Goal: Task Accomplishment & Management: Complete application form

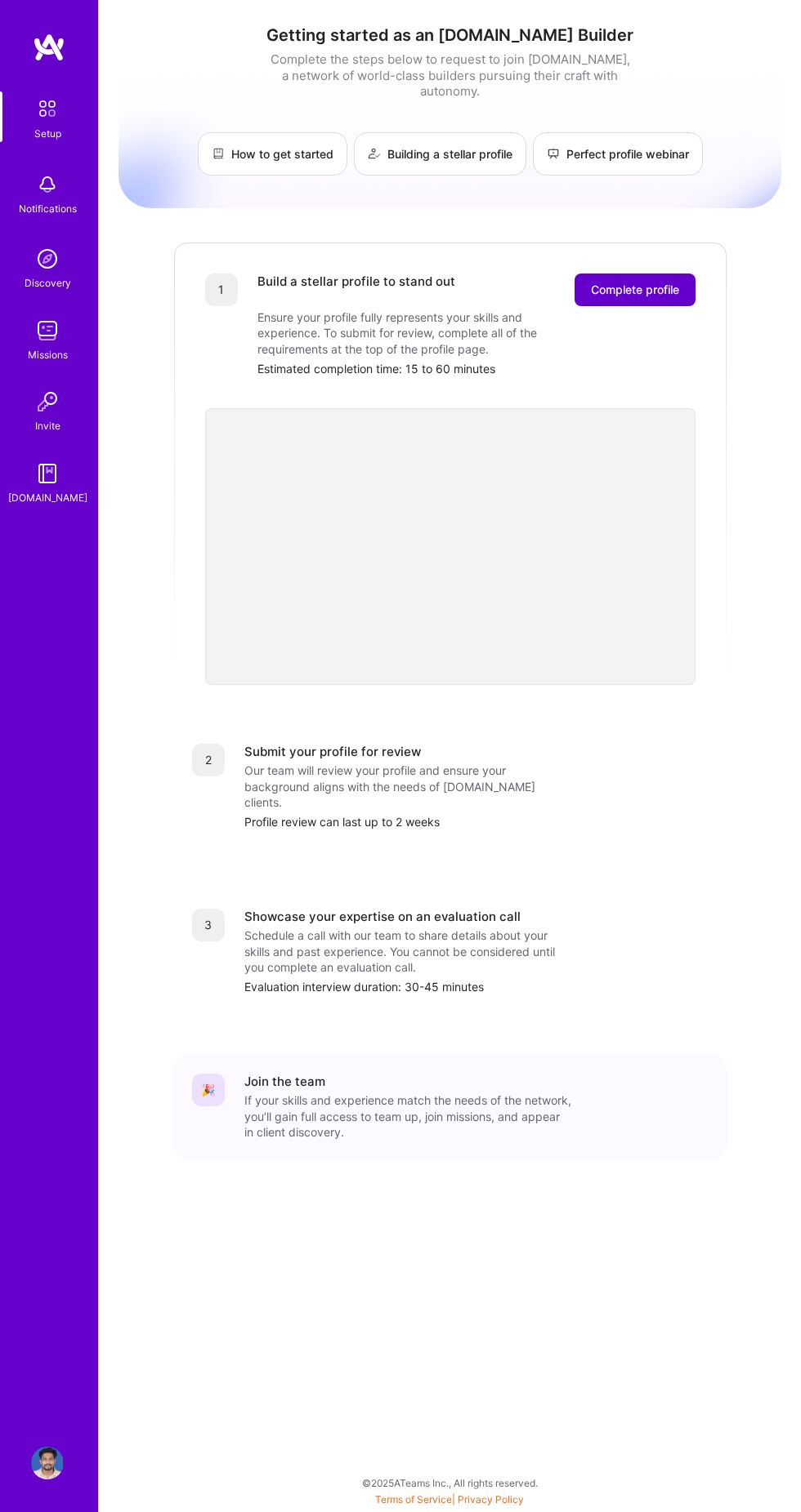
click at [629, 294] on span "Complete profile" at bounding box center [634, 290] width 88 height 17
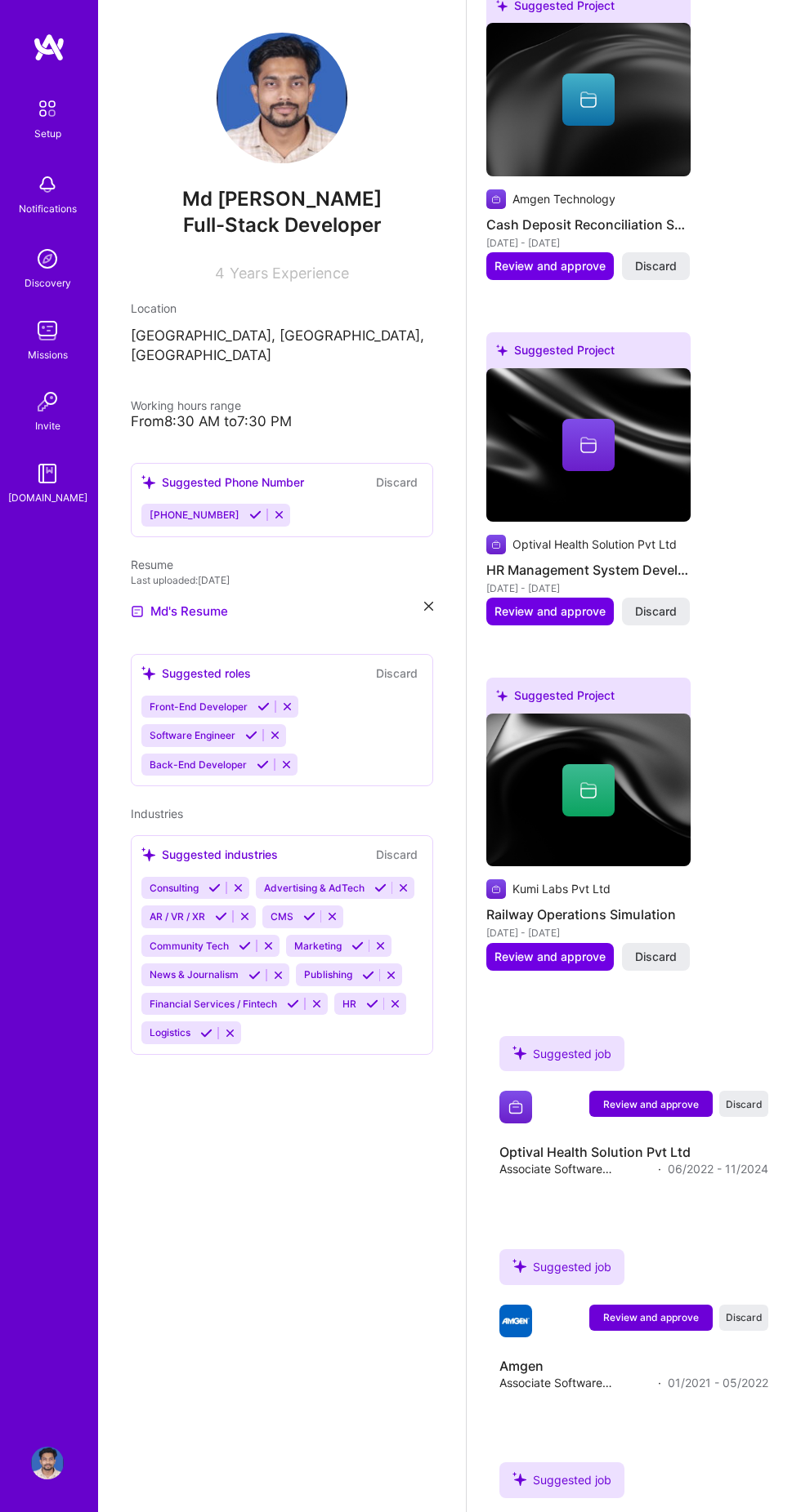
scroll to position [977, 0]
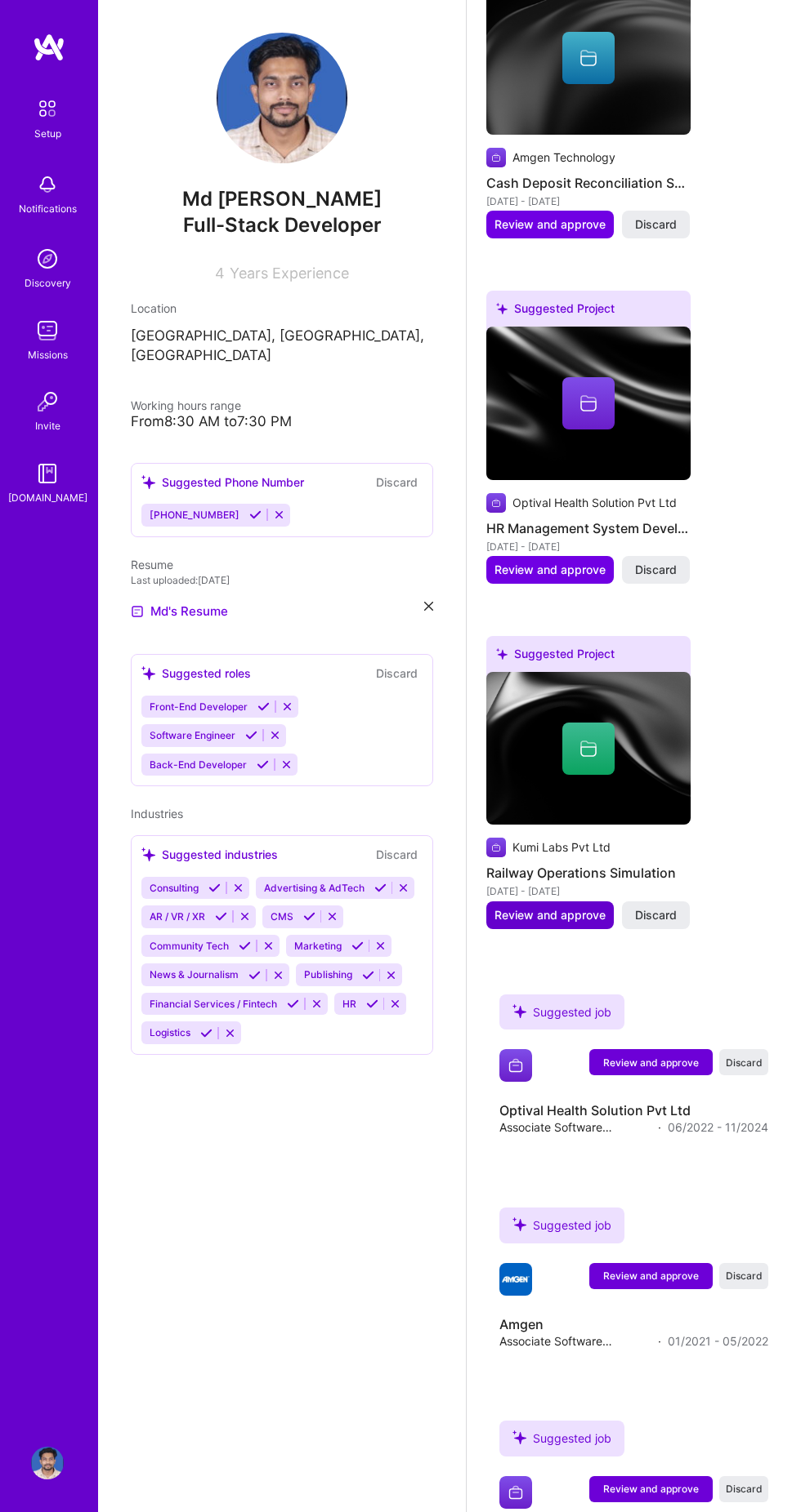
click at [530, 922] on span "Review and approve" at bounding box center [550, 915] width 111 height 17
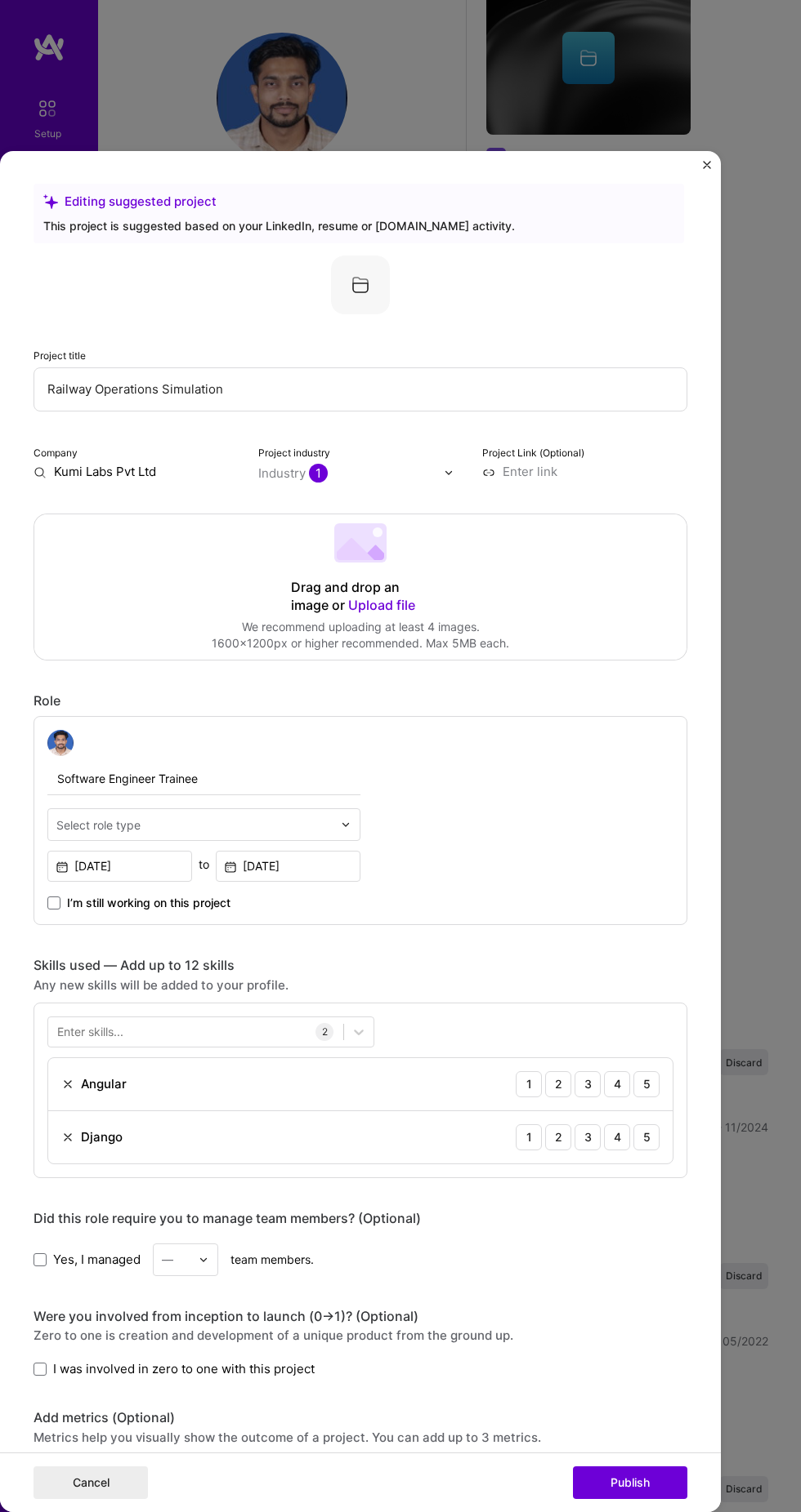
click at [86, 475] on input "Kumi Labs Pvt Ltd" at bounding box center [136, 472] width 205 height 17
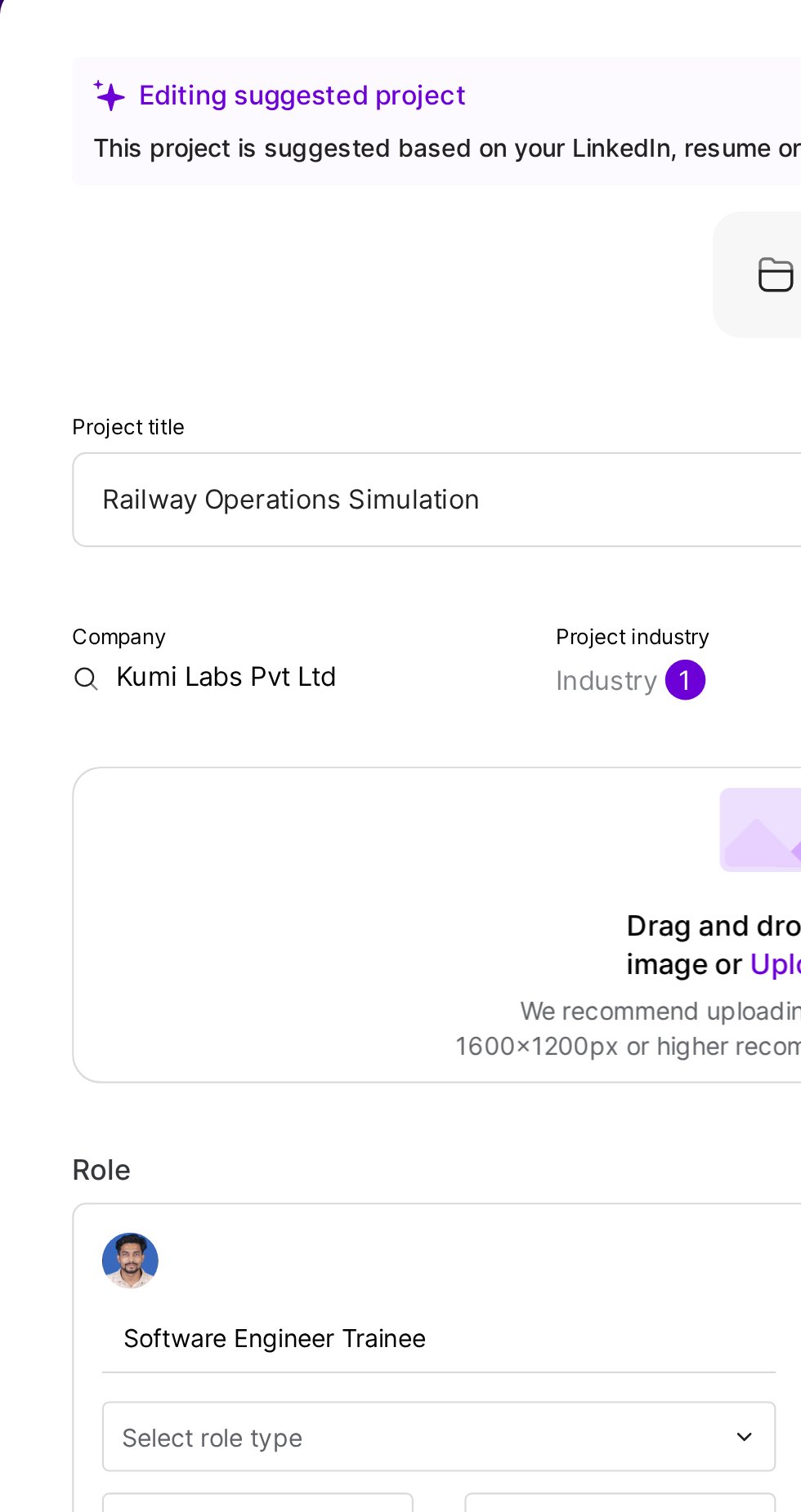
click at [177, 464] on input "Kumi Labs Pvt Ltd" at bounding box center [136, 472] width 205 height 17
type input "K"
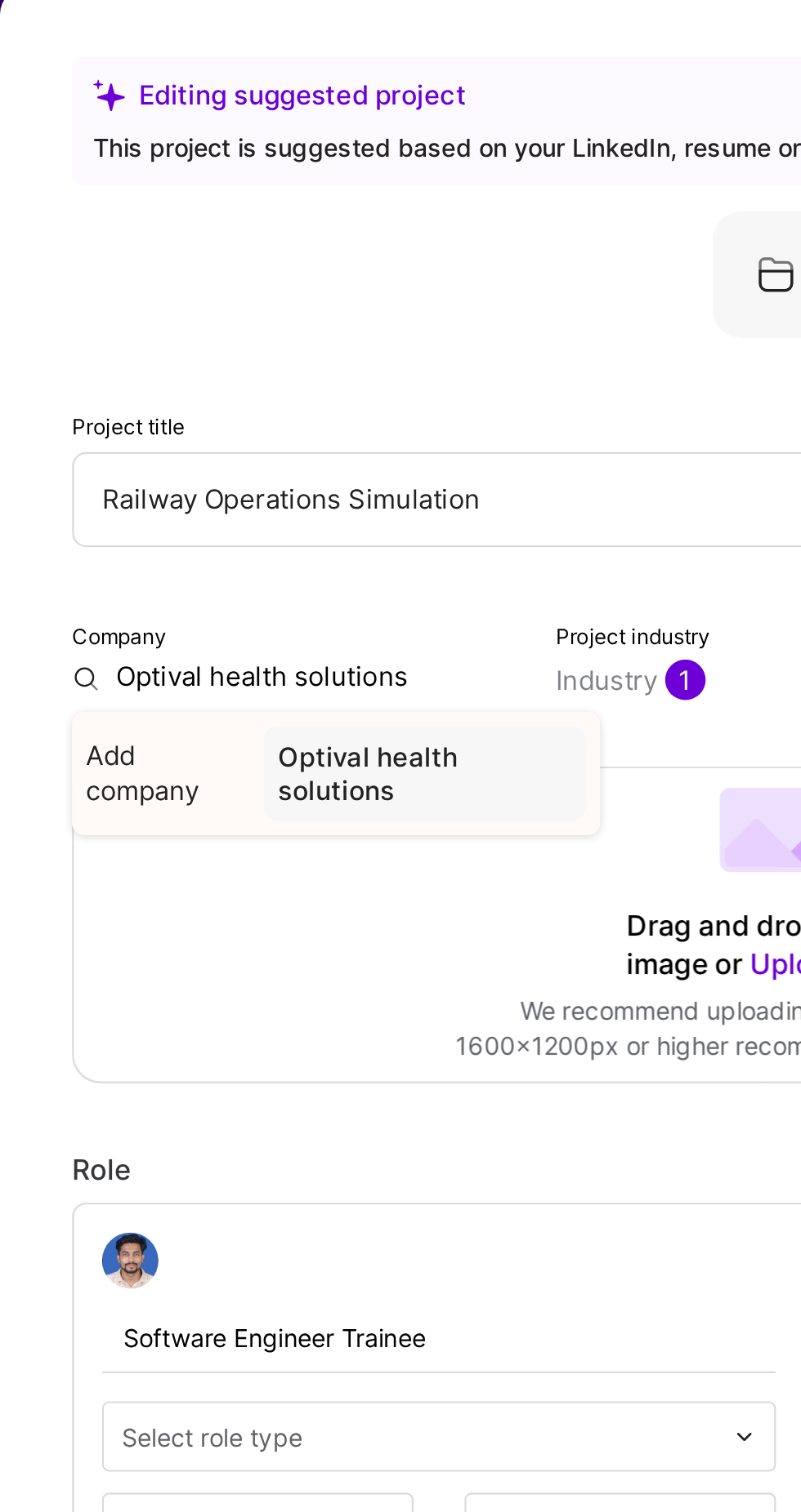
type input "Optival health solutions"
click at [177, 495] on div "Optival health solutions" at bounding box center [197, 517] width 150 height 44
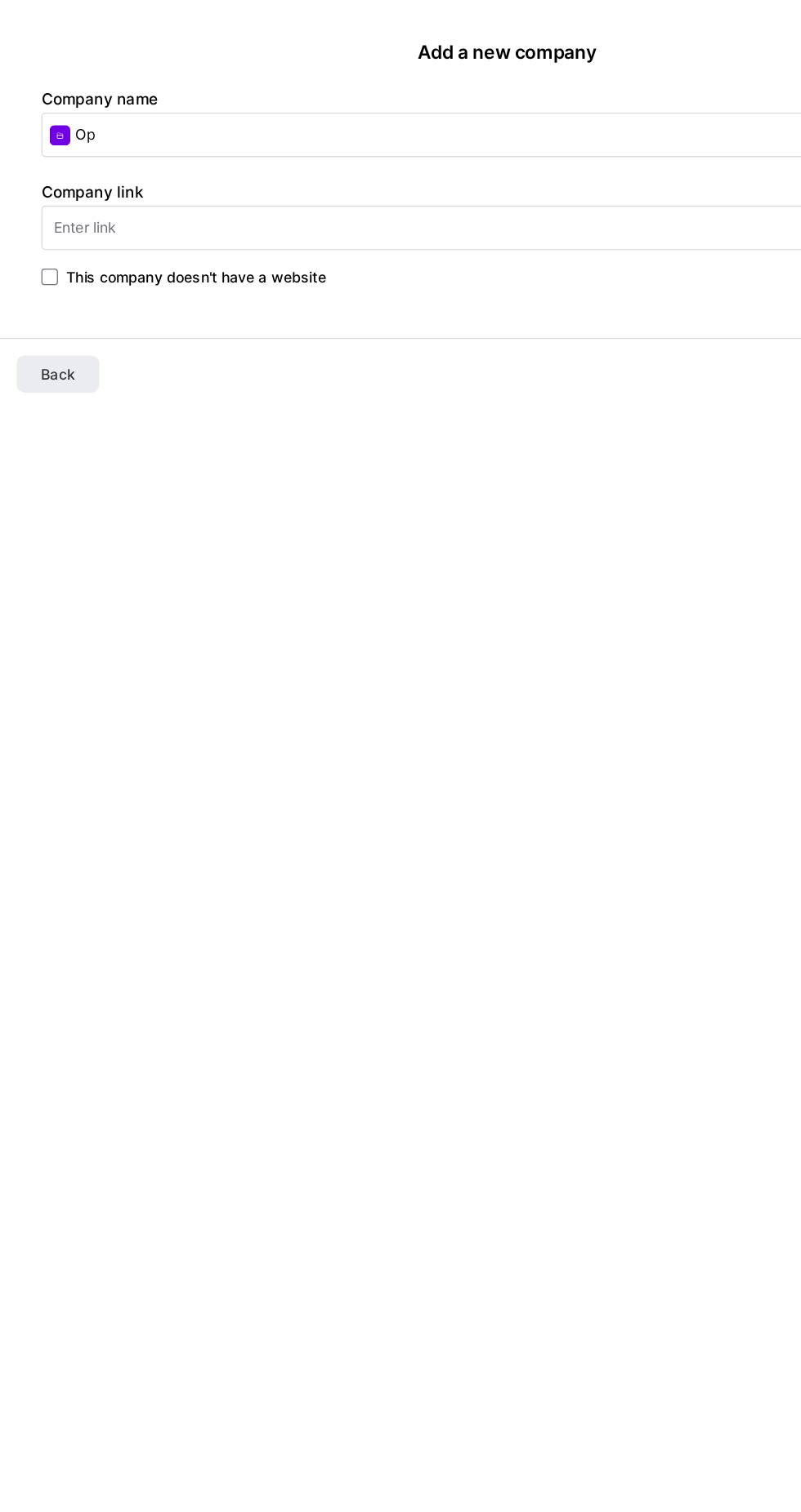
type input "O"
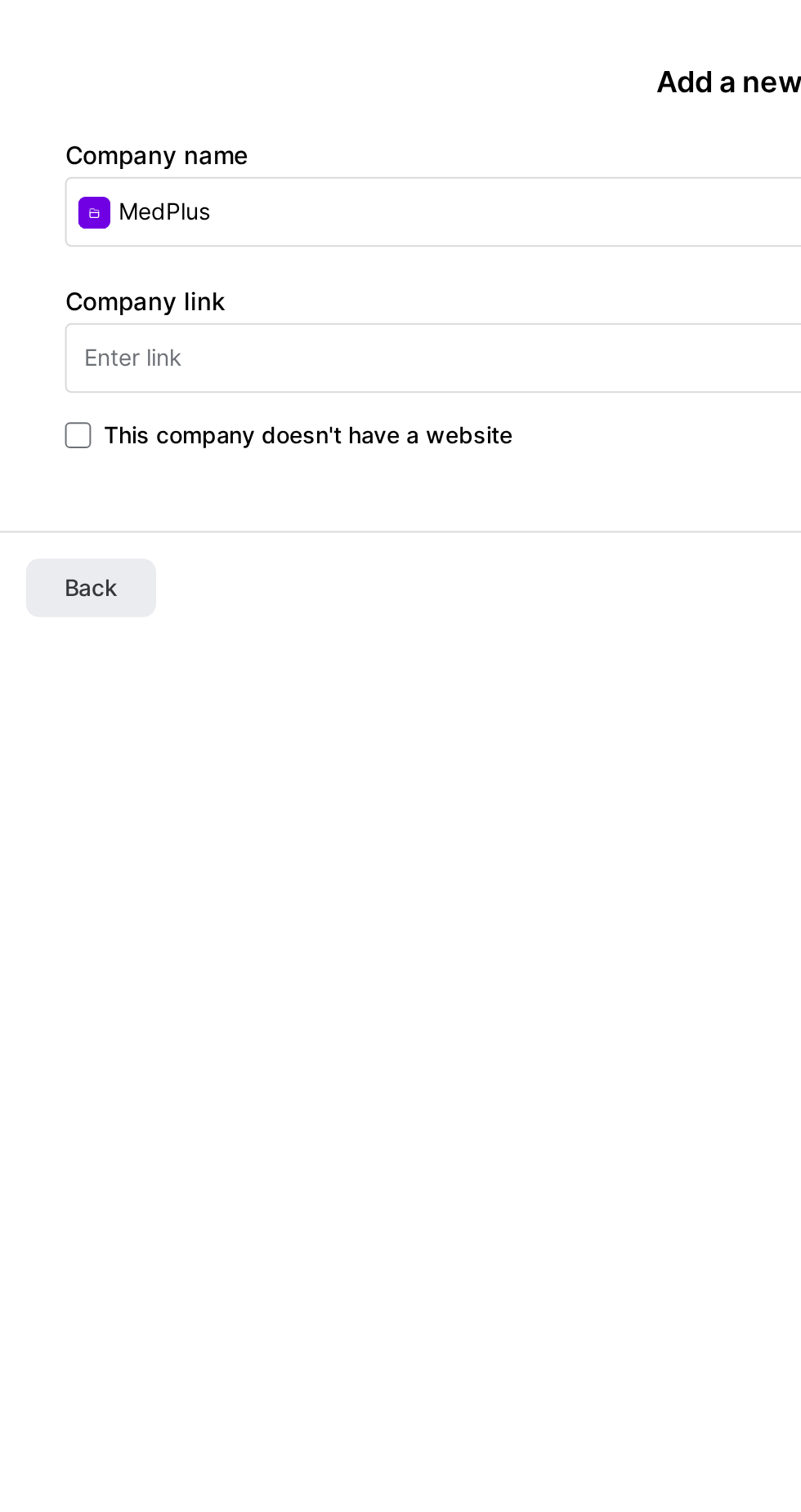
type input "MedPlus"
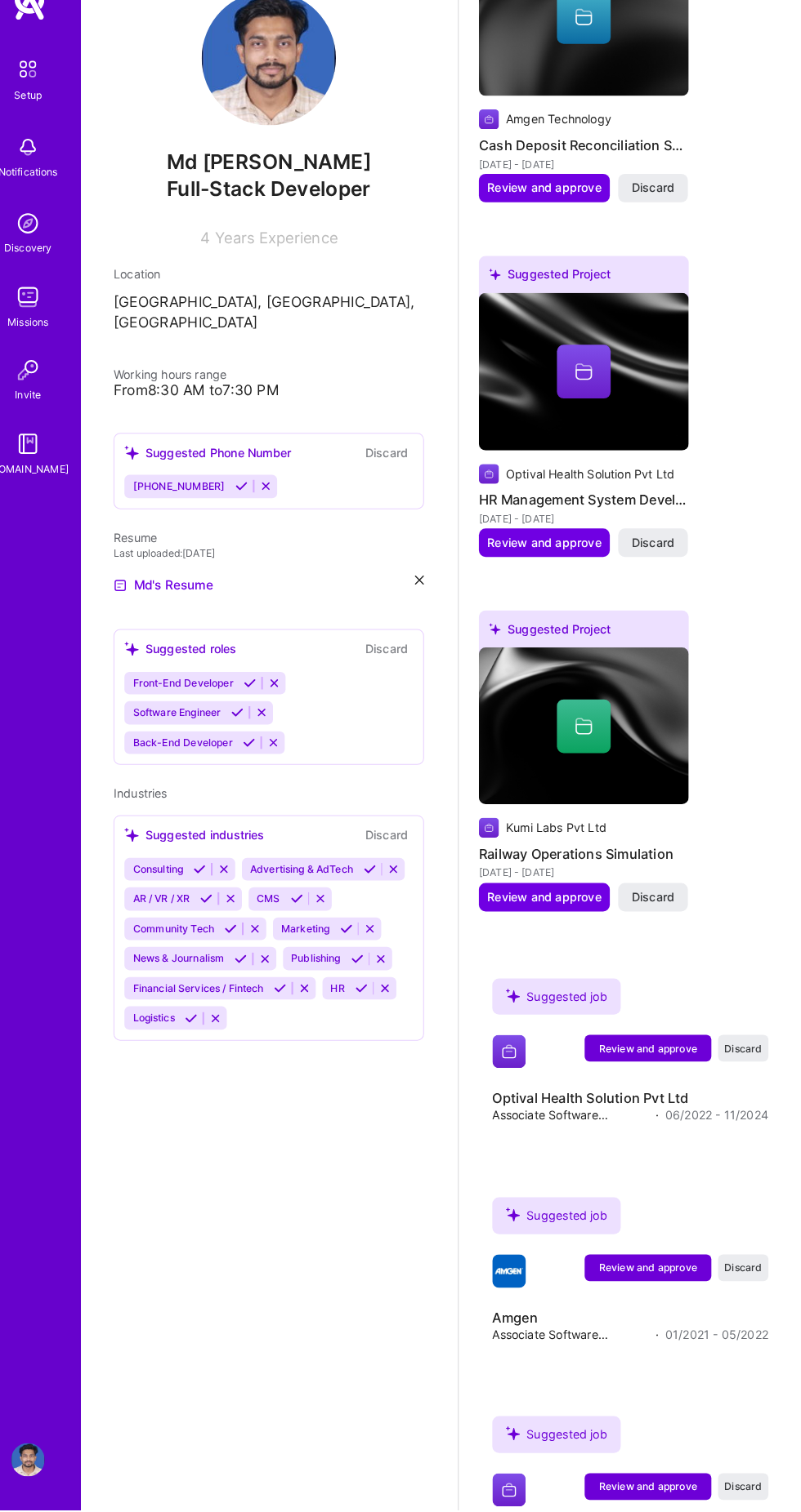
scroll to position [977, 0]
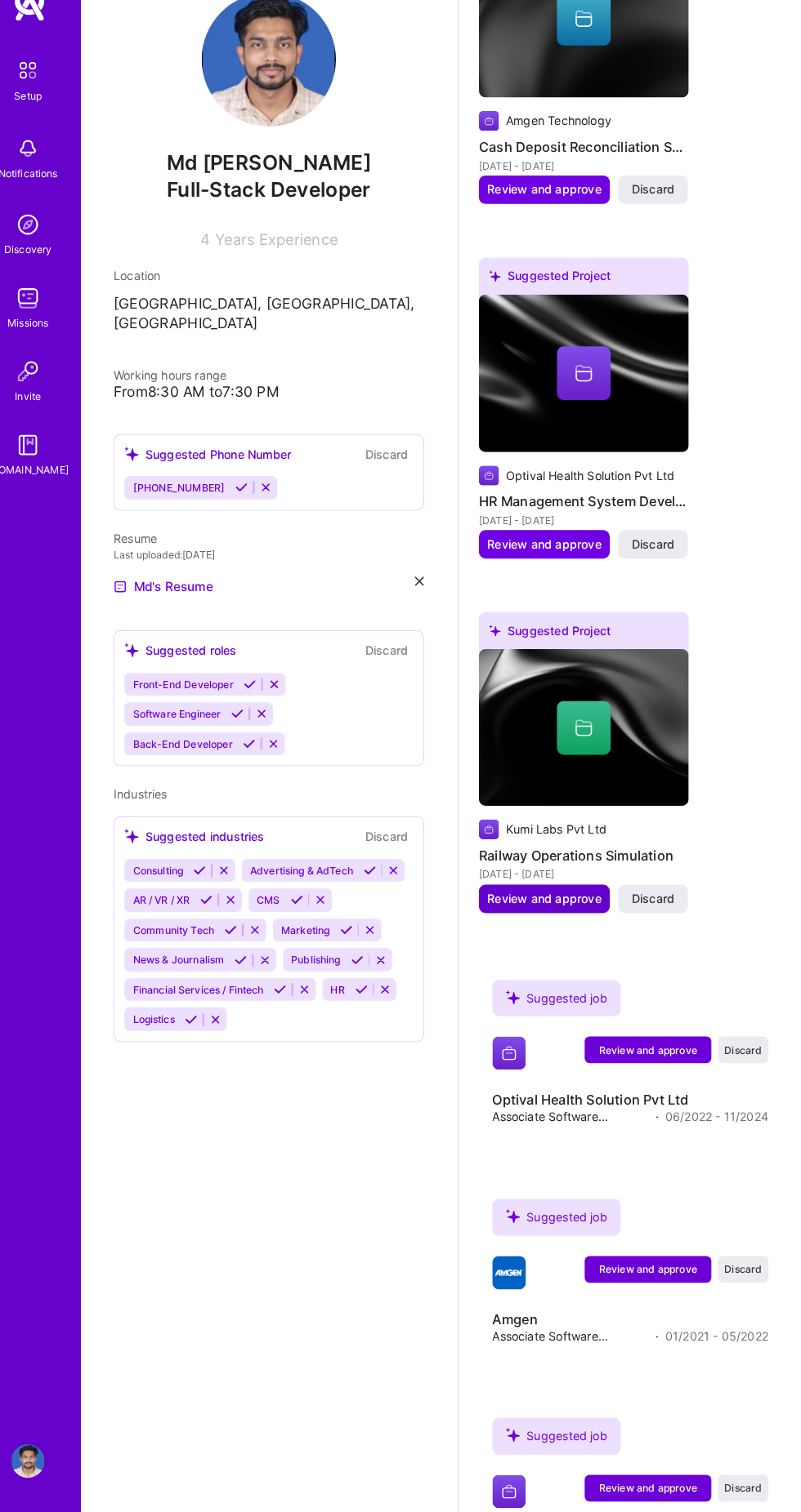
click at [580, 922] on span "Review and approve" at bounding box center [550, 915] width 111 height 17
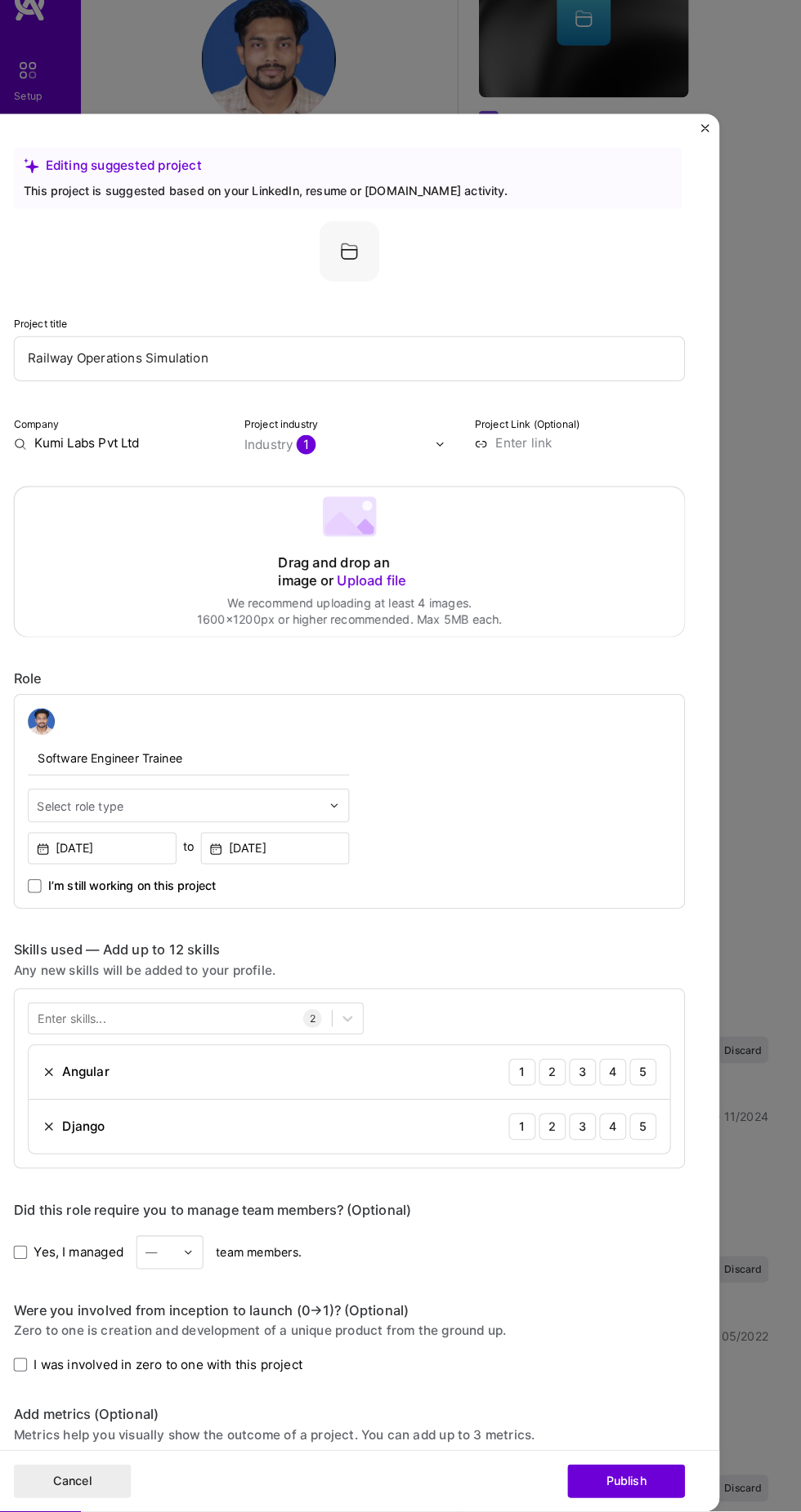
click at [145, 480] on input "Kumi Labs Pvt Ltd" at bounding box center [136, 472] width 205 height 17
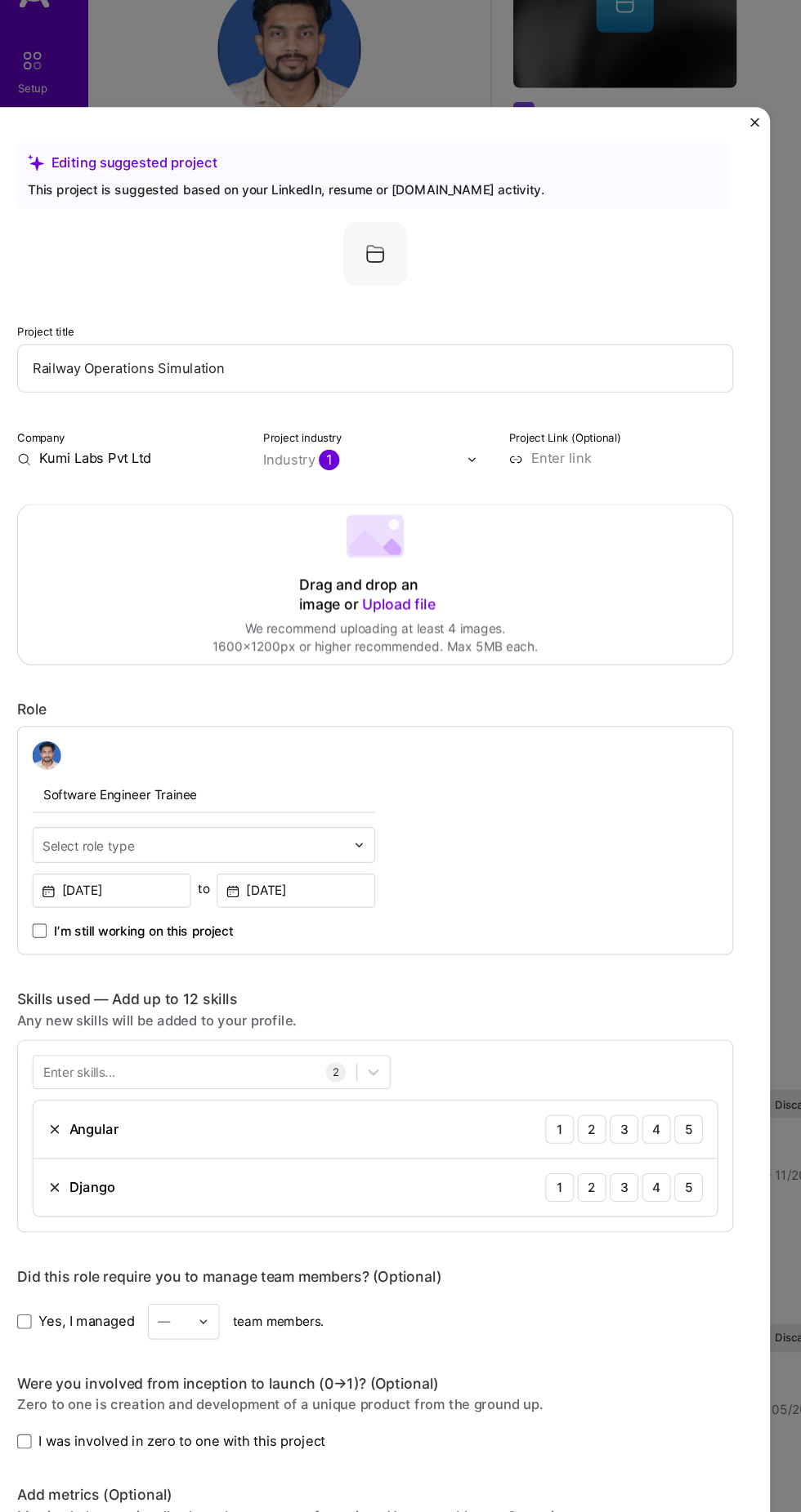
scroll to position [979, 0]
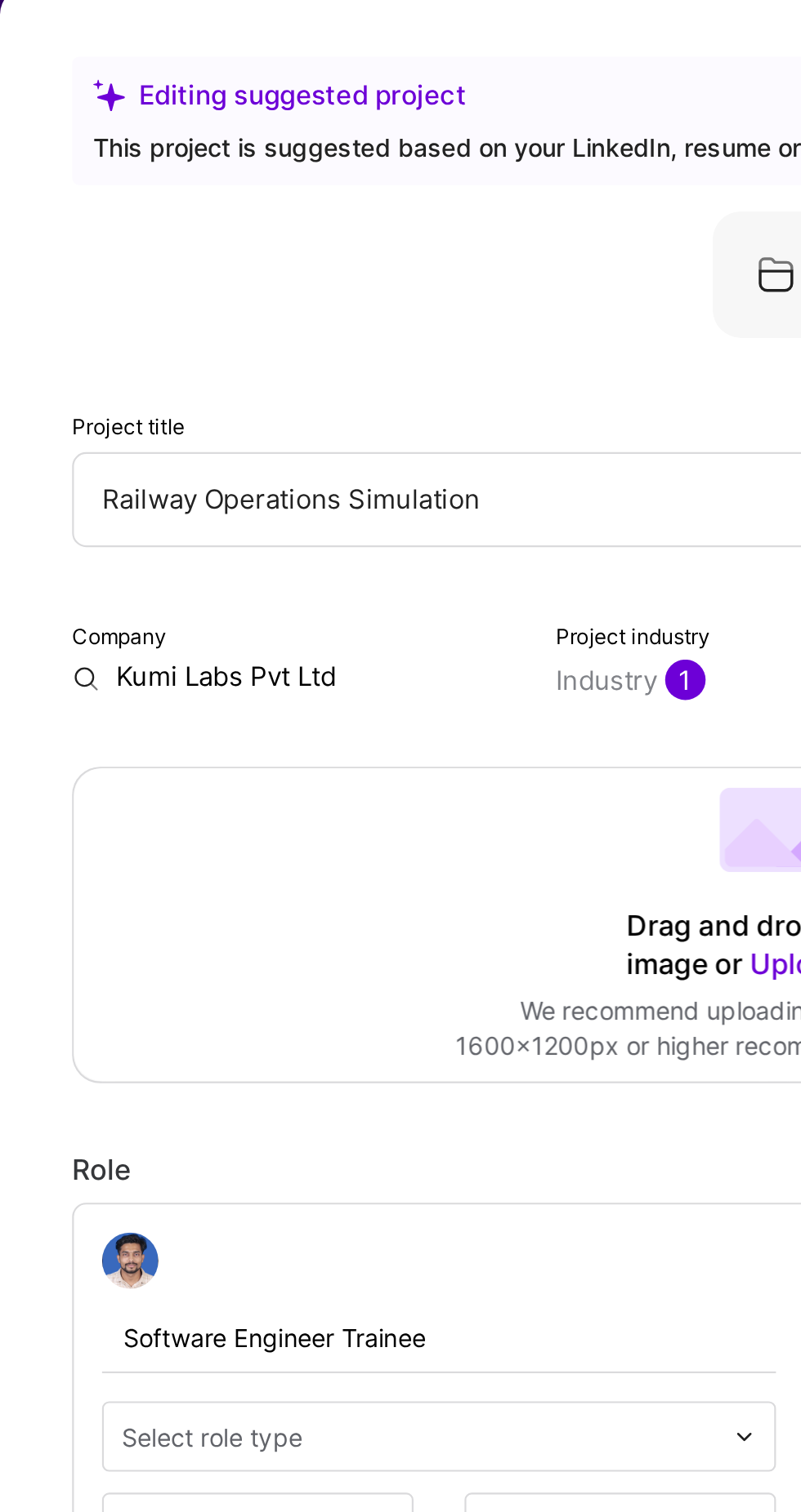
click at [166, 464] on input "Kumi Labs Pvt Ltd" at bounding box center [136, 472] width 205 height 17
type input "K"
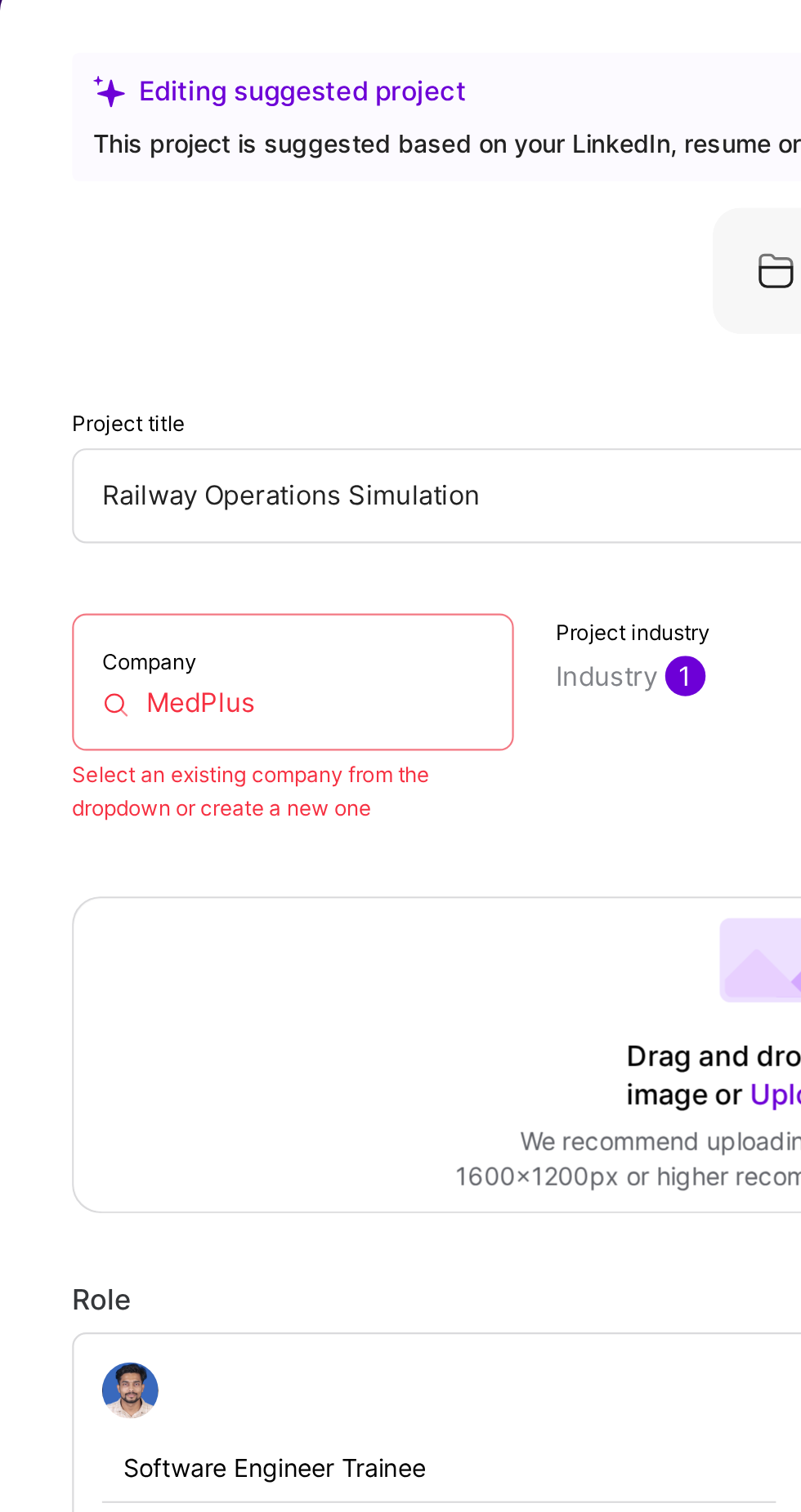
click at [138, 478] on input "MedPlus" at bounding box center [136, 486] width 177 height 17
click at [167, 478] on input "MedPlud" at bounding box center [136, 486] width 177 height 17
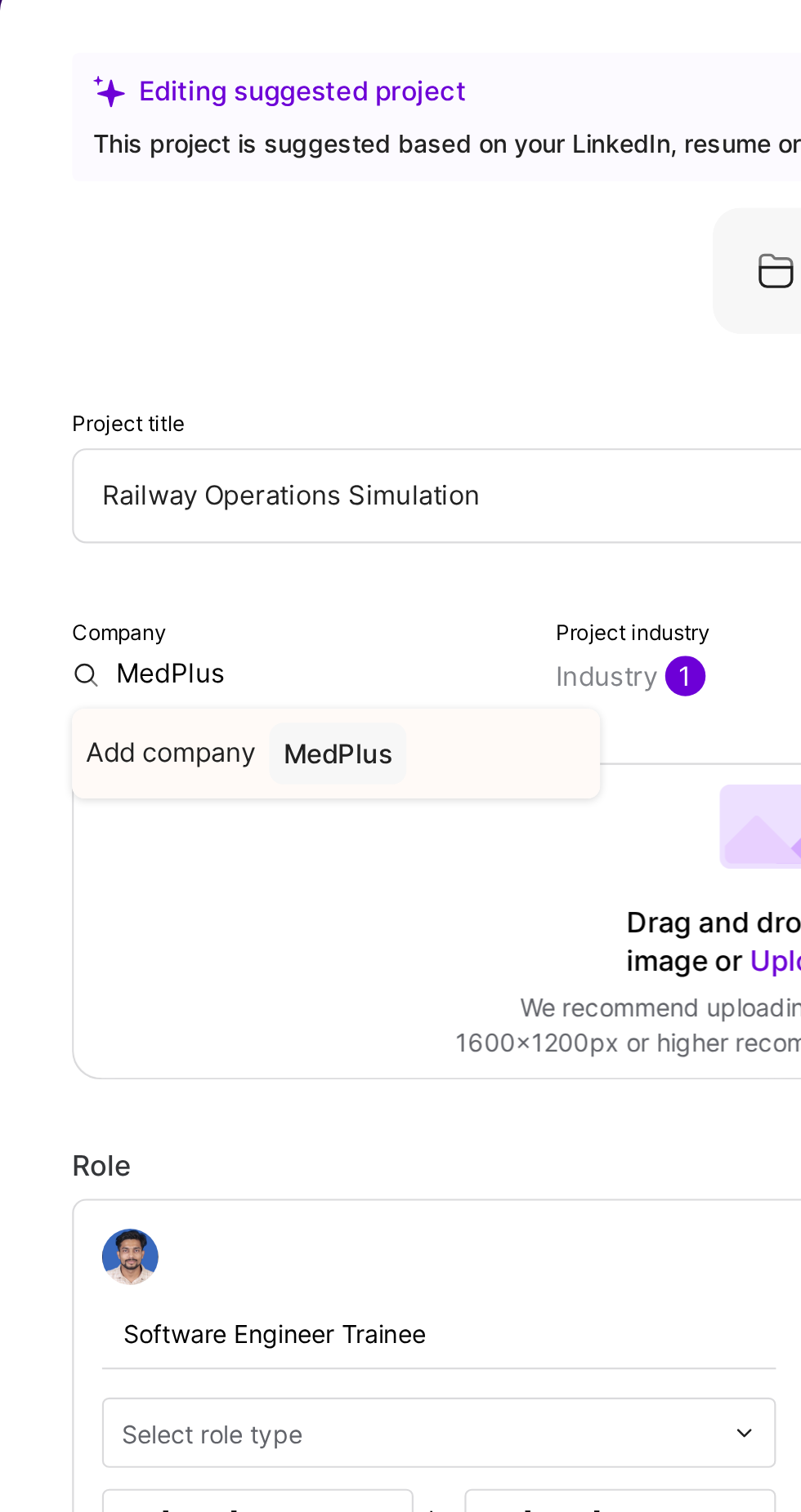
type input "MedPlus"
click at [156, 495] on div "MedPlus" at bounding box center [157, 509] width 64 height 28
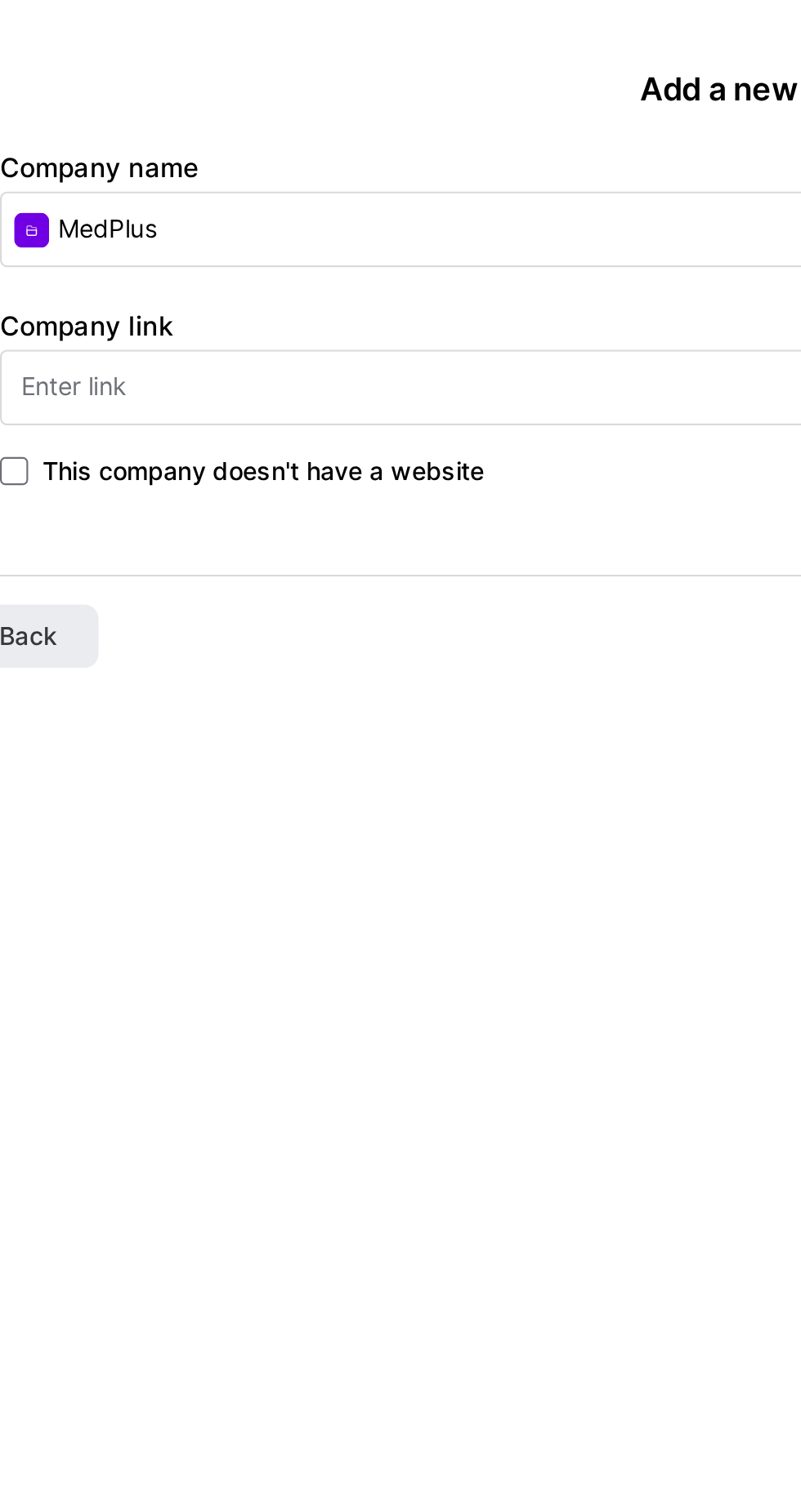
click at [89, 185] on input "text" at bounding box center [400, 180] width 735 height 35
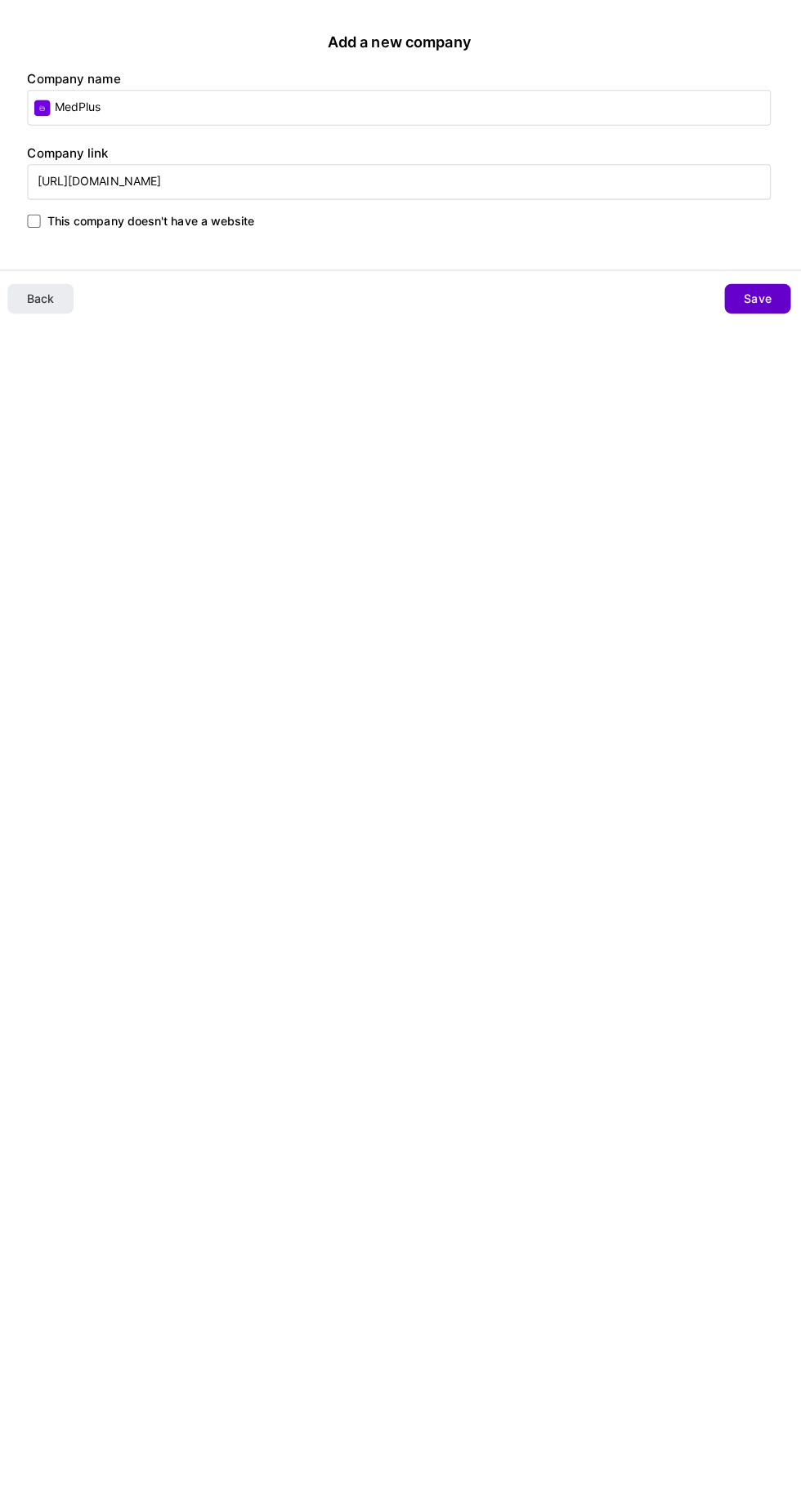
type input "https://www.medplusmart.com/?srsltid=AfmBOordo2mMap8SFrqyrhqnQ-absmSfOKbr3TE5Cd…"
click at [742, 302] on span "Save" at bounding box center [755, 295] width 27 height 17
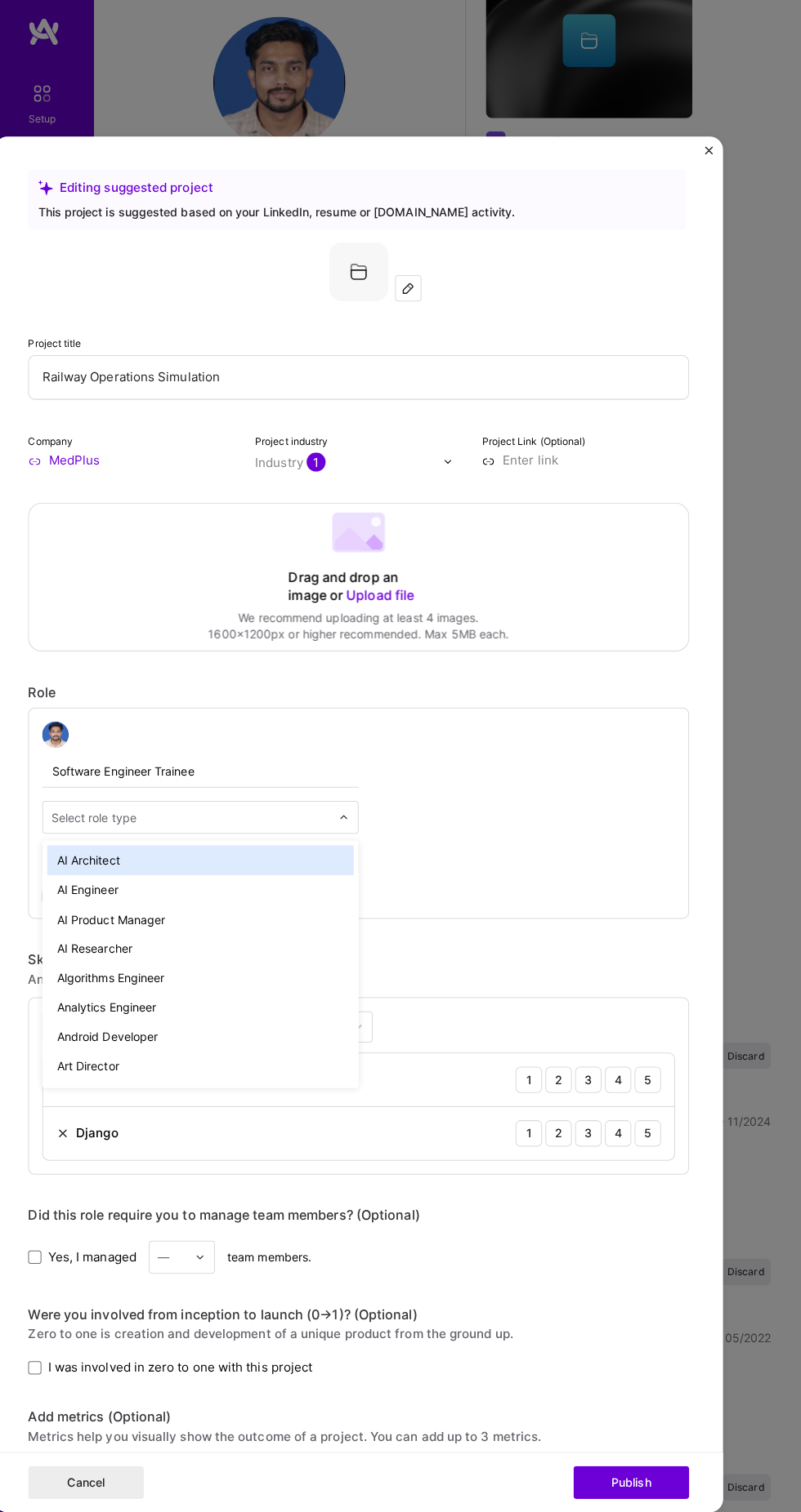
click at [148, 817] on input "text" at bounding box center [195, 825] width 276 height 17
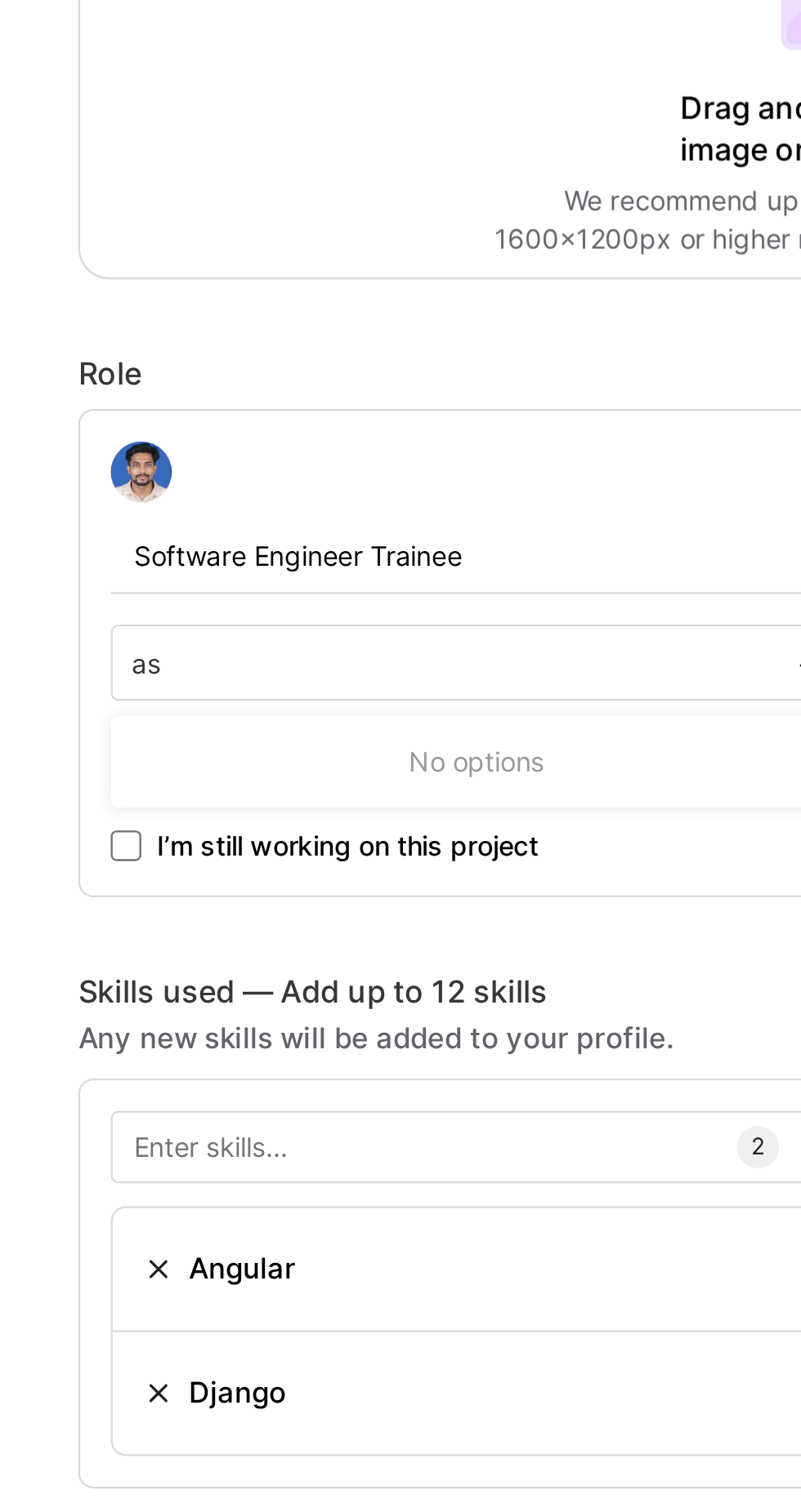
type input "a"
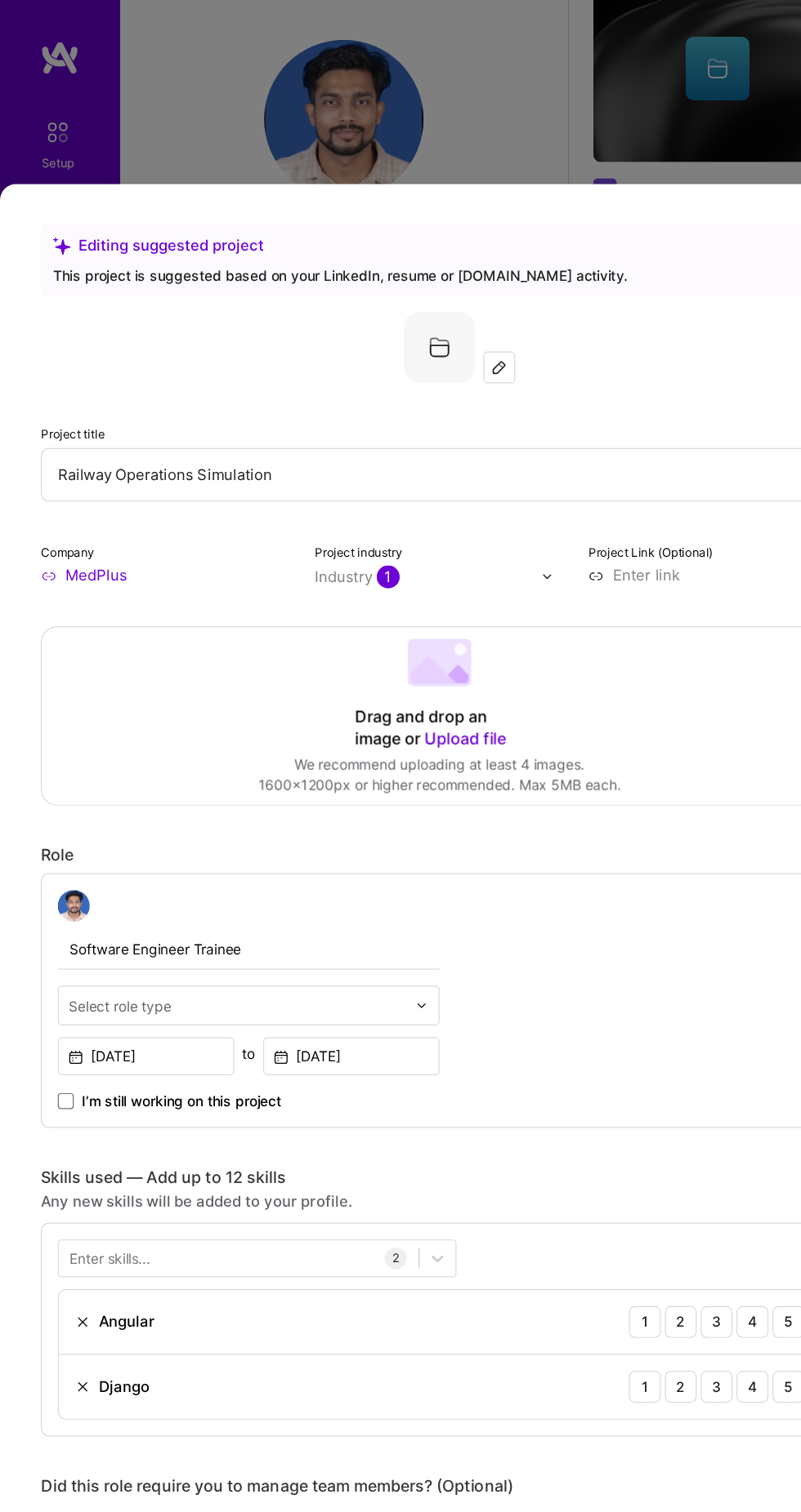
click at [445, 719] on div "Software Engineer Trainee Select role type Jan, 2018 to Jan, 2021 I’m still wor…" at bounding box center [360, 820] width 654 height 209
click at [195, 762] on input "Software Engineer Trainee" at bounding box center [204, 779] width 313 height 33
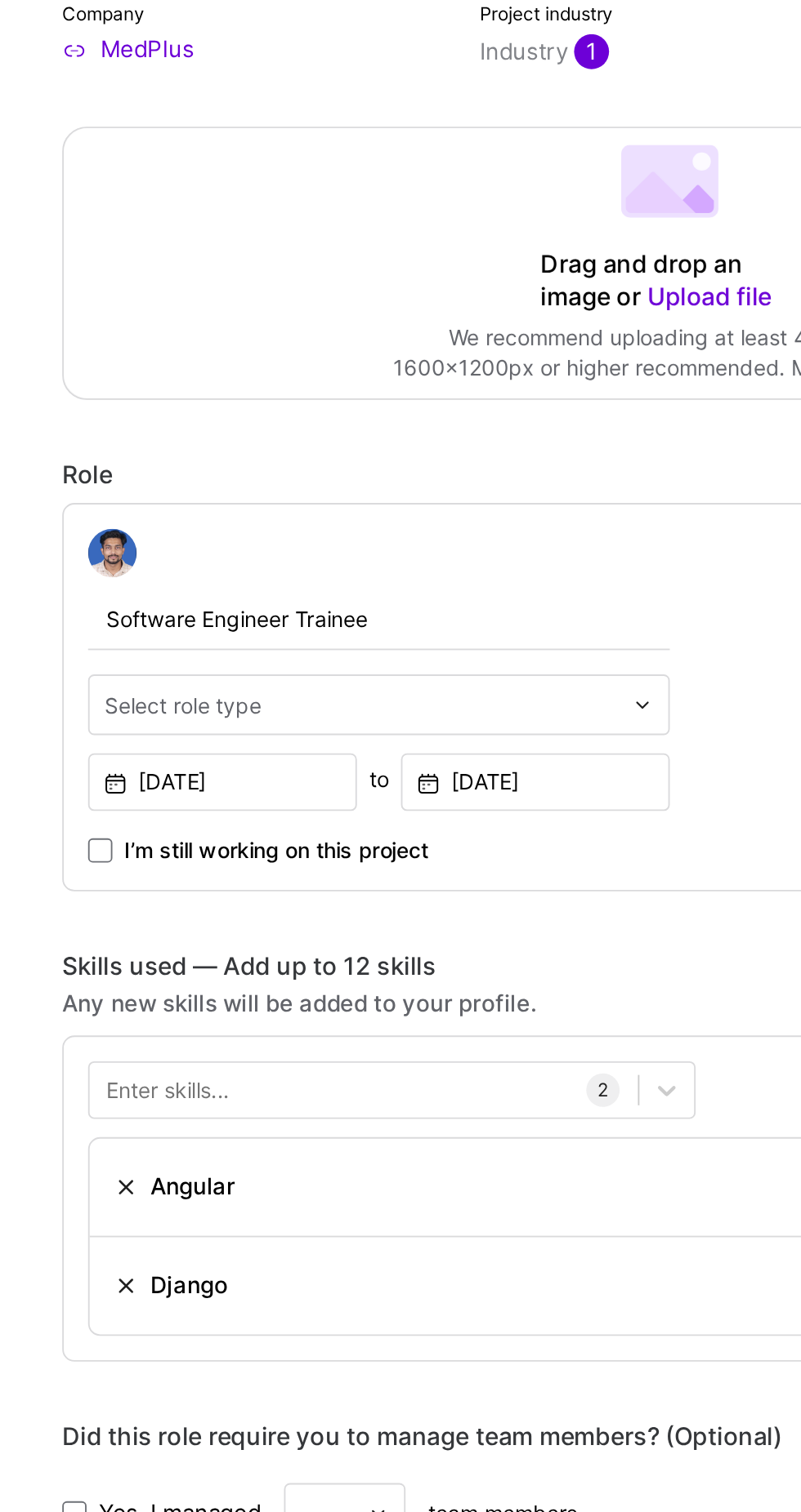
click at [240, 762] on input "Software Engineer Trainee" at bounding box center [204, 779] width 313 height 33
click at [61, 762] on input "Software Engineer" at bounding box center [204, 779] width 313 height 33
type input "Associate Software Engineer"
click at [114, 850] on input "[DATE]" at bounding box center [120, 865] width 145 height 31
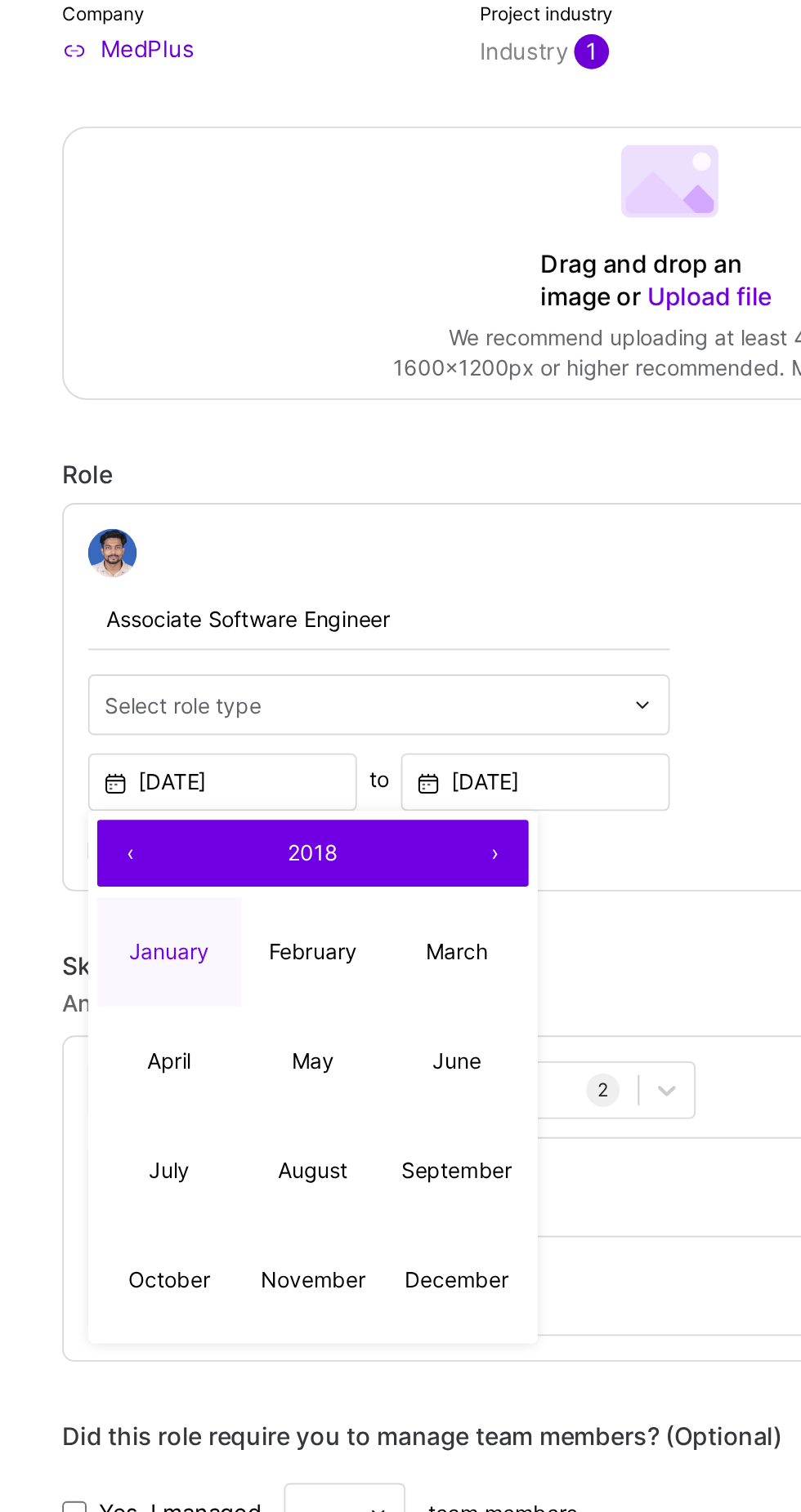
click at [263, 887] on button "›" at bounding box center [266, 905] width 36 height 36
click at [268, 887] on button "›" at bounding box center [266, 905] width 36 height 36
click at [264, 887] on button "›" at bounding box center [266, 905] width 36 height 36
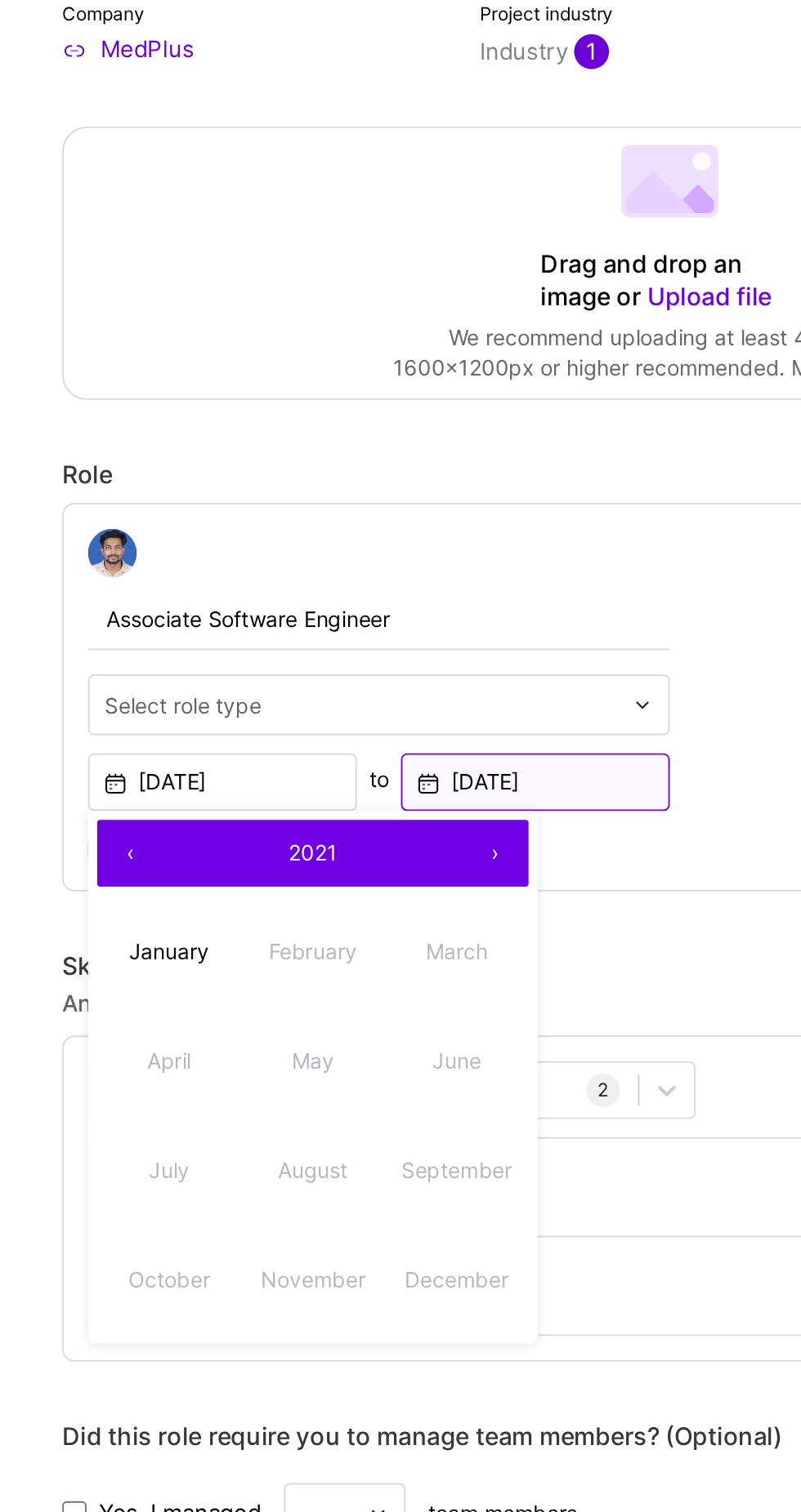
click at [311, 850] on input "[DATE]" at bounding box center [288, 865] width 145 height 31
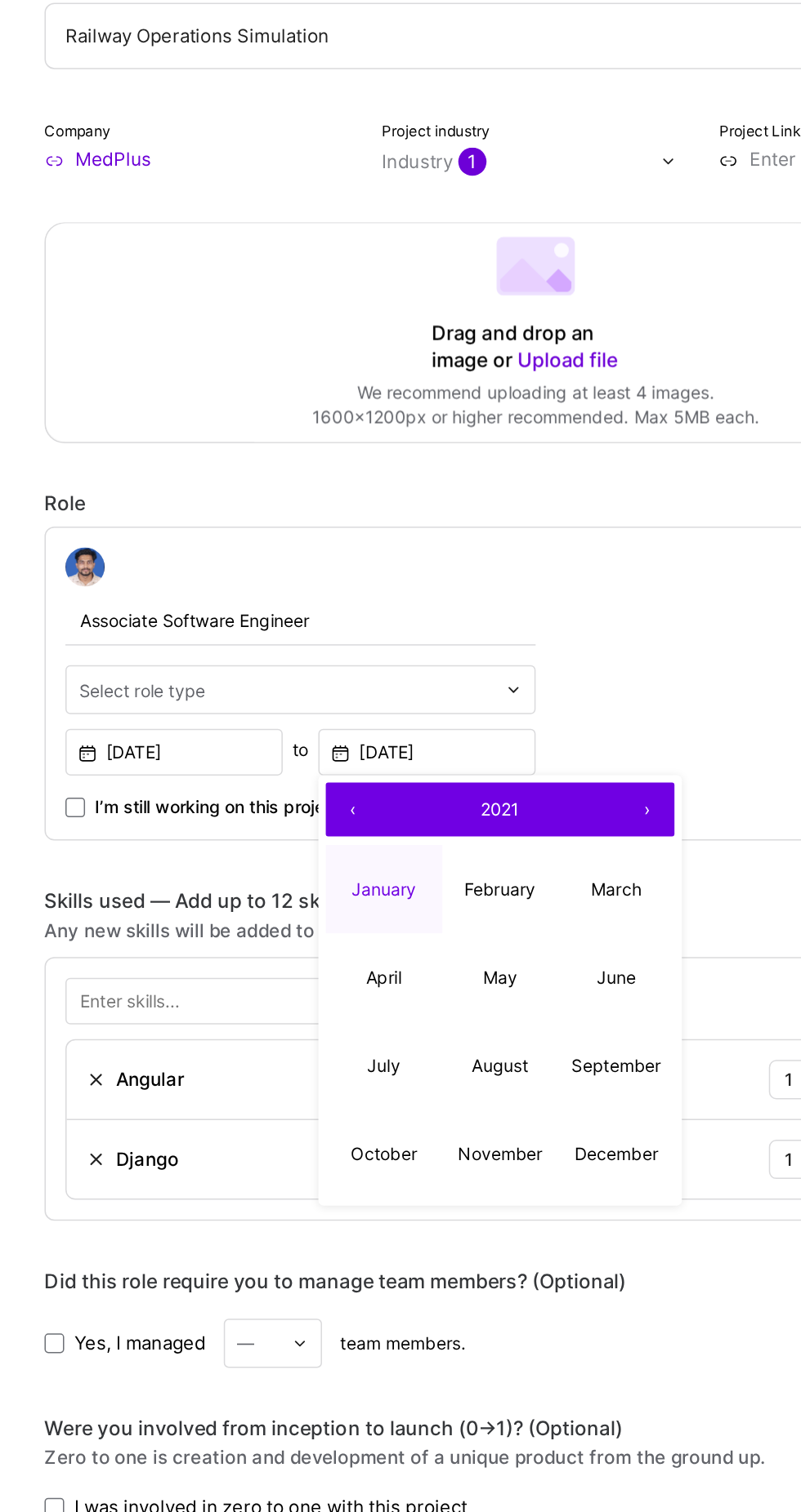
click at [435, 884] on button "›" at bounding box center [434, 901] width 36 height 36
click at [441, 884] on button "›" at bounding box center [434, 901] width 36 height 36
click at [435, 884] on button "›" at bounding box center [434, 901] width 36 height 36
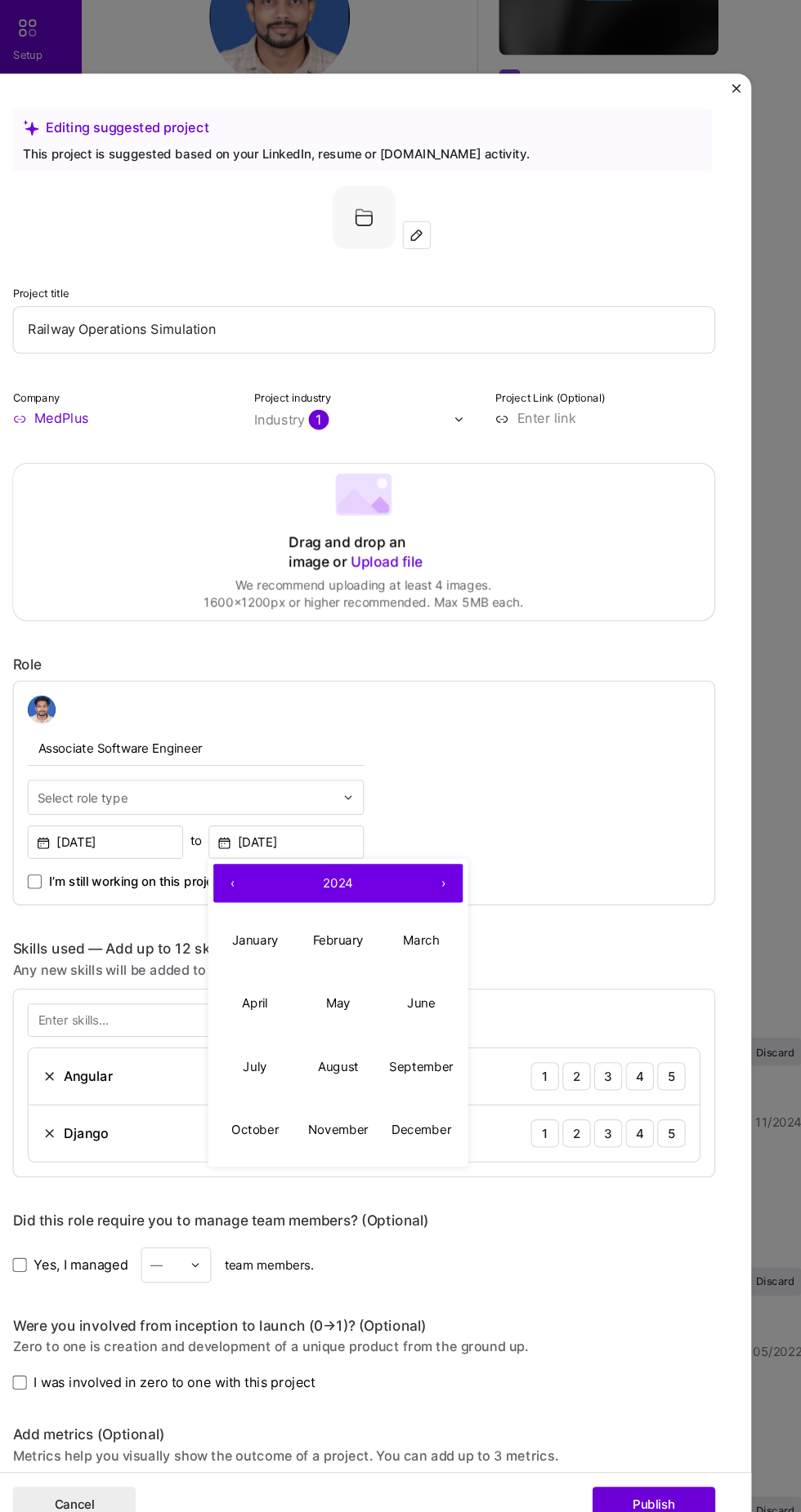
scroll to position [978, 0]
click at [239, 887] on button "‹" at bounding box center [238, 905] width 36 height 36
click at [252, 950] on abbr "January" at bounding box center [260, 957] width 43 height 14
type input "Jan, 2023"
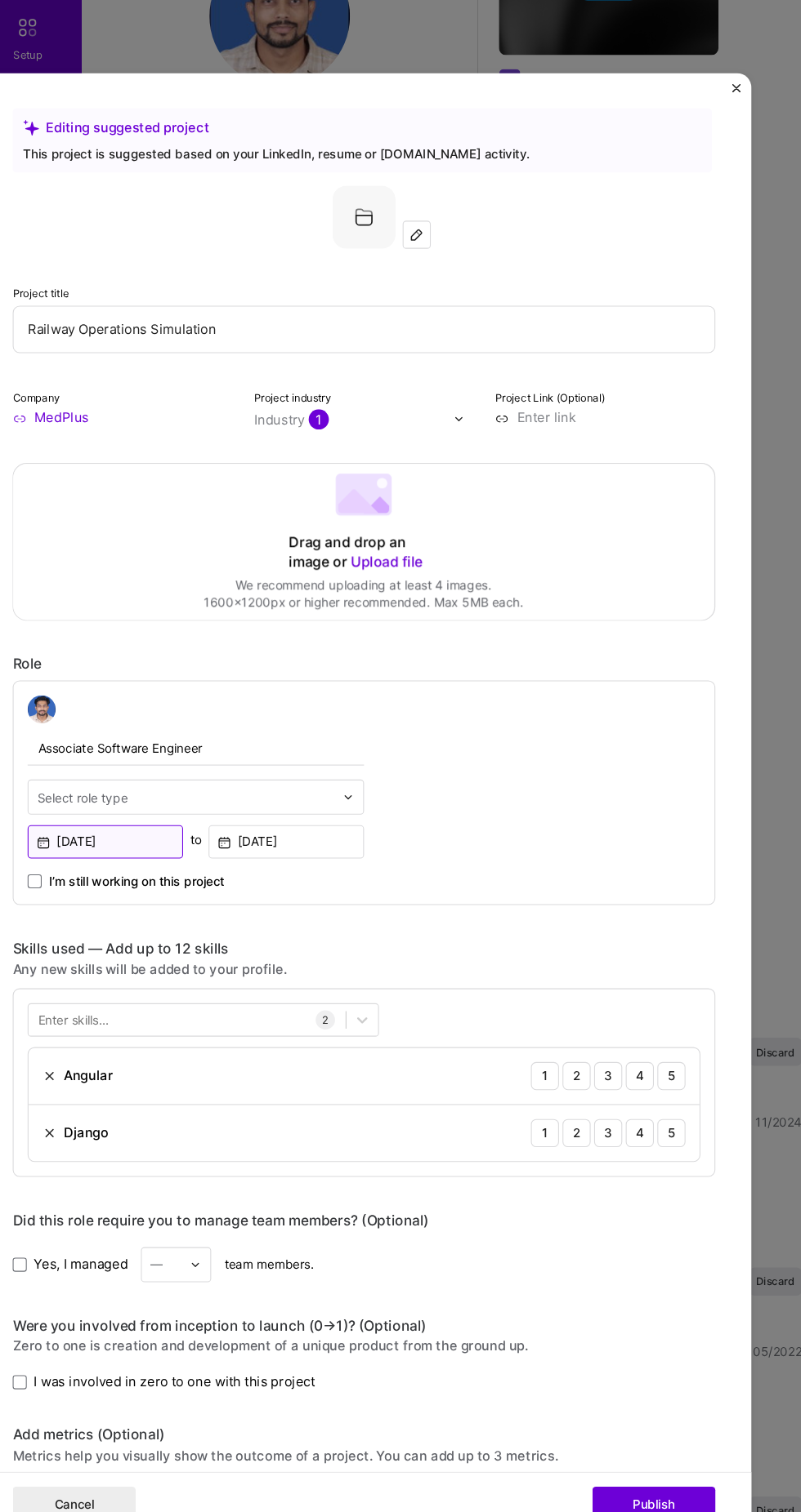
click at [152, 850] on input "[DATE]" at bounding box center [120, 865] width 145 height 31
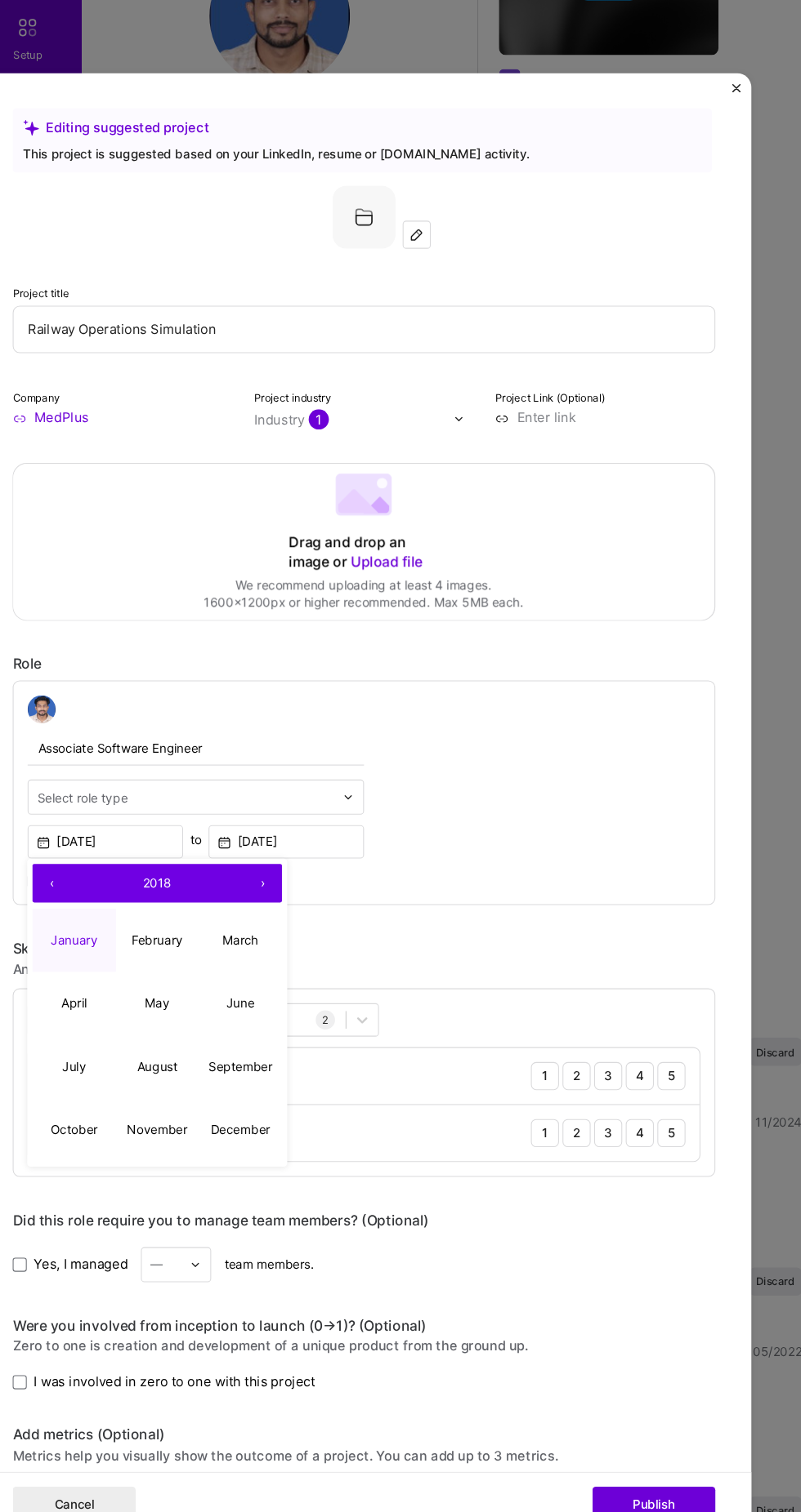
click at [266, 887] on button "›" at bounding box center [266, 905] width 36 height 36
click at [261, 929] on button "March" at bounding box center [245, 958] width 77 height 59
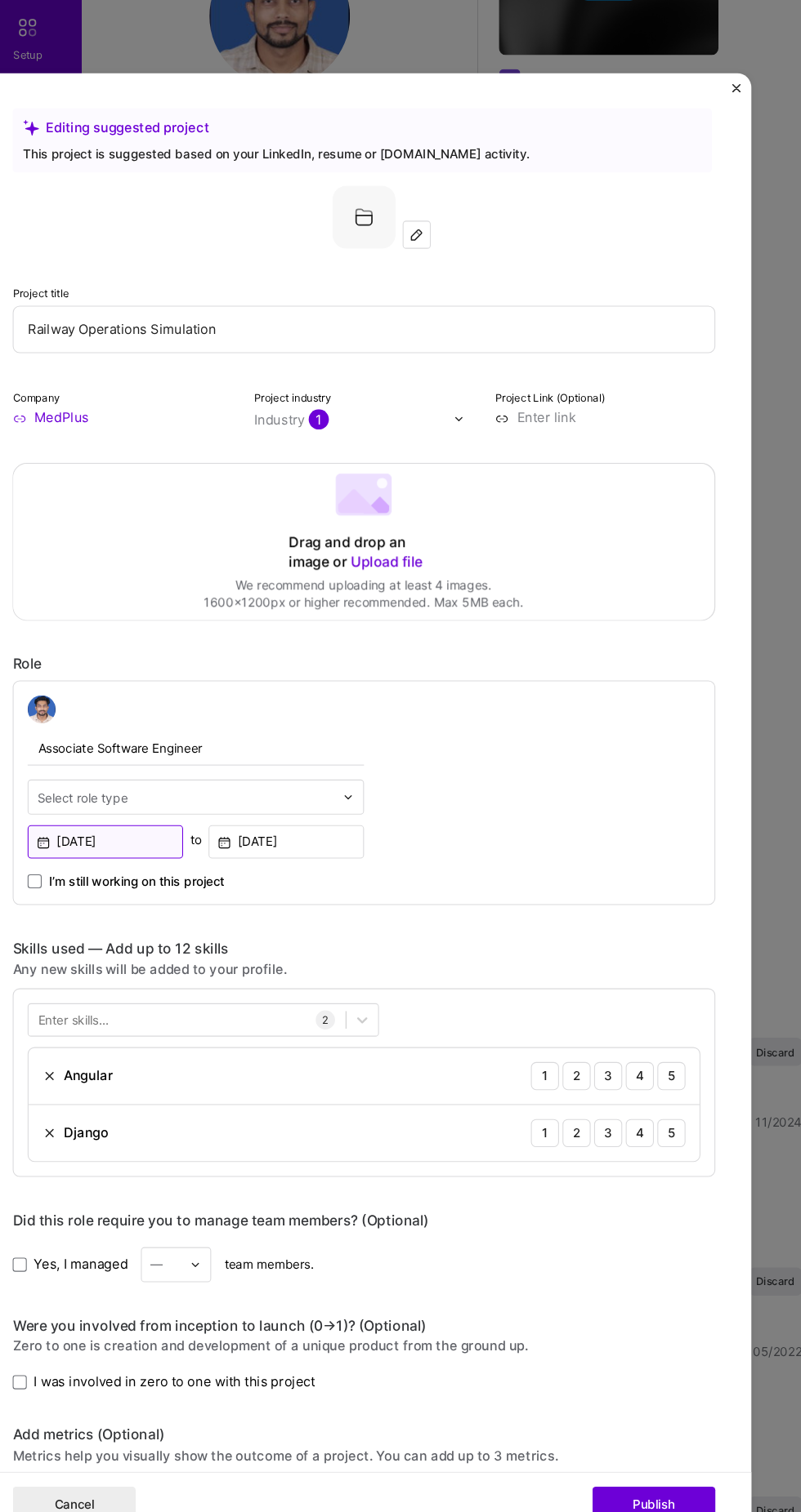
click at [164, 850] on input "Mar, 2019" at bounding box center [120, 865] width 145 height 31
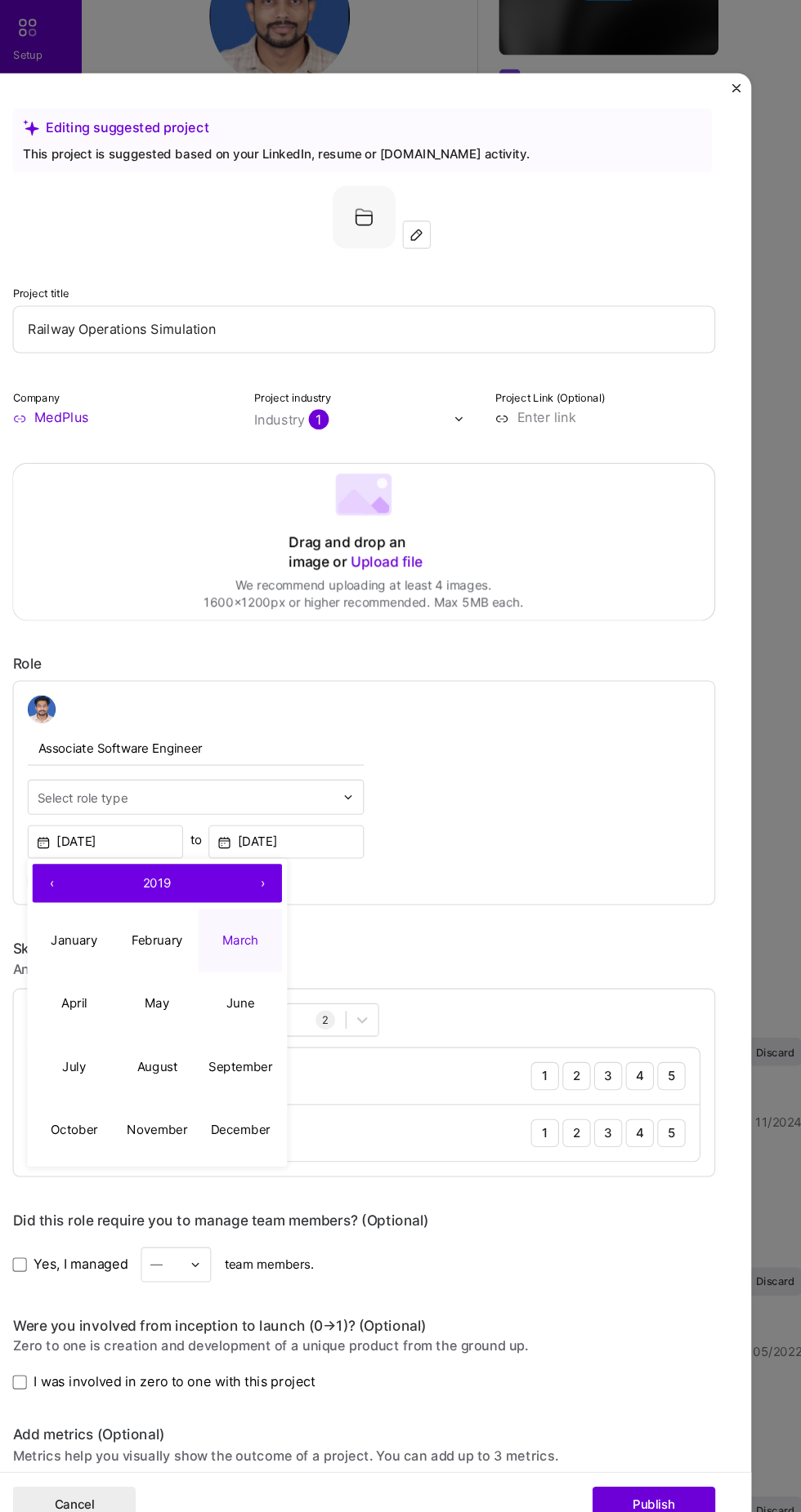
click at [266, 887] on button "›" at bounding box center [266, 905] width 36 height 36
click at [265, 887] on button "›" at bounding box center [266, 905] width 36 height 36
click at [171, 1068] on abbr "August" at bounding box center [168, 1074] width 37 height 14
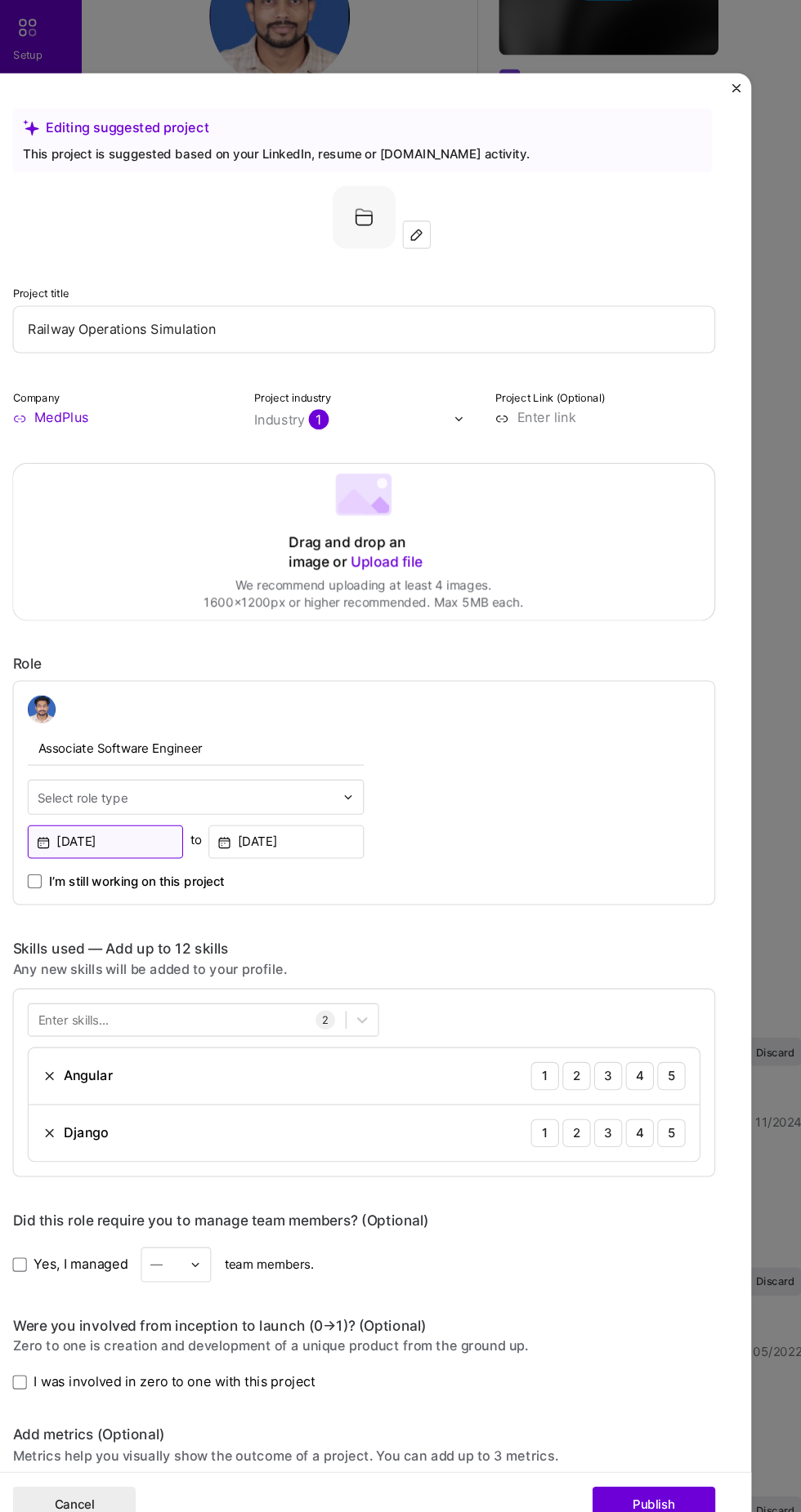
click at [135, 850] on input "Aug, 2022" at bounding box center [120, 865] width 145 height 31
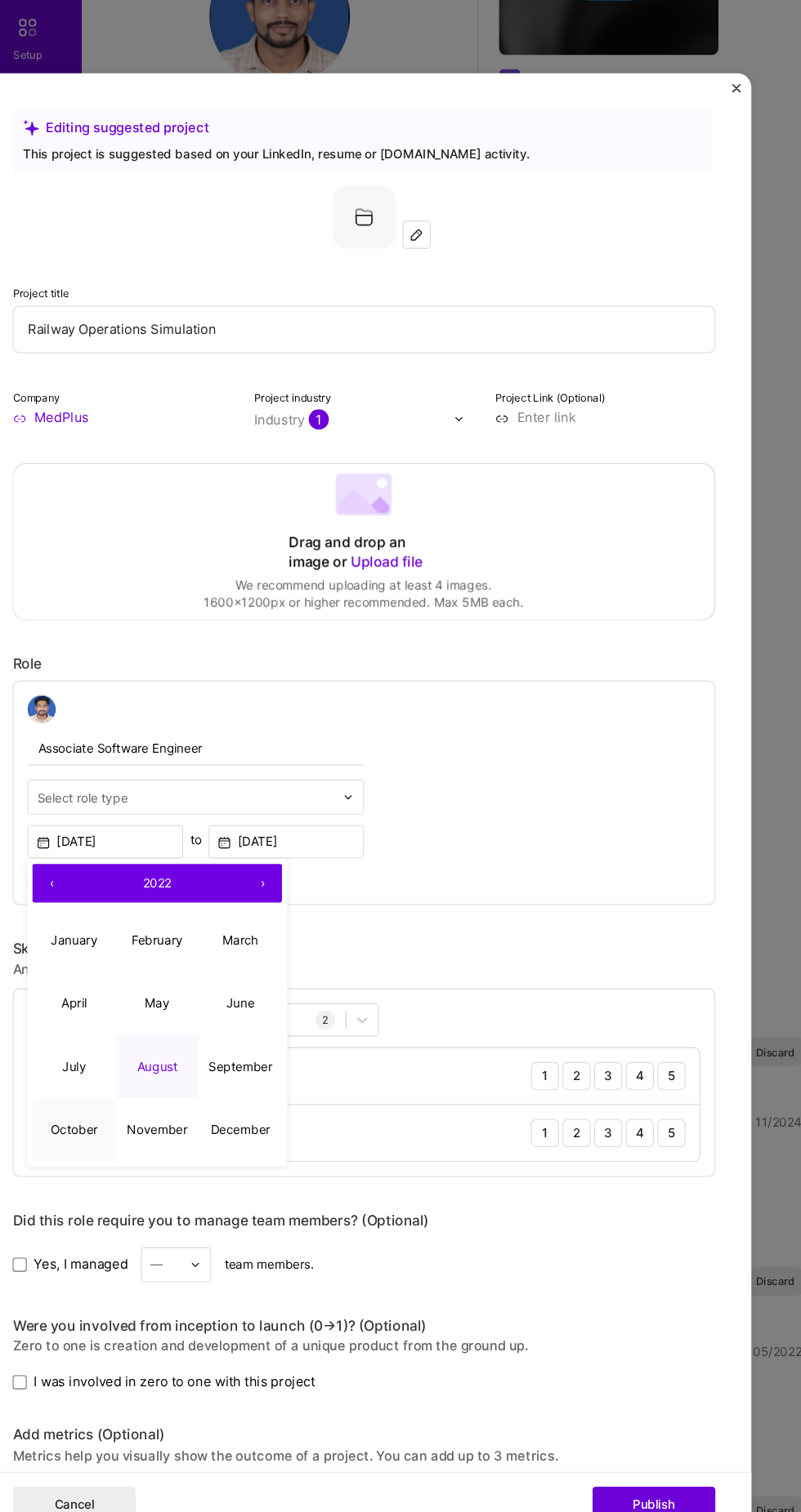
click at [105, 1127] on abbr "October" at bounding box center [90, 1133] width 44 height 14
type input "Oct, 2022"
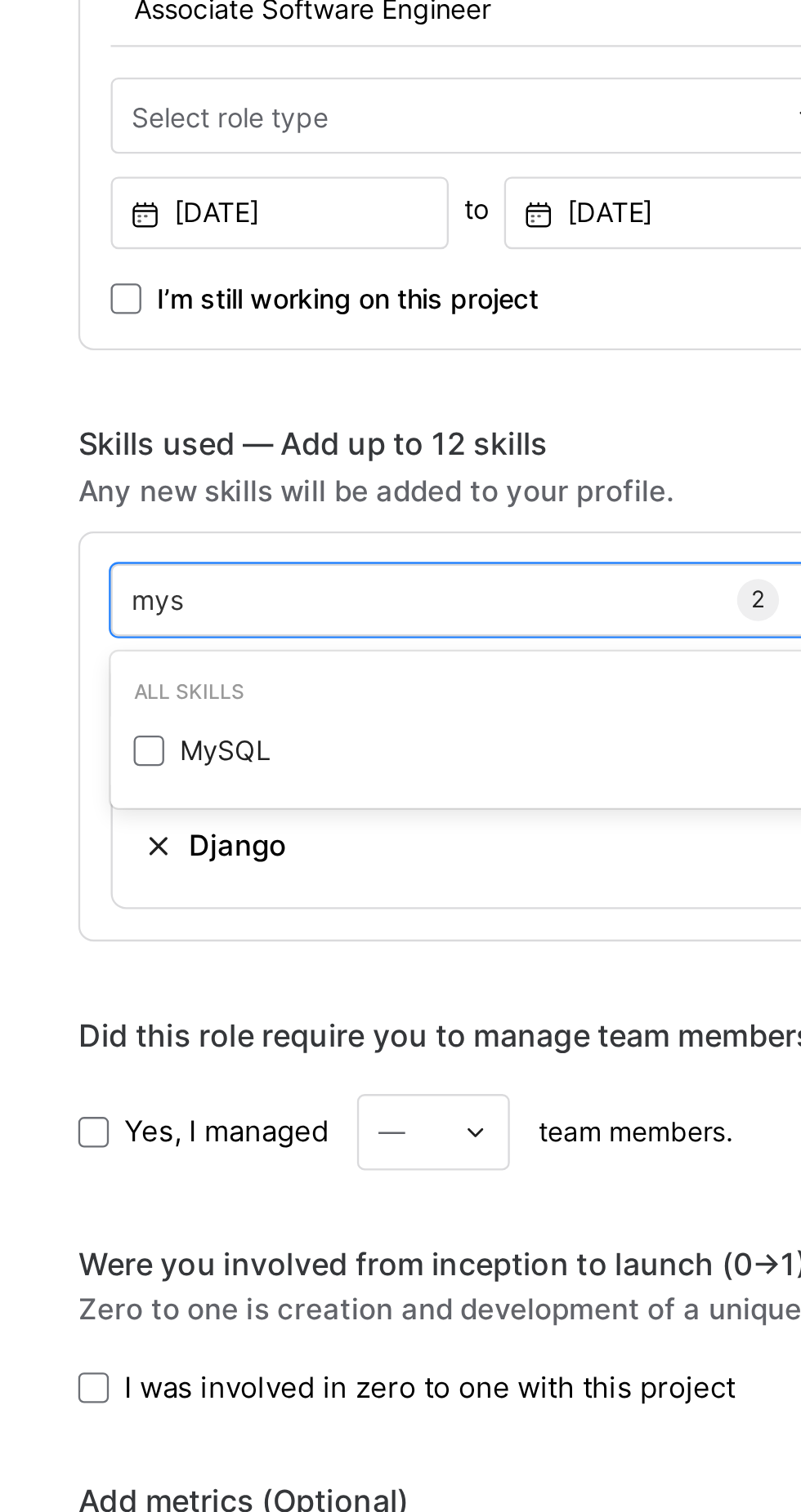
scroll to position [0, 0]
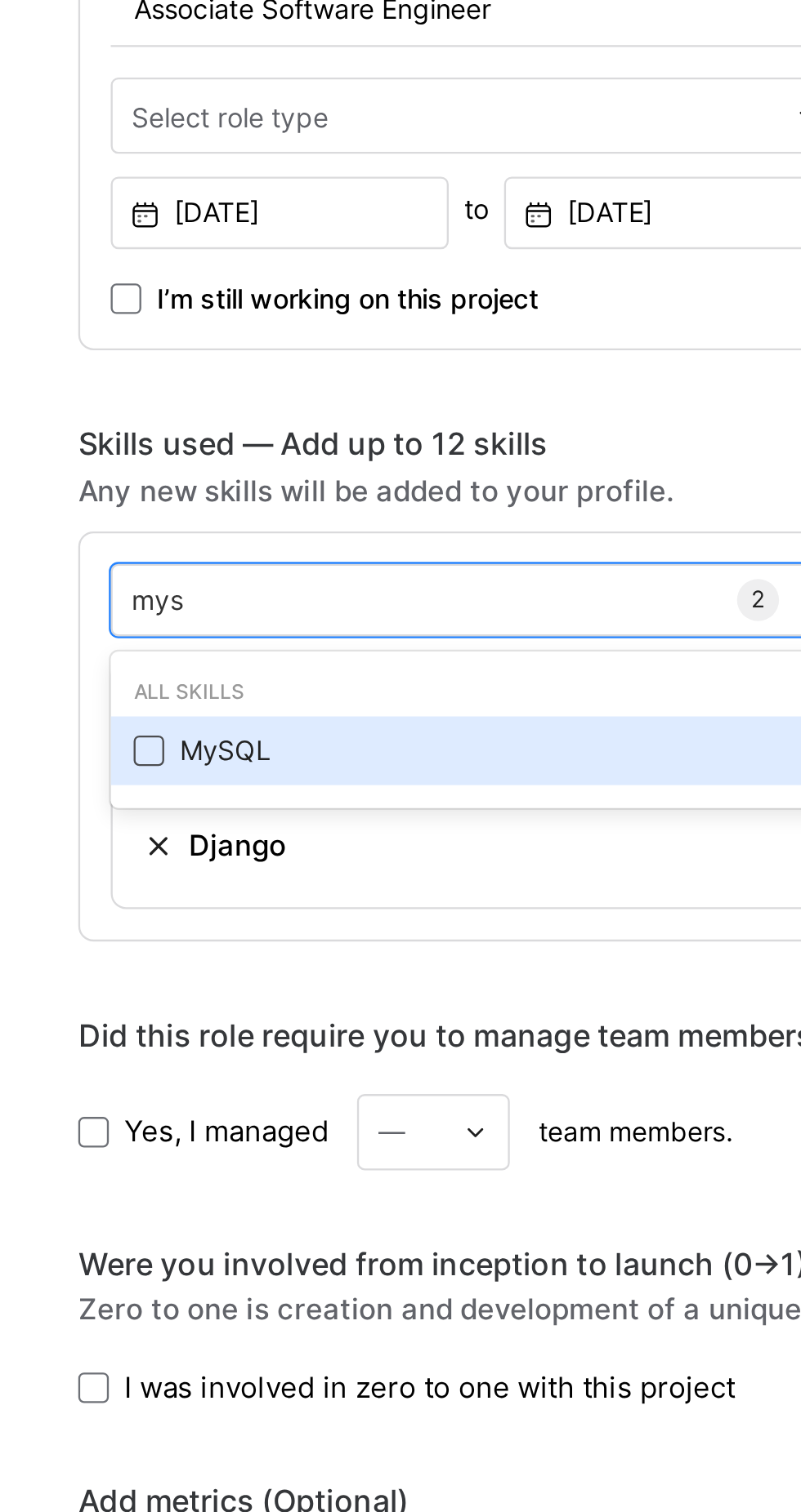
click at [65, 717] on span at bounding box center [64, 724] width 13 height 13
type input "mys"
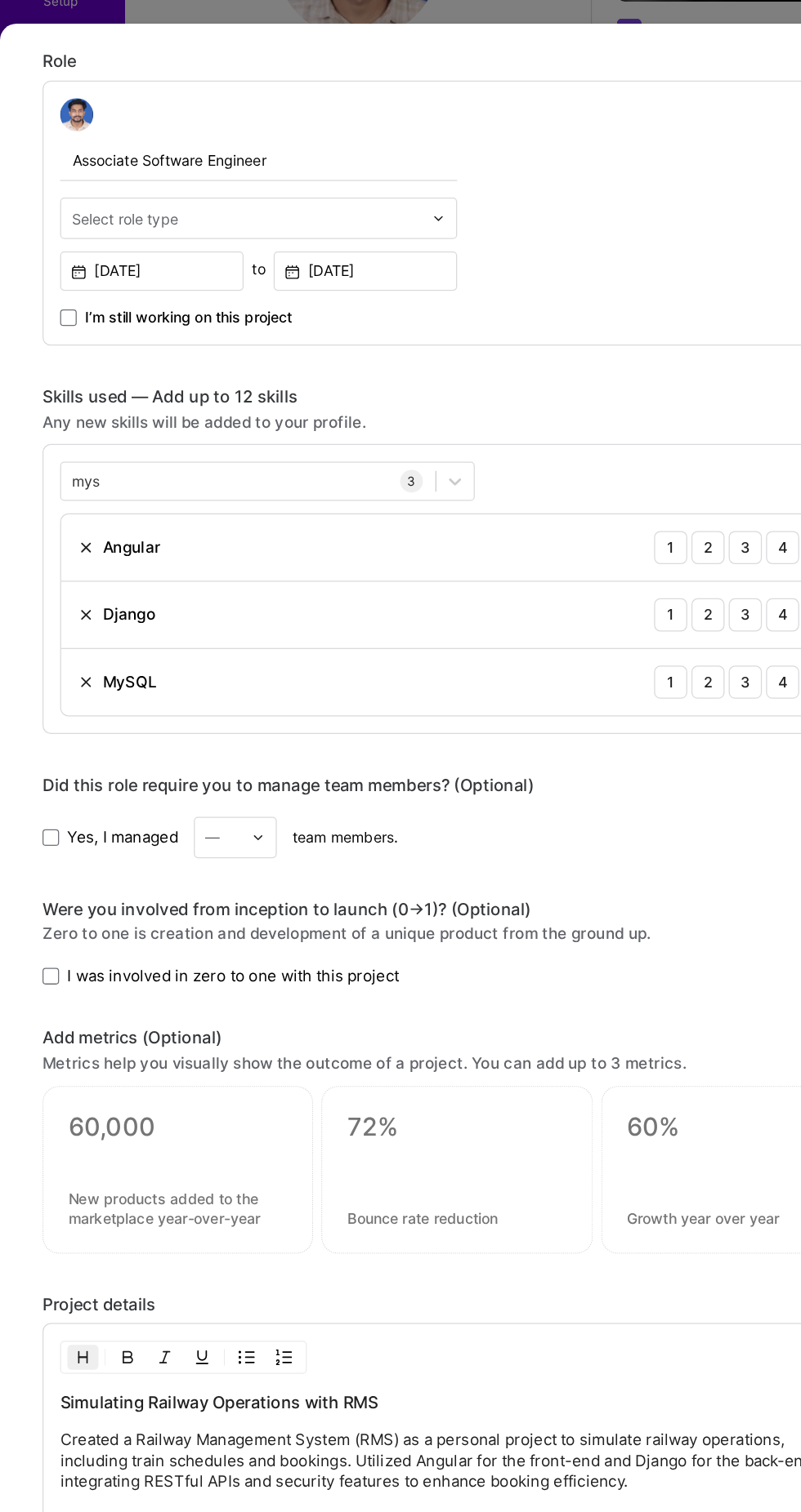
scroll to position [527, 0]
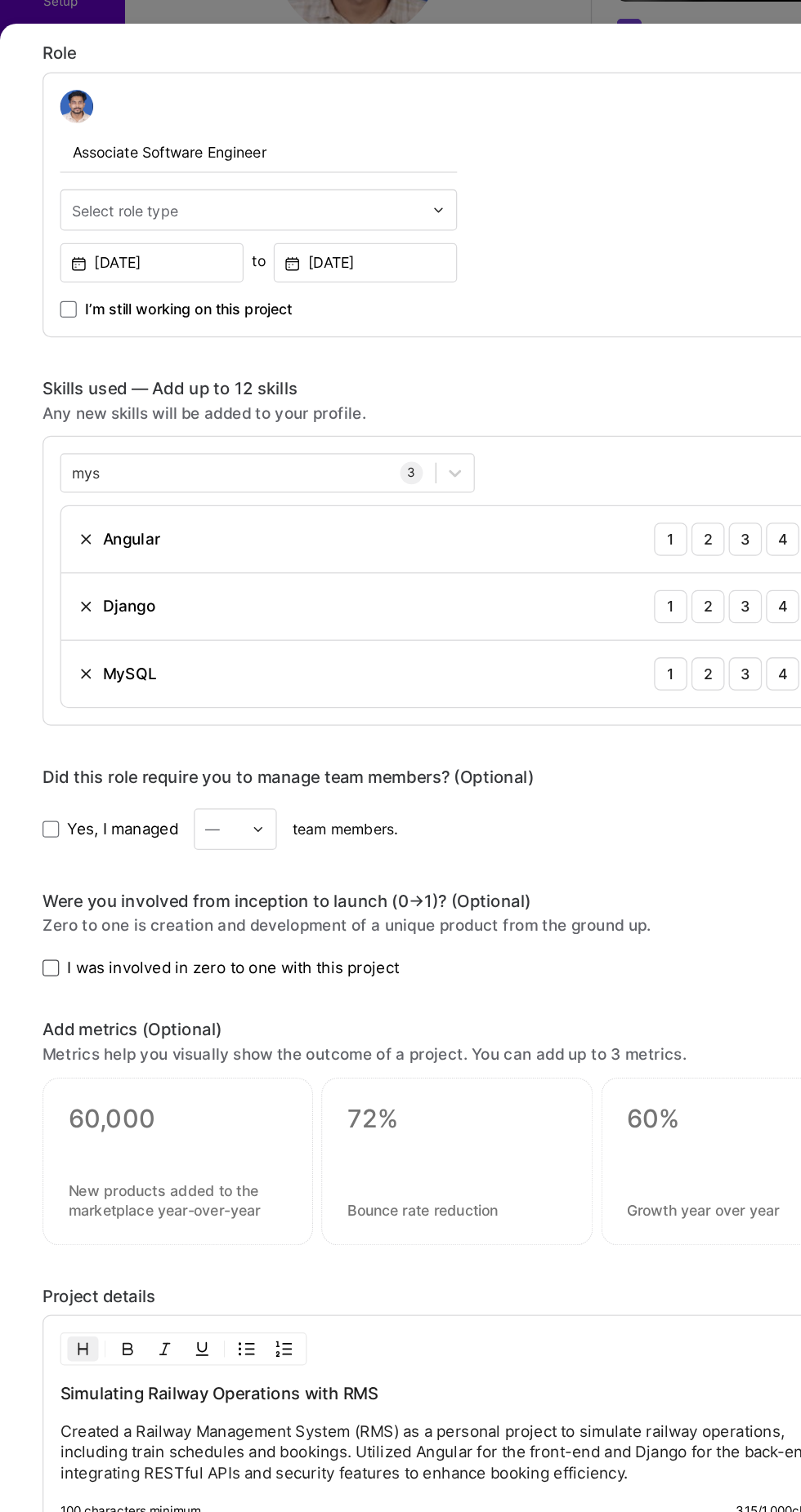
click at [41, 902] on span at bounding box center [40, 896] width 13 height 13
click at [0, 0] on input "I was involved in zero to one with this project" at bounding box center [0, 0] width 0 height 0
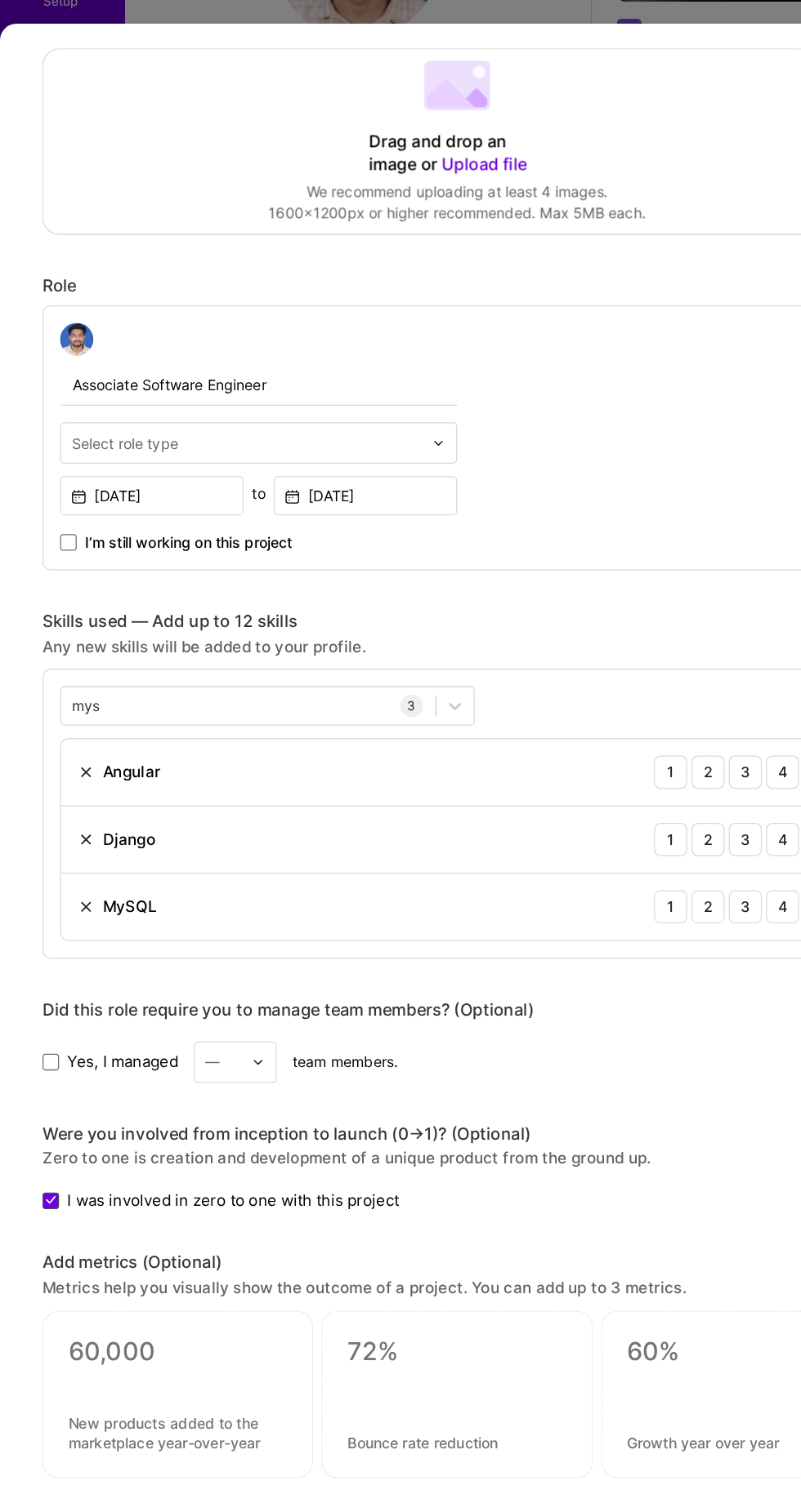
scroll to position [0, 0]
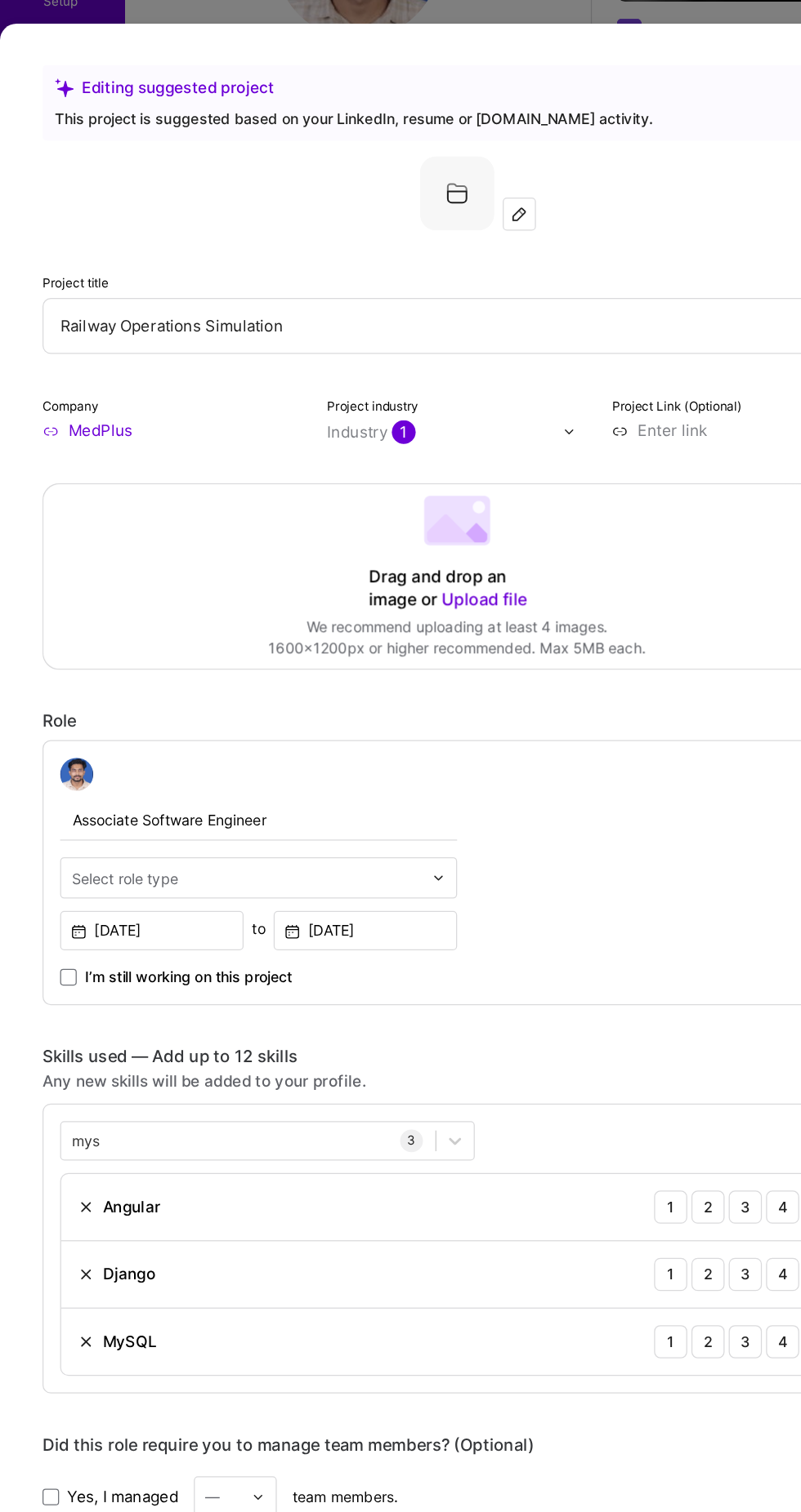
click at [275, 368] on input "Railway Operations Simulation" at bounding box center [360, 389] width 654 height 44
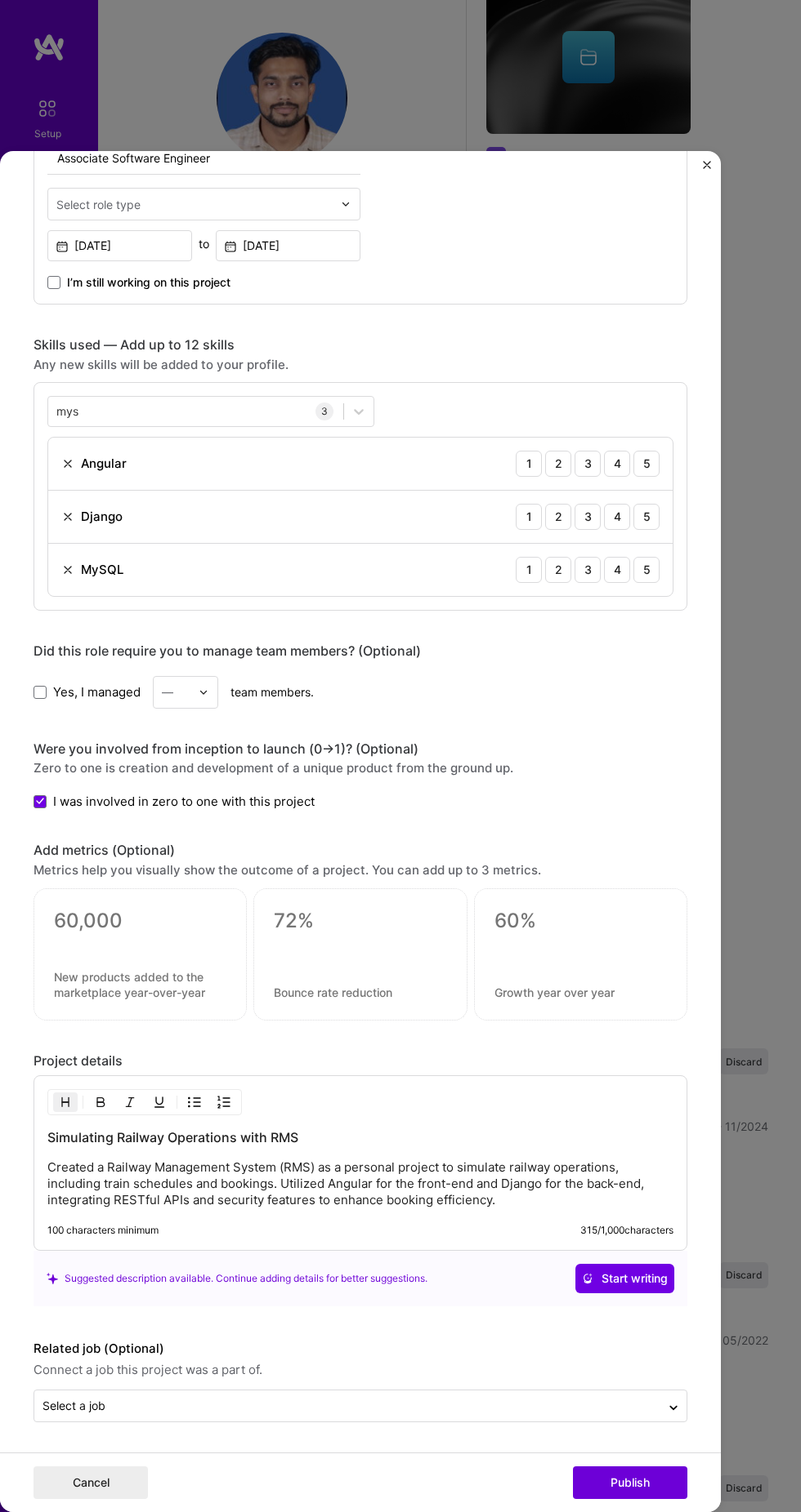
scroll to position [978, 0]
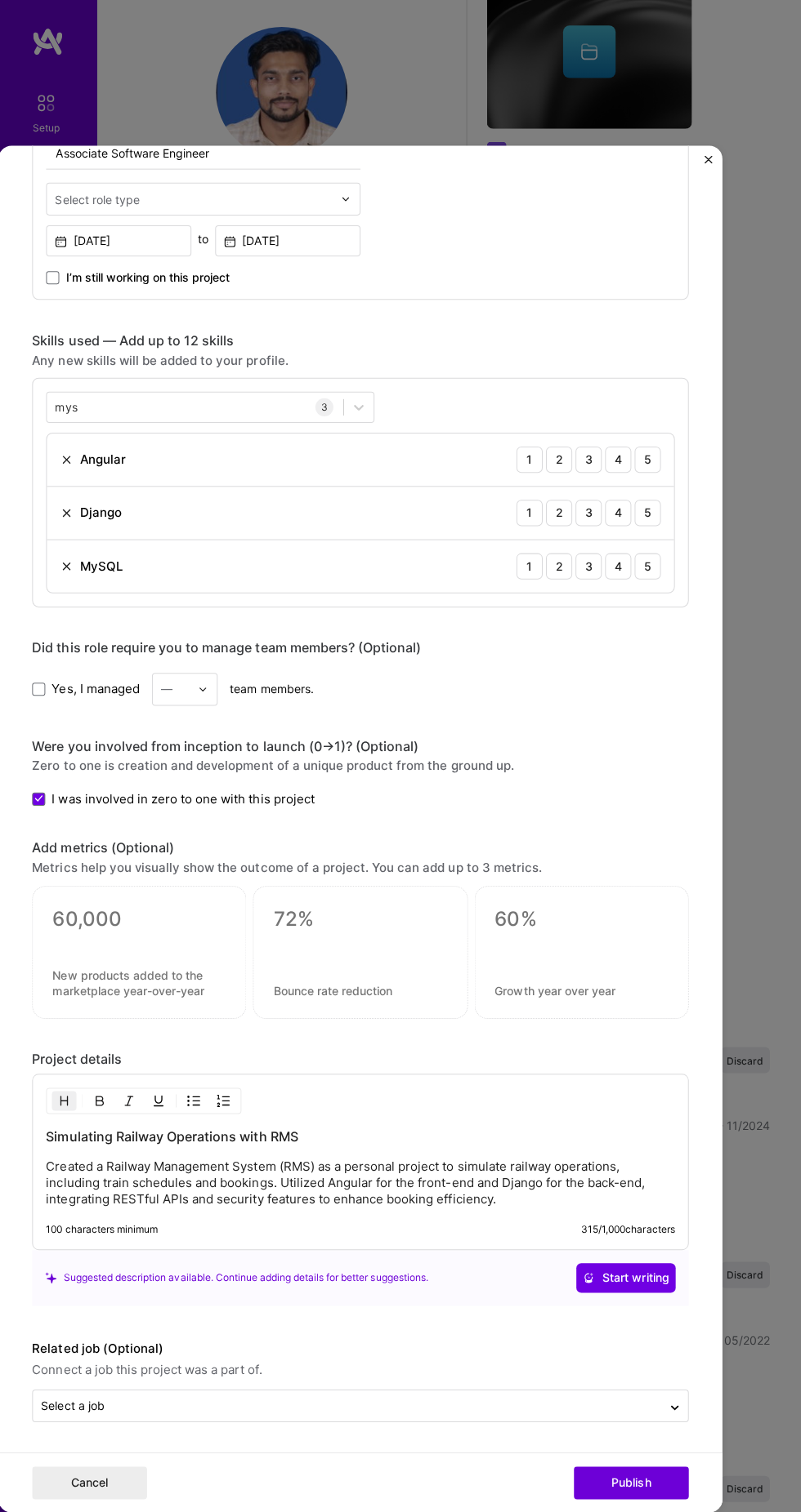
type input "Railway Management System"
click at [604, 1128] on h3 "Simulating Railway Operations with RMS" at bounding box center [361, 1138] width 626 height 18
click at [604, 1493] on button "Publish" at bounding box center [629, 1482] width 114 height 32
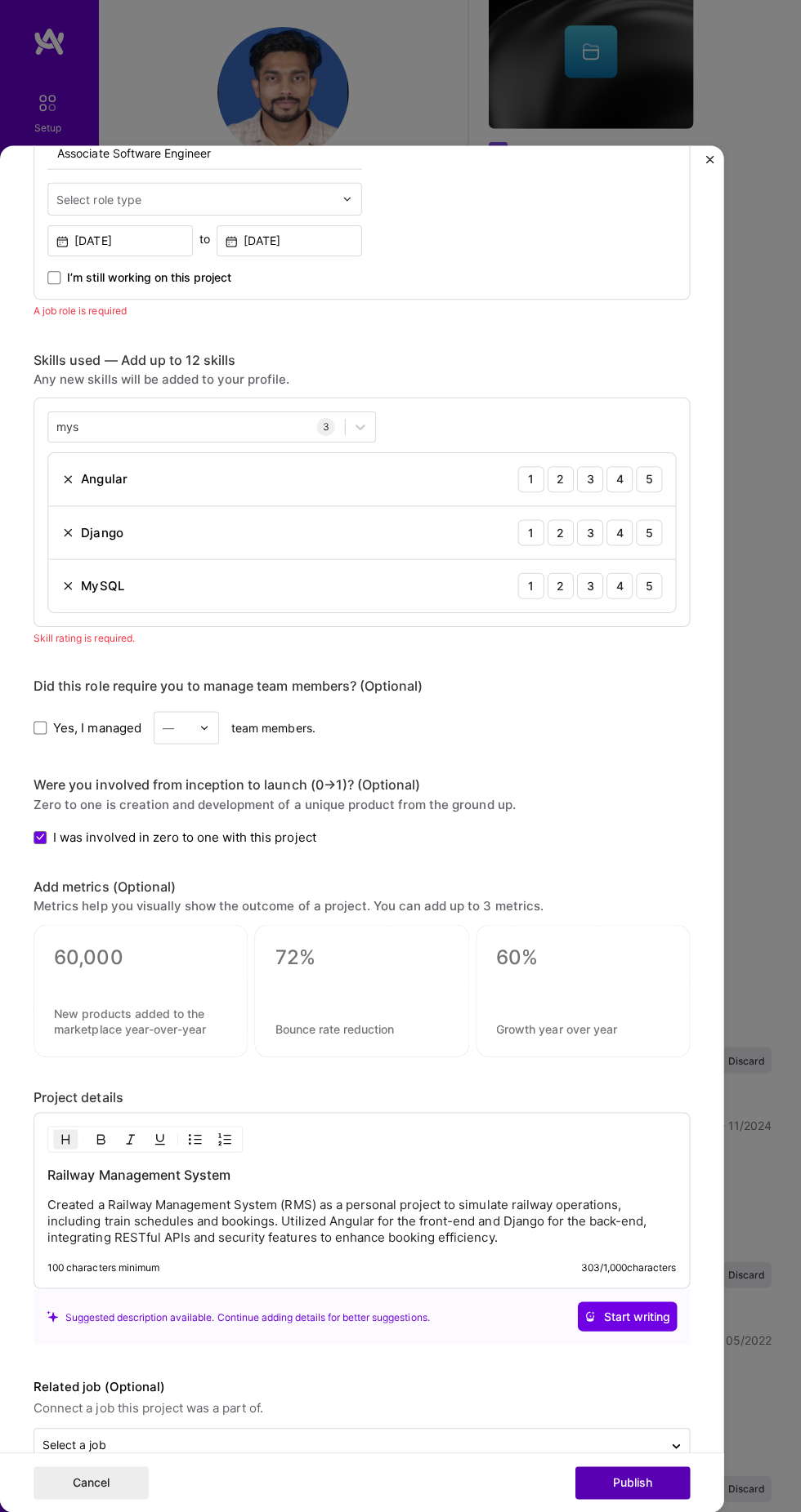
scroll to position [541, 0]
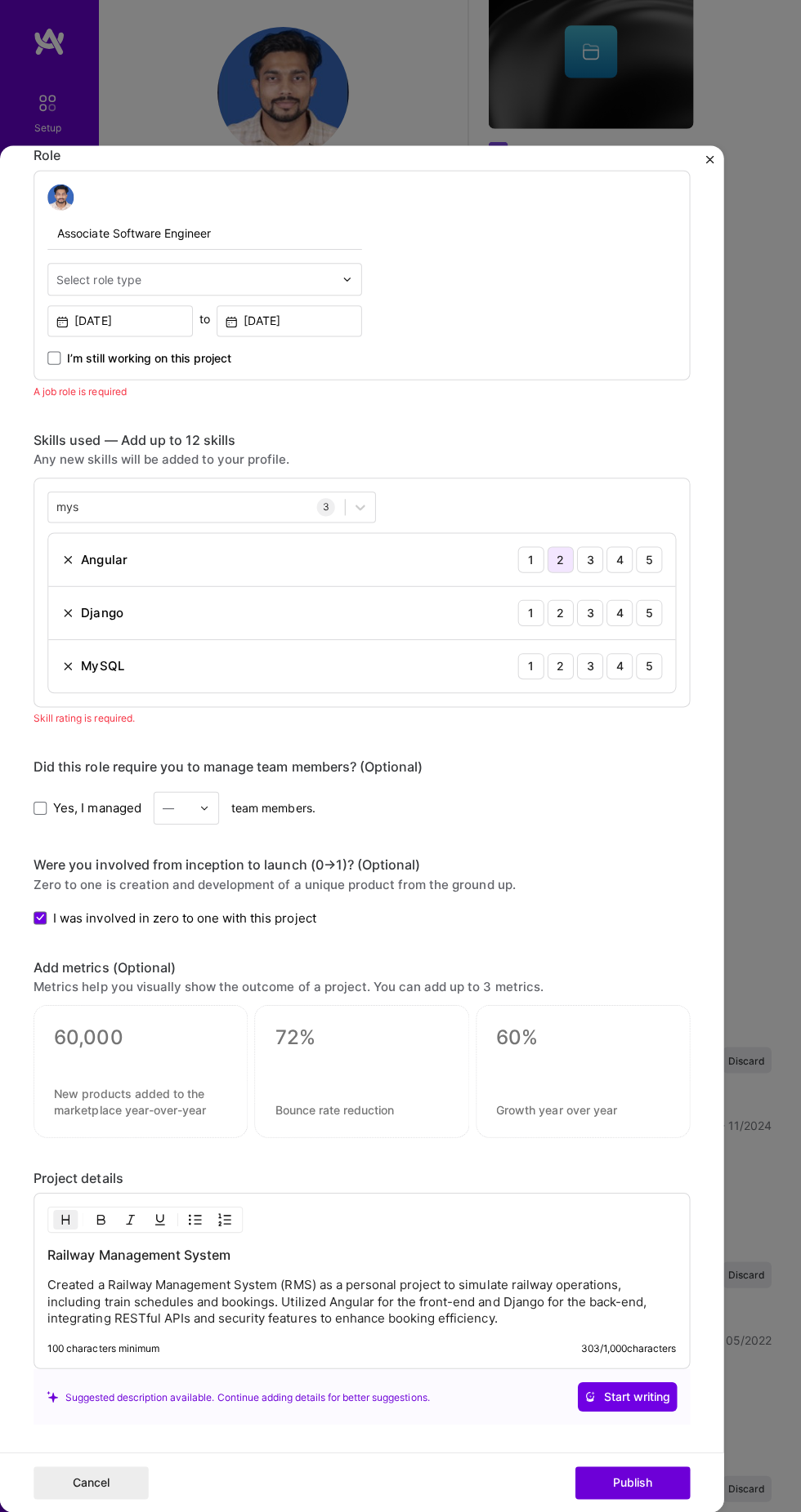
click at [558, 550] on div "2" at bounding box center [557, 563] width 26 height 26
click at [588, 550] on div "3" at bounding box center [587, 563] width 26 height 26
click at [645, 603] on div "5" at bounding box center [645, 616] width 26 height 26
click at [617, 603] on div "4" at bounding box center [616, 616] width 26 height 26
click at [617, 657] on div "4" at bounding box center [616, 669] width 26 height 26
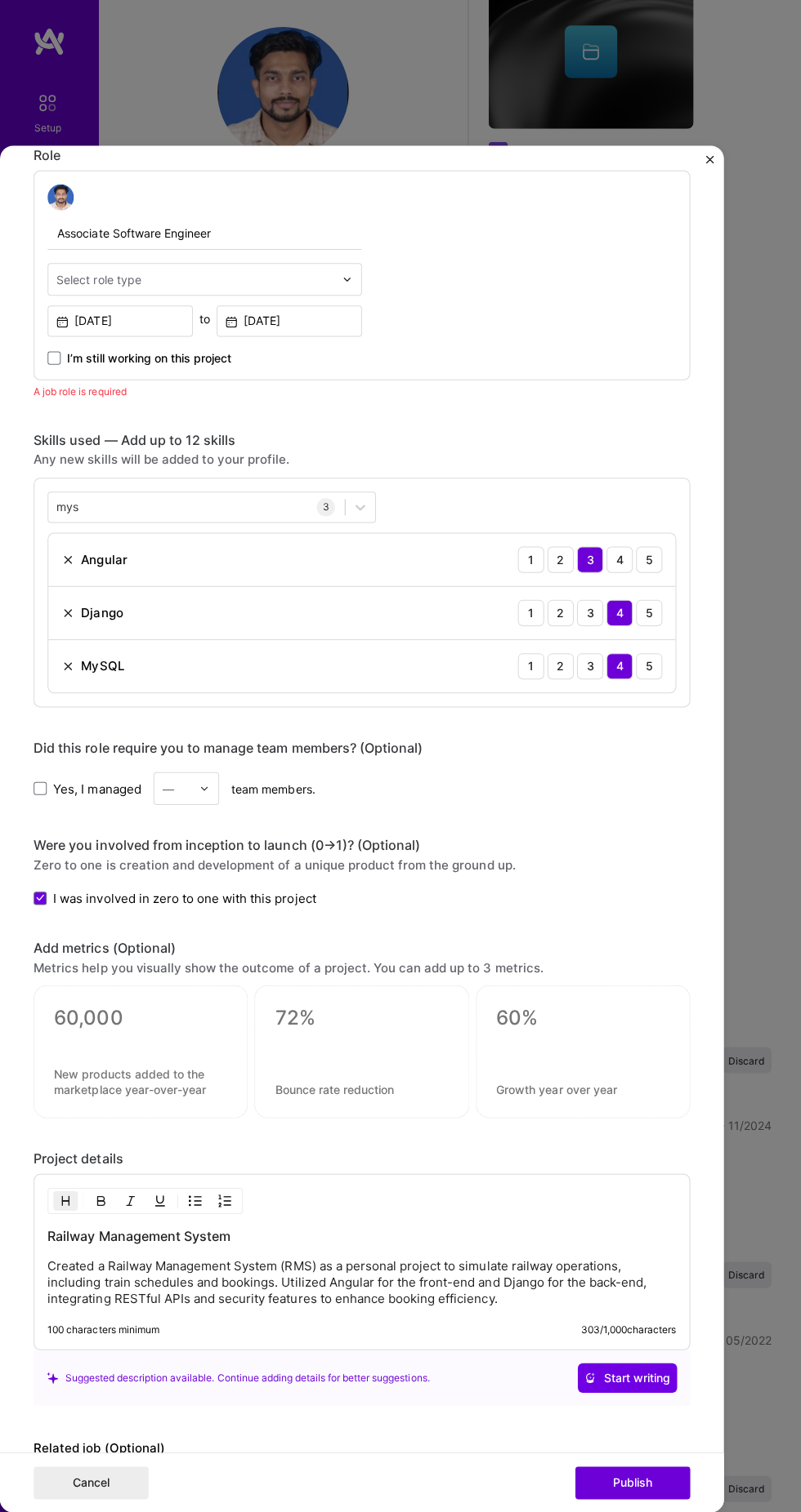
scroll to position [935, 0]
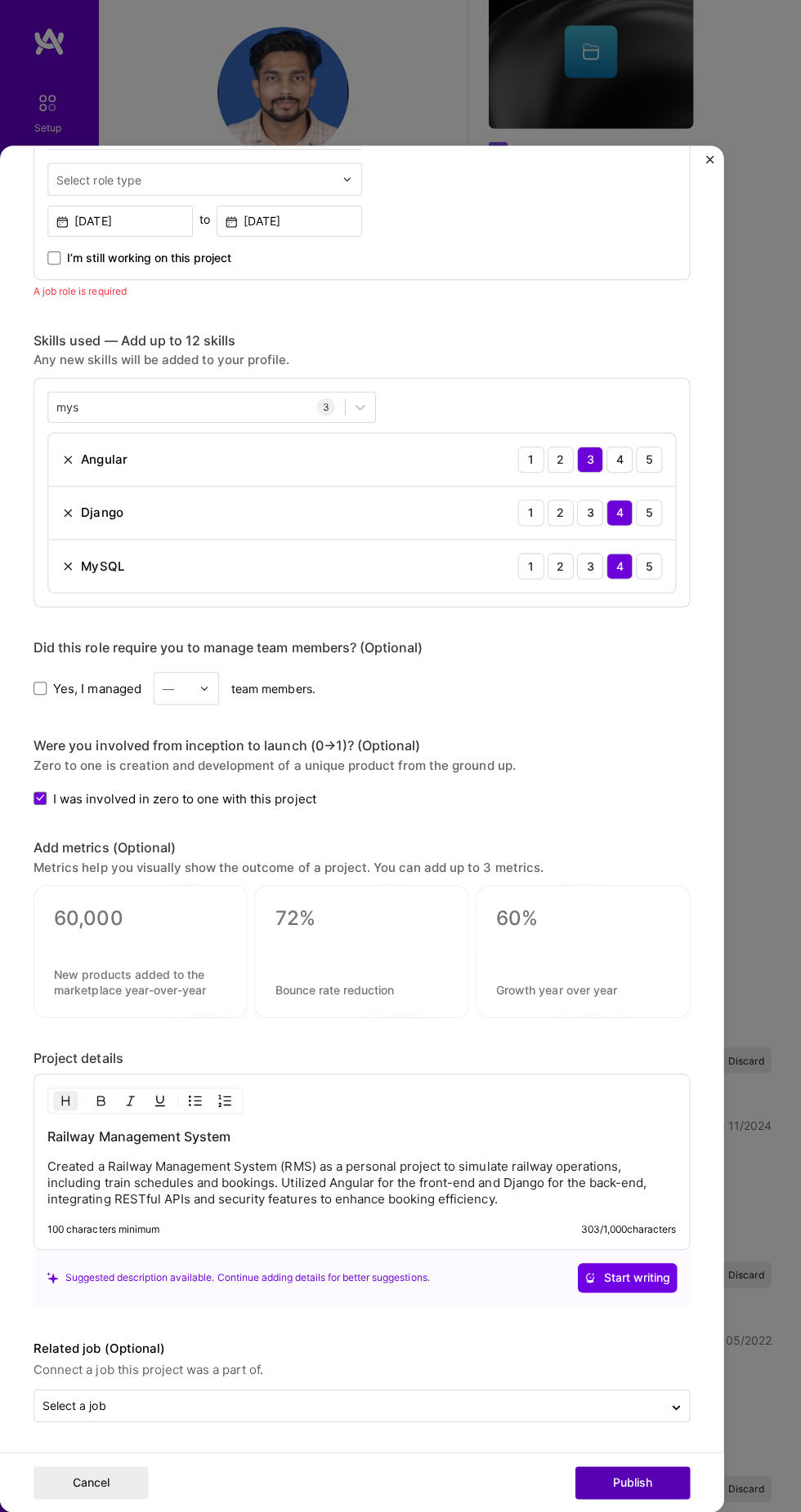
click at [622, 1485] on button "Publish" at bounding box center [629, 1482] width 114 height 32
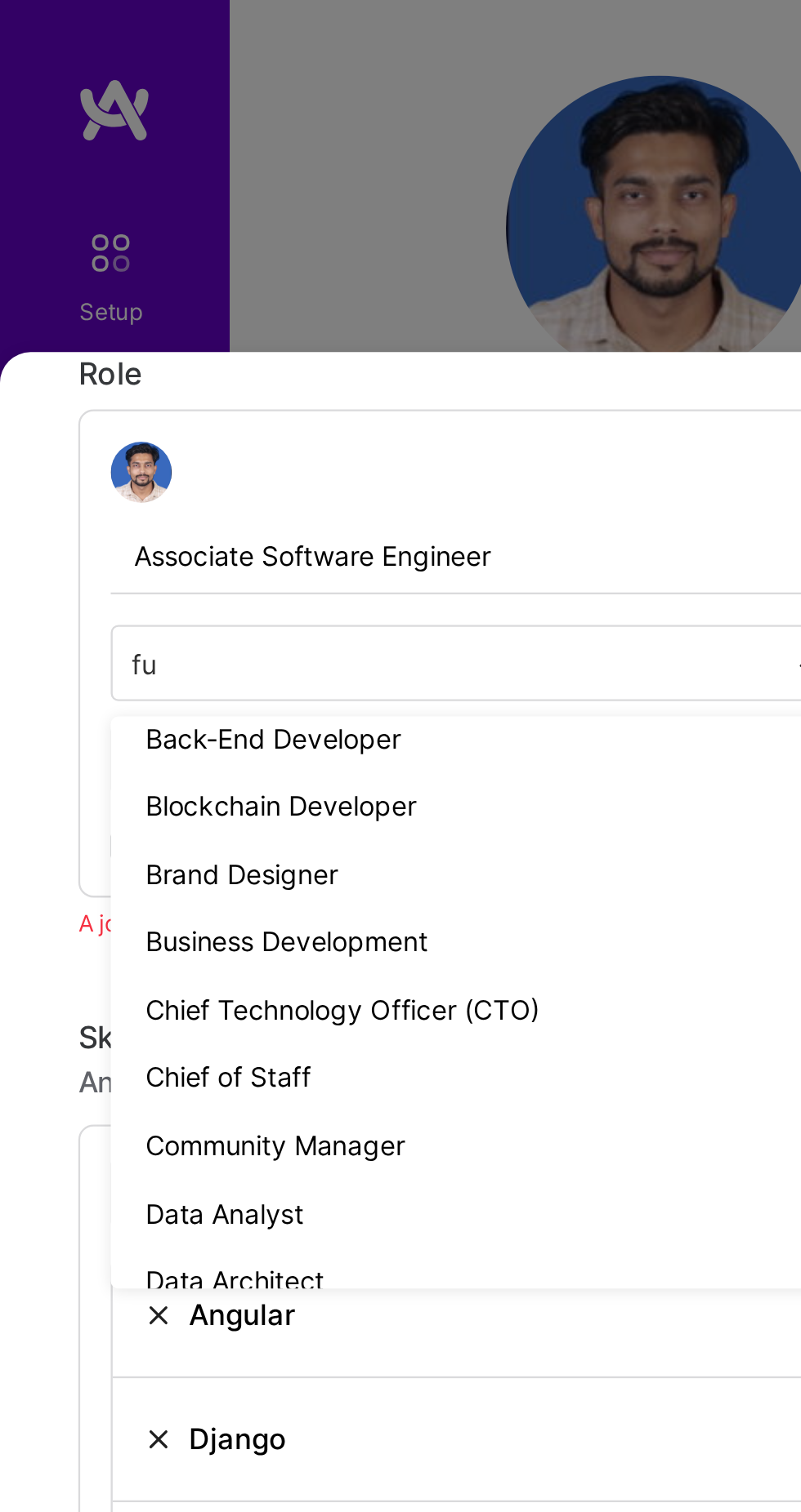
scroll to position [0, 0]
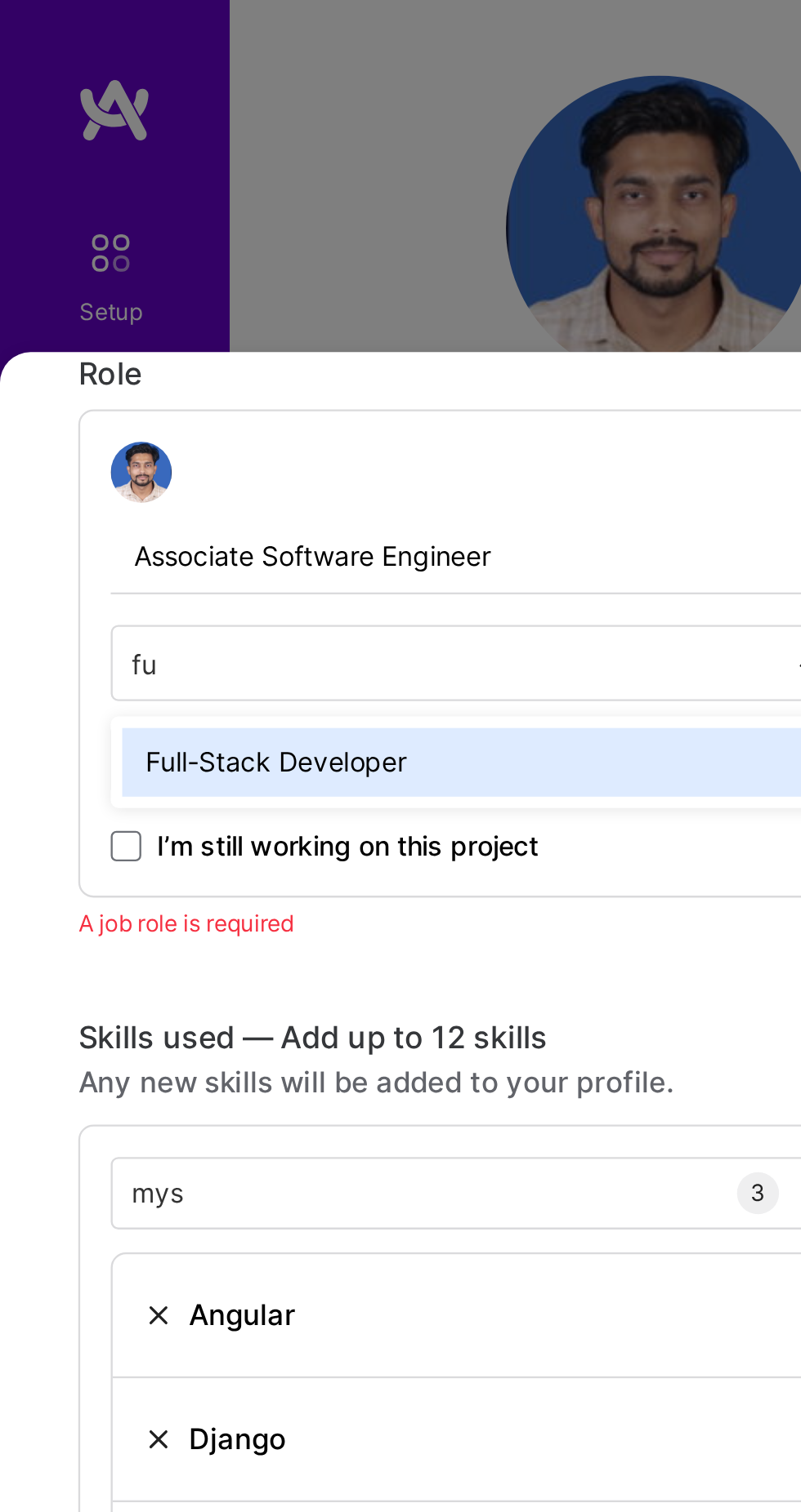
click at [96, 312] on div "Full-Stack Developer" at bounding box center [204, 326] width 303 height 29
type input "fu"
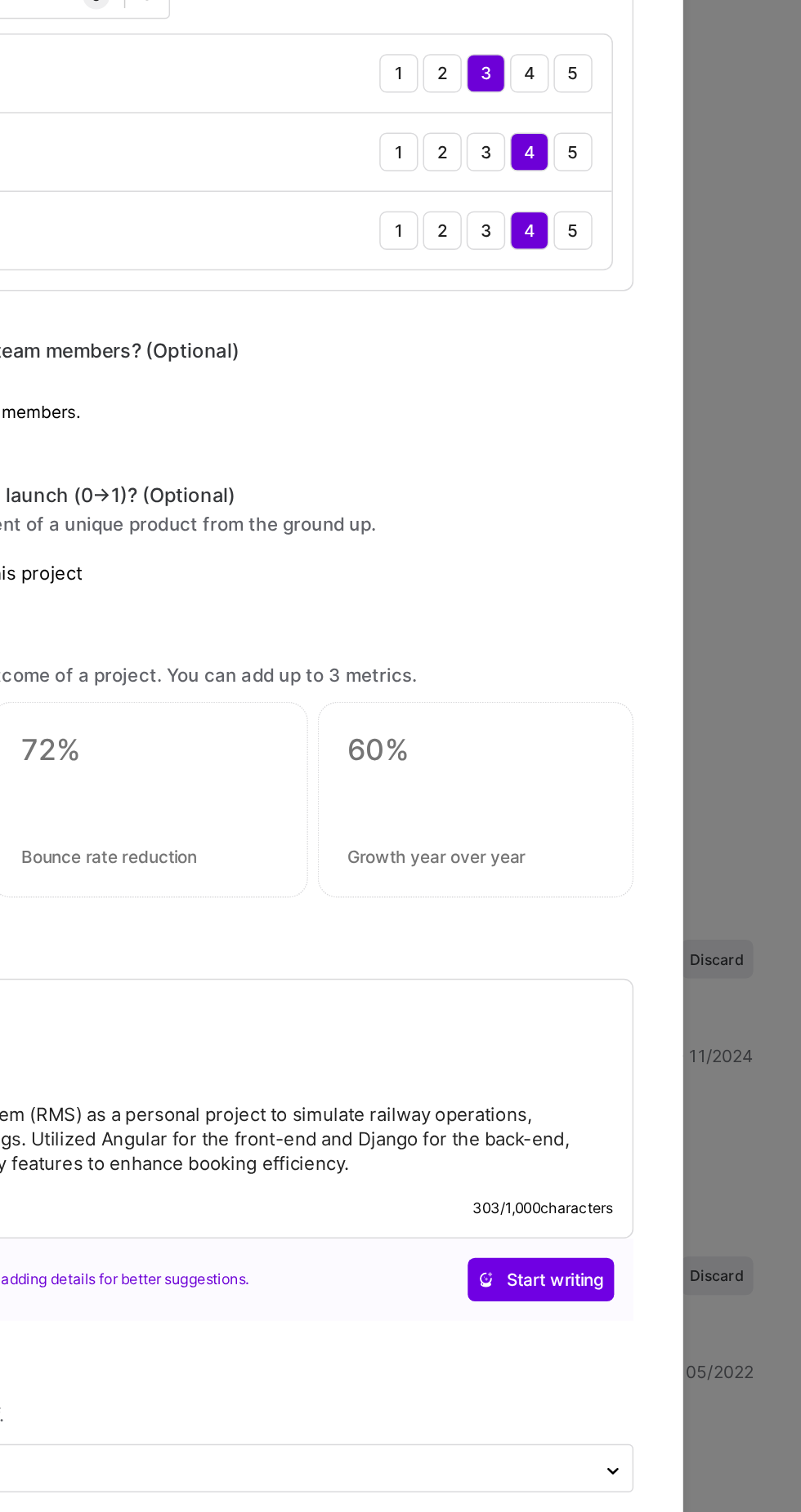
scroll to position [976, 0]
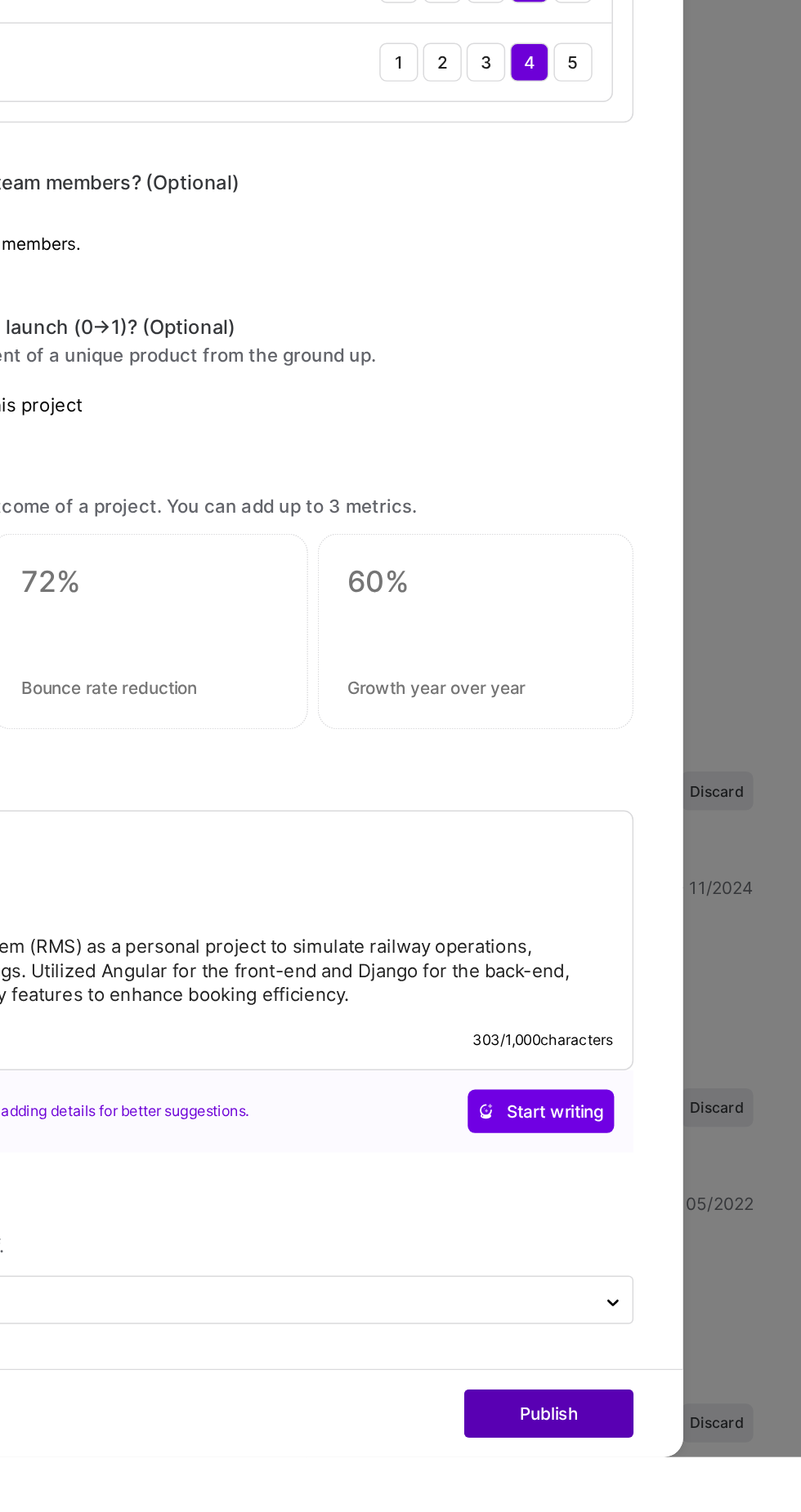
click at [619, 1500] on button "Publish" at bounding box center [629, 1482] width 114 height 32
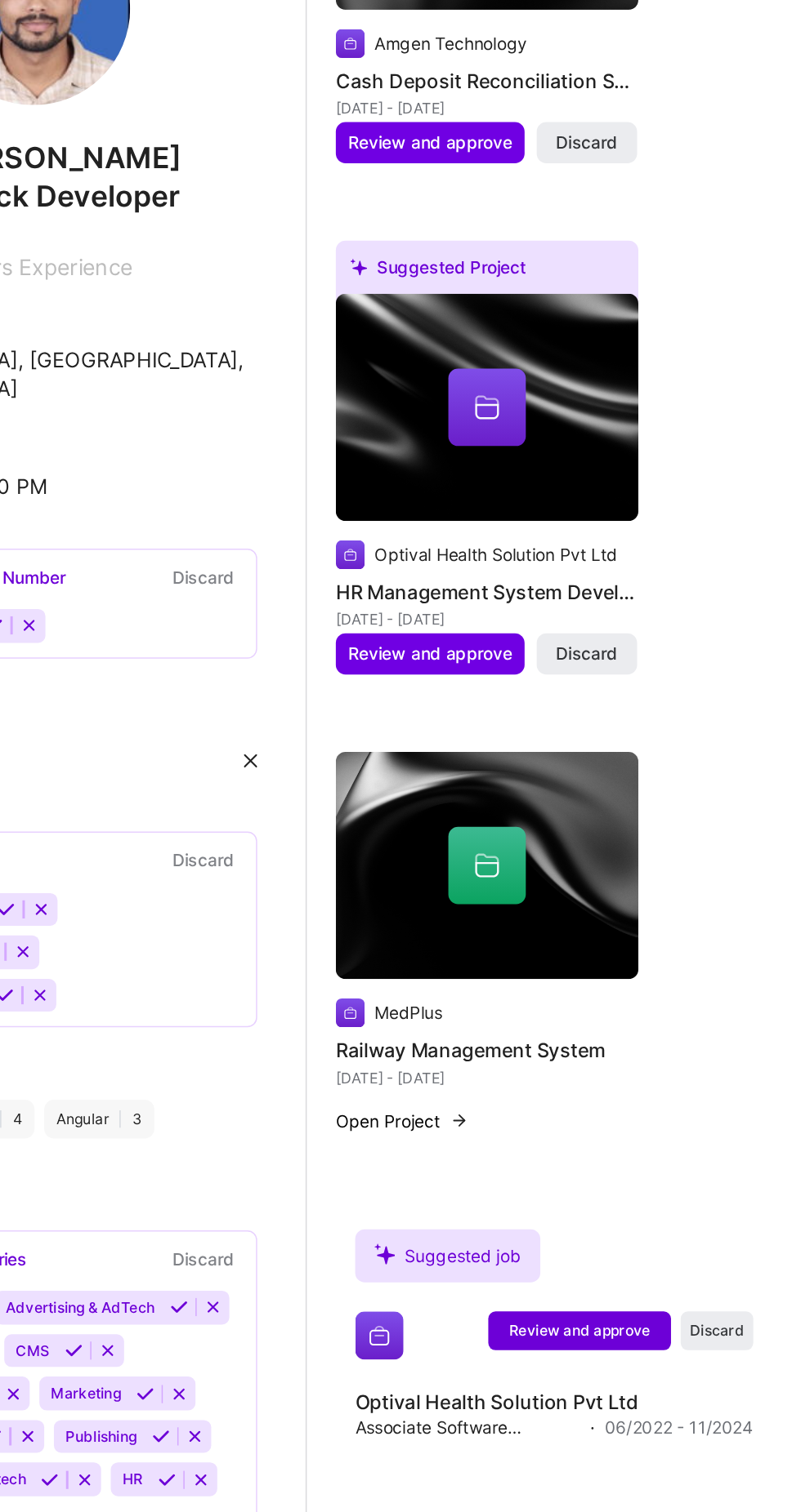
scroll to position [1013, 0]
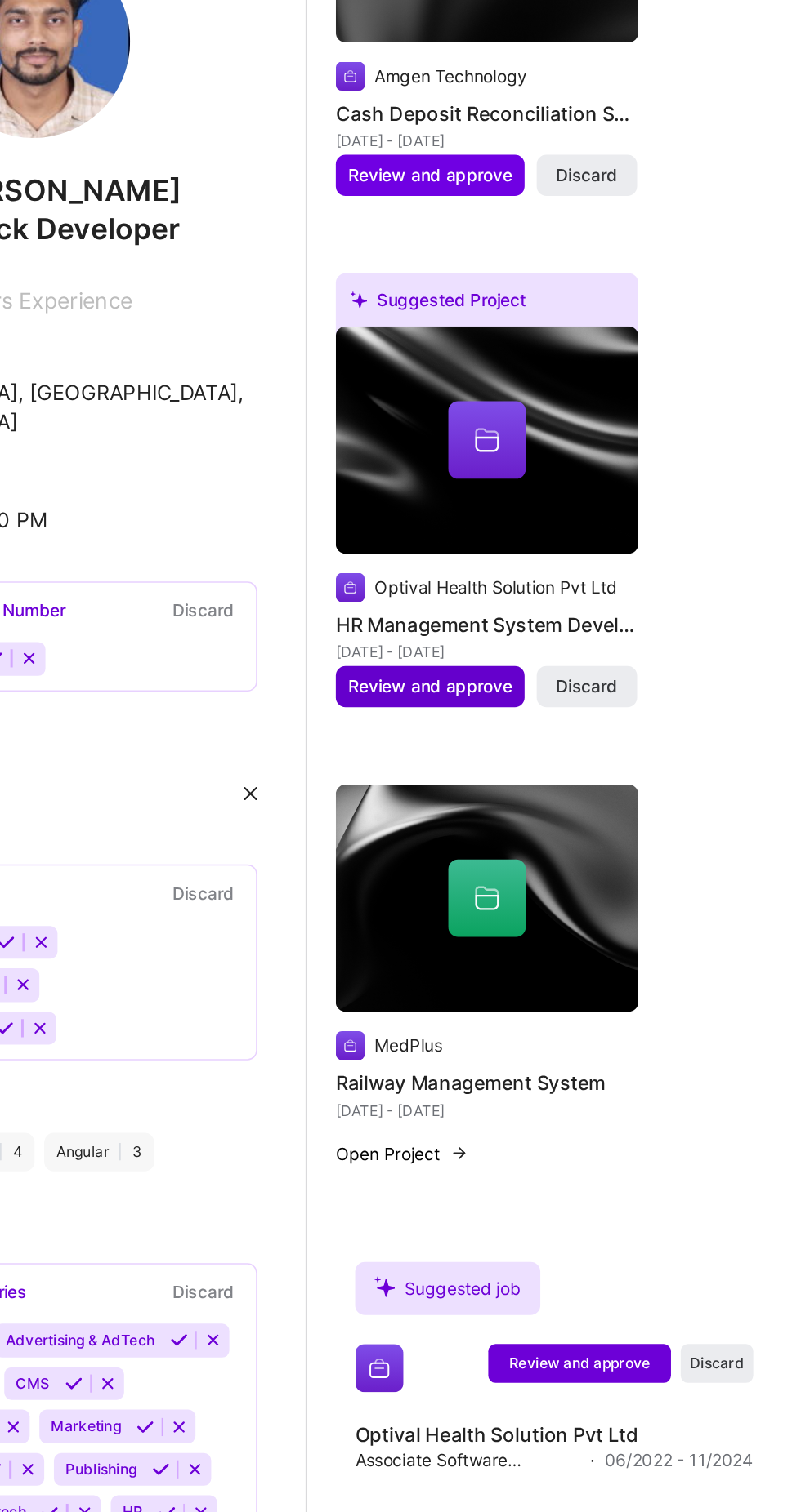
click at [527, 531] on span "Review and approve" at bounding box center [550, 534] width 111 height 17
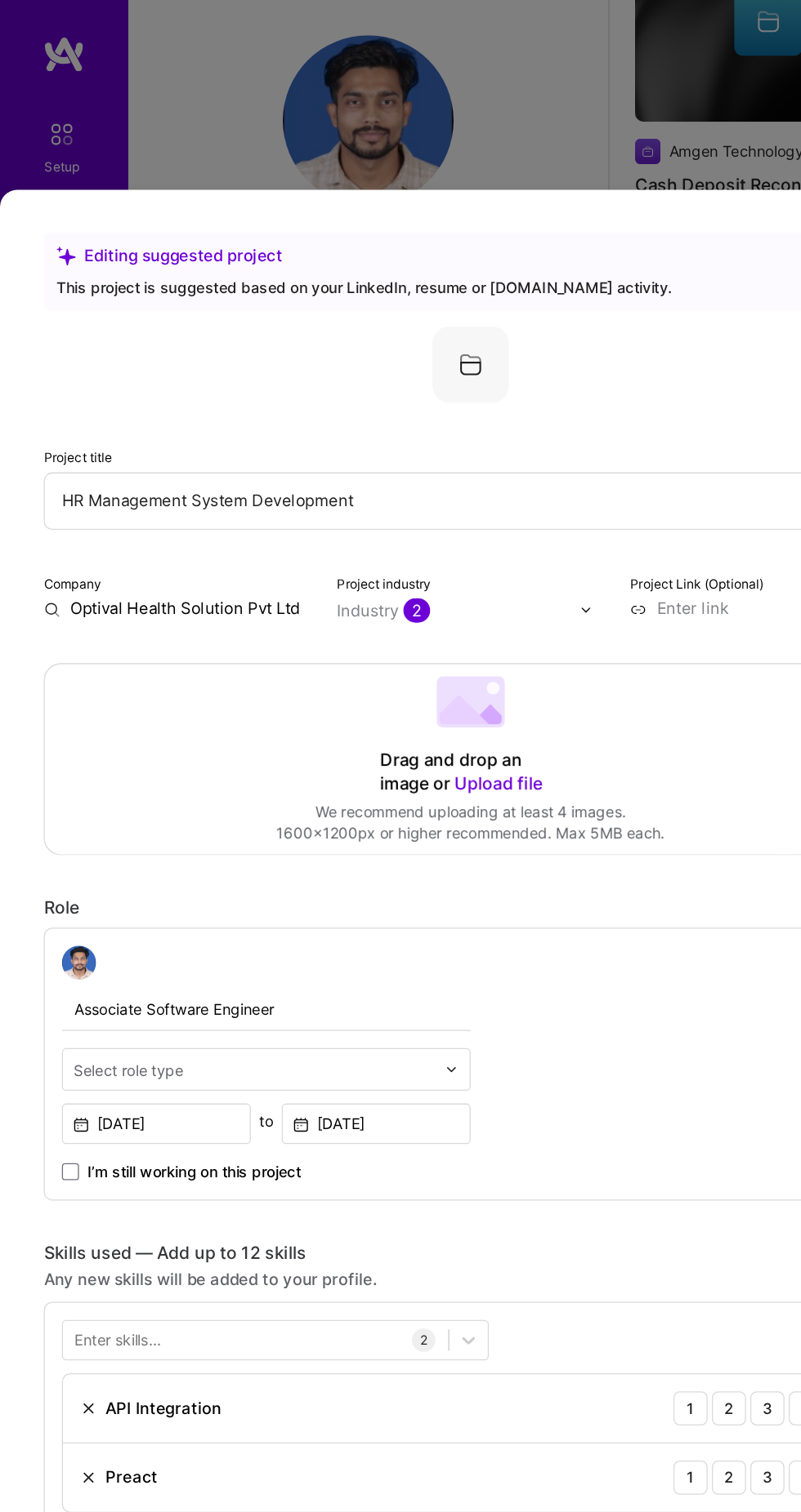
click at [113, 464] on input "Optival Health Solution Pvt Ltd" at bounding box center [136, 472] width 205 height 17
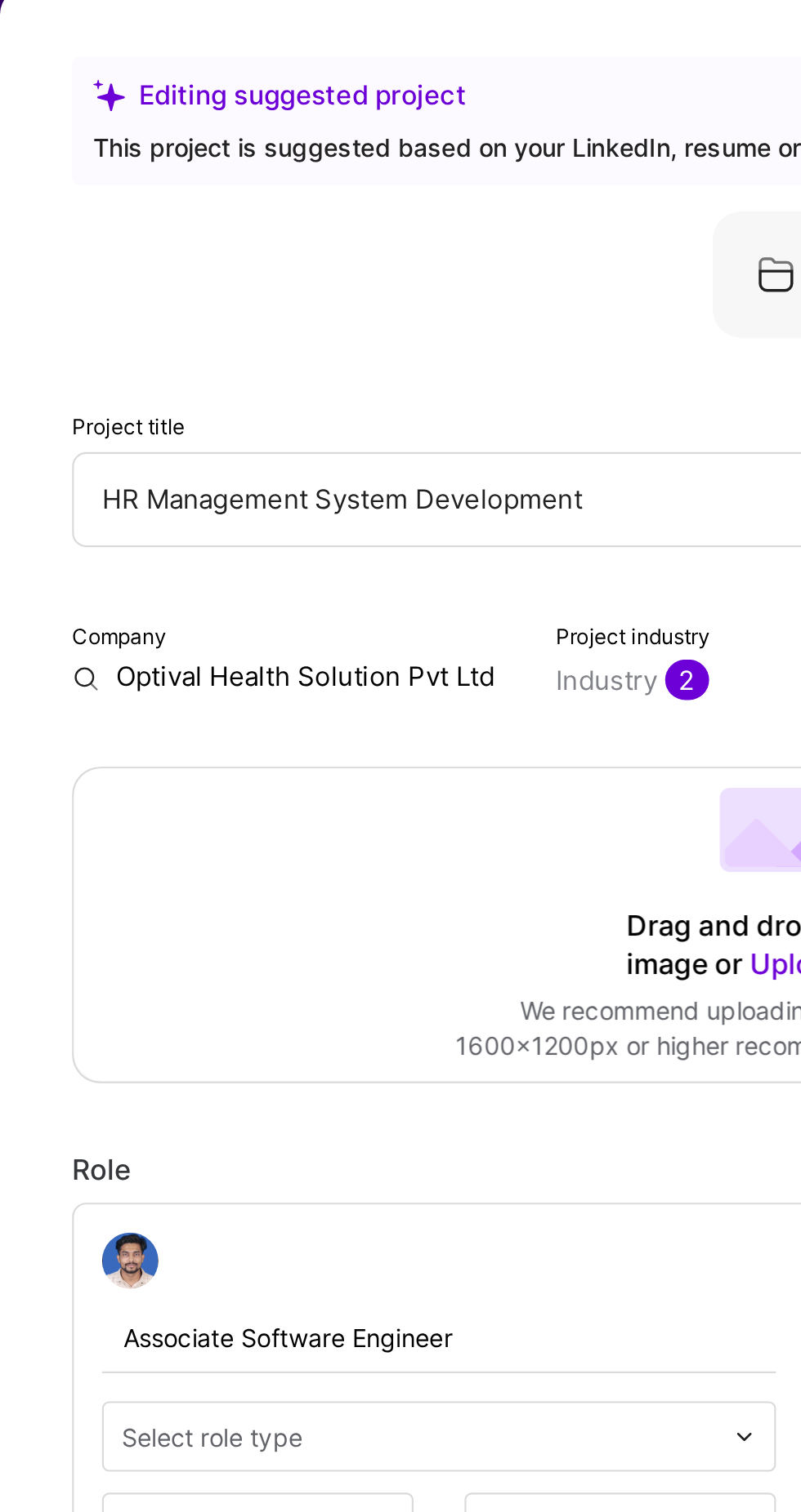
click at [234, 464] on input "Optival Health Solution Pvt Ltd" at bounding box center [136, 472] width 205 height 17
type input "O"
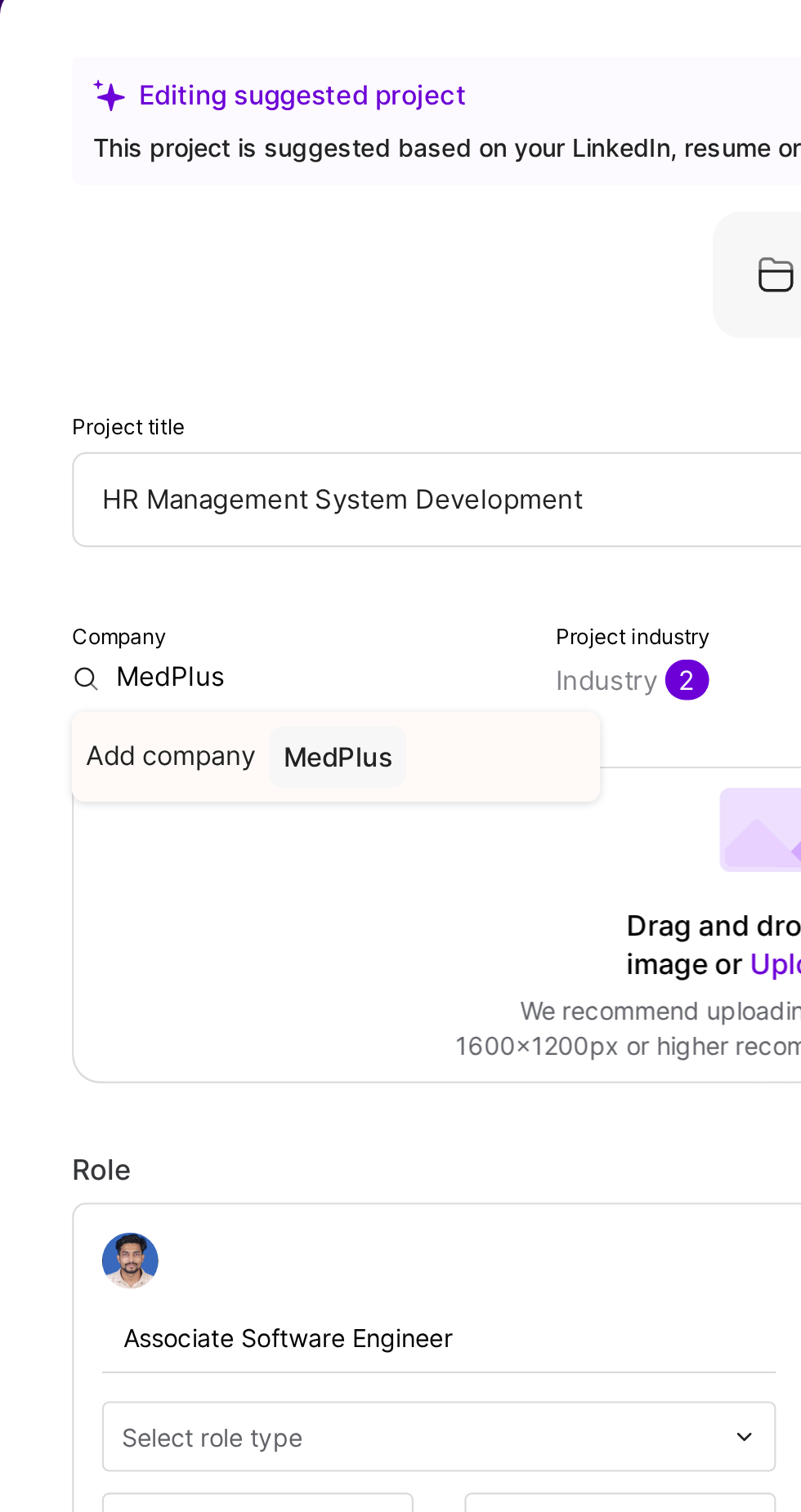
type input "MedPlus"
click at [157, 495] on div "MedPlus" at bounding box center [157, 509] width 64 height 28
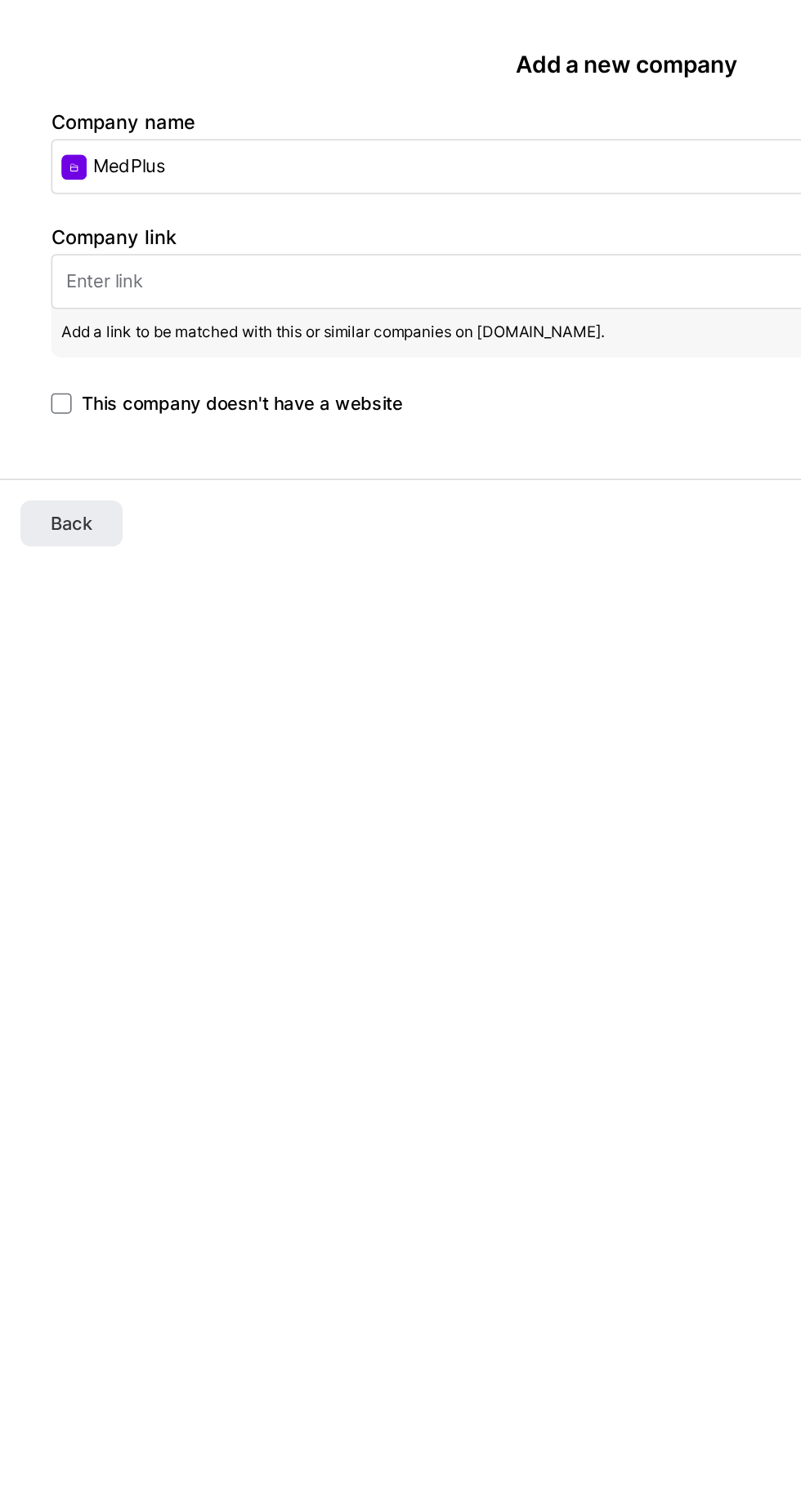
paste input "https://www.medplusmart.com/?srsltid=AfmBOordo2mMap8SFrqyrhqnQ-absmSfOKbr3TE5Cd…"
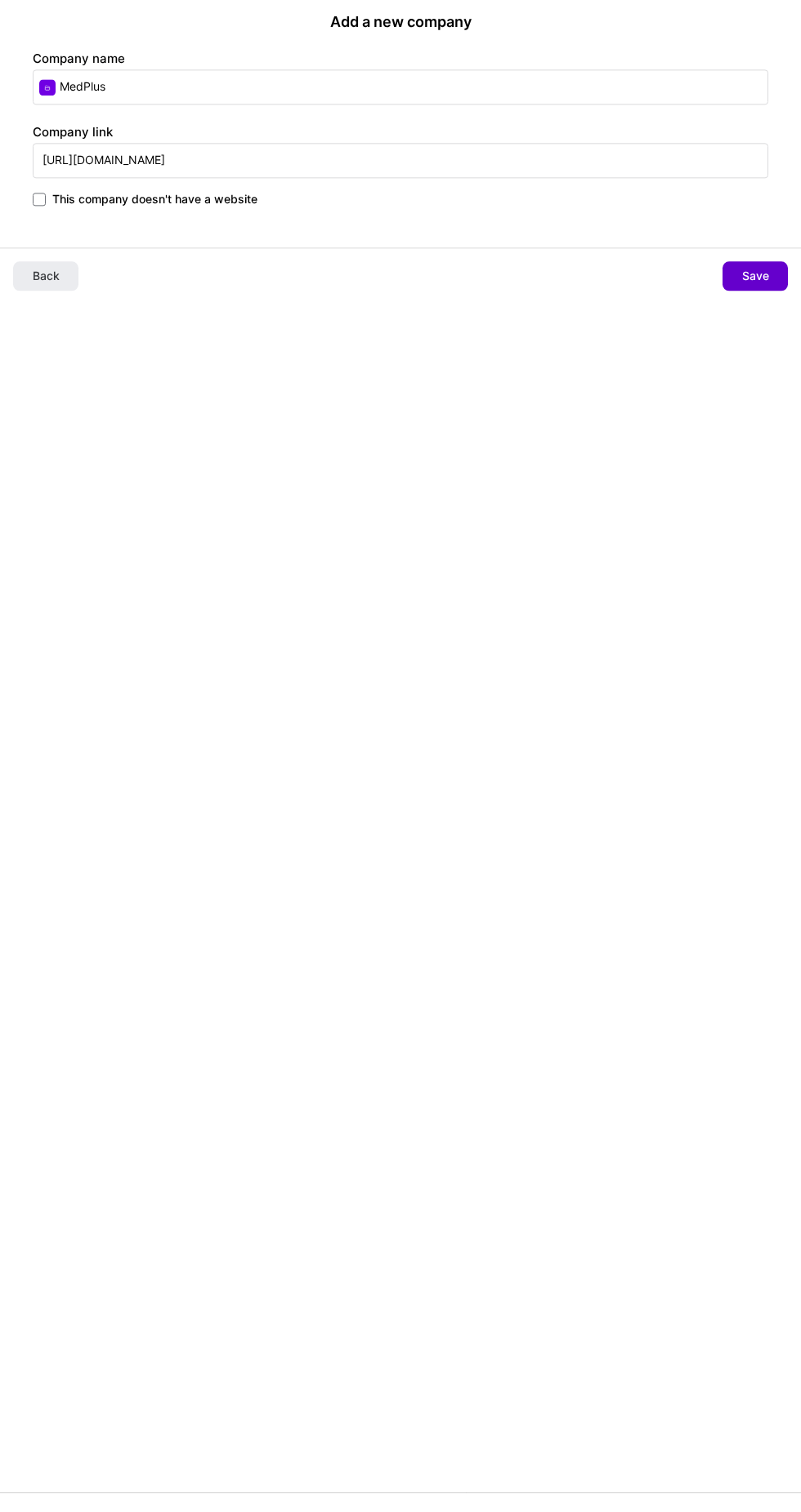
type input "https://www.medplusmart.com/?srsltid=AfmBOordo2mMap8SFrqyrhqnQ-absmSfOKbr3TE5Cd…"
click at [748, 304] on span "Save" at bounding box center [755, 295] width 27 height 17
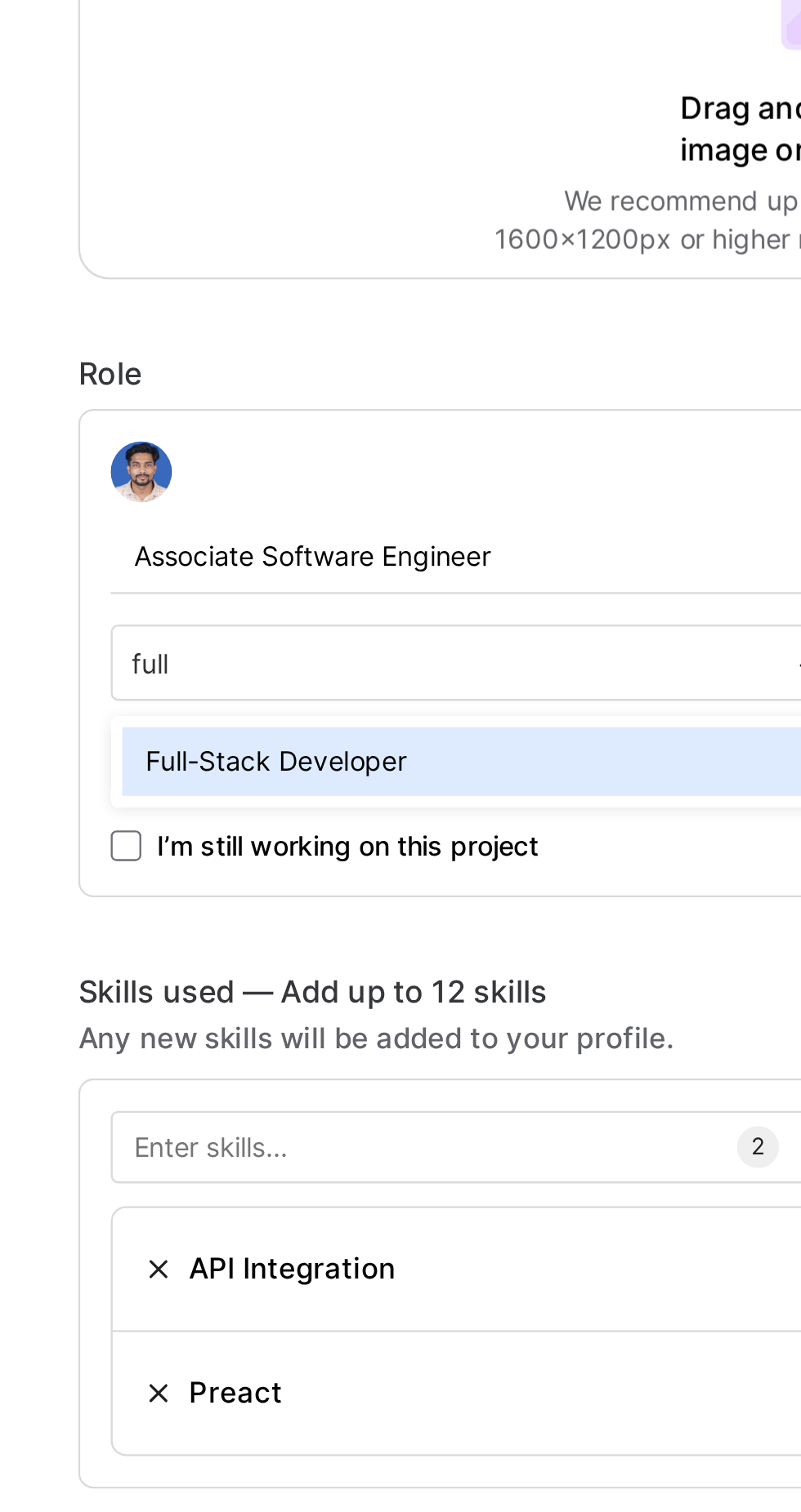
click at [214, 852] on div "Full-Stack Developer" at bounding box center [204, 866] width 303 height 29
type input "full"
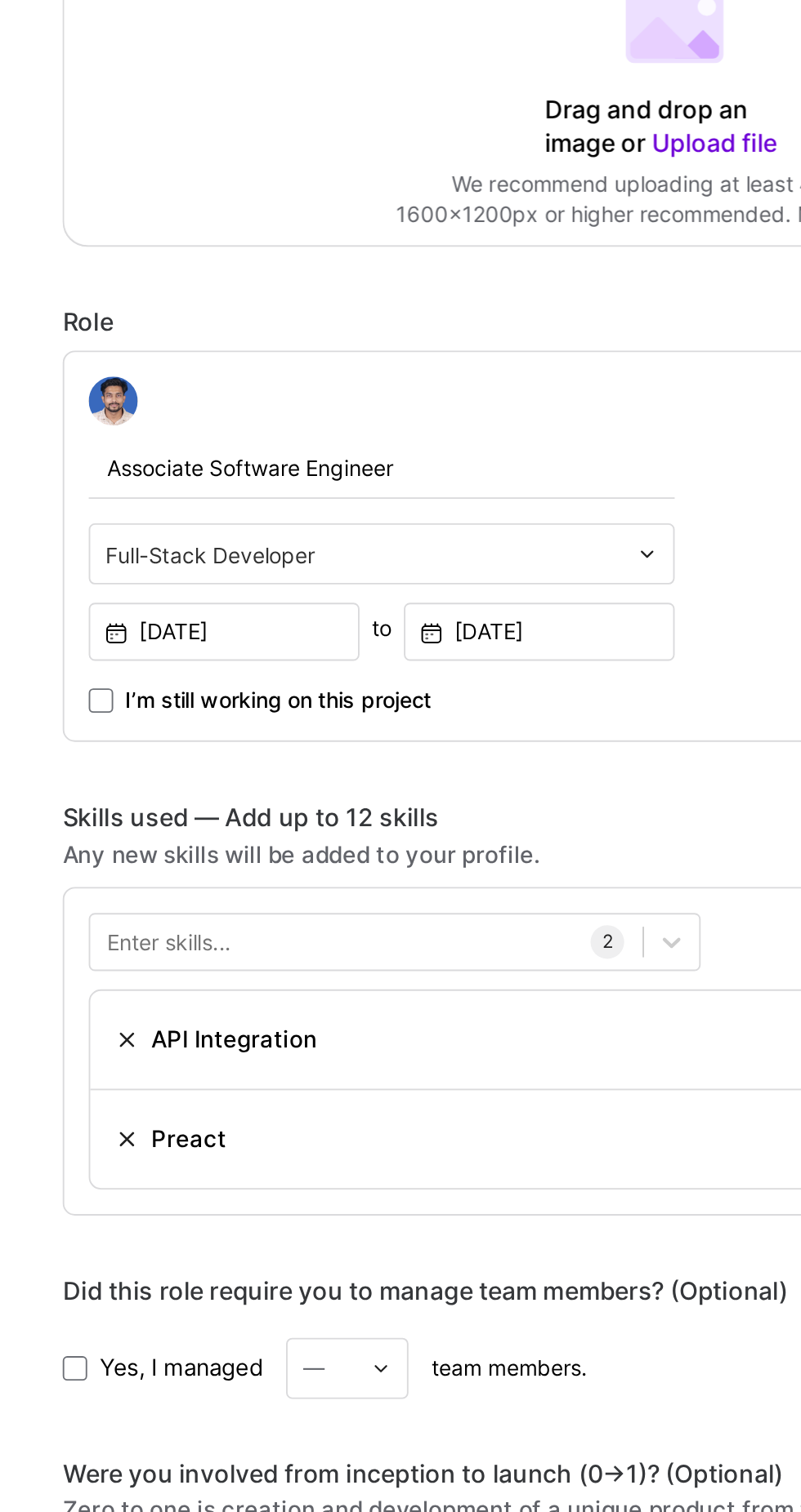
scroll to position [47, 0]
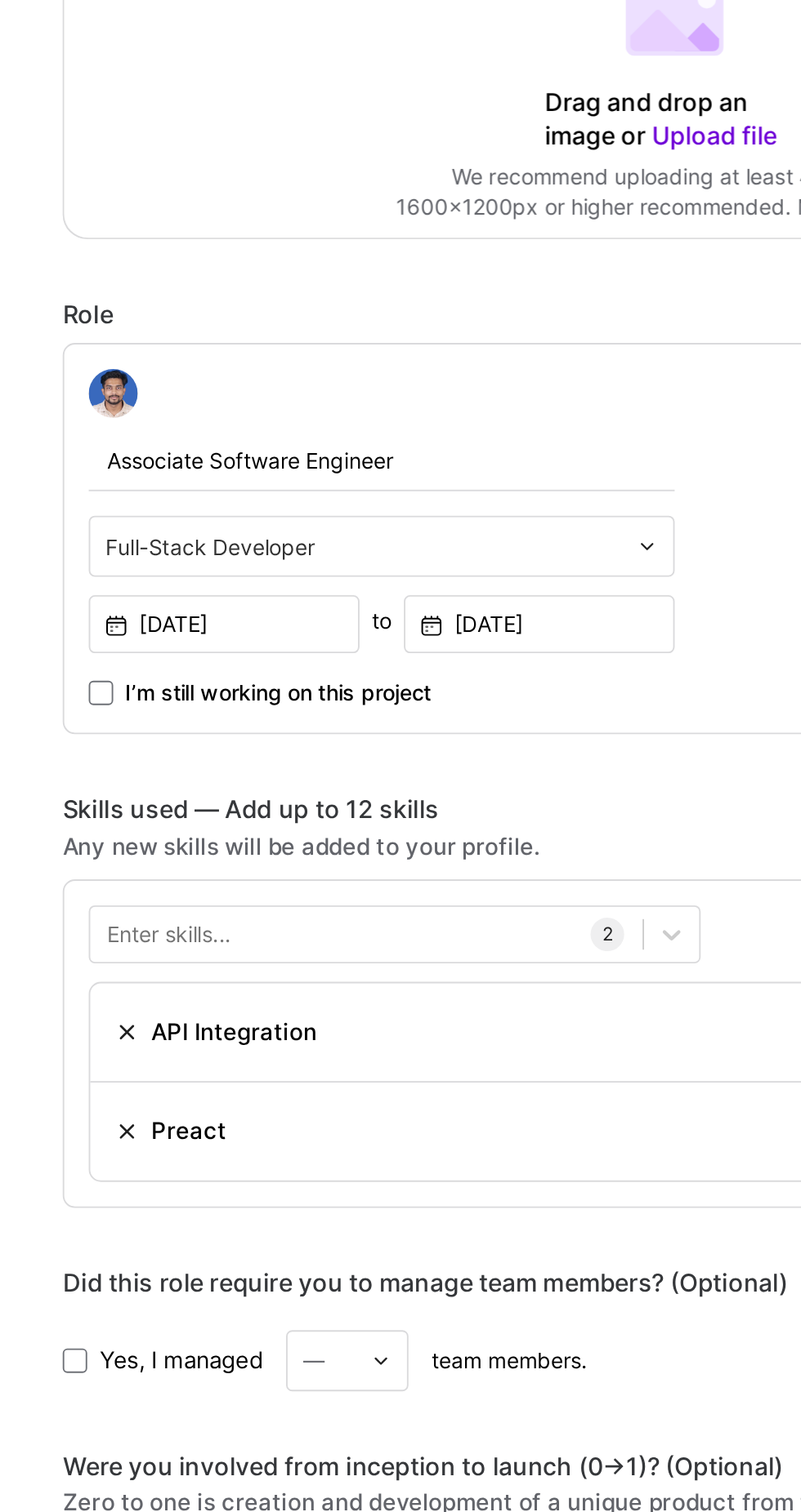
click at [72, 1083] on img at bounding box center [68, 1090] width 13 height 13
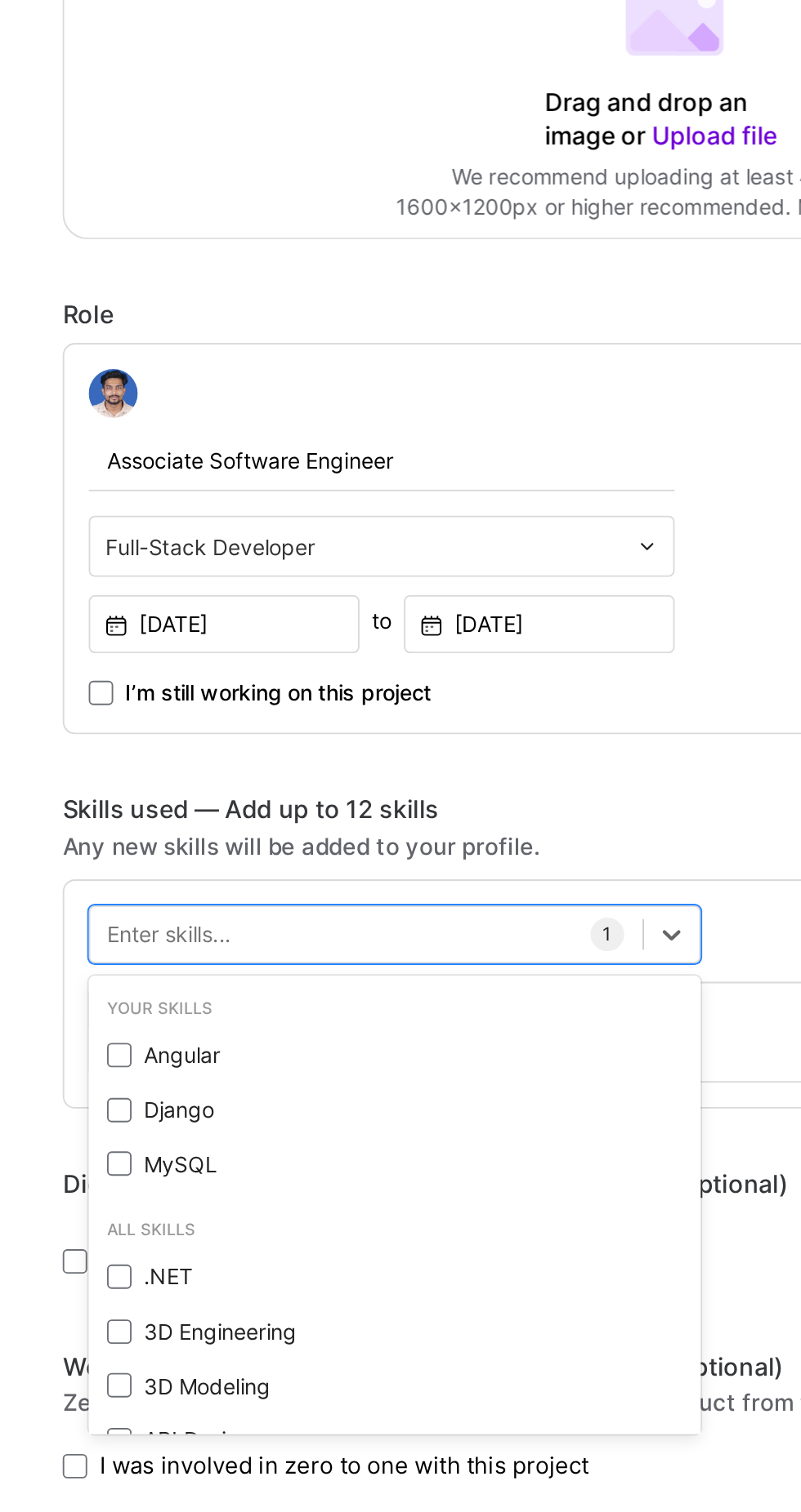
scroll to position [1013, 0]
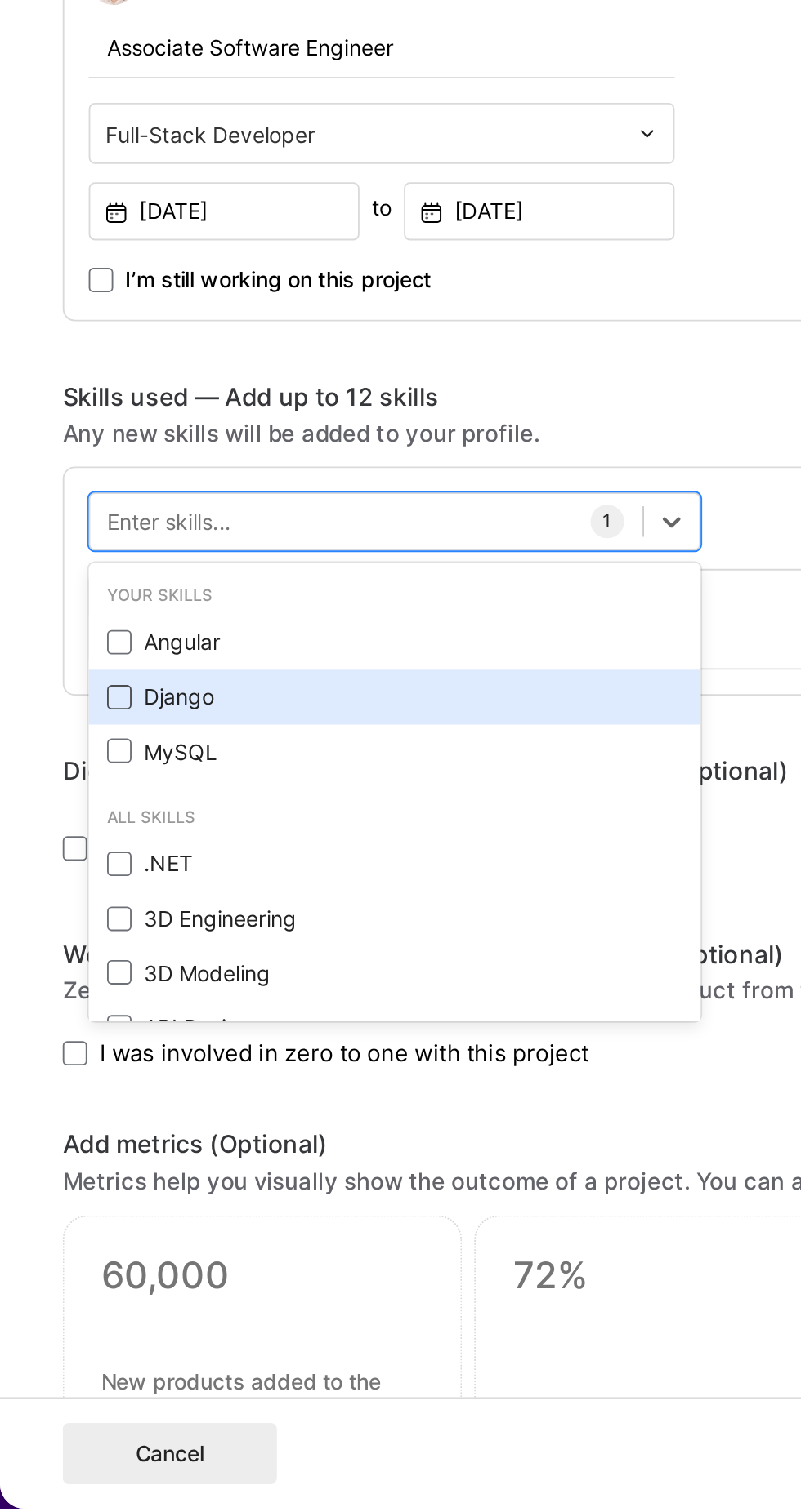
click at [67, 1072] on span at bounding box center [64, 1078] width 13 height 13
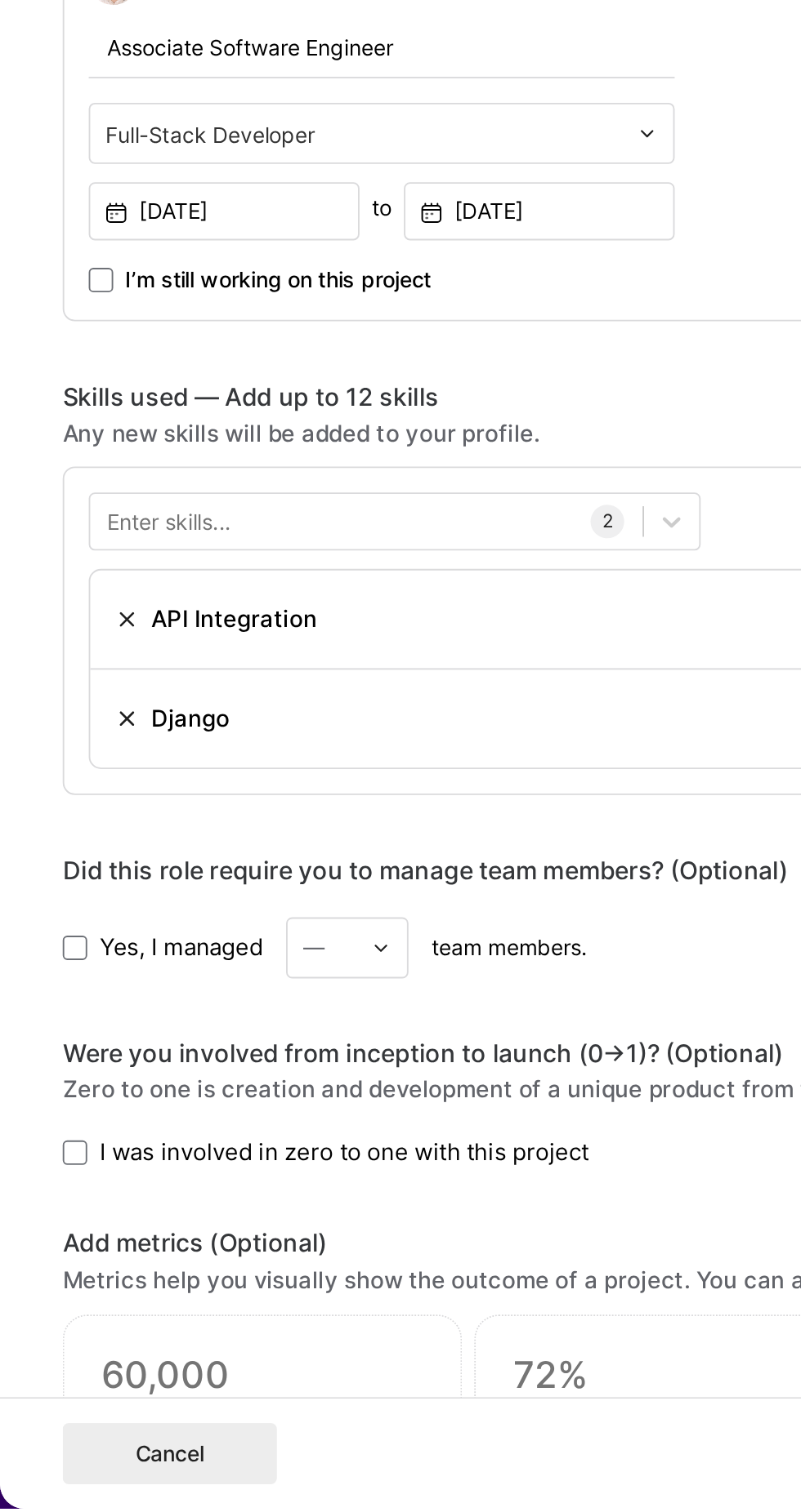
scroll to position [1014, 0]
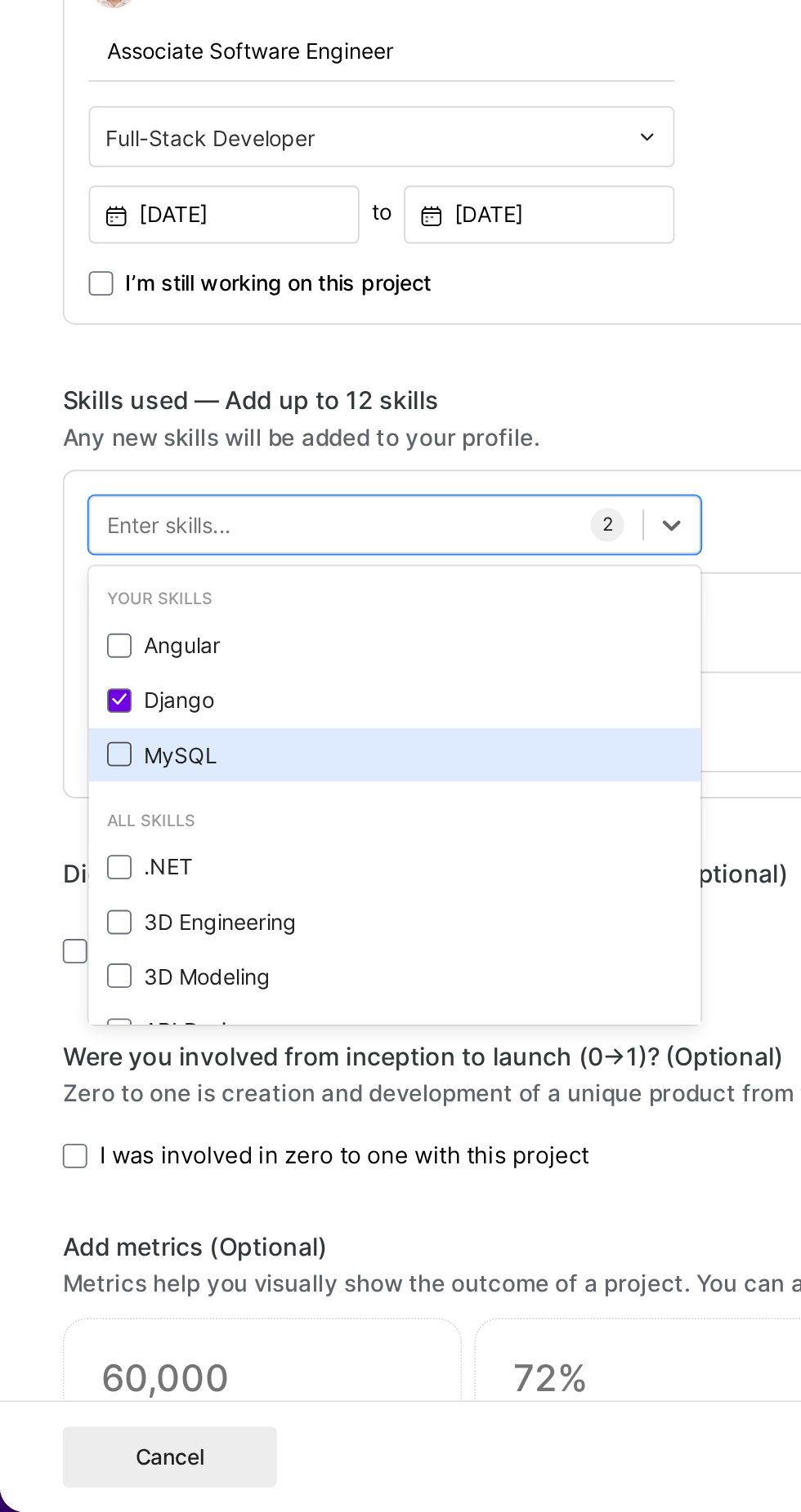
click at [65, 1101] on span at bounding box center [64, 1108] width 13 height 13
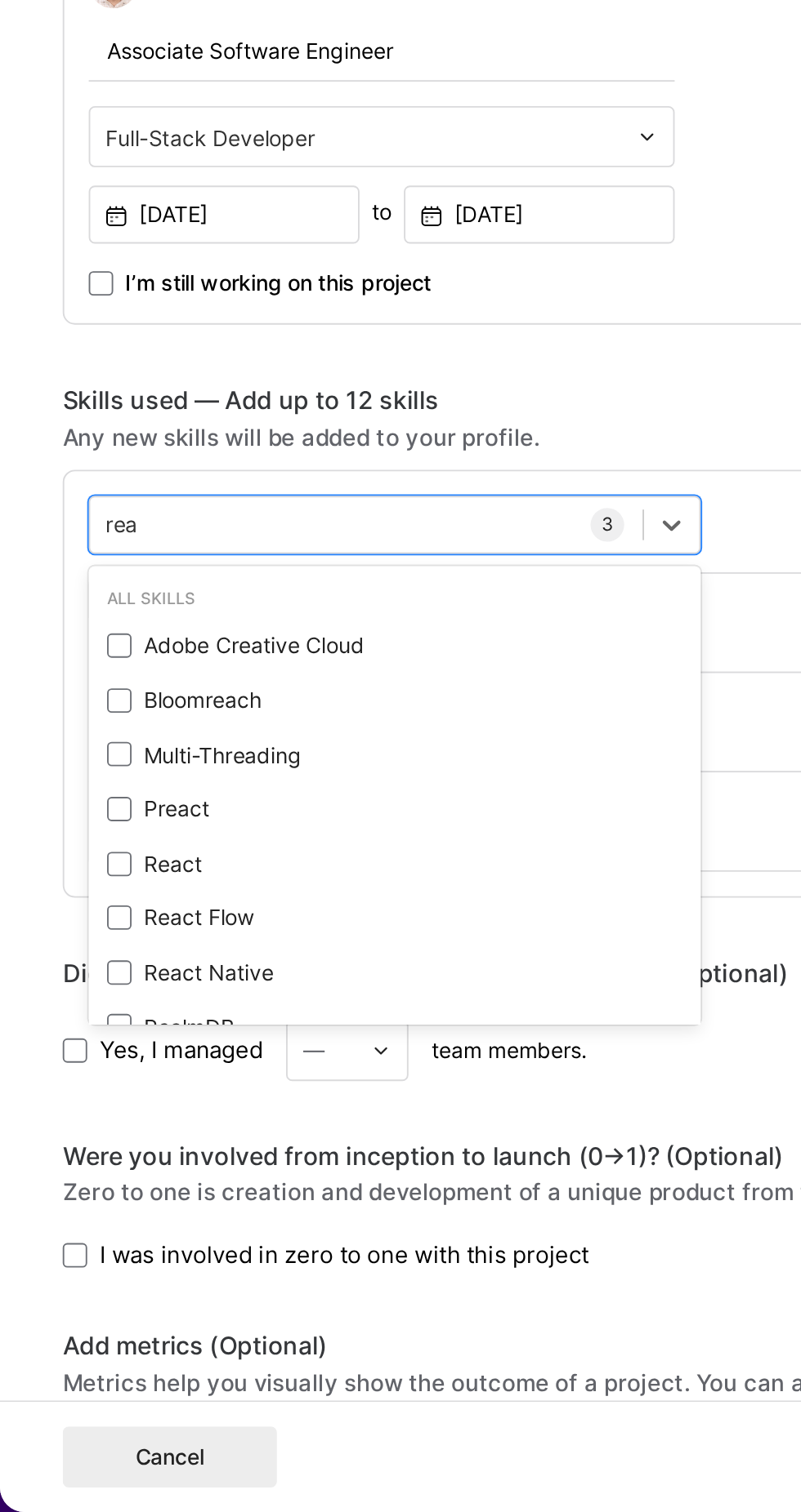
scroll to position [0, 0]
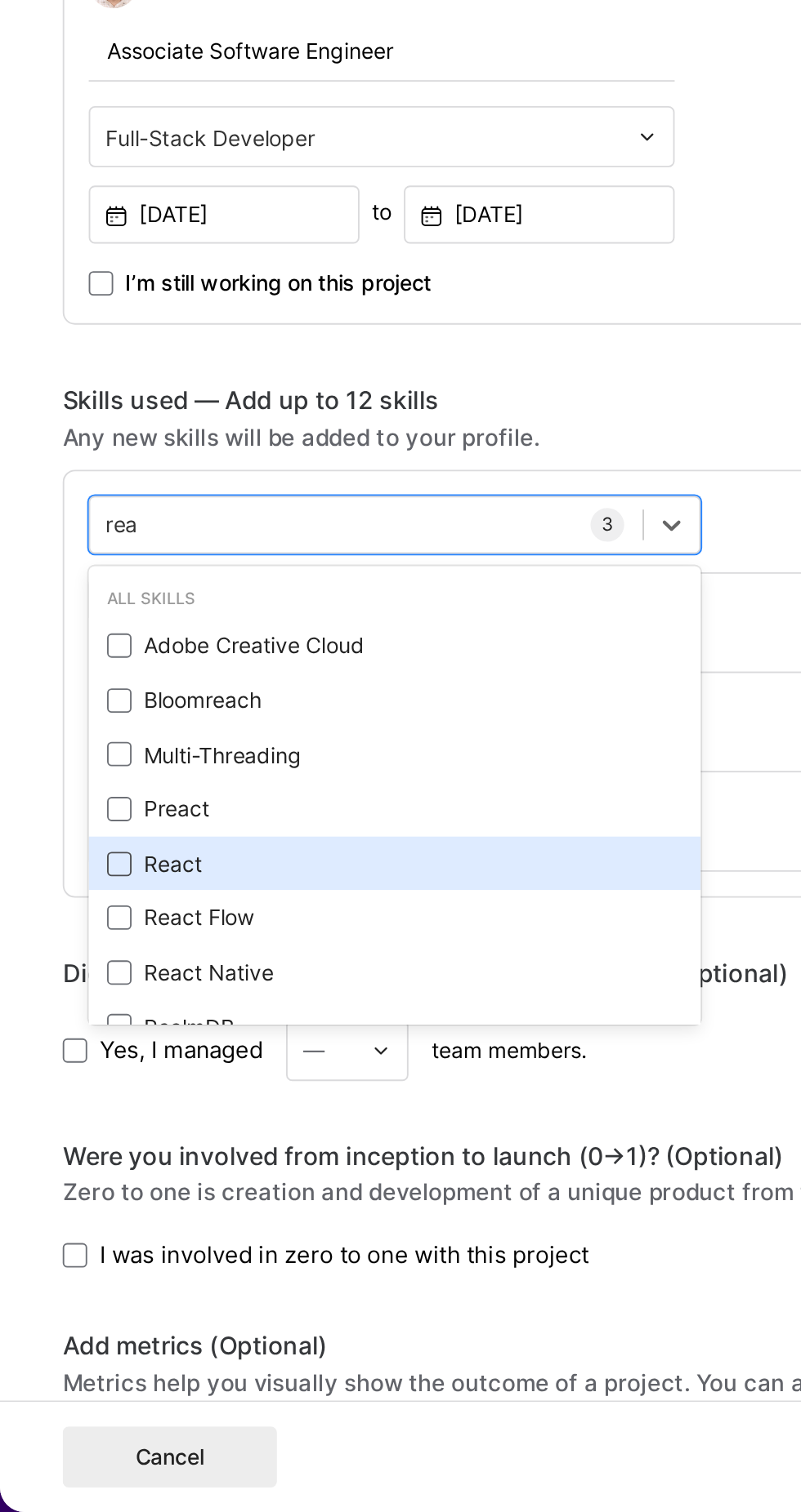
click at [65, 1159] on span at bounding box center [64, 1166] width 13 height 13
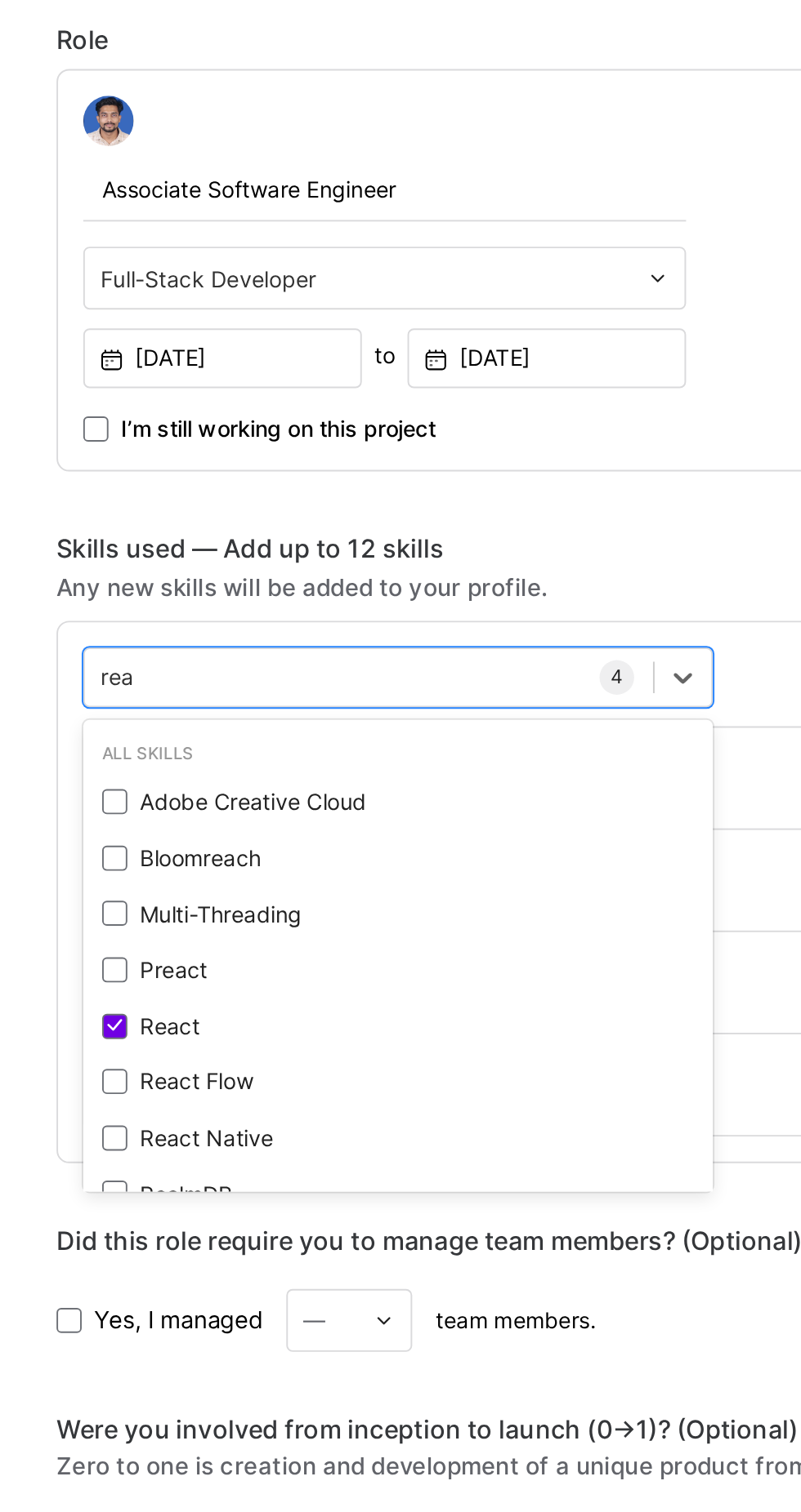
scroll to position [1011, 0]
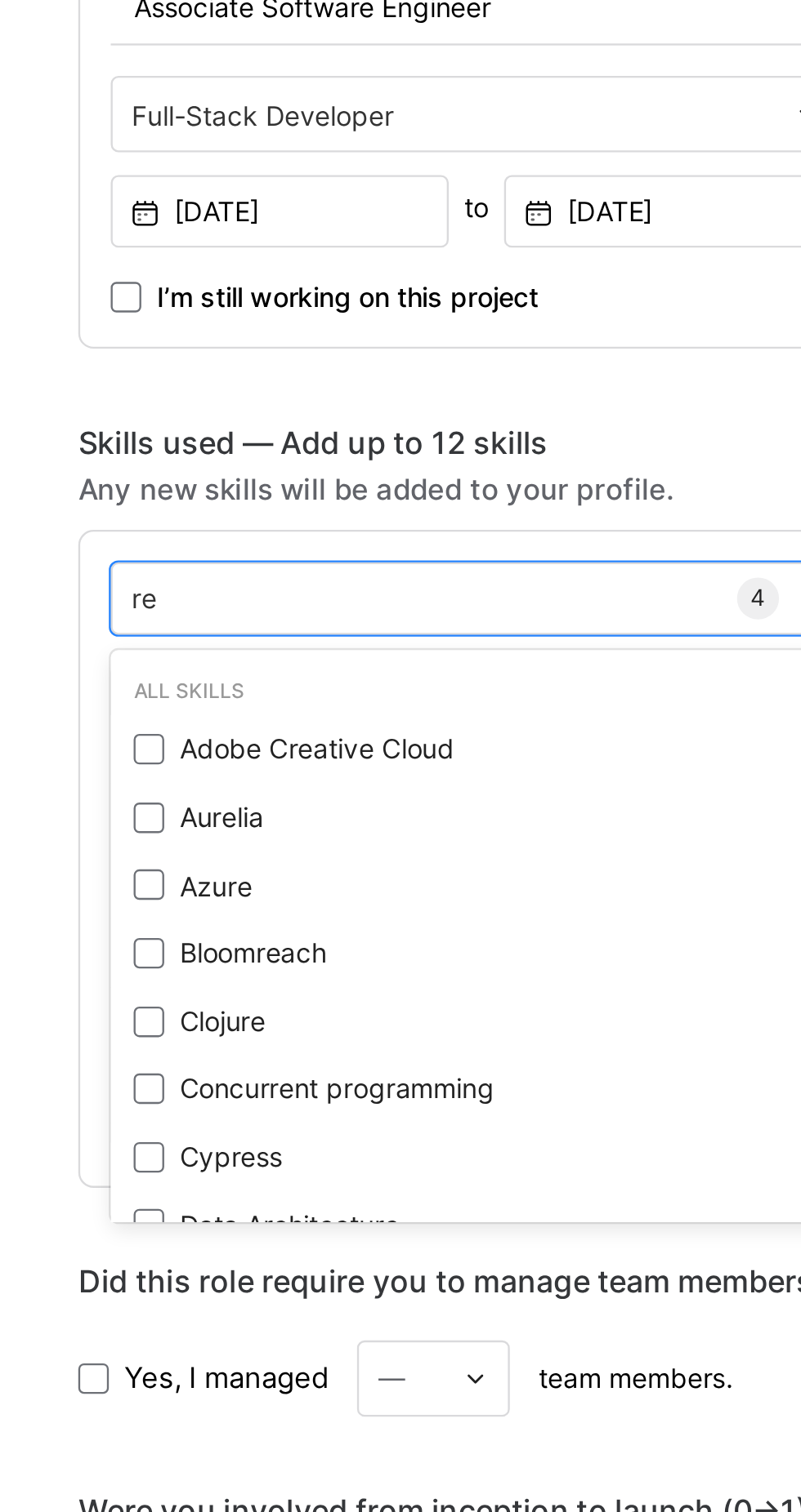
type input "r"
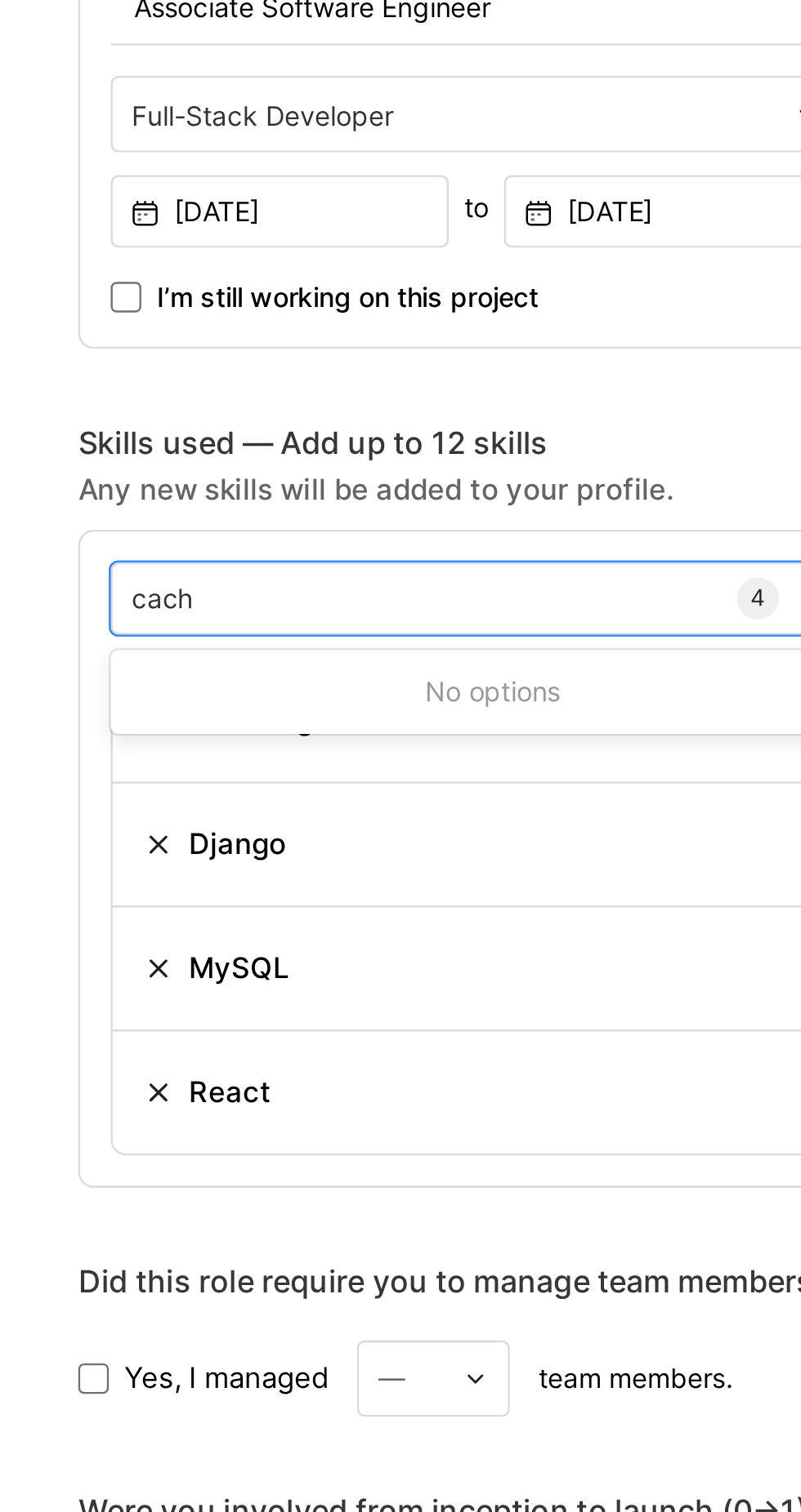
scroll to position [0, 0]
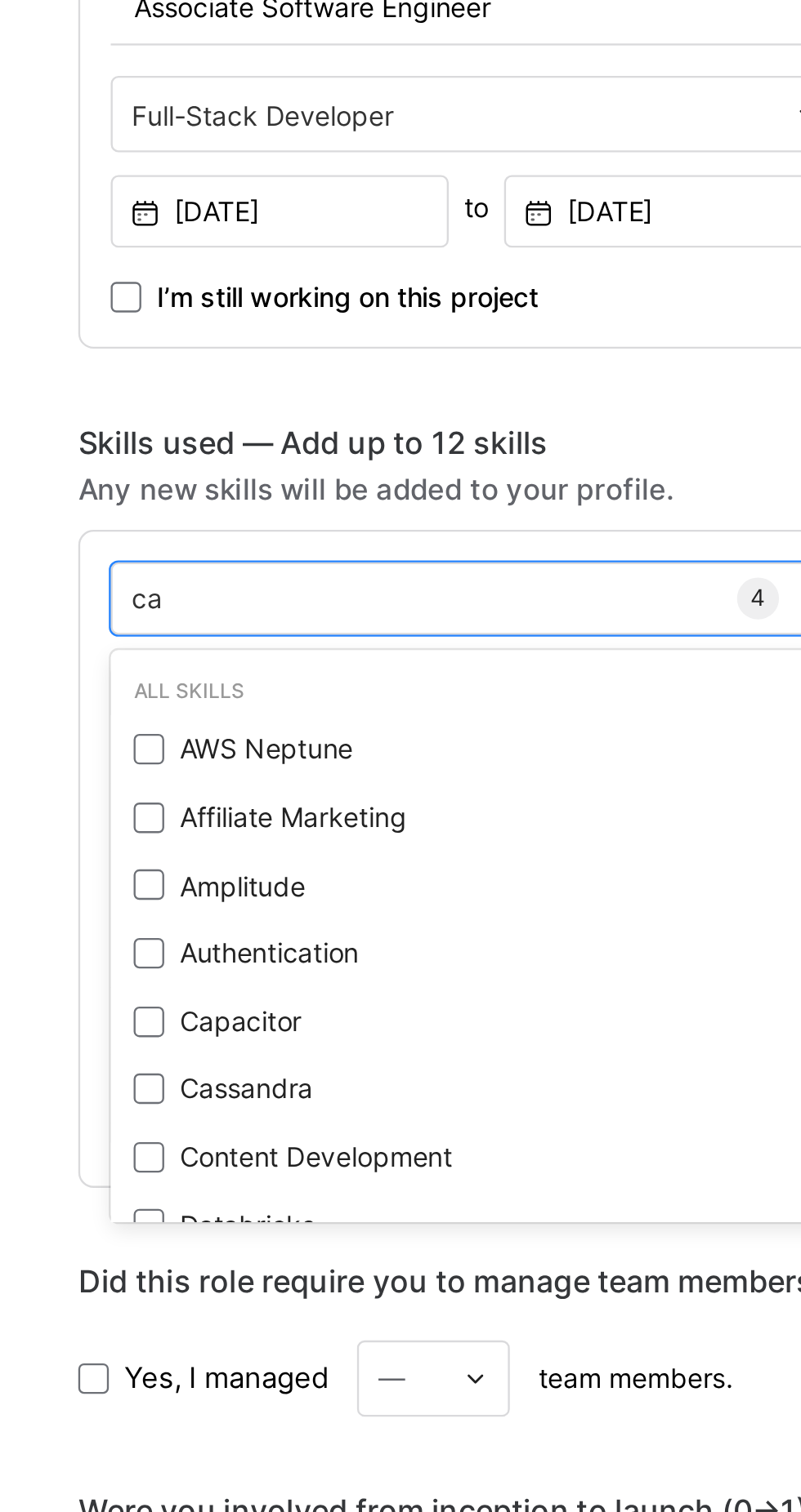
type input "c"
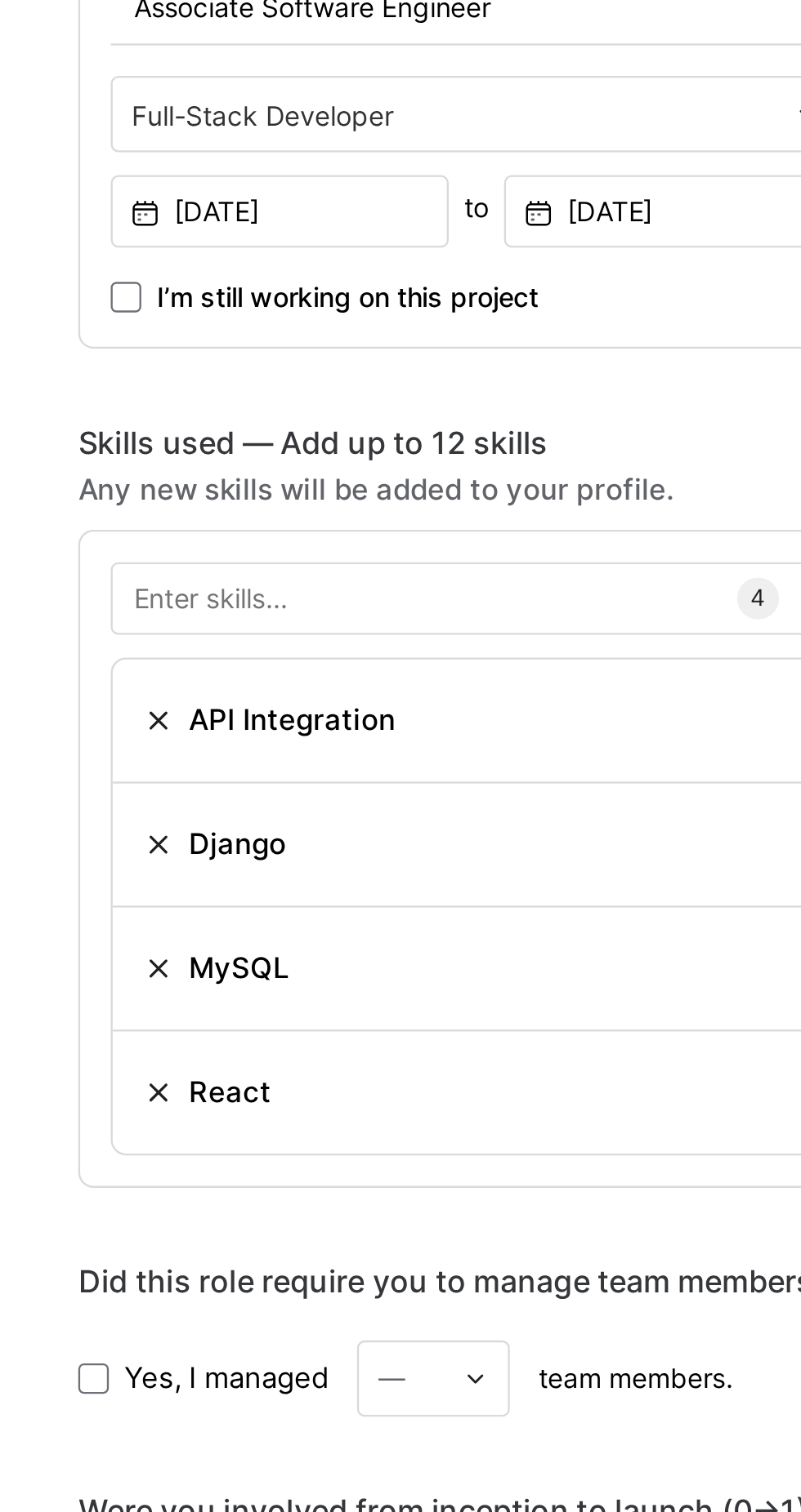
click at [288, 1268] on div "Did this role require you to manage team members? (Optional)" at bounding box center [360, 1277] width 654 height 17
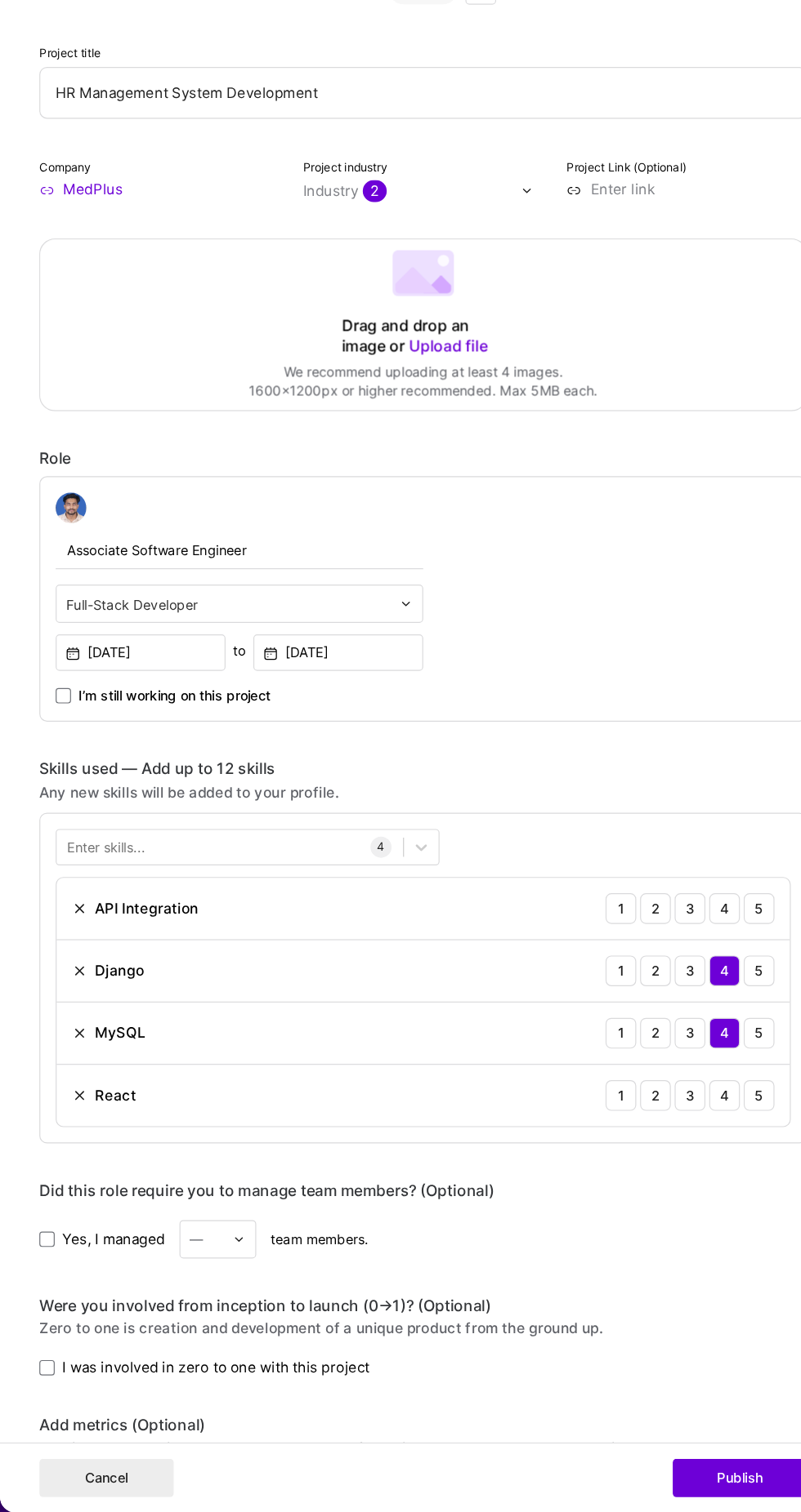
scroll to position [88, 0]
click at [617, 983] on div "4" at bounding box center [616, 995] width 26 height 26
click at [617, 1143] on div "4" at bounding box center [616, 1155] width 26 height 26
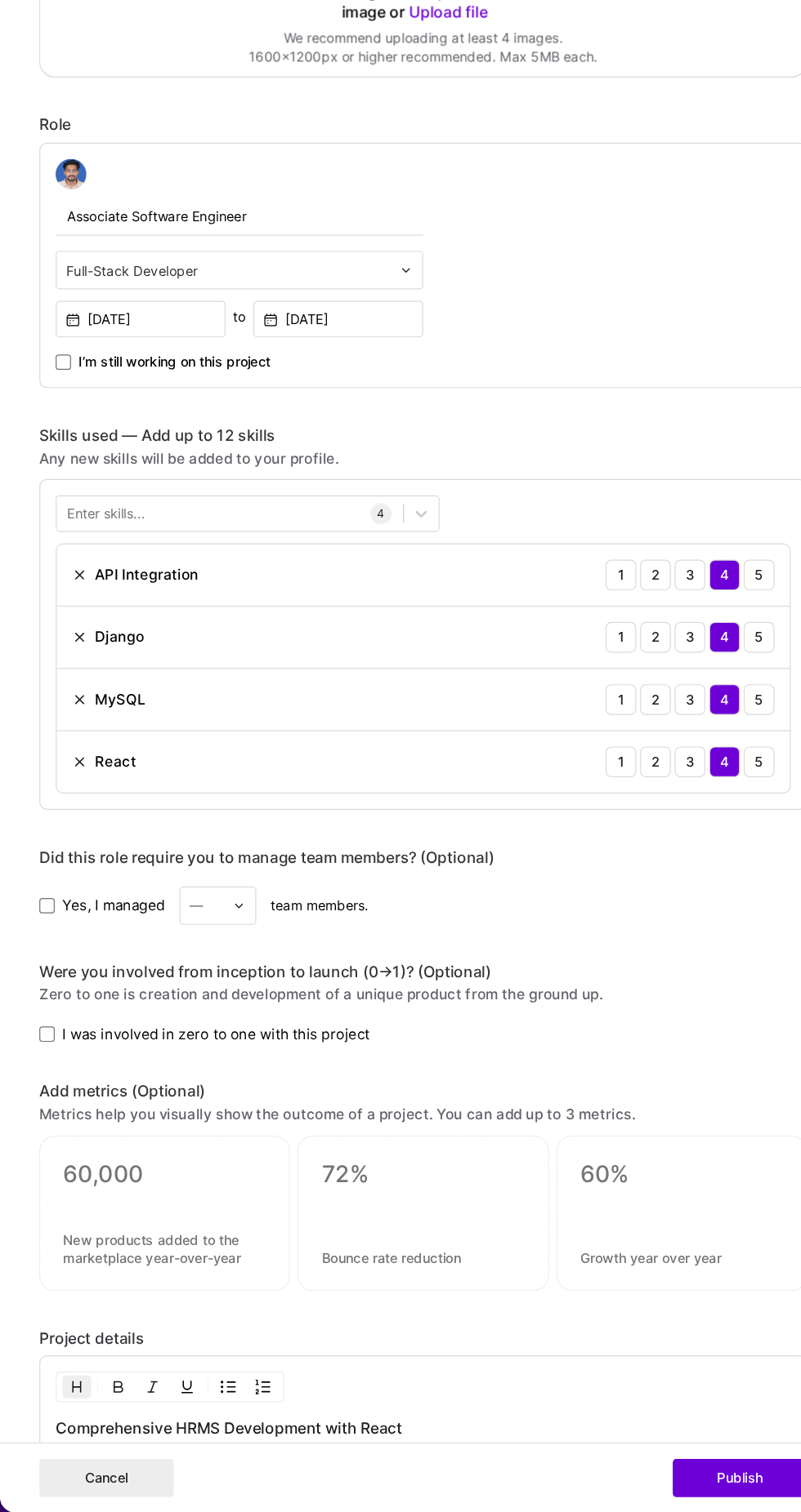
scroll to position [406, 0]
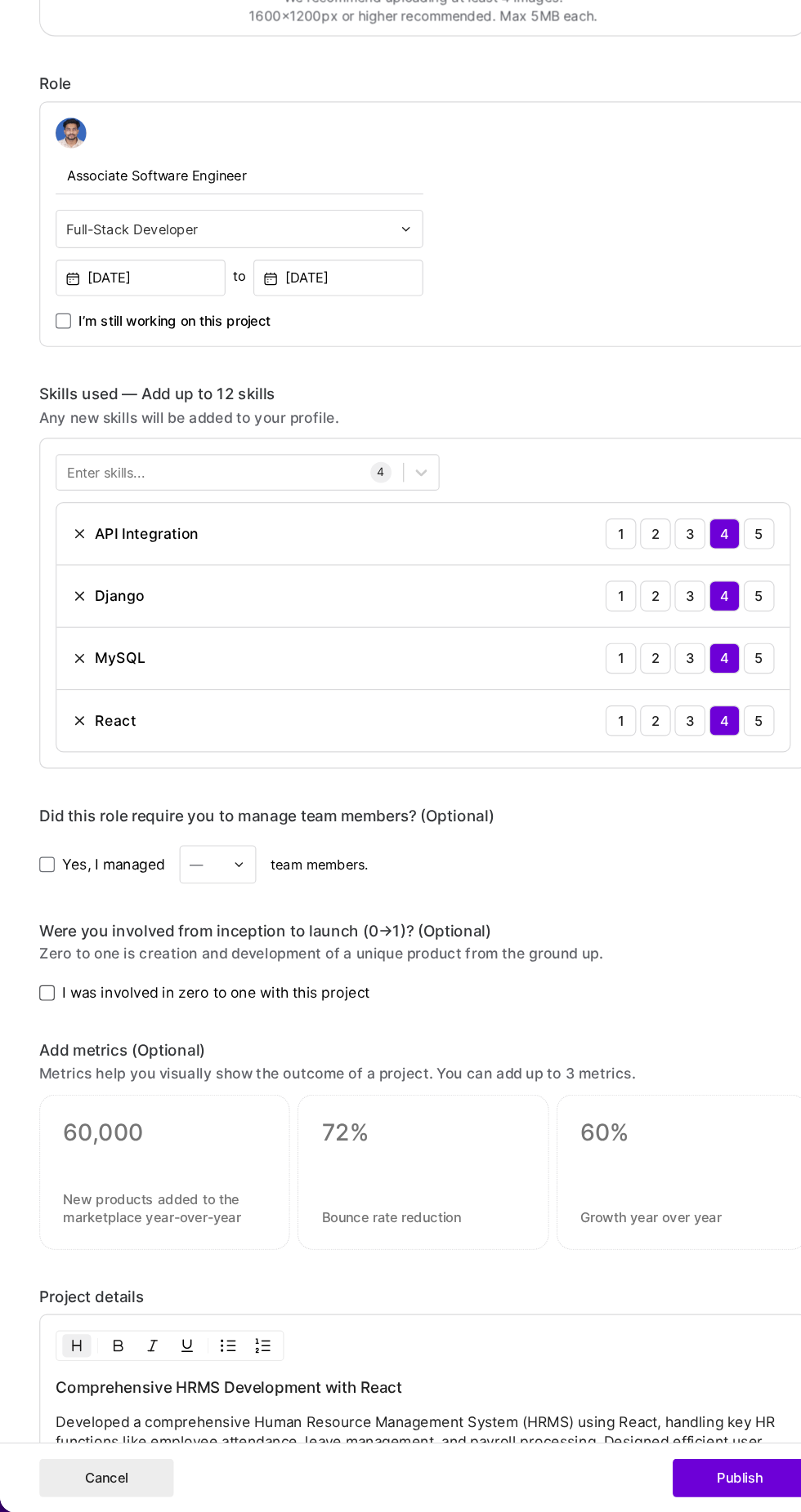
click at [39, 1076] on span at bounding box center [40, 1070] width 13 height 13
click at [0, 0] on input "I was involved in zero to one with this project" at bounding box center [0, 0] width 0 height 0
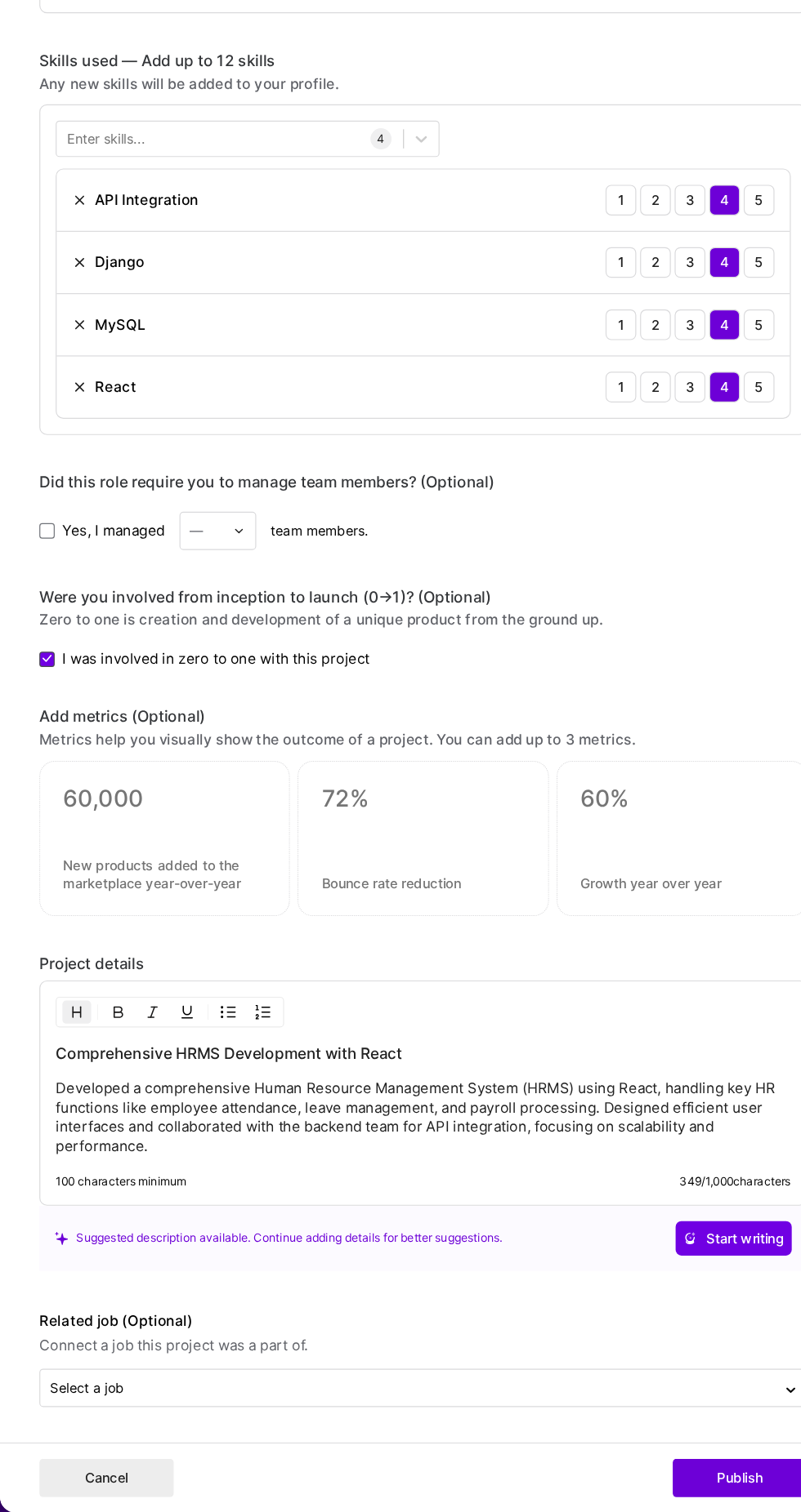
scroll to position [1043, 0]
click at [619, 1491] on button "Publish" at bounding box center [629, 1482] width 114 height 32
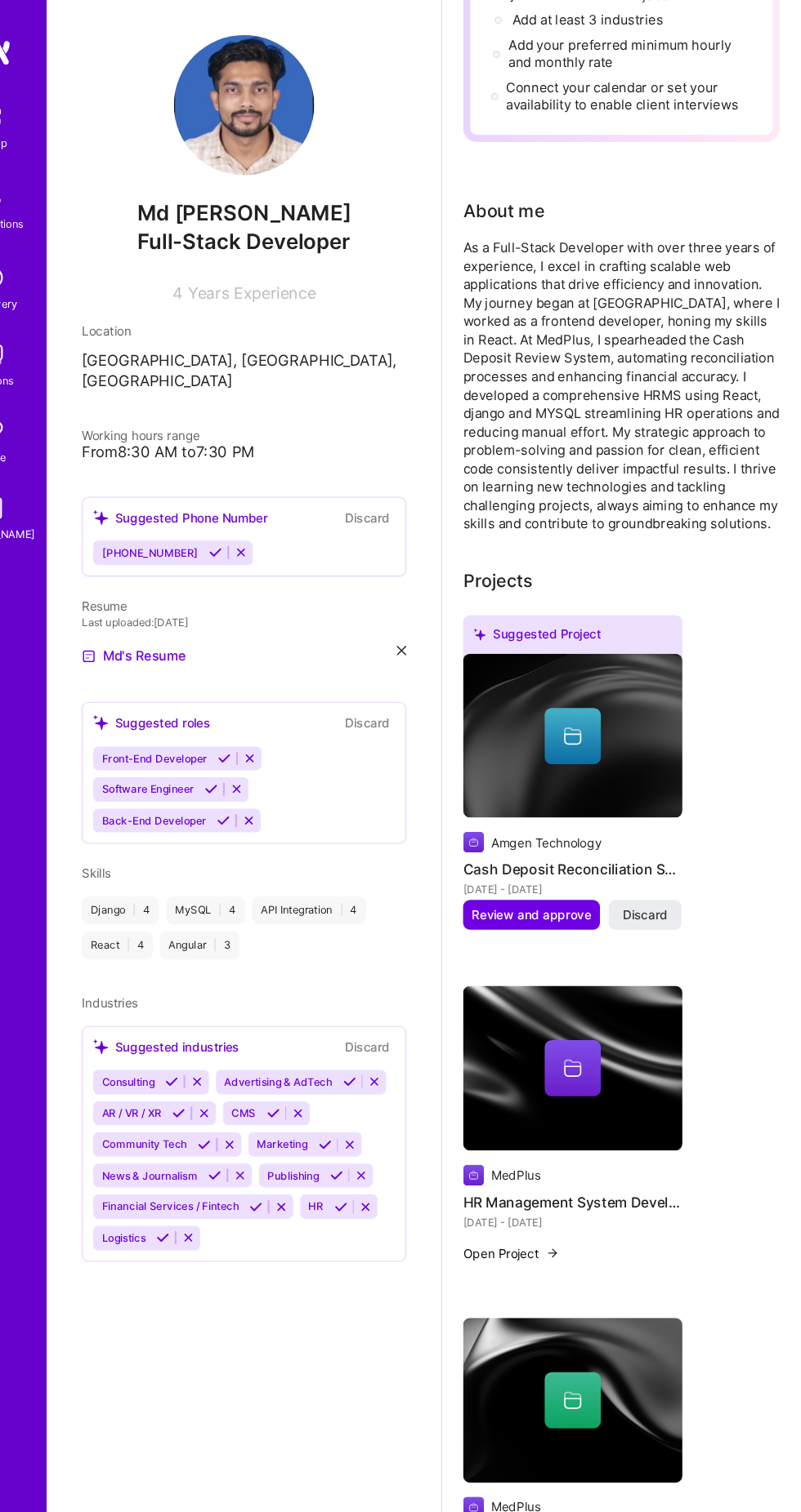
scroll to position [298, 0]
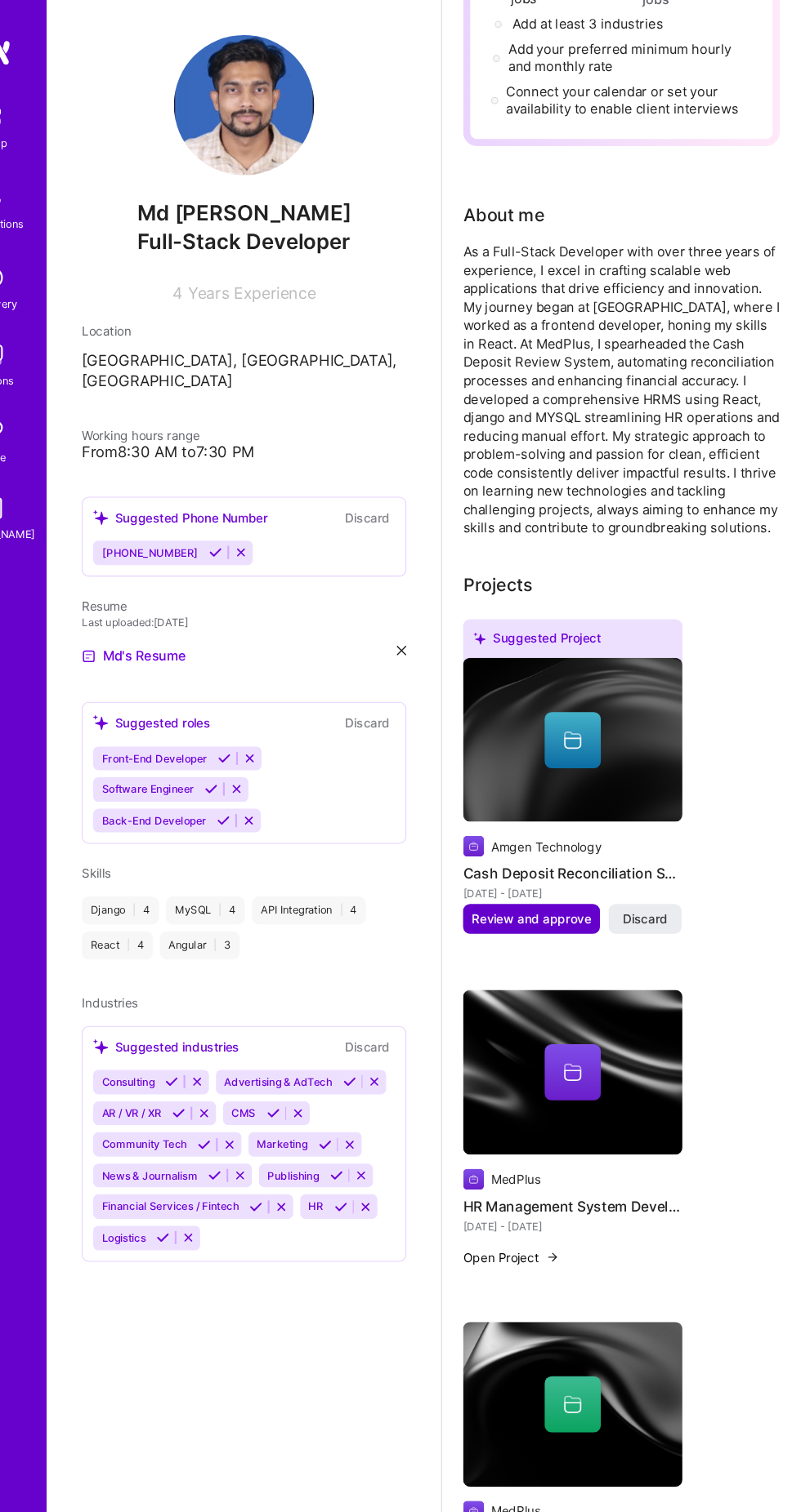
click at [564, 850] on span "Review and approve" at bounding box center [550, 856] width 111 height 17
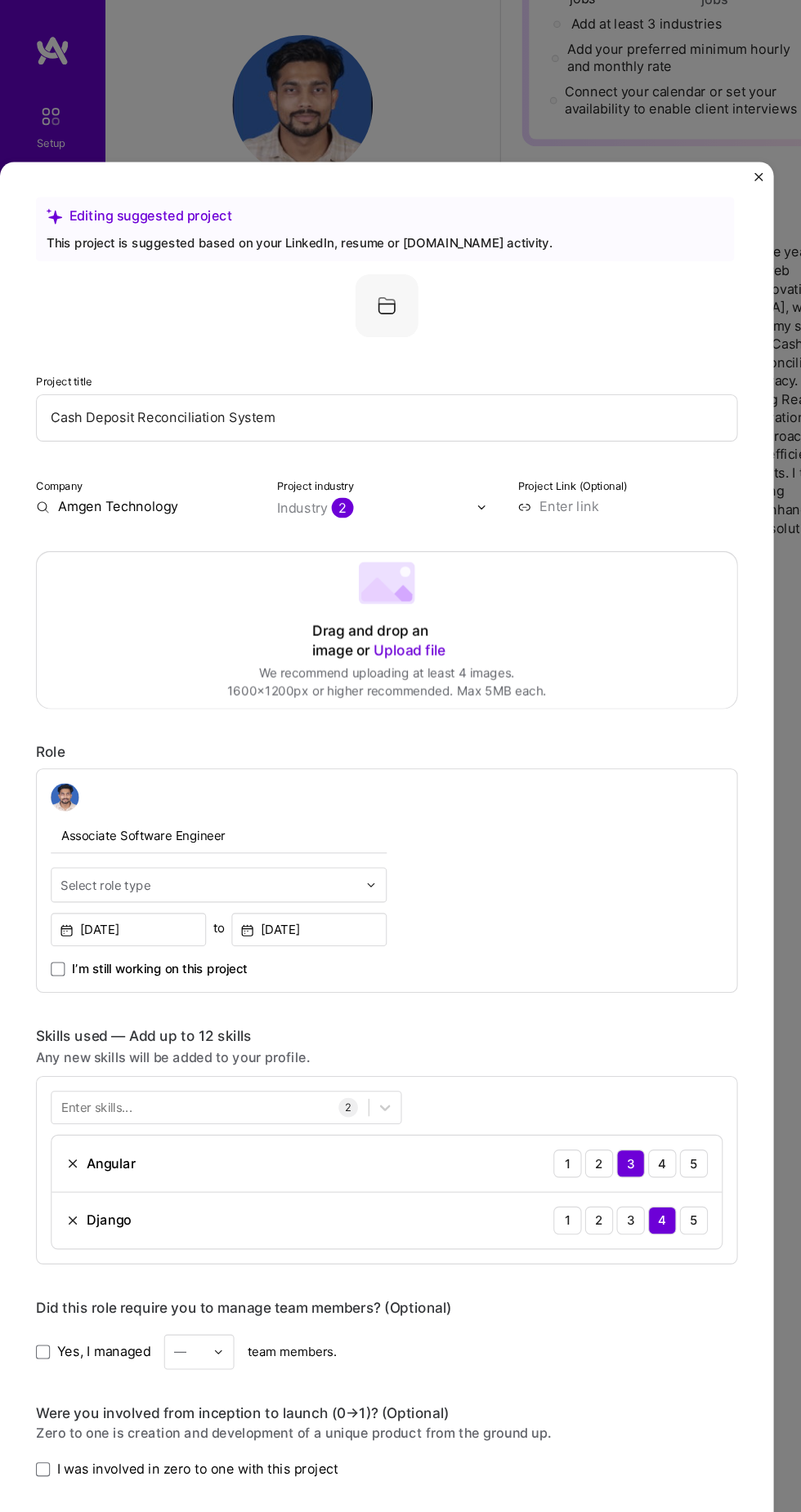
click at [179, 464] on input "Amgen Technology" at bounding box center [136, 472] width 205 height 17
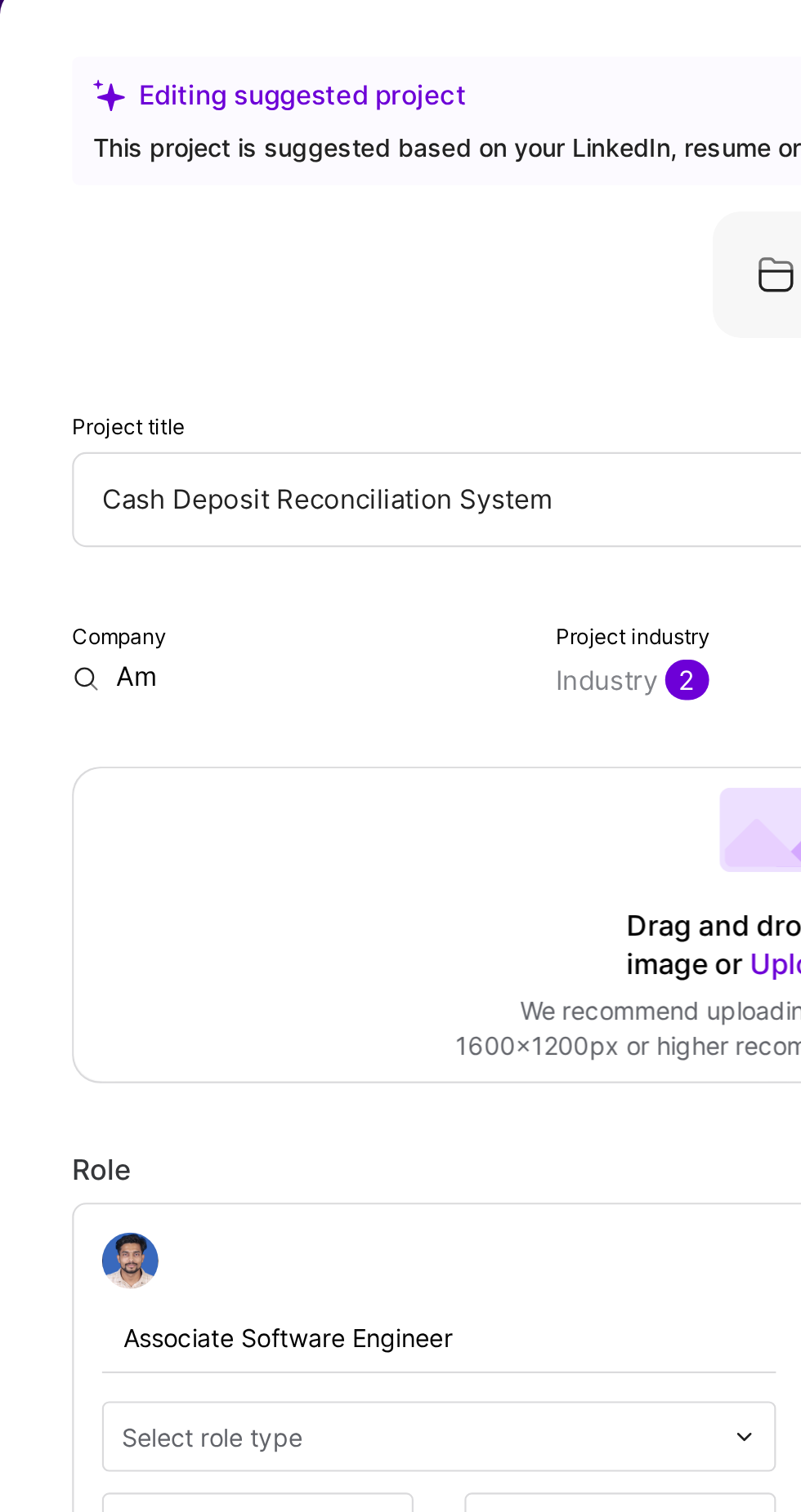
type input "A"
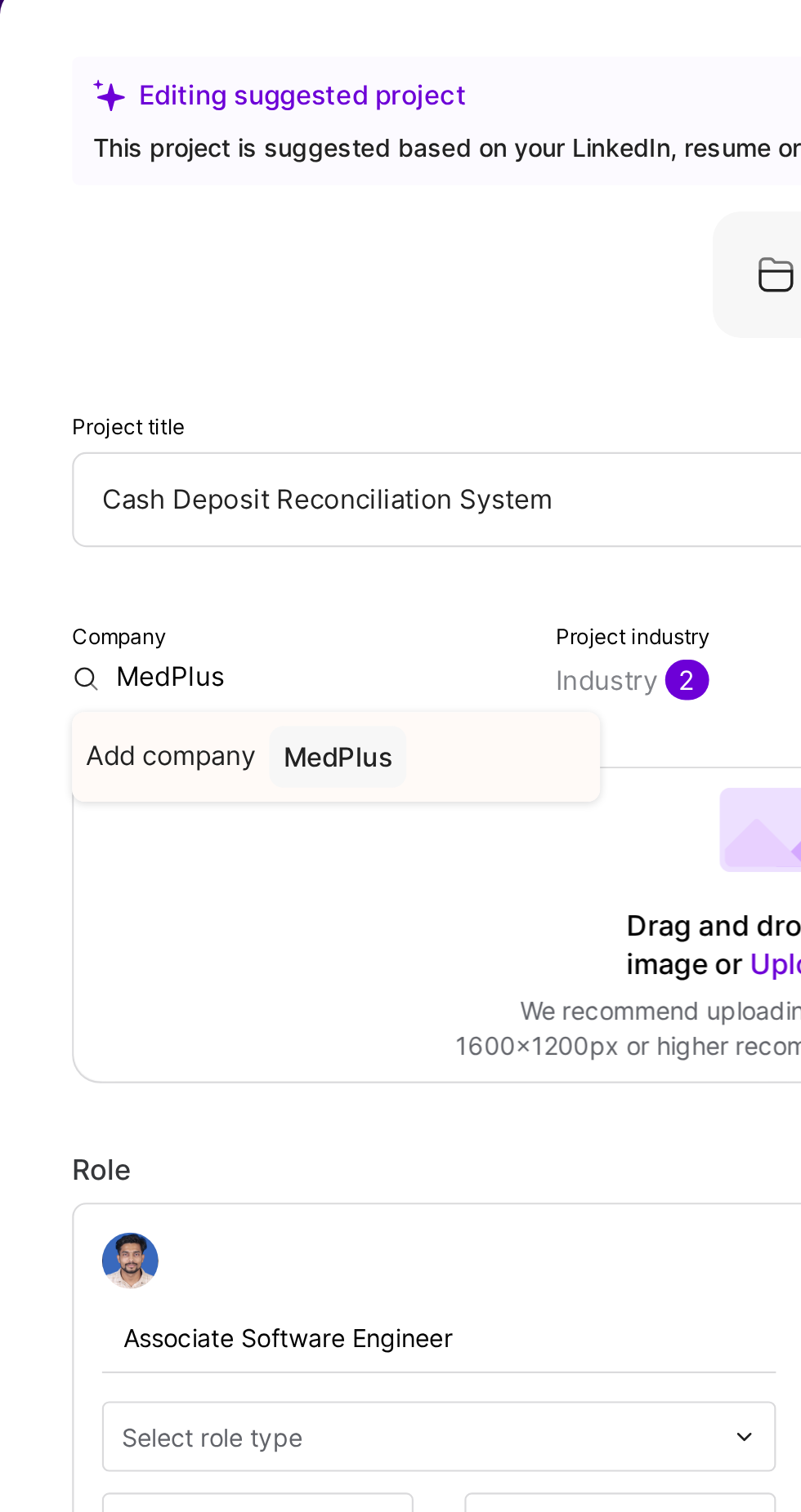
type input "MedPlus"
click at [158, 495] on div "MedPlus" at bounding box center [157, 509] width 64 height 28
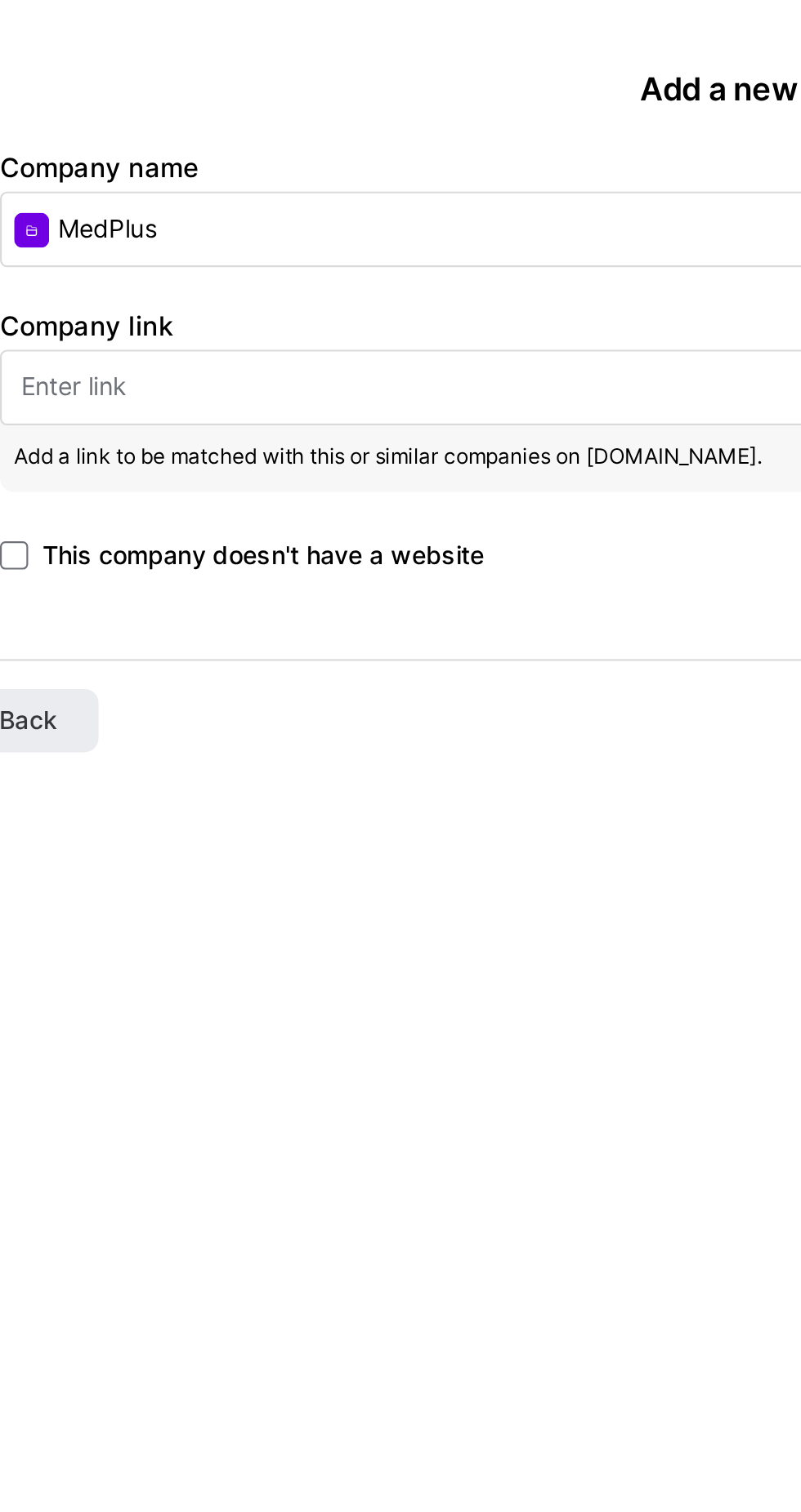
paste input "https://www.medplusmart.com/?srsltid=AfmBOordo2mMap8SFrqyrhqnQ-absmSfOKbr3TE5Cd…"
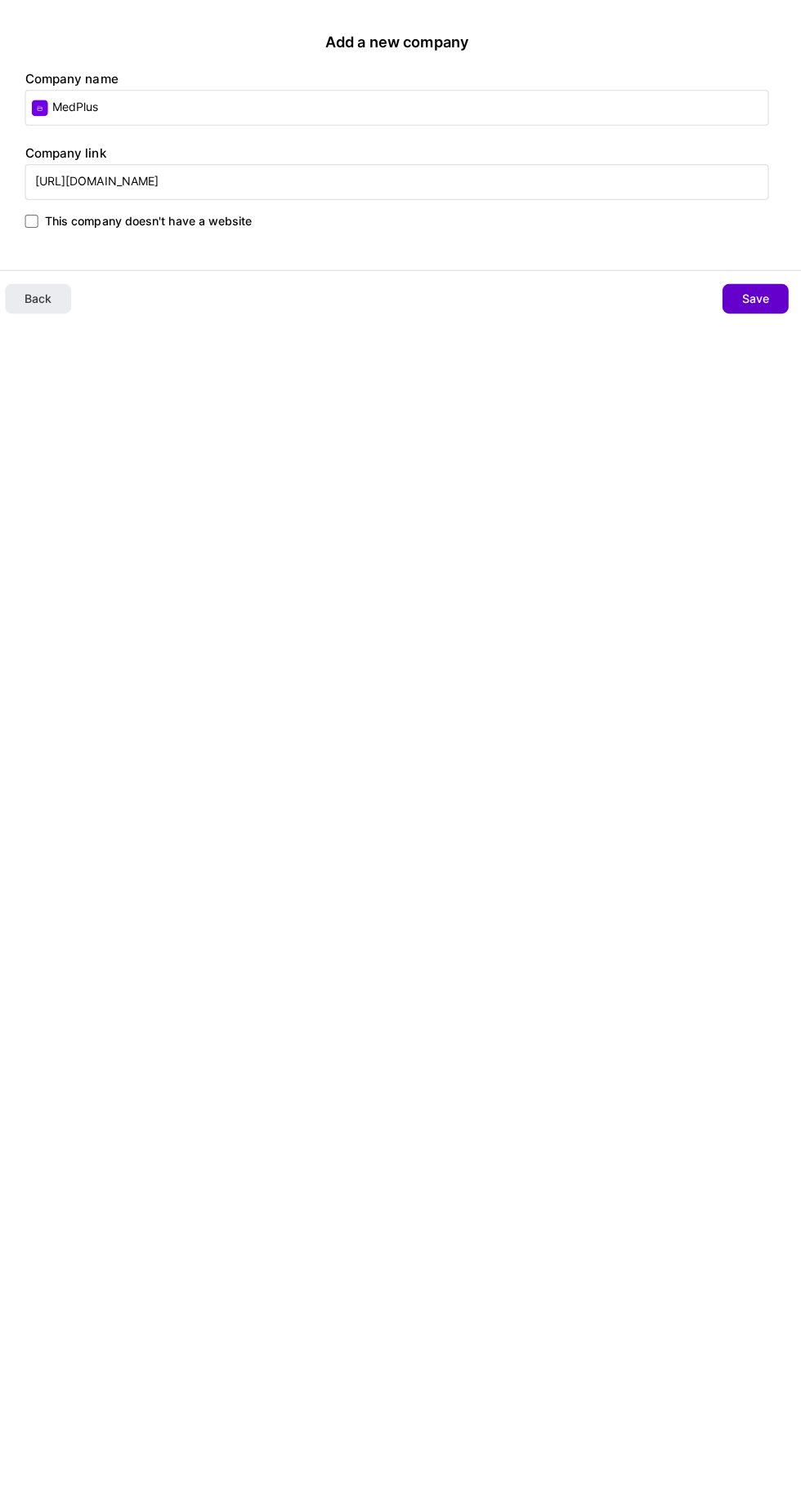
type input "https://www.medplusmart.com/?srsltid=AfmBOordo2mMap8SFrqyrhqnQ-absmSfOKbr3TE5Cd…"
click at [744, 299] on span "Save" at bounding box center [755, 295] width 27 height 17
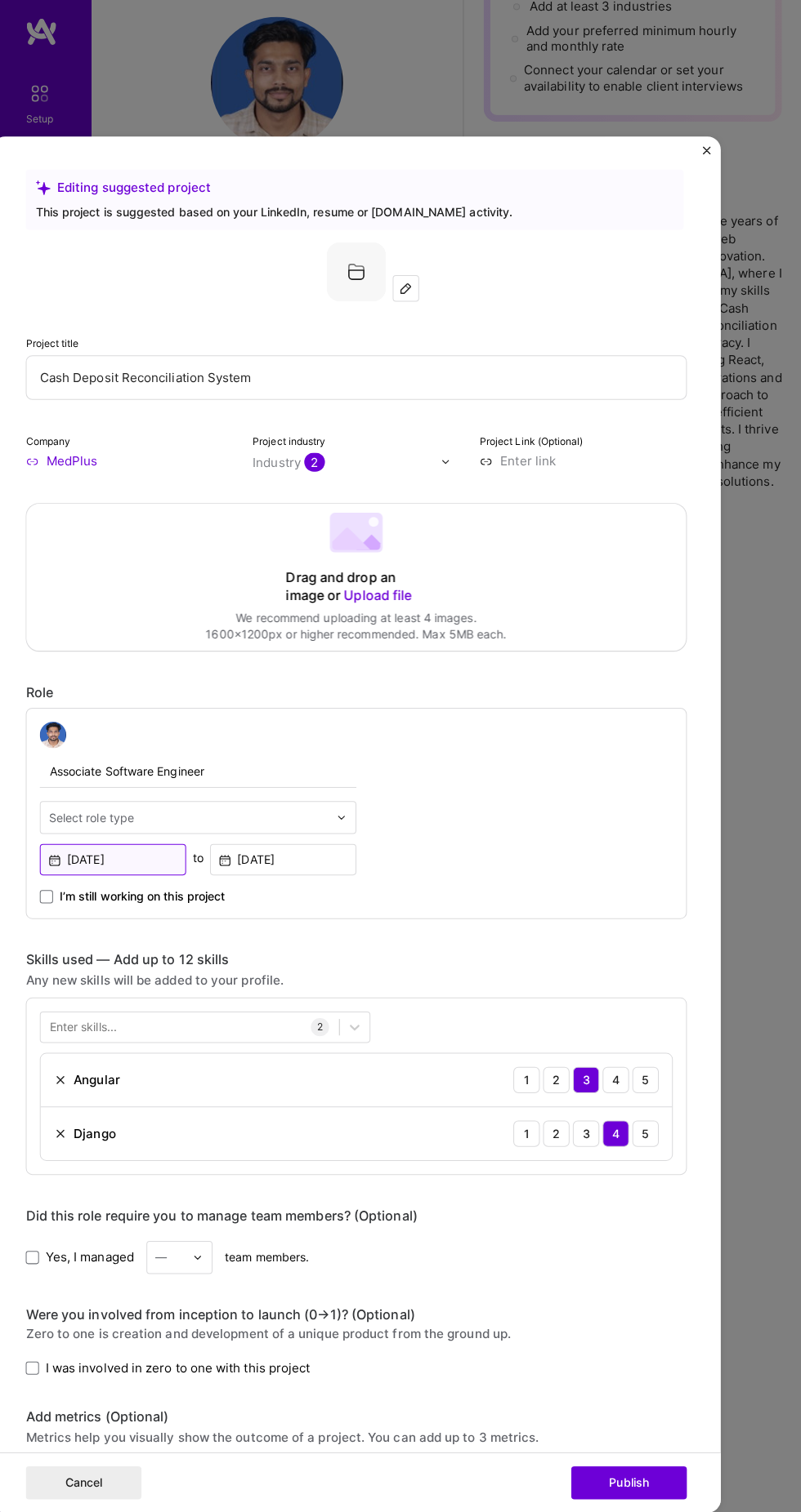
click at [157, 850] on input "[DATE]" at bounding box center [120, 865] width 145 height 31
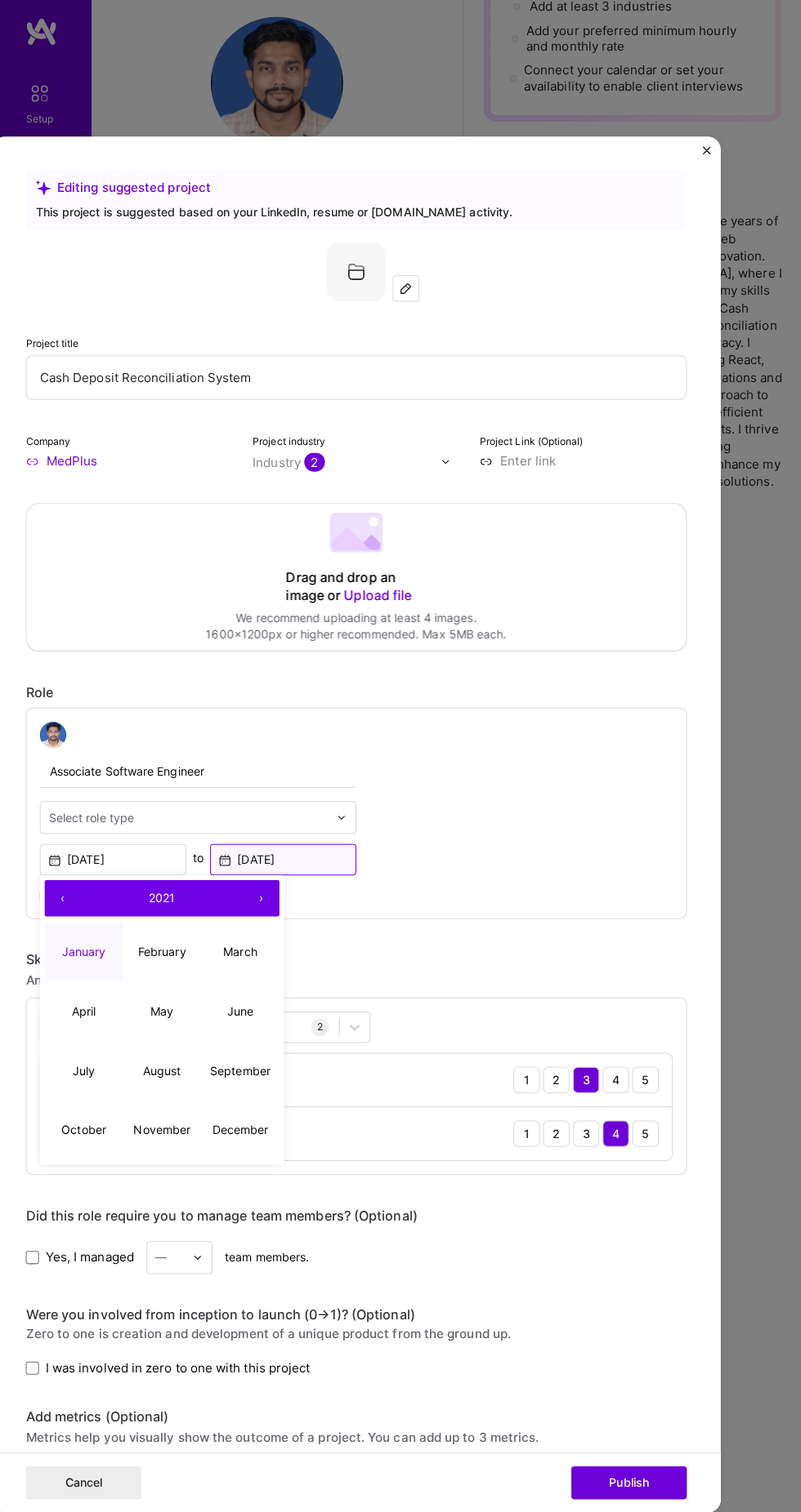
click at [331, 850] on input "May, 2022" at bounding box center [288, 865] width 145 height 31
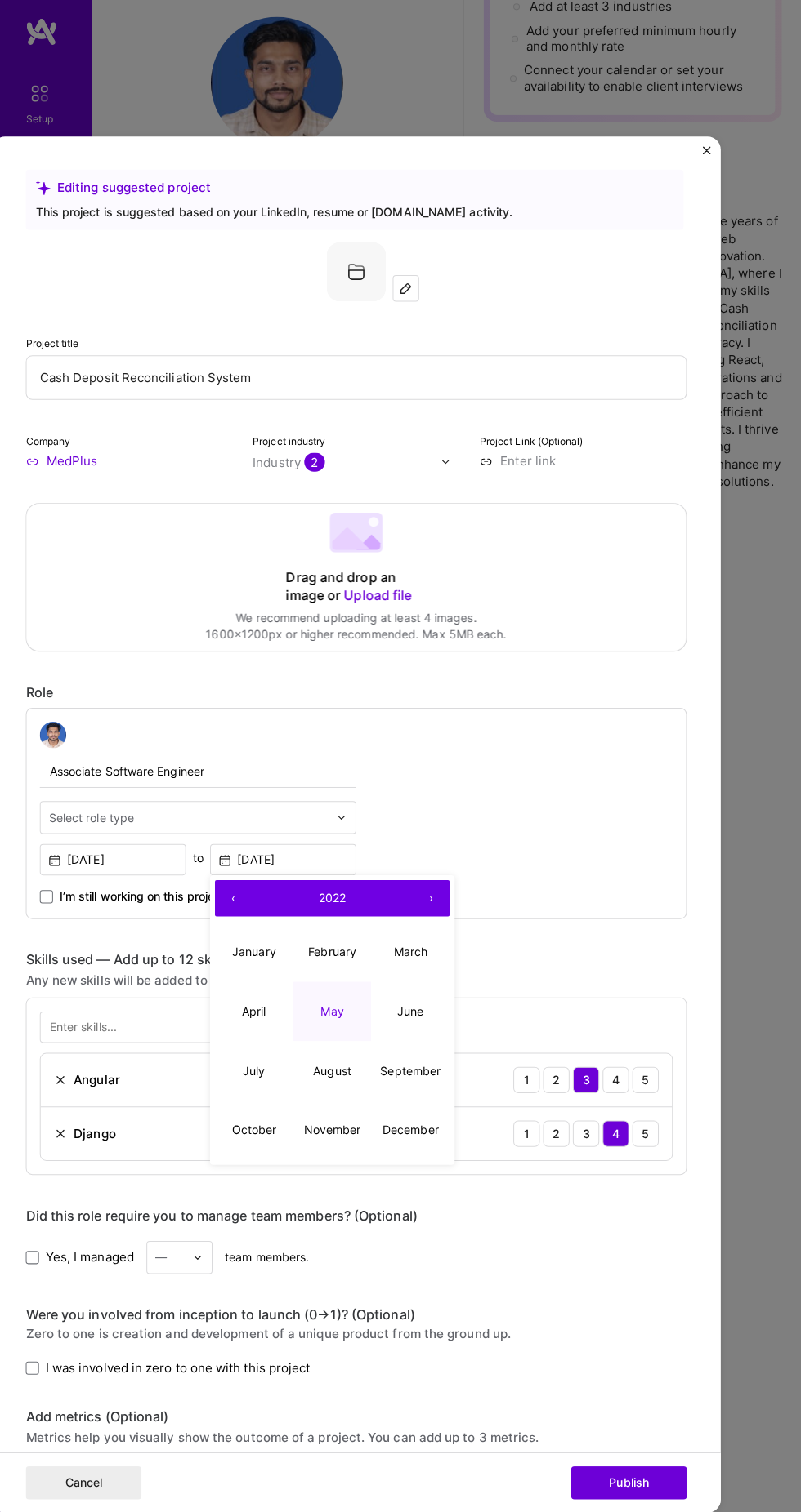
click at [435, 887] on button "›" at bounding box center [434, 905] width 36 height 36
click at [263, 929] on button "January" at bounding box center [259, 958] width 77 height 59
type input "Jan, 2023"
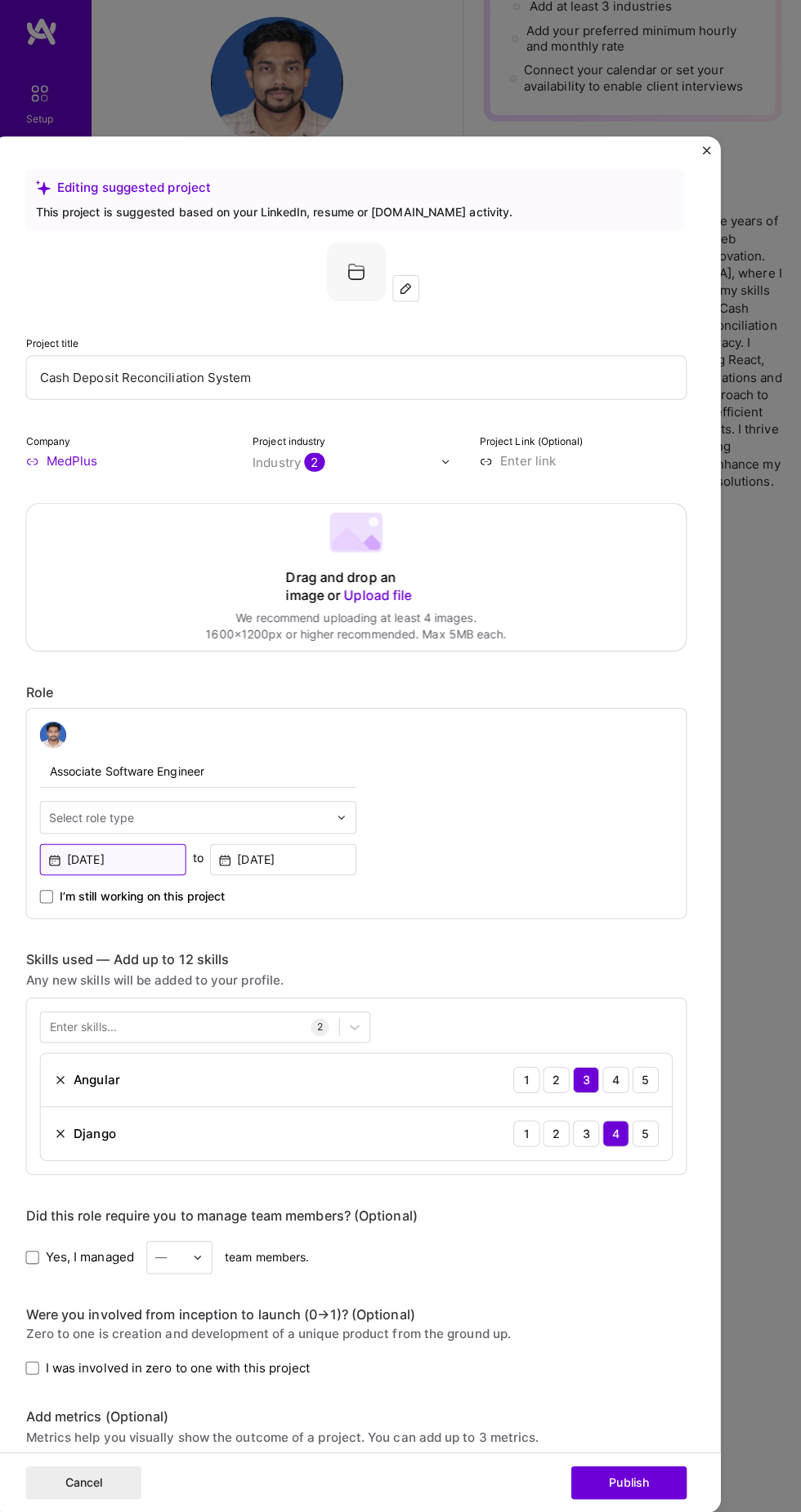
click at [168, 850] on input "[DATE]" at bounding box center [120, 865] width 145 height 31
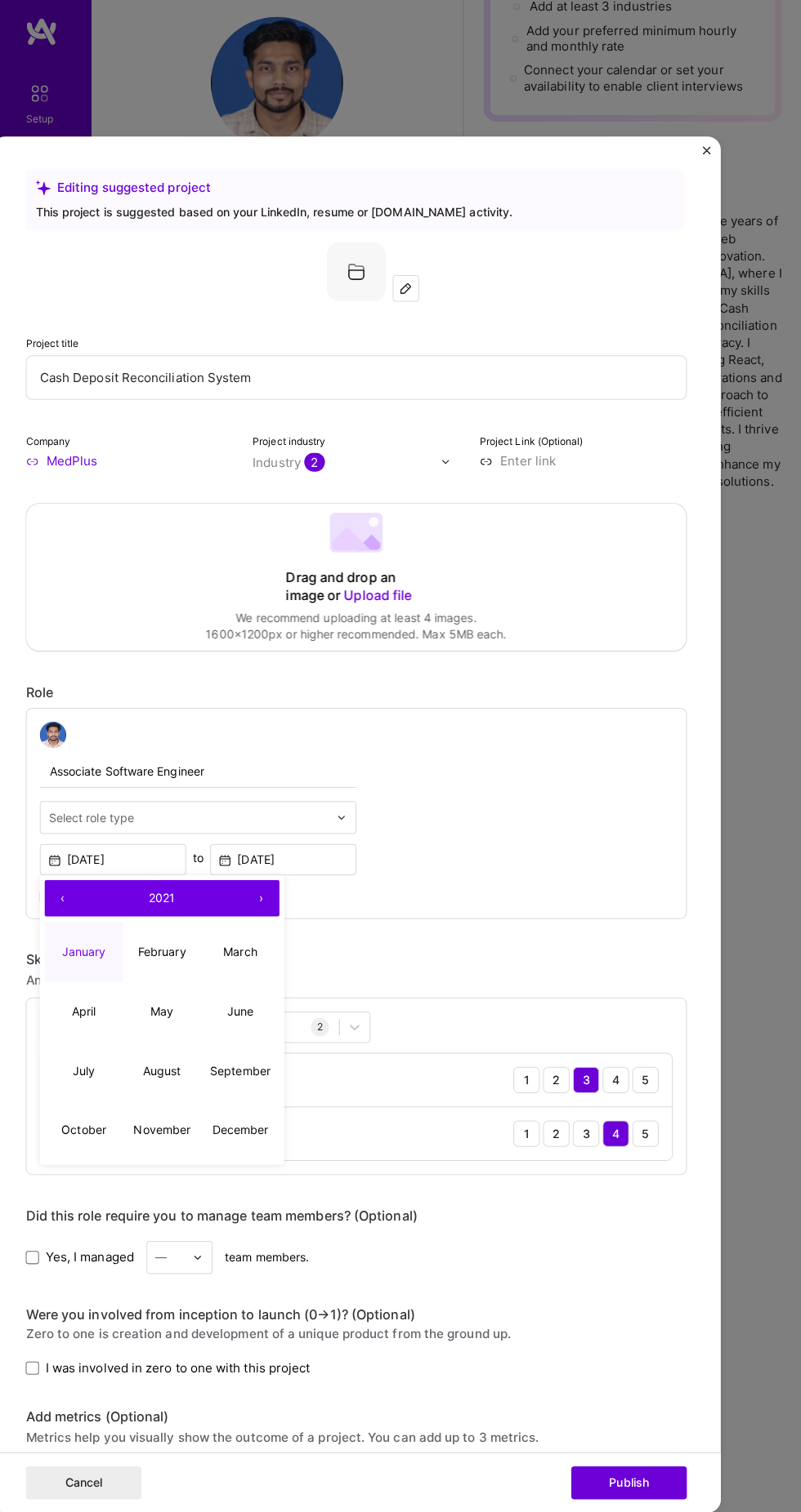
click at [266, 887] on button "›" at bounding box center [266, 905] width 36 height 36
click at [90, 1068] on abbr "July" at bounding box center [91, 1074] width 22 height 14
type input "Jul, 2022"
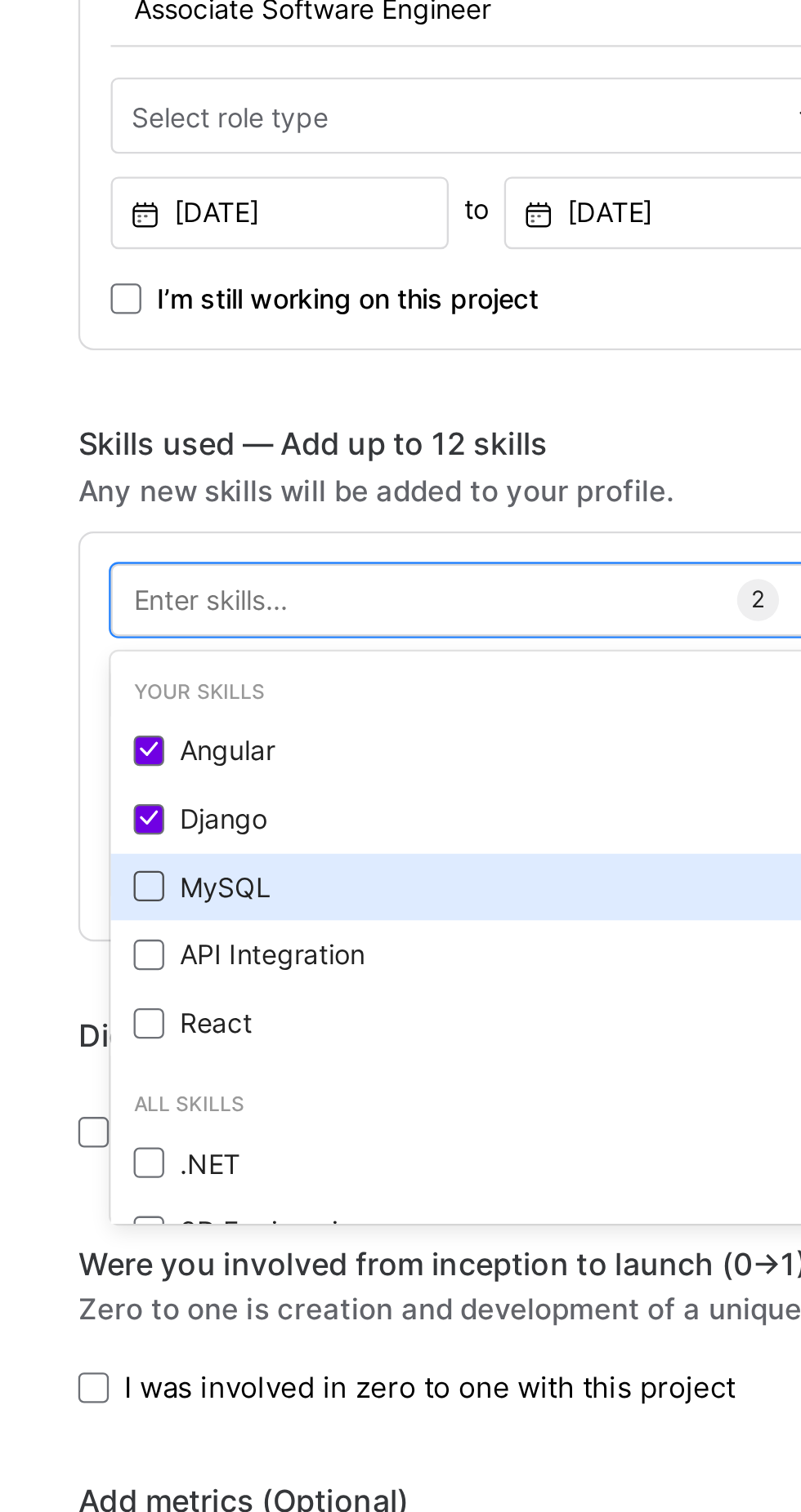
click at [65, 1010] on span at bounding box center [64, 1017] width 13 height 13
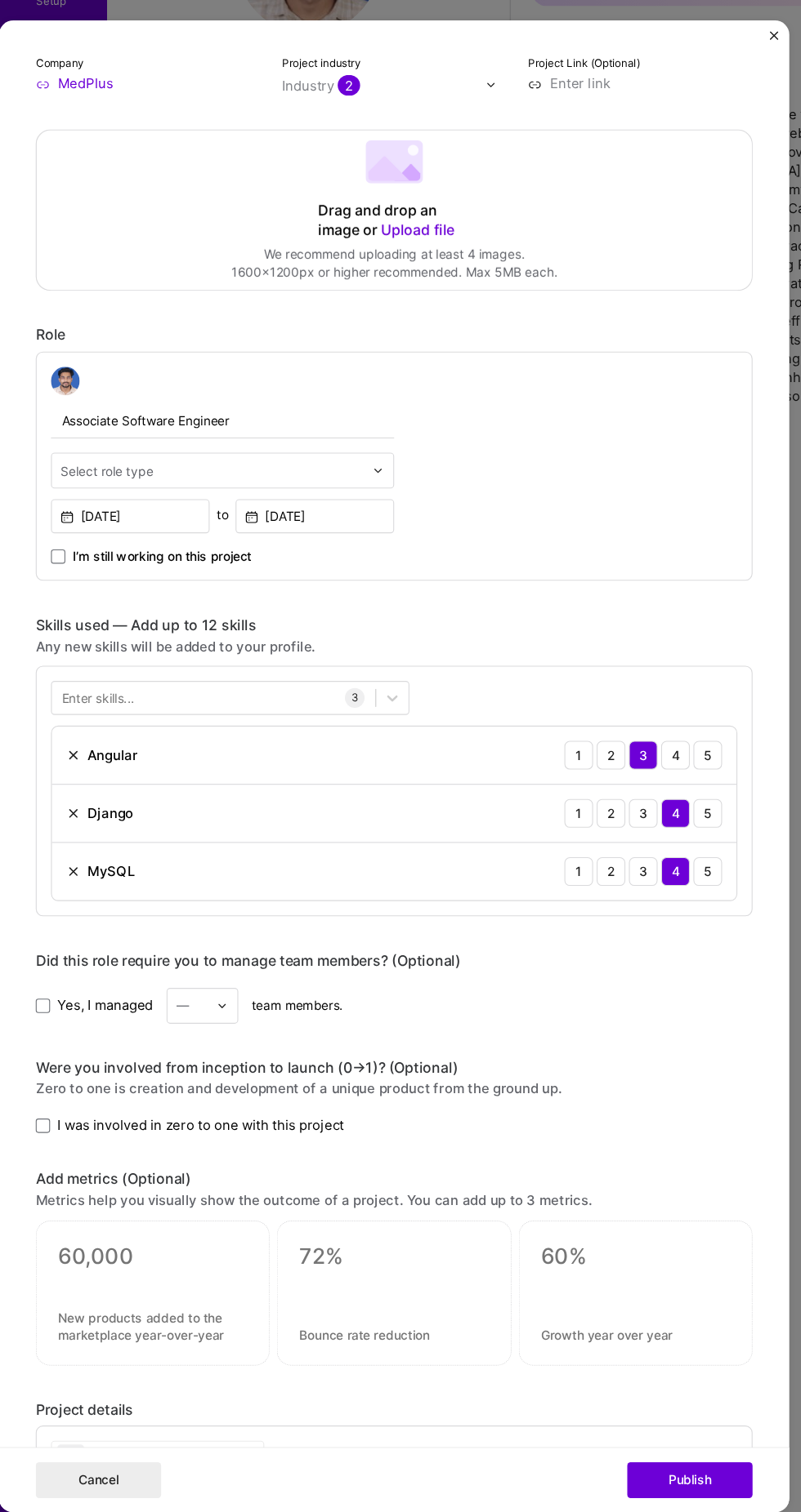
scroll to position [0, 0]
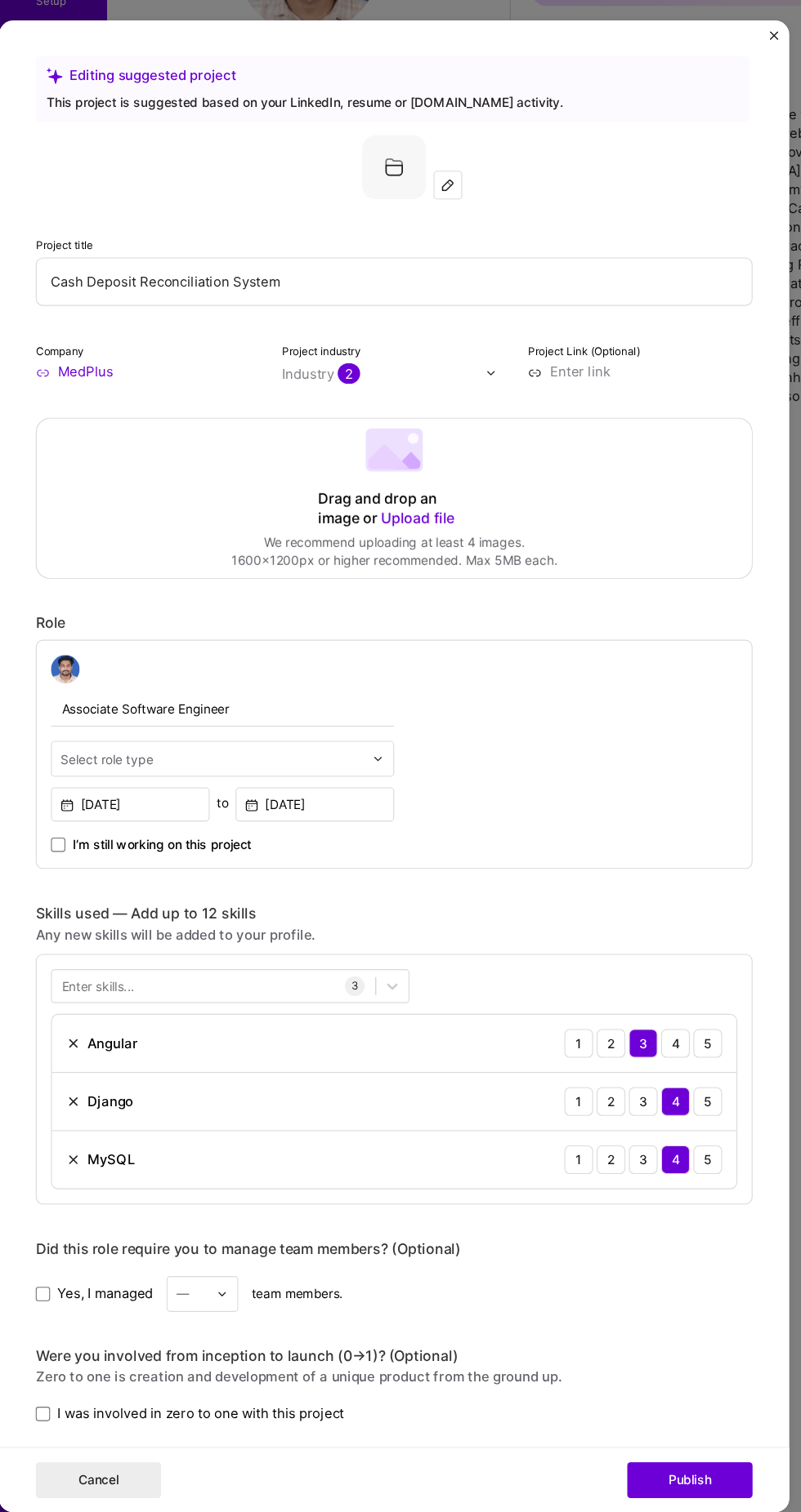
click at [334, 762] on input "Associate Software Engineer" at bounding box center [204, 779] width 313 height 33
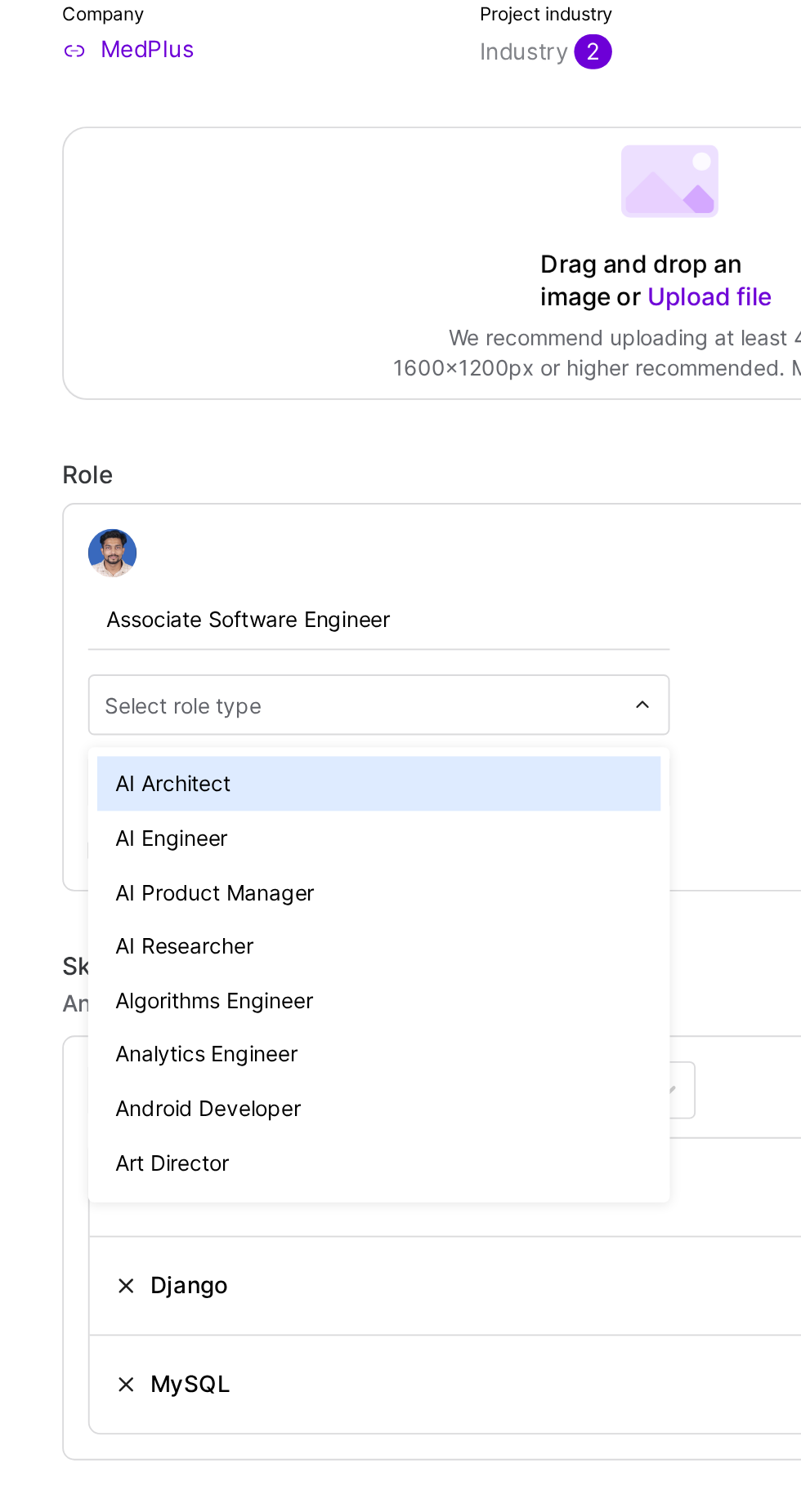
click at [302, 817] on input "text" at bounding box center [195, 825] width 276 height 17
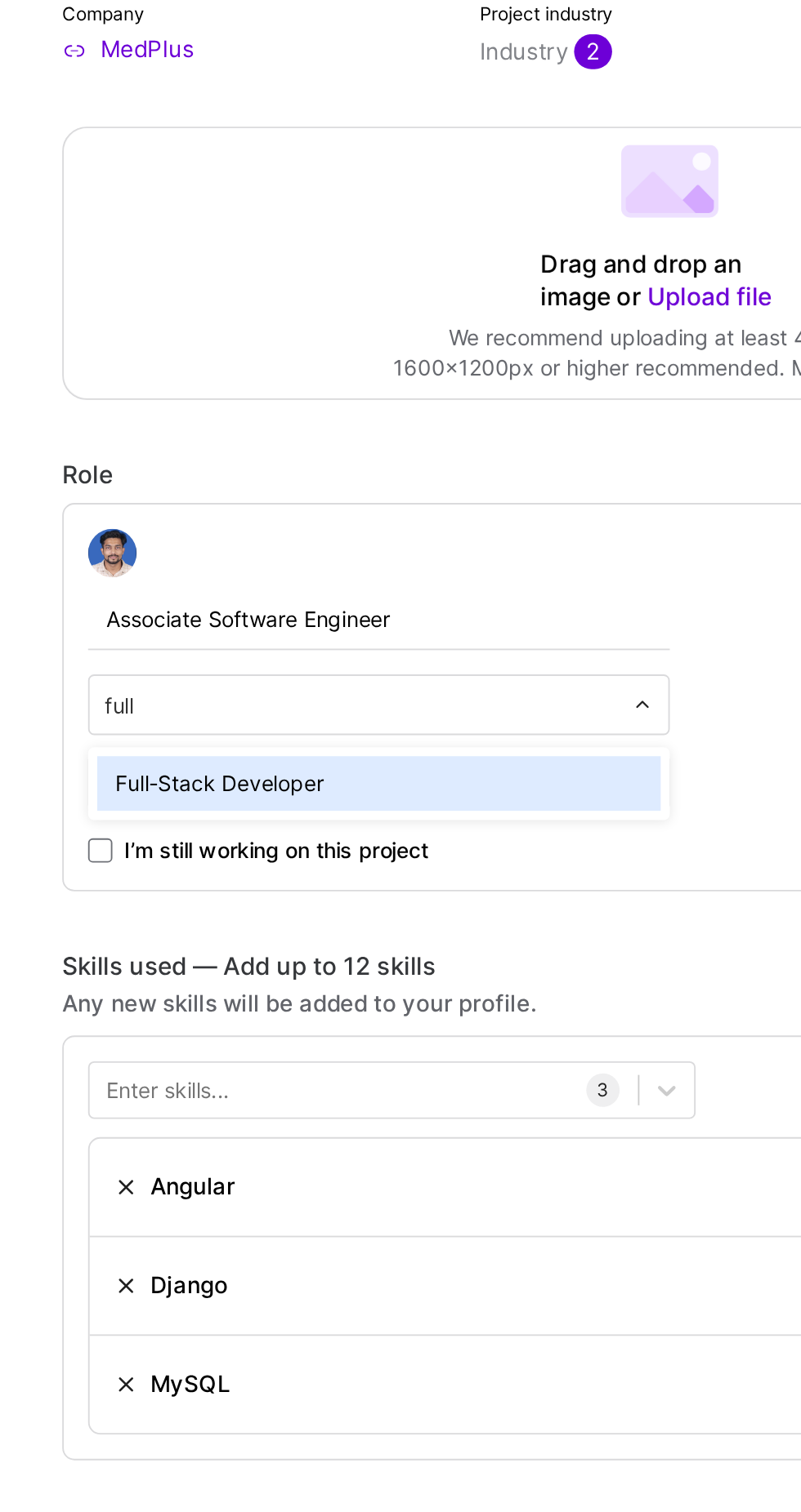
click at [284, 852] on div "Full-Stack Developer" at bounding box center [204, 866] width 303 height 29
type input "full"
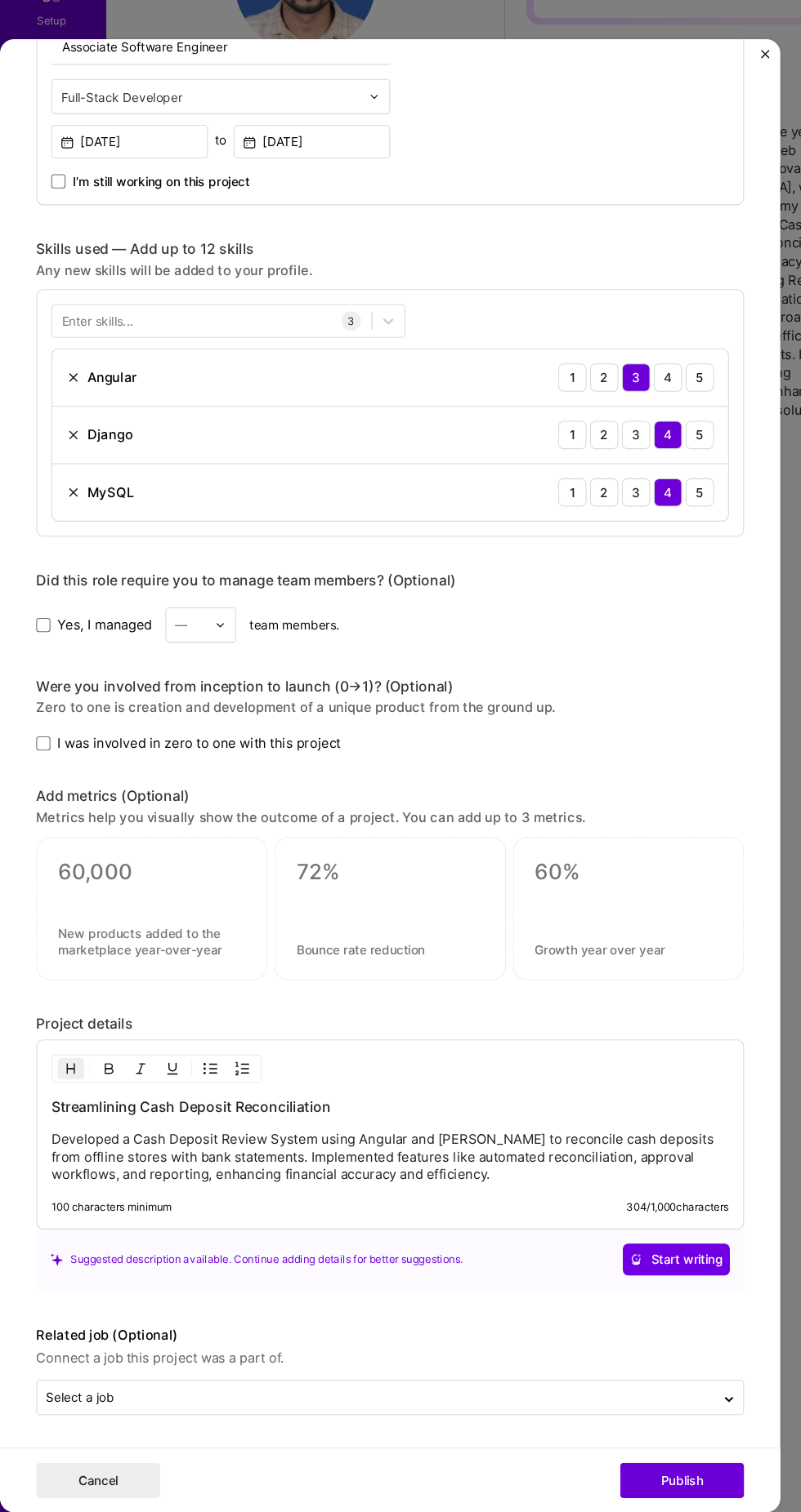
scroll to position [901, 0]
click at [644, 1491] on button "Publish" at bounding box center [629, 1482] width 114 height 32
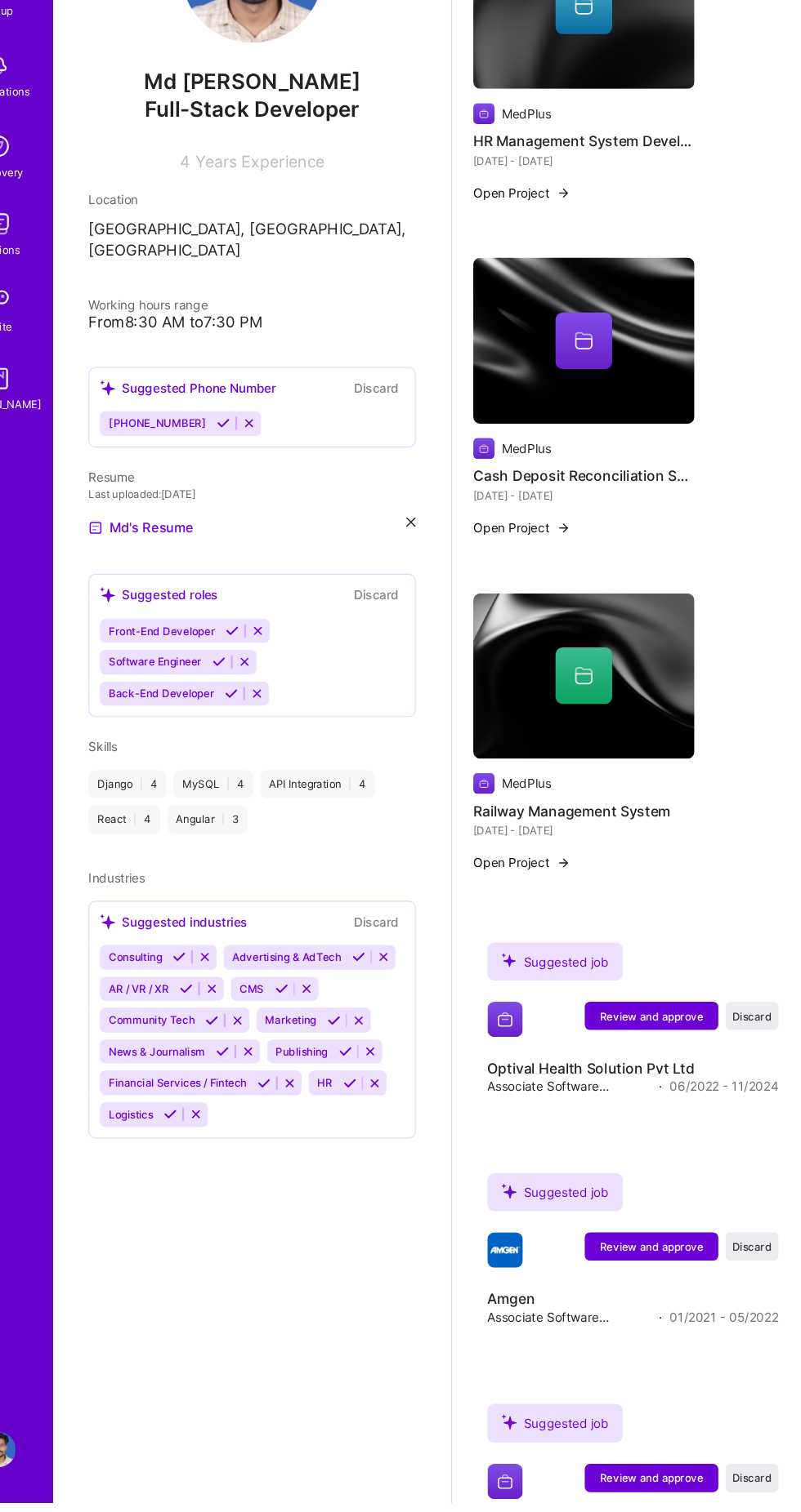
scroll to position [823, 0]
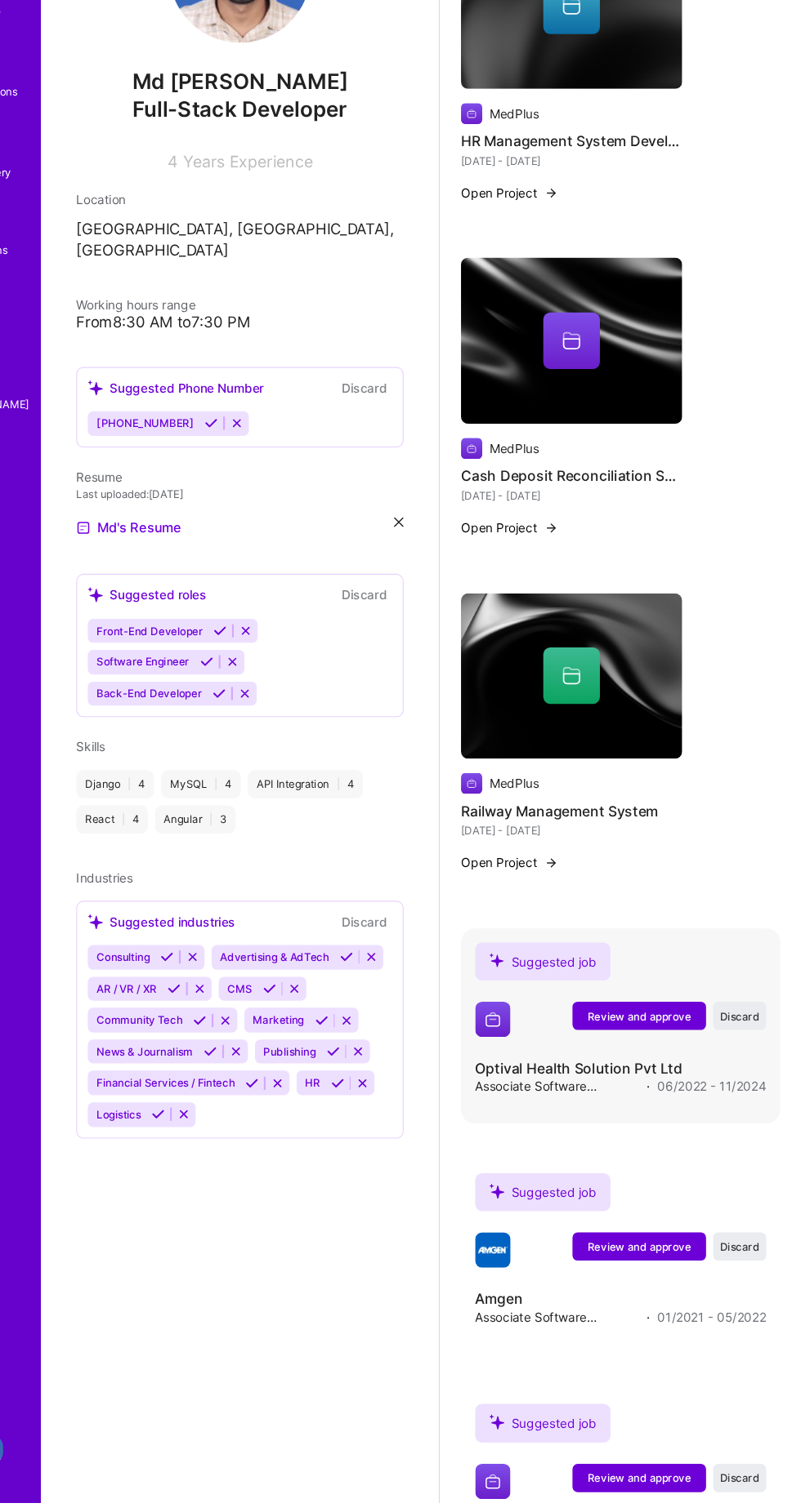
click at [651, 1057] on span "Review and approve" at bounding box center [650, 1063] width 96 height 14
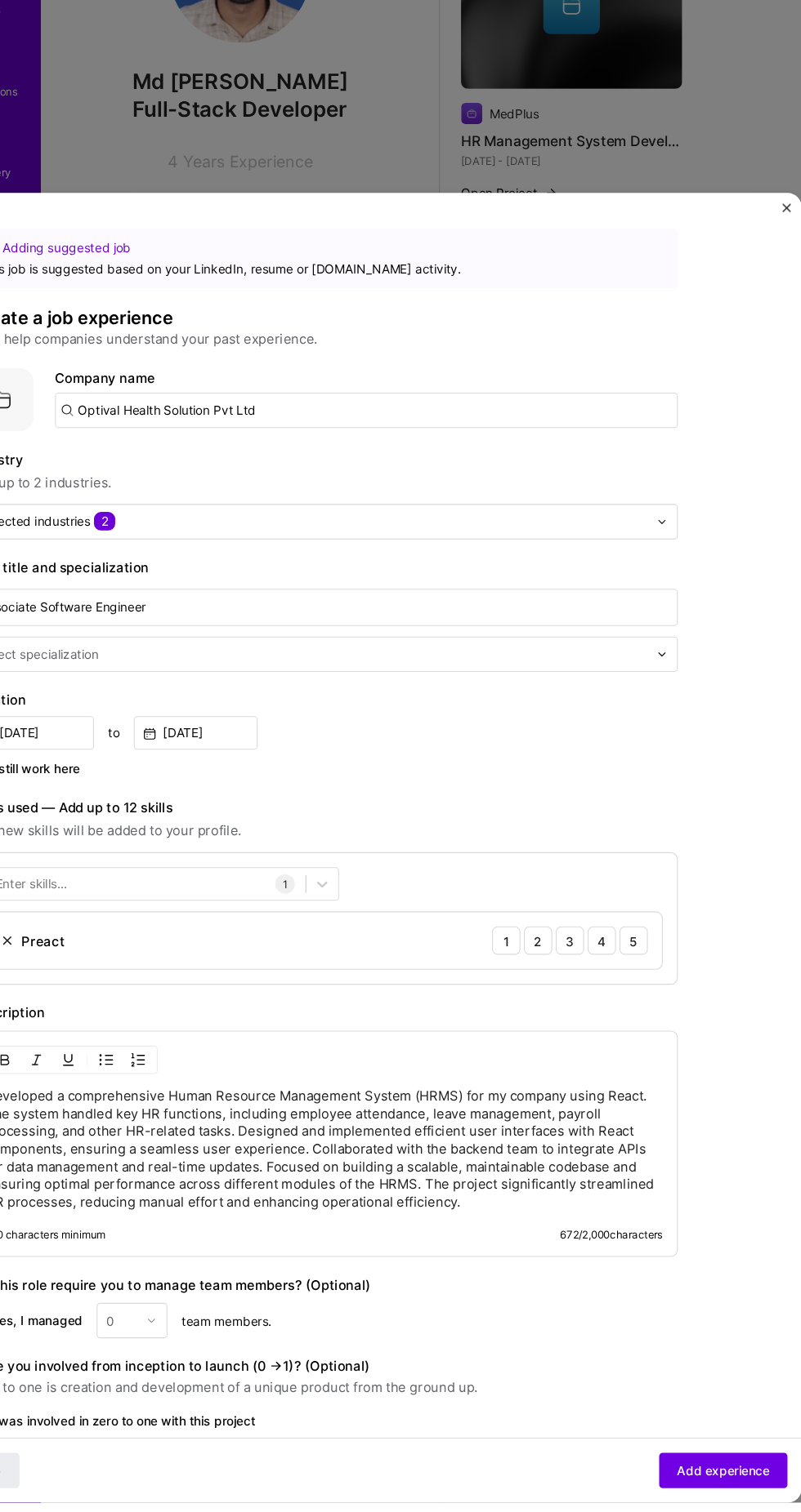
click at [360, 519] on input "Optival Health Solution Pvt Ltd" at bounding box center [398, 503] width 575 height 32
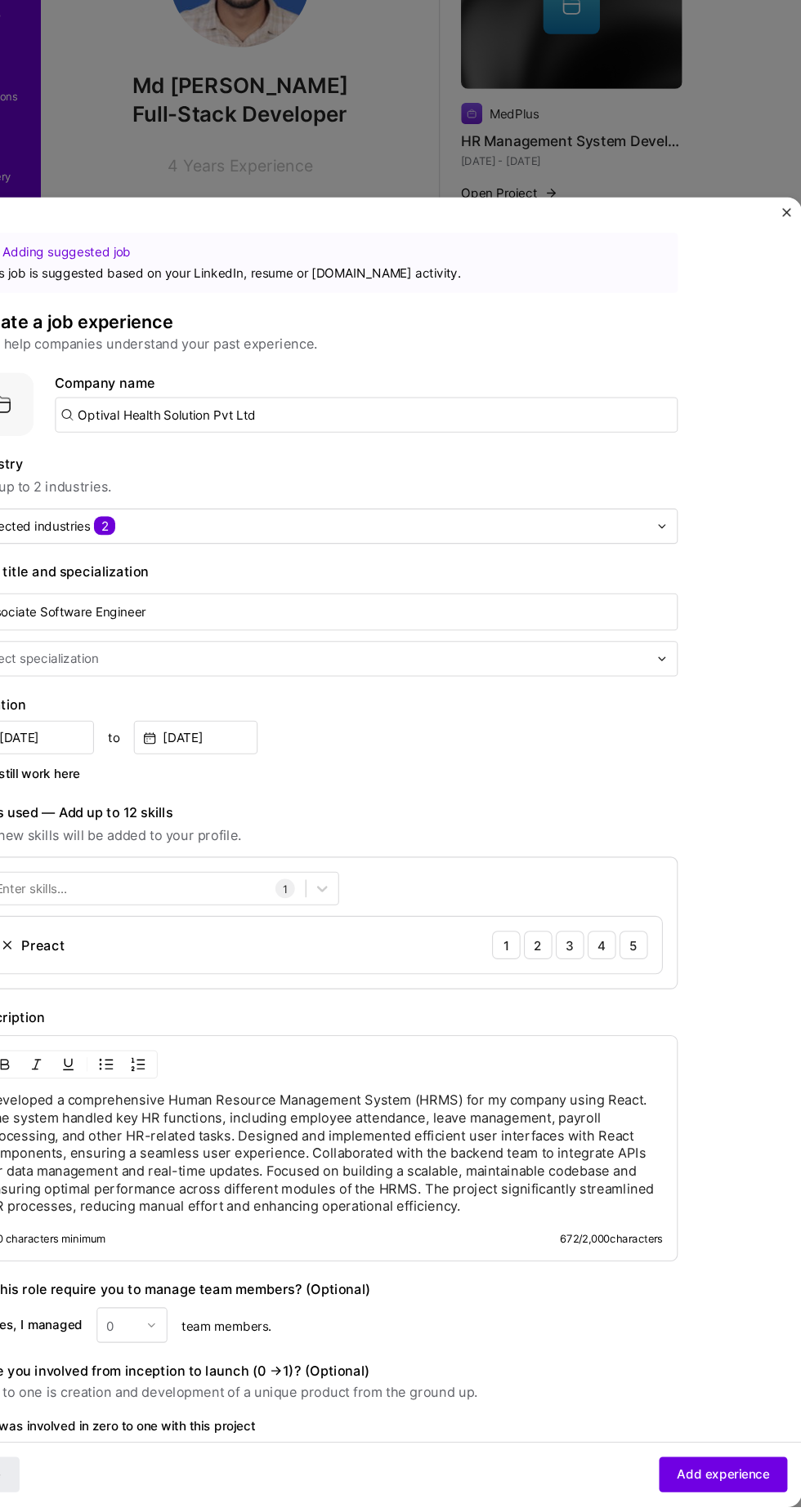
scroll to position [827, 0]
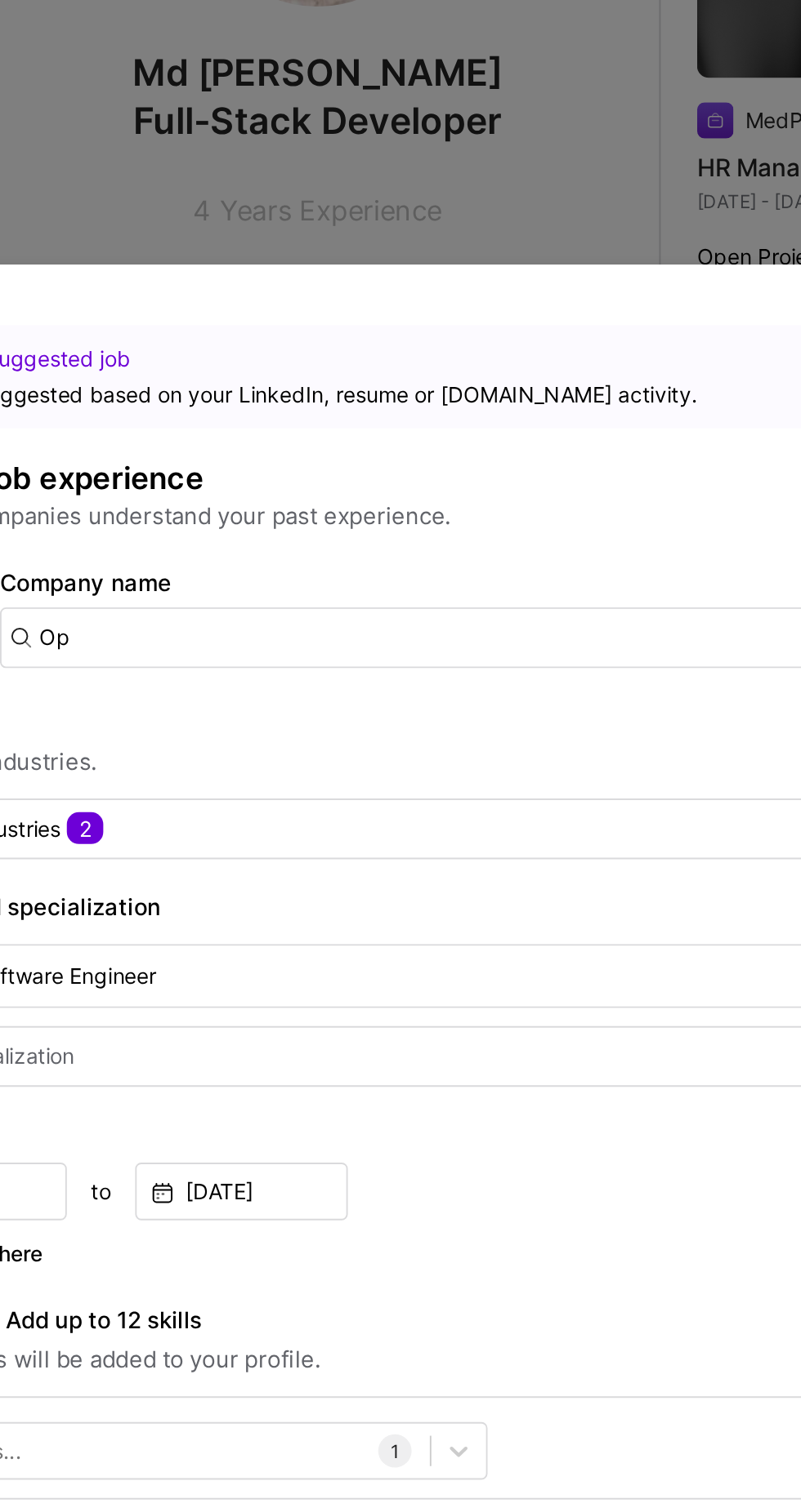
type input "O"
type input "MedPlus"
click at [237, 534] on div "MedPlus" at bounding box center [234, 548] width 64 height 28
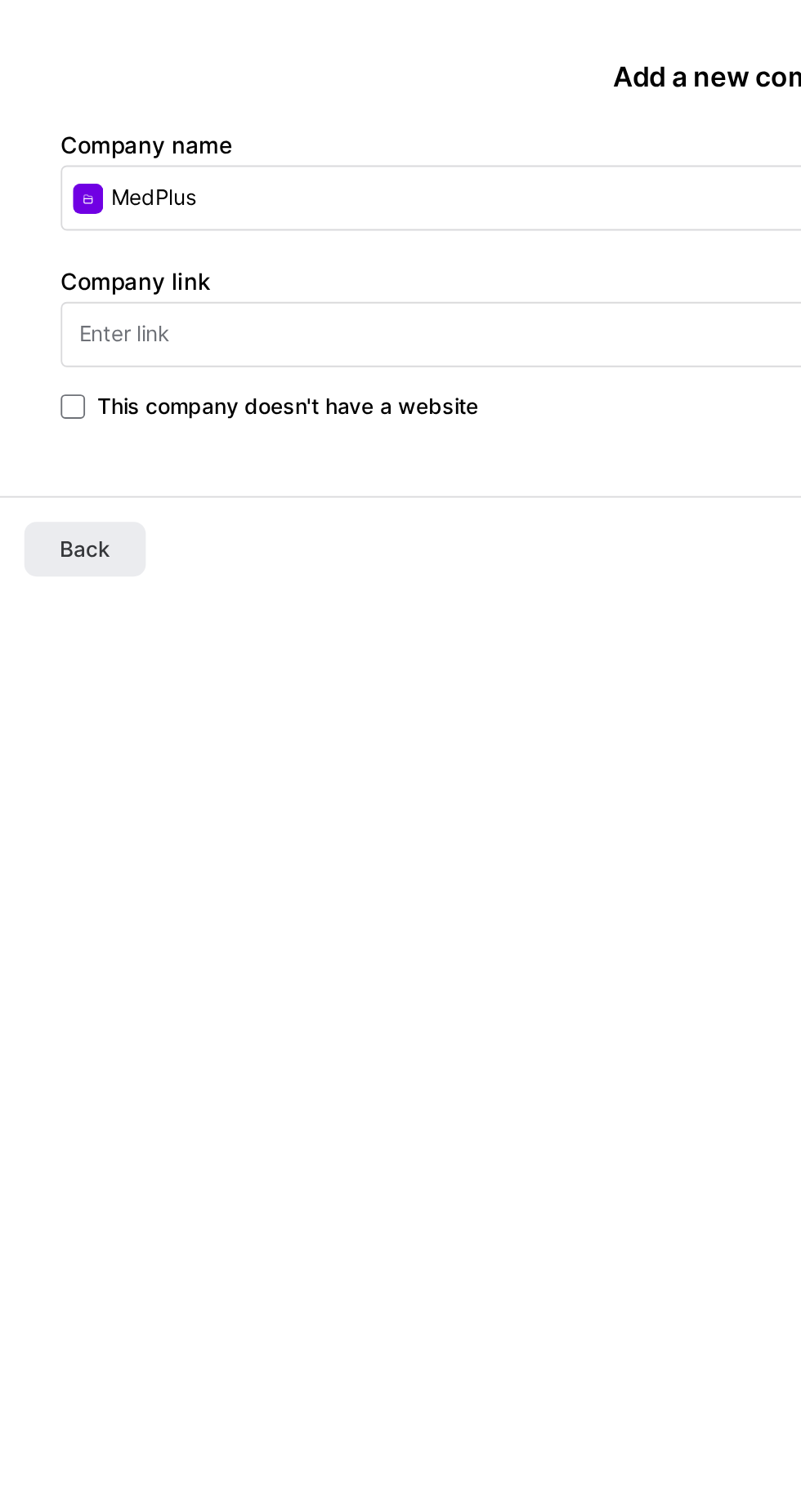
click at [73, 186] on input "text" at bounding box center [400, 180] width 735 height 35
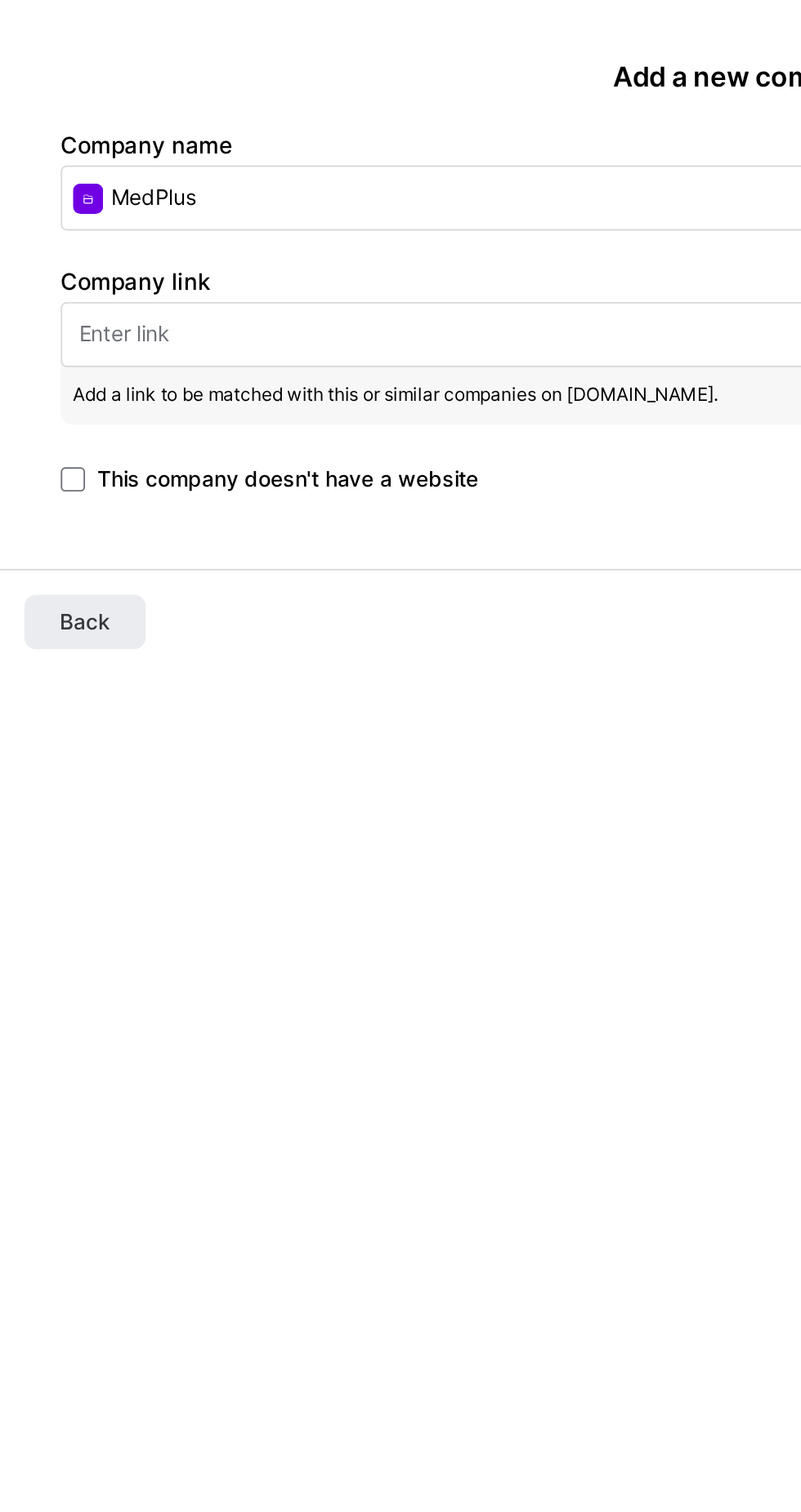
paste input "https://www.medplusmart.com/?srsltid=AfmBOordo2mMap8SFrqyrhqnQ-absmSfOKbr3TE5Cd…"
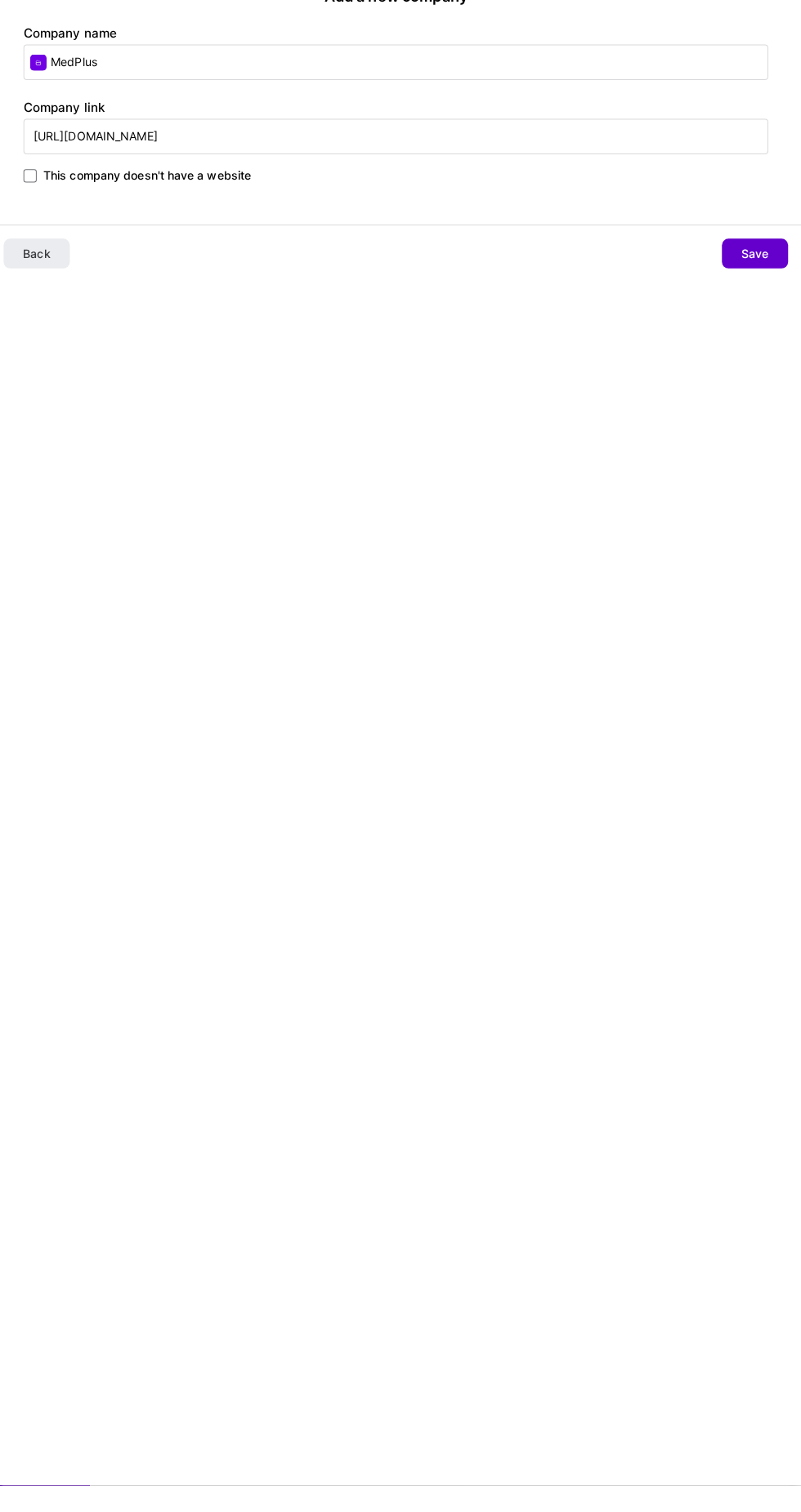
type input "https://www.medplusmart.com/?srsltid=AfmBOordo2mMap8SFrqyrhqnQ-absmSfOKbr3TE5Cd…"
click at [738, 305] on button "Save" at bounding box center [754, 295] width 65 height 29
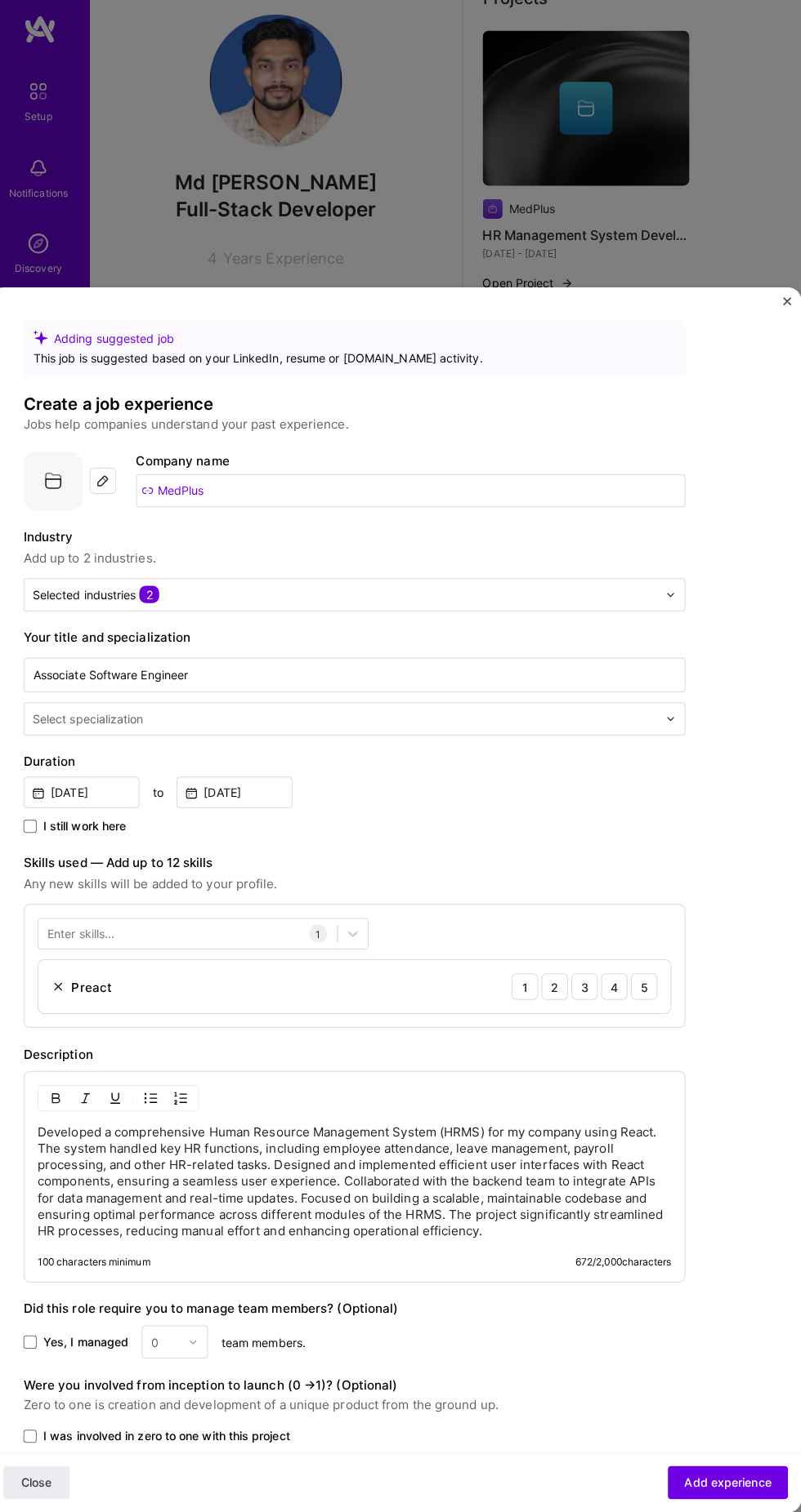
scroll to position [355, 0]
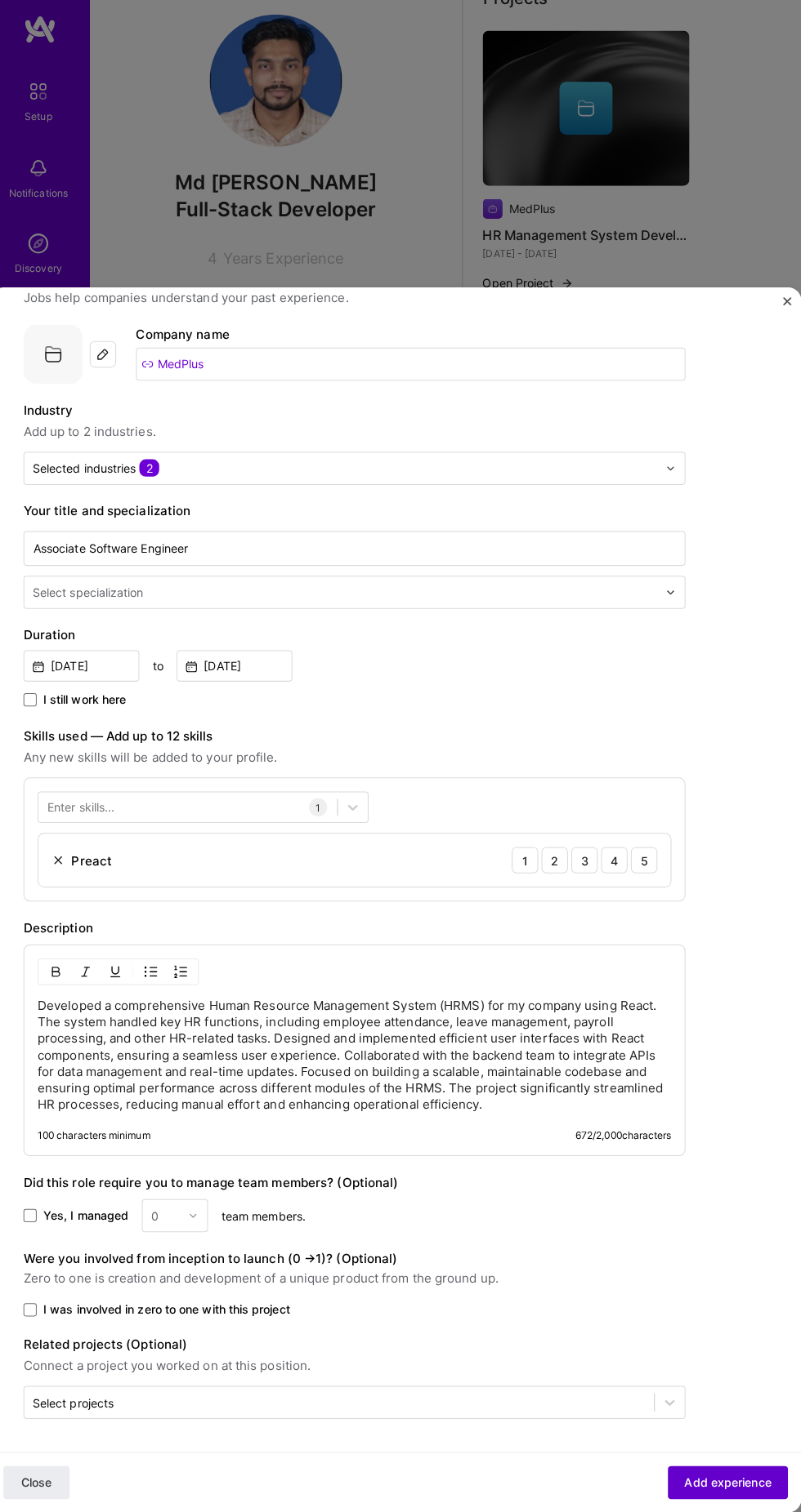
click at [727, 1484] on span "Add experience" at bounding box center [728, 1483] width 86 height 17
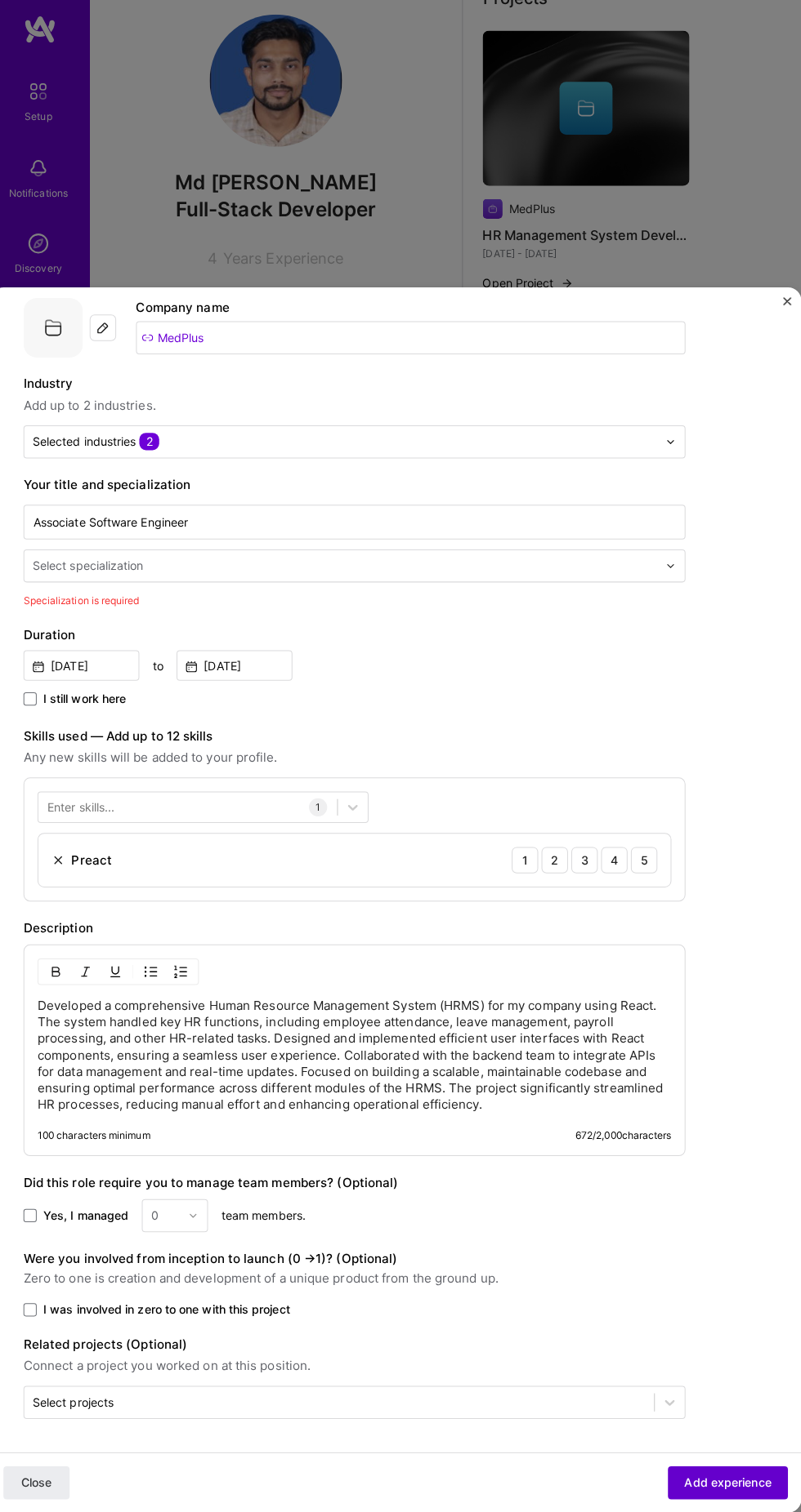
scroll to position [294, 0]
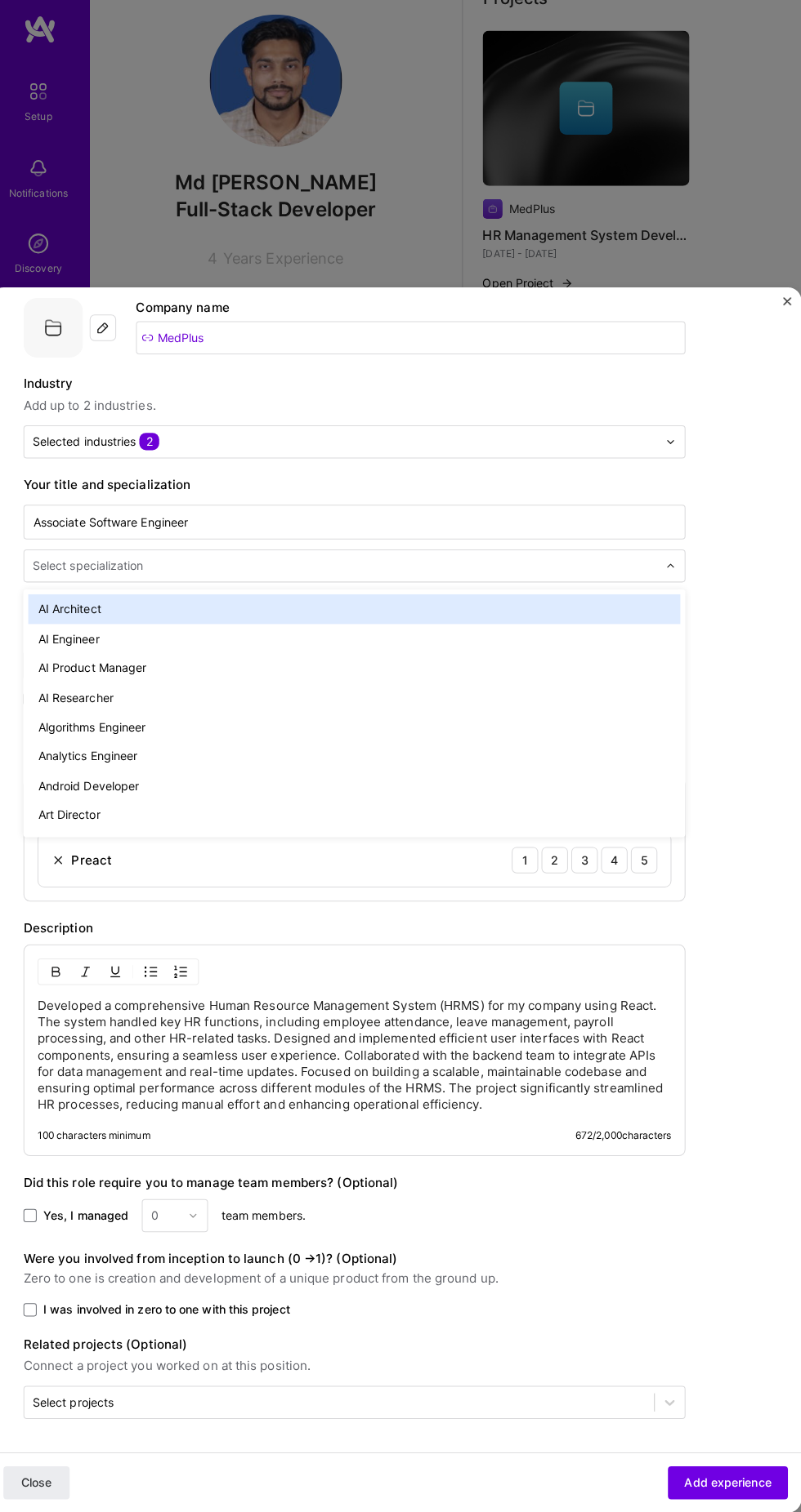
click at [611, 569] on input "text" at bounding box center [351, 578] width 620 height 17
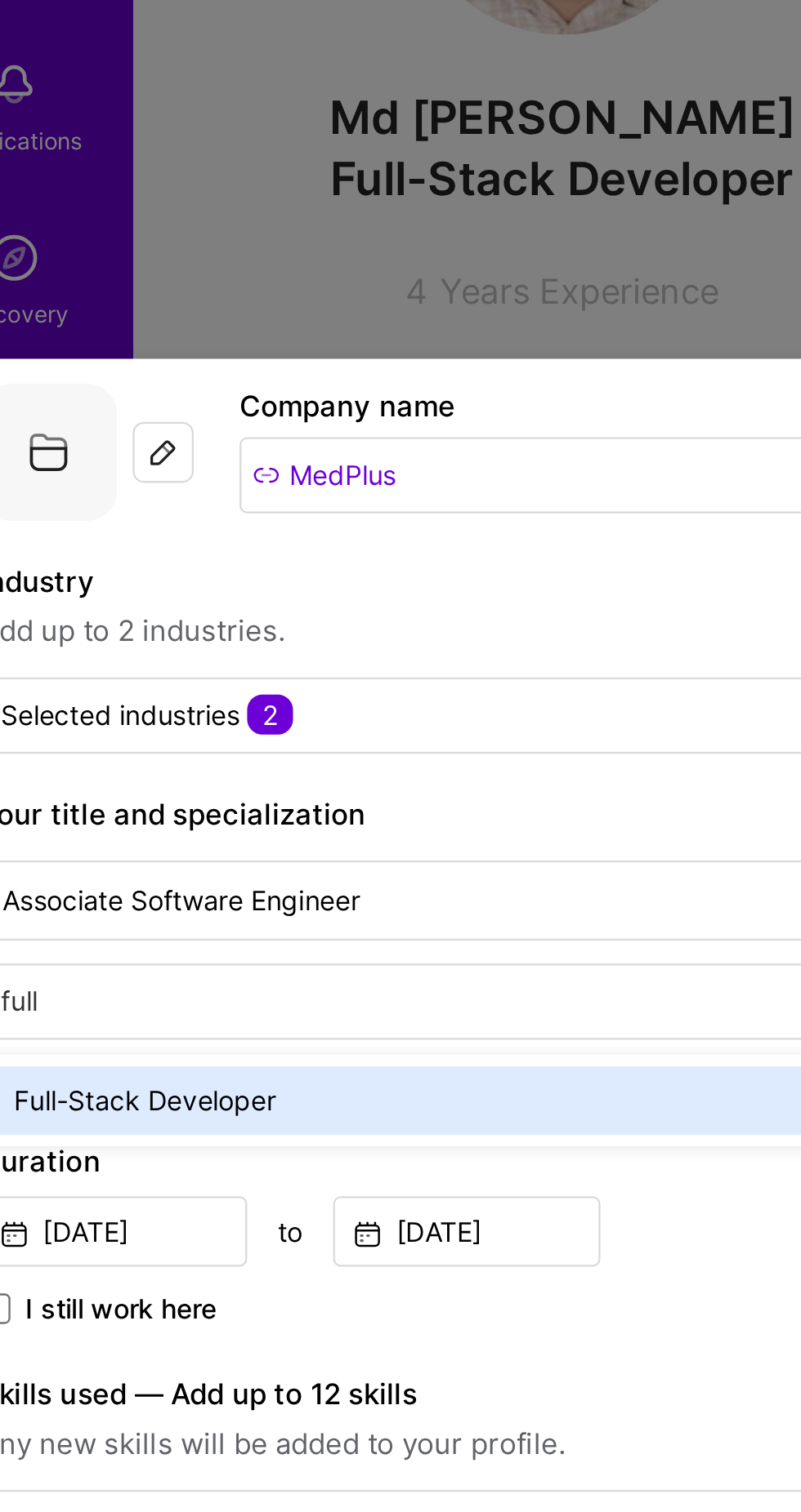
click at [275, 605] on div "Full-Stack Developer" at bounding box center [359, 619] width 644 height 29
type input "full"
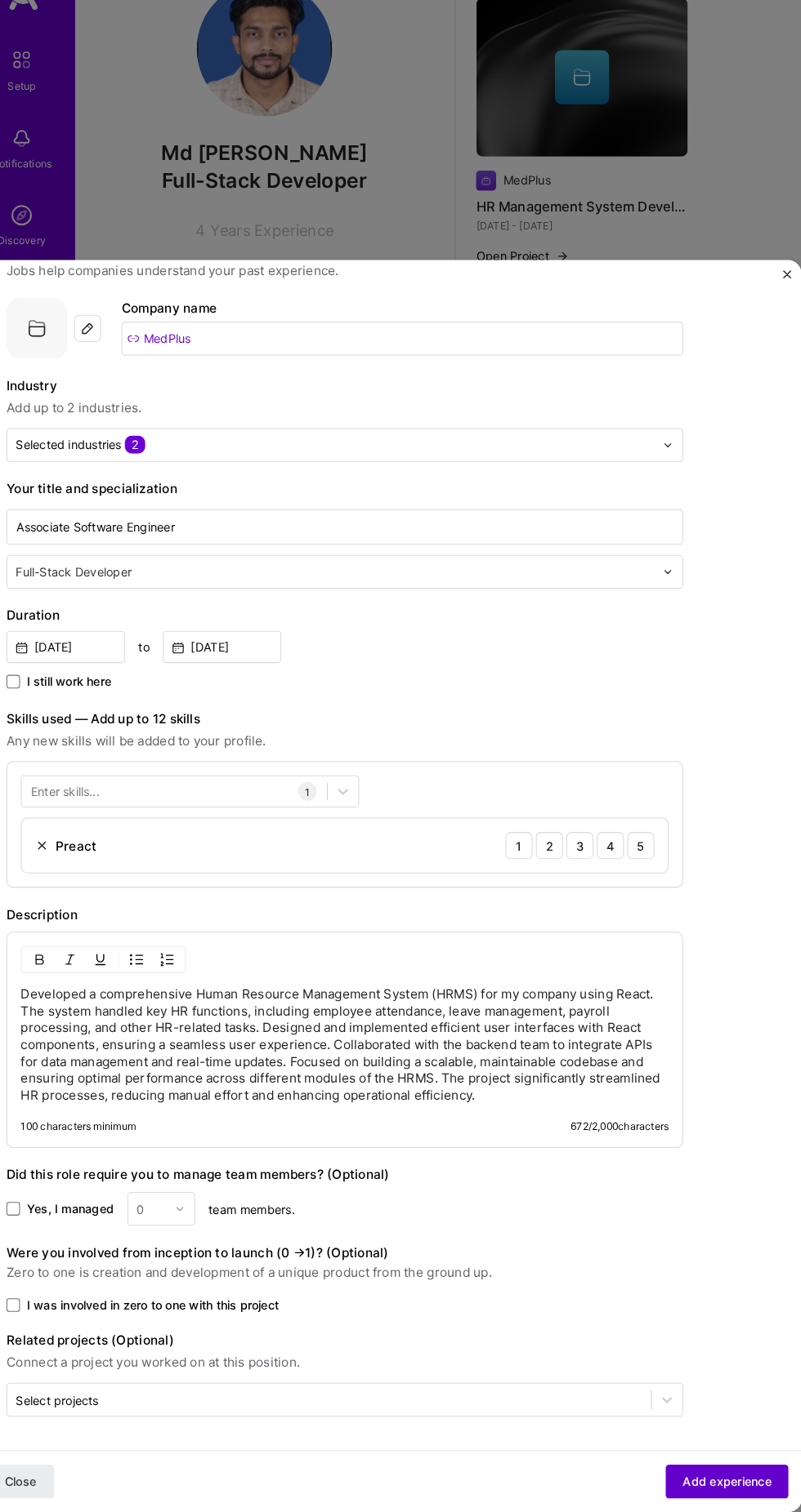
click at [744, 1483] on span "Add experience" at bounding box center [728, 1483] width 86 height 17
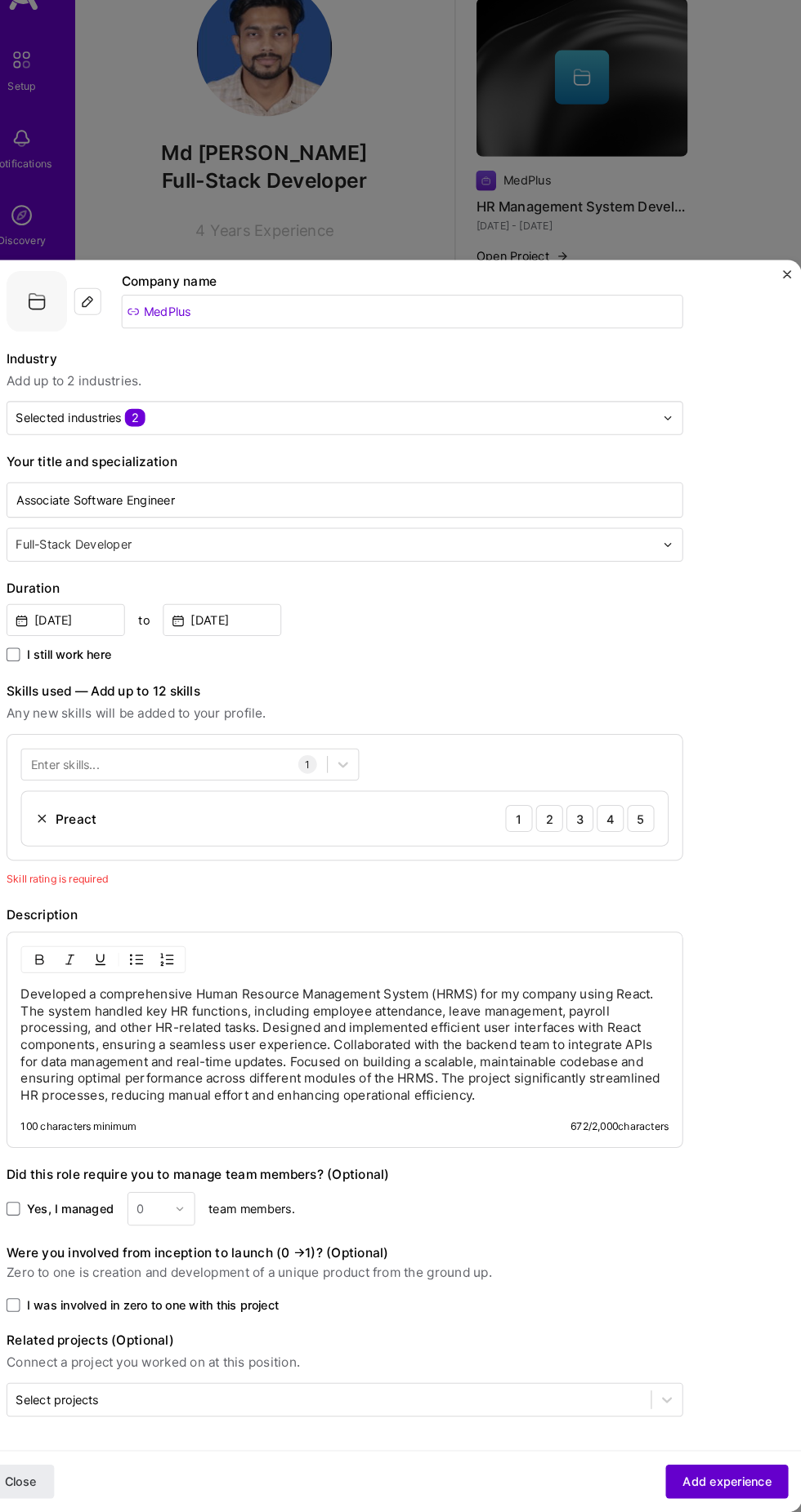
scroll to position [381, 0]
click at [66, 835] on img at bounding box center [67, 842] width 13 height 13
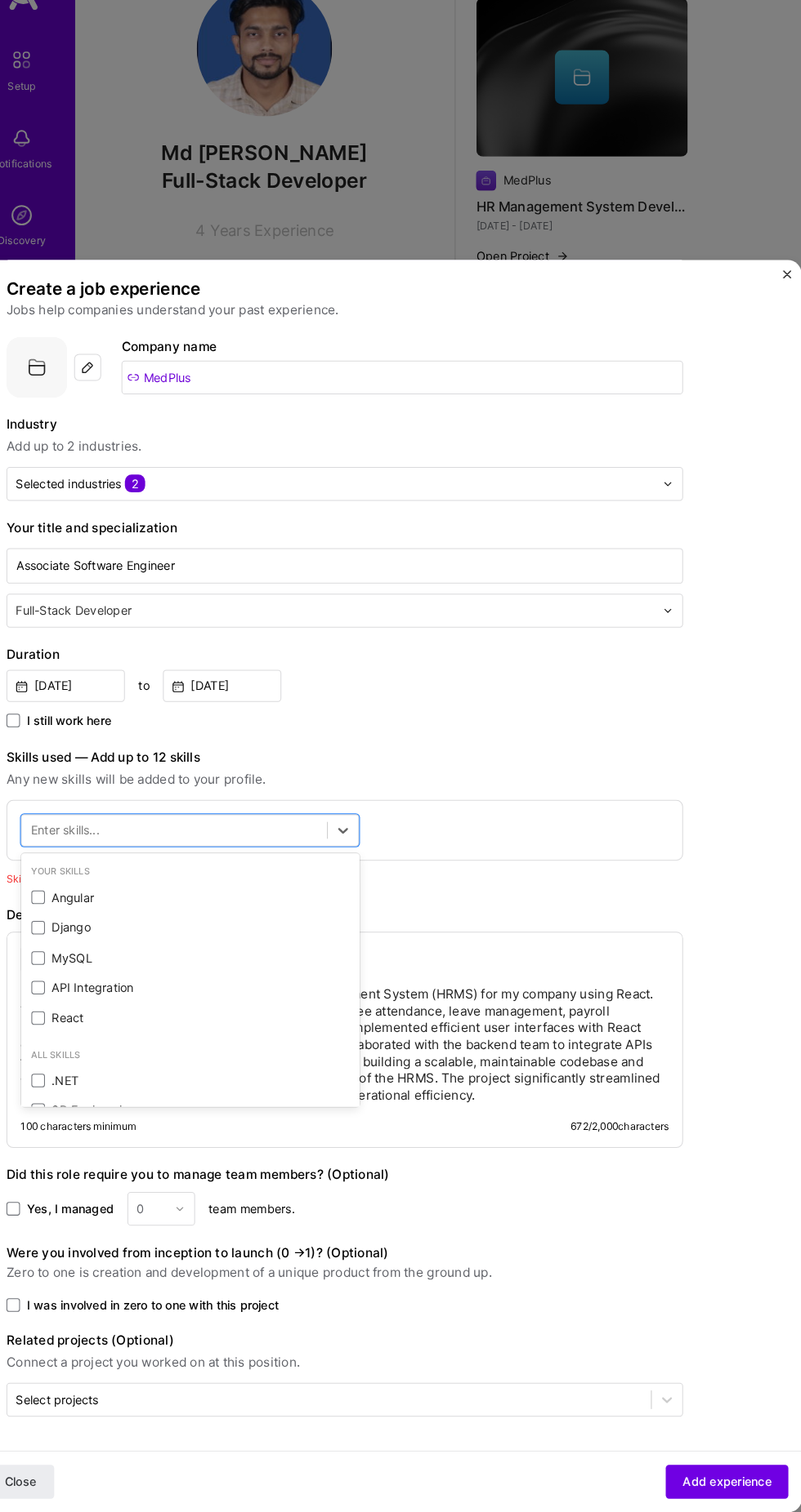
scroll to position [826, 0]
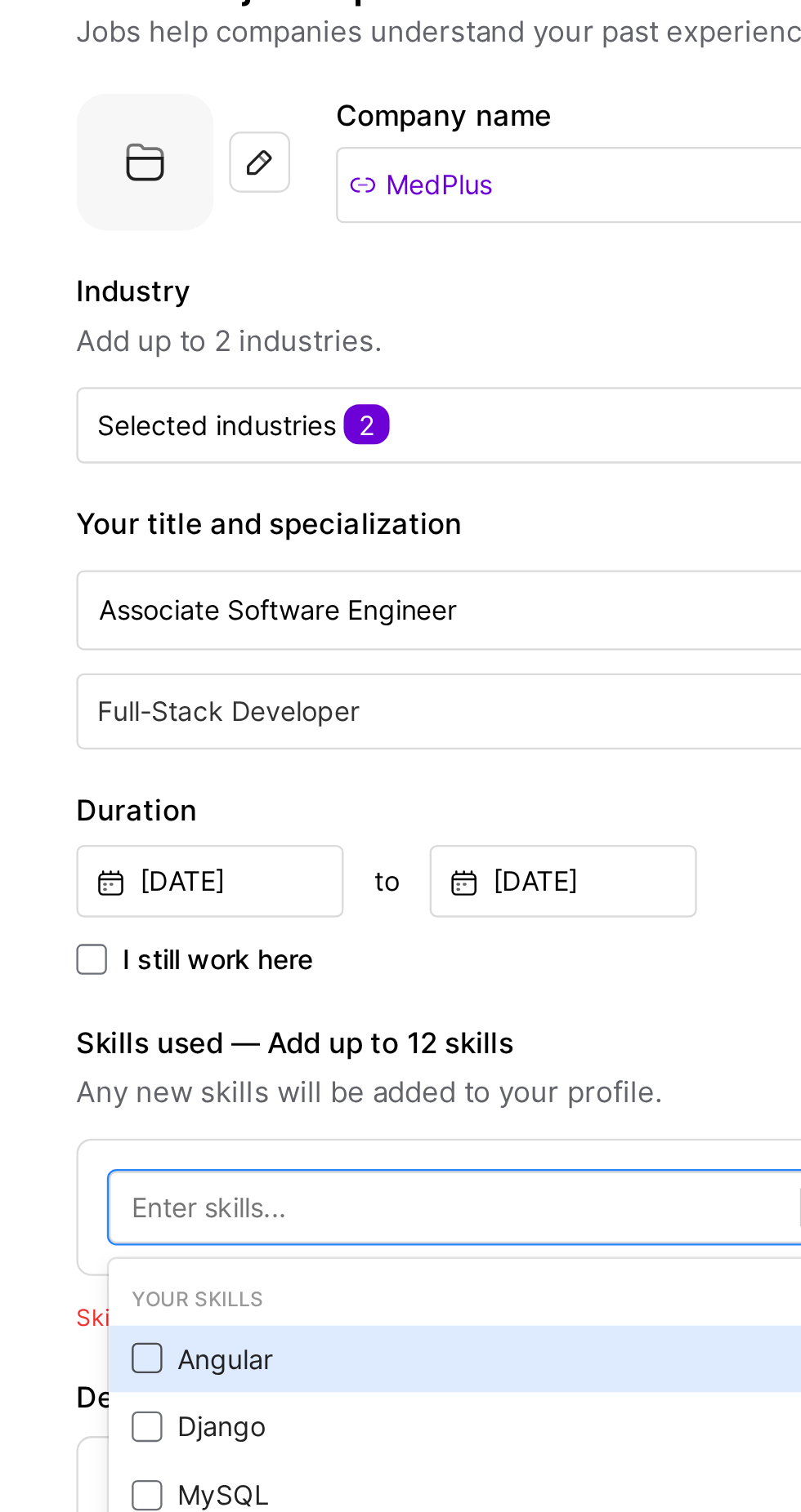
click at [62, 911] on span at bounding box center [63, 918] width 13 height 13
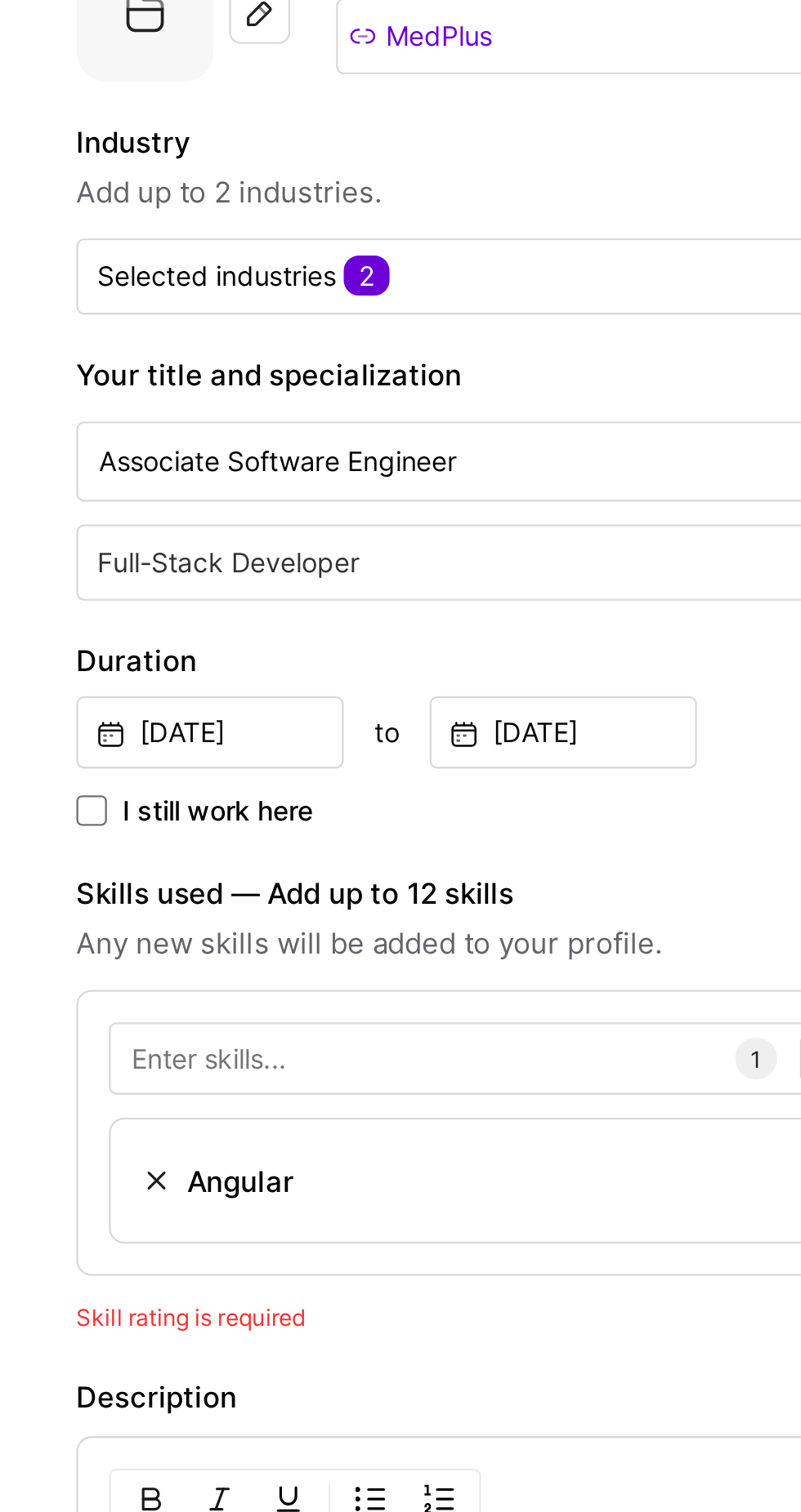
click at [65, 761] on div "Enter skills... 1 Angular 1 2 3 4 5" at bounding box center [359, 821] width 654 height 122
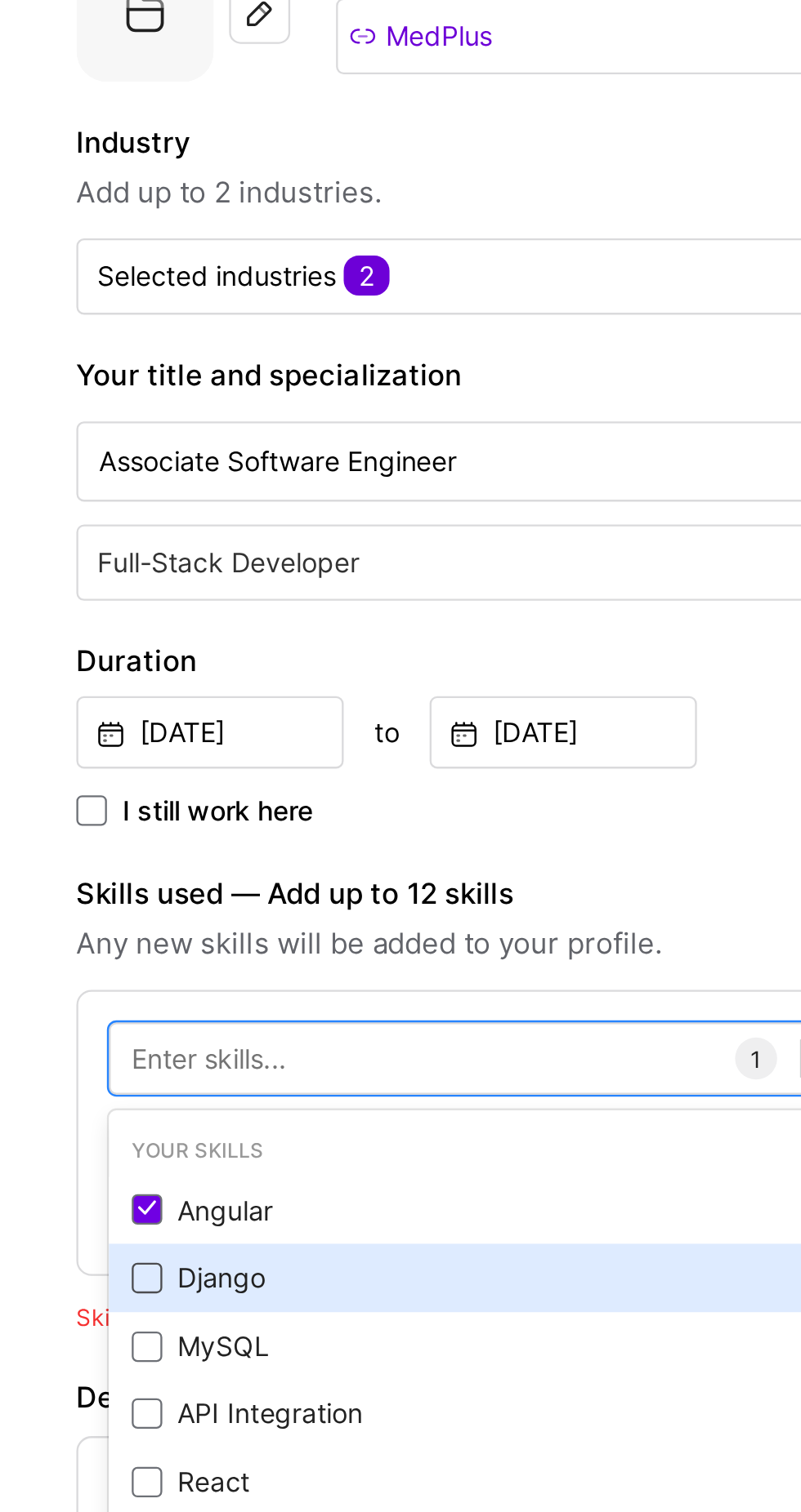
click at [65, 877] on span at bounding box center [63, 884] width 13 height 13
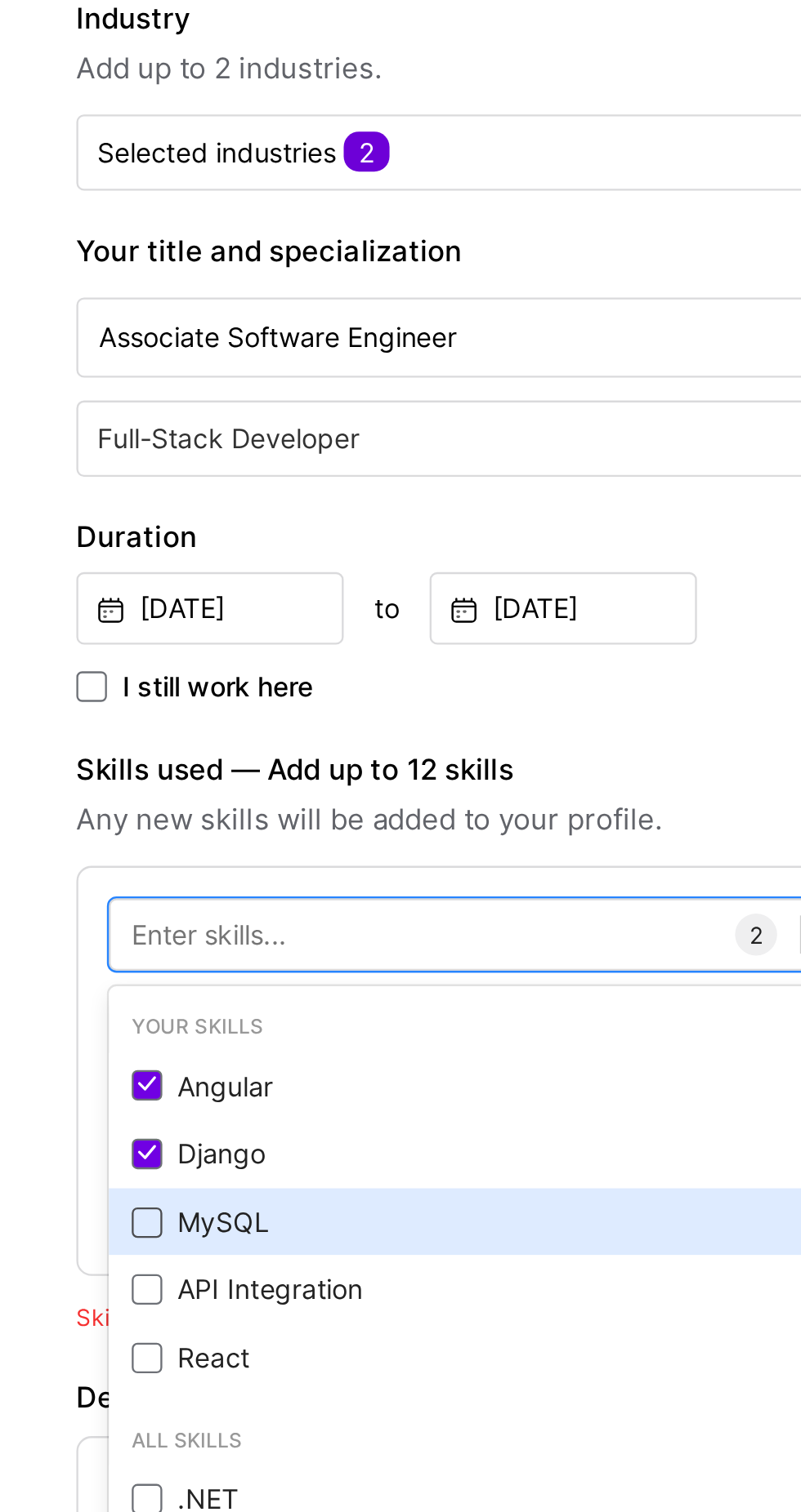
click at [65, 853] on span at bounding box center [63, 860] width 13 height 13
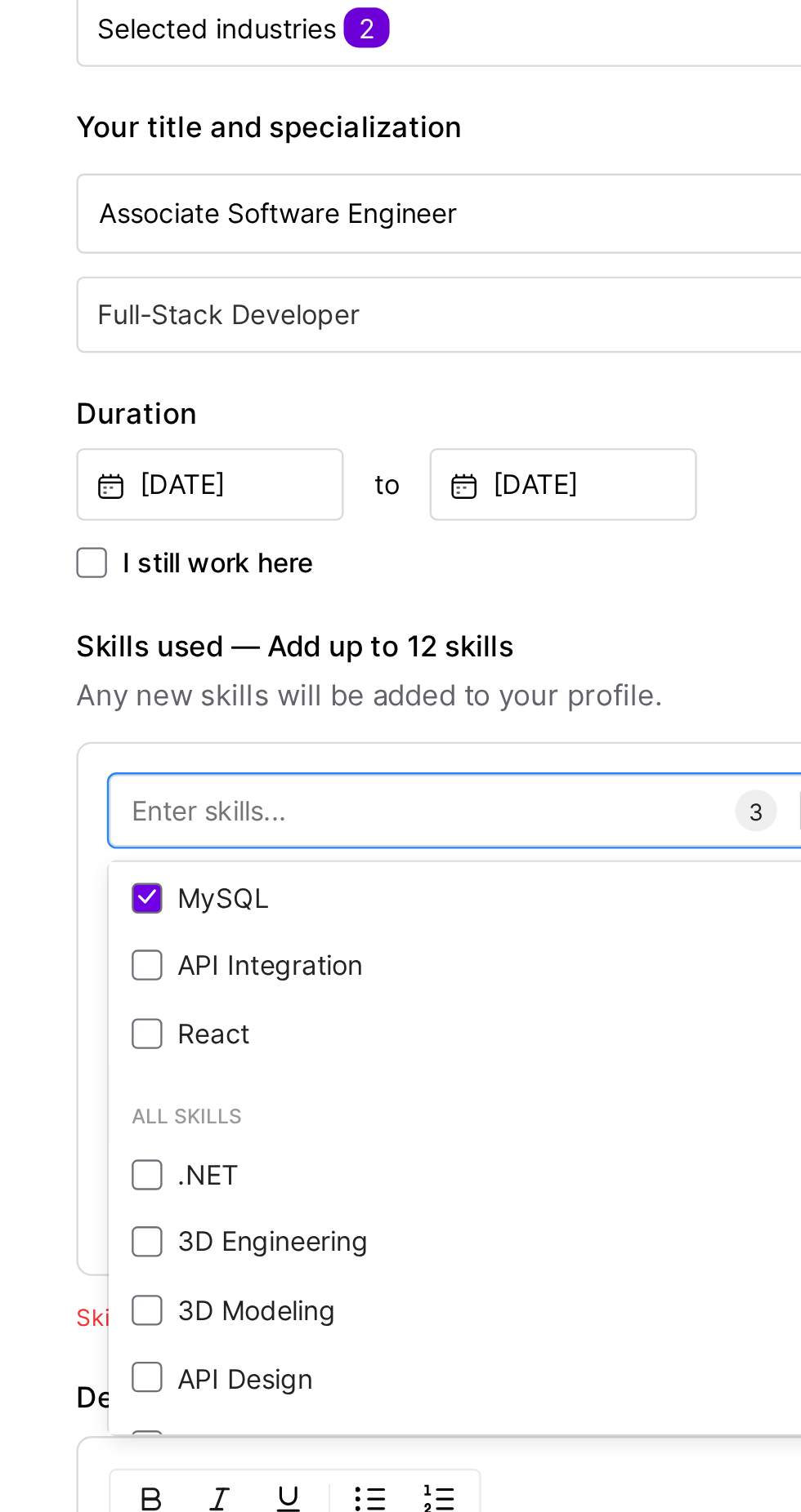
scroll to position [84, 0]
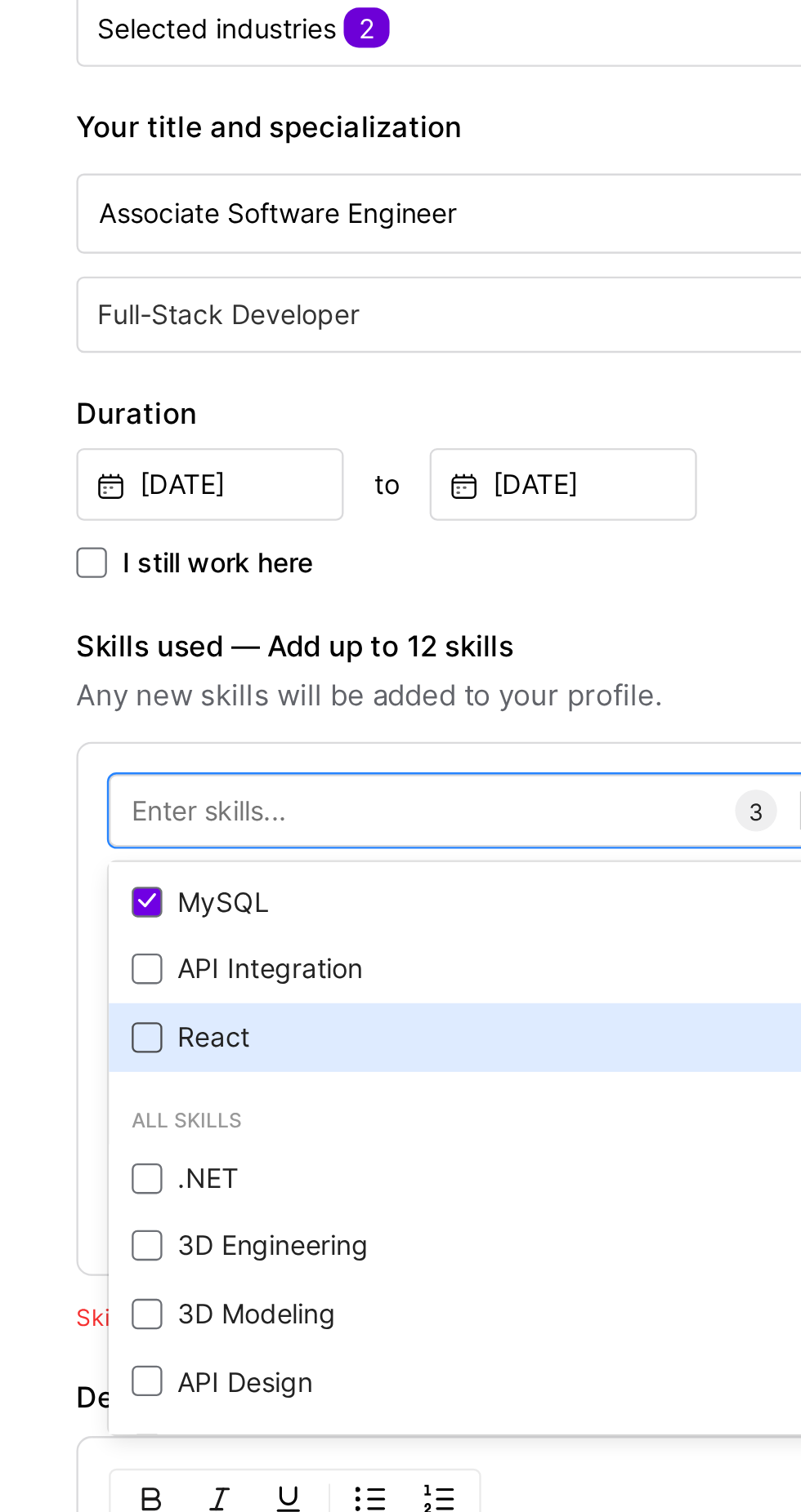
click at [63, 774] on span at bounding box center [63, 781] width 13 height 13
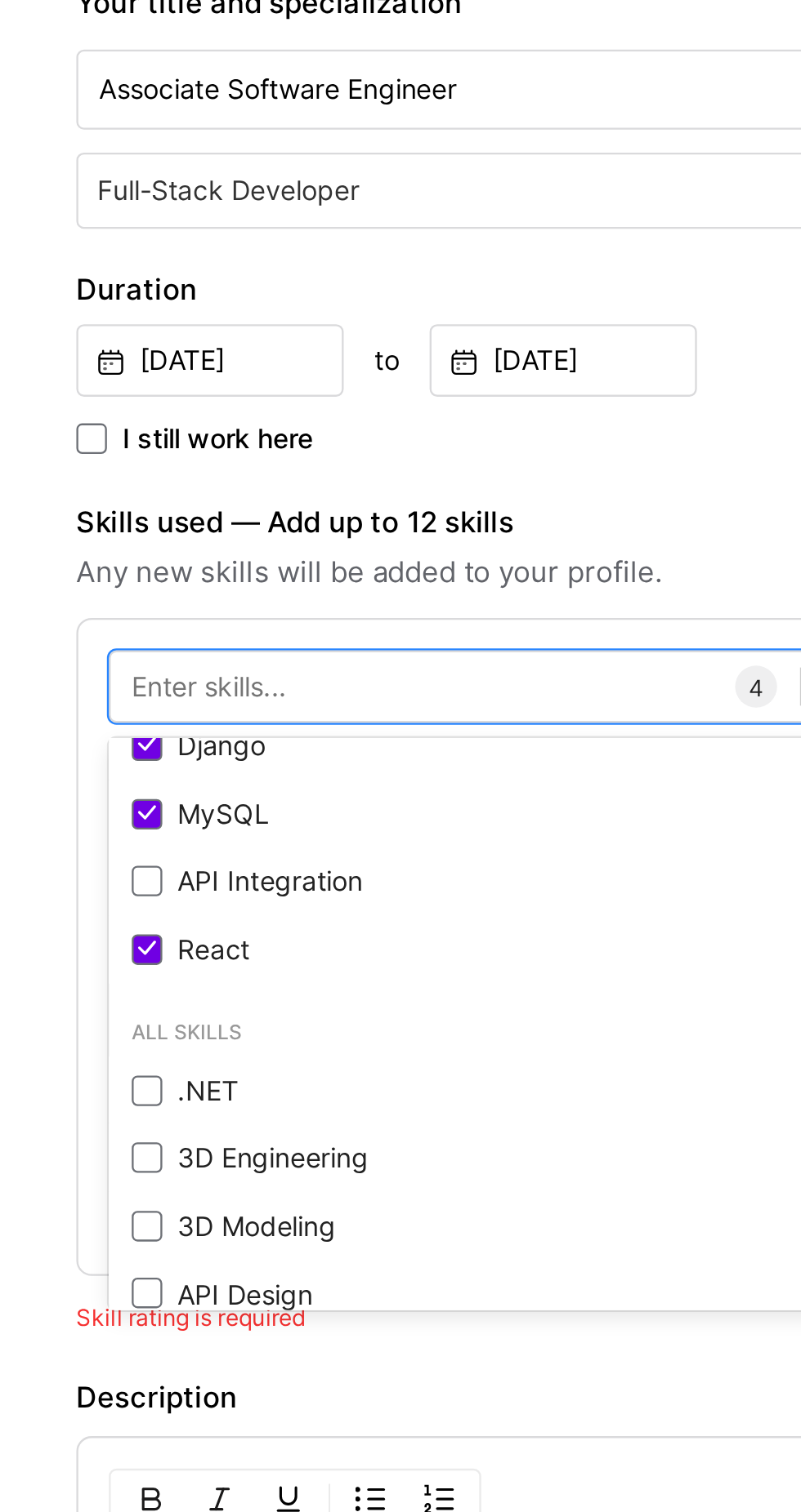
scroll to position [65, 0]
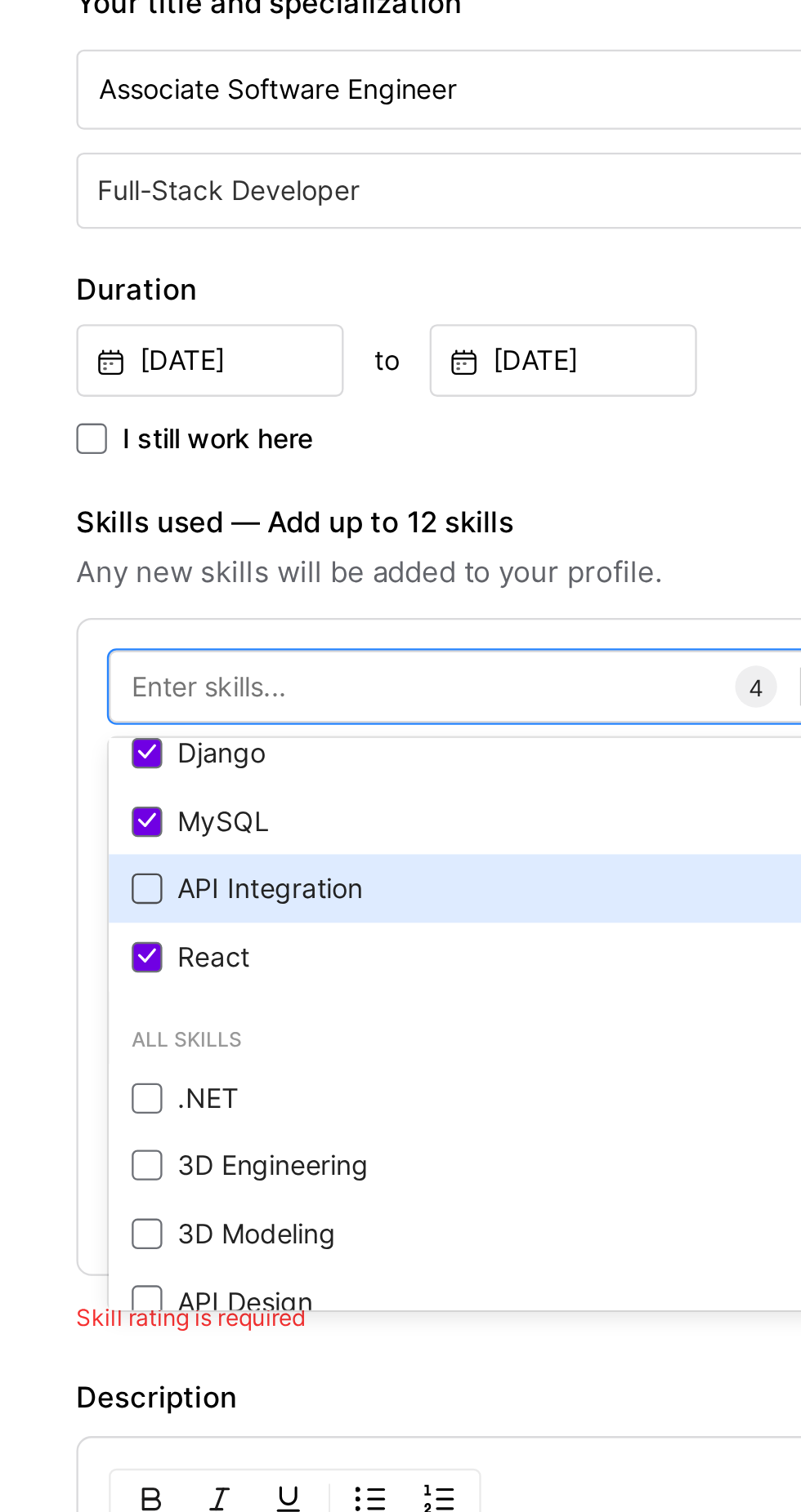
click at [67, 711] on span at bounding box center [63, 717] width 13 height 13
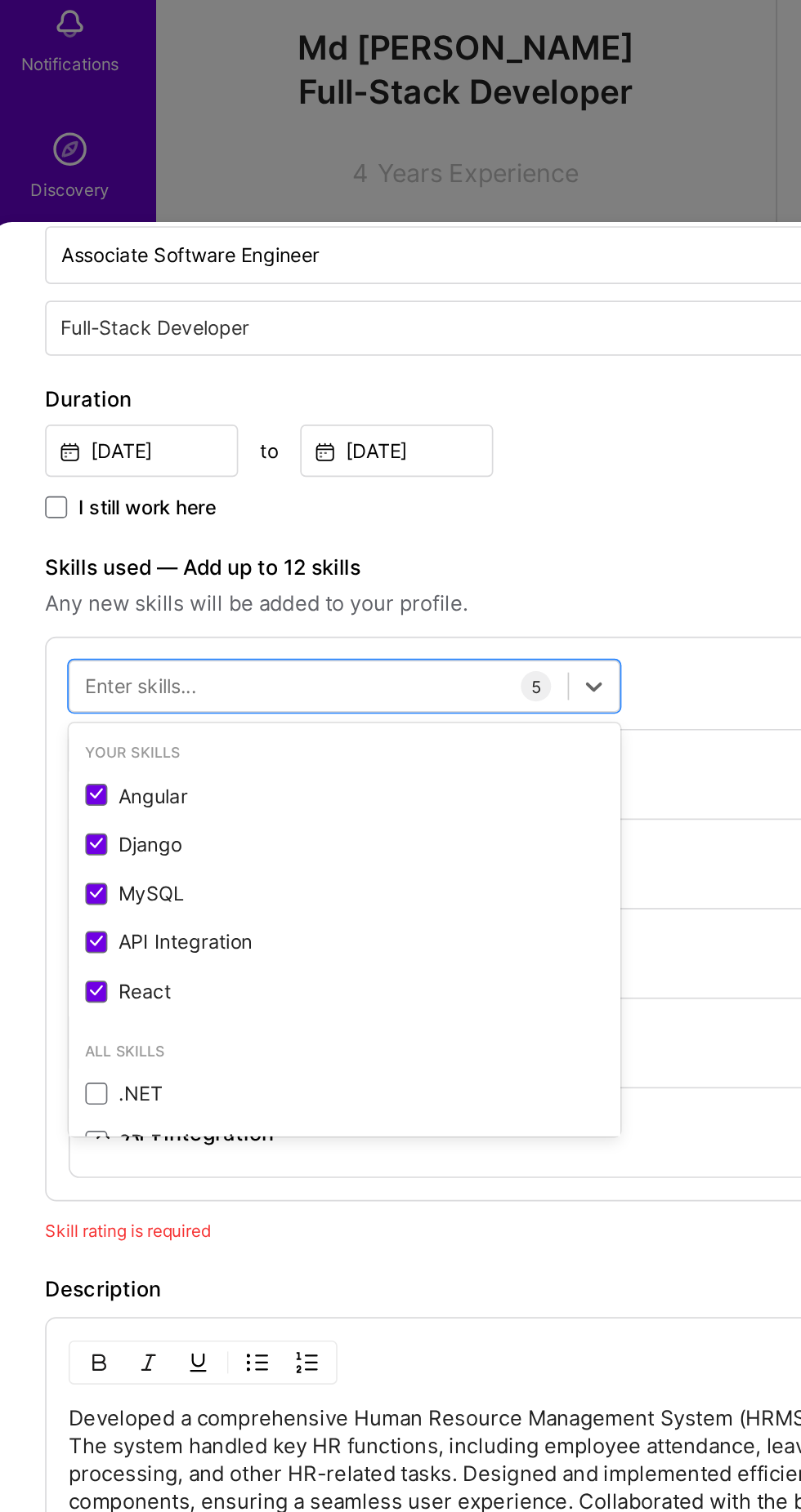
scroll to position [823, 0]
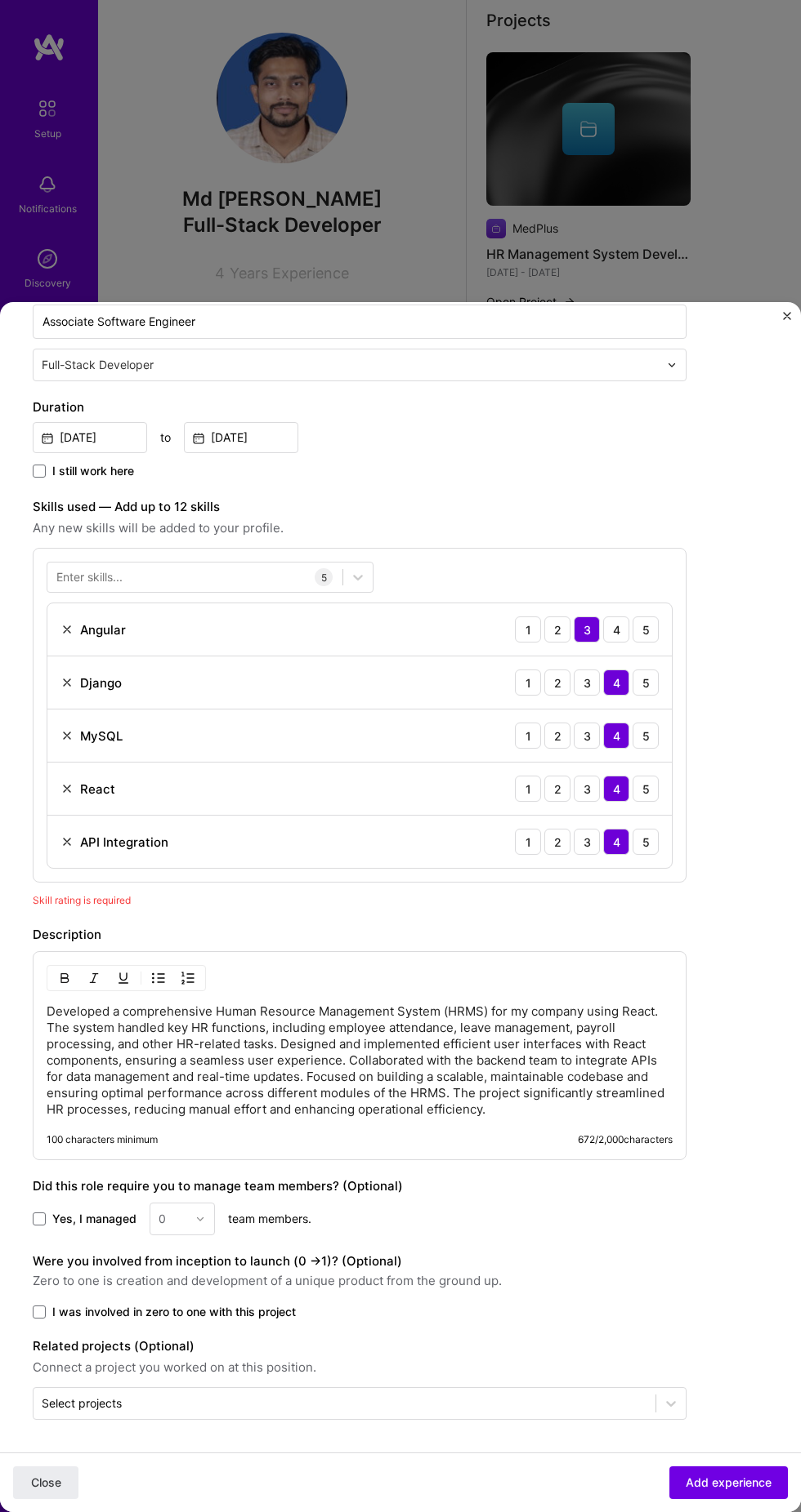
click at [694, 1063] on form "Adding suggested job This job is suggested based on your LinkedIn, resume or A.…" at bounding box center [400, 742] width 801 height 1541
click at [736, 1482] on span "Add experience" at bounding box center [728, 1483] width 86 height 17
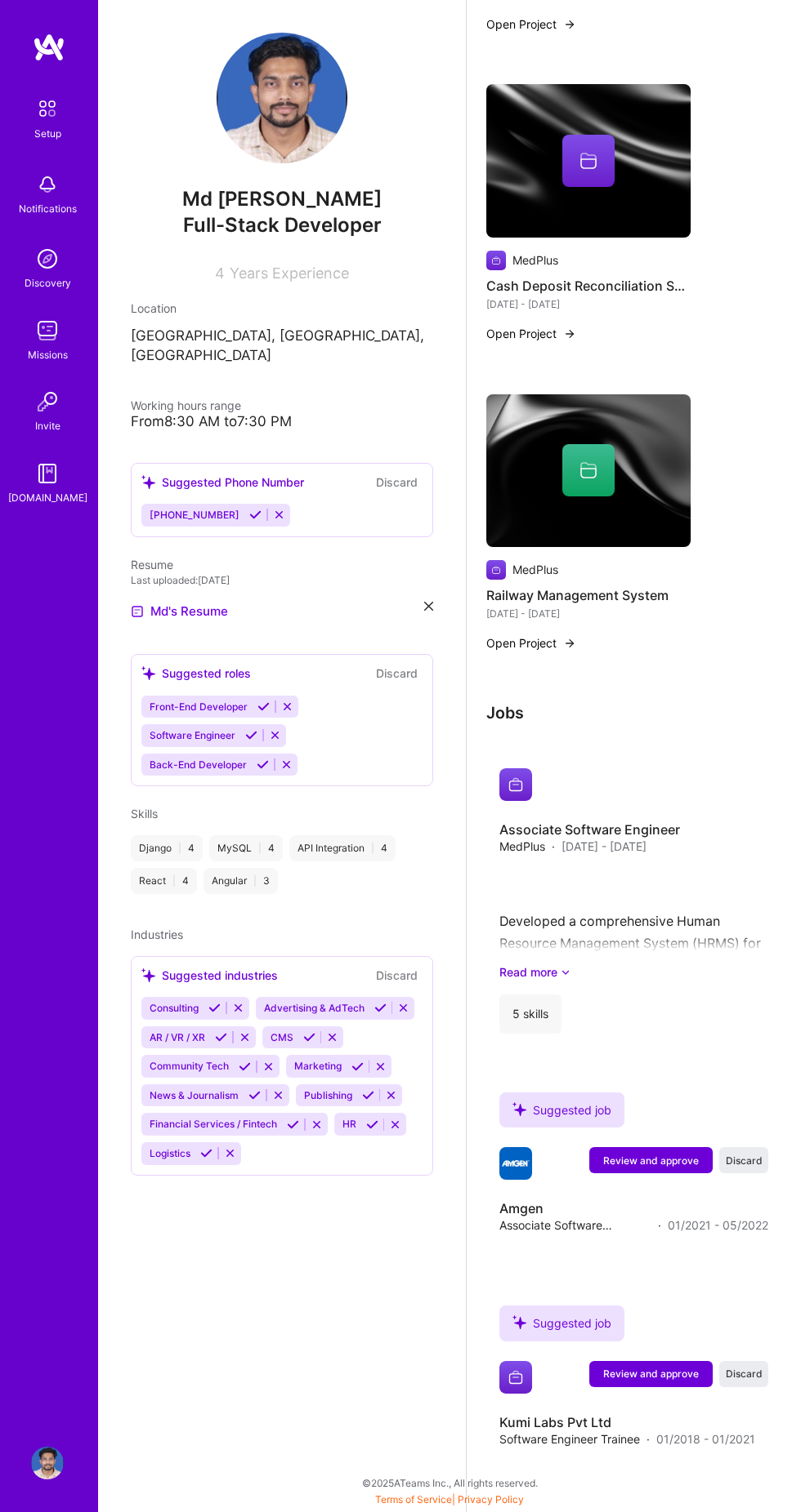
scroll to position [1099, 0]
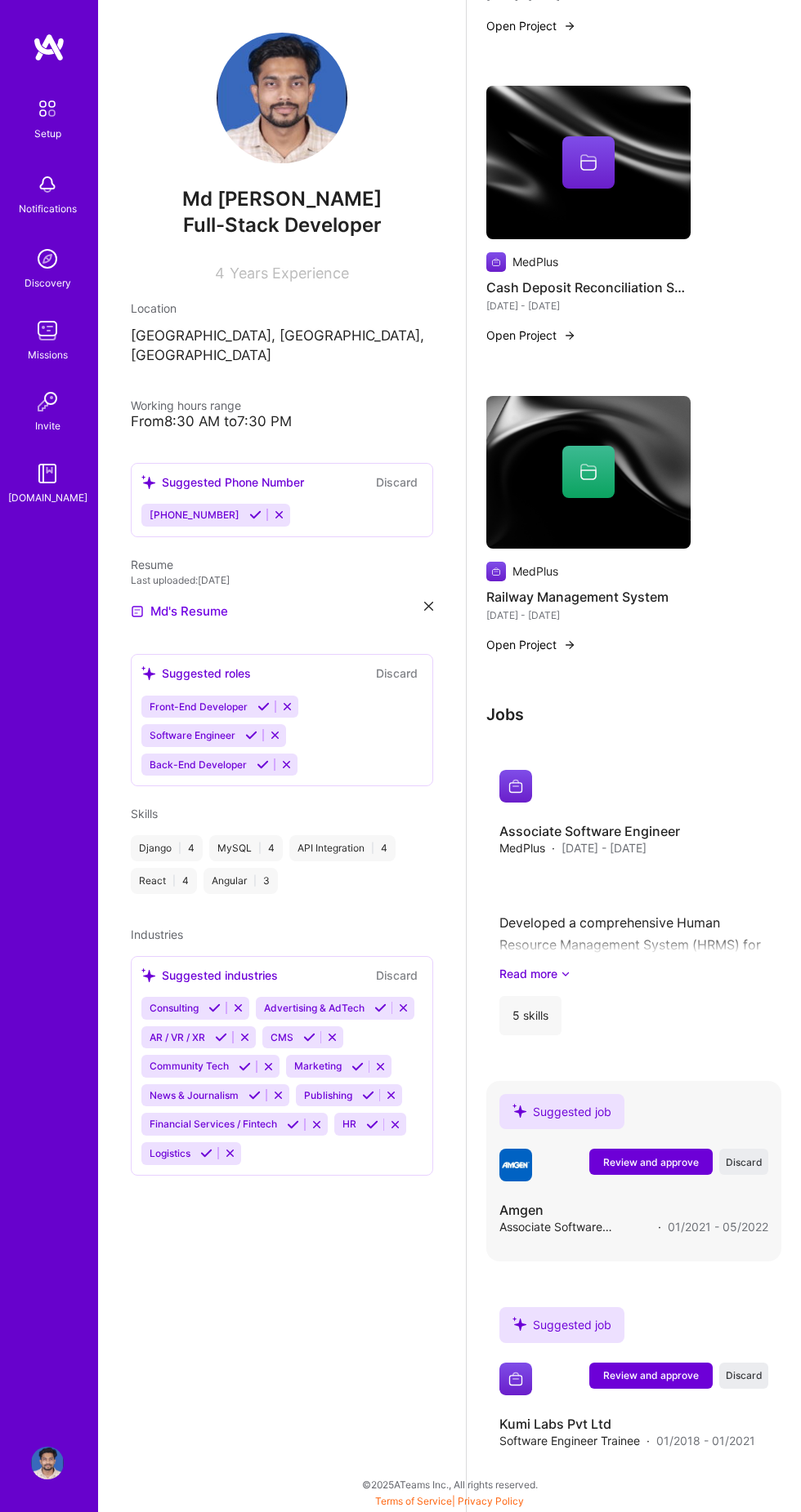
click at [652, 1162] on span "Review and approve" at bounding box center [650, 1162] width 96 height 14
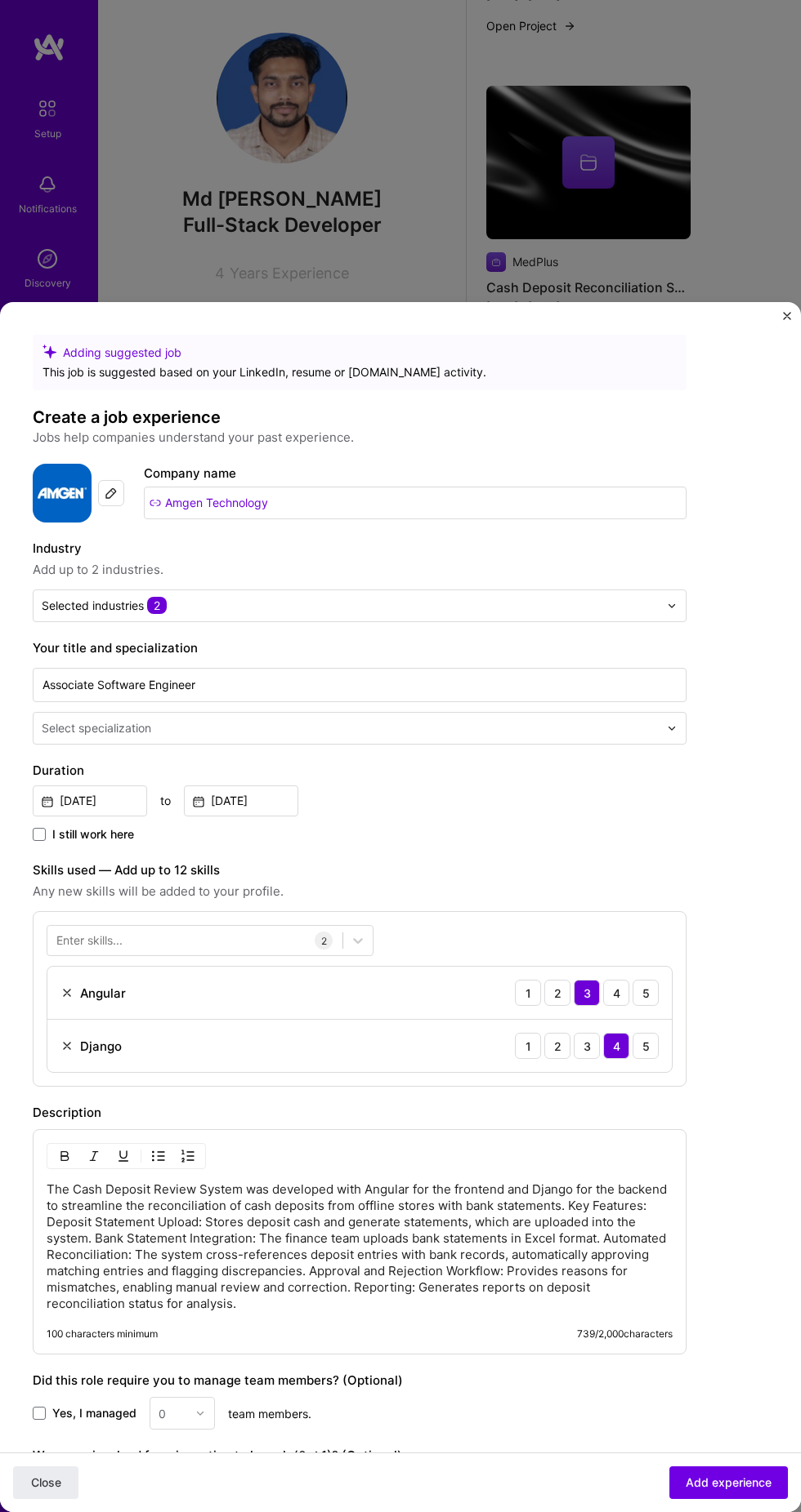
click at [65, 986] on img at bounding box center [67, 993] width 13 height 13
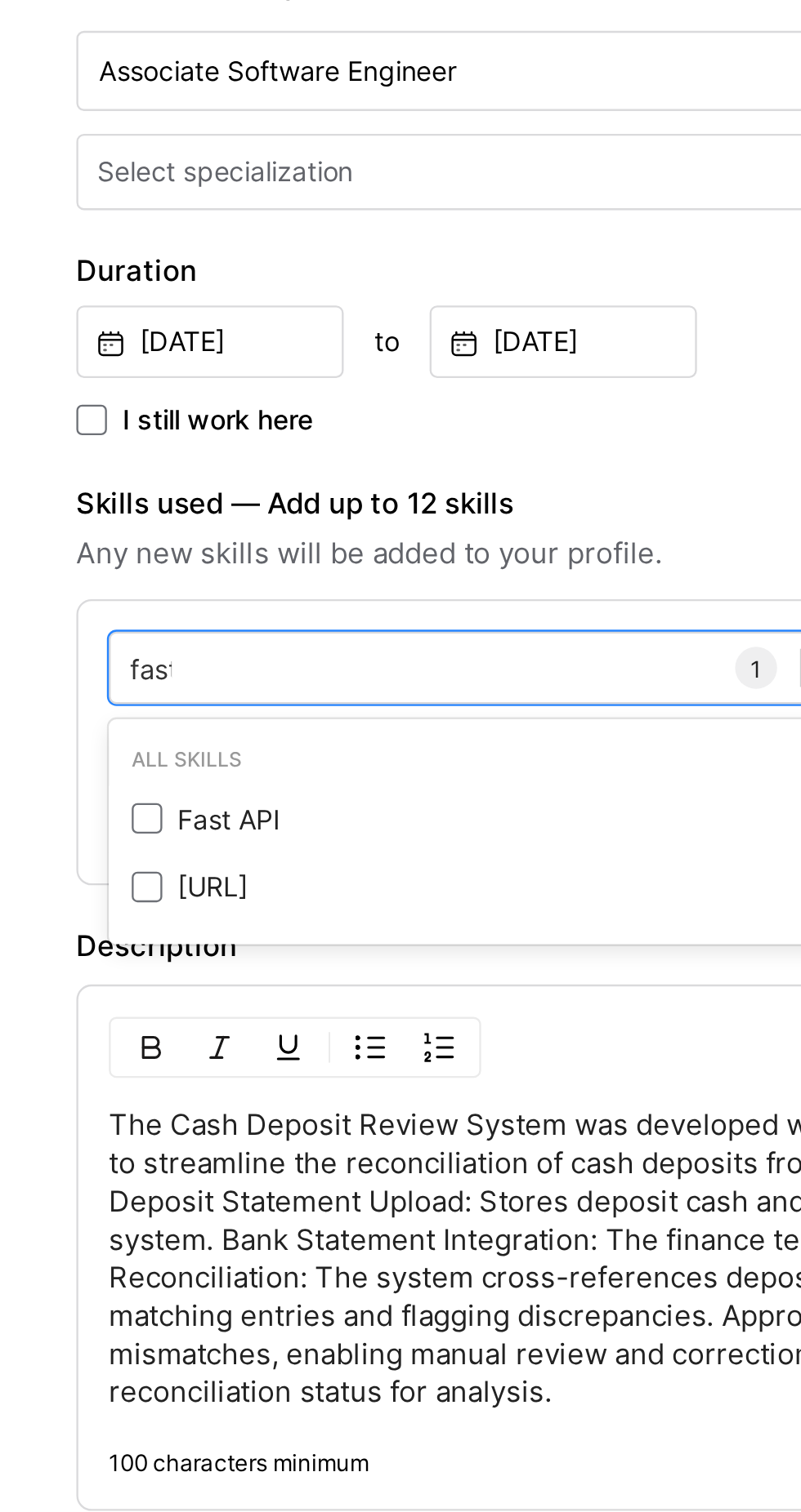
scroll to position [0, 0]
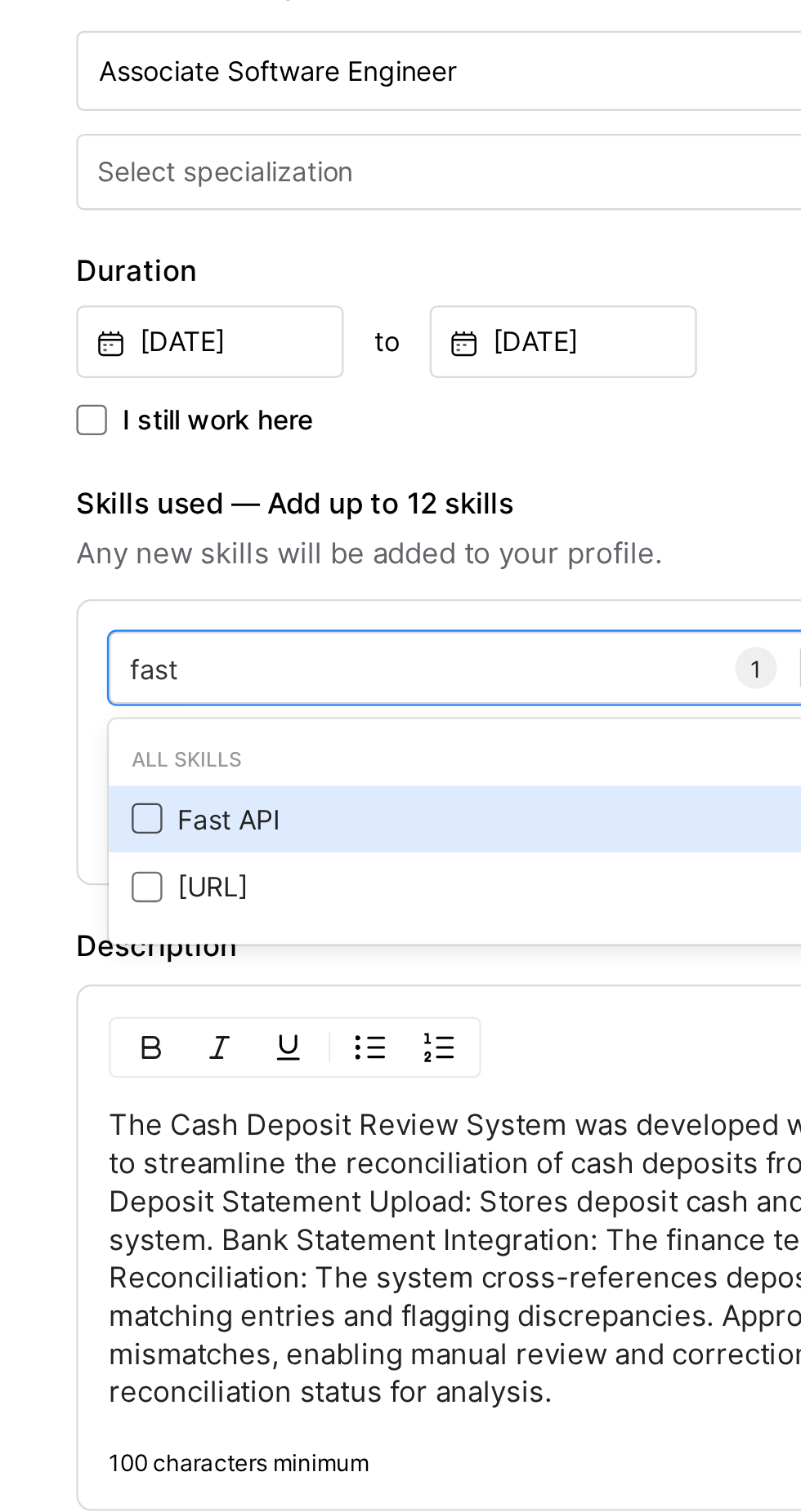
click at [62, 999] on span at bounding box center [63, 1005] width 13 height 13
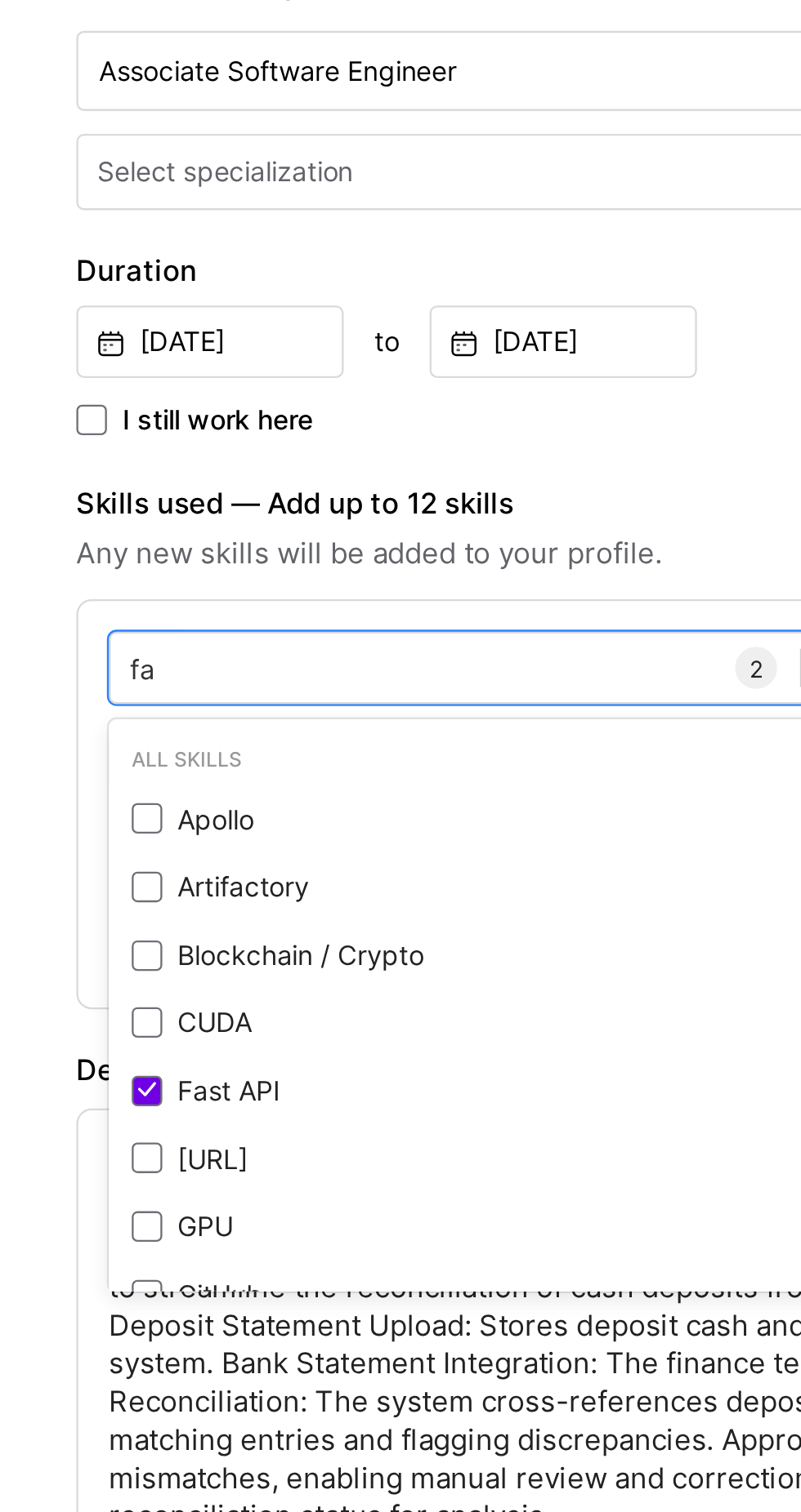
type input "f"
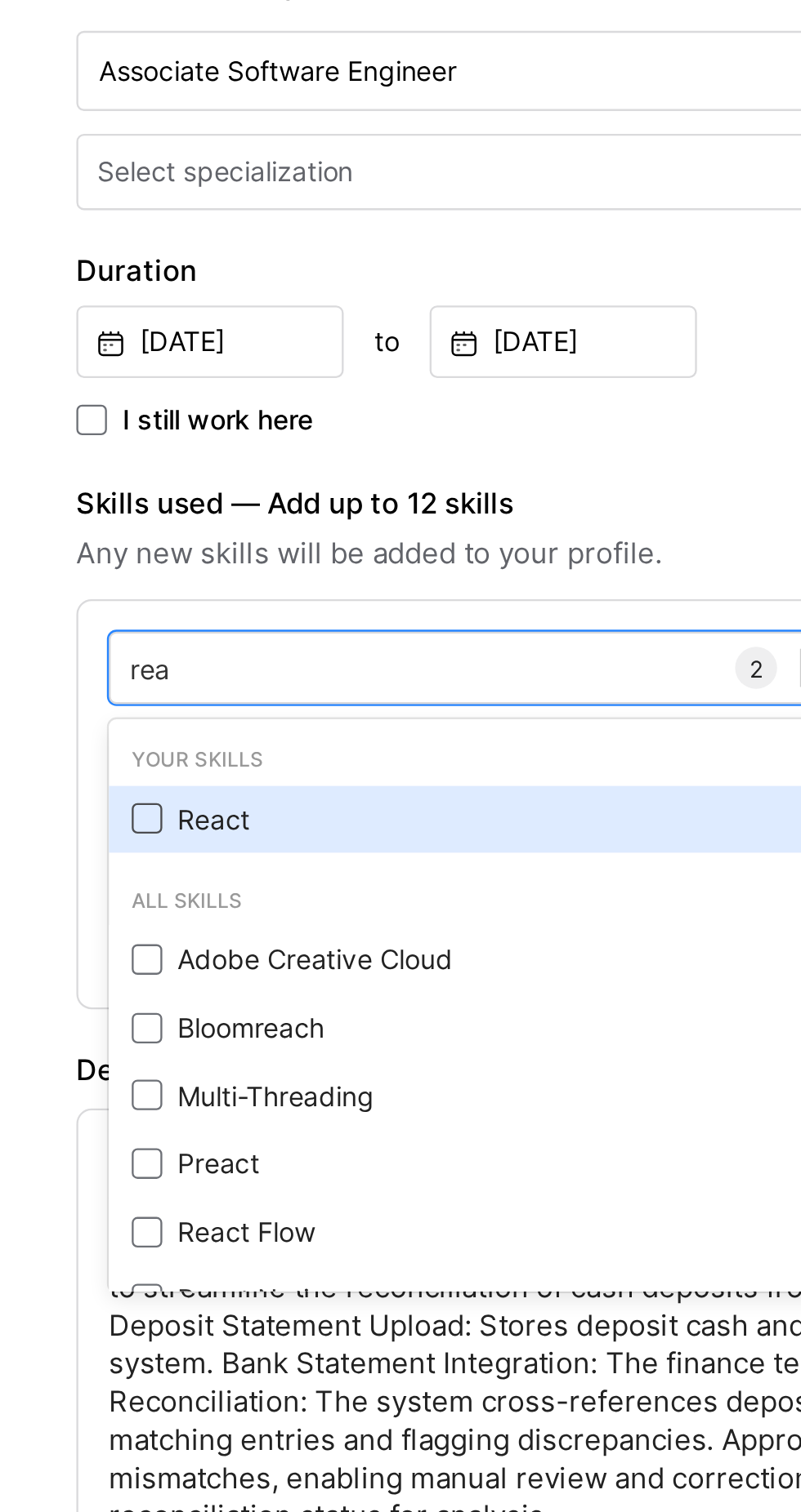
click at [60, 999] on span at bounding box center [63, 1005] width 13 height 13
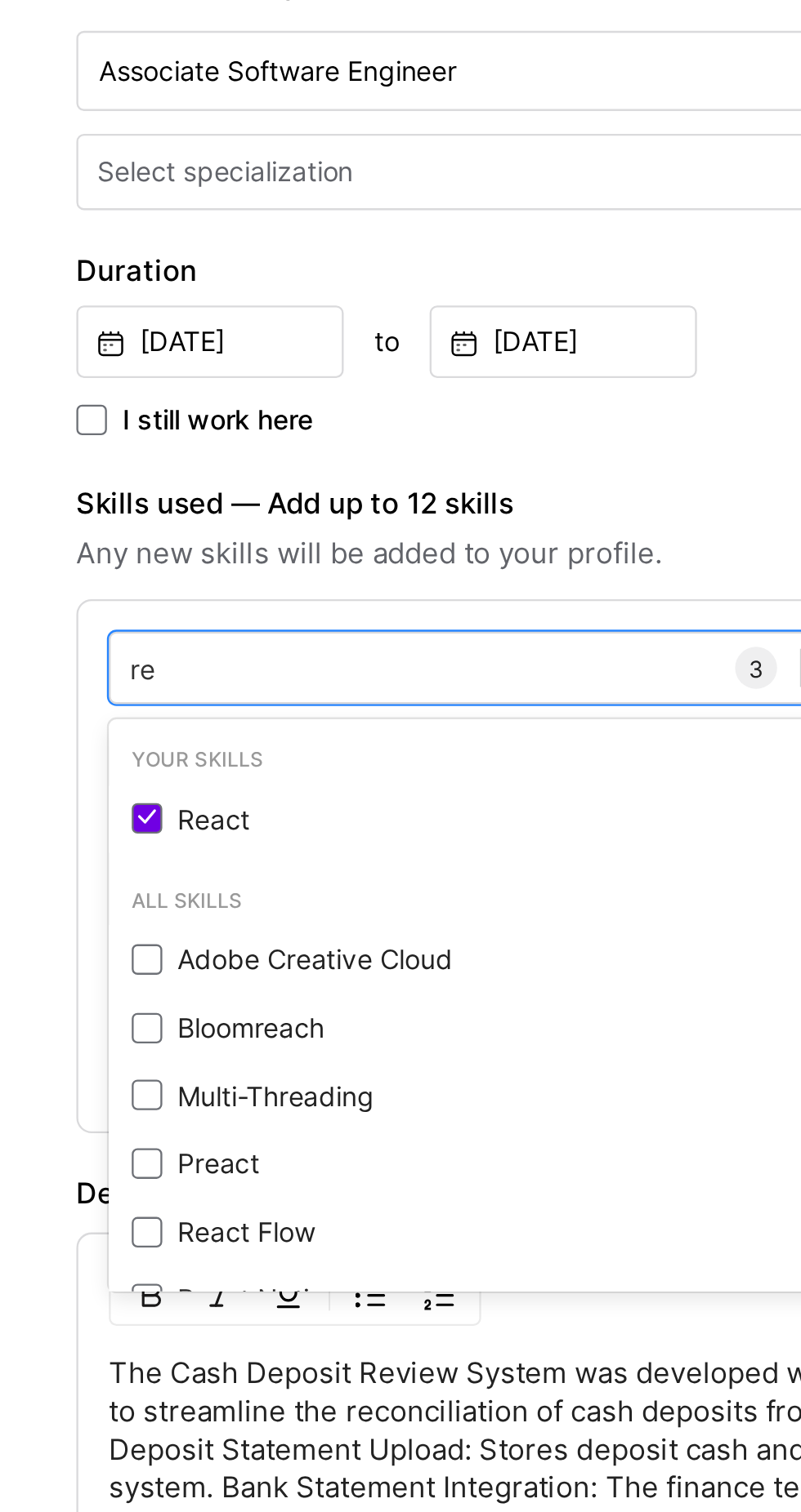
type input "r"
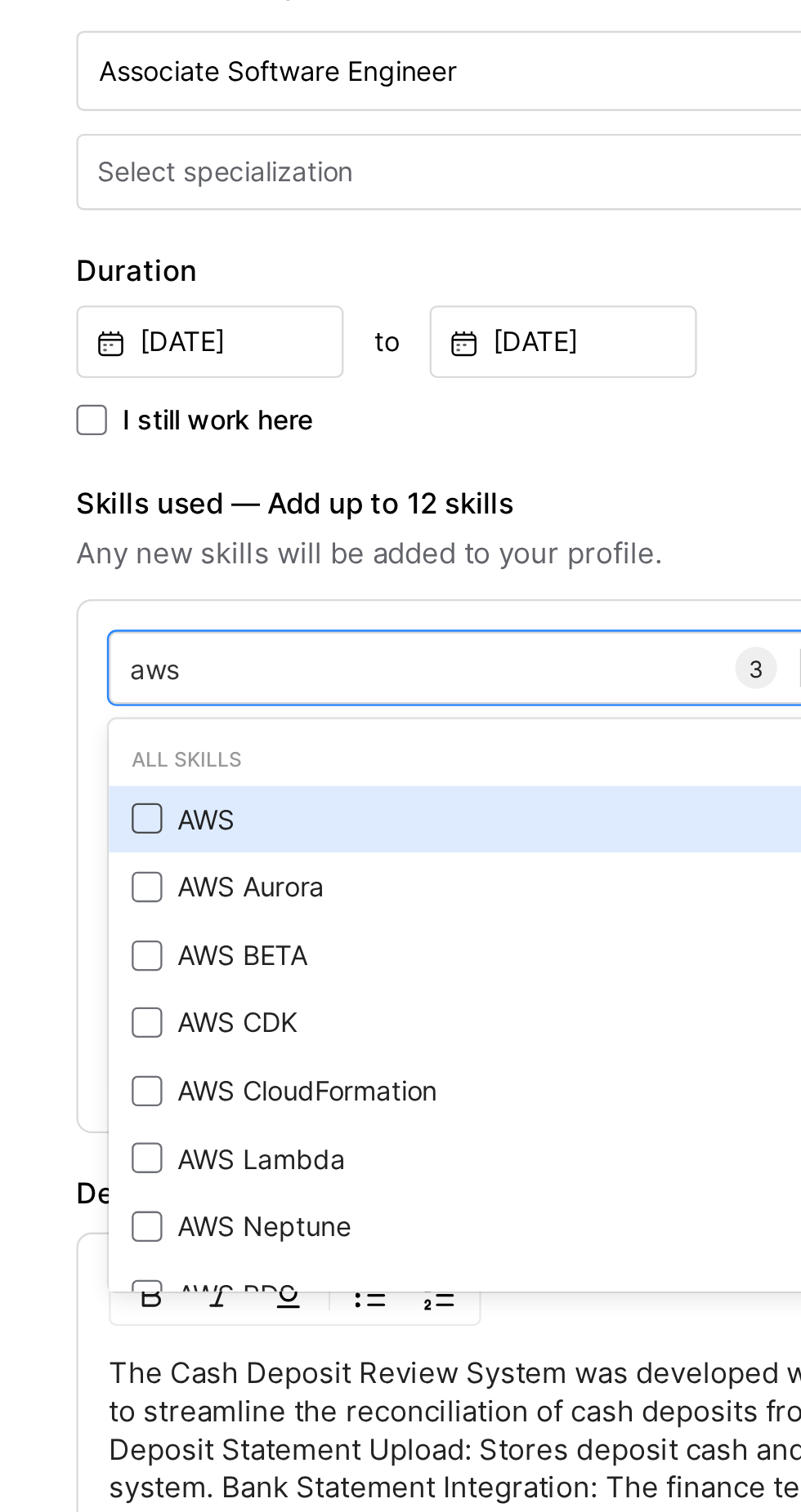
click at [60, 999] on span at bounding box center [63, 1005] width 13 height 13
type input "aws"
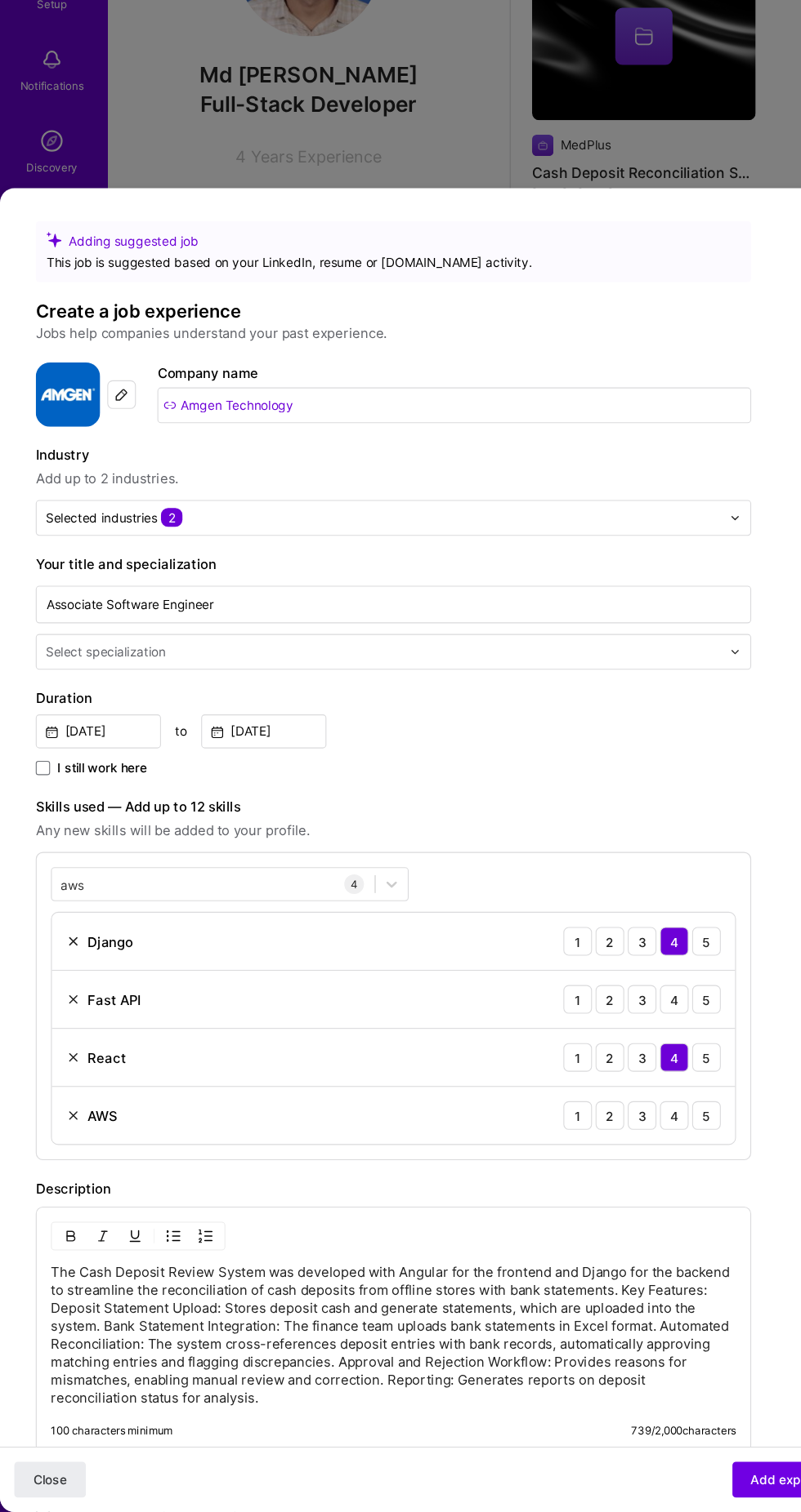
scroll to position [1098, 0]
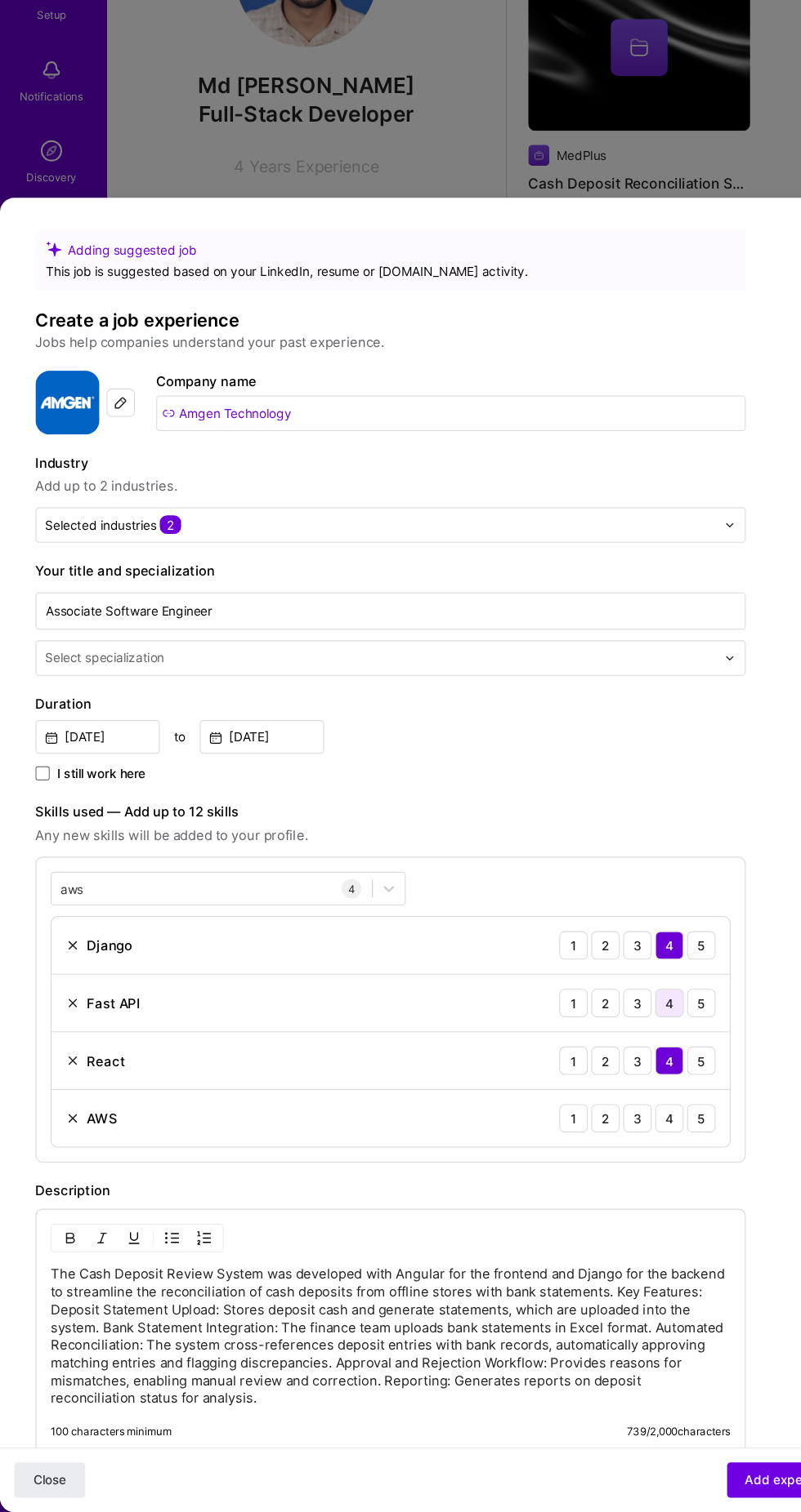
click at [616, 1030] on div "4" at bounding box center [615, 1043] width 26 height 26
click at [612, 1137] on div "4" at bounding box center [615, 1149] width 26 height 26
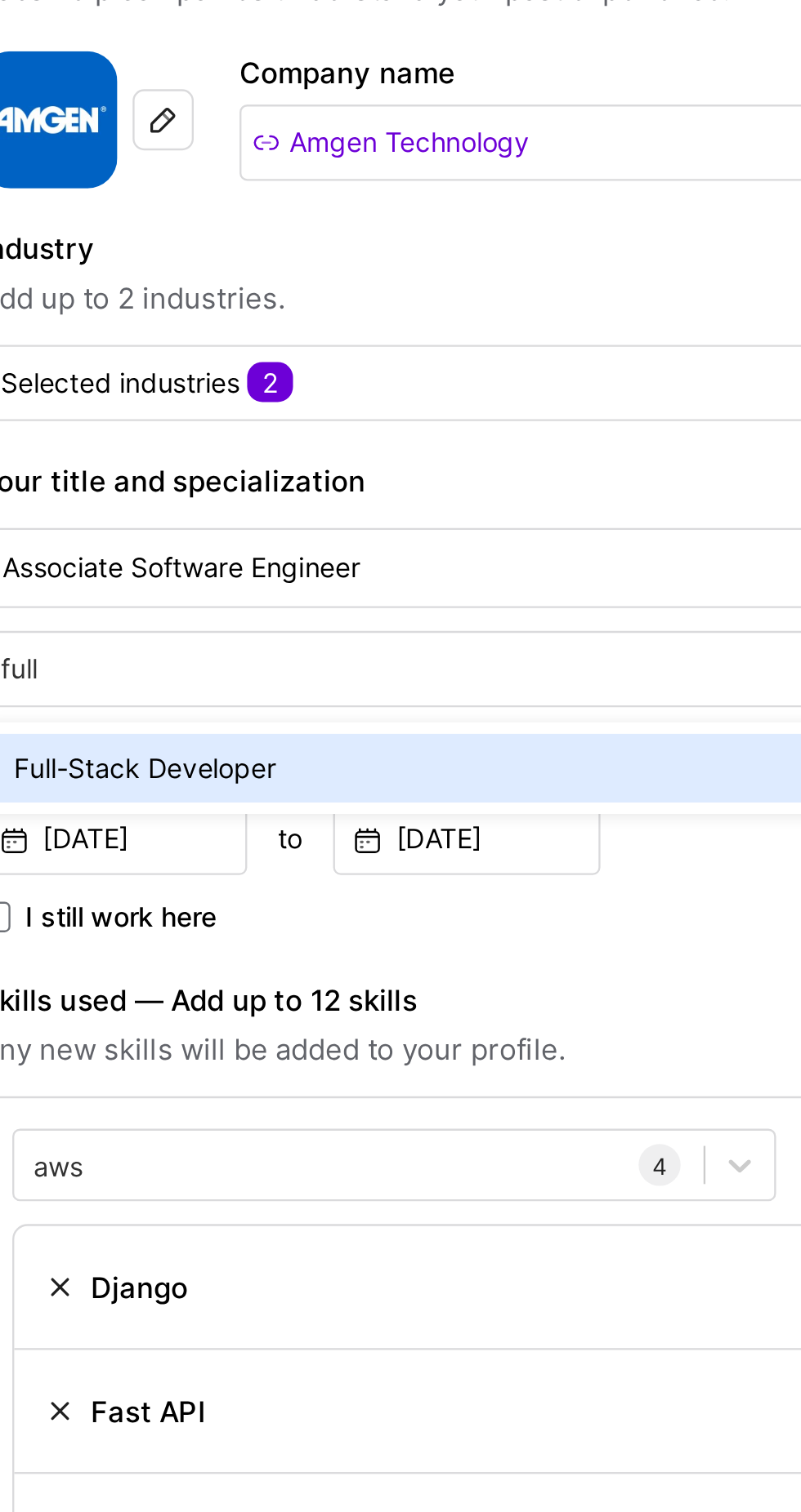
click at [82, 754] on div "Full-Stack Developer" at bounding box center [359, 768] width 644 height 29
type input "full"
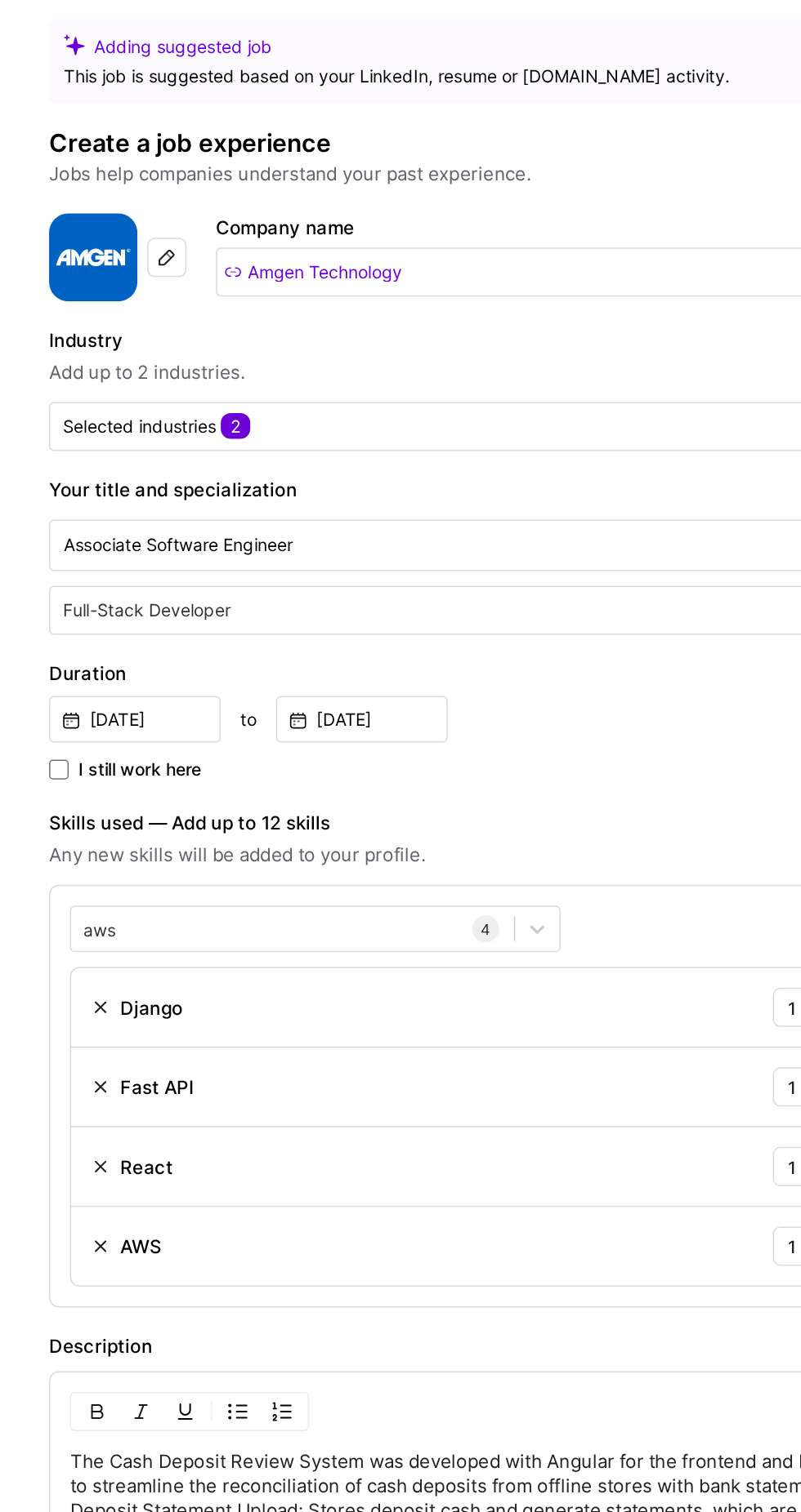
scroll to position [1098, 0]
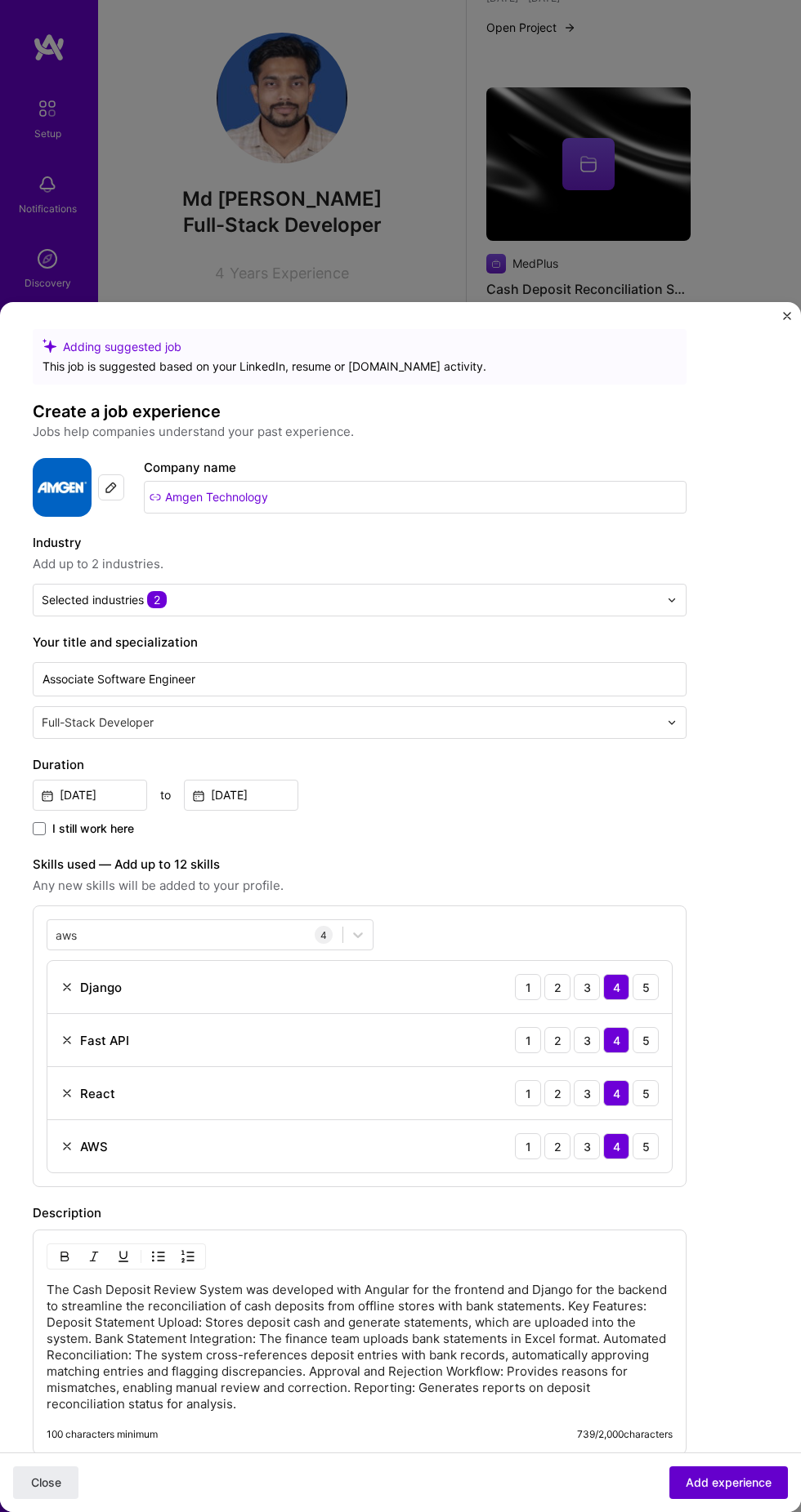
click at [738, 1486] on span "Add experience" at bounding box center [728, 1483] width 86 height 17
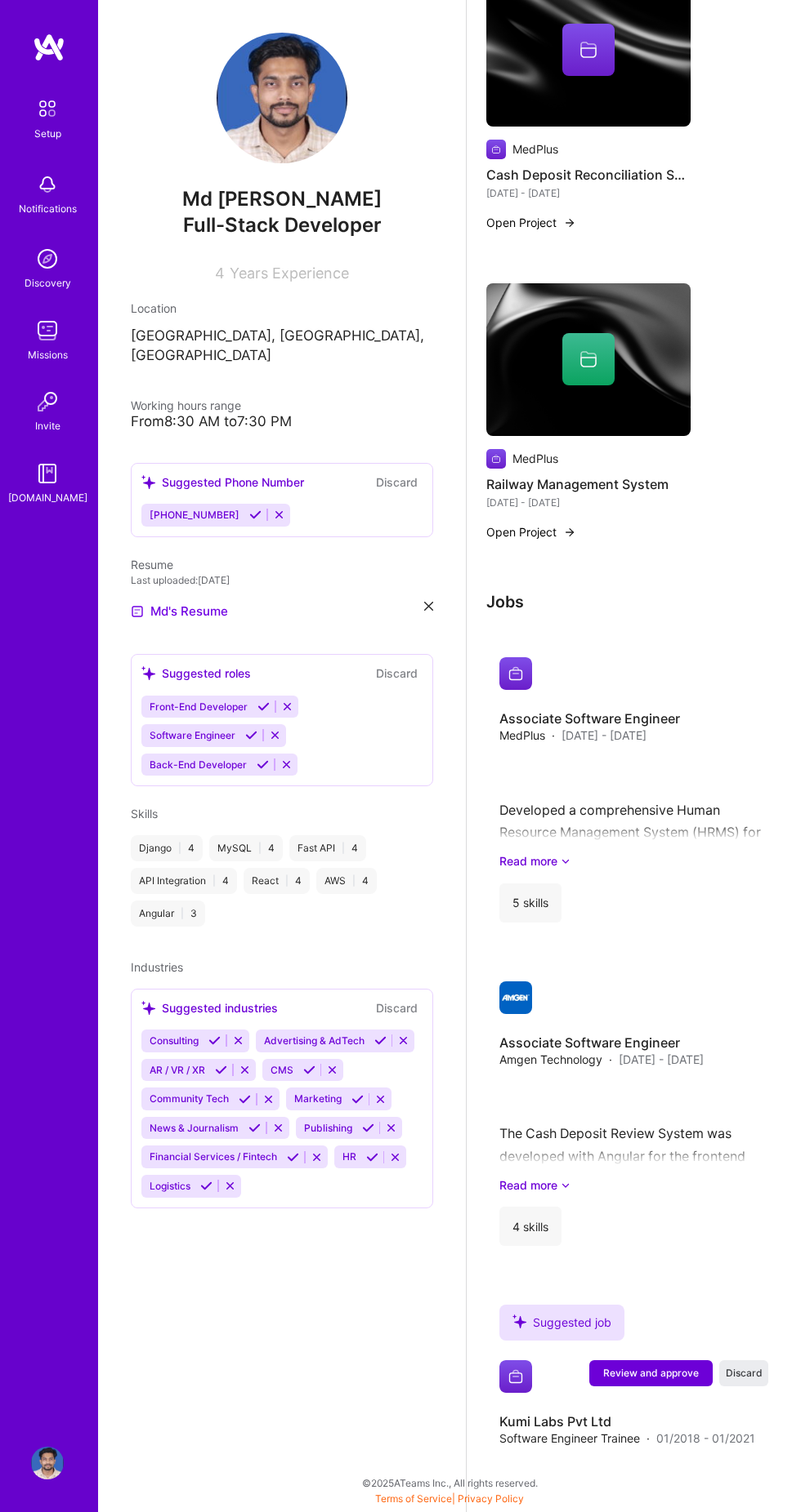
scroll to position [1210, 0]
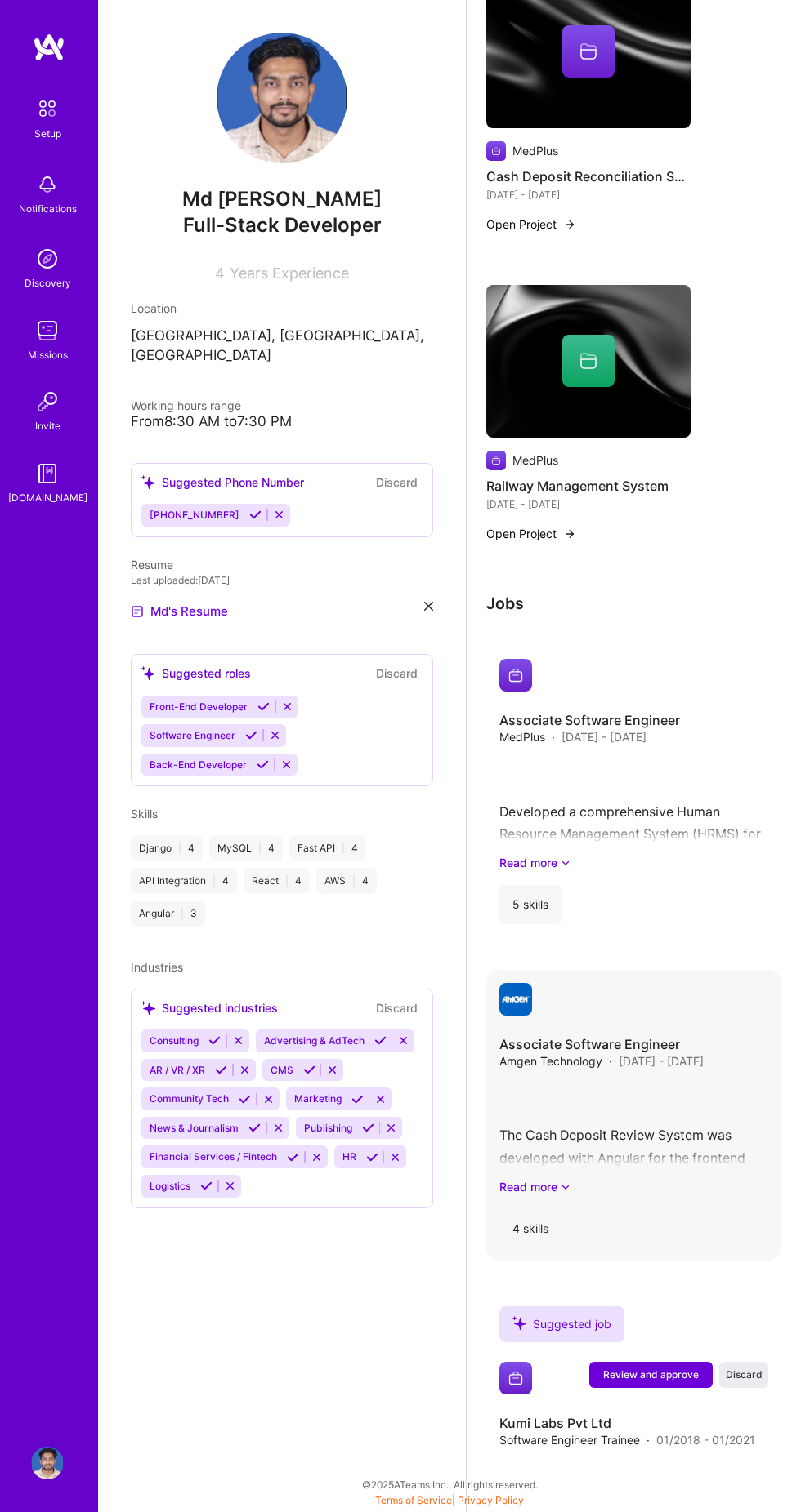
click at [677, 1052] on h4 "Associate Software Engineer" at bounding box center [601, 1044] width 204 height 18
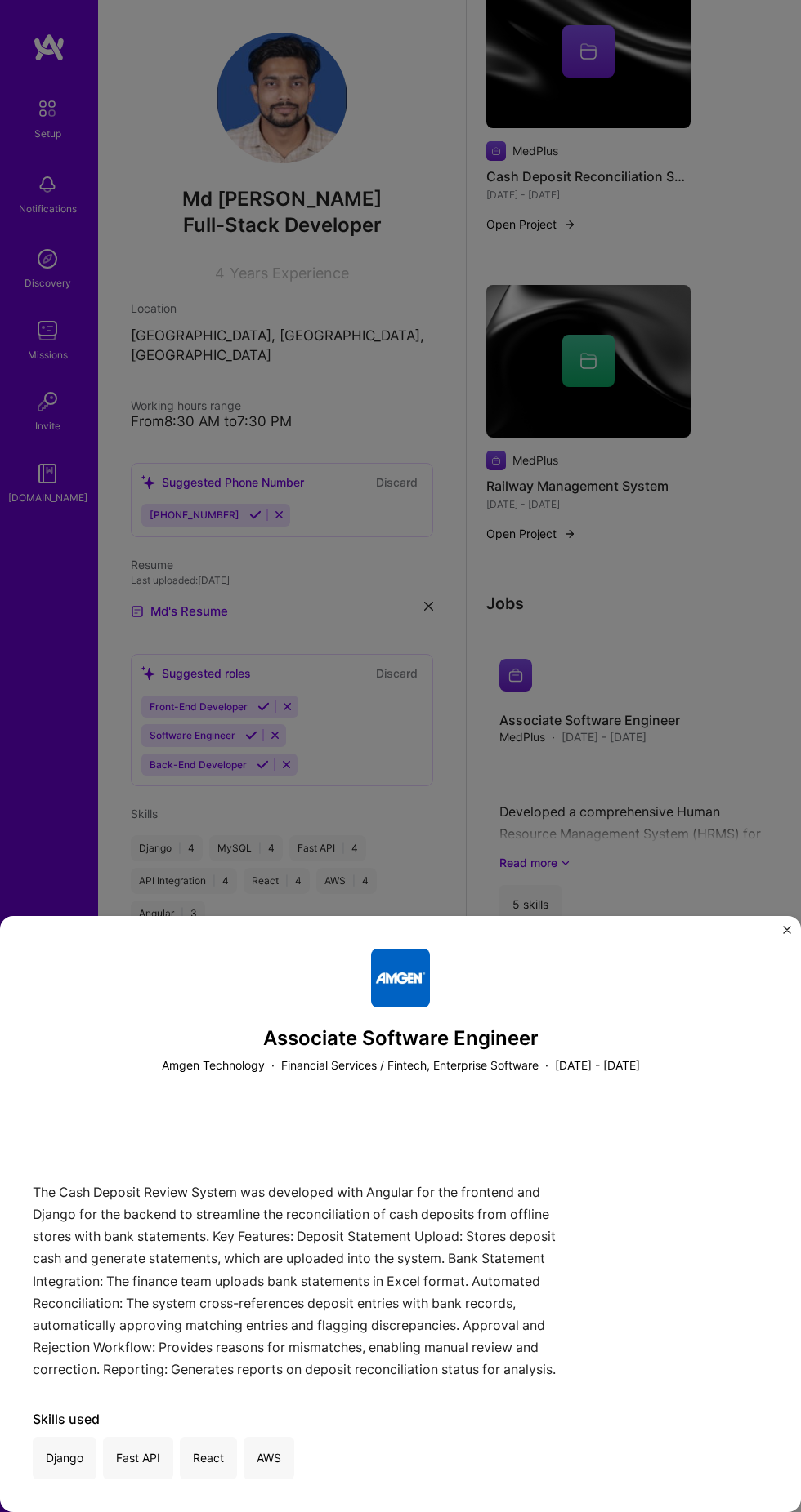
click at [699, 862] on div "Associate Software Engineer Amgen Technology · Financial Services / Fintech, En…" at bounding box center [400, 756] width 801 height 1512
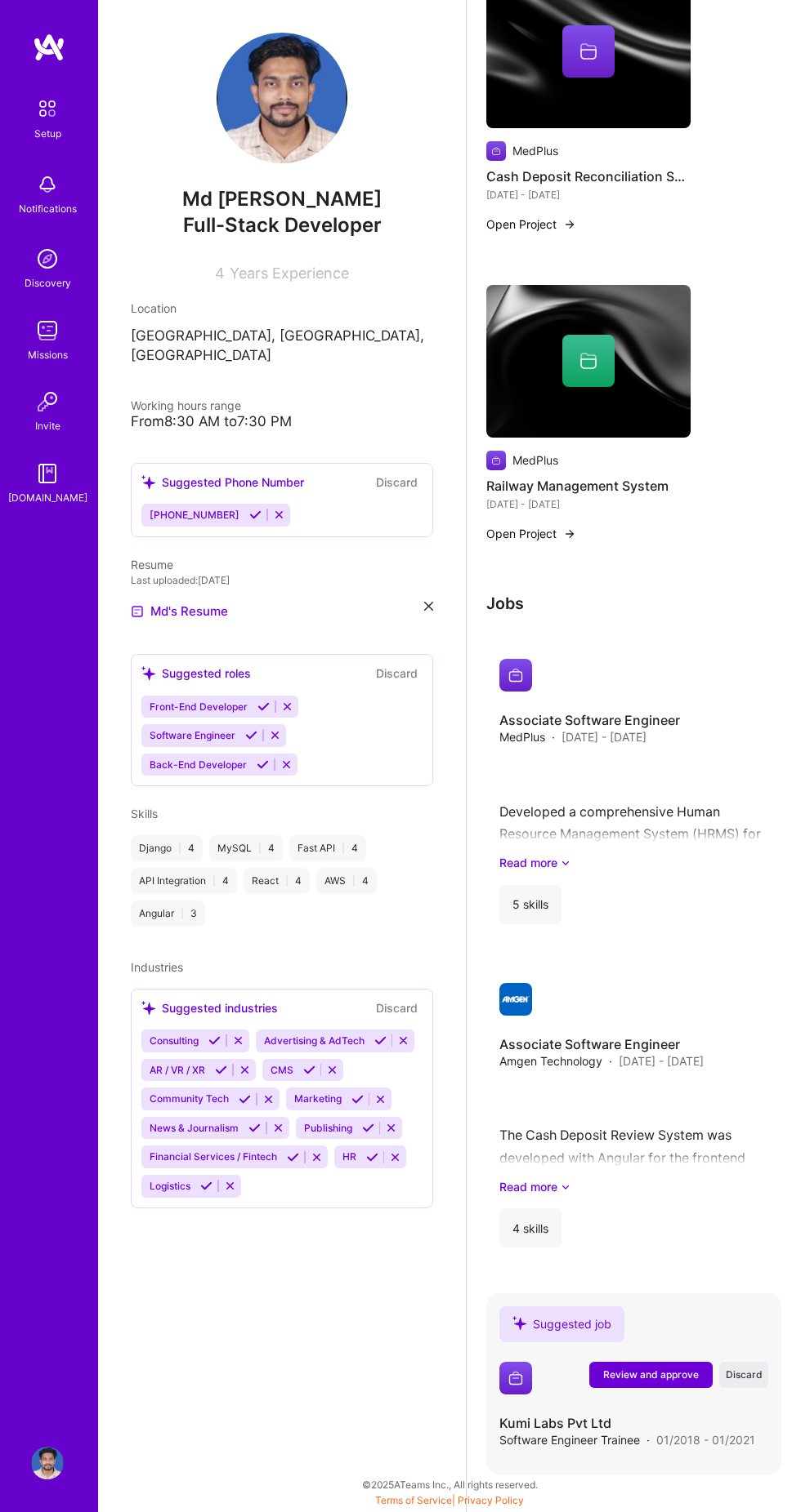
click at [647, 1374] on span "Review and approve" at bounding box center [650, 1375] width 96 height 14
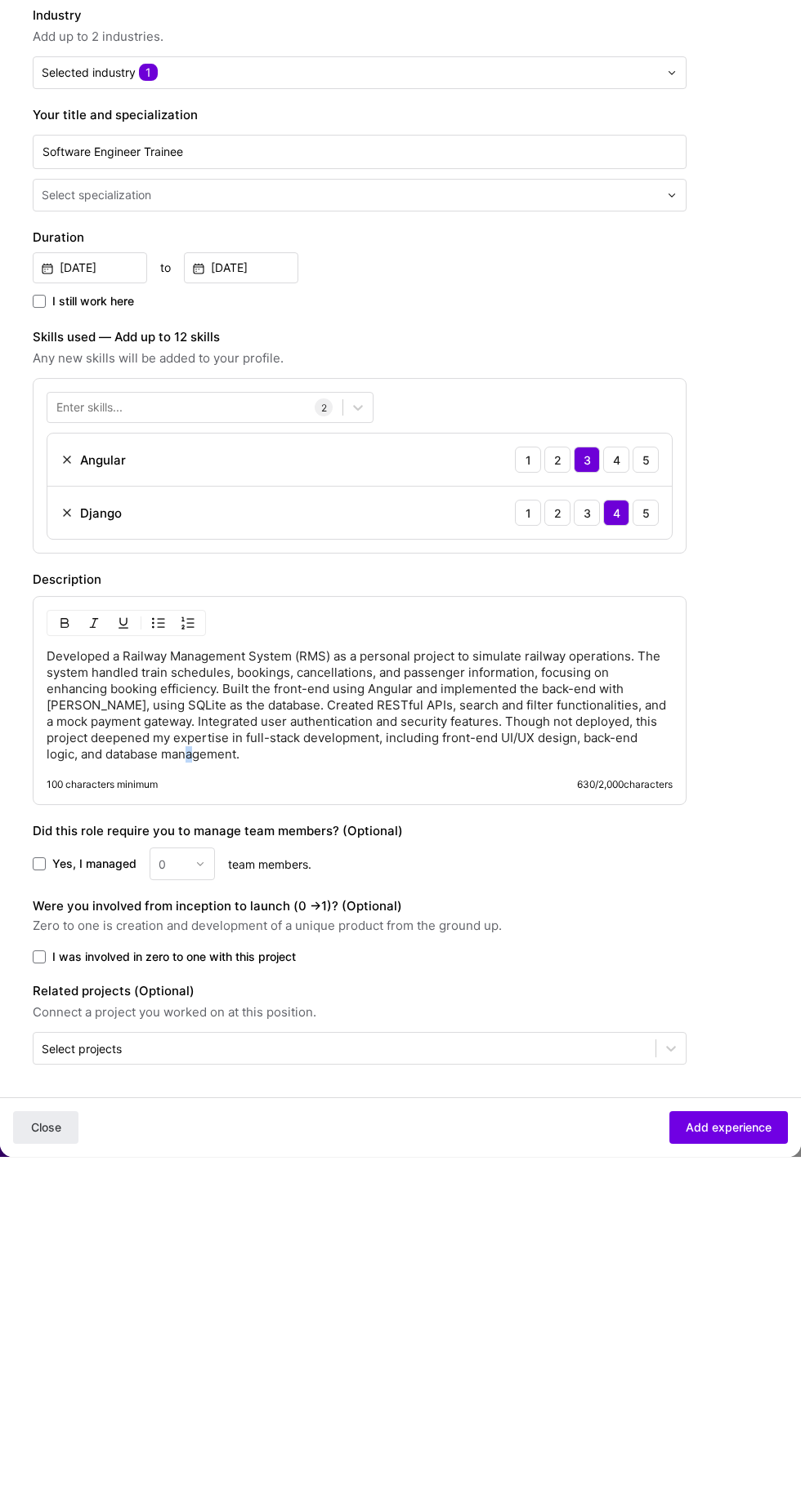
scroll to position [1210, 0]
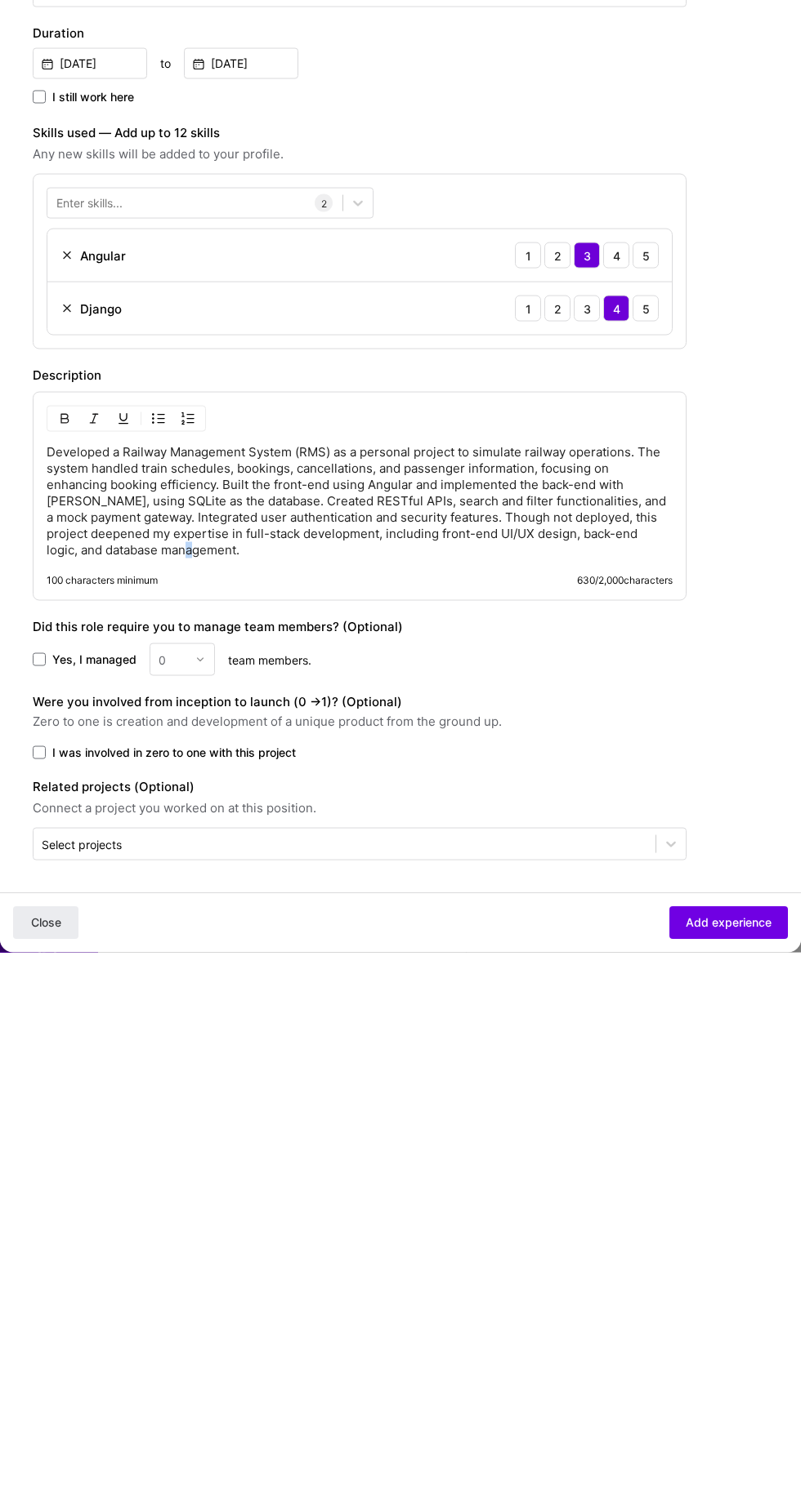
click at [266, 1004] on p "Developed a Railway Management System (RMS) as a personal project to simulate r…" at bounding box center [360, 1060] width 626 height 114
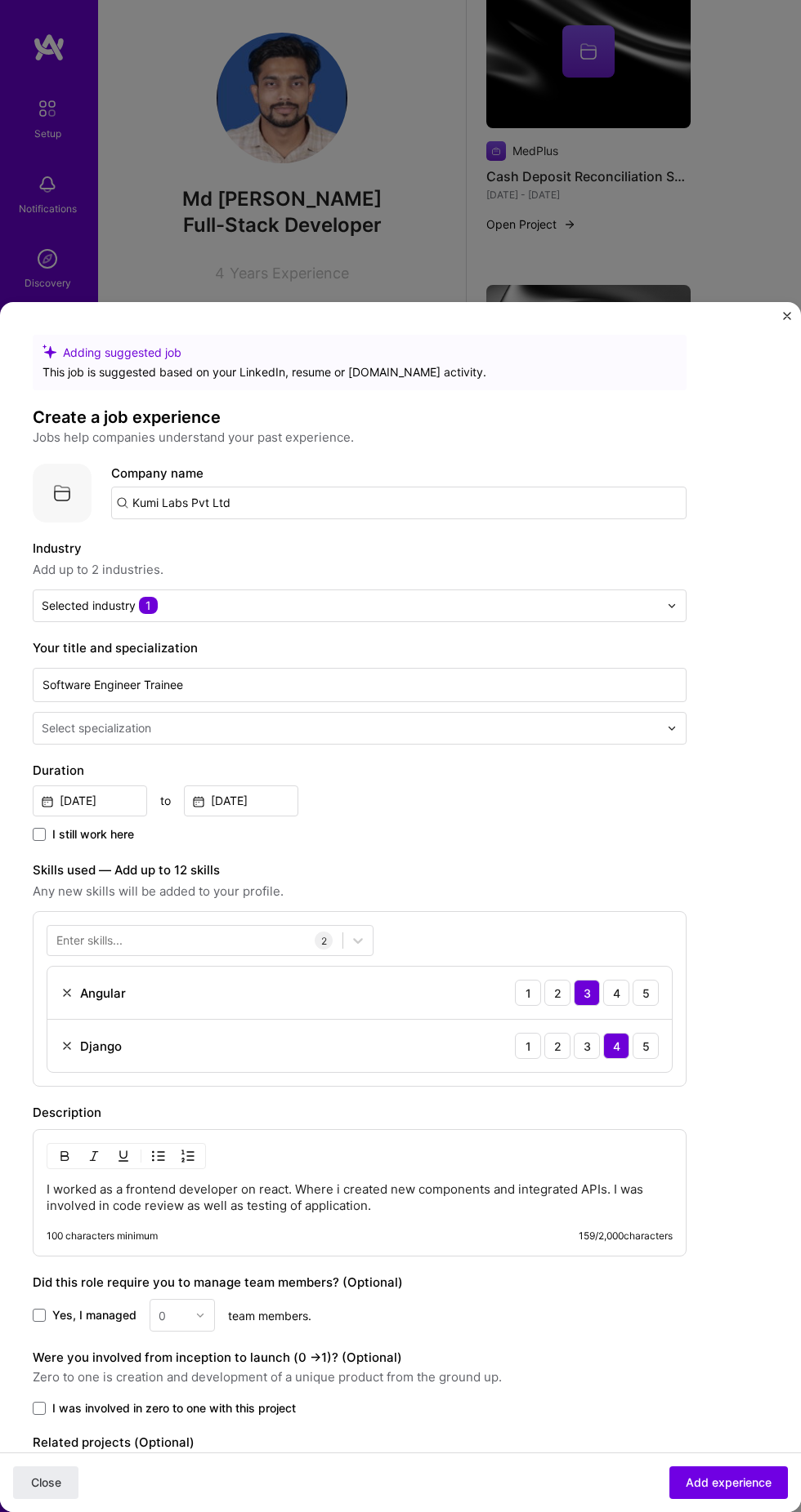
click at [66, 986] on img at bounding box center [67, 993] width 13 height 13
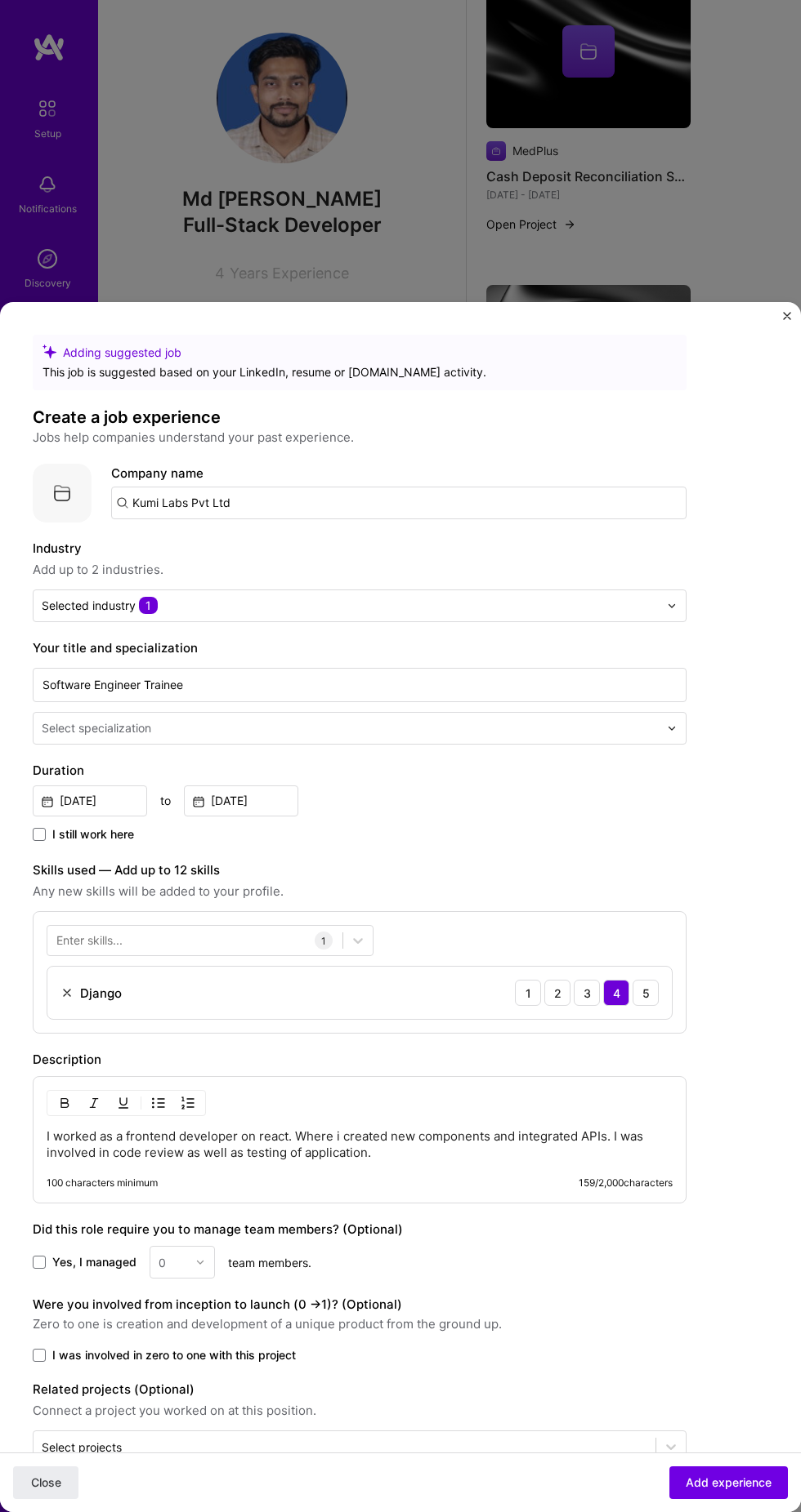
click at [66, 986] on img at bounding box center [67, 993] width 13 height 13
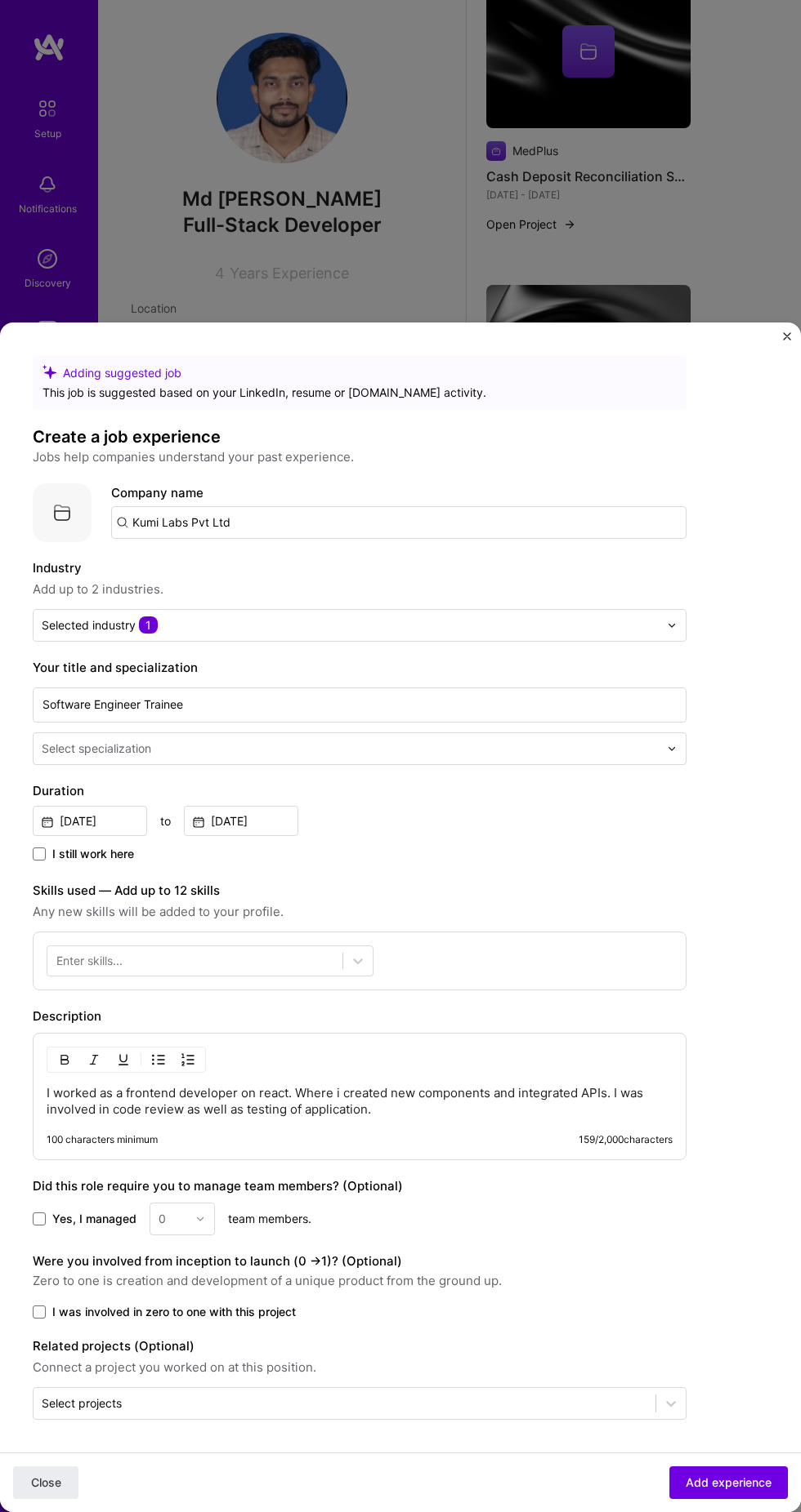
click at [73, 953] on div "Enter skills..." at bounding box center [89, 961] width 66 height 17
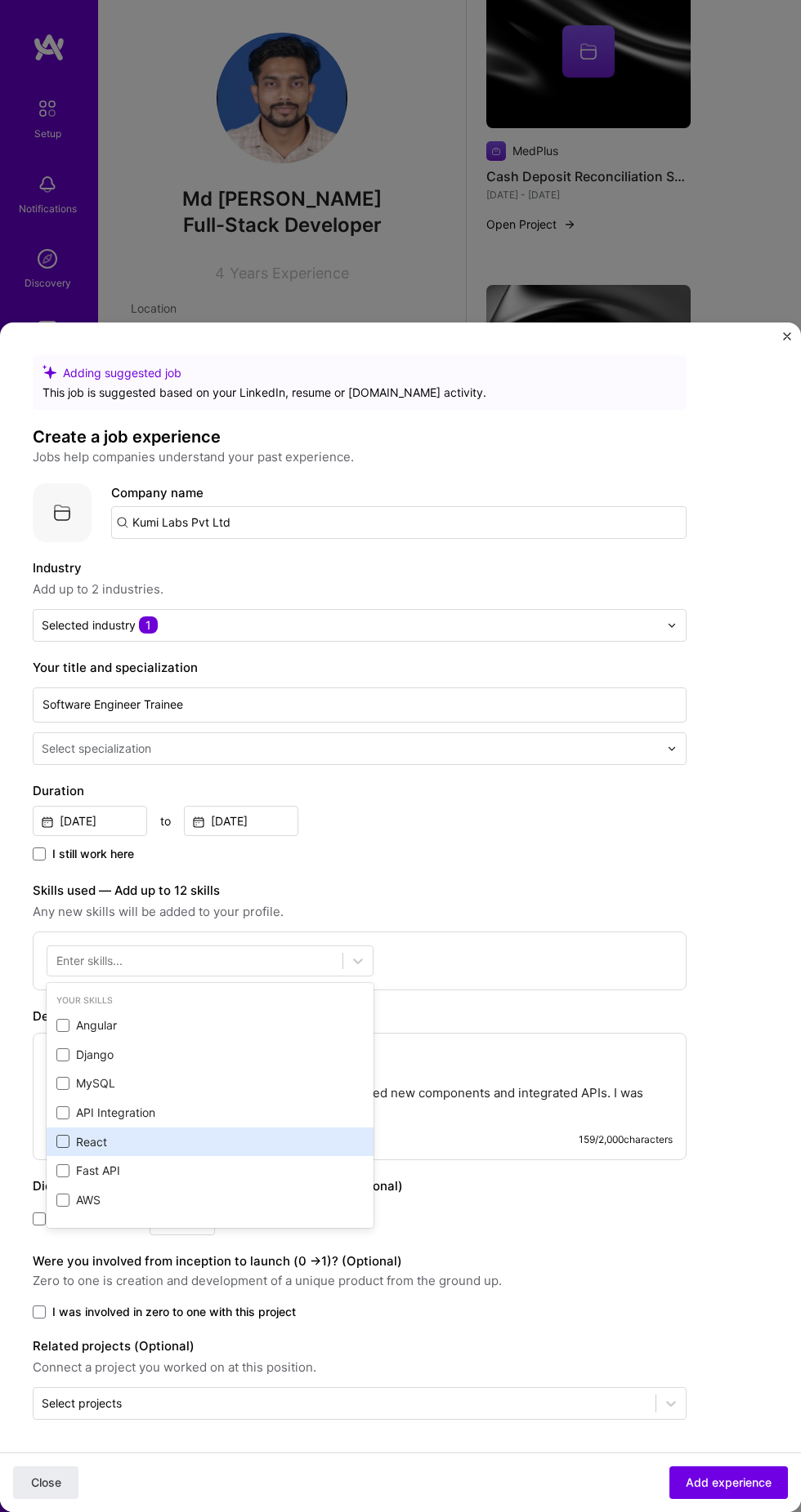
click at [62, 1135] on span at bounding box center [63, 1142] width 13 height 13
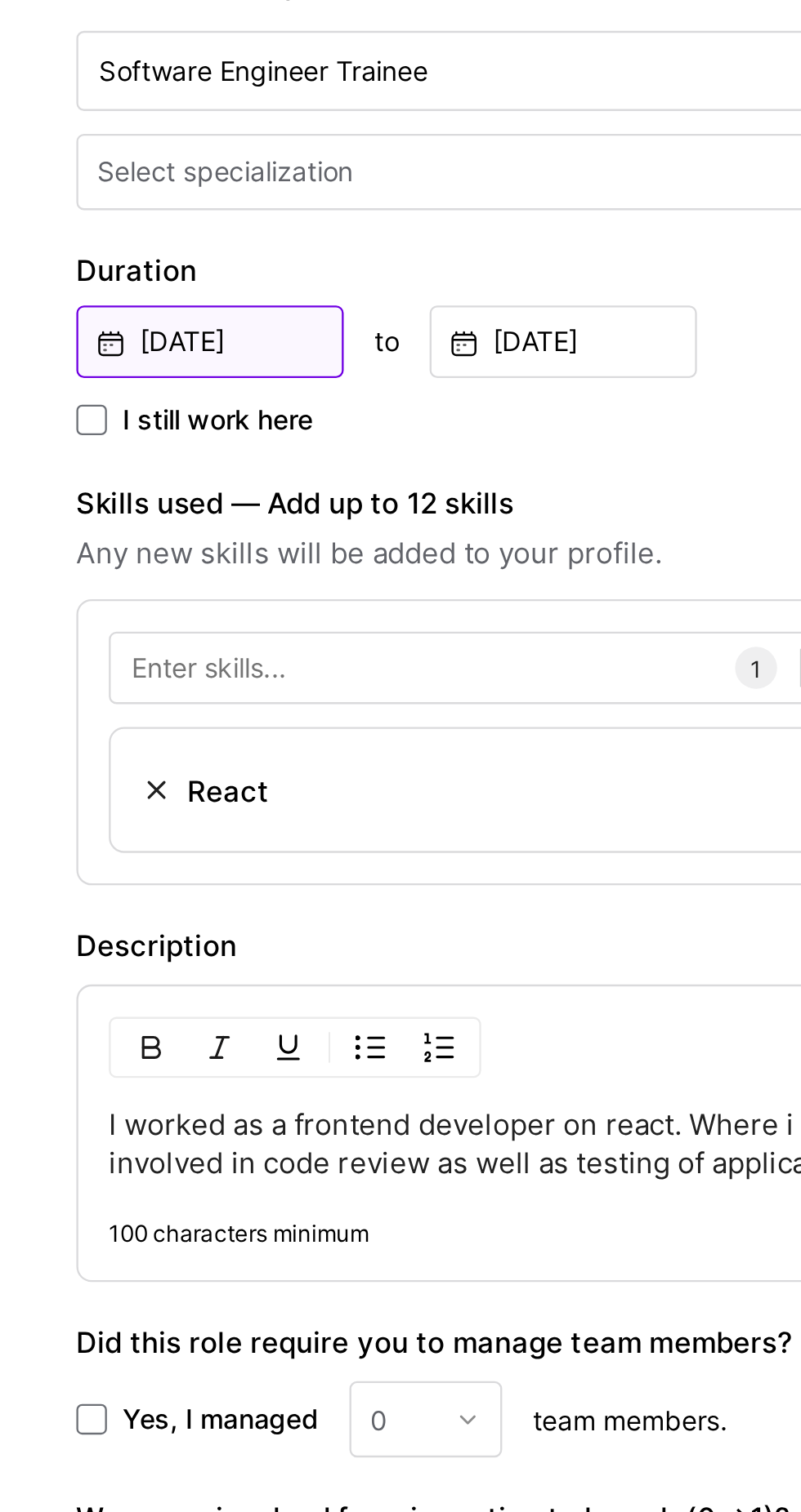
click at [85, 786] on input "[DATE]" at bounding box center [89, 801] width 114 height 31
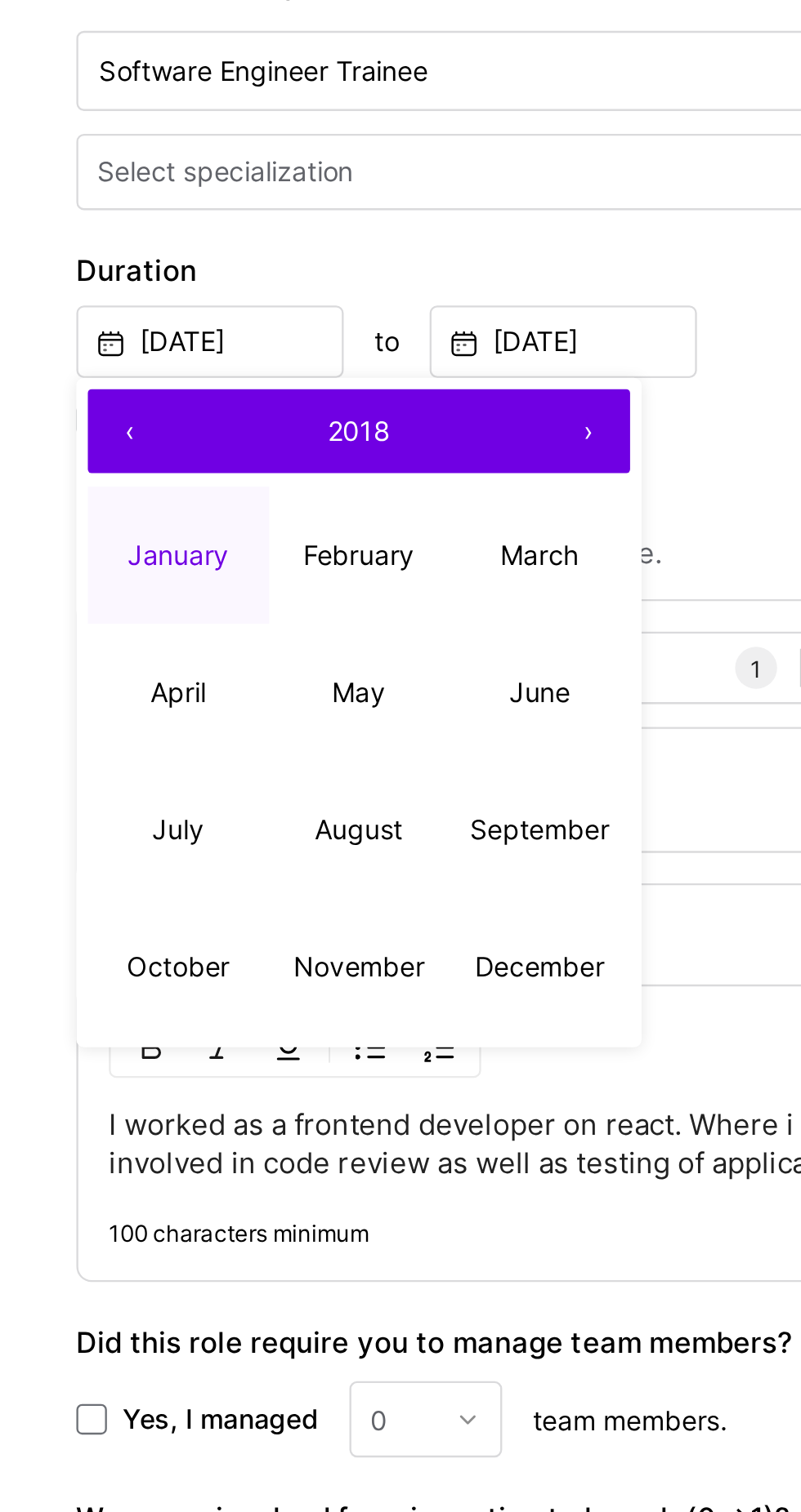
click at [254, 821] on button "›" at bounding box center [251, 839] width 36 height 36
click at [246, 821] on button "›" at bounding box center [251, 839] width 36 height 36
click at [256, 821] on button "›" at bounding box center [251, 839] width 36 height 36
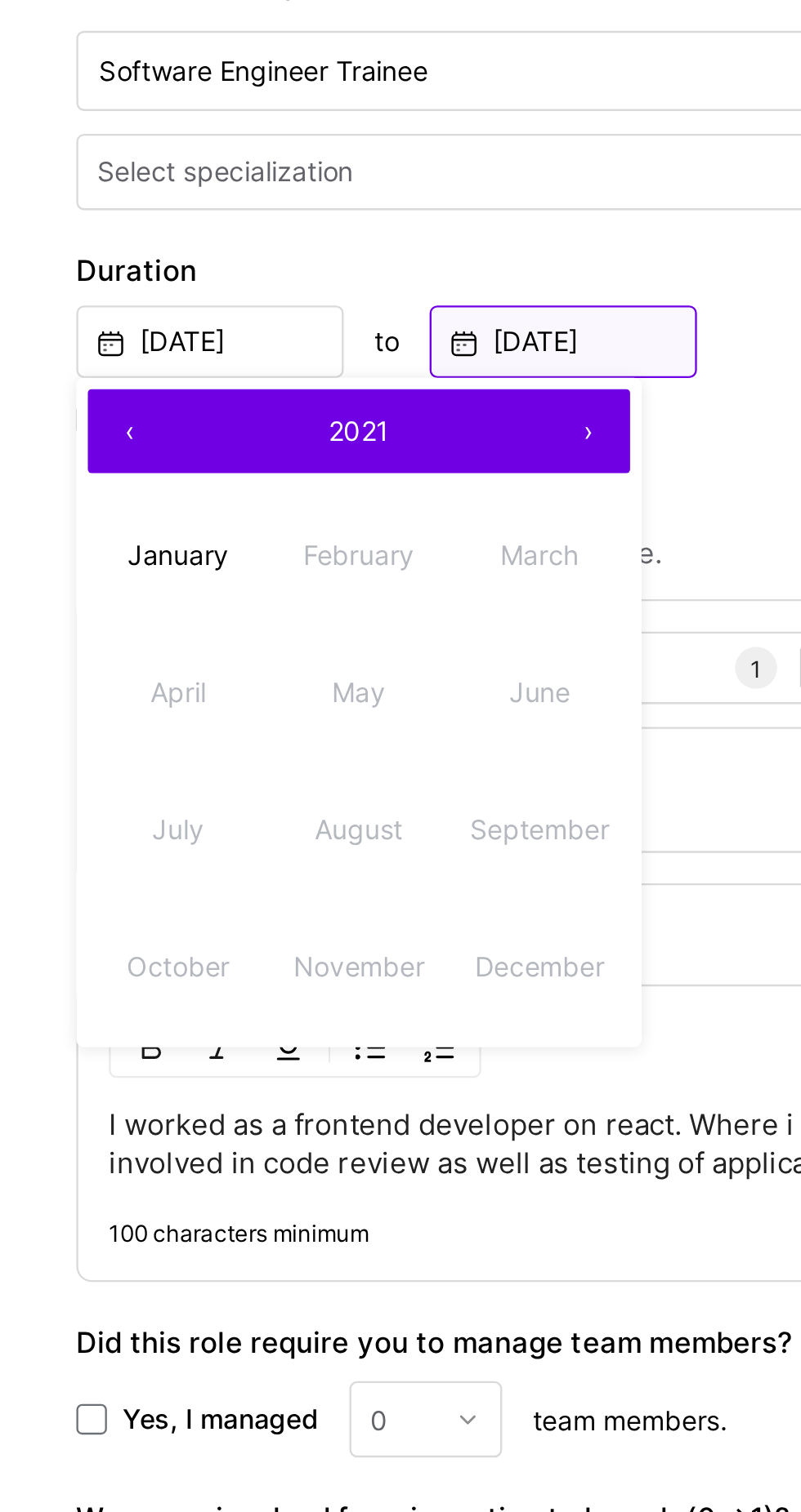
click at [246, 786] on input "[DATE]" at bounding box center [241, 801] width 114 height 31
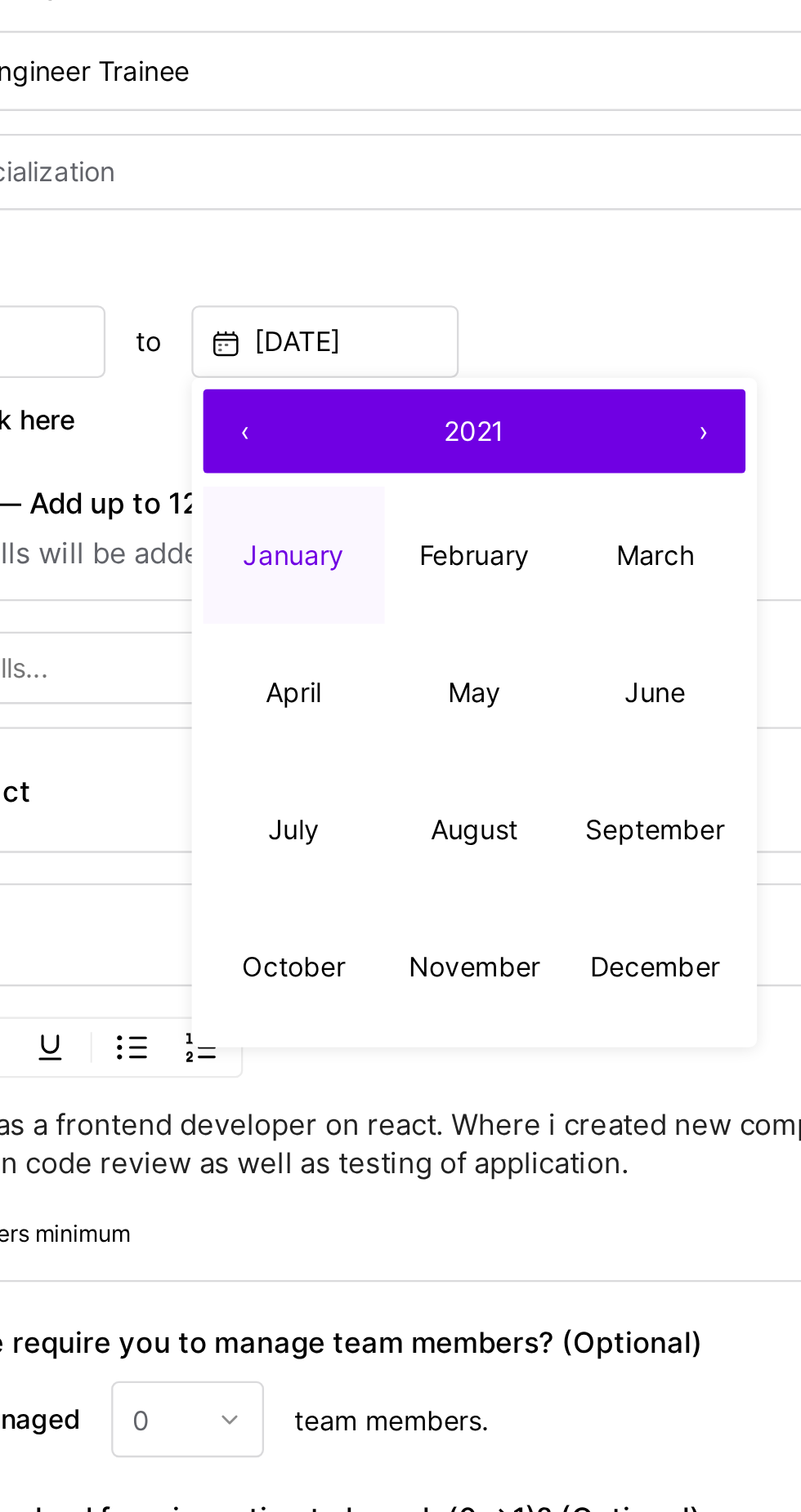
click at [404, 821] on button "›" at bounding box center [402, 839] width 36 height 36
click at [304, 922] on button "May" at bounding box center [305, 951] width 77 height 59
type input "May, 2022"
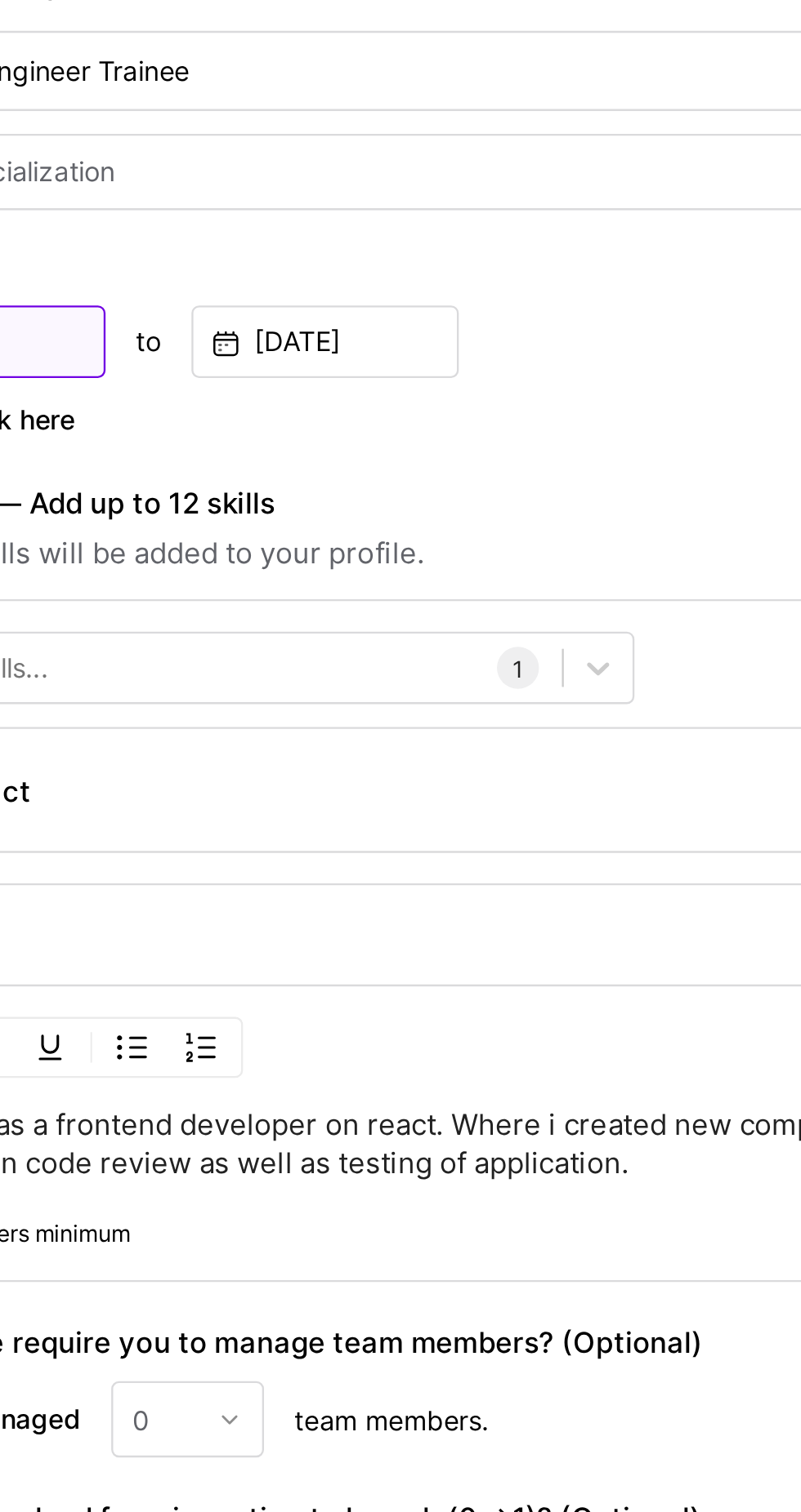
click at [125, 786] on input "[DATE]" at bounding box center [89, 801] width 114 height 31
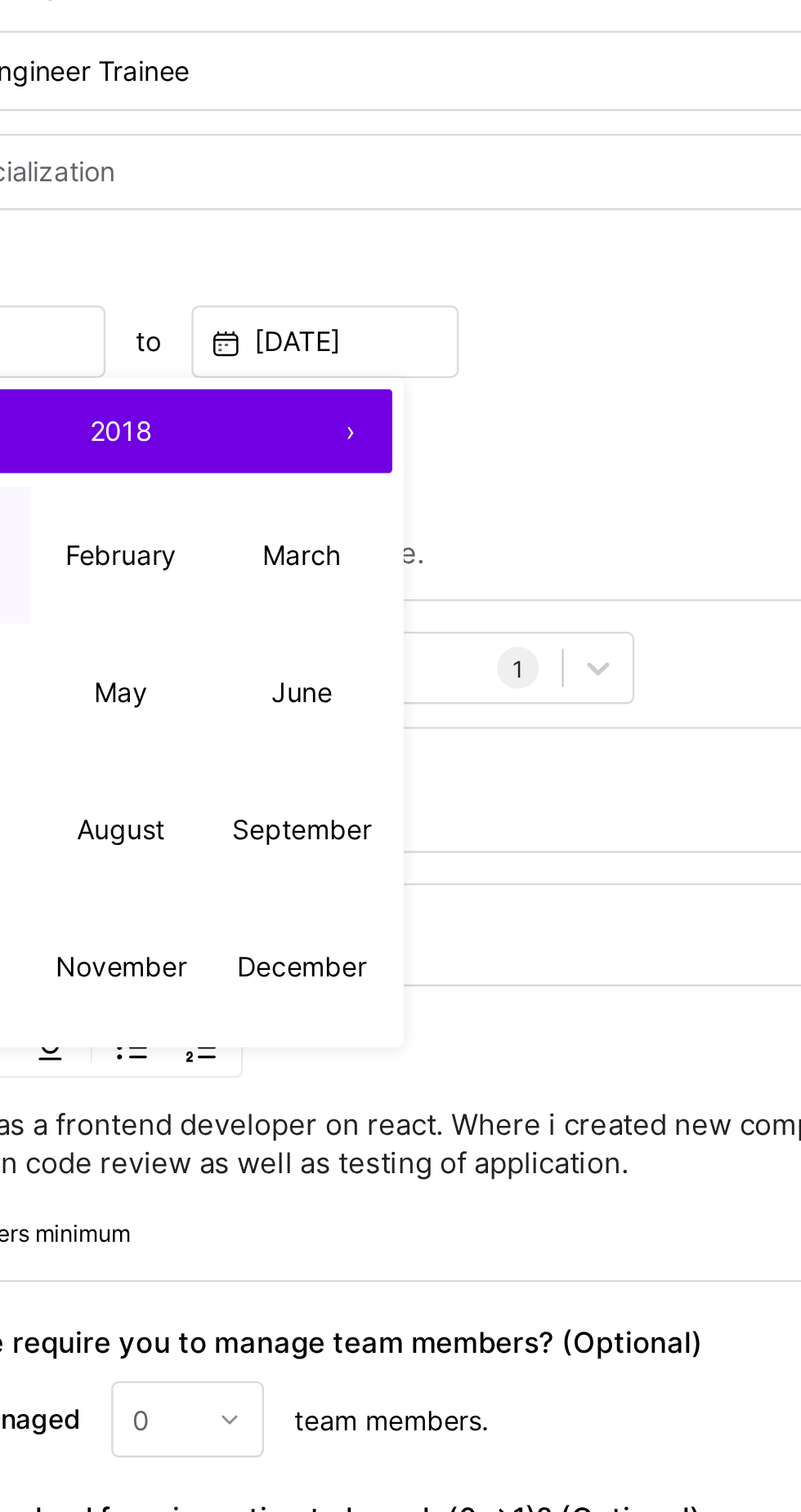
click at [251, 821] on button "›" at bounding box center [251, 839] width 36 height 36
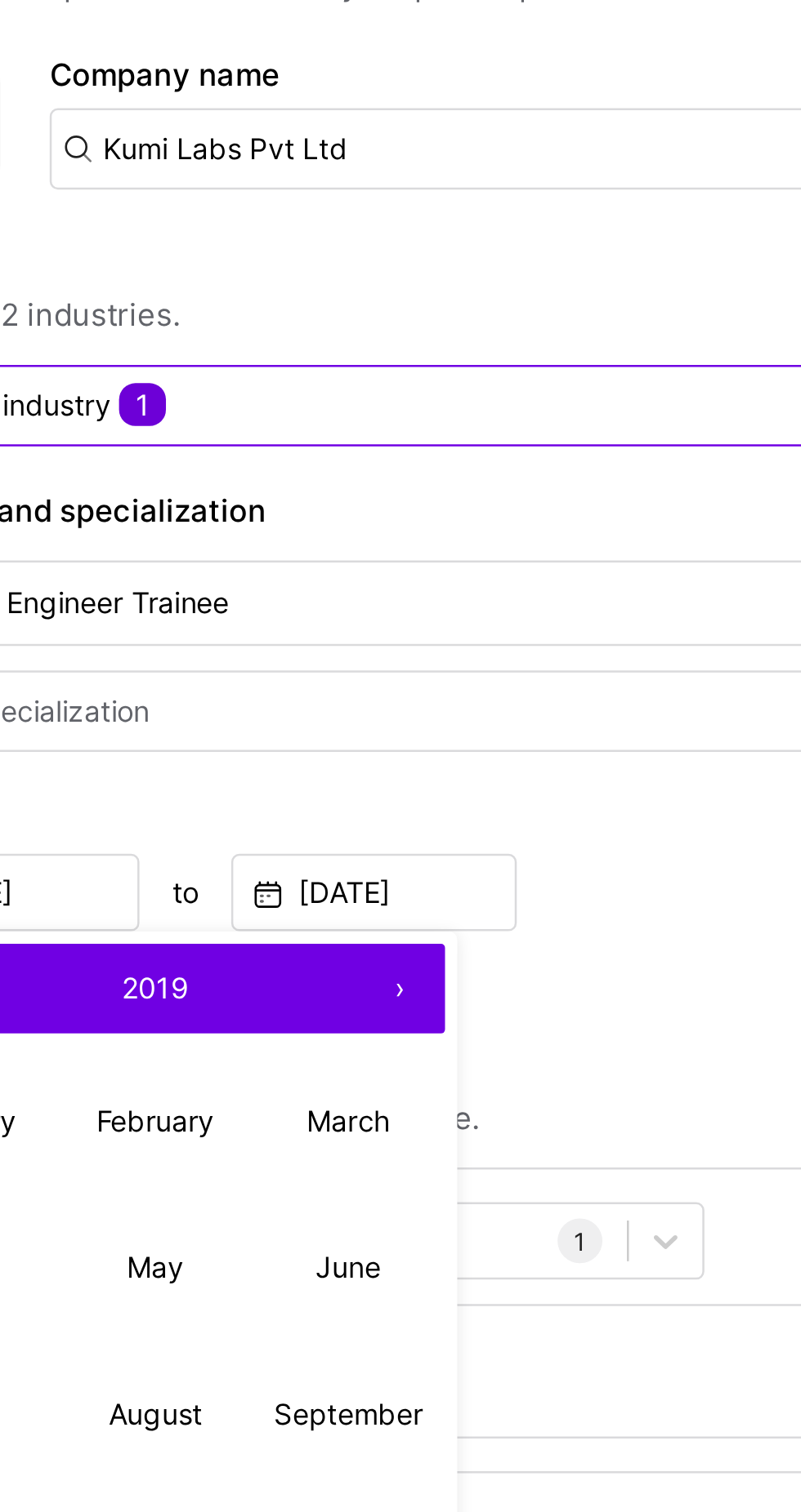
click at [246, 590] on div "Selected industry 1" at bounding box center [350, 605] width 633 height 31
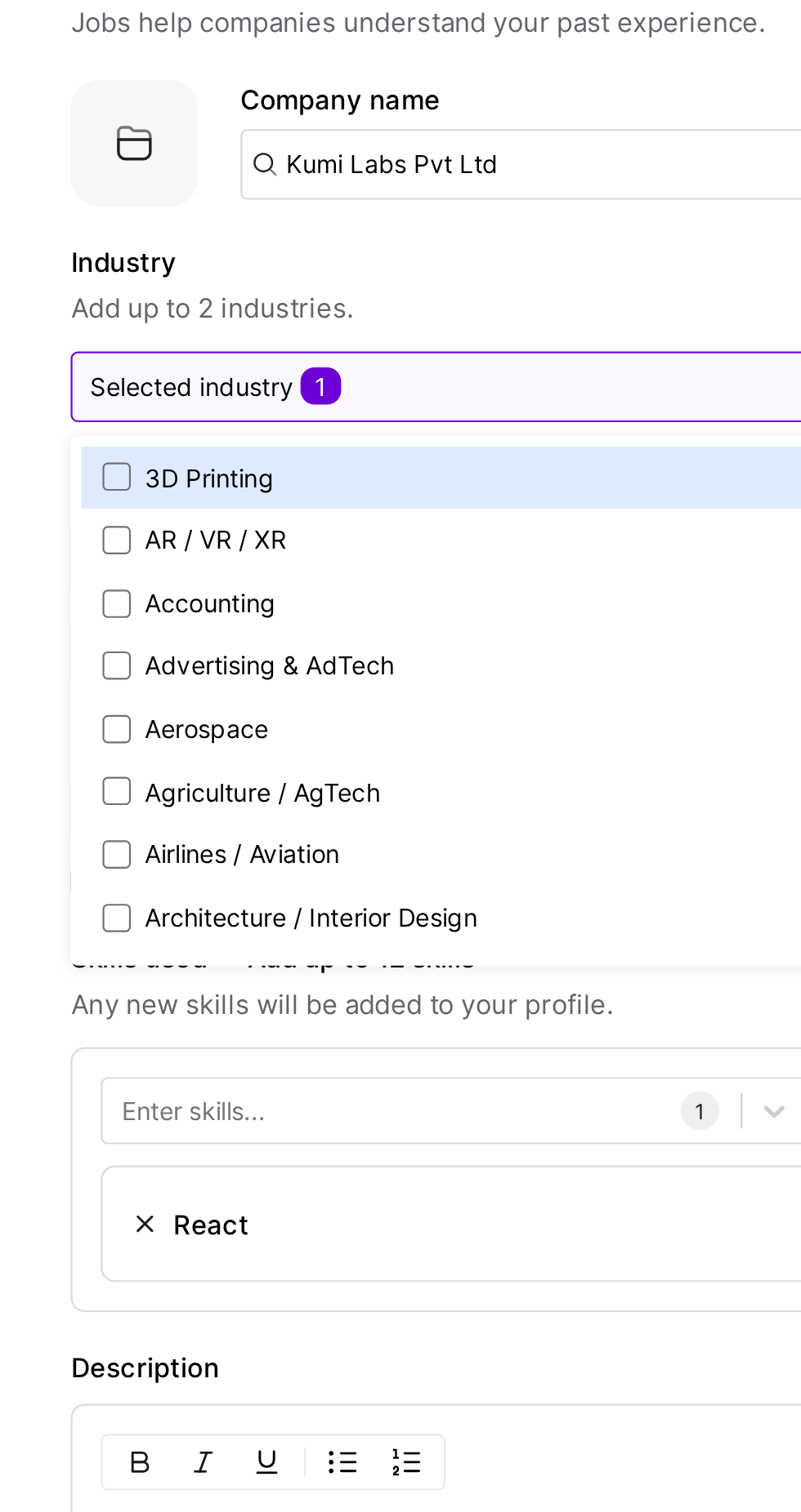
scroll to position [2, 0]
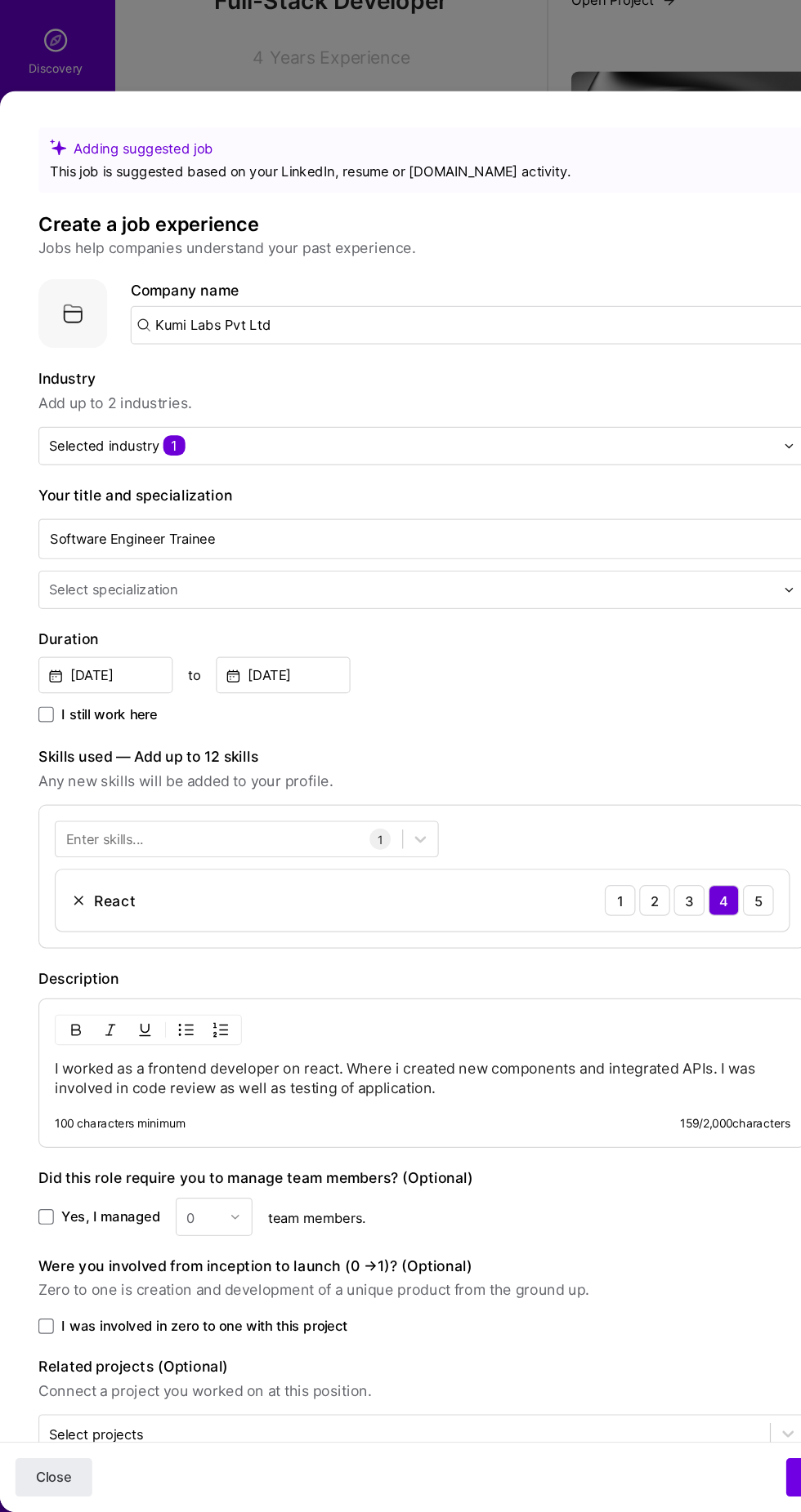
click at [424, 485] on input "Kumi Labs Pvt Ltd" at bounding box center [398, 501] width 575 height 32
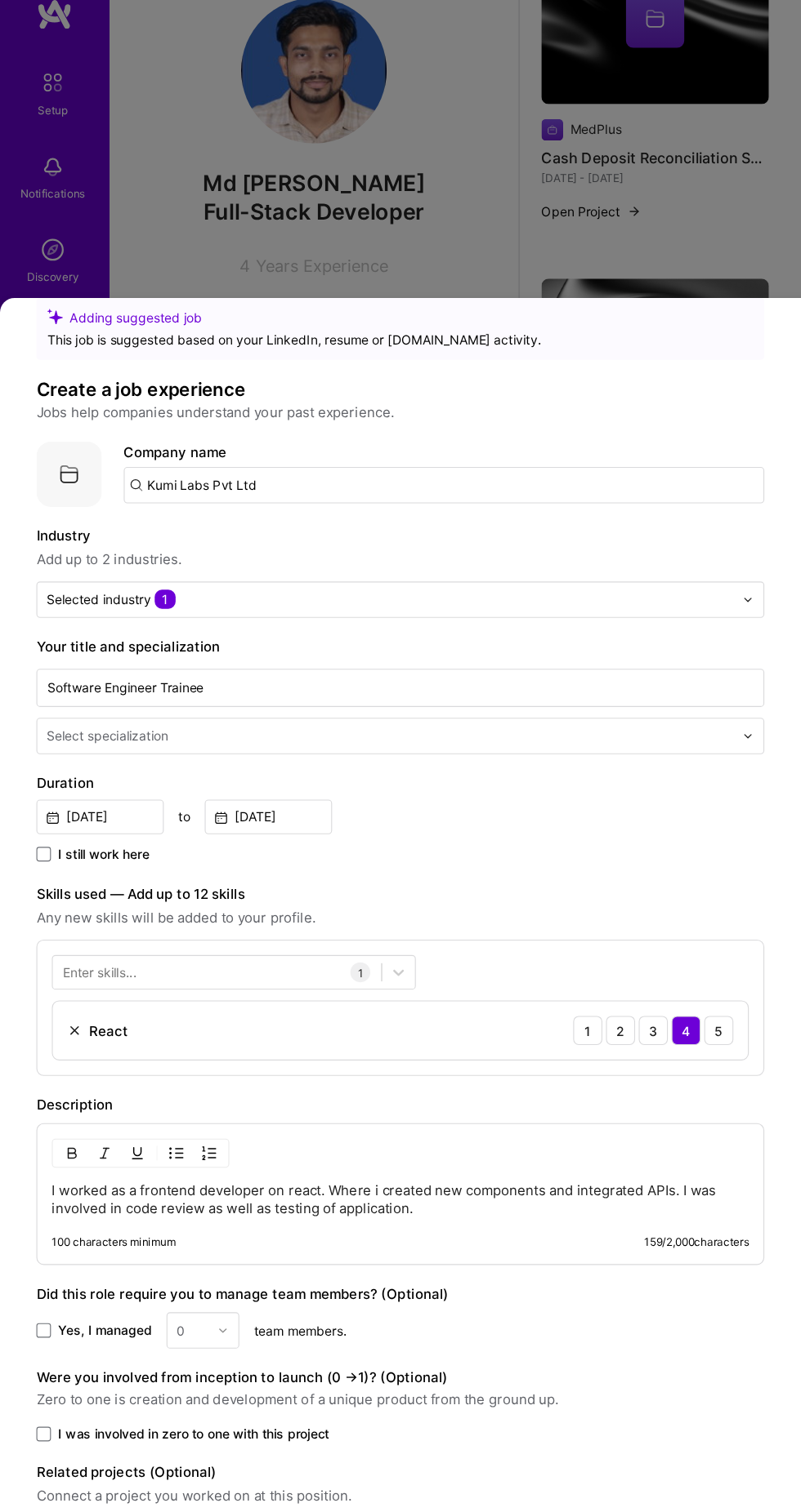
scroll to position [1210, 0]
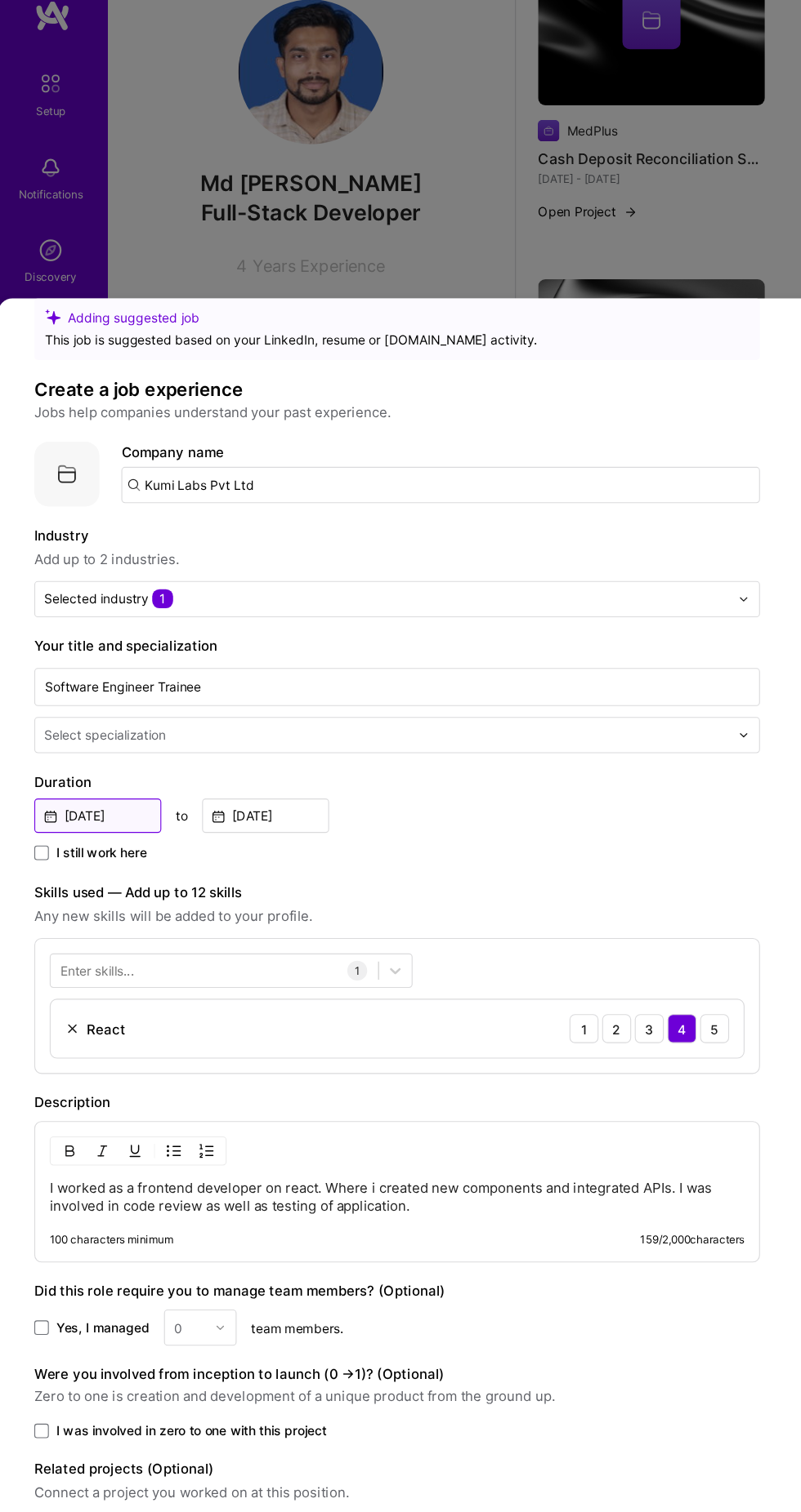
click at [131, 753] on input "[DATE]" at bounding box center [89, 768] width 114 height 31
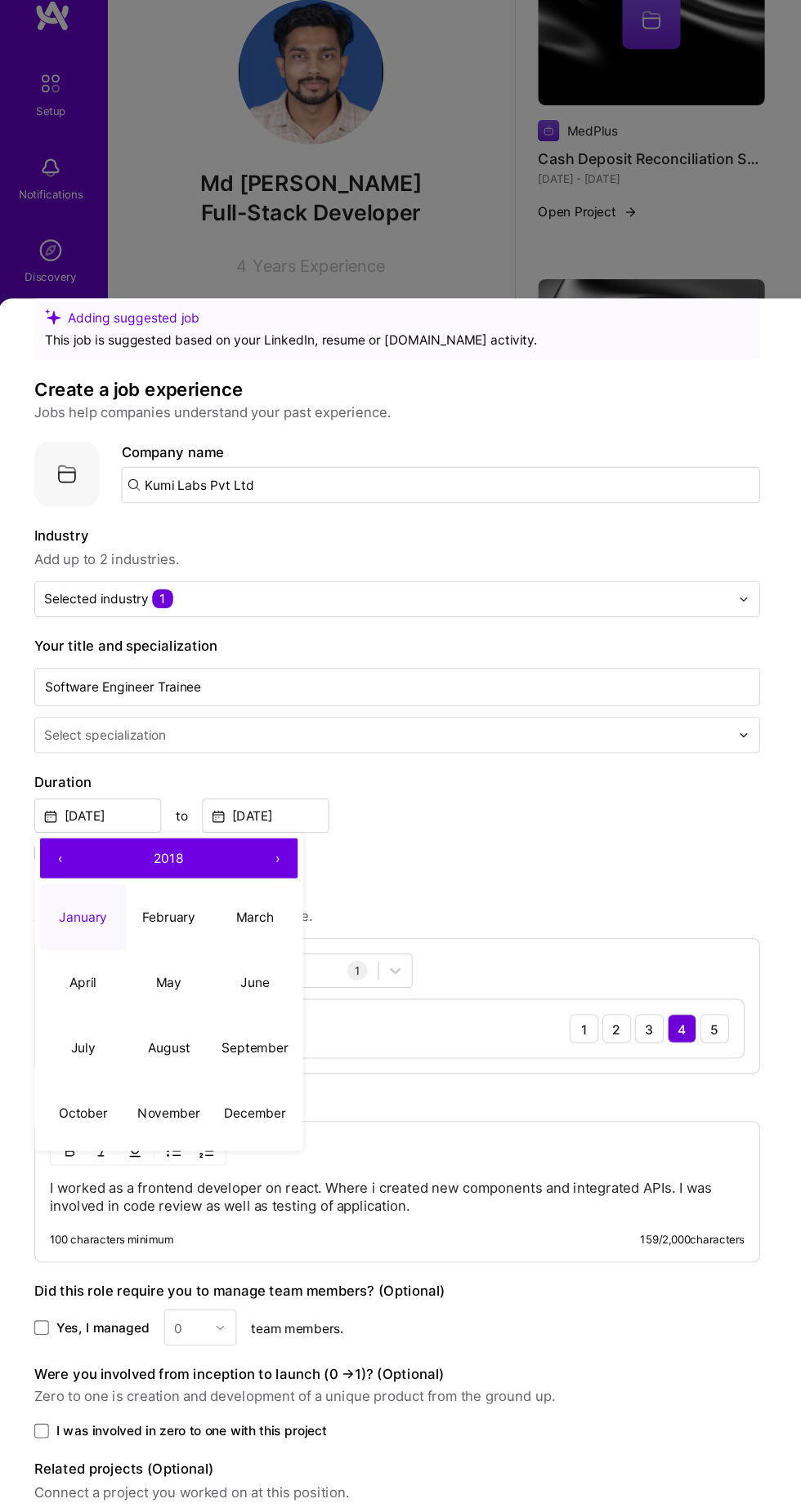
click at [251, 789] on button "›" at bounding box center [251, 806] width 36 height 36
click at [86, 852] on abbr "January" at bounding box center [77, 859] width 43 height 14
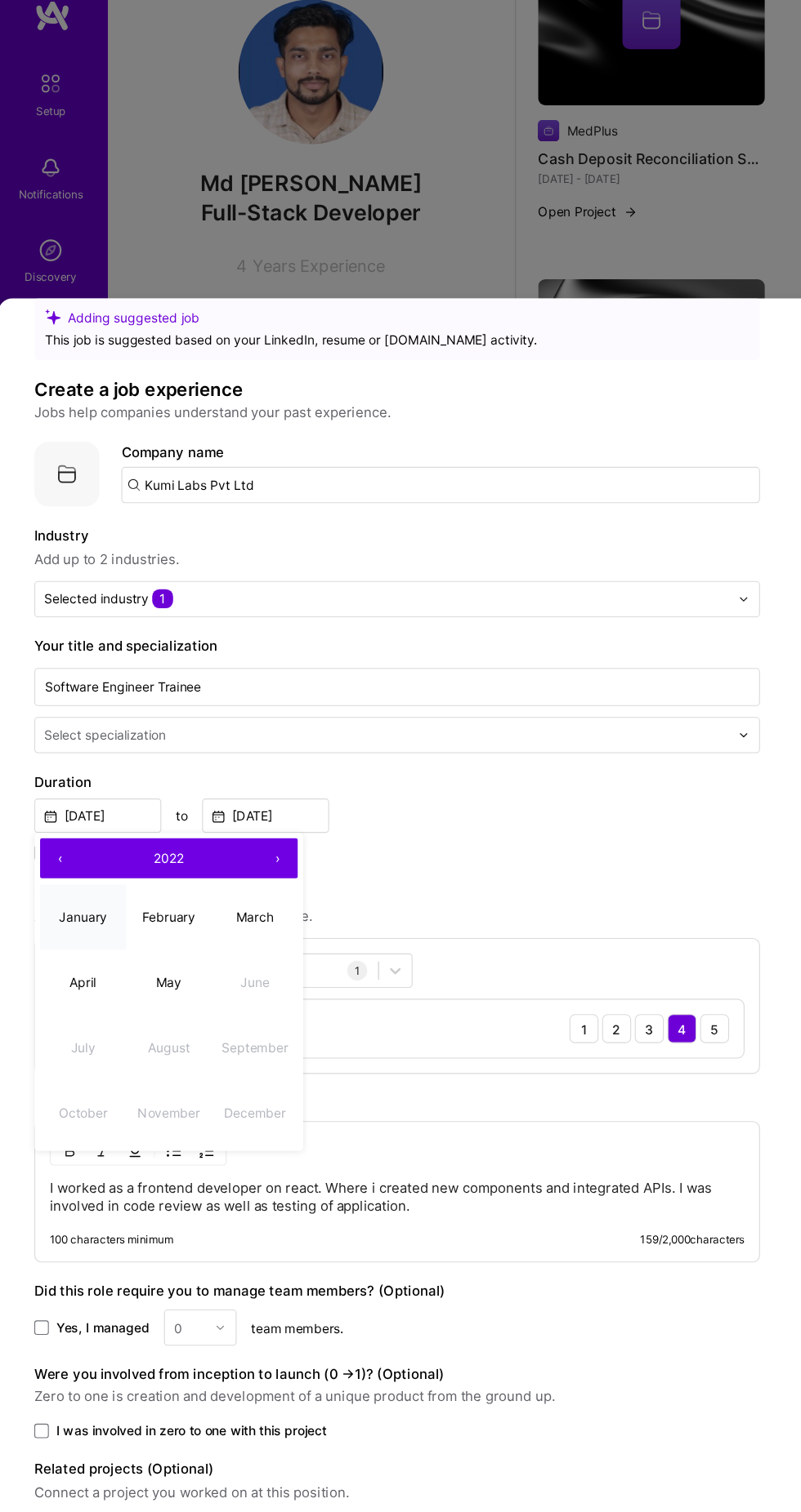
type input "Jan, 2022"
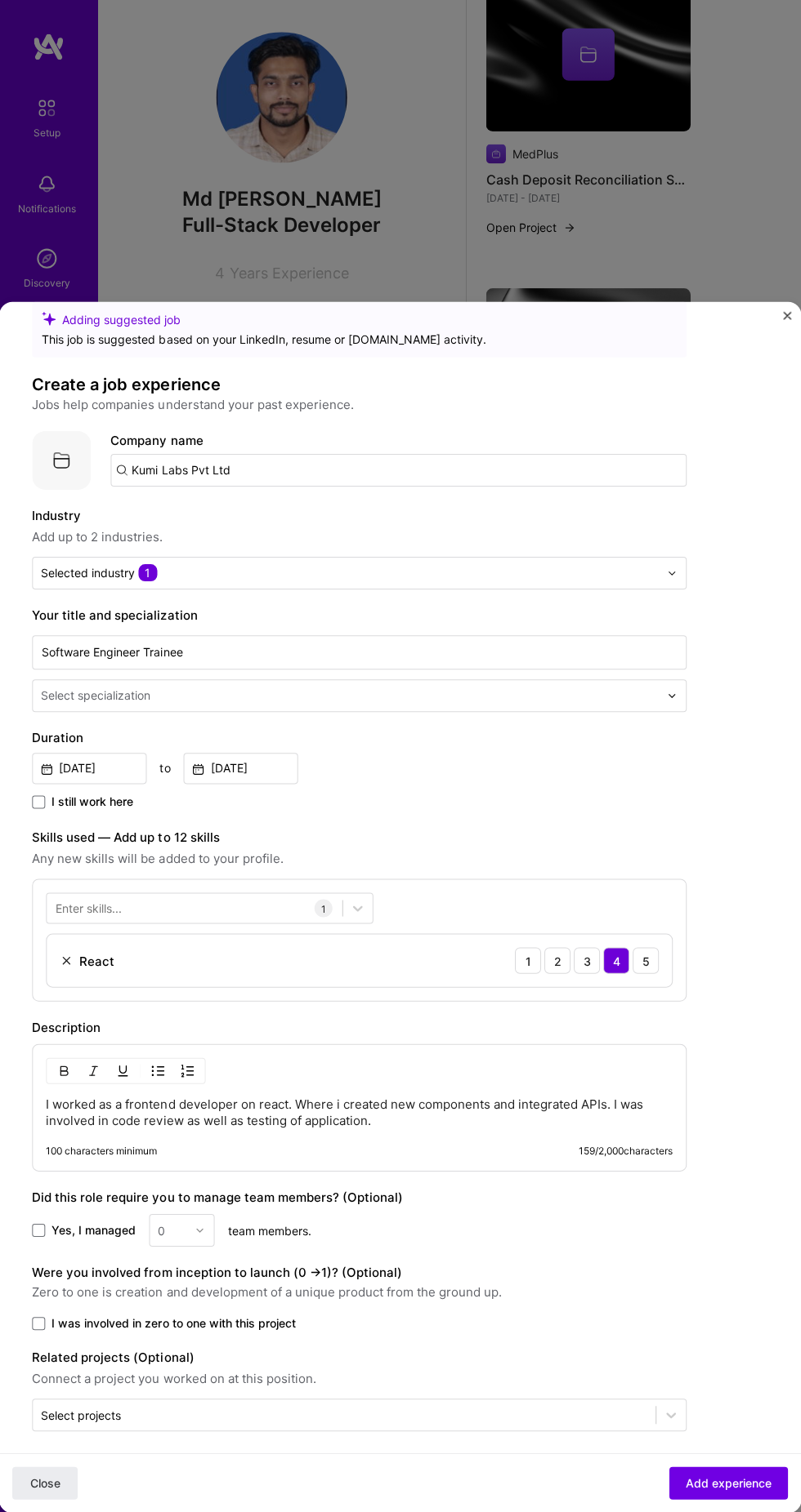
scroll to position [1207, 0]
click at [720, 1484] on span "Add experience" at bounding box center [728, 1483] width 86 height 17
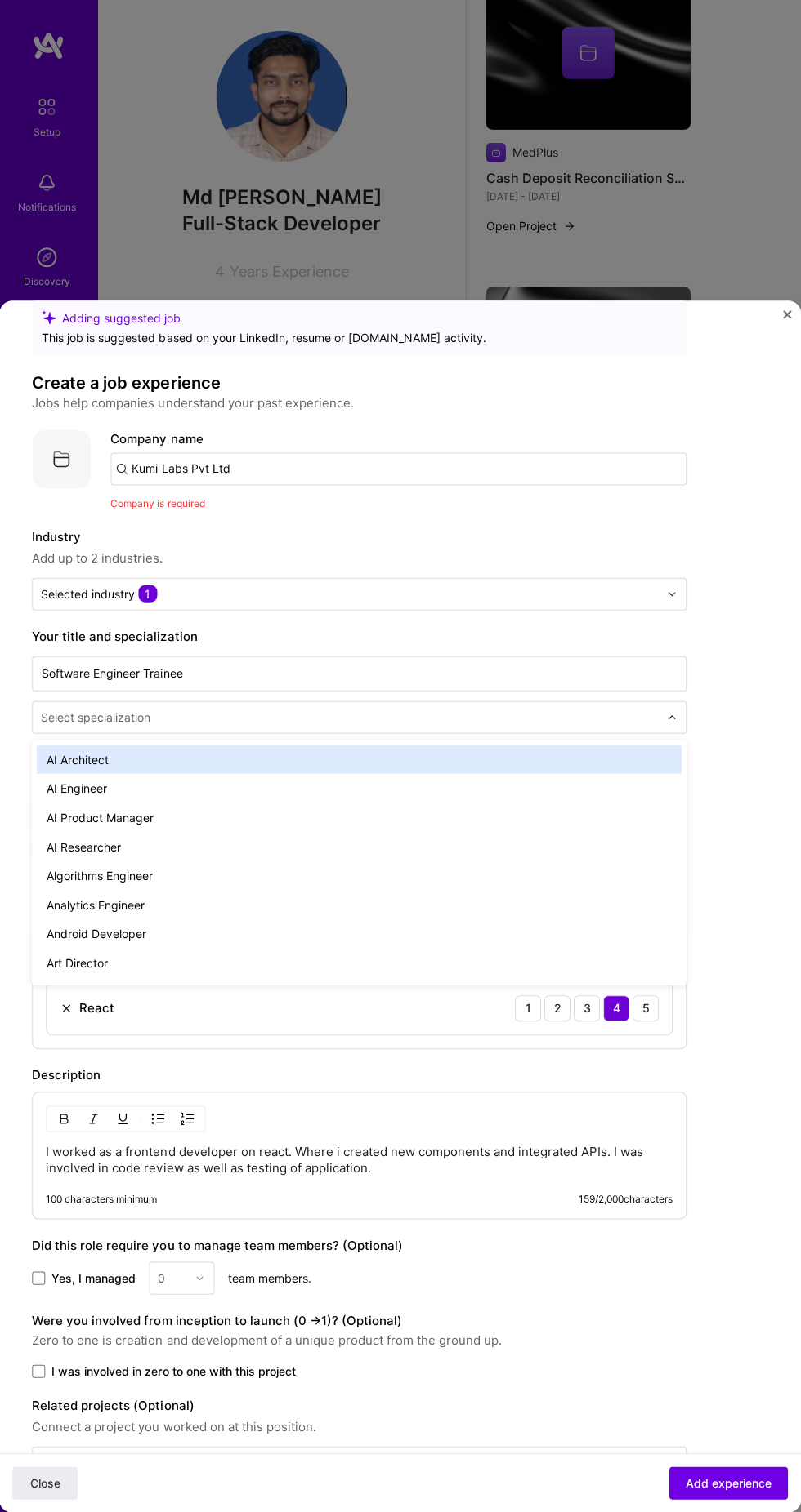
click at [595, 711] on input "text" at bounding box center [351, 719] width 620 height 17
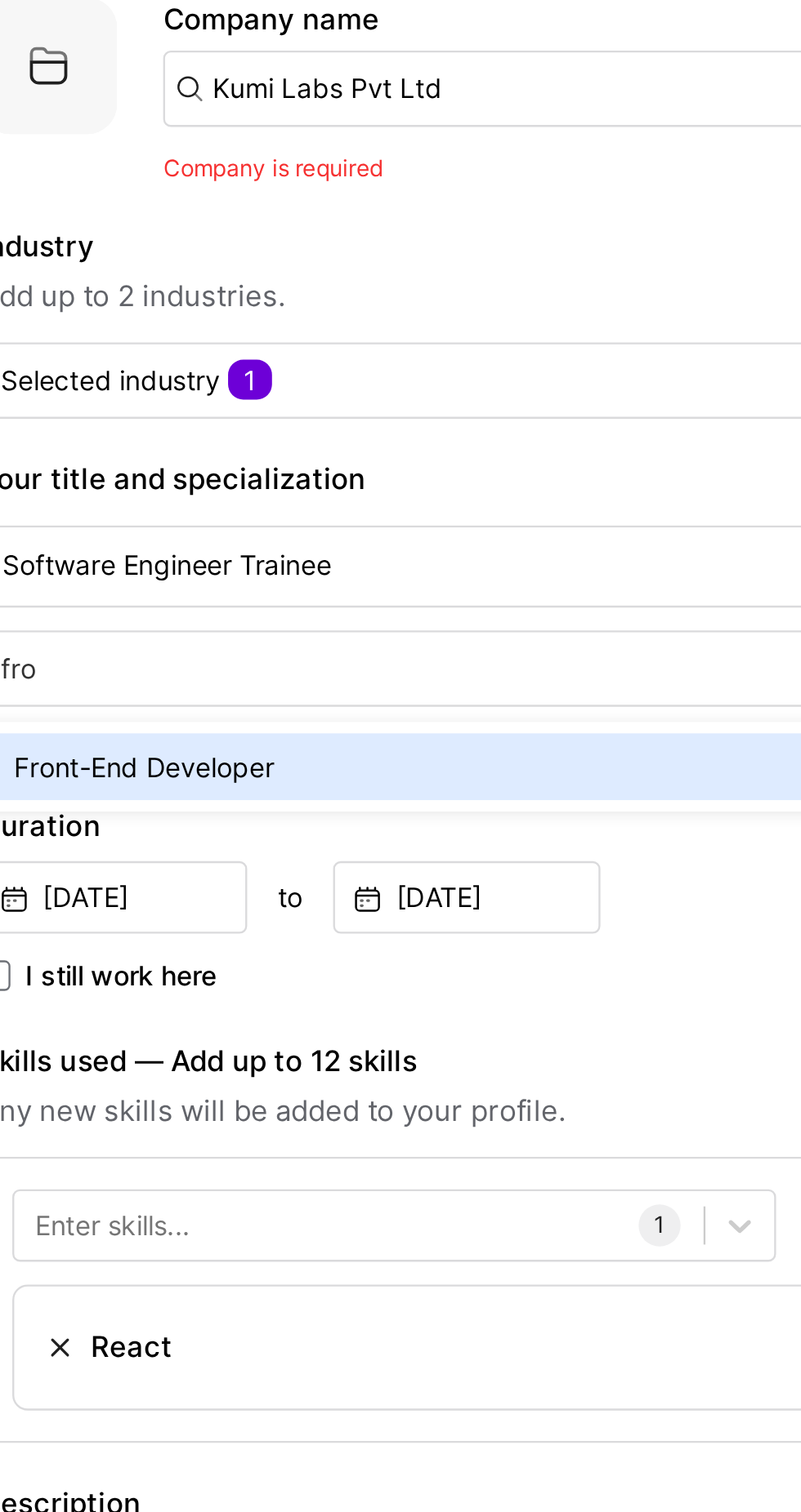
click at [275, 746] on div "Front-End Developer" at bounding box center [359, 761] width 644 height 29
type input "fro"
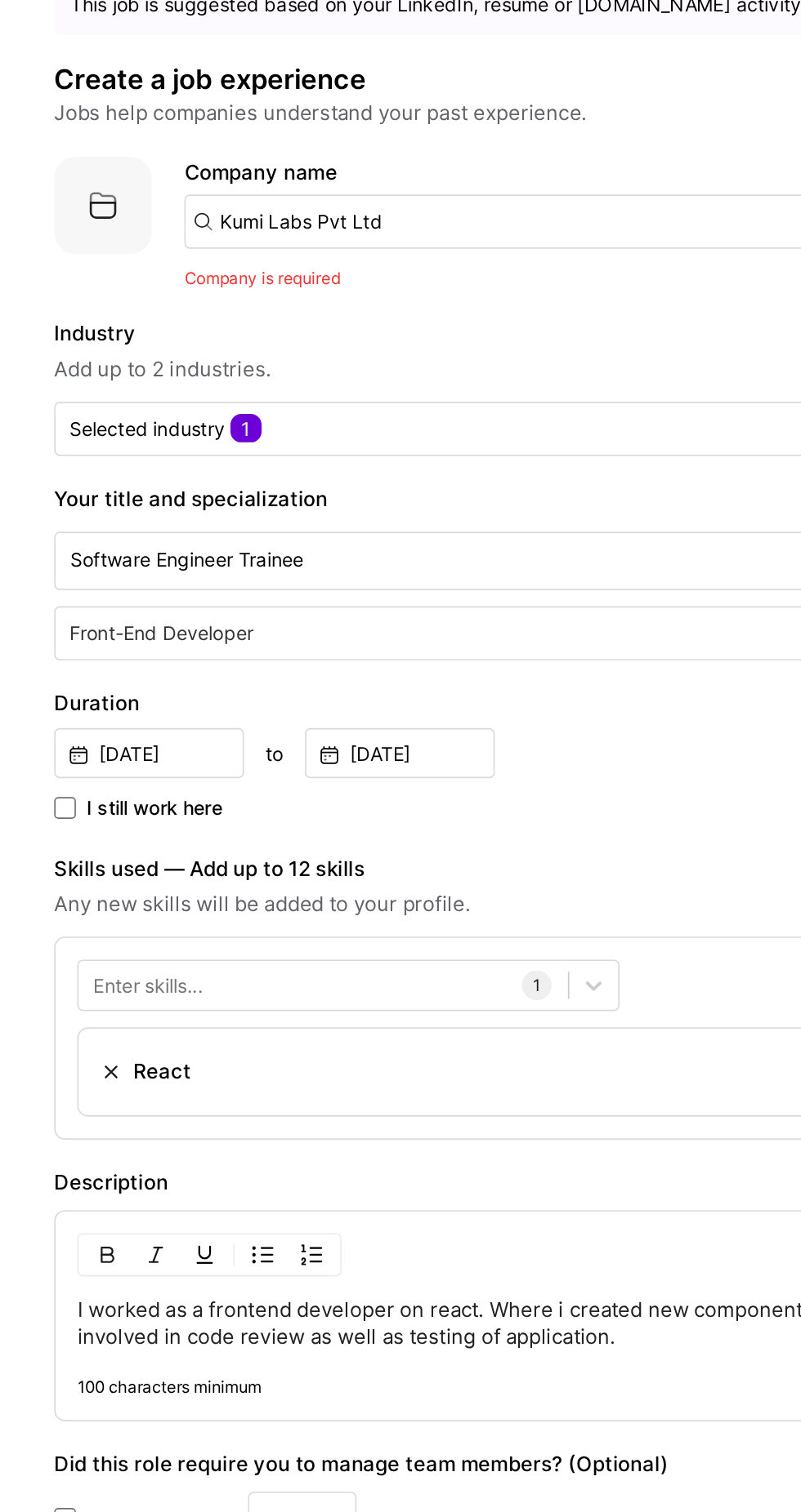
scroll to position [55, 0]
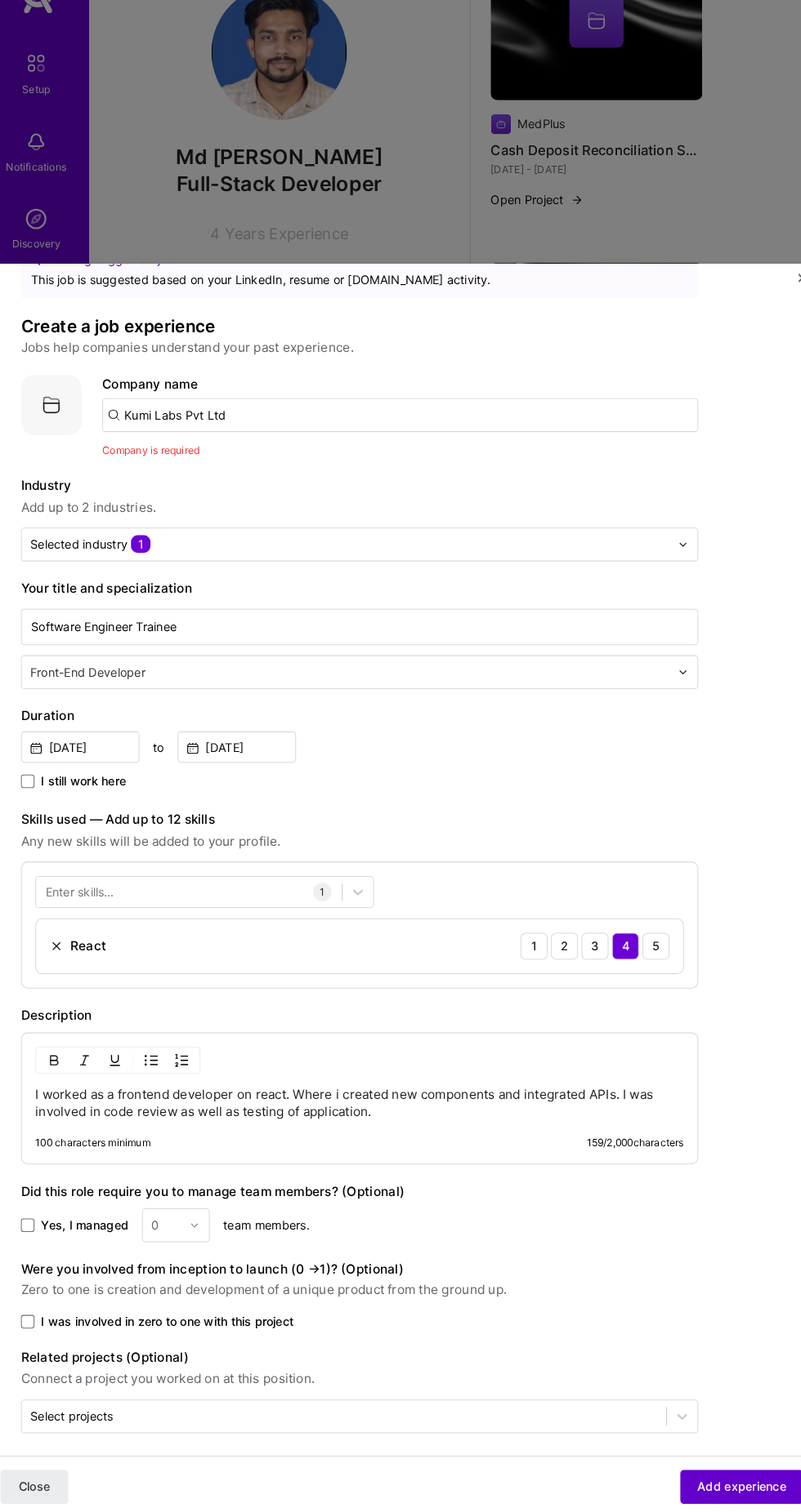
click at [744, 1480] on span "Add experience" at bounding box center [728, 1483] width 86 height 17
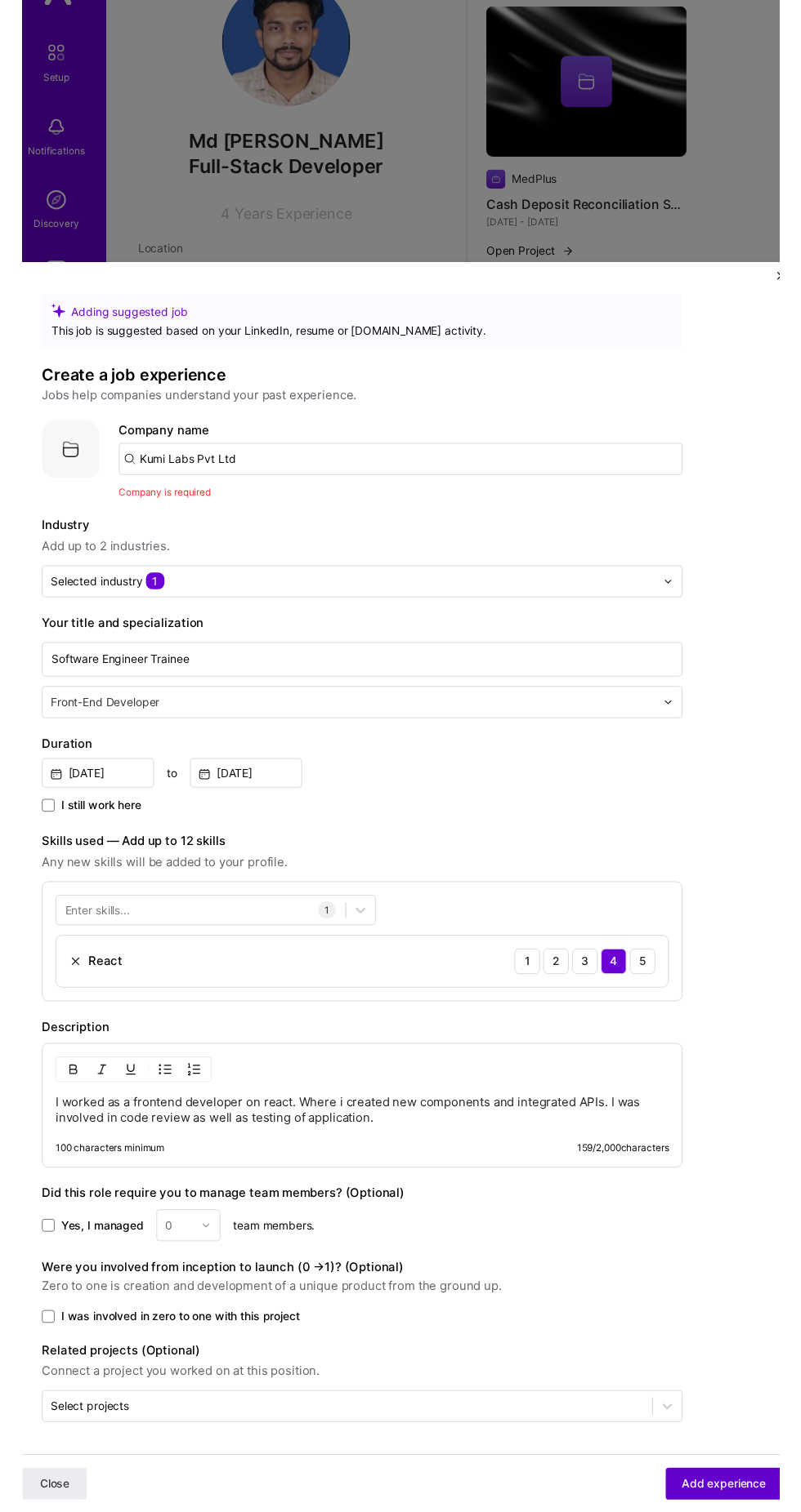
scroll to position [1127, 0]
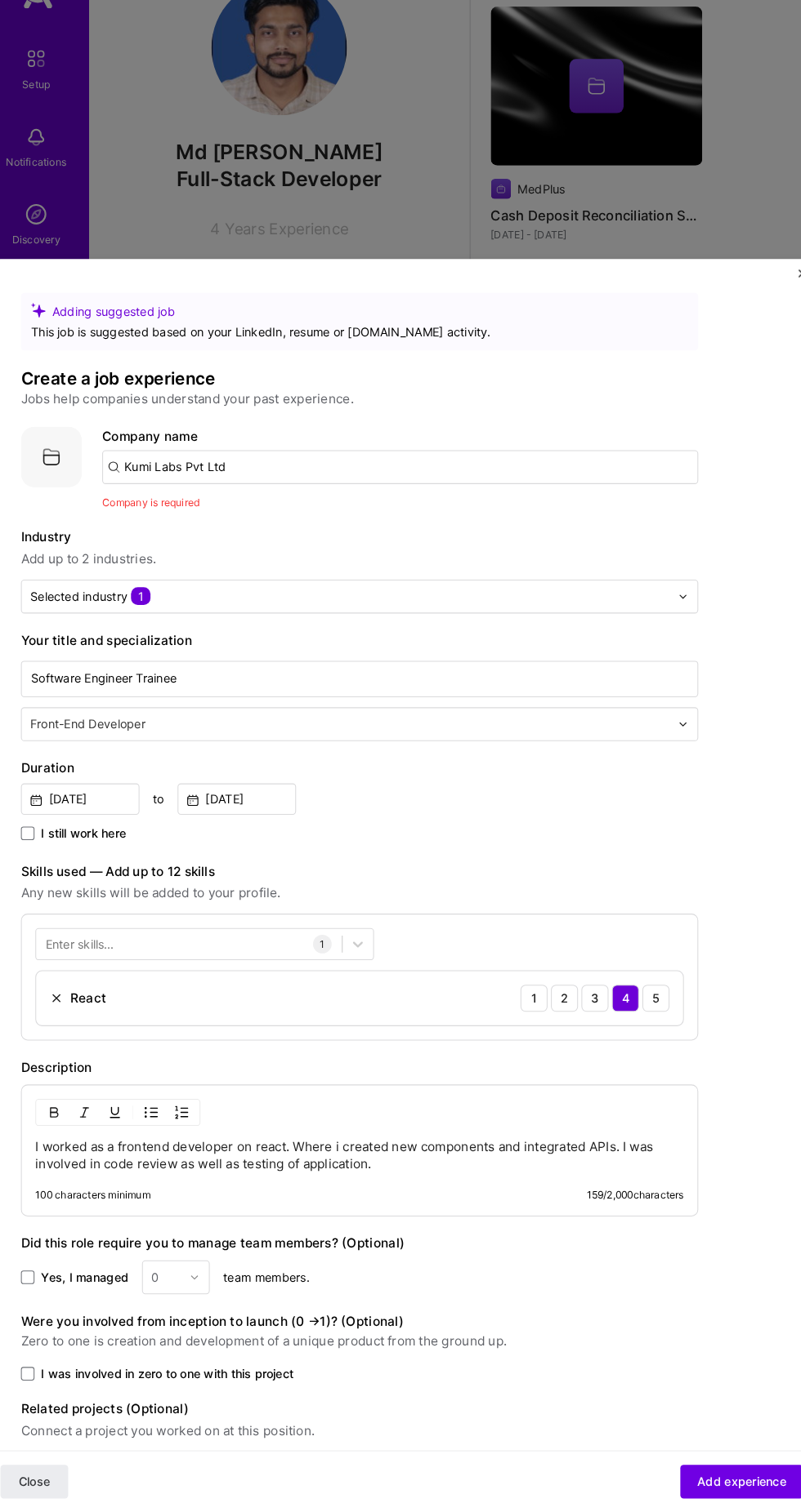
click at [450, 487] on input "Kumi Labs Pvt Ltd" at bounding box center [398, 503] width 575 height 32
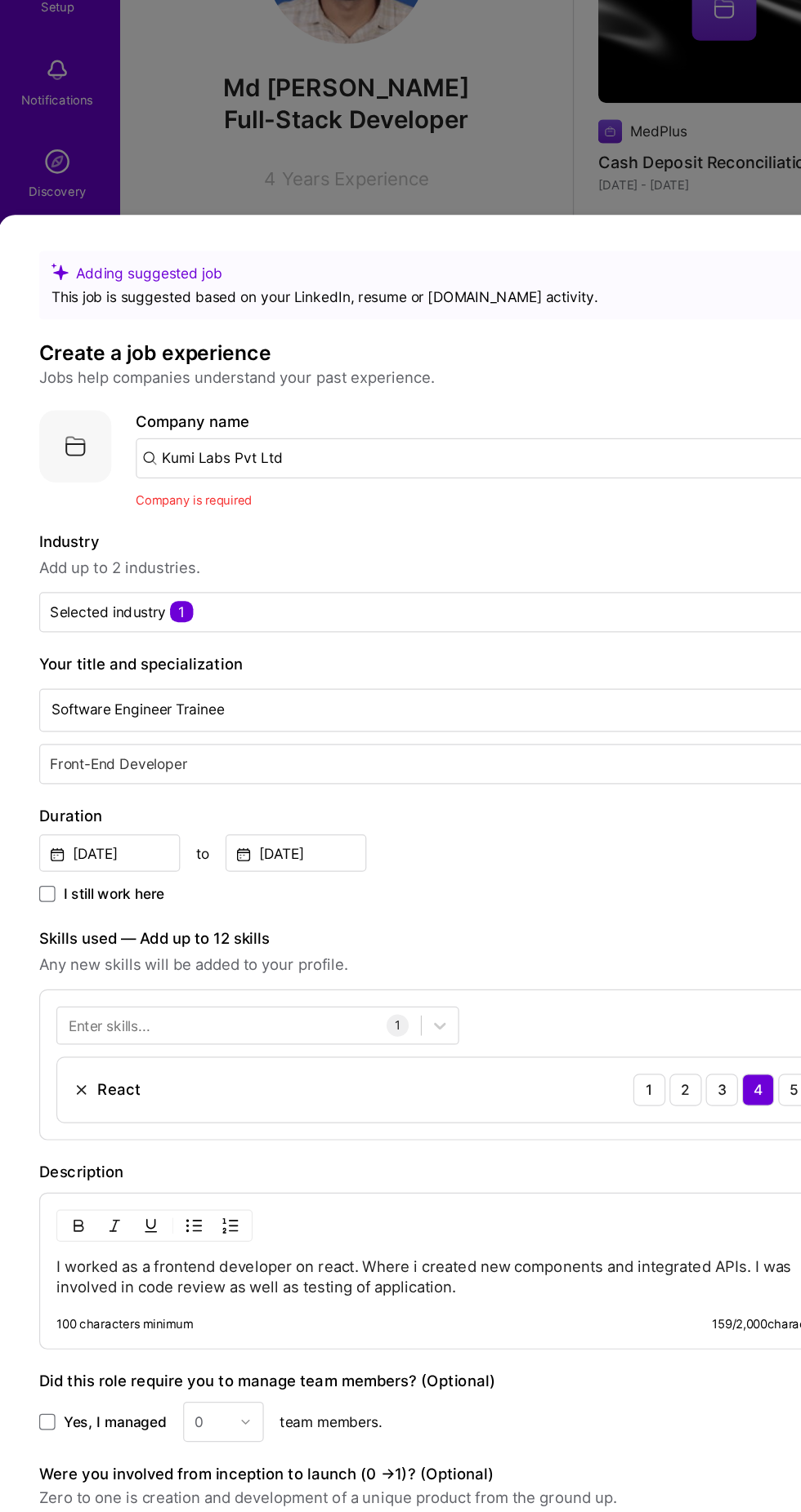
click at [175, 528] on span "Company is required" at bounding box center [157, 533] width 94 height 12
click at [64, 460] on img at bounding box center [62, 489] width 59 height 59
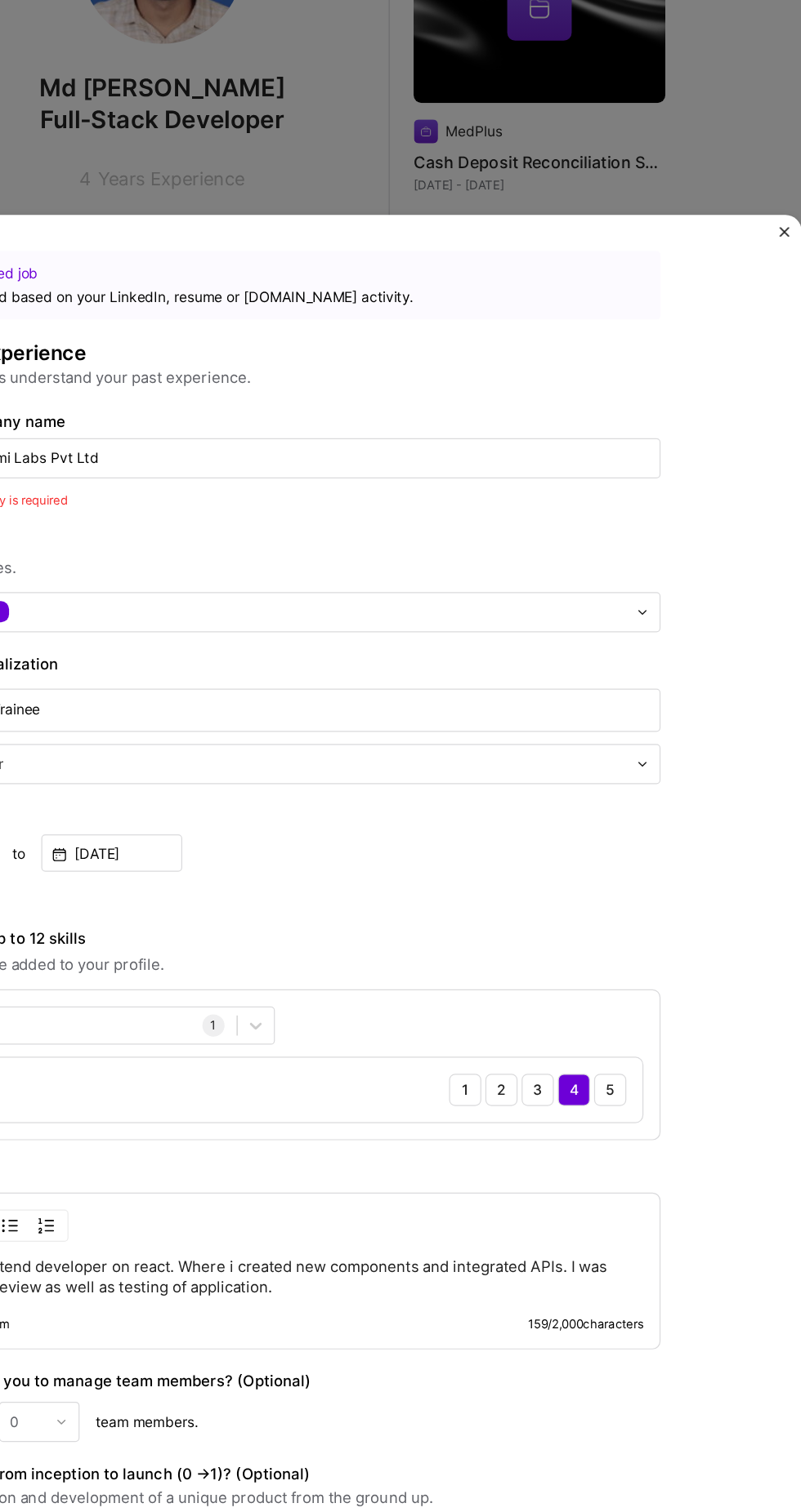
click at [533, 483] on input "Kumi Labs Pvt Ltd" at bounding box center [398, 499] width 575 height 32
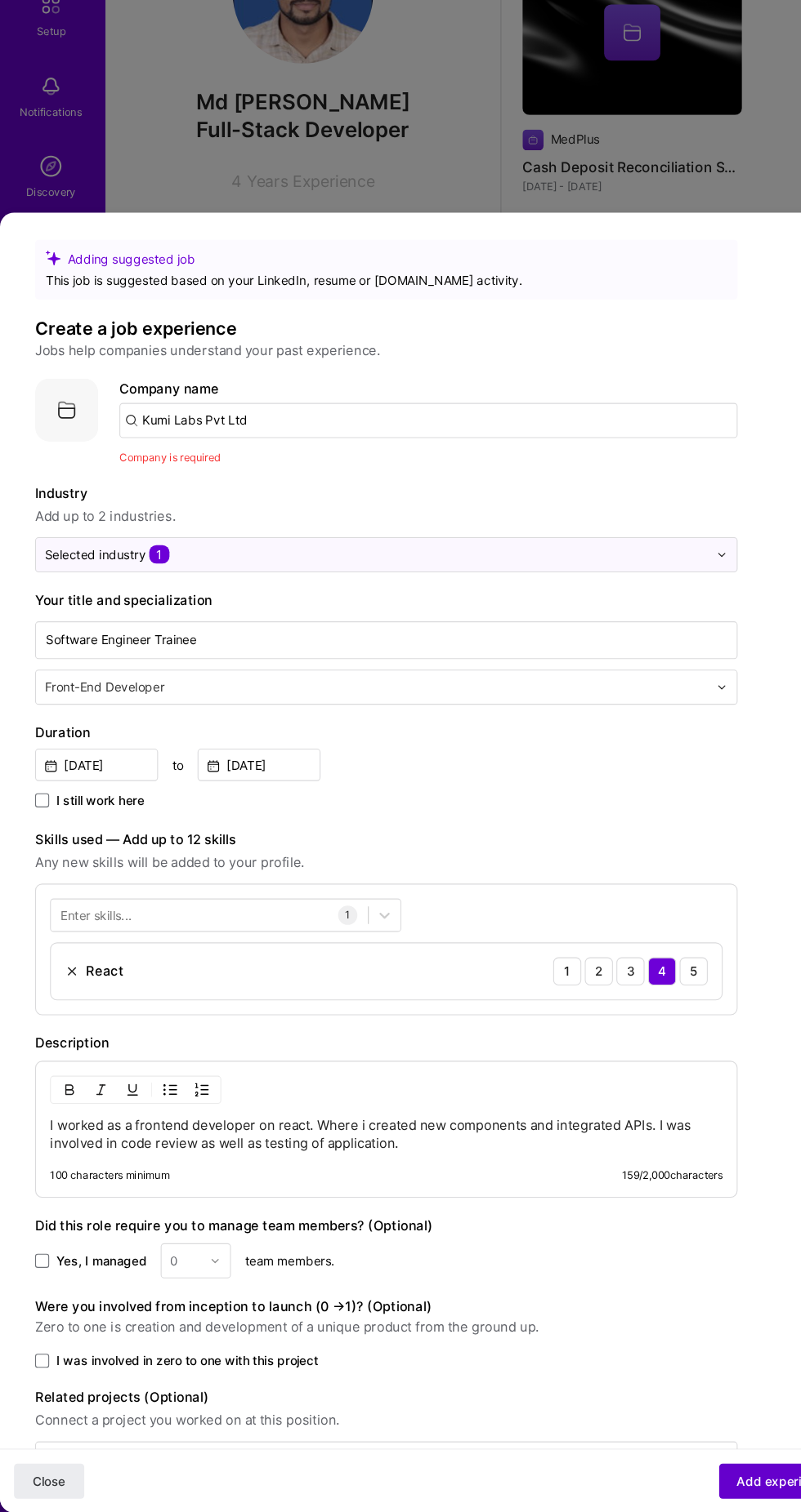
click at [716, 1490] on span "Add experience" at bounding box center [728, 1483] width 86 height 17
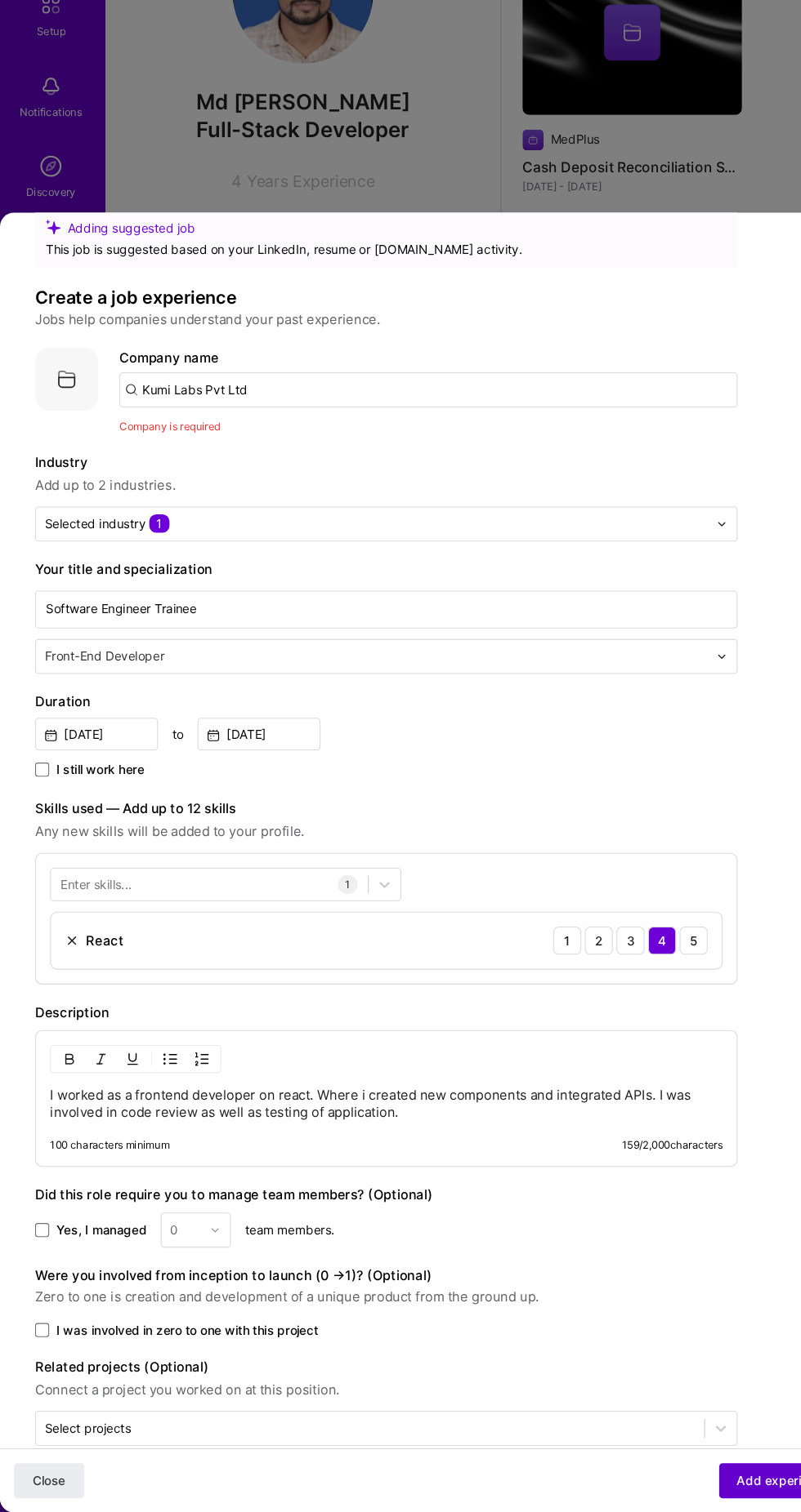
scroll to position [55, 0]
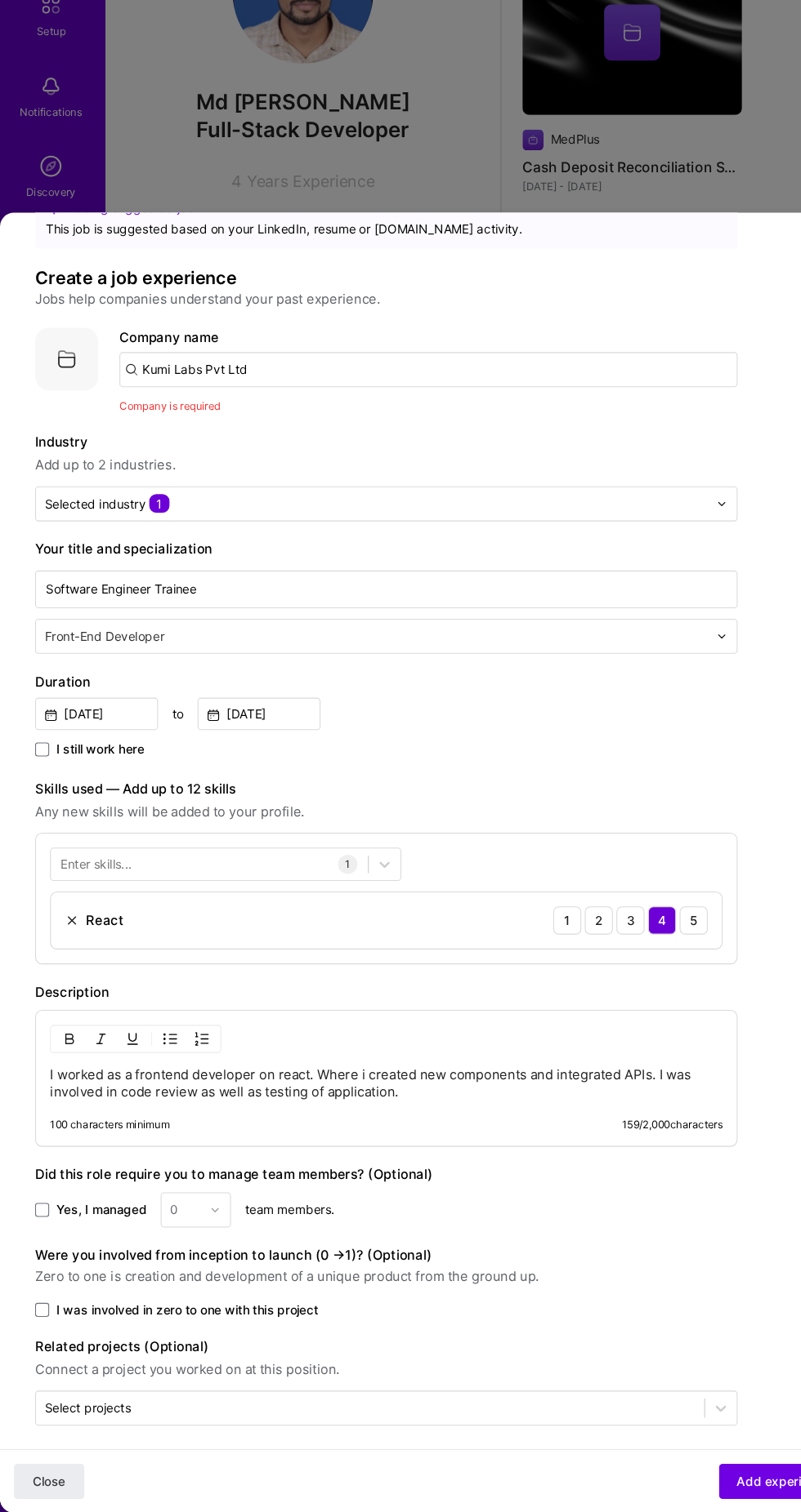
click at [348, 432] on input "Kumi Labs Pvt Ltd" at bounding box center [398, 448] width 575 height 32
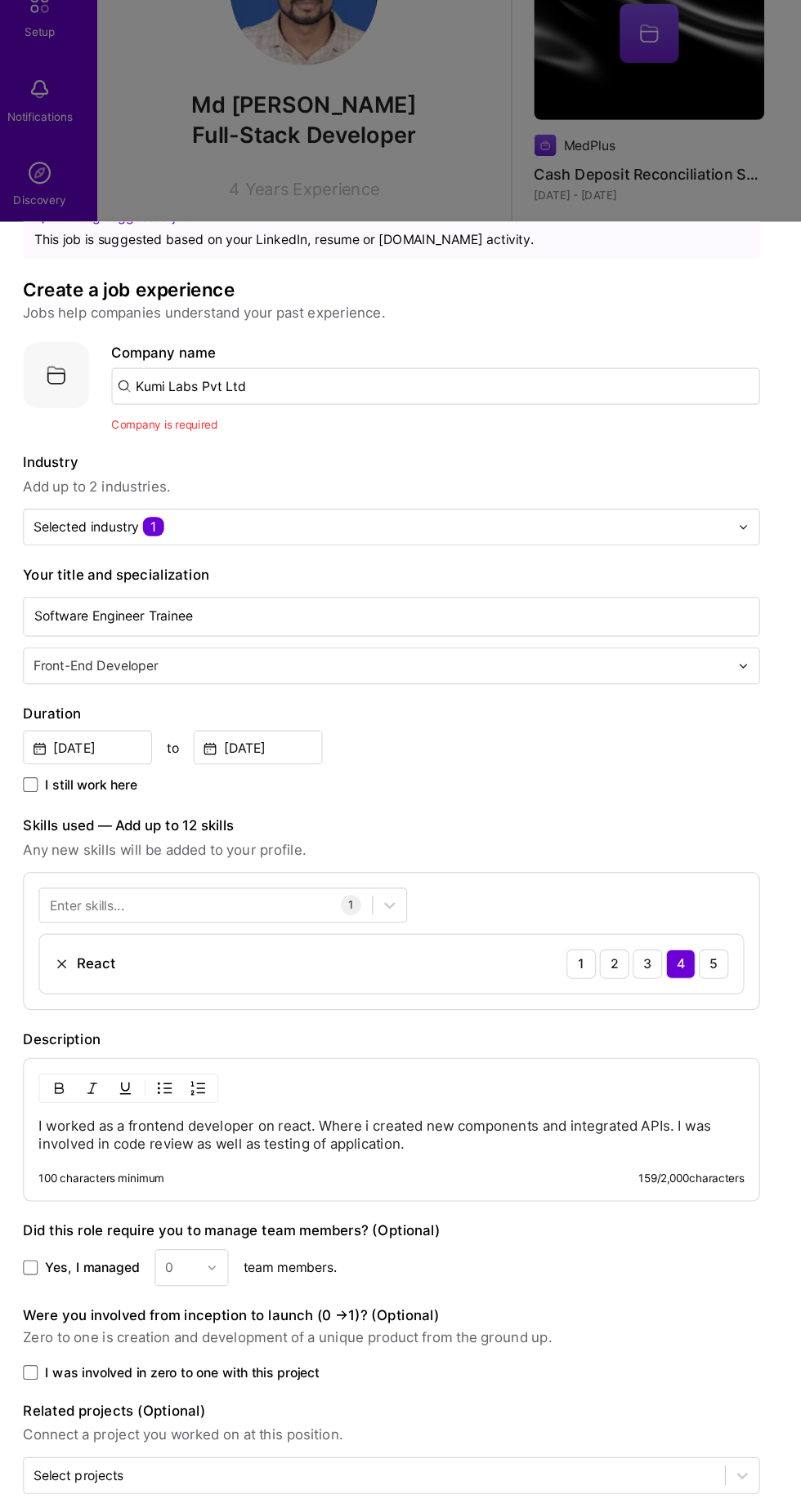
scroll to position [1127, 0]
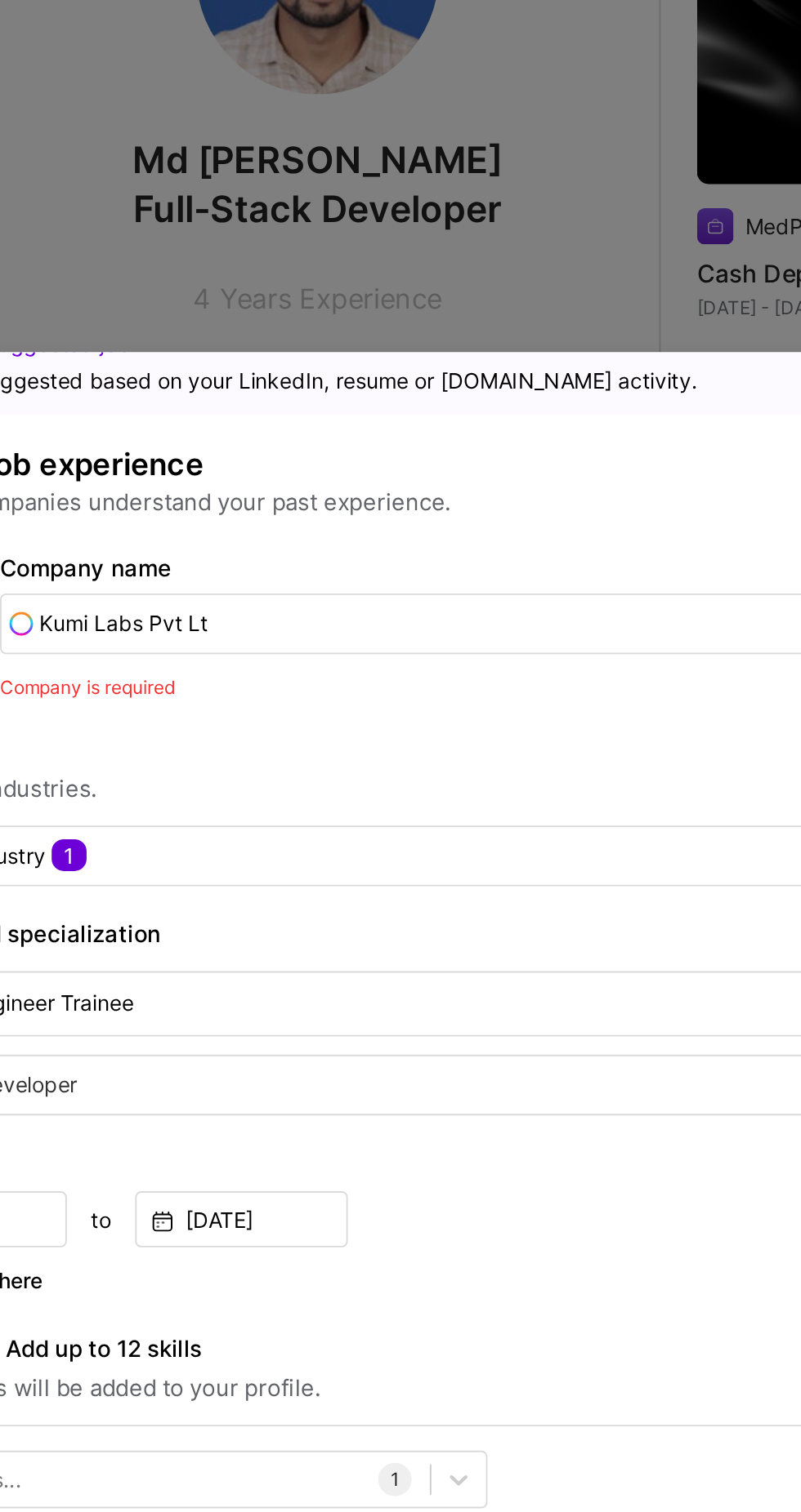
type input "Kumi Labs Pvt Ltd"
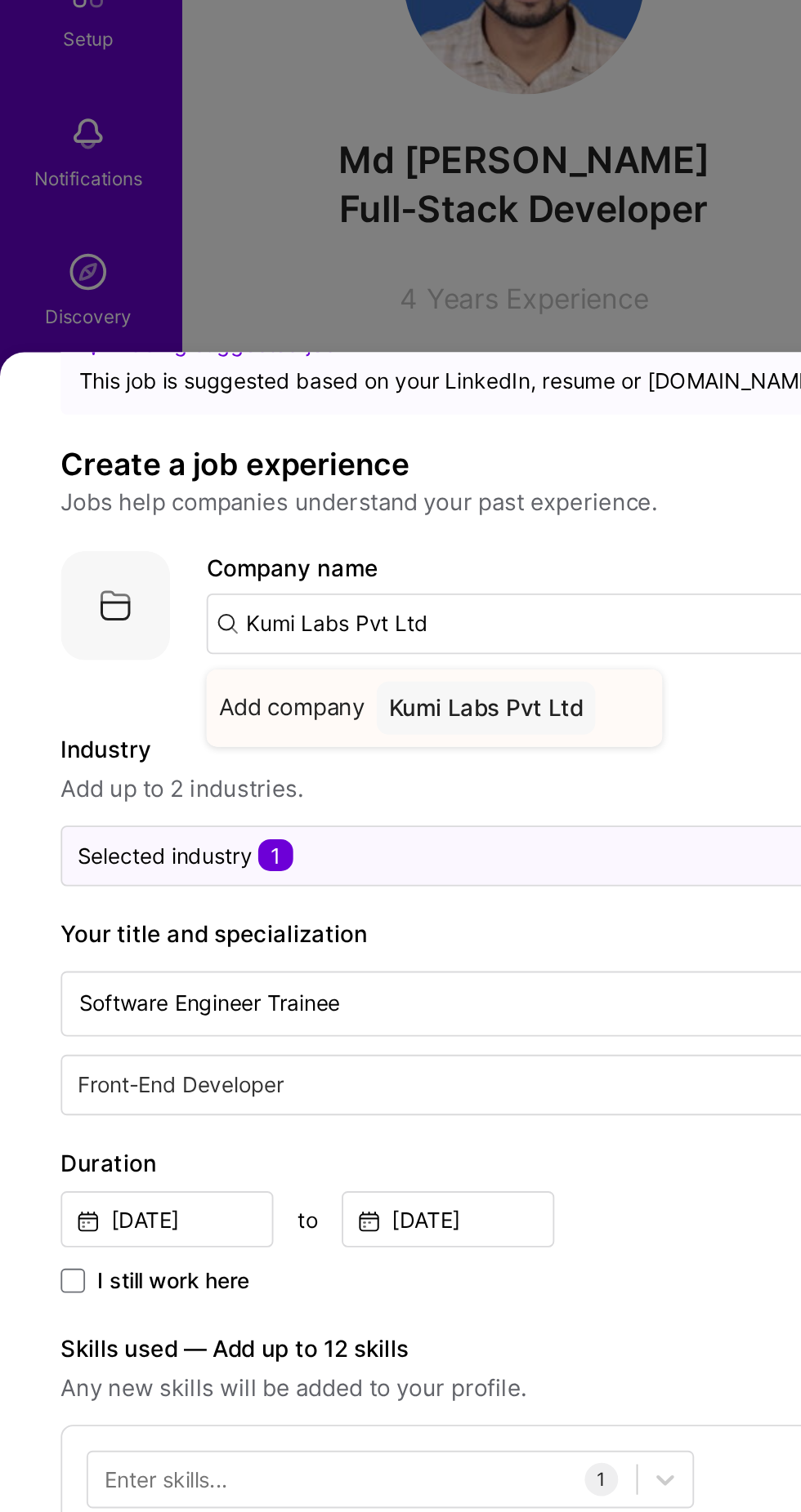
click at [272, 479] on div "Kumi Labs Pvt Ltd" at bounding box center [261, 493] width 117 height 28
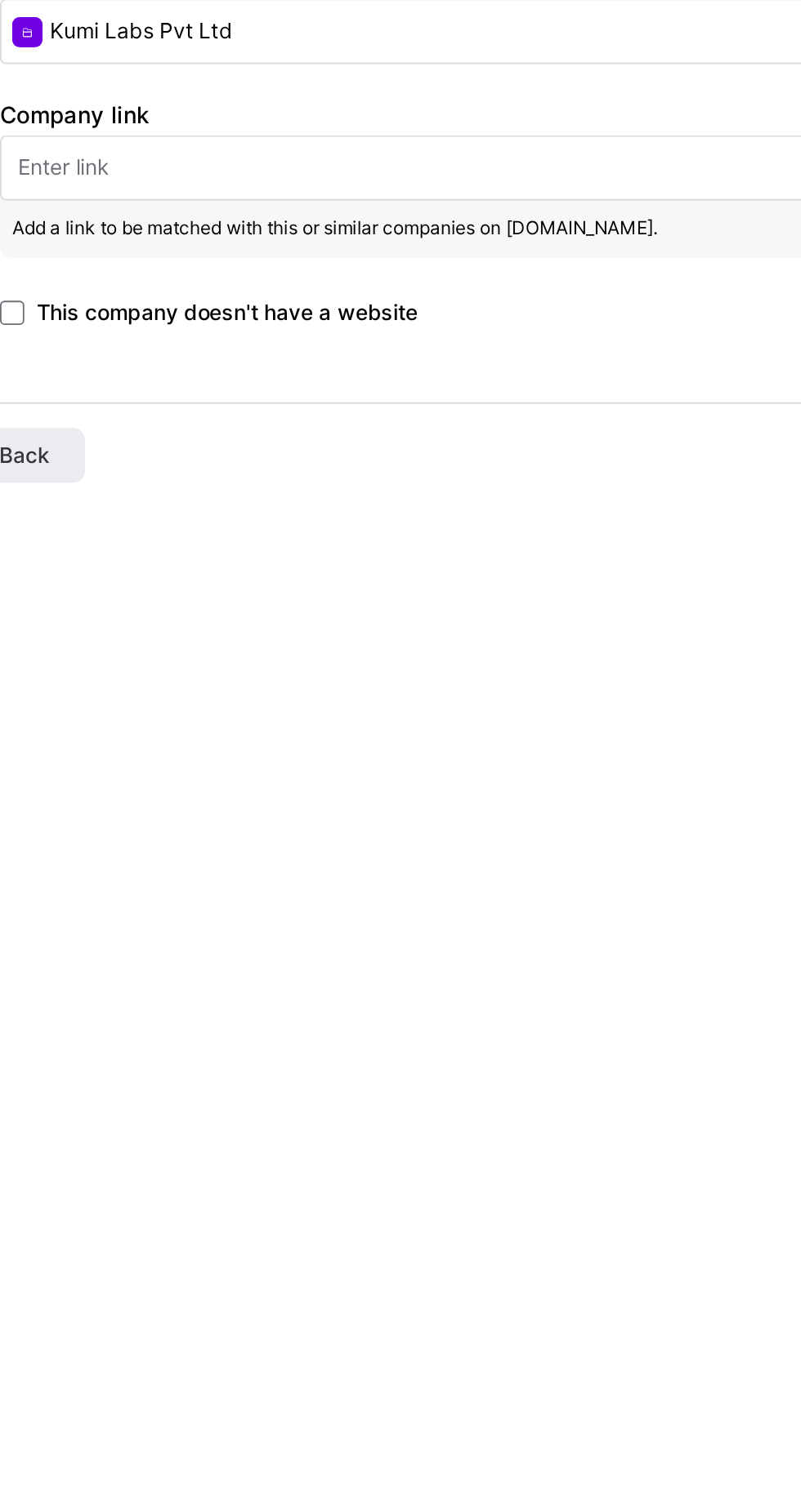
paste input "https://kumilabs.com/"
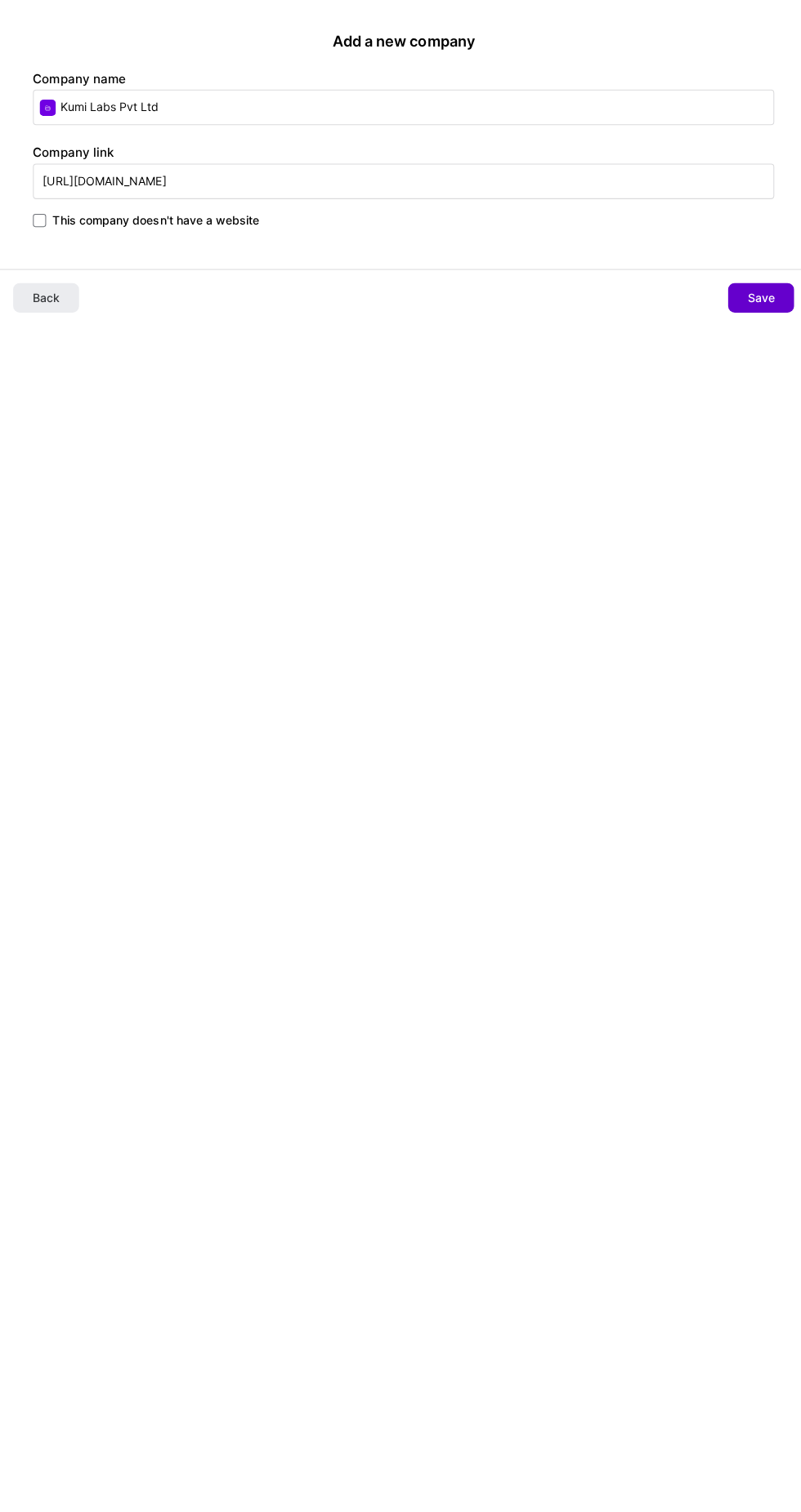
type input "https://kumilabs.com/"
click at [739, 304] on button "Save" at bounding box center [754, 295] width 65 height 29
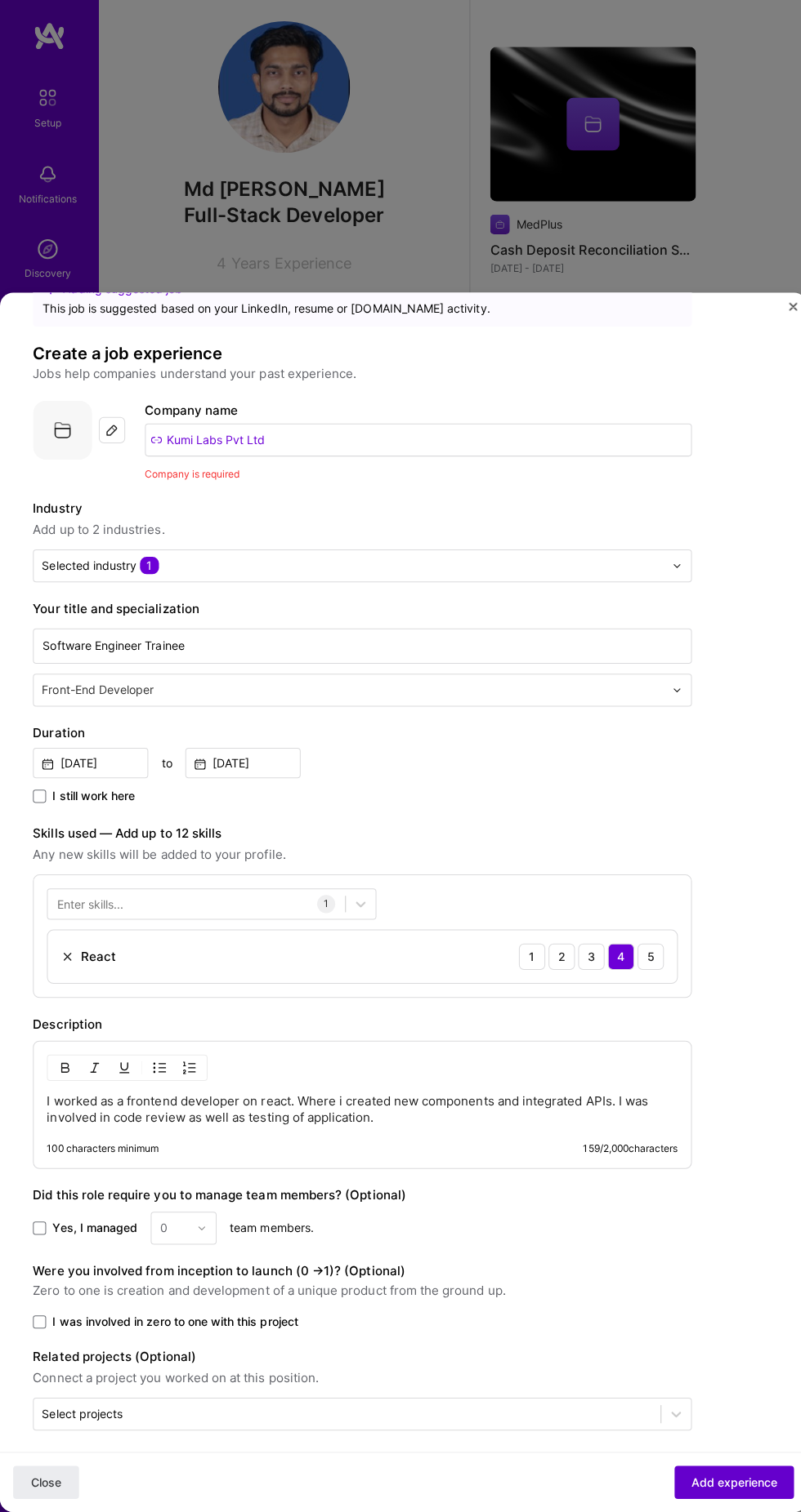
click at [706, 1485] on span "Add experience" at bounding box center [728, 1483] width 86 height 17
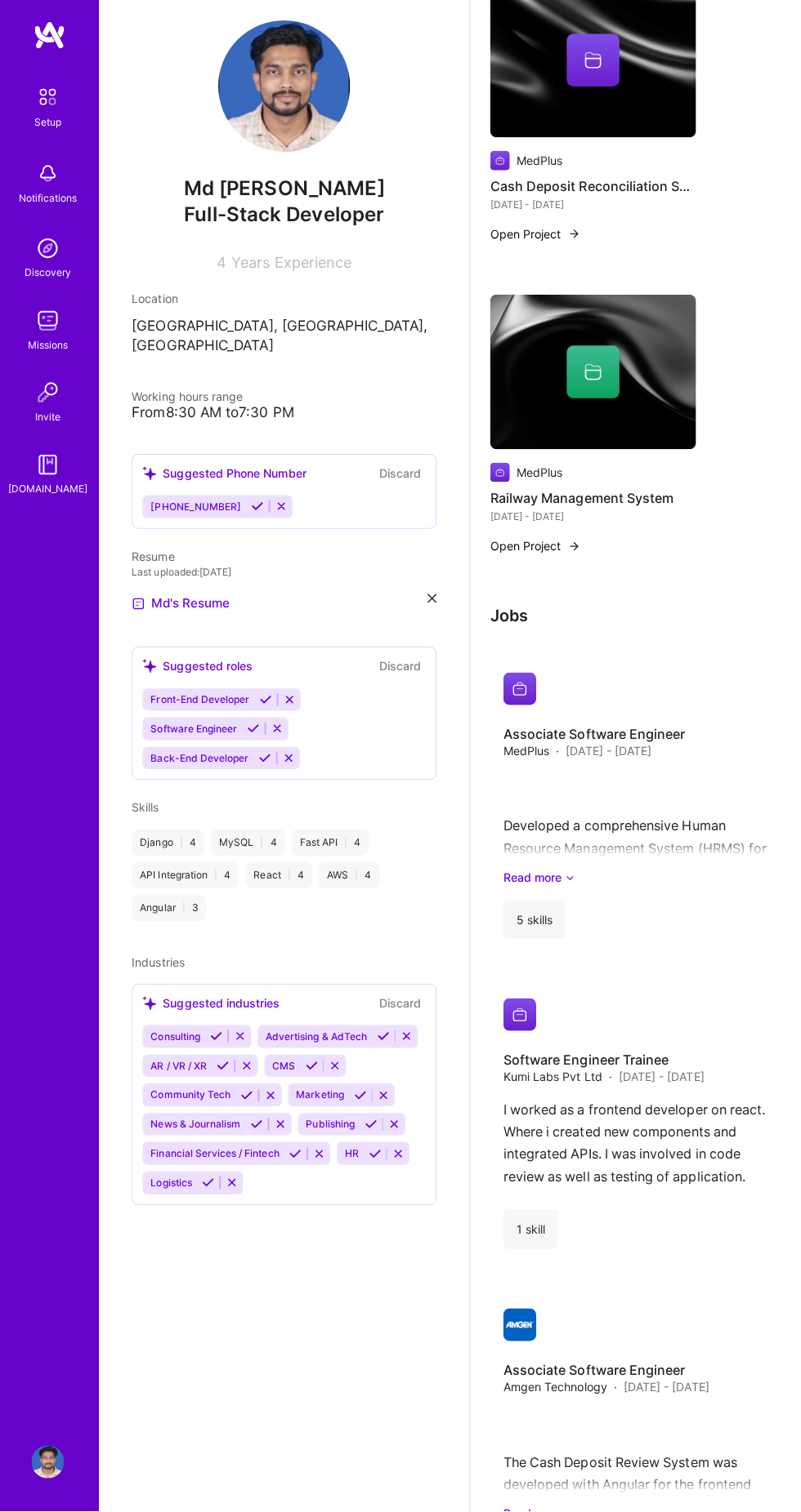
scroll to position [1151, 0]
click at [549, 1511] on link "Read more" at bounding box center [634, 1514] width 269 height 17
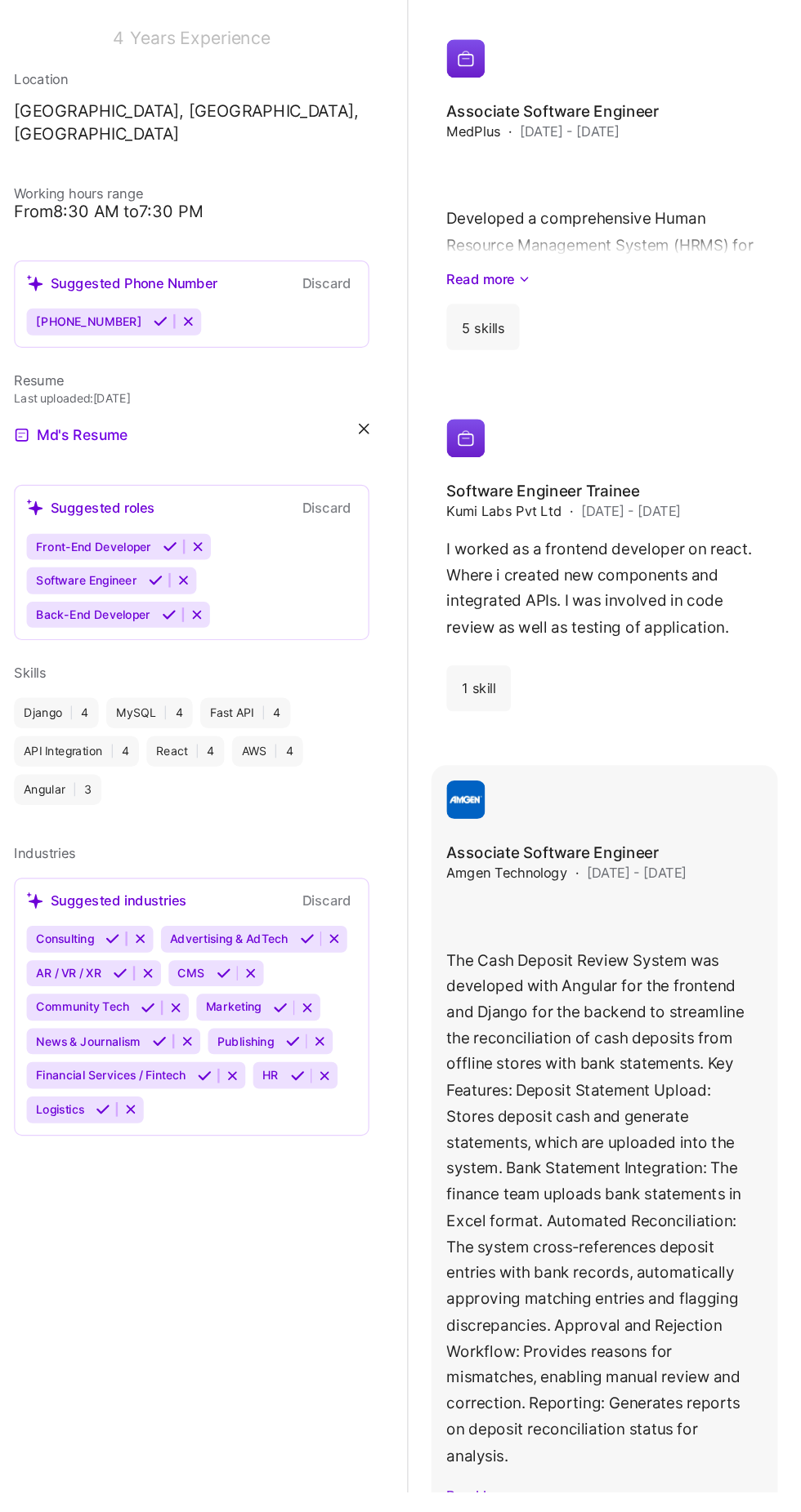
scroll to position [1555, 0]
click at [639, 963] on h4 "Associate Software Engineer" at bounding box center [601, 967] width 204 height 18
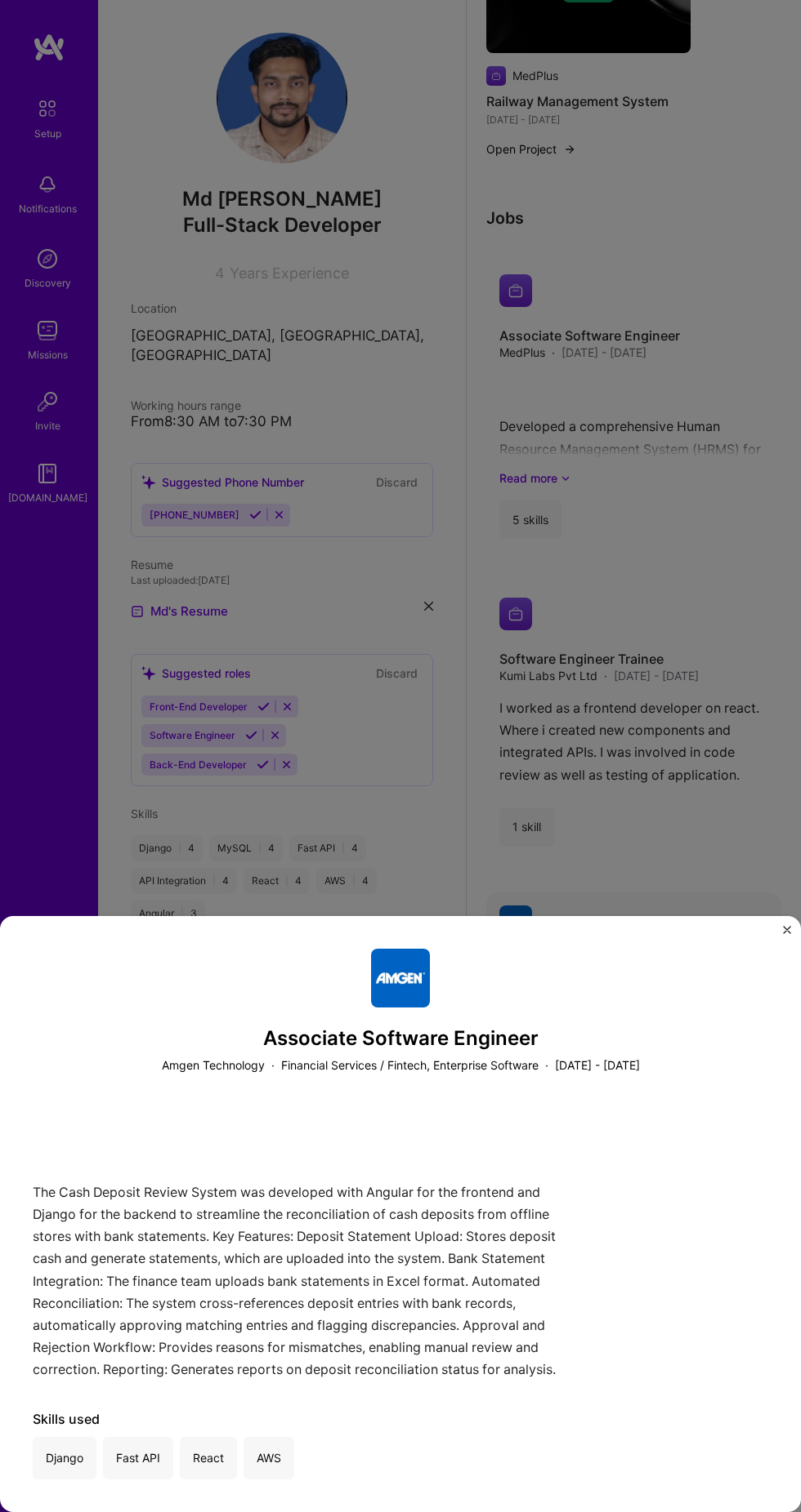
scroll to position [1555, 0]
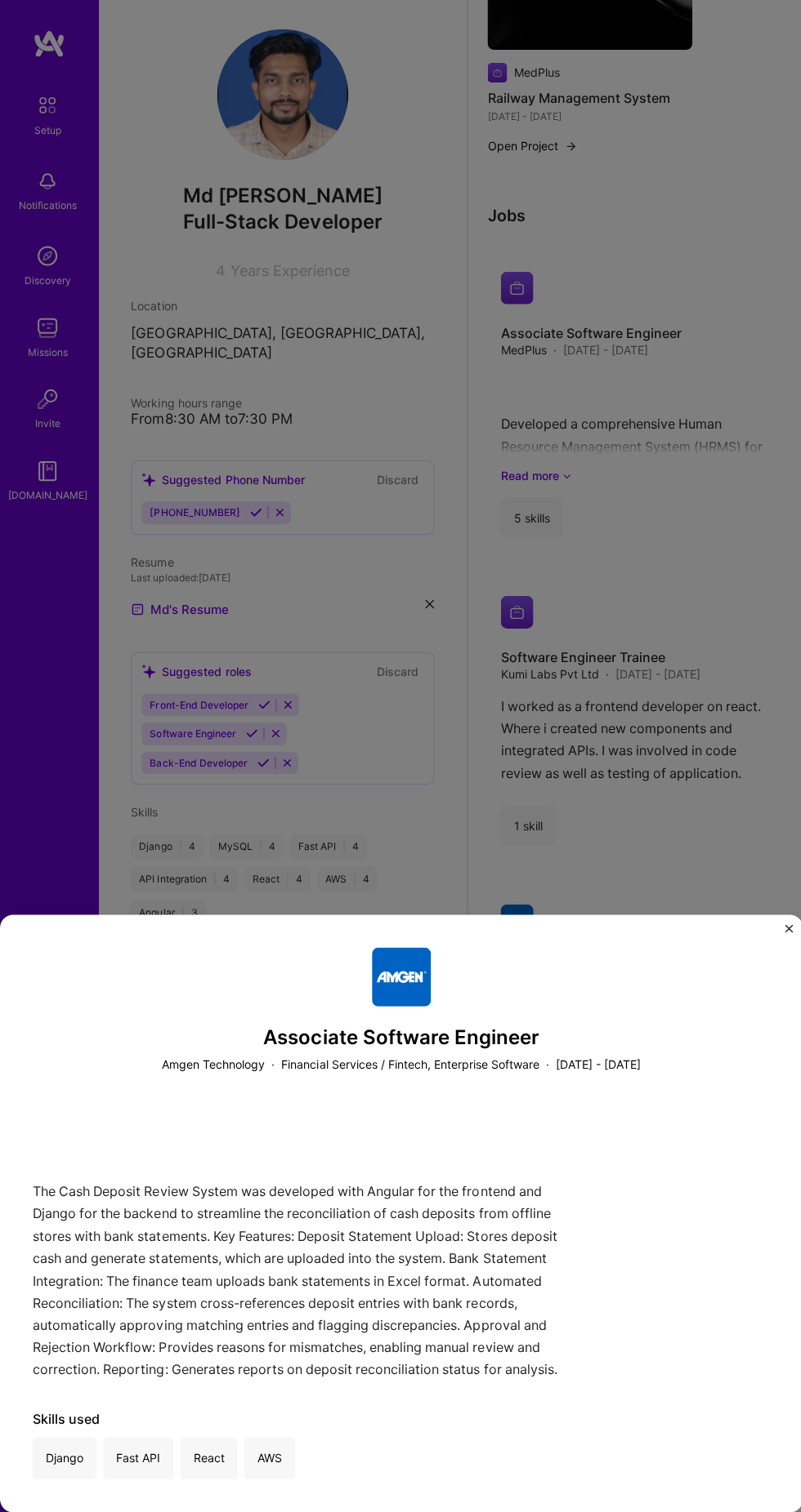
click at [786, 934] on img "Close" at bounding box center [787, 930] width 8 height 8
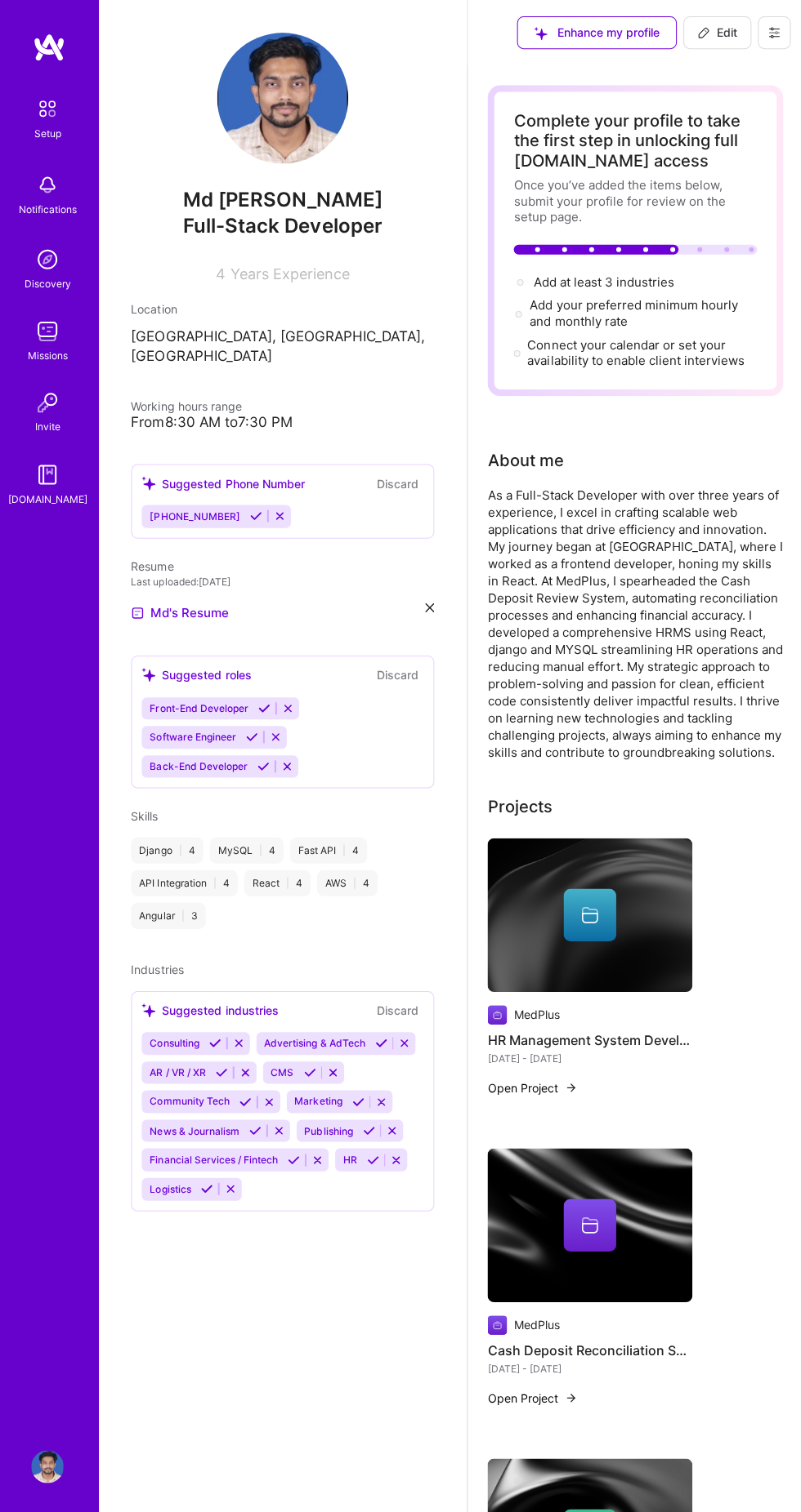
click at [719, 29] on span "Edit" at bounding box center [715, 32] width 40 height 17
select select "US"
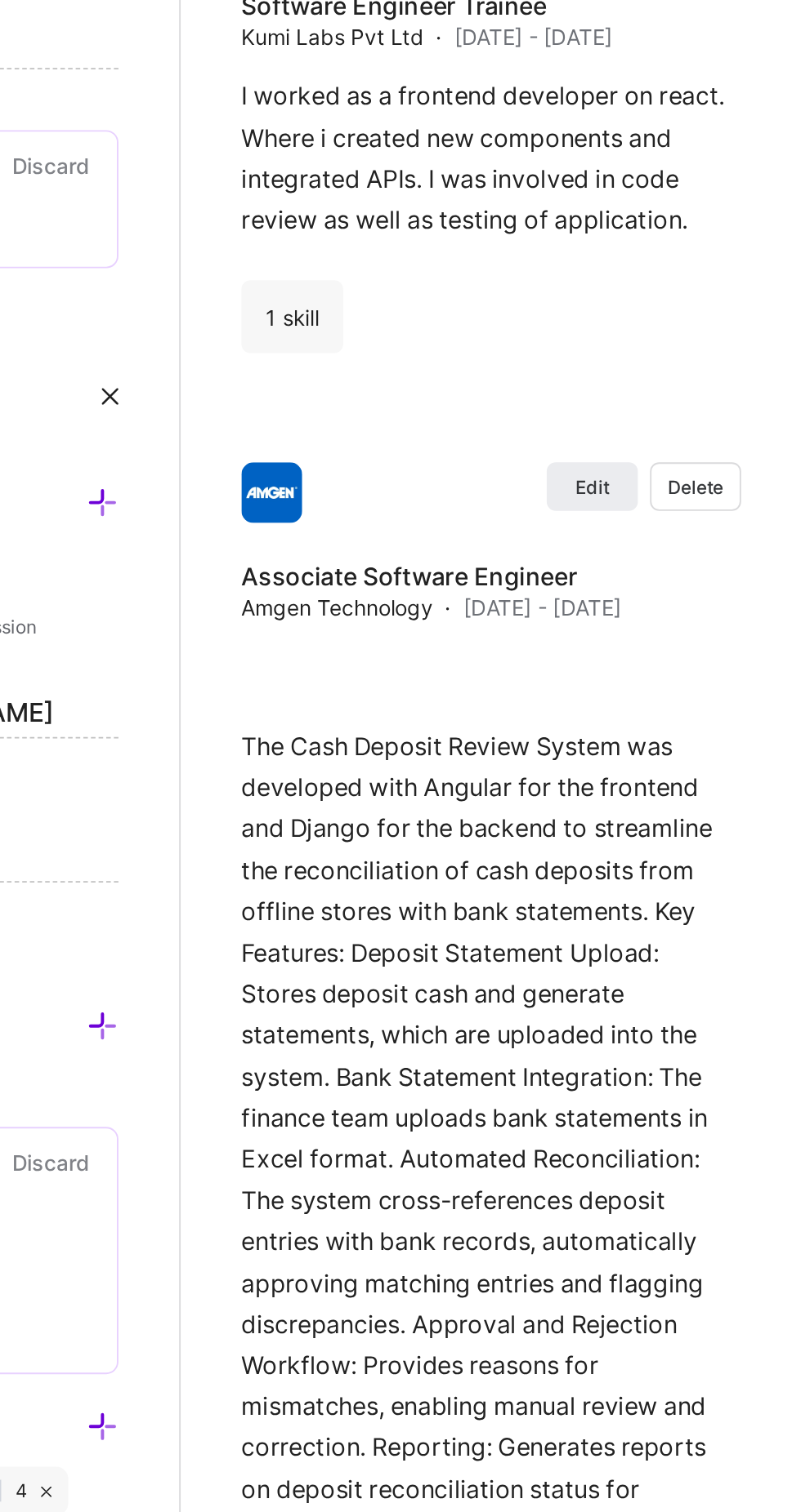
scroll to position [2455, 0]
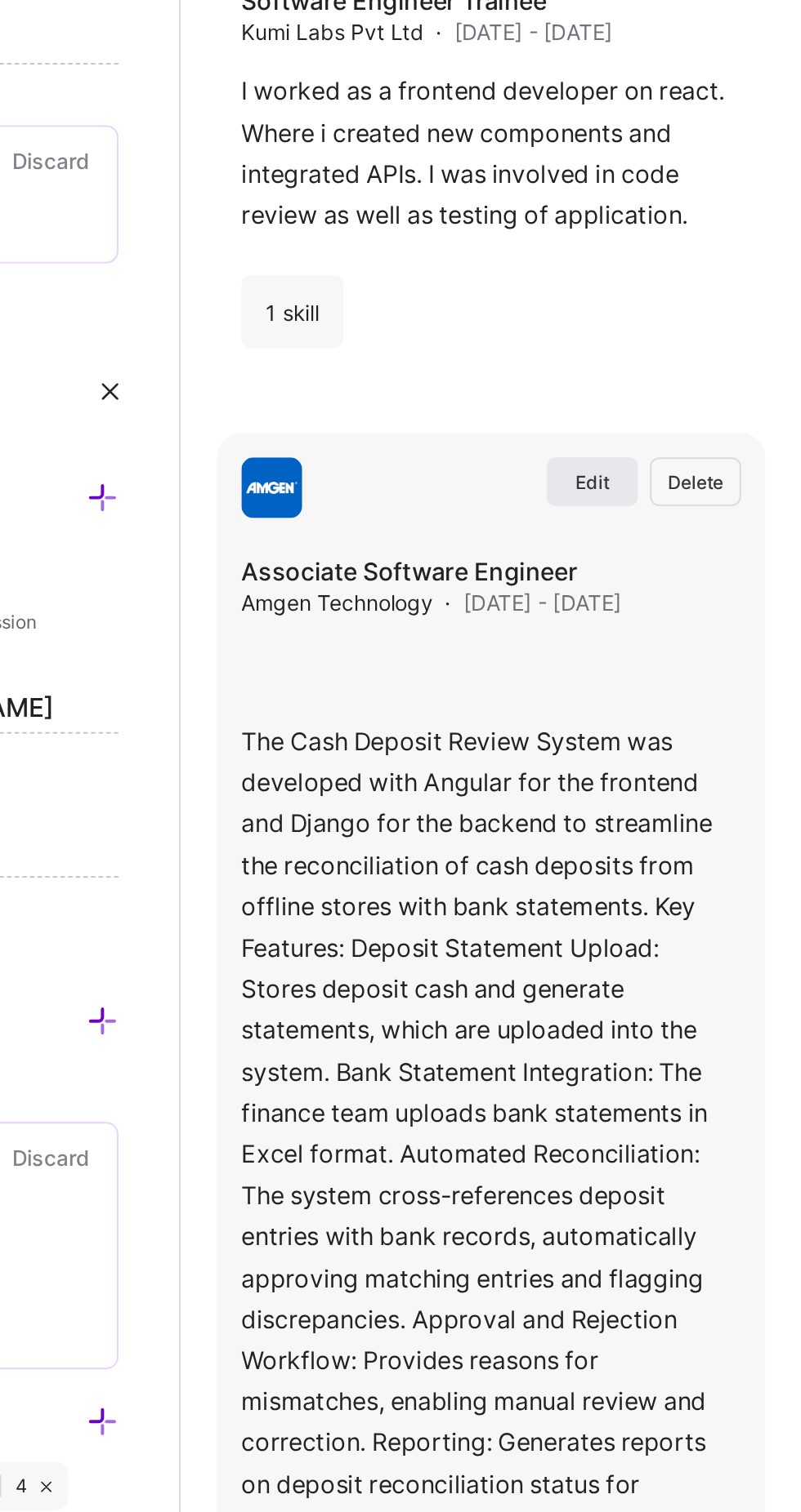
click at [683, 914] on span "Edit" at bounding box center [688, 910] width 18 height 14
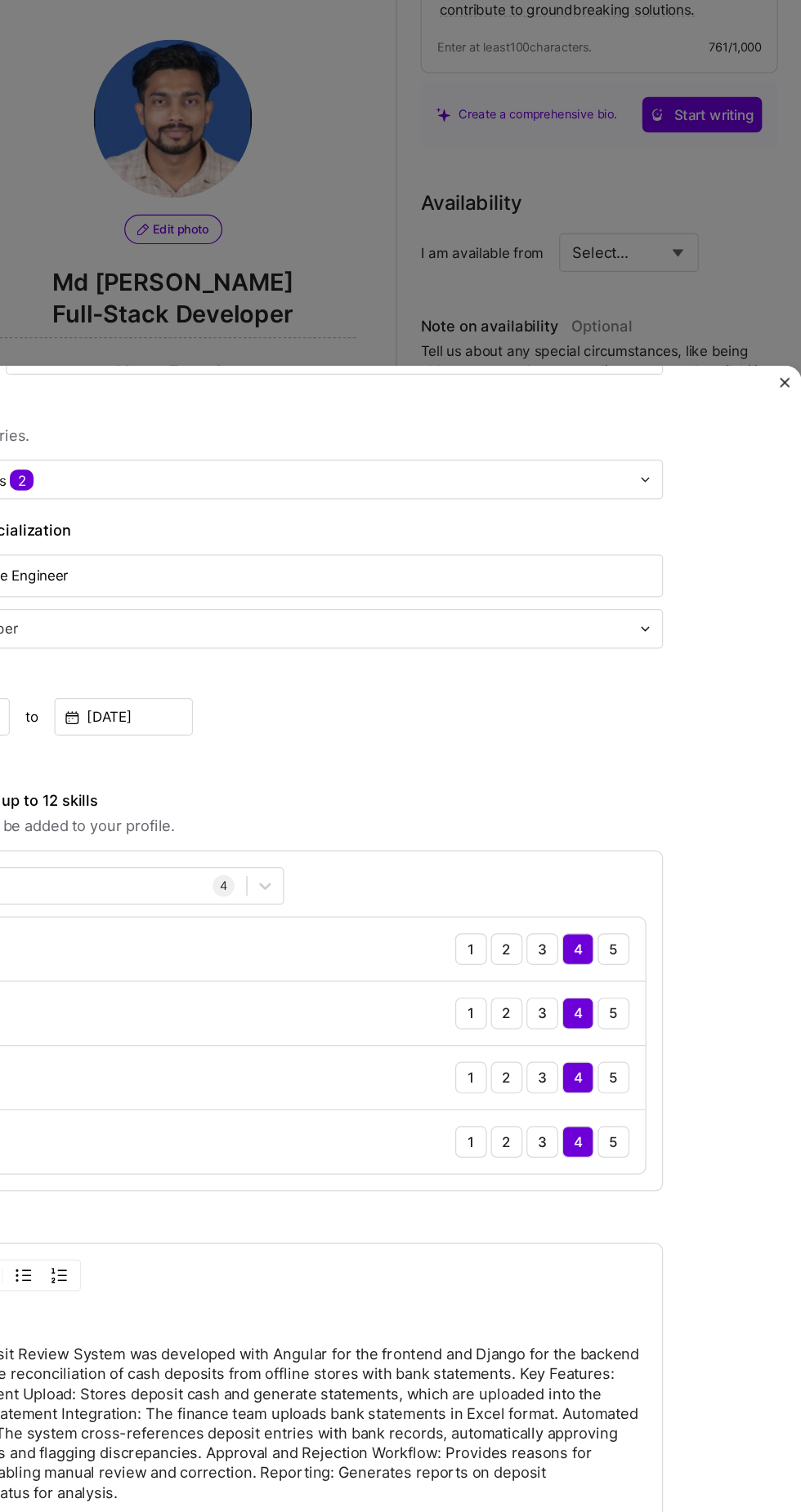
scroll to position [772, 0]
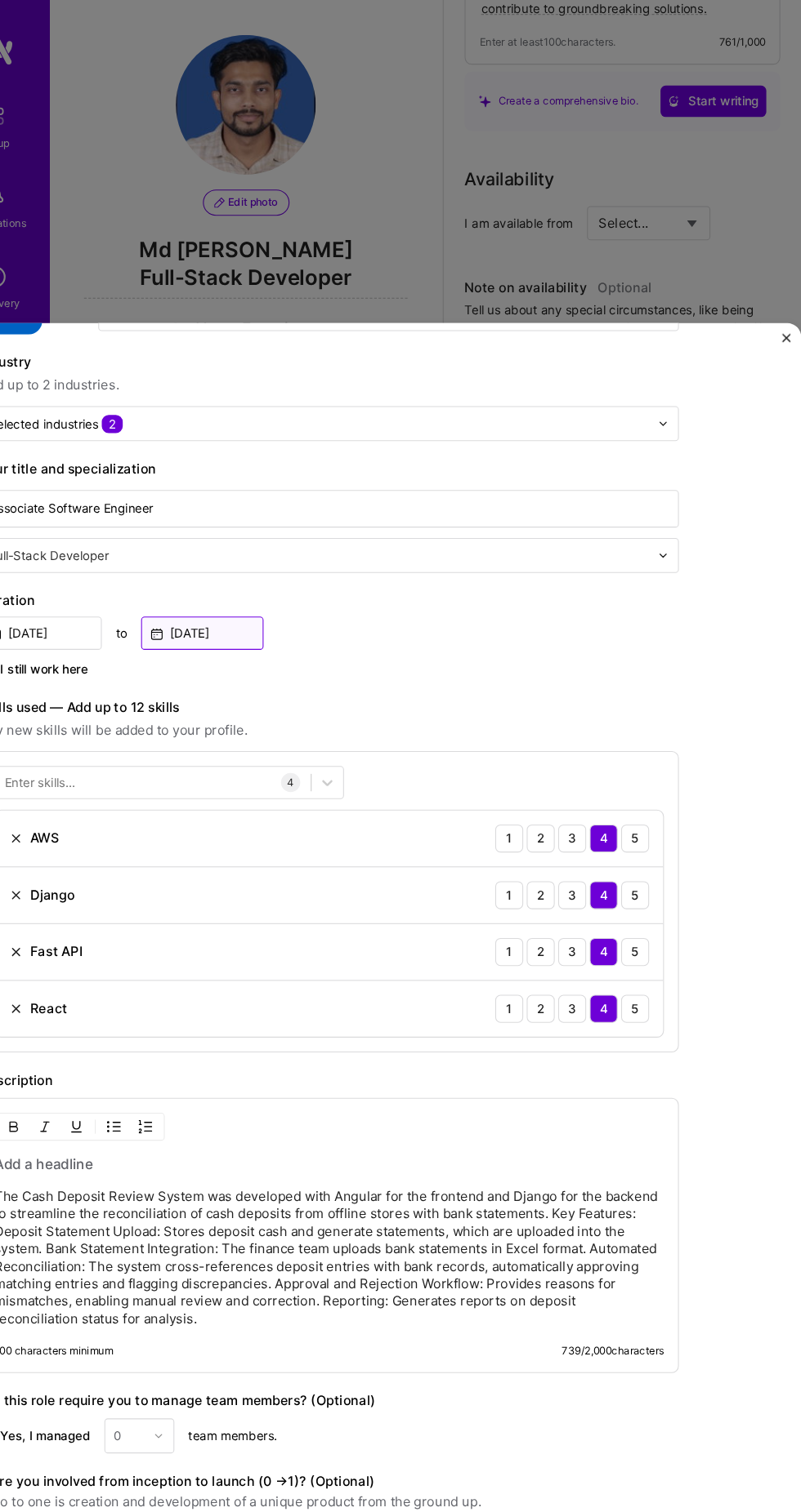
click at [267, 577] on input "May, 2022" at bounding box center [241, 592] width 114 height 31
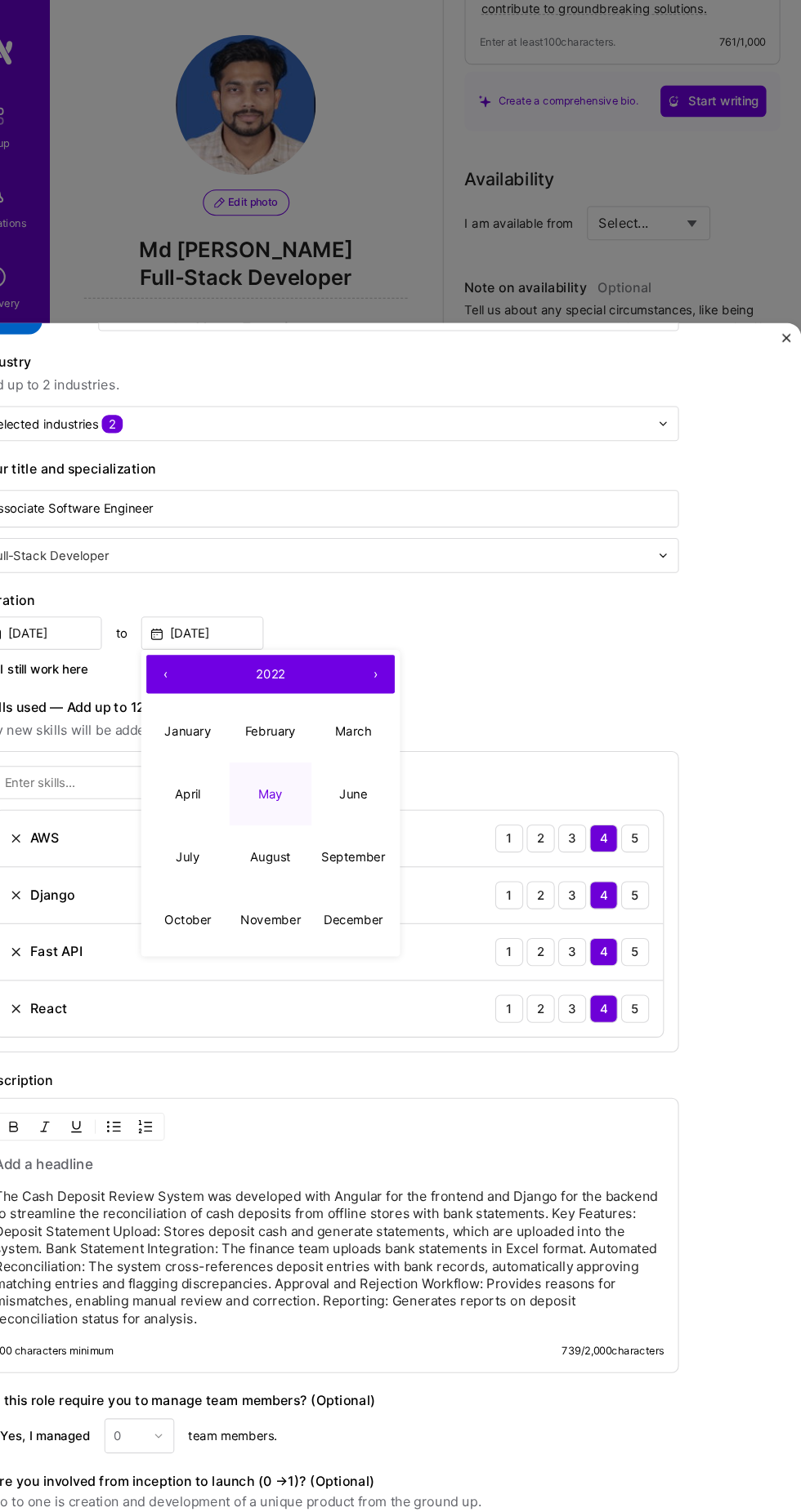
click at [487, 552] on div "Duration Jan, 2021 to May, 2022 ‹ 2022 › January February March April May June …" at bounding box center [359, 593] width 654 height 83
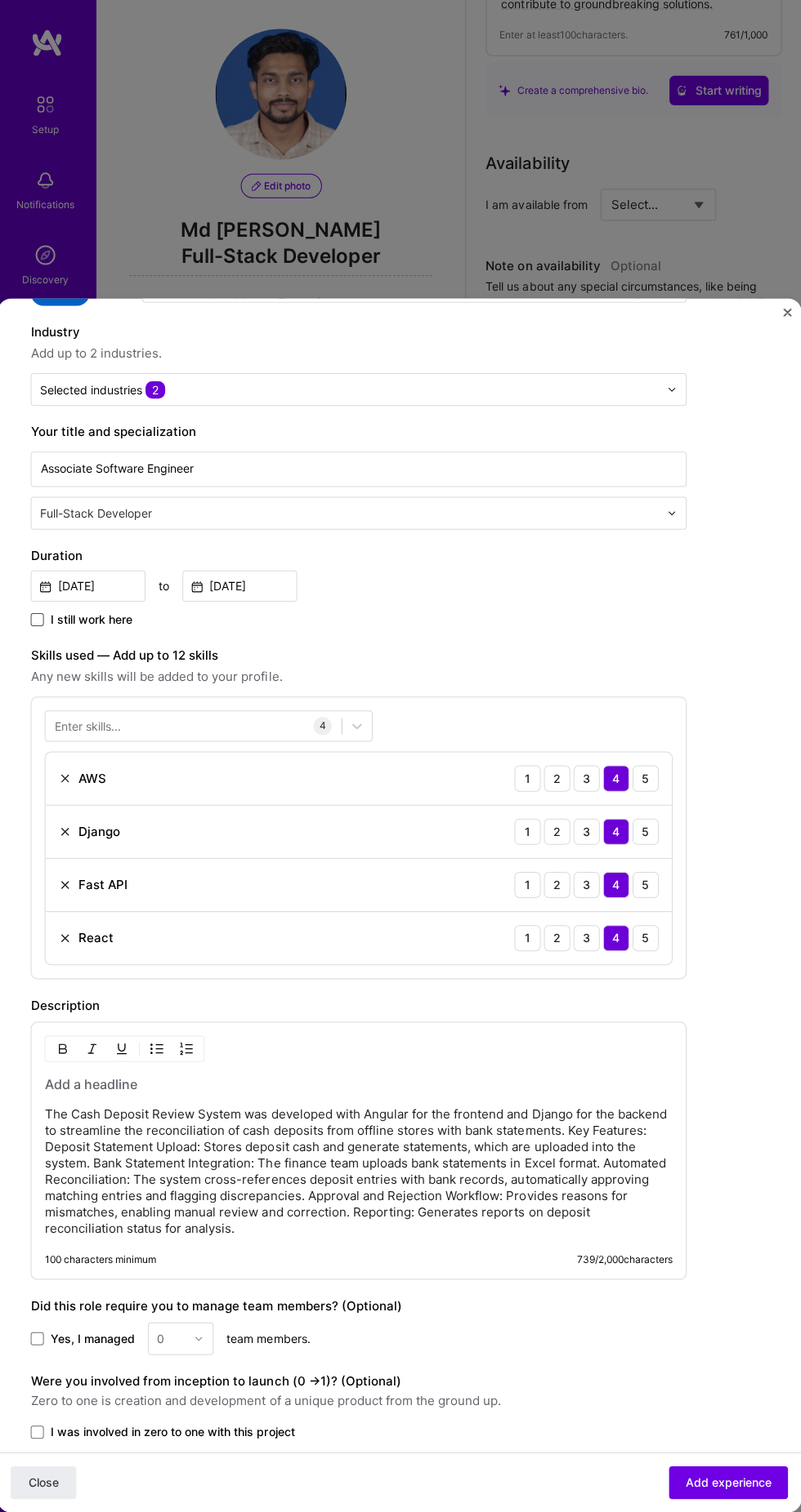
click at [39, 616] on span at bounding box center [39, 622] width 13 height 13
click at [0, 0] on input "I still work here" at bounding box center [0, 0] width 0 height 0
click at [92, 573] on input "[DATE]" at bounding box center [89, 588] width 114 height 31
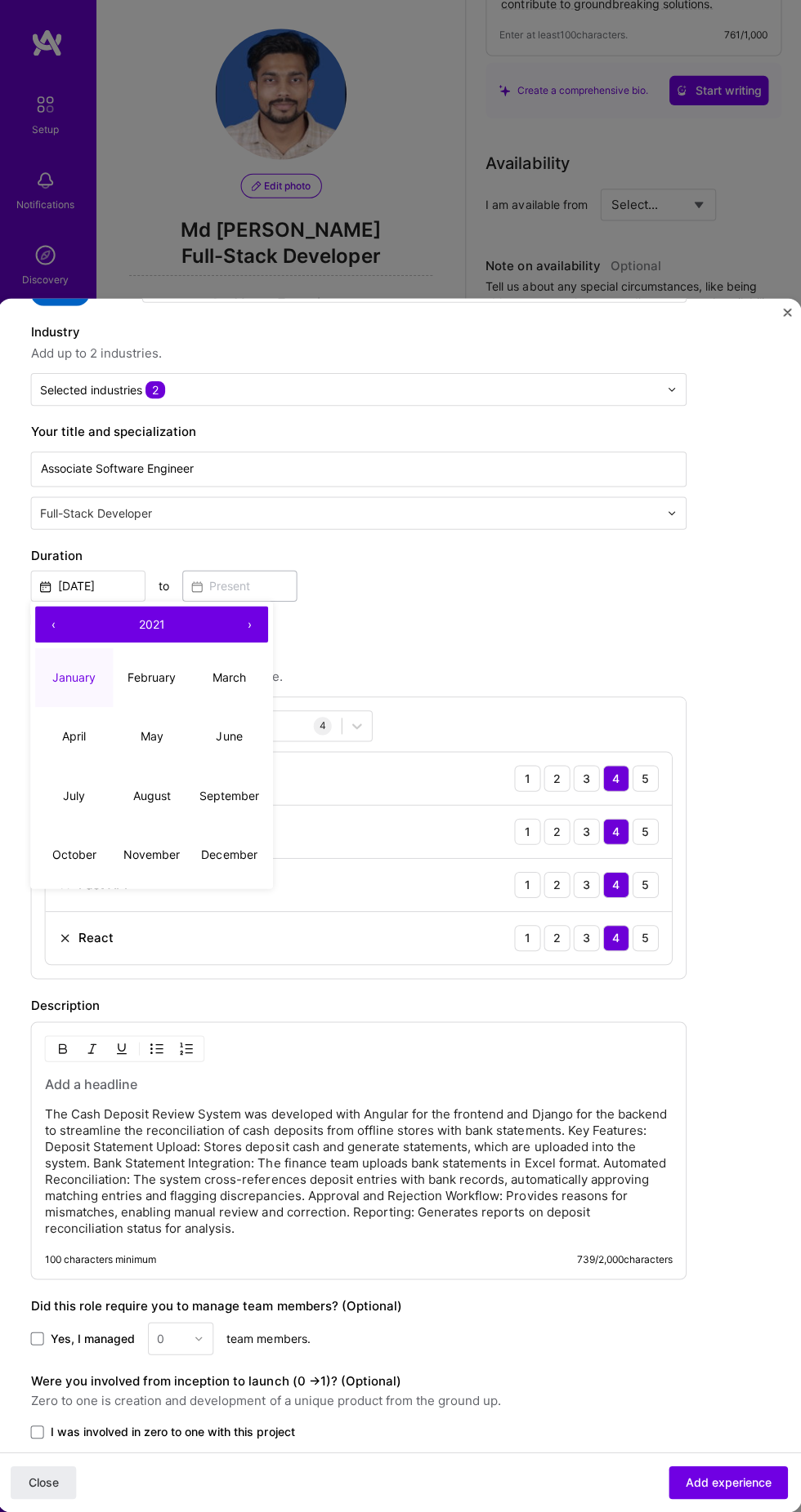
click at [261, 609] on button "›" at bounding box center [251, 627] width 36 height 36
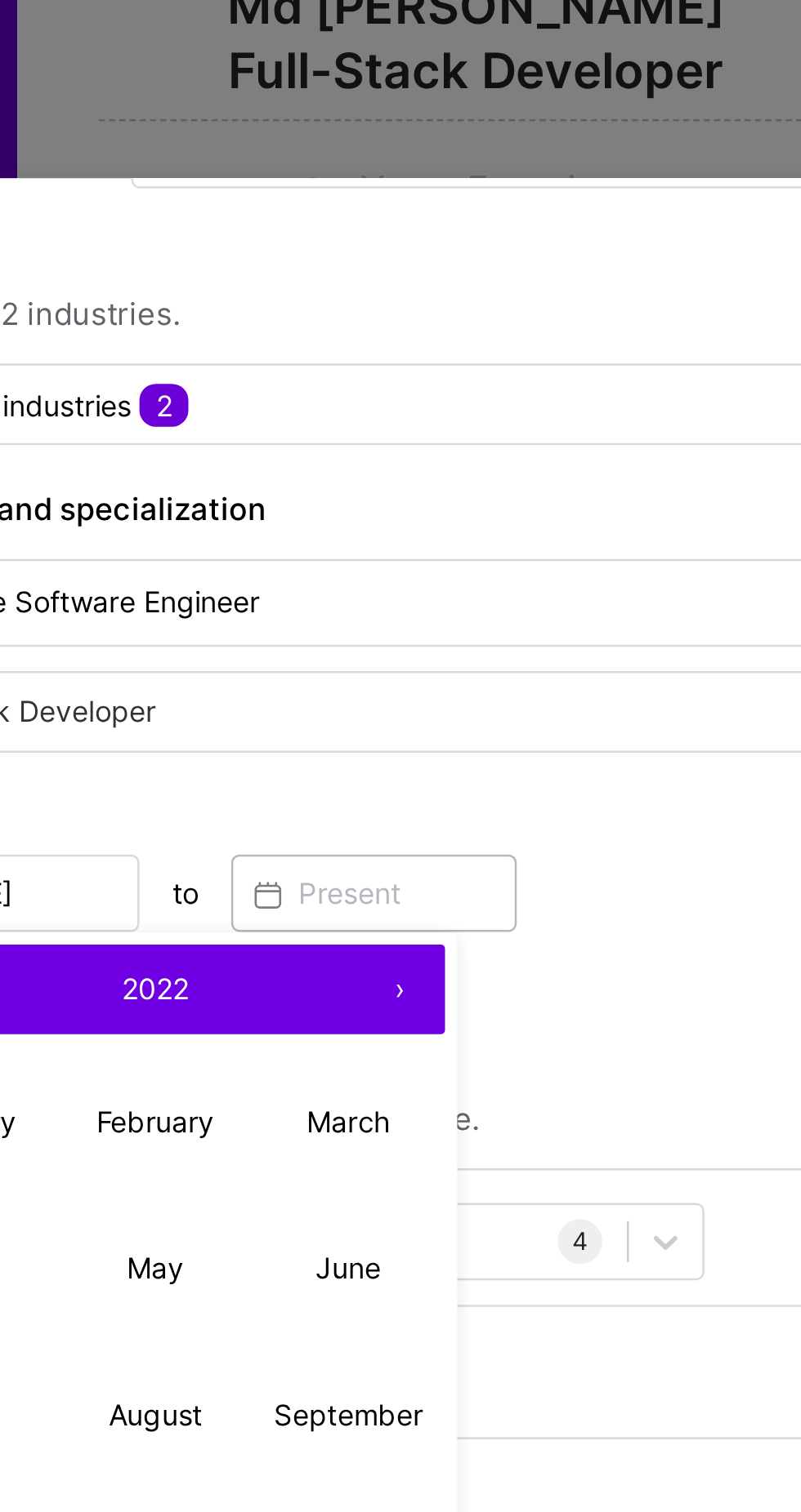
click at [248, 609] on button "›" at bounding box center [251, 627] width 36 height 36
click at [246, 609] on button "›" at bounding box center [251, 627] width 36 height 36
click at [231, 849] on abbr "December" at bounding box center [231, 855] width 56 height 14
type input "Dec, 2024"
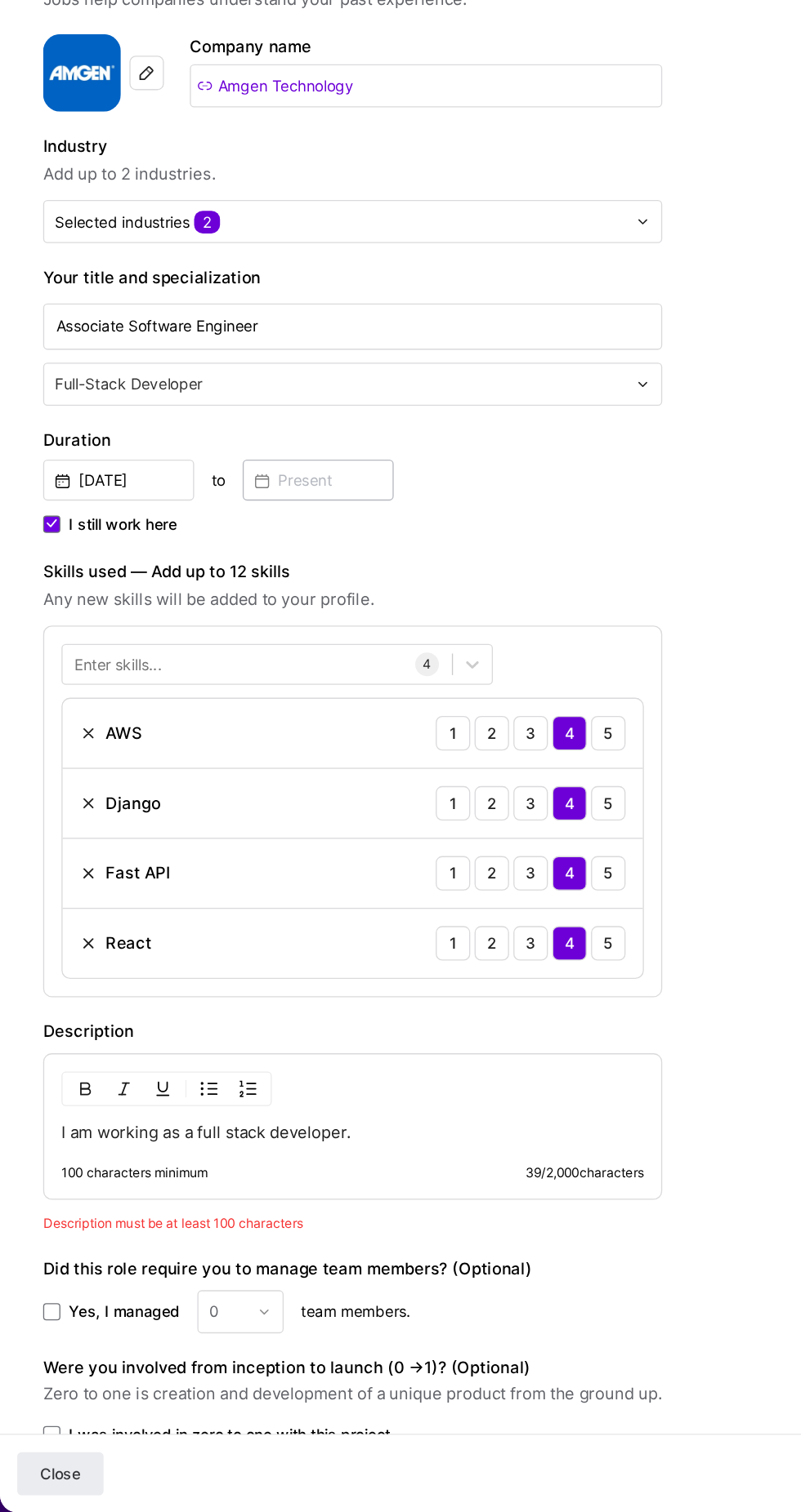
click at [417, 1217] on p "I am working as a full stack developer." at bounding box center [267, 1225] width 441 height 17
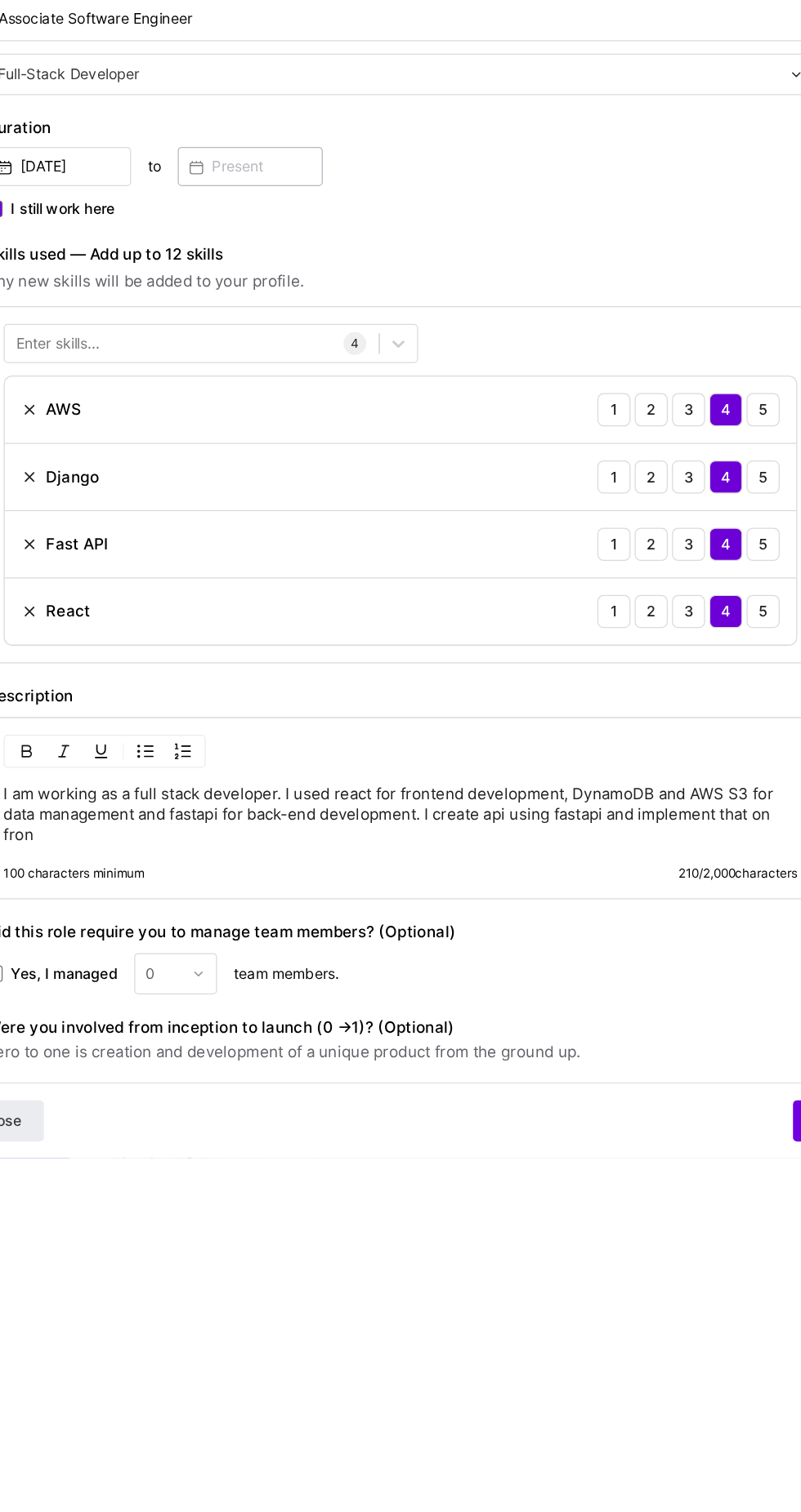
click at [182, 1257] on p "I am working as a full stack developer. I used react for frontend development, …" at bounding box center [360, 1241] width 626 height 49
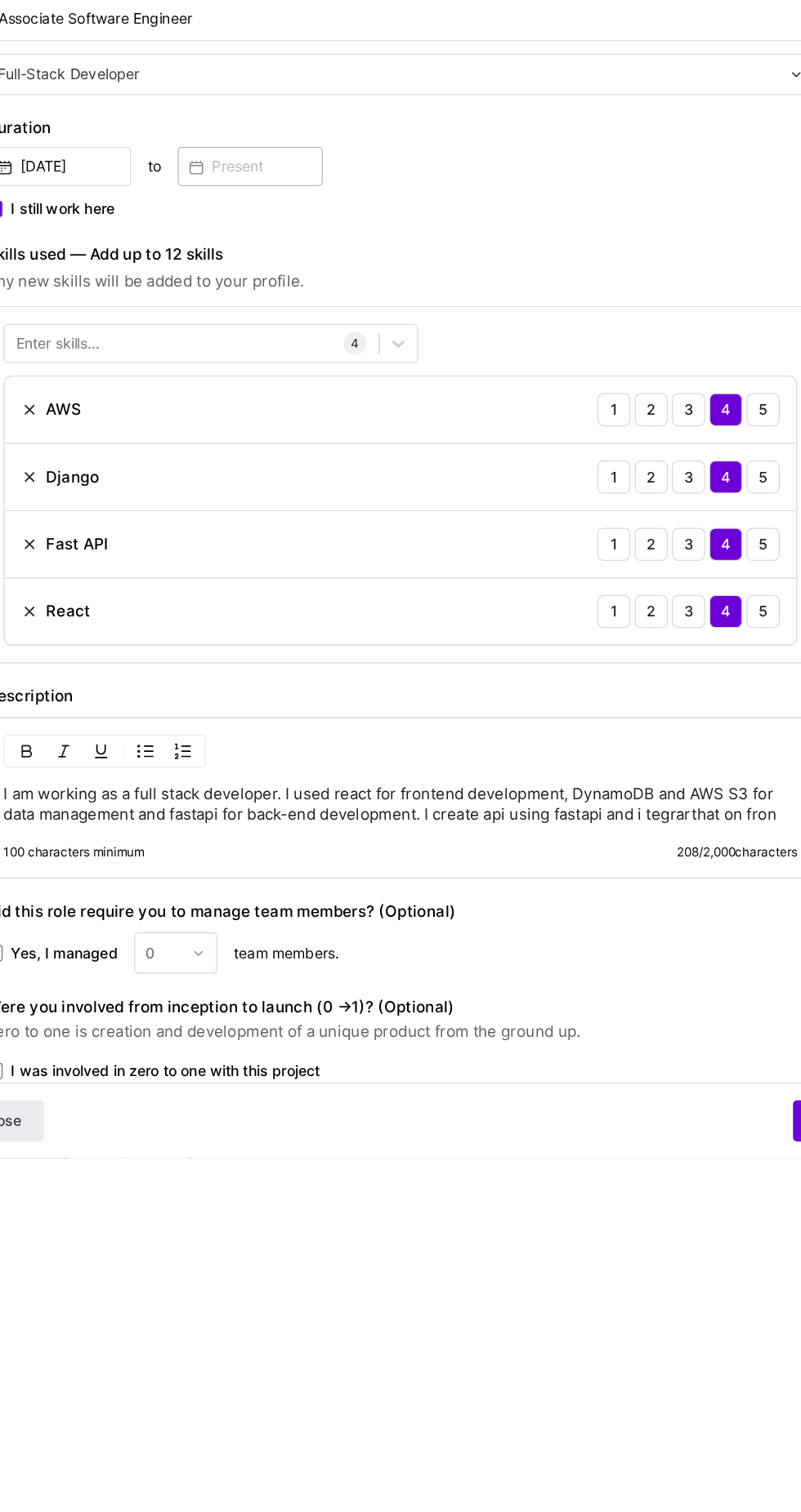
click at [56, 1240] on p "I am working as a full stack developer. I used react for frontend development, …" at bounding box center [360, 1232] width 626 height 32
click at [156, 1249] on p "I am working as a full stack developer. I used react for frontend development, …" at bounding box center [360, 1232] width 626 height 32
click at [147, 1249] on p "I am working as a full stack developer. I used react for frontend development, …" at bounding box center [360, 1232] width 626 height 32
click at [164, 1249] on p "I am working as a full stack developer. I used react for frontend development, …" at bounding box center [360, 1232] width 626 height 32
click at [146, 1249] on p "I am working as a full stack developer. I used react for frontend development, …" at bounding box center [360, 1232] width 626 height 32
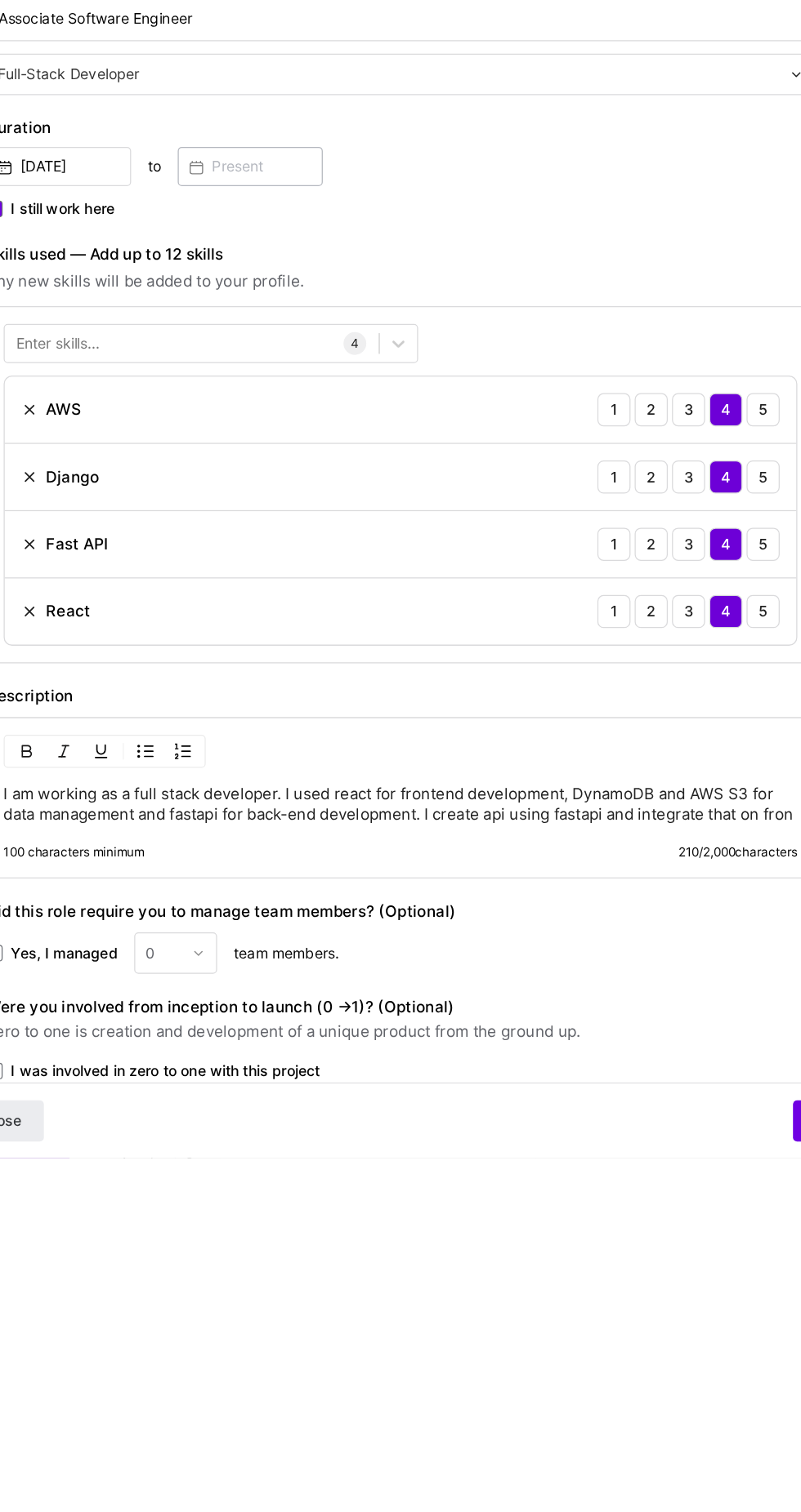
click at [341, 1249] on p "I am working as a full stack developer. I used react for frontend development, …" at bounding box center [360, 1232] width 626 height 32
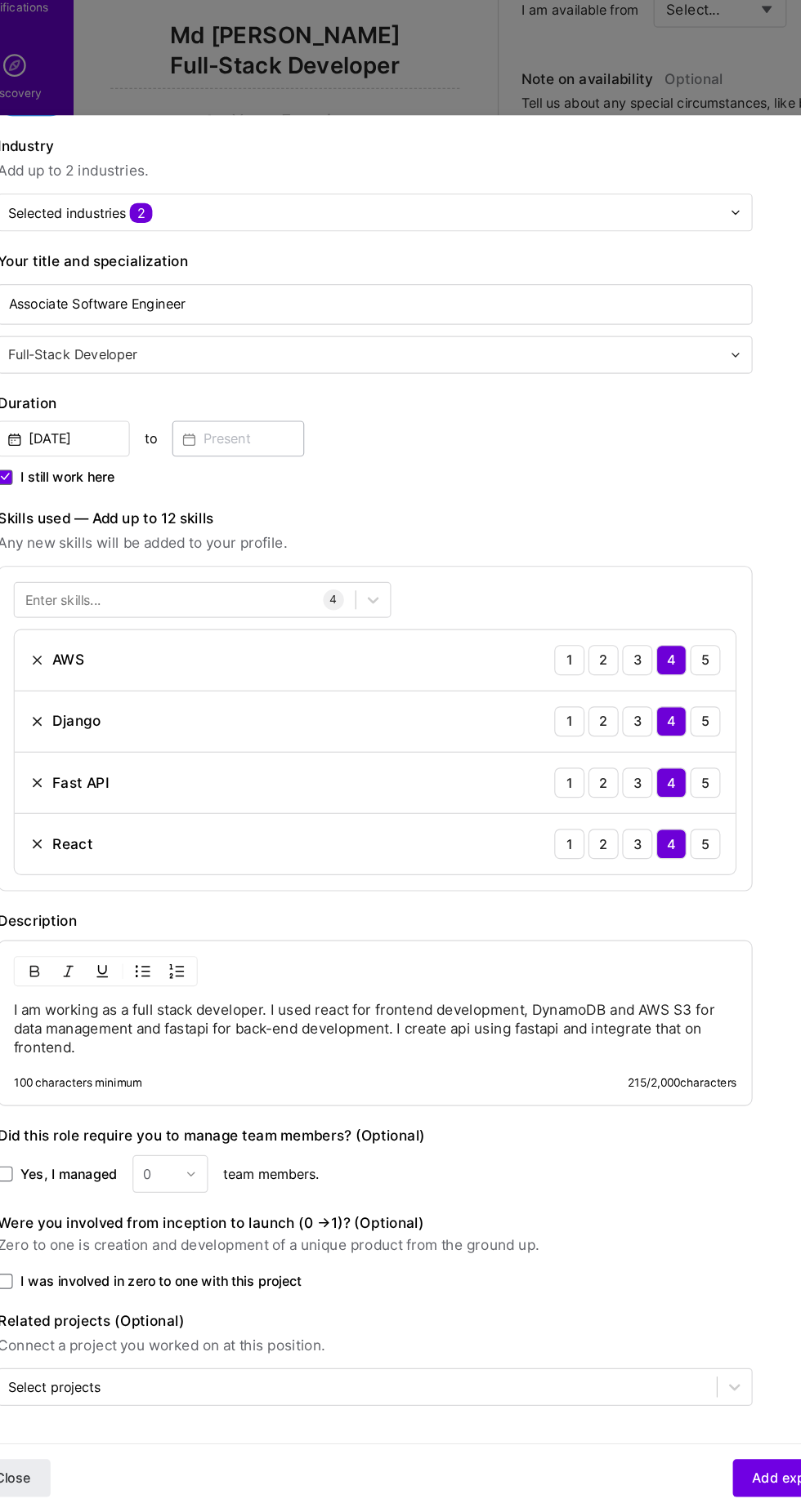
scroll to position [769, 0]
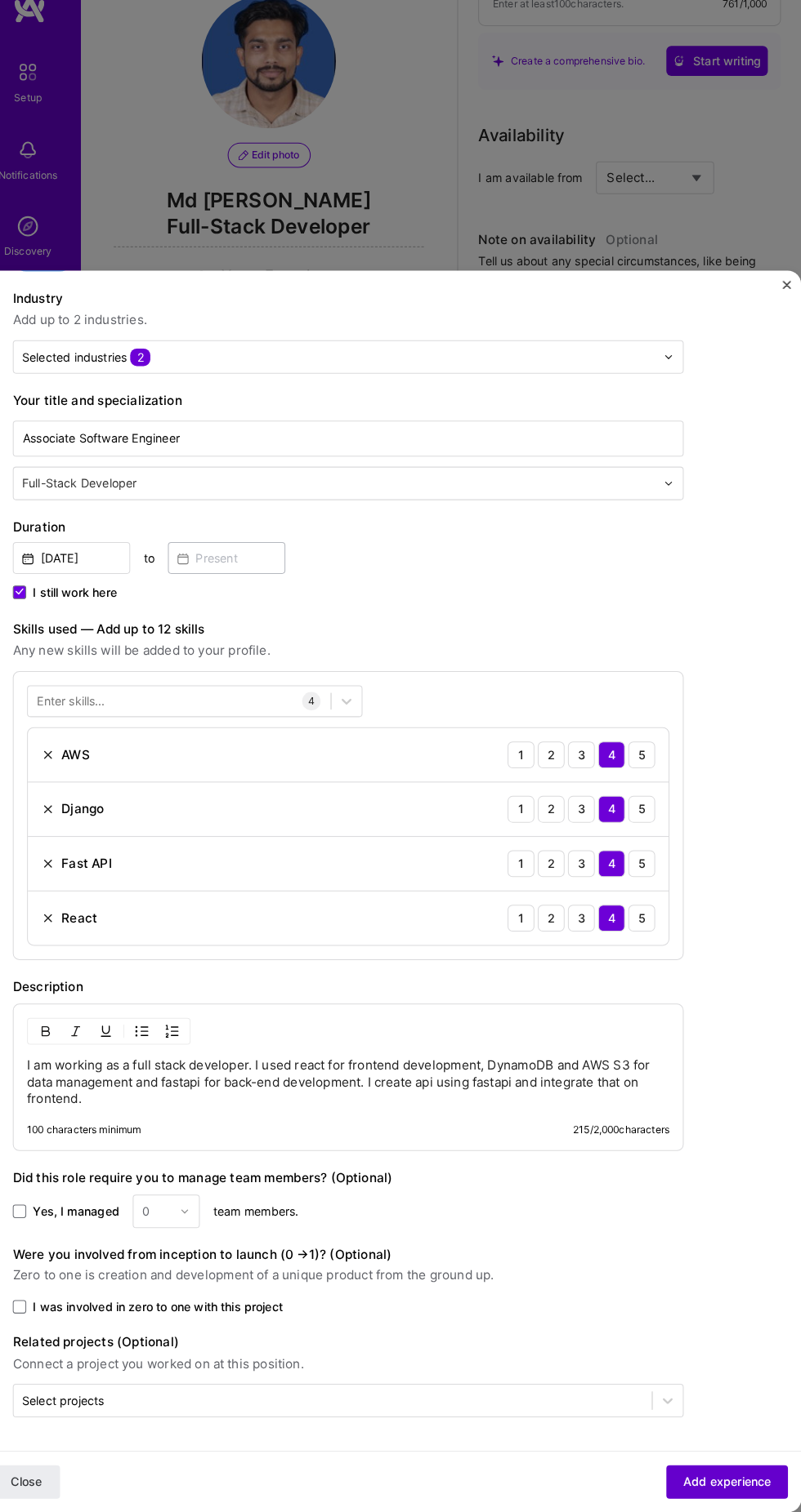
click at [737, 1487] on span "Add experience" at bounding box center [728, 1483] width 86 height 17
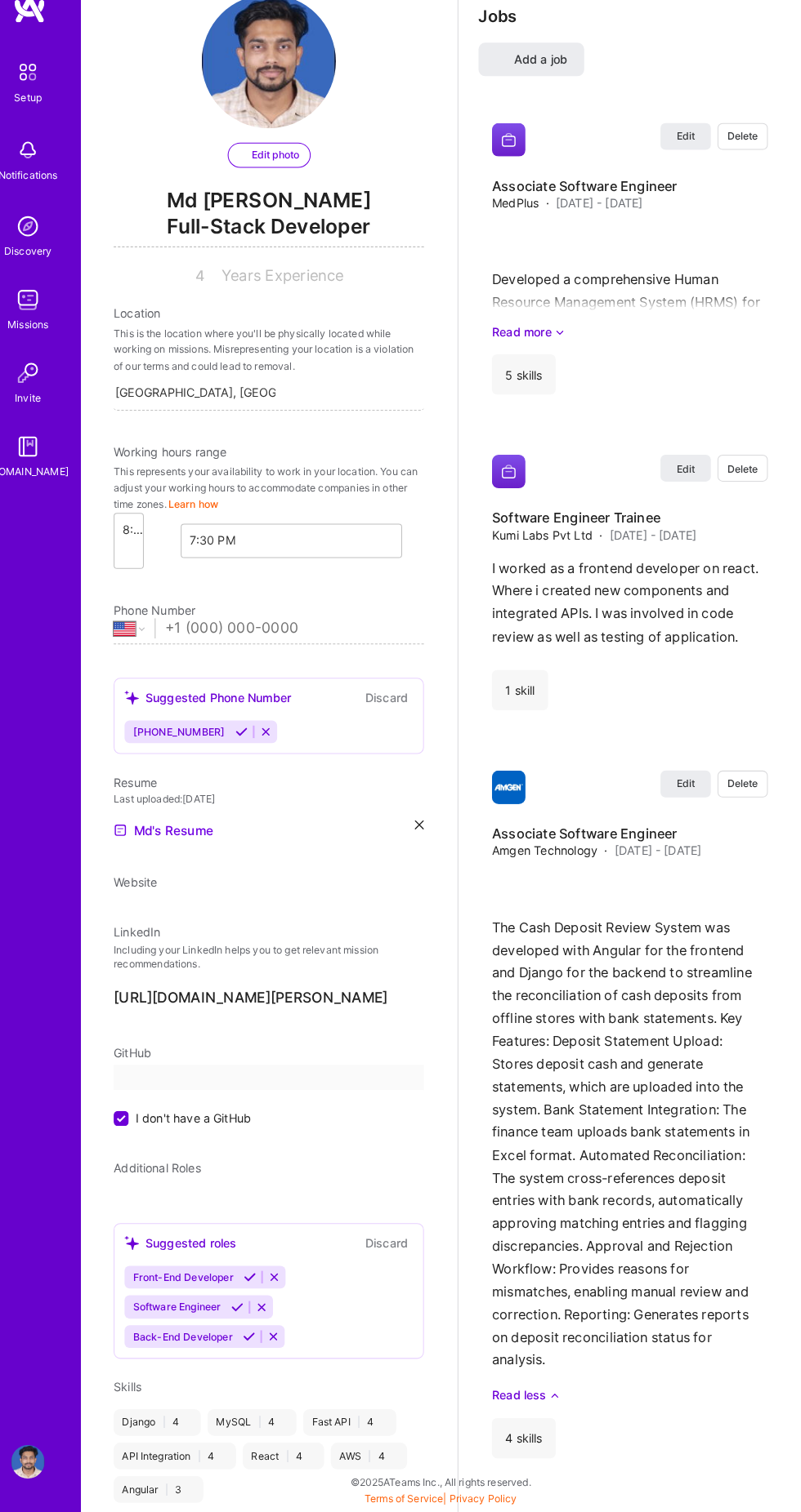
scroll to position [0, 0]
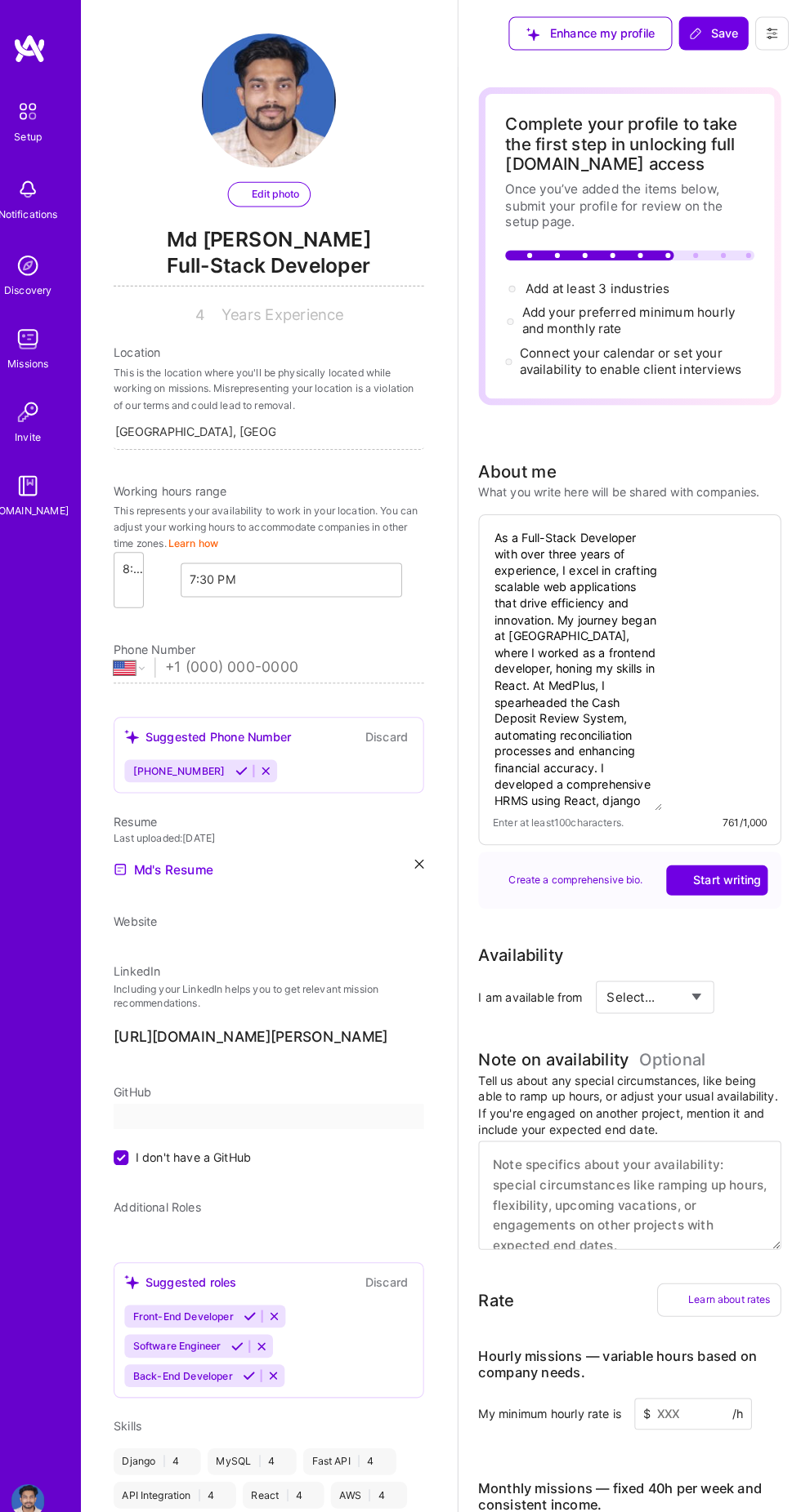
select select "US"
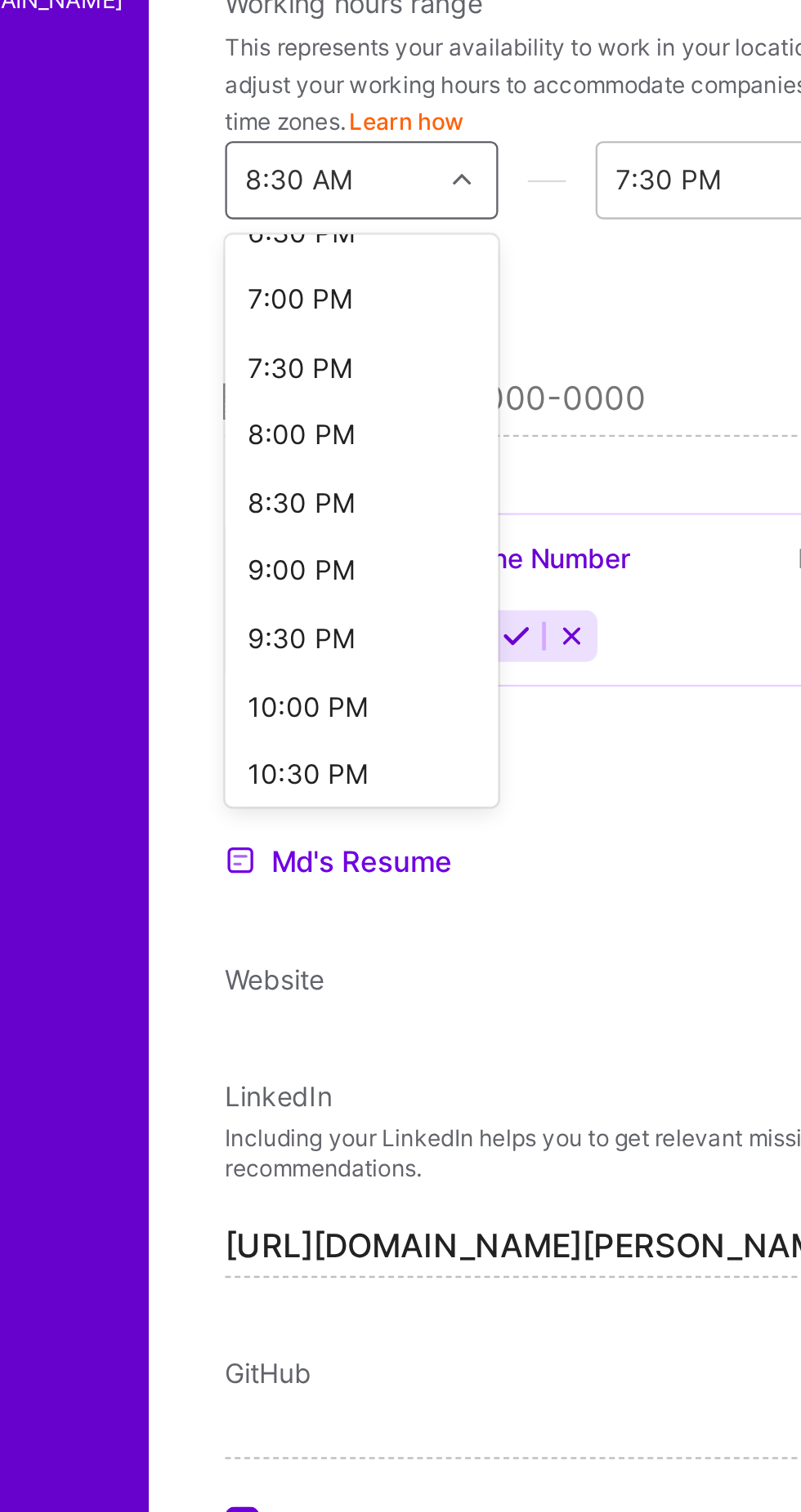
scroll to position [1094, 0]
click at [149, 708] on div "8:30 PM" at bounding box center [189, 713] width 117 height 29
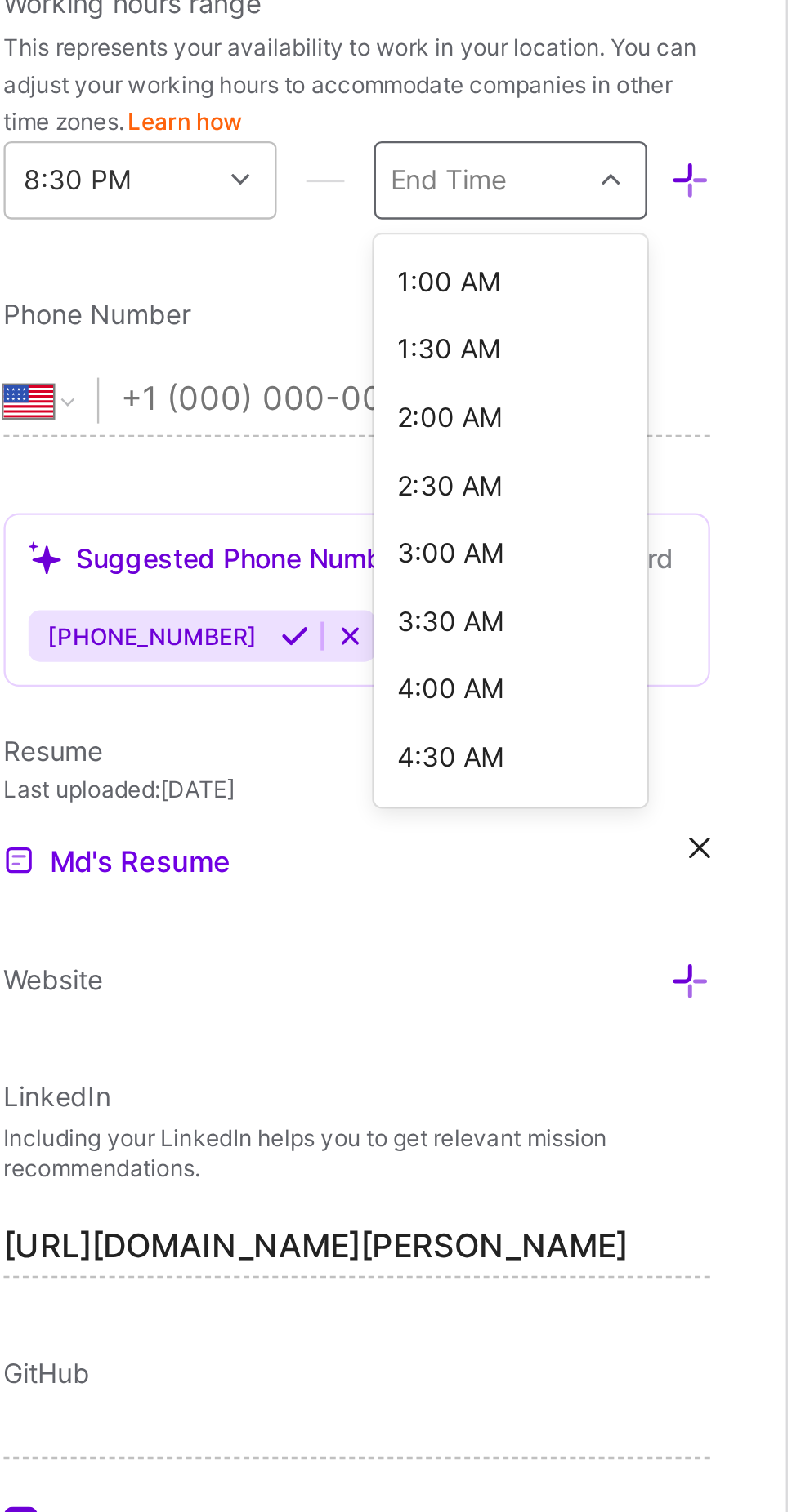
scroll to position [257, 0]
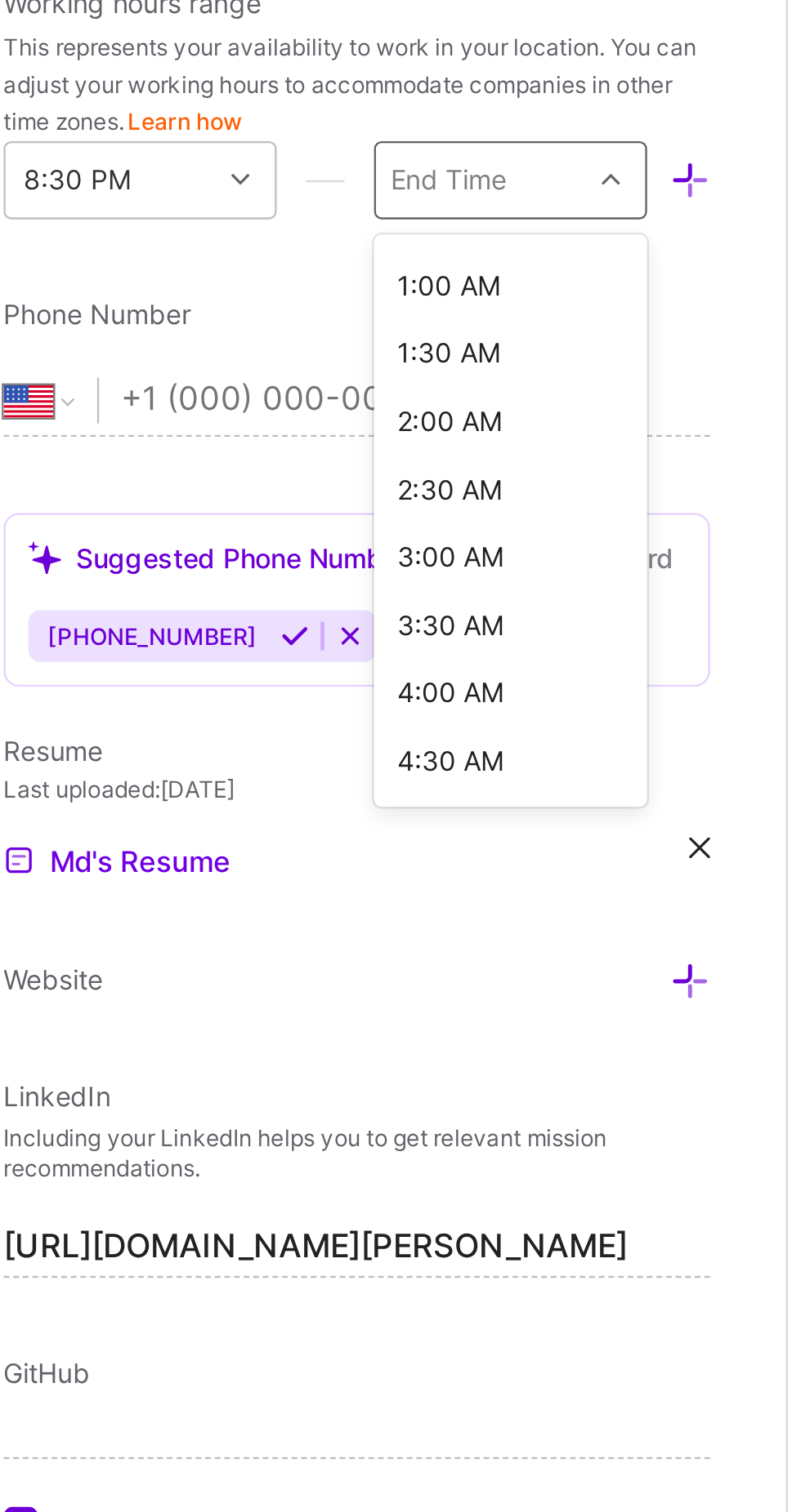
click at [311, 674] on div "2:00 AM" at bounding box center [347, 678] width 117 height 29
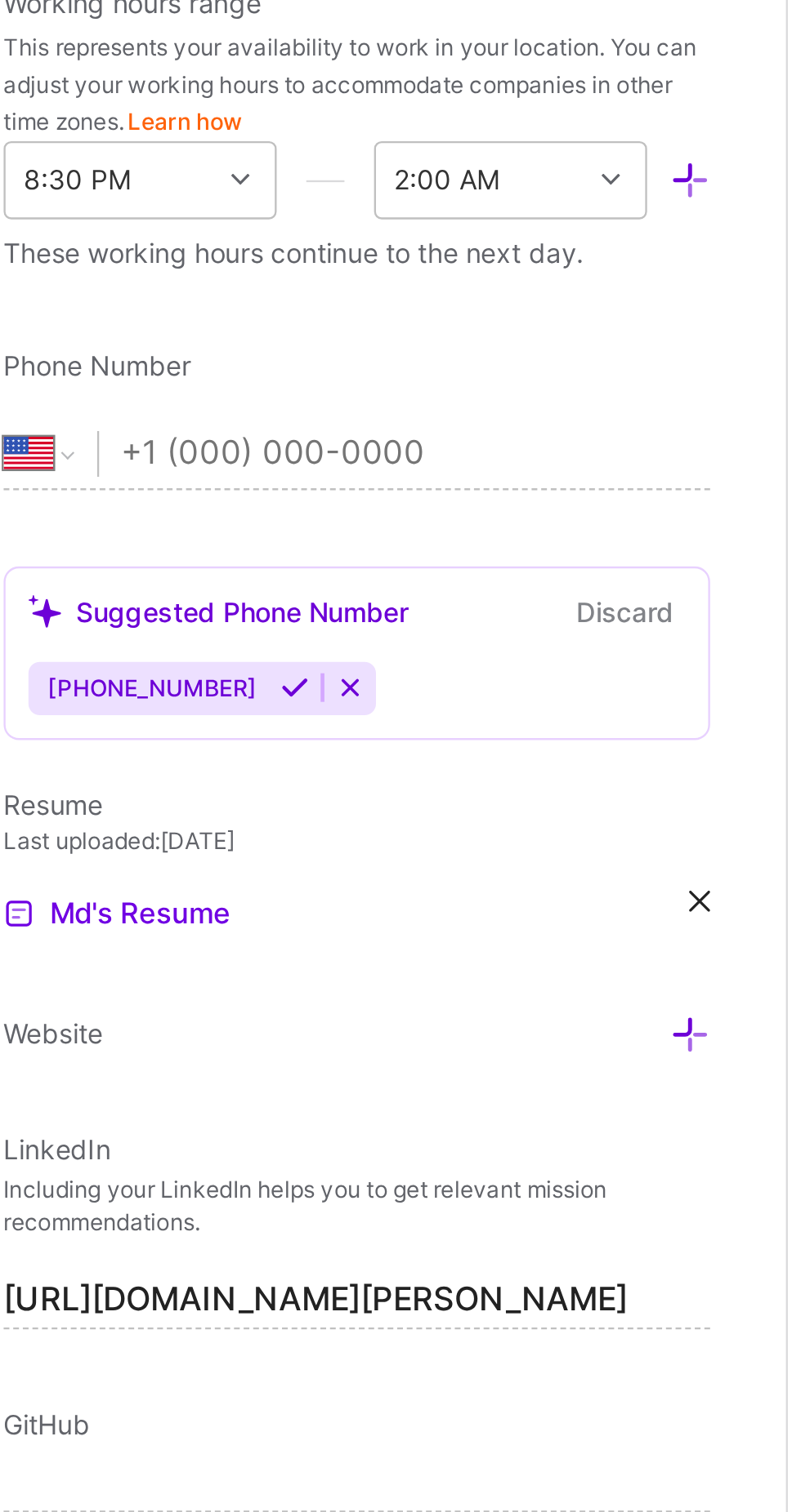
click at [200, 693] on input "tel" at bounding box center [307, 692] width 251 height 47
type input "+"
type input "+91 83406 57823"
select select "IN"
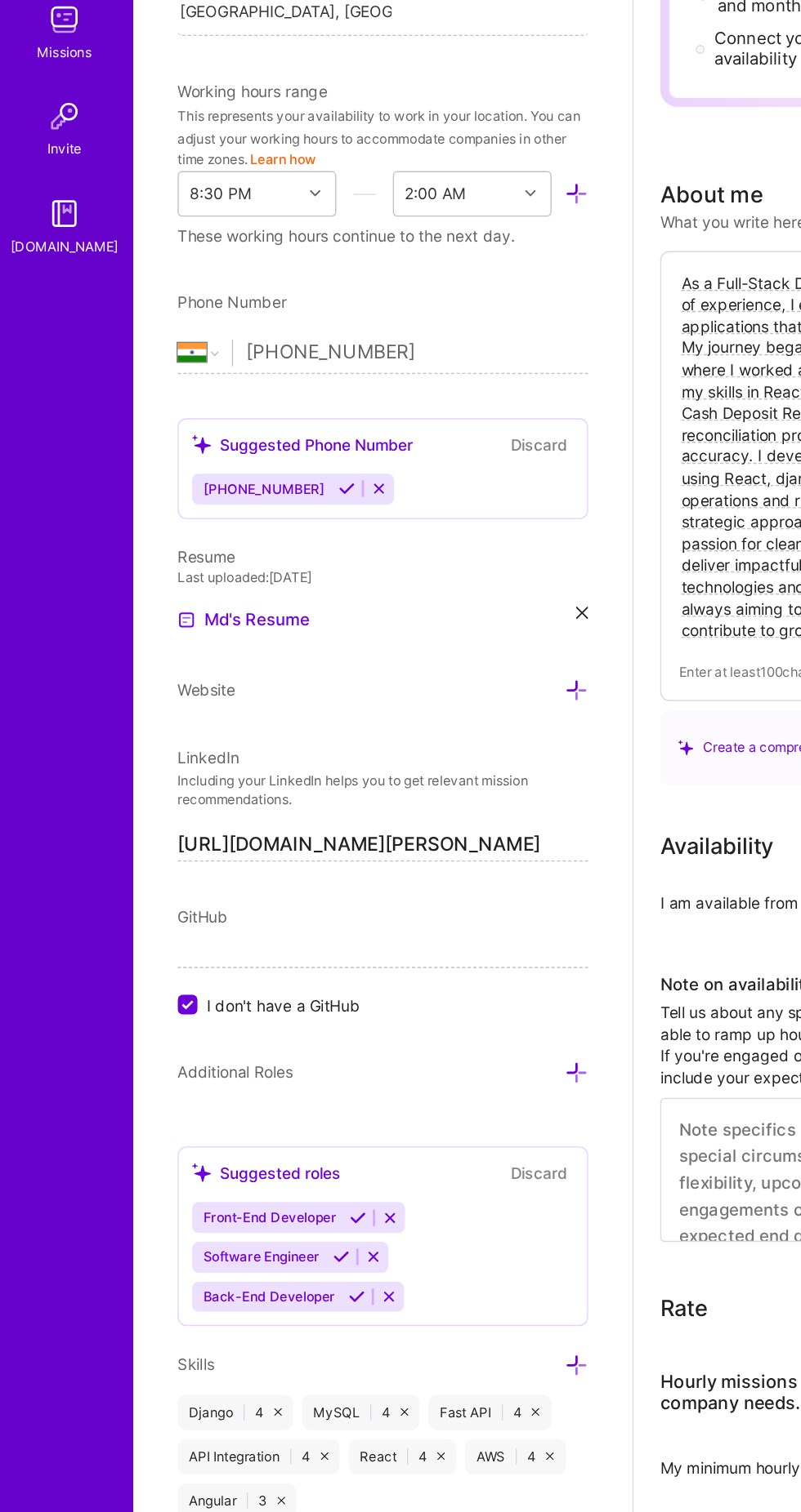
scroll to position [123, 0]
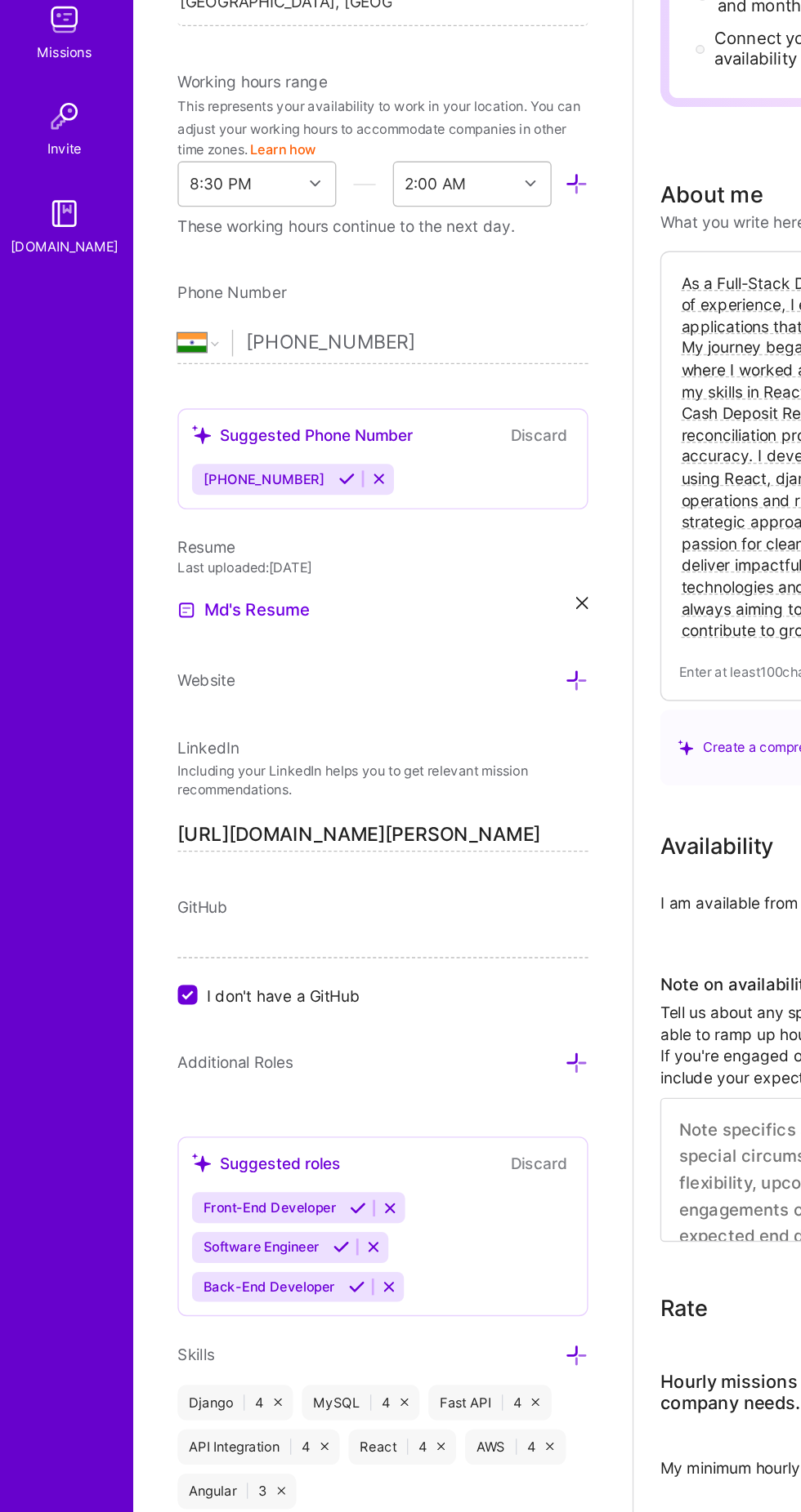
click at [141, 1044] on input "I don't have a GitHub" at bounding box center [140, 1050] width 15 height 15
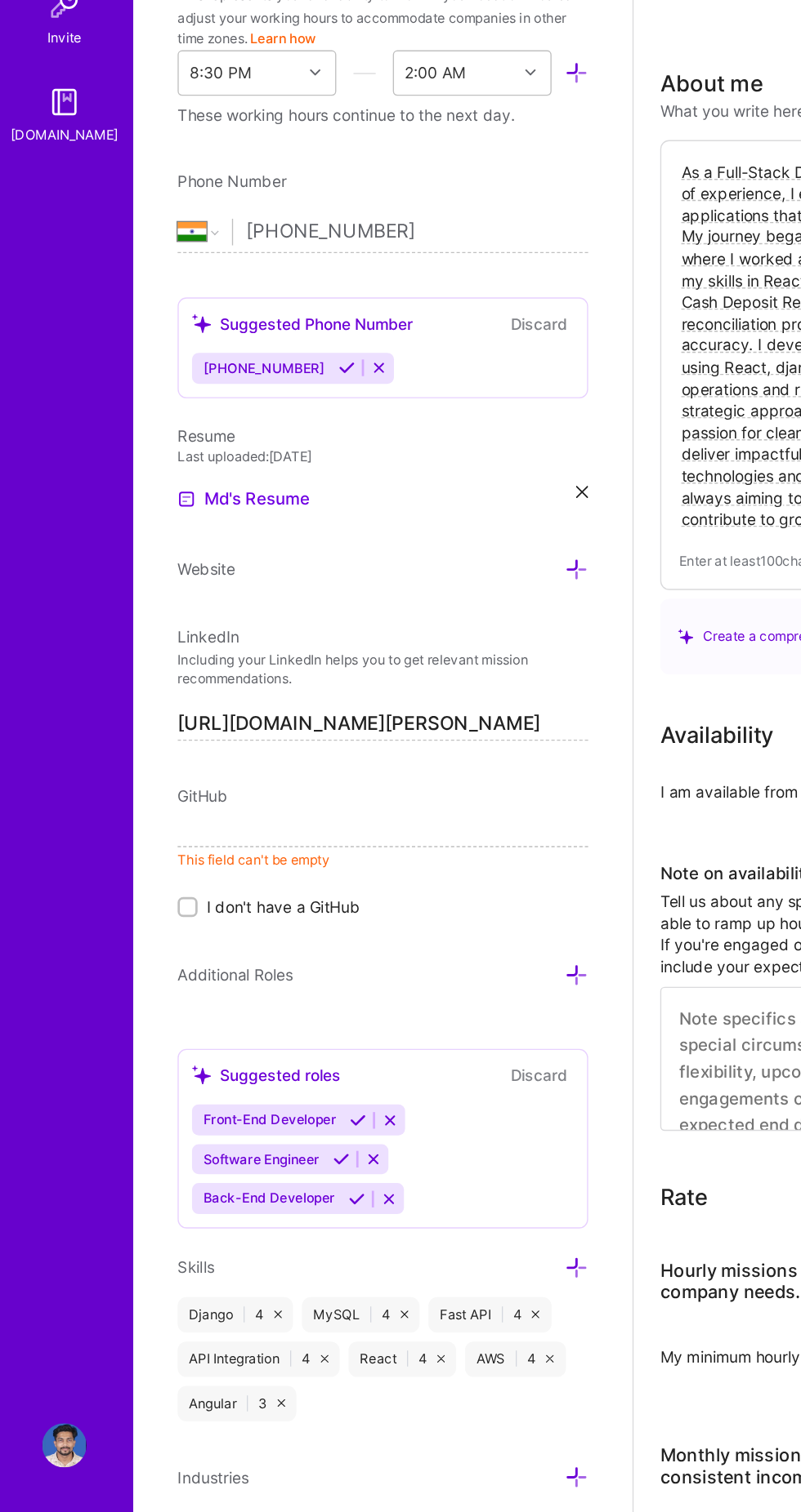
scroll to position [0, 0]
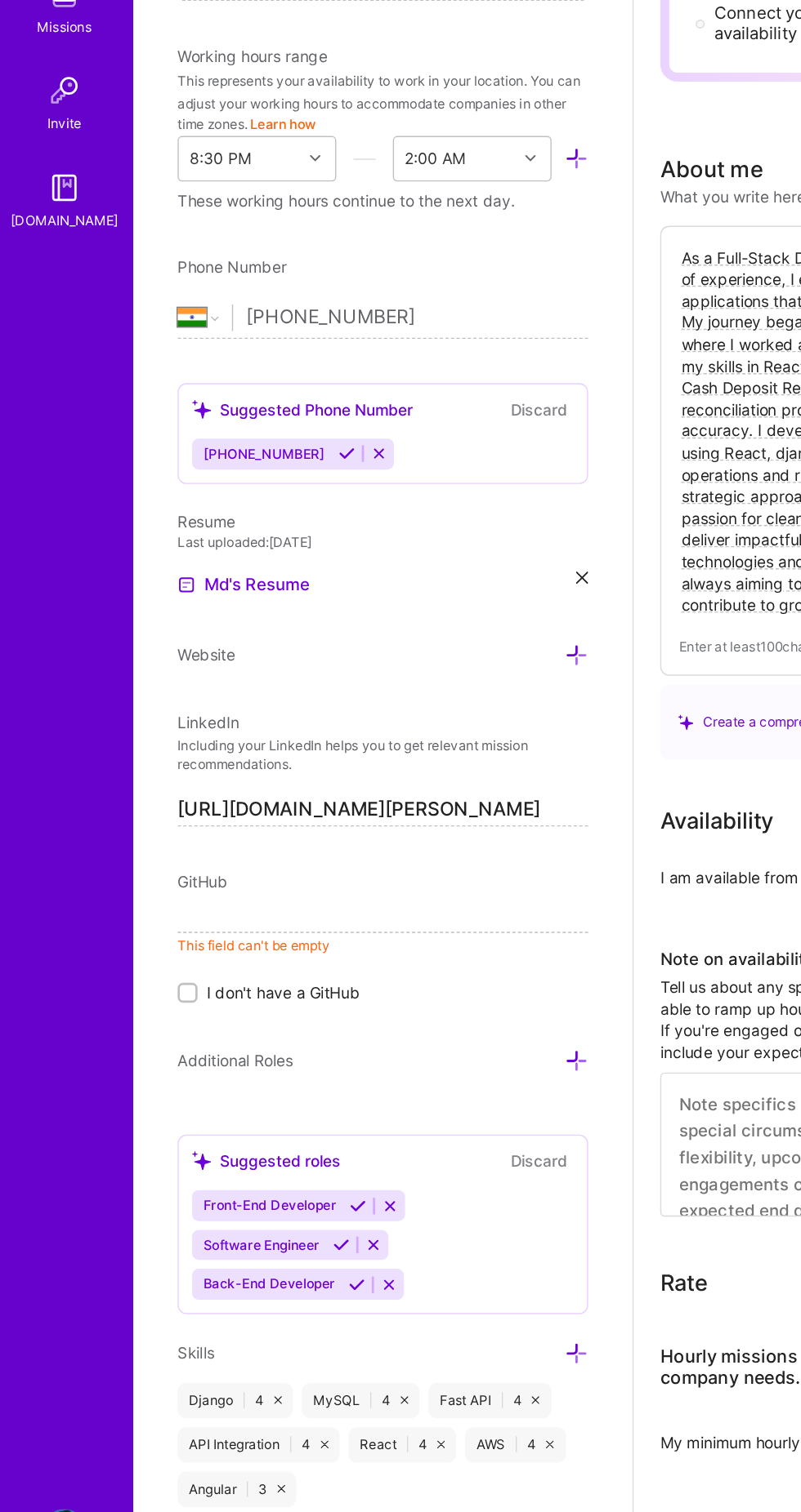
paste input "https://github.com/irfan7839"
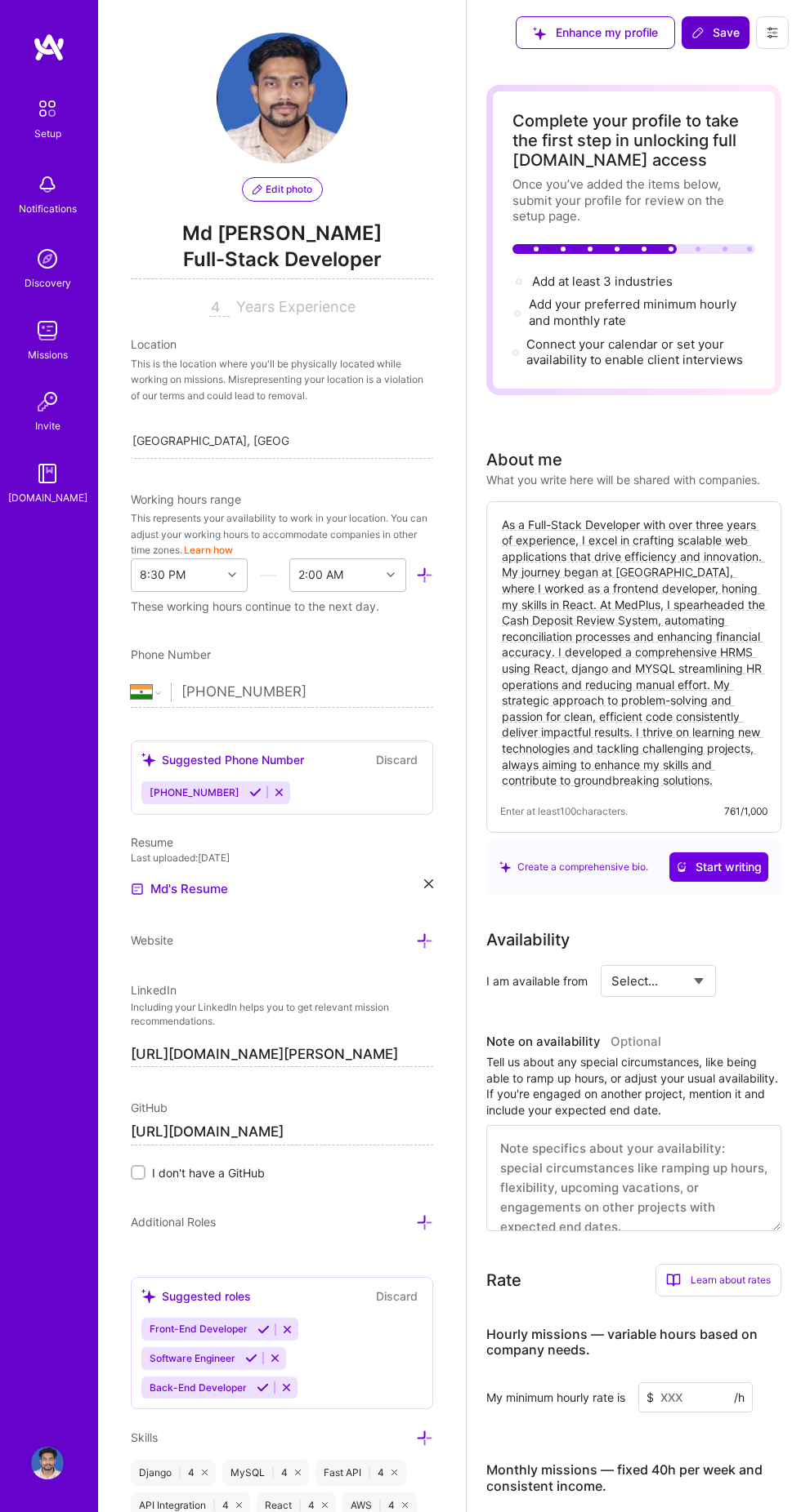
type input "https://github.com/irfan7839"
click at [707, 23] on button "Save" at bounding box center [714, 32] width 67 height 32
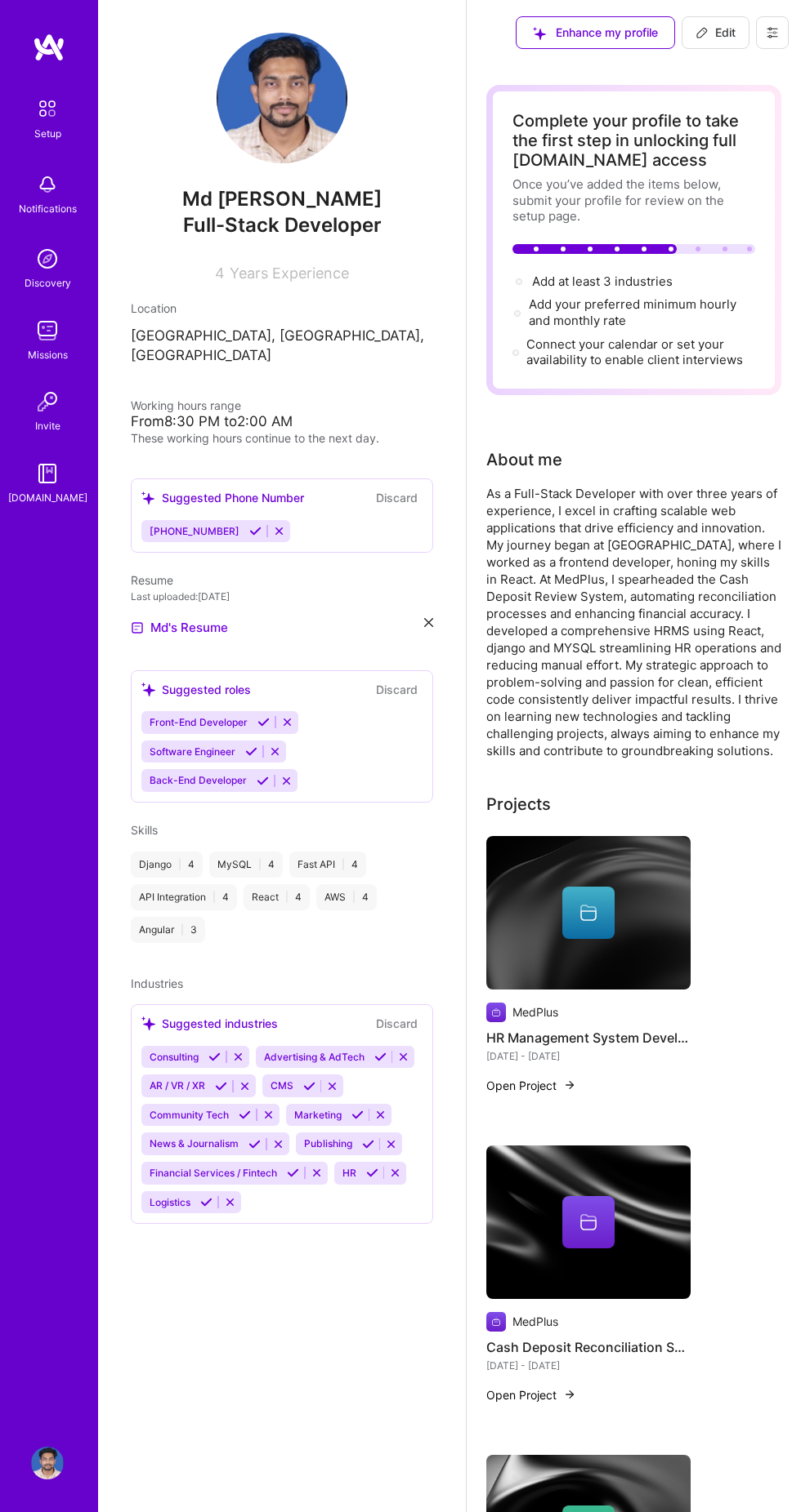
click at [192, 954] on div "Md Irfan Full-Stack Developer 4 Years Experience Location Hyderabad, Telangana,…" at bounding box center [282, 756] width 368 height 1512
click at [714, 32] on span "Edit" at bounding box center [715, 32] width 40 height 17
select select "US"
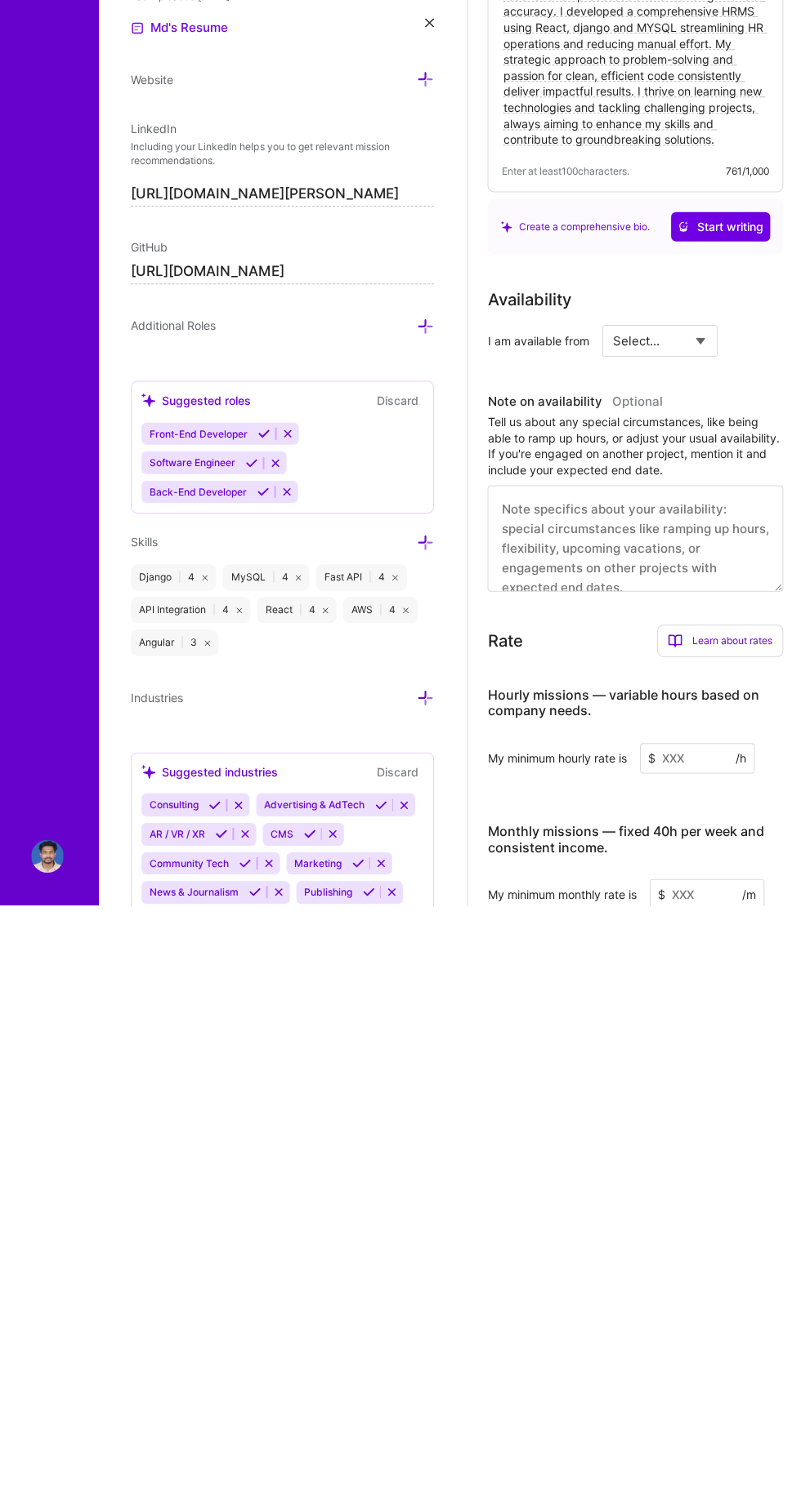
scroll to position [33, 0]
click at [424, 1301] on icon at bounding box center [424, 1305] width 17 height 17
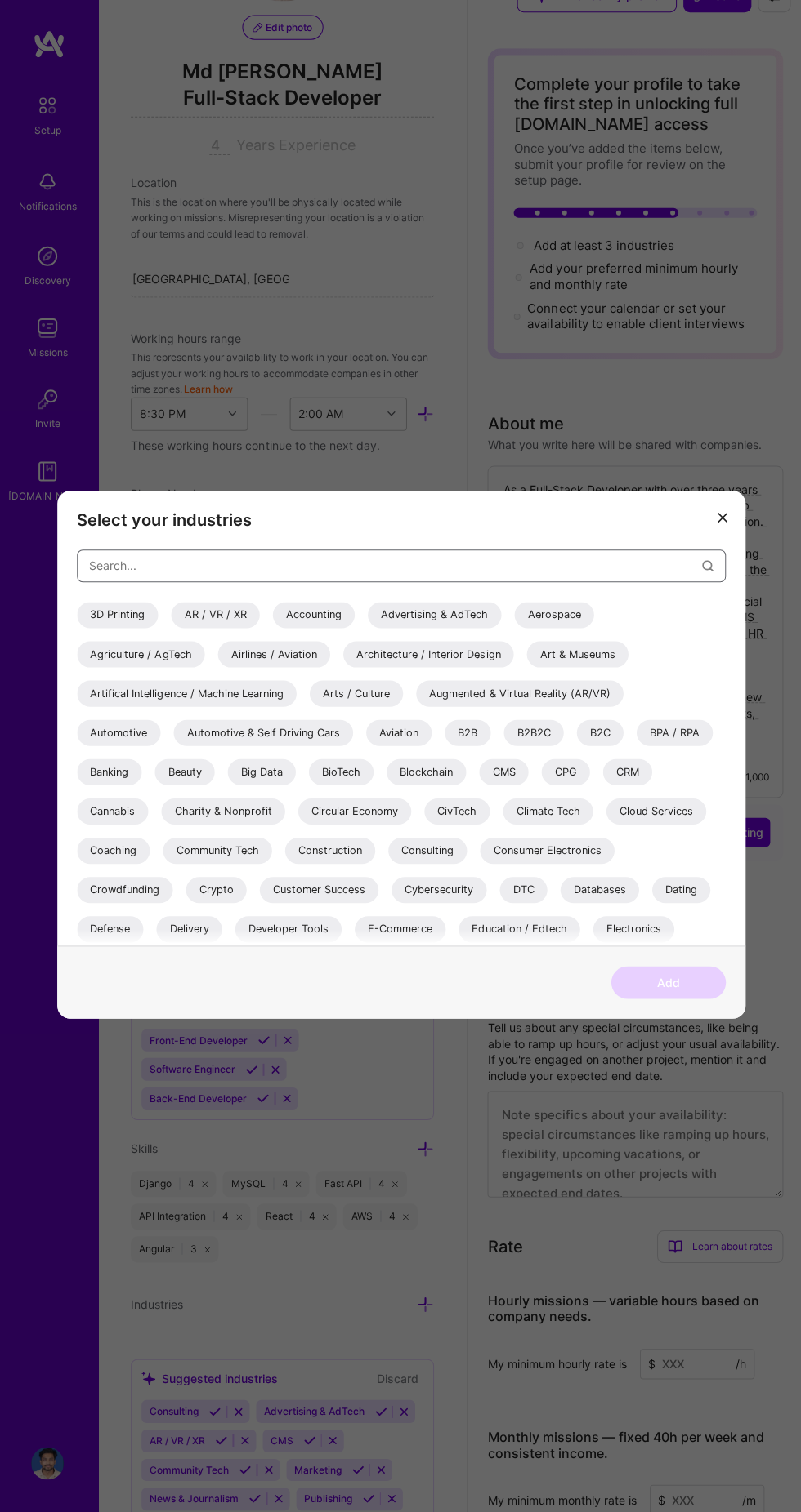
click at [102, 565] on input "modal" at bounding box center [395, 568] width 611 height 39
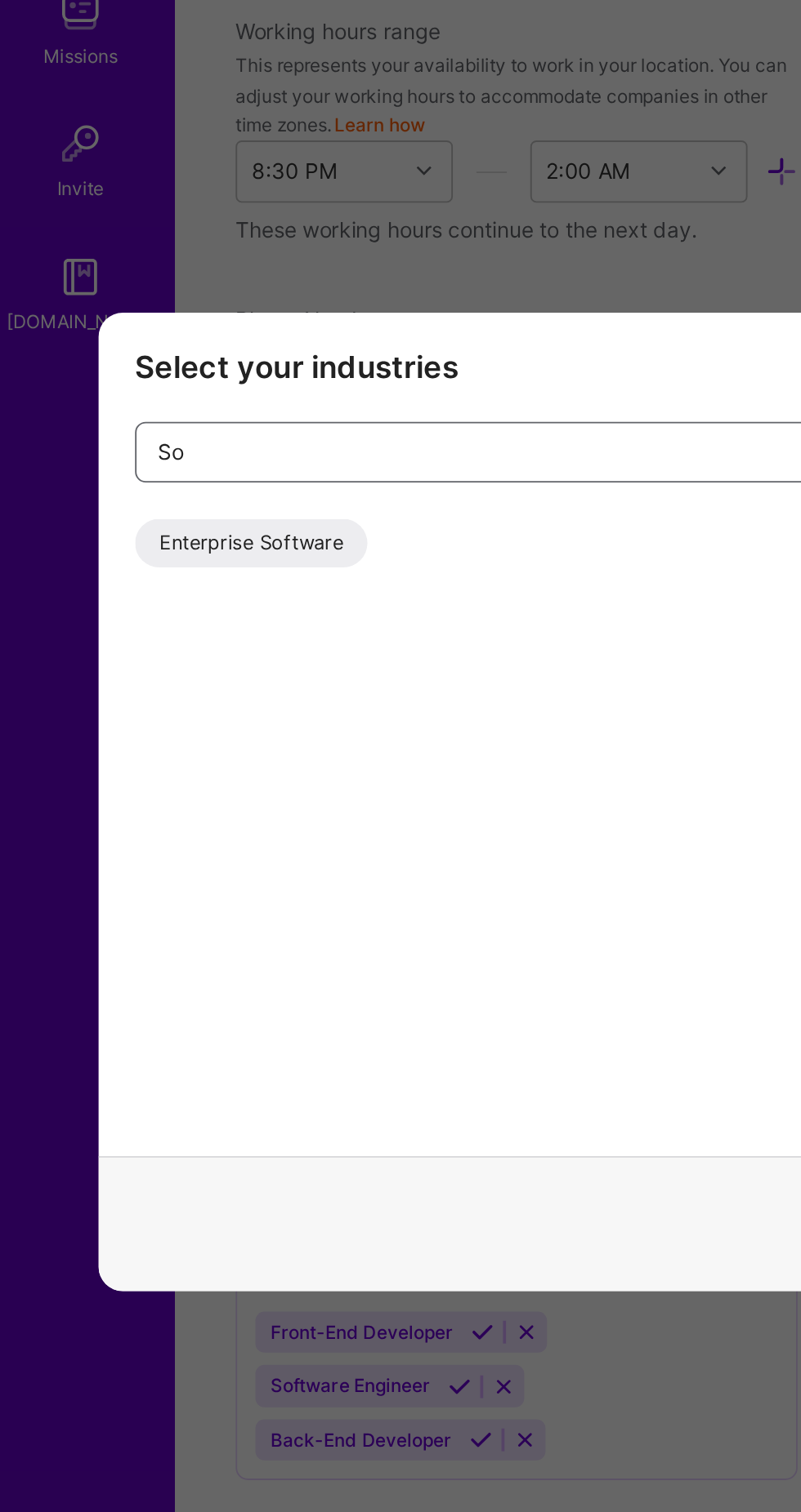
type input "S"
type input "F"
click at [118, 620] on div "E-Commerce" at bounding box center [122, 617] width 91 height 26
click at [148, 564] on input "E-c" at bounding box center [395, 568] width 611 height 39
type input "E"
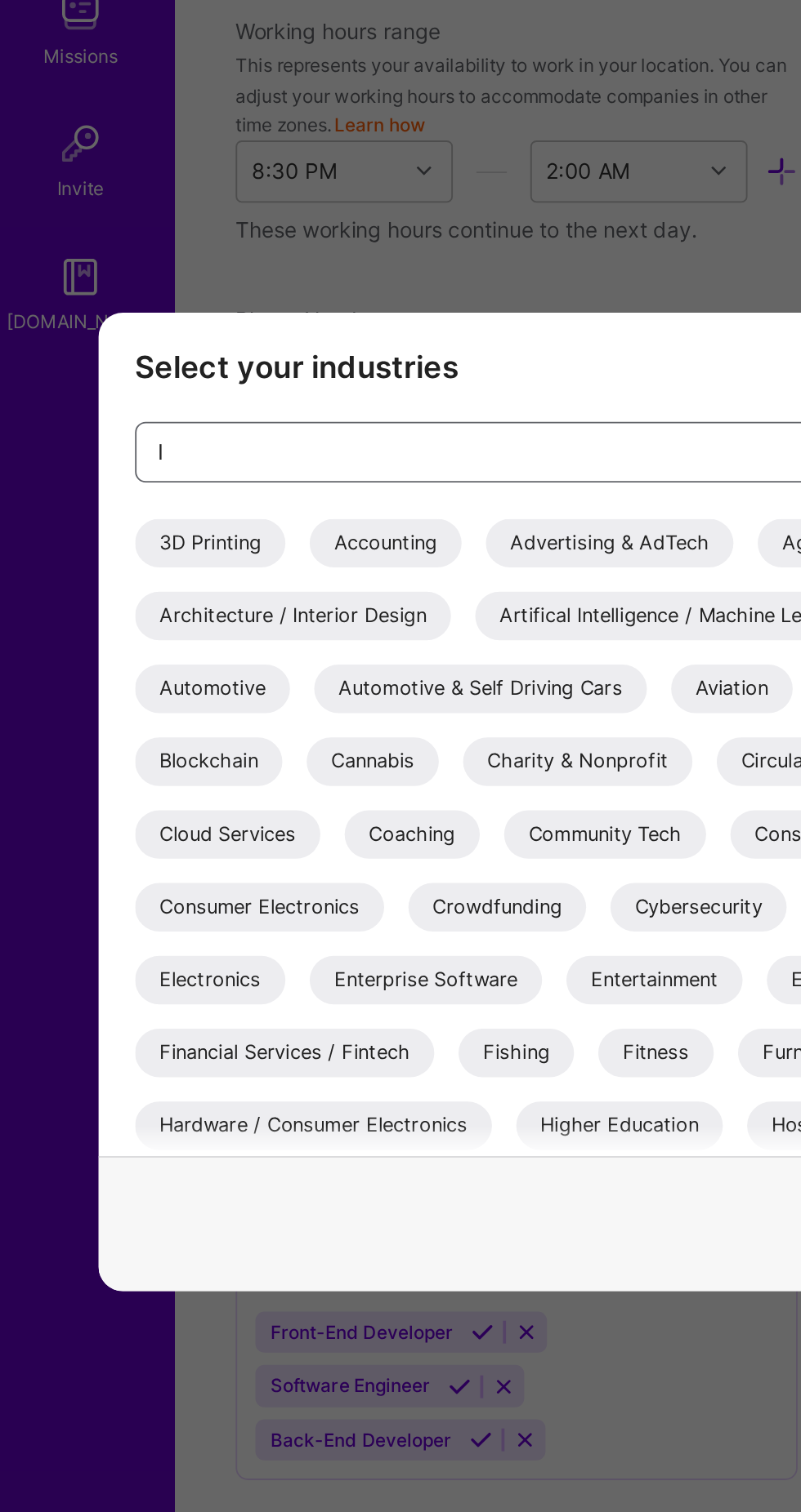
type input "I"
click at [238, 894] on div "Financial Services / Fintech" at bounding box center [157, 891] width 161 height 26
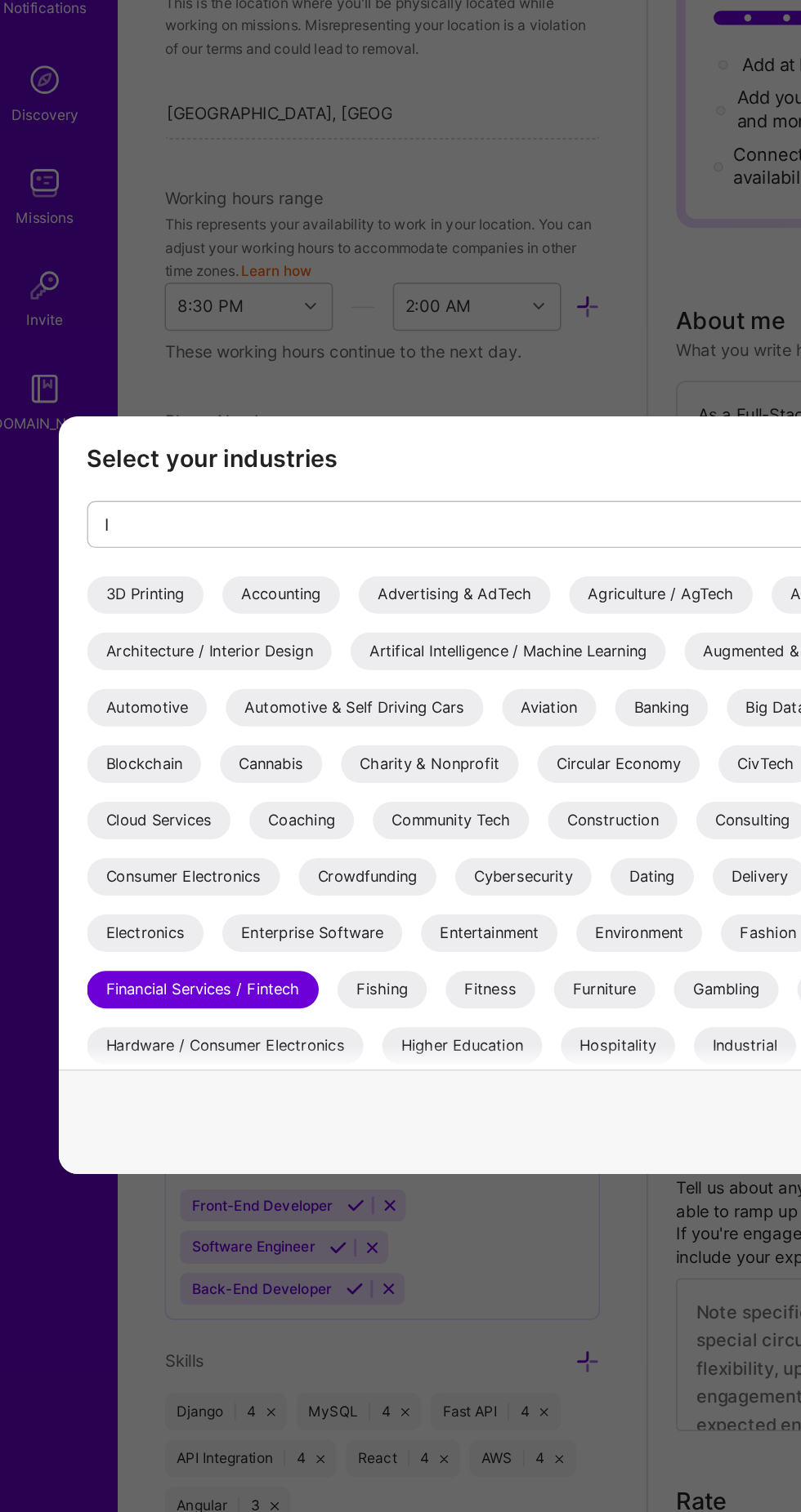
click at [530, 777] on div "Consulting" at bounding box center [540, 774] width 78 height 26
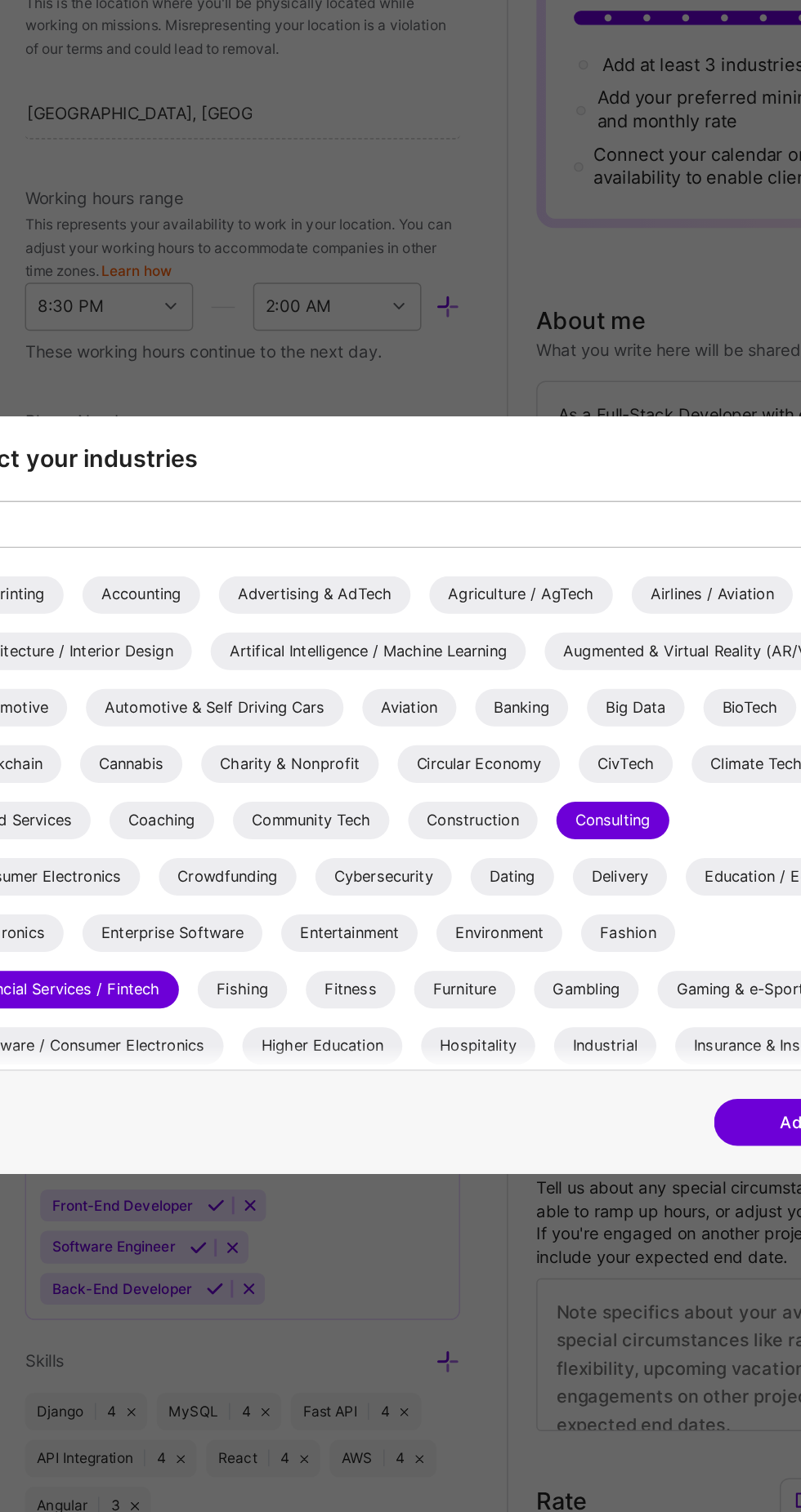
click at [546, 817] on div "Delivery" at bounding box center [544, 813] width 65 height 26
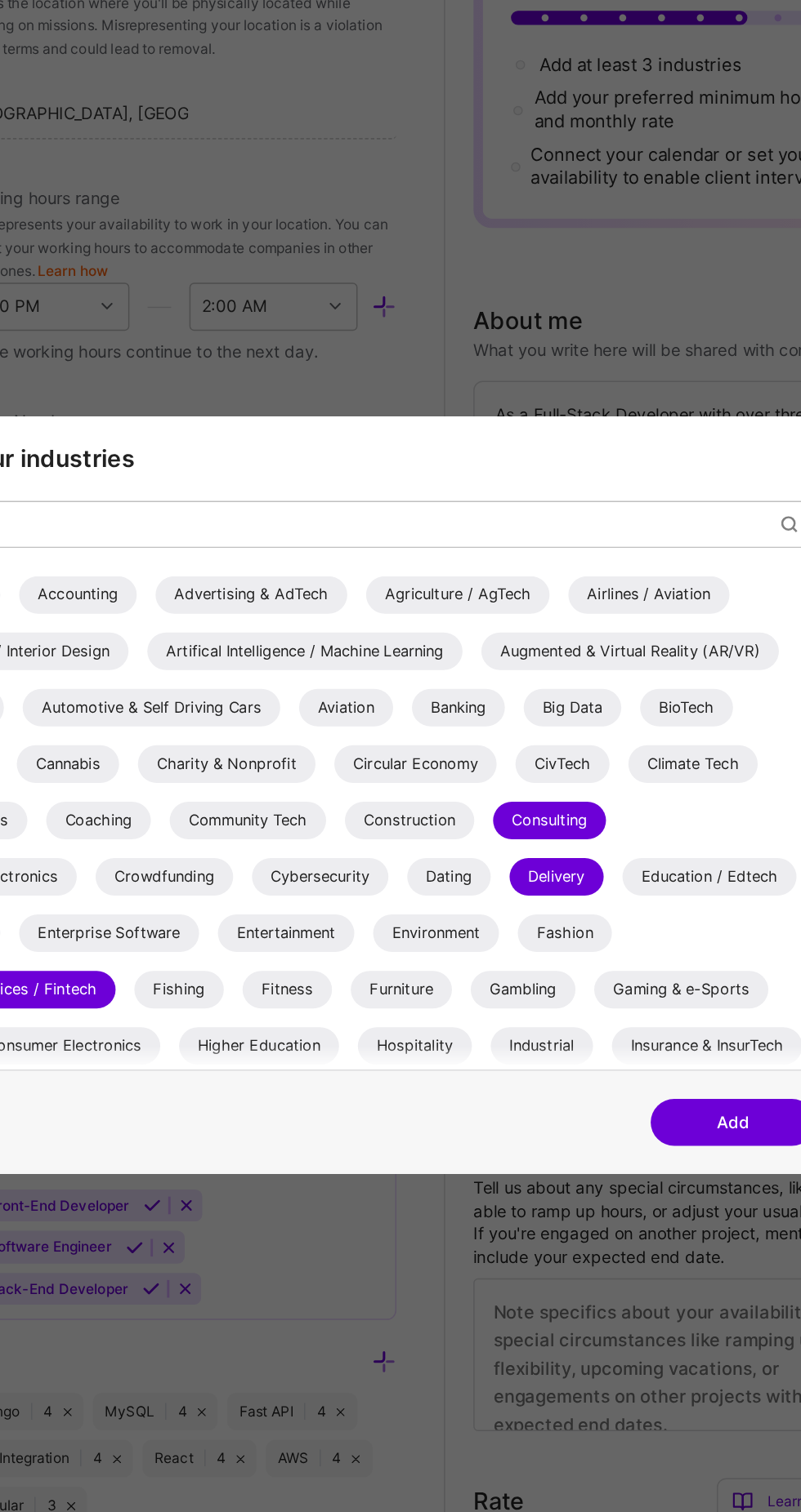
click at [629, 697] on div "BioTech" at bounding box center [634, 695] width 65 height 26
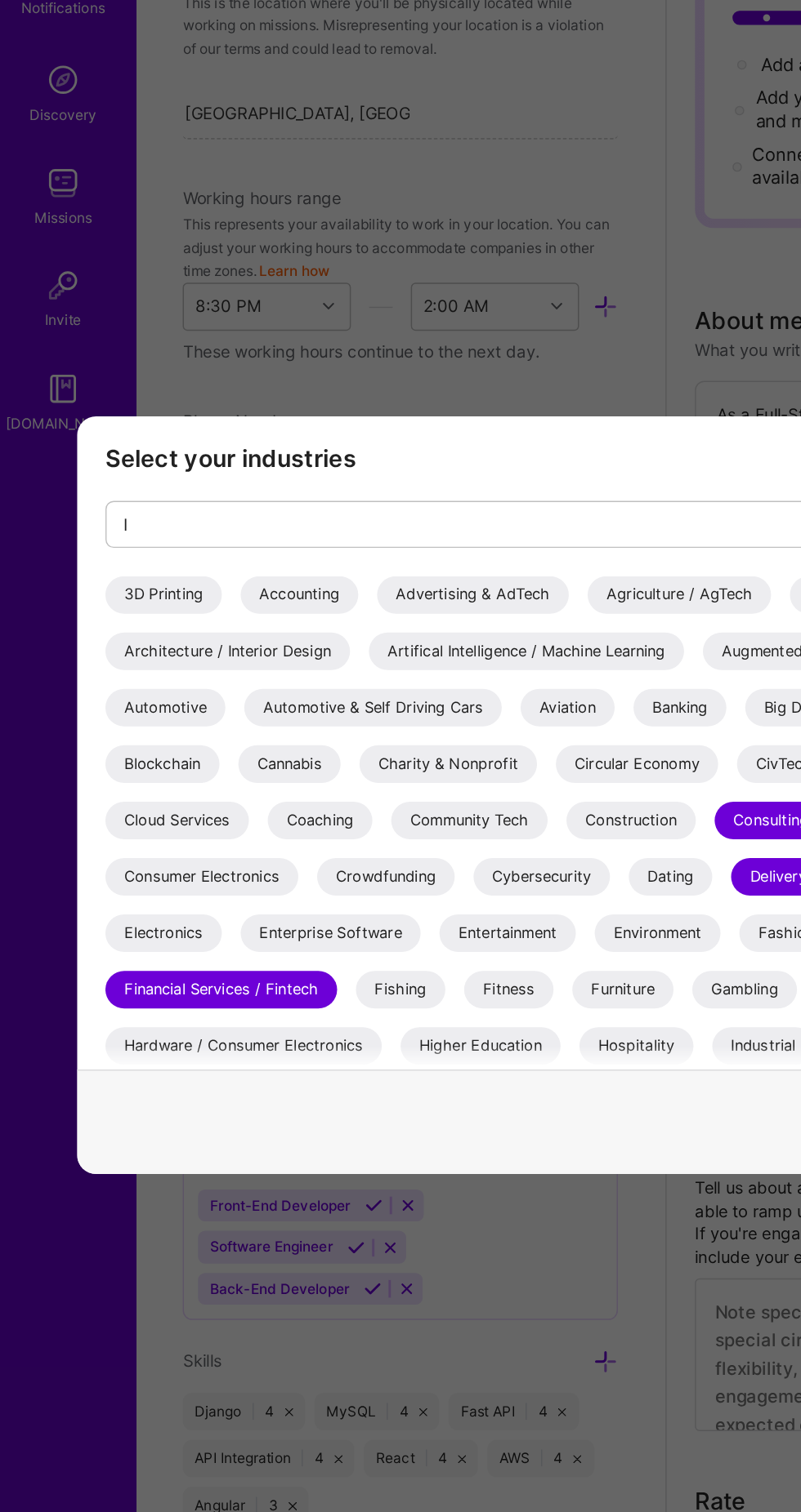
click at [157, 852] on div "Electronics" at bounding box center [117, 852] width 81 height 26
click at [216, 769] on div "Coaching" at bounding box center [226, 774] width 72 height 26
click at [296, 853] on div "Enterprise Software" at bounding box center [233, 852] width 125 height 26
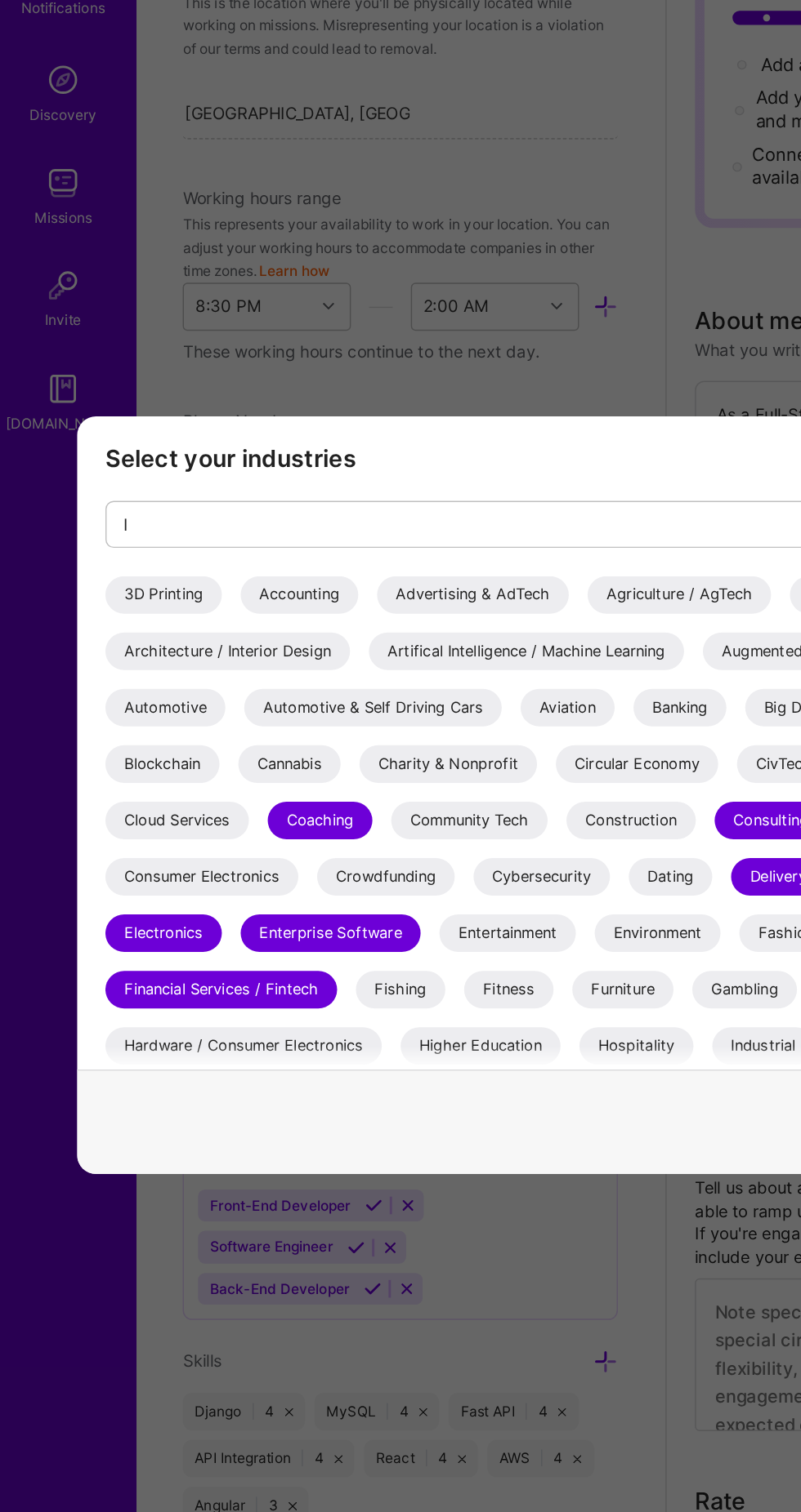
click at [471, 892] on div "Furniture" at bounding box center [436, 891] width 70 height 26
click at [404, 848] on div "Entertainment" at bounding box center [356, 852] width 95 height 26
click at [467, 816] on div "Dating" at bounding box center [470, 813] width 58 height 26
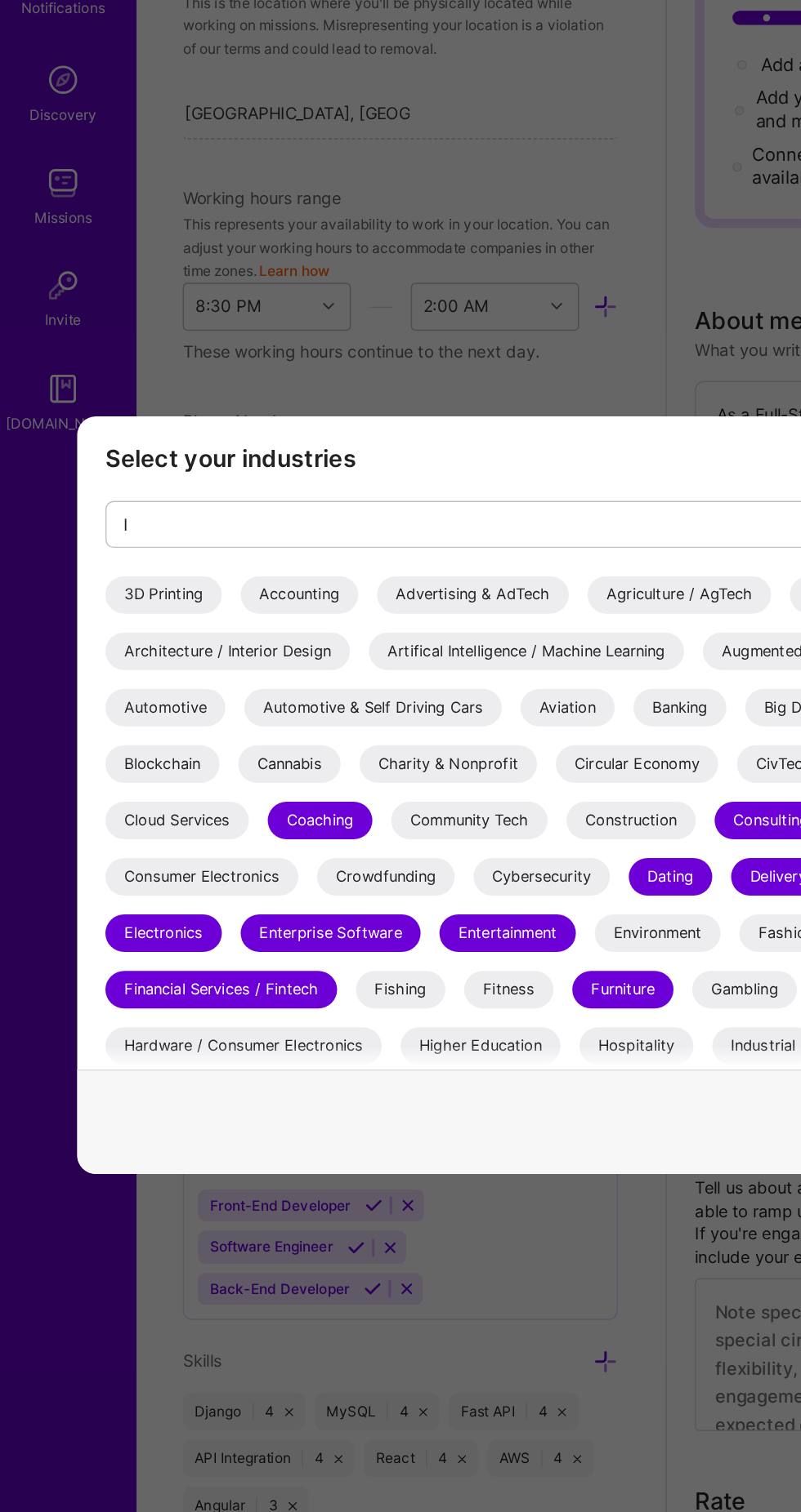
click at [476, 695] on div "Banking" at bounding box center [476, 695] width 65 height 26
click at [446, 740] on div "Circular Economy" at bounding box center [445, 734] width 112 height 26
click at [322, 774] on div "Community Tech" at bounding box center [330, 774] width 109 height 26
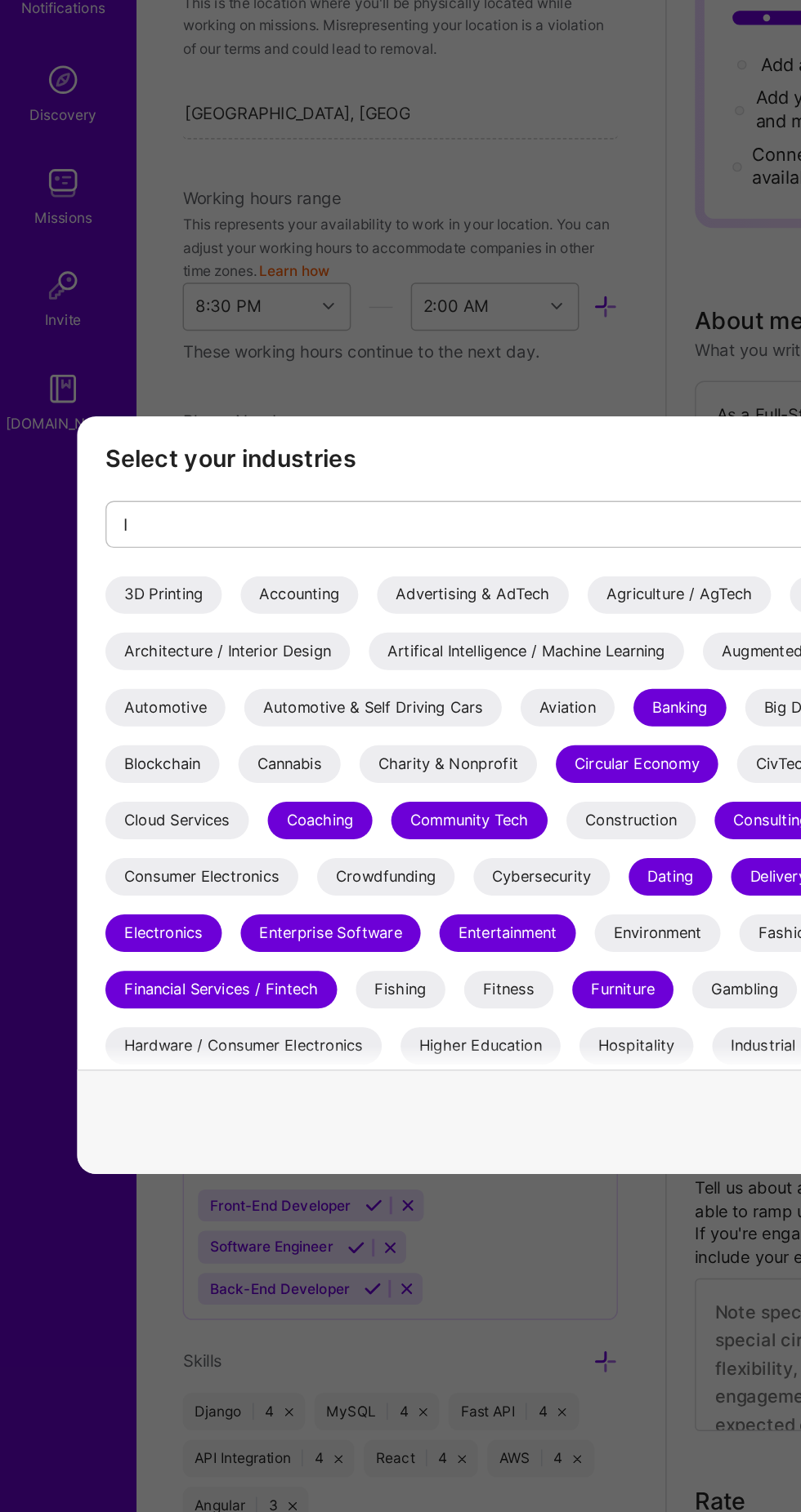
click at [570, 905] on div "Gaming & e-Sports" at bounding box center [630, 891] width 121 height 26
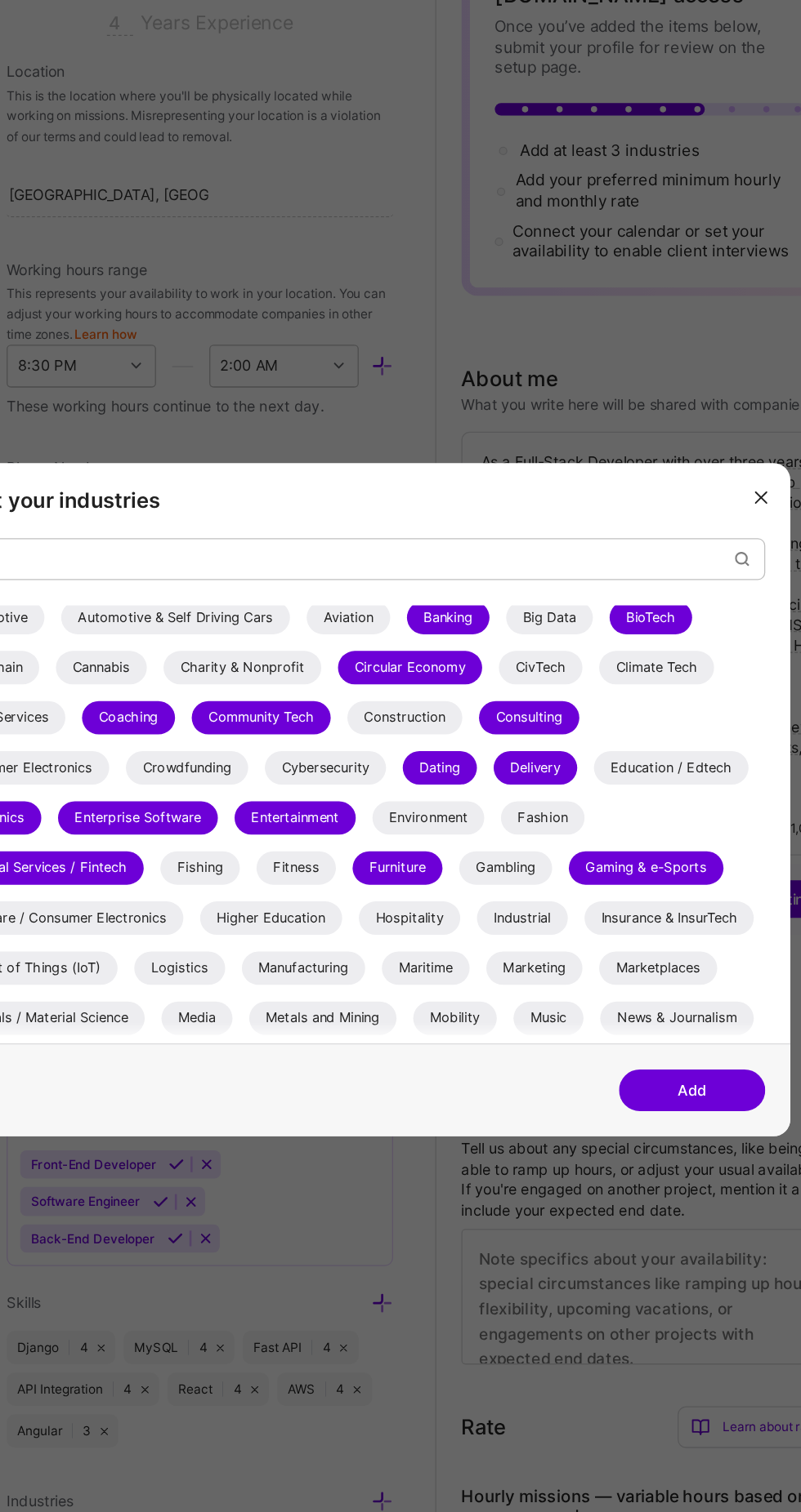
scroll to position [88, 0]
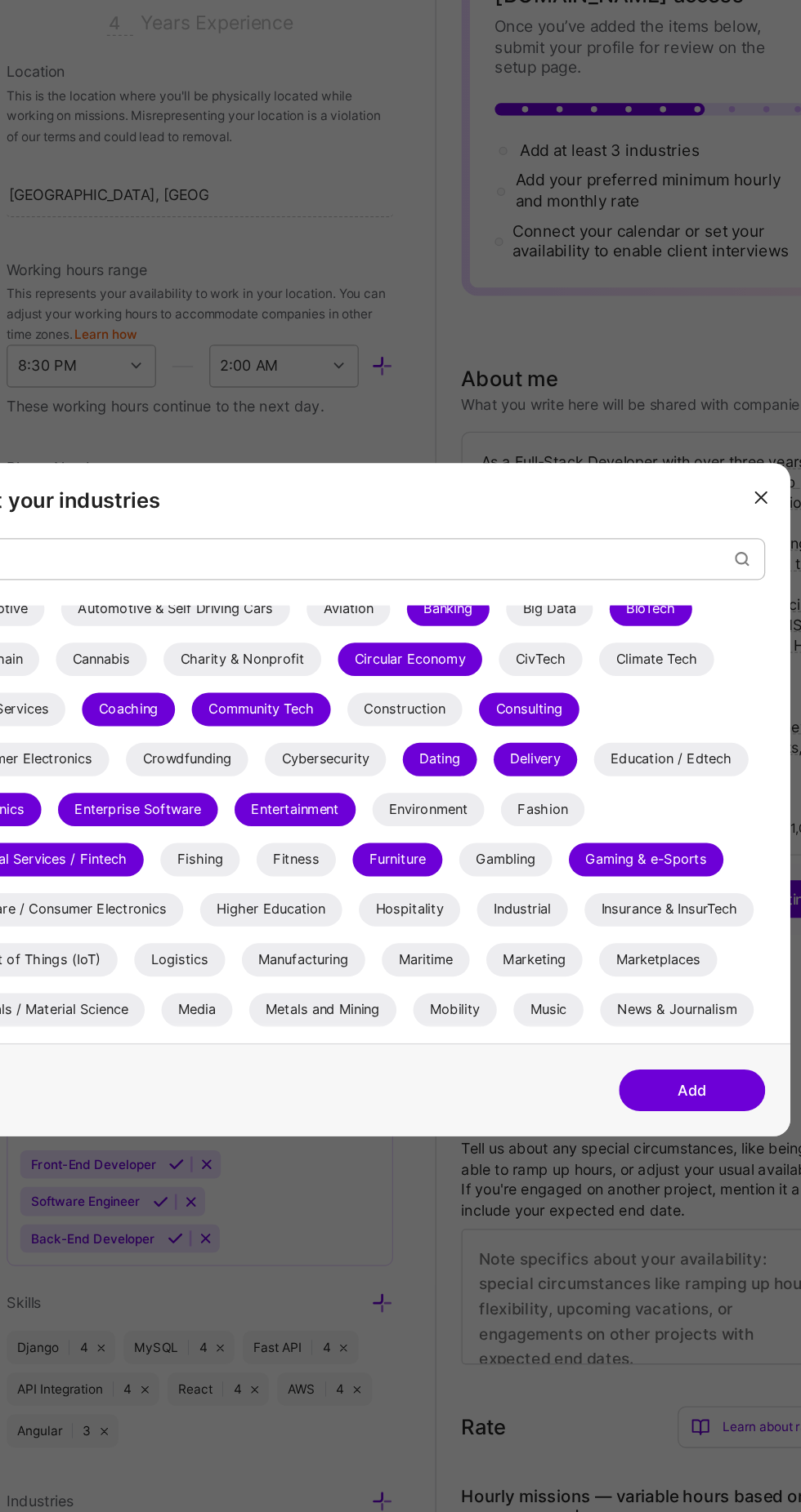
click at [557, 801] on div "Gambling" at bounding box center [520, 803] width 72 height 26
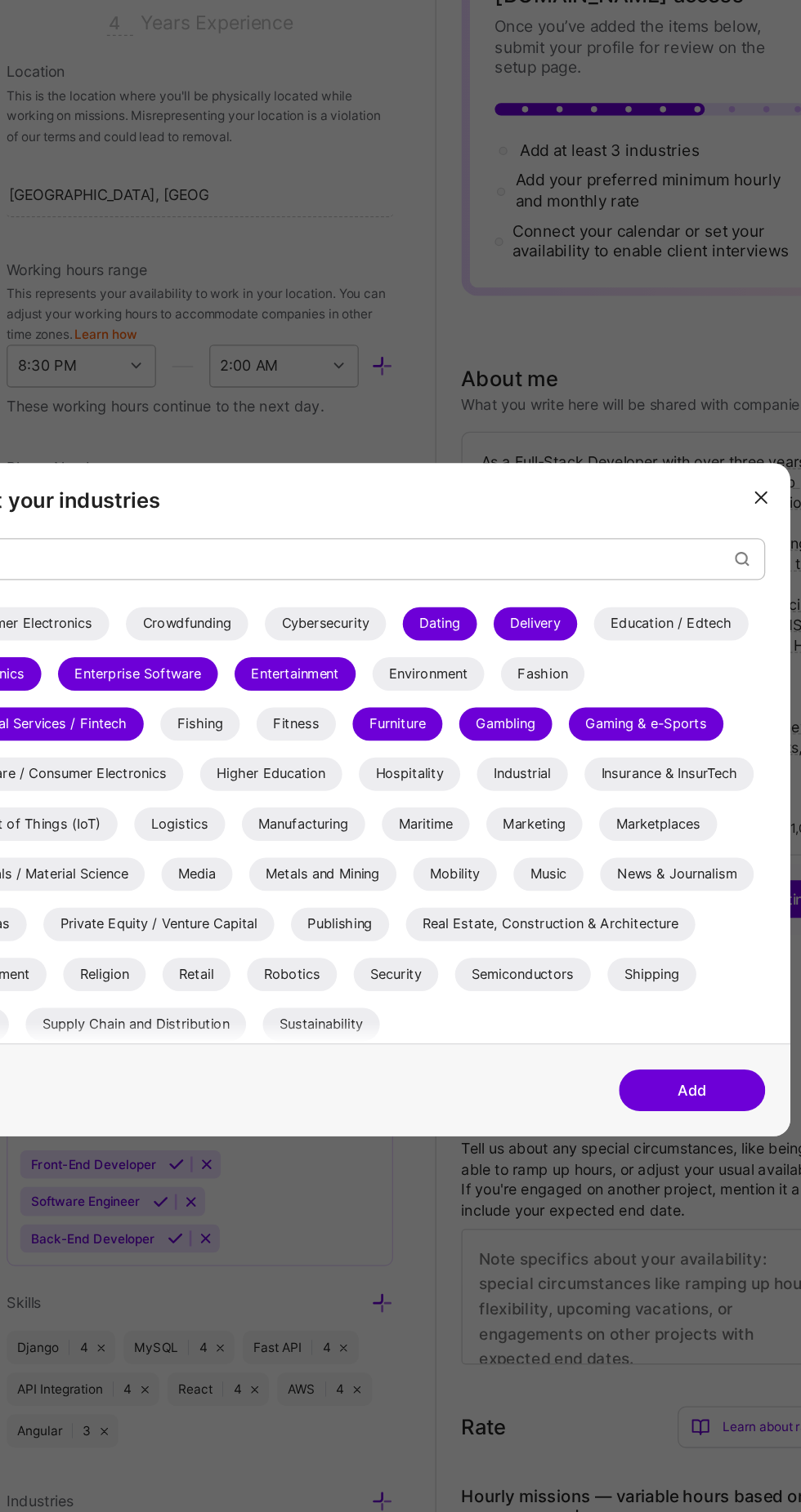
scroll to position [199, 0]
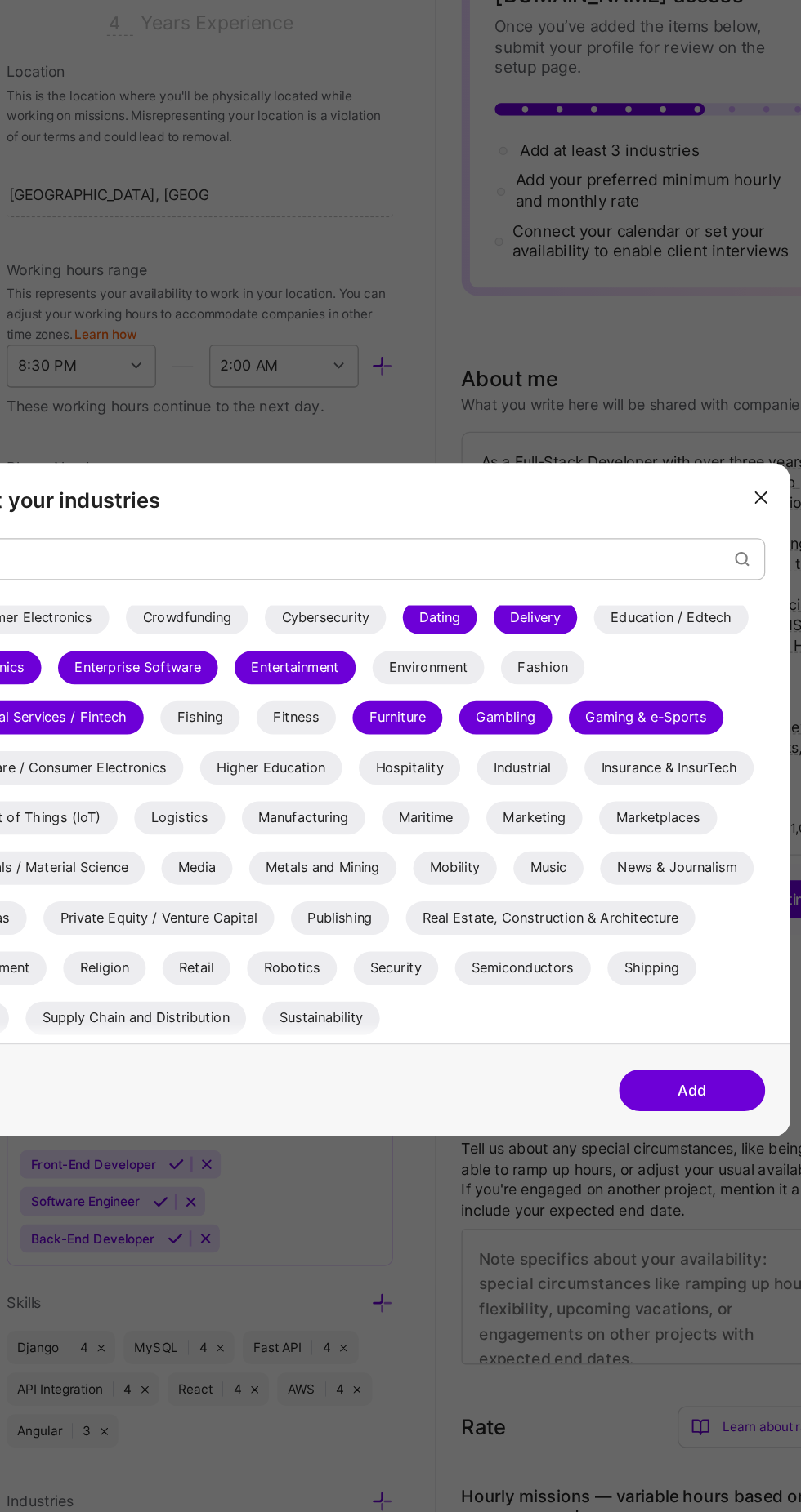
click at [662, 987] on button "Add" at bounding box center [666, 984] width 114 height 32
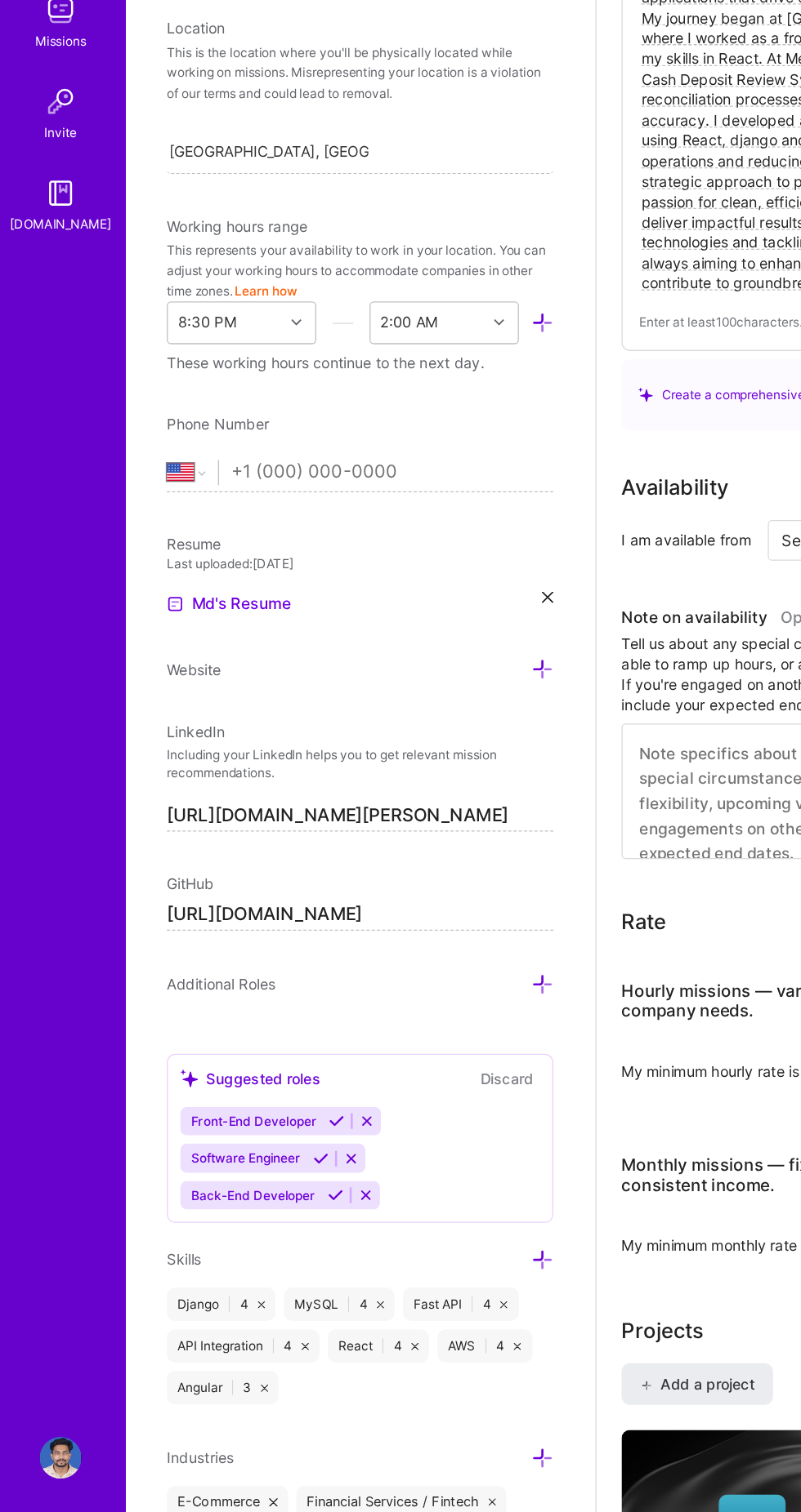
scroll to position [213, 0]
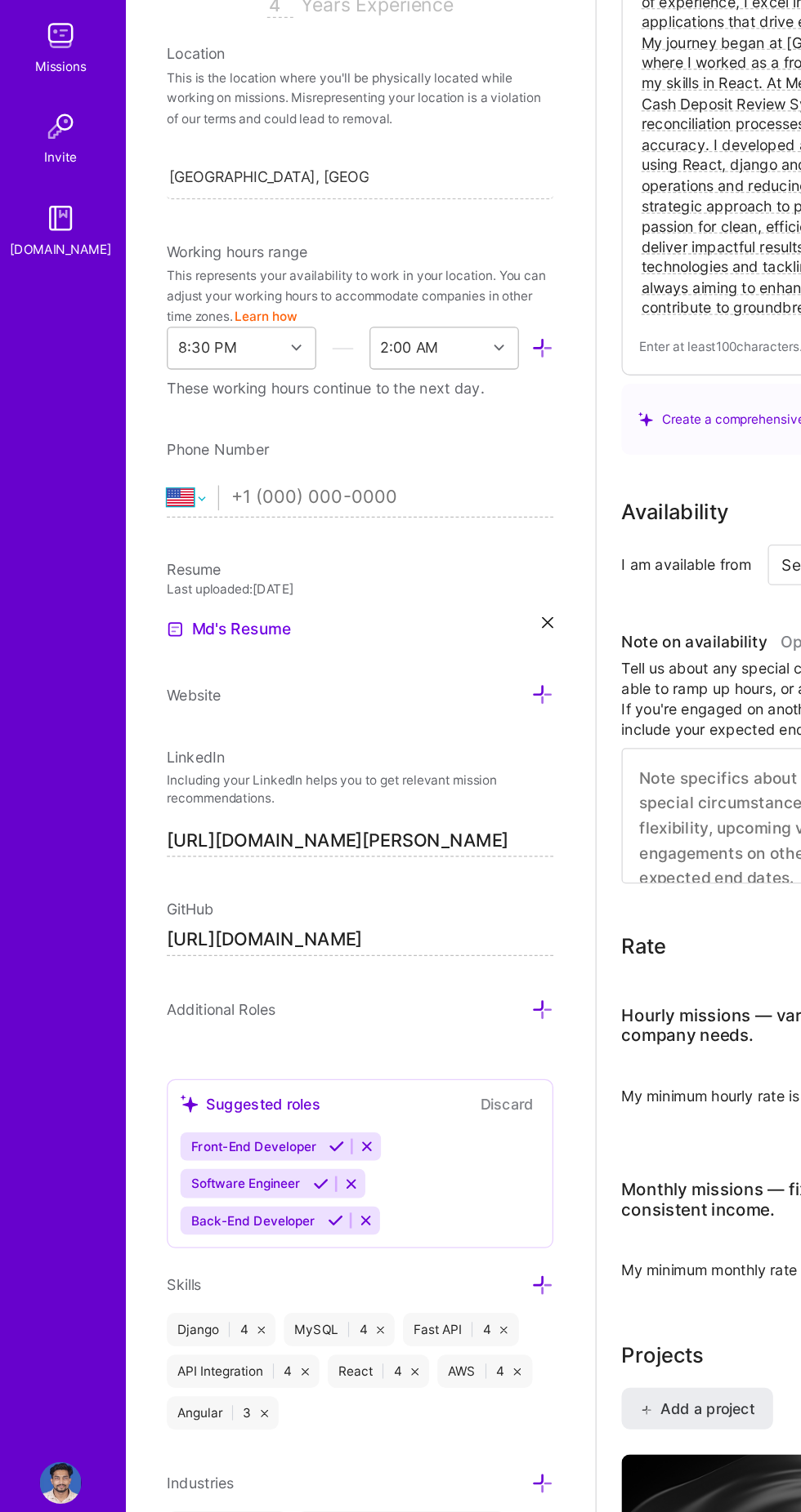
click at [139, 684] on select "Afghanistan Åland Islands Albania Algeria American Samoa Andorra Angola Anguill…" at bounding box center [151, 692] width 40 height 20
select select "IN"
click at [131, 682] on select "Afghanistan Åland Islands Albania Algeria American Samoa Andorra Angola Anguill…" at bounding box center [151, 692] width 40 height 20
click at [212, 691] on input "+91 83406 57823" at bounding box center [307, 692] width 251 height 47
type input "+98 34 0657 823"
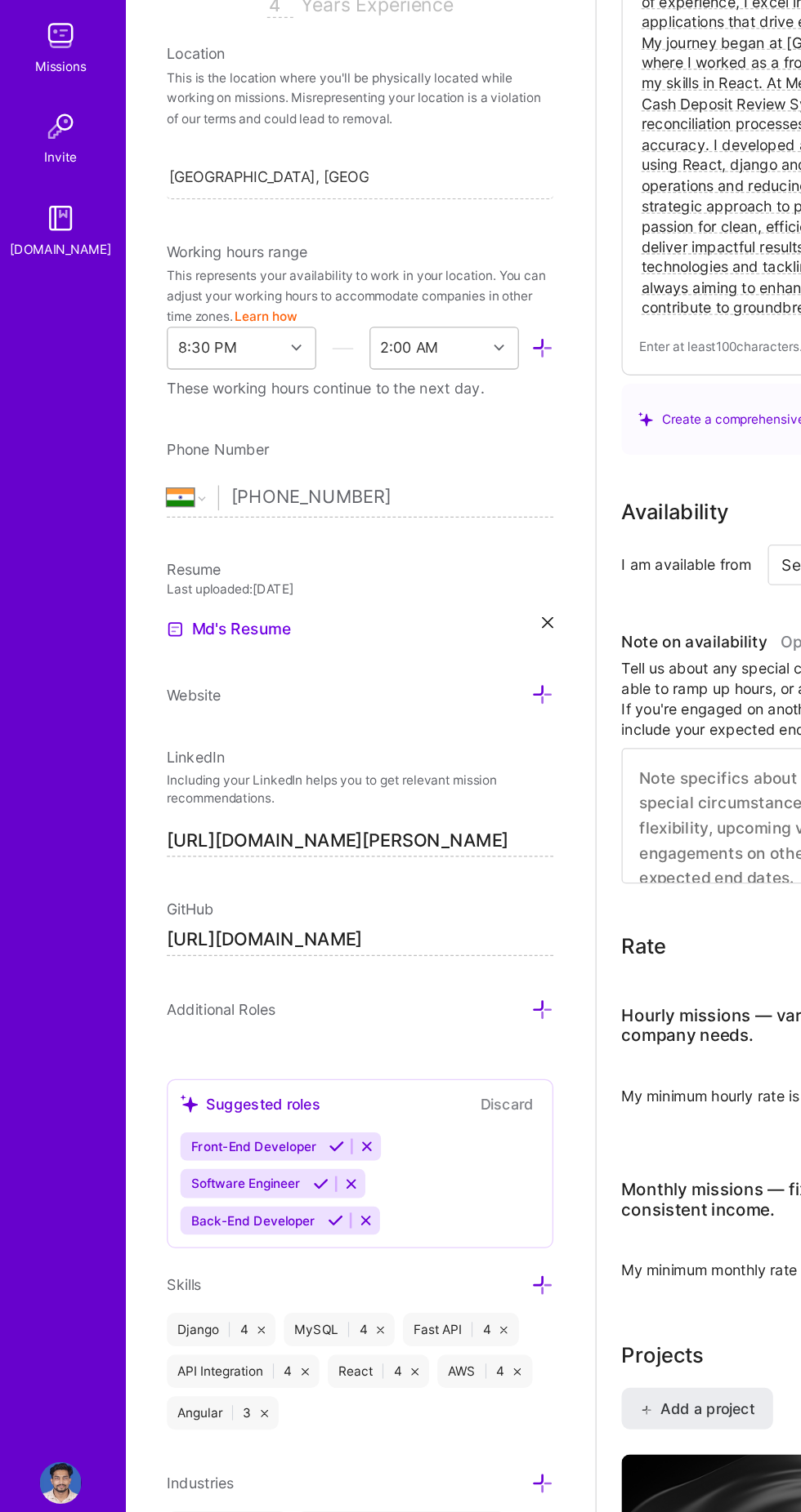
select select "IR"
type input "+8340657823"
select select "US"
type input "+91 83406 57823"
select select "IN"
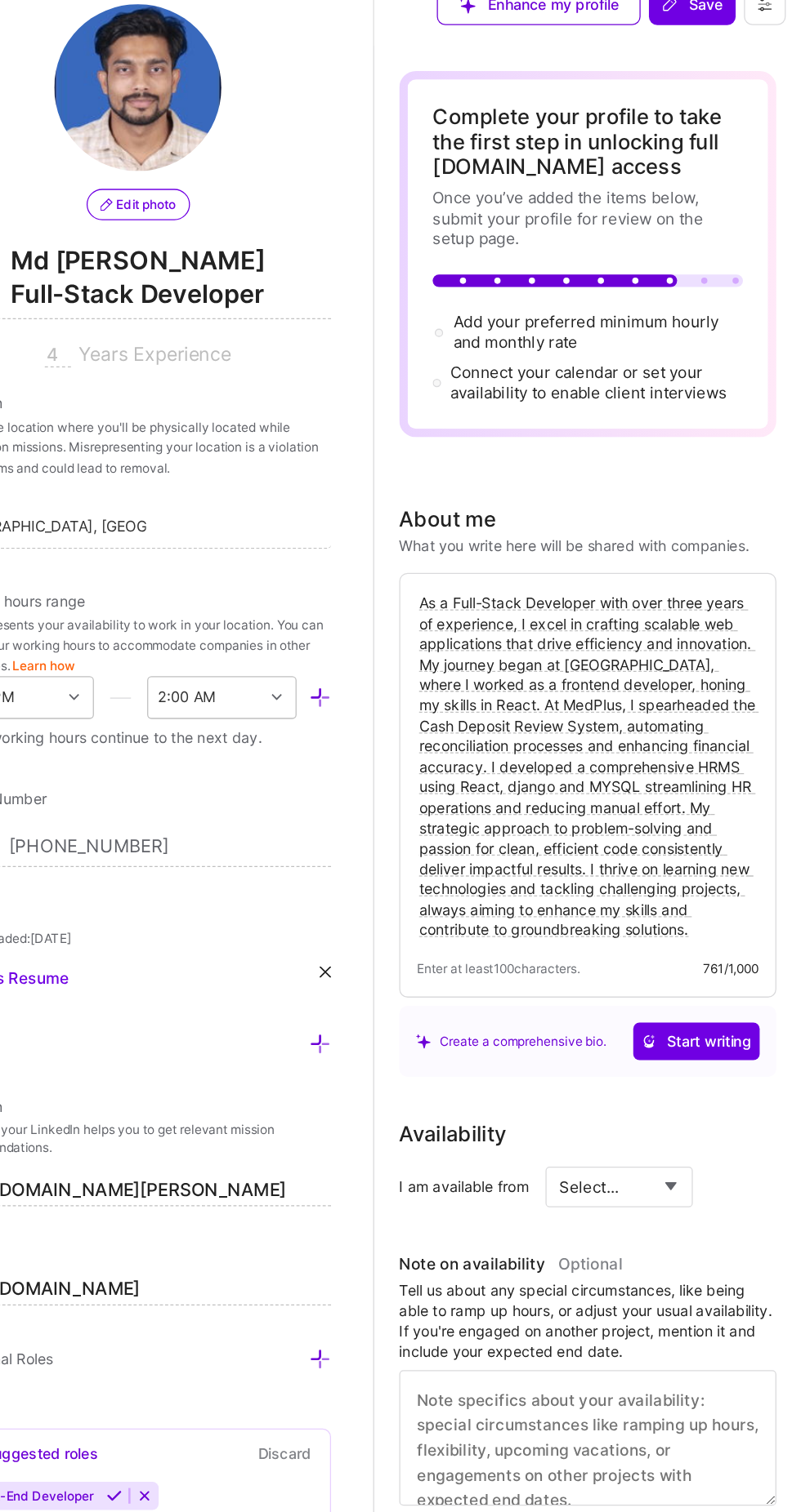
scroll to position [0, 0]
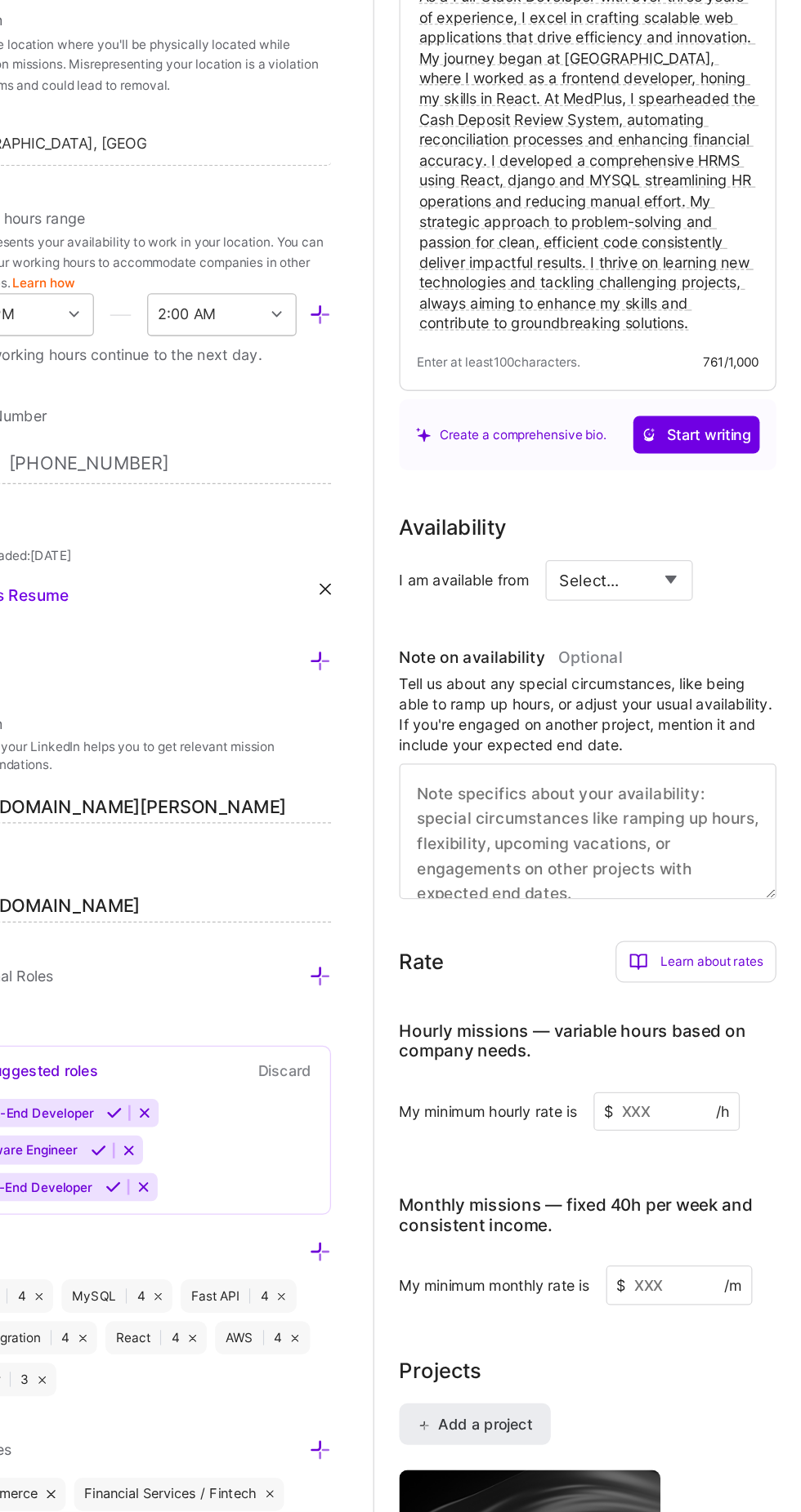
click at [691, 790] on select "Select... Right Now Future Date Not Available" at bounding box center [658, 783] width 94 height 42
select select "Right Now"
click at [611, 762] on select "Select... Right Now Future Date Not Available" at bounding box center [658, 783] width 94 height 42
click at [710, 790] on input at bounding box center [732, 782] width 98 height 31
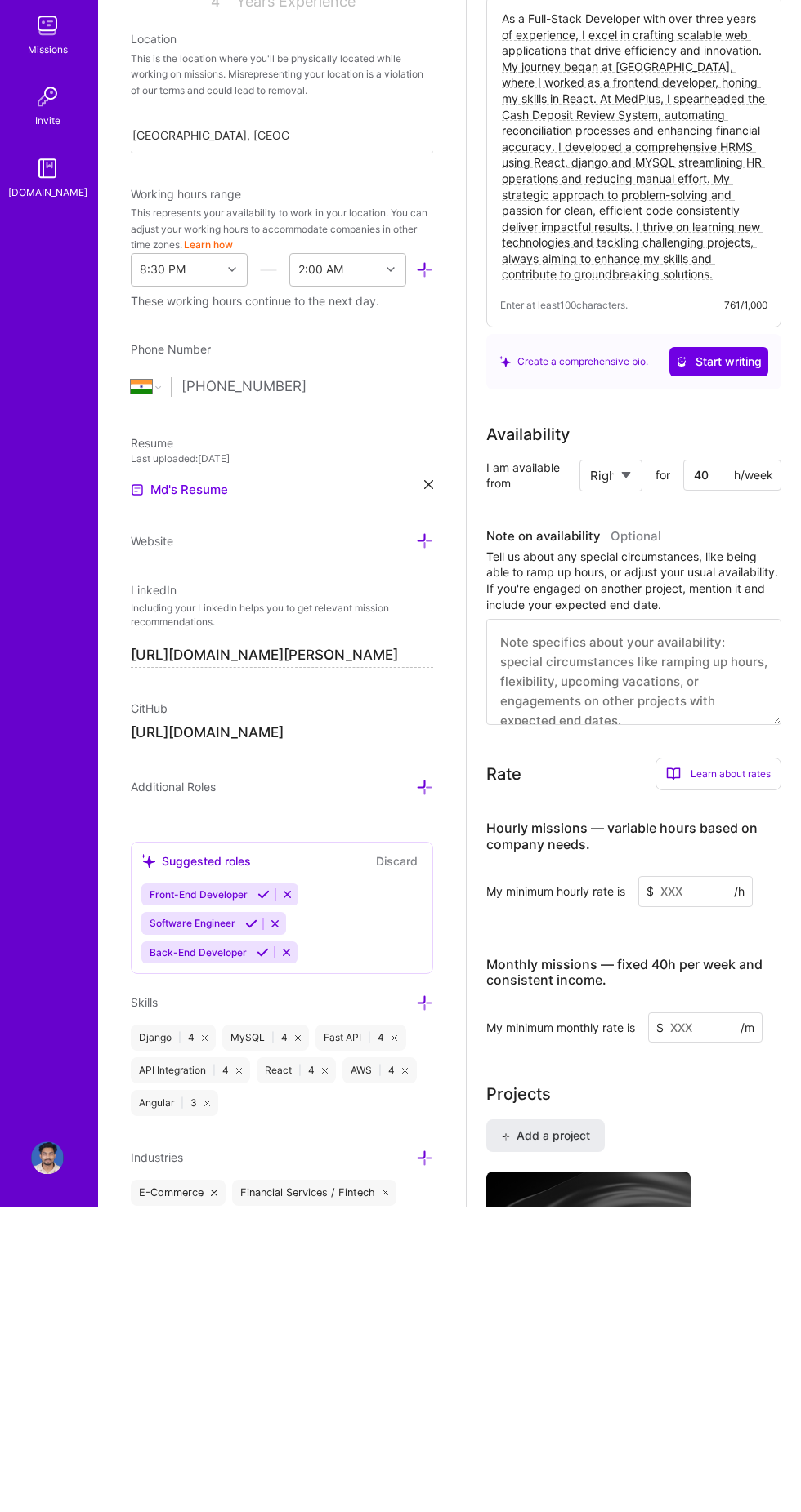
scroll to position [181, 0]
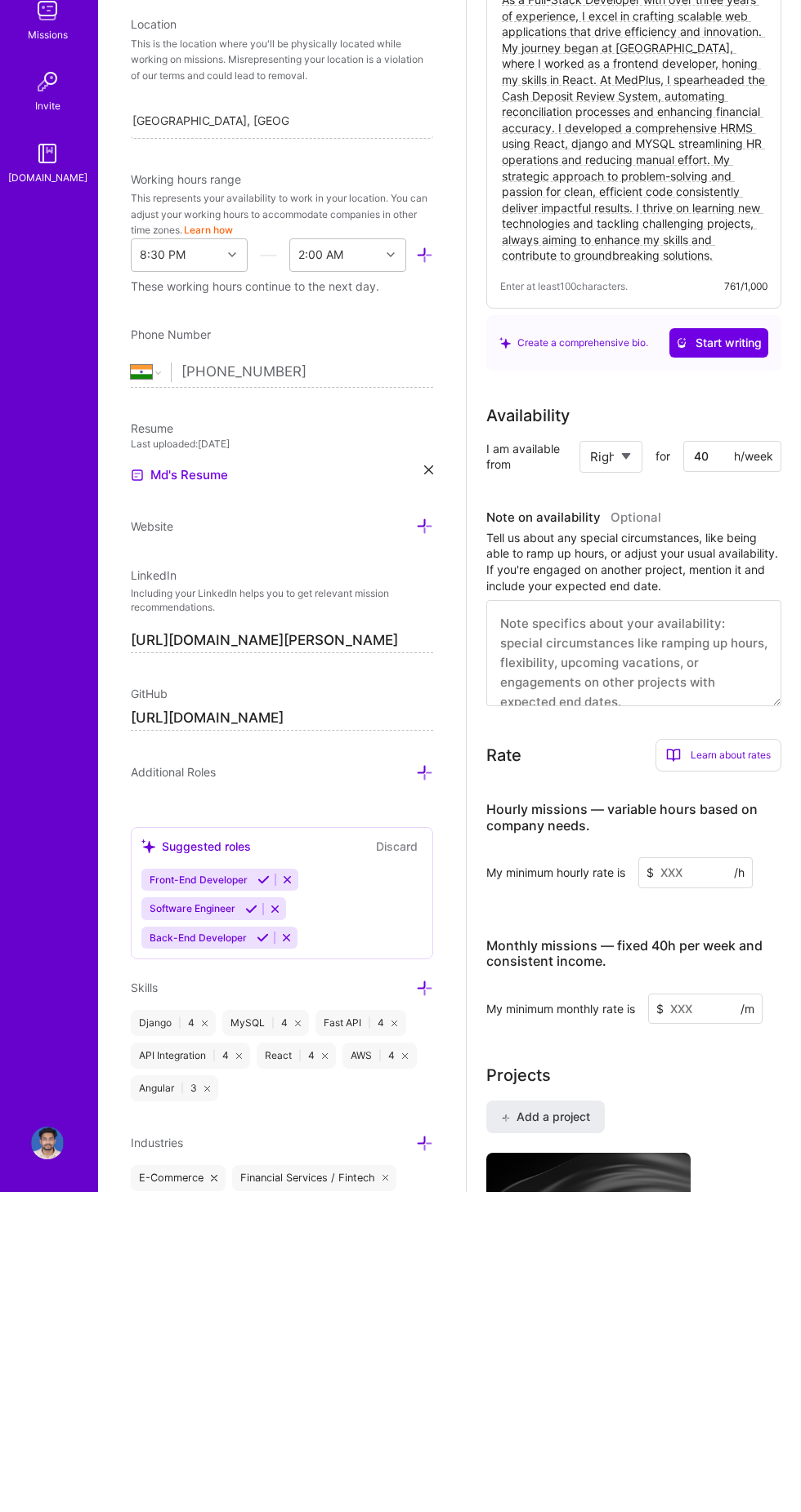
type input "4"
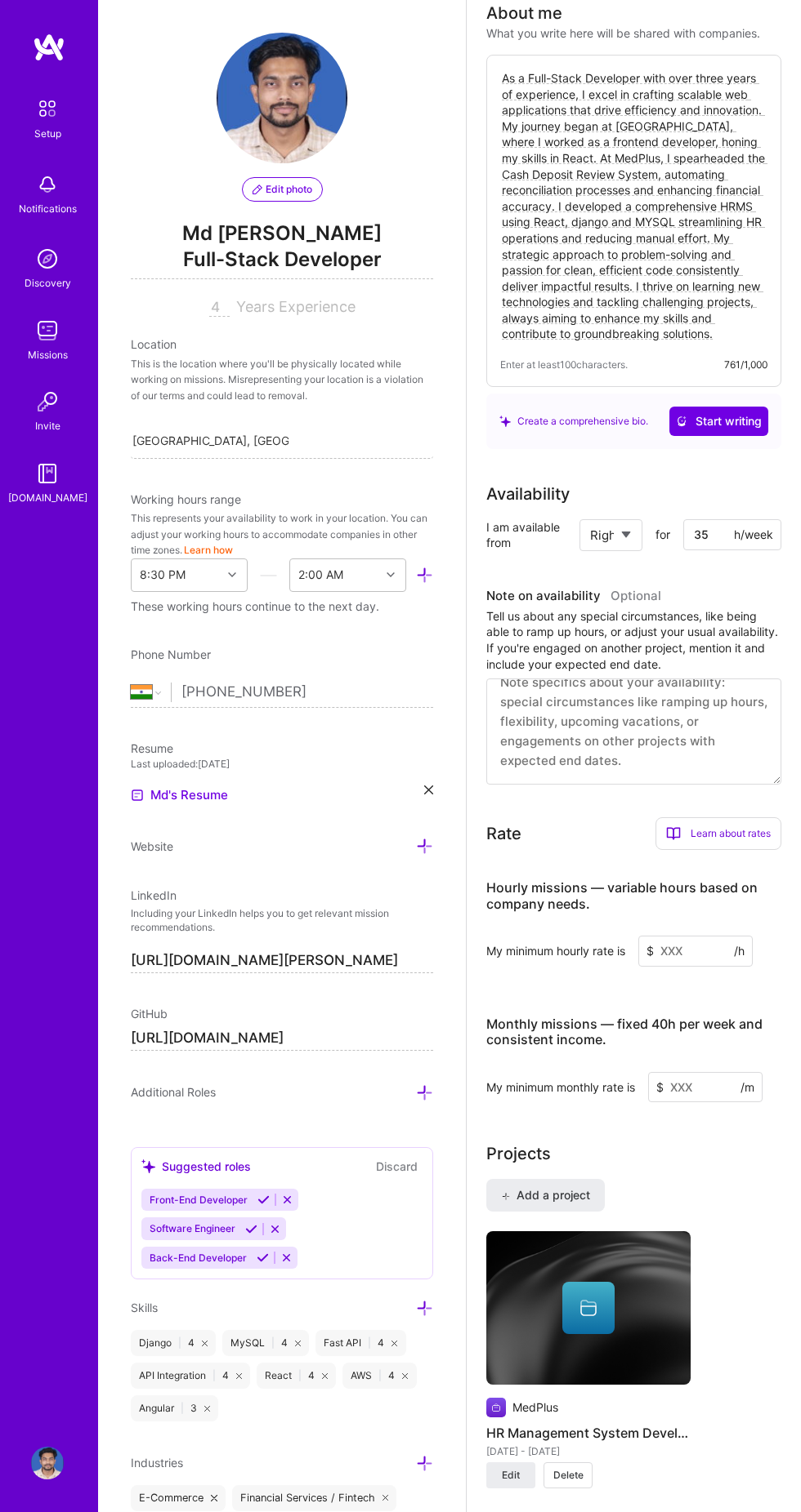
scroll to position [424, 0]
type input "35"
click at [701, 956] on input at bounding box center [694, 950] width 114 height 31
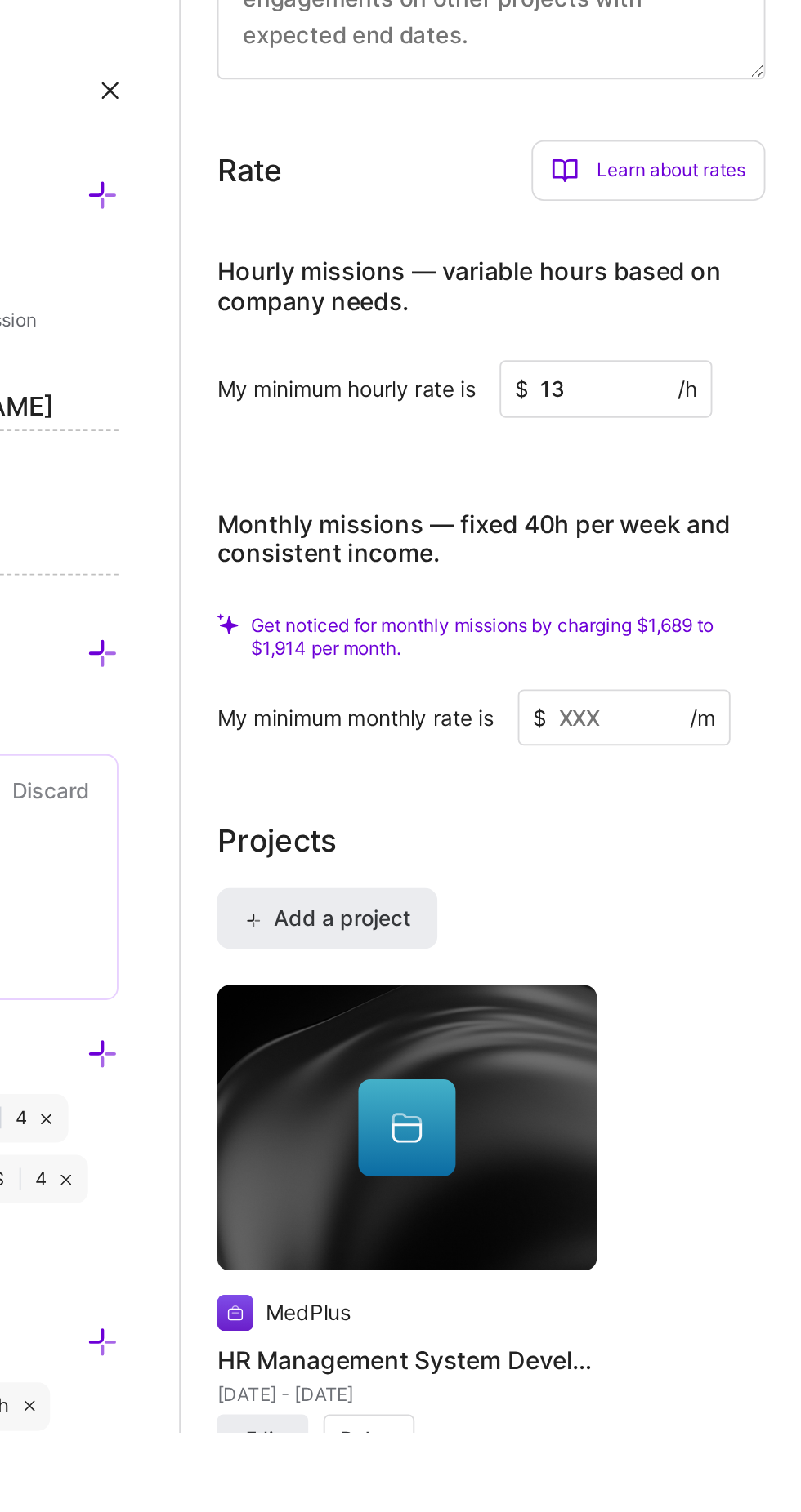
type input "13"
click at [702, 1126] on input at bounding box center [704, 1127] width 114 height 31
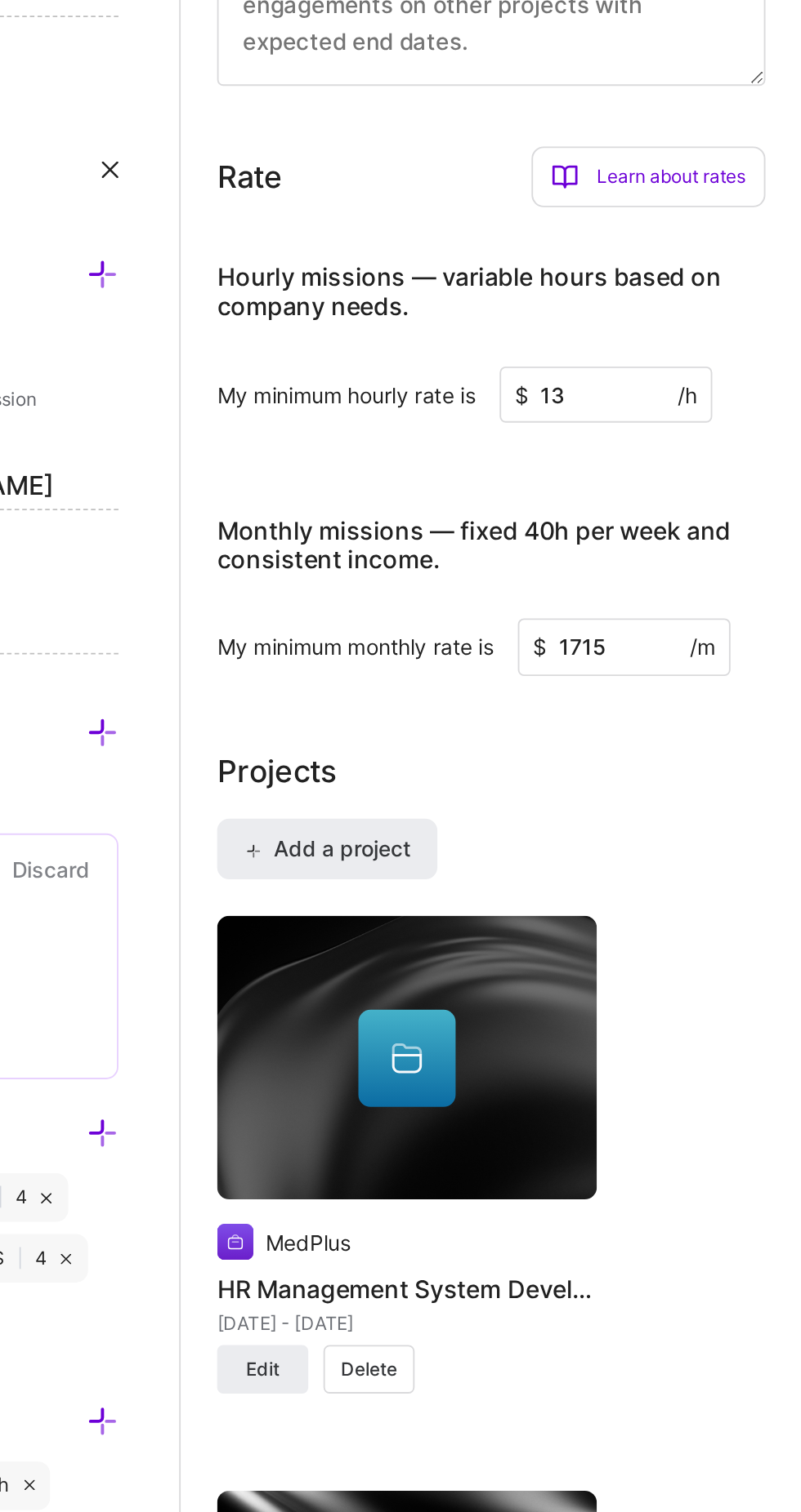
type input "1715"
click at [698, 915] on input "13" at bounding box center [694, 910] width 114 height 31
type input "15"
click at [718, 1050] on input "1715" at bounding box center [704, 1047] width 114 height 31
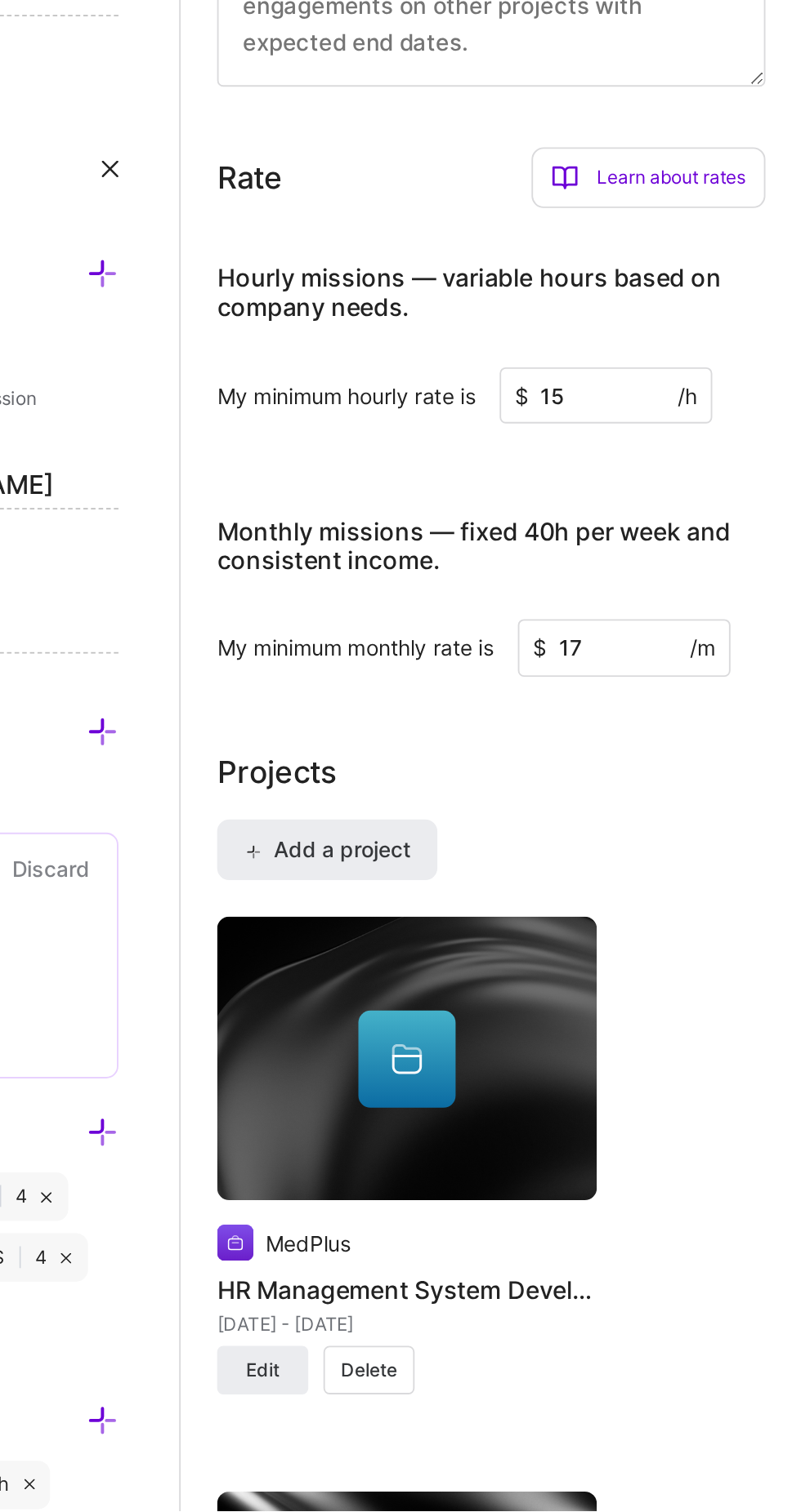
type input "1"
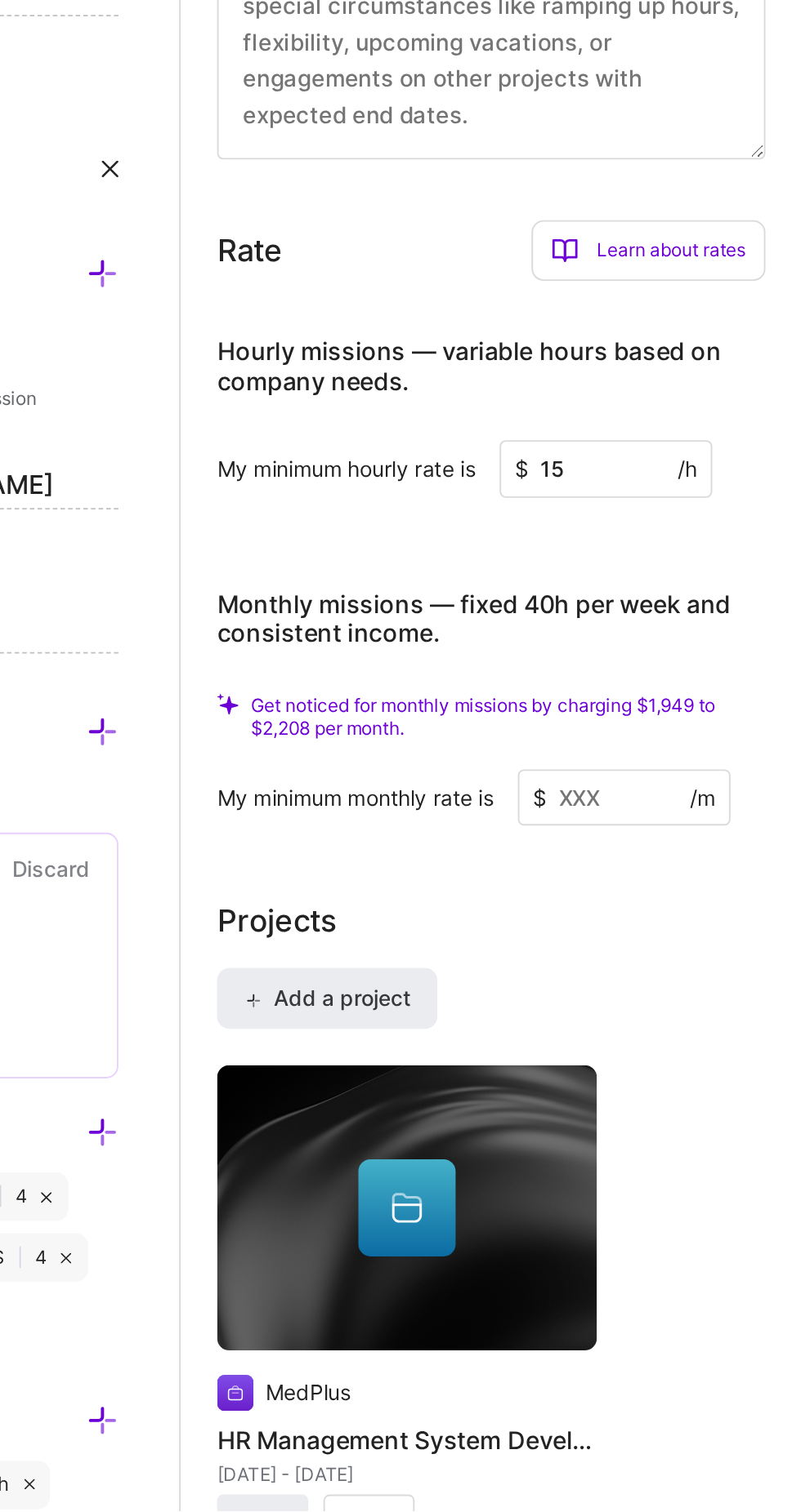
scroll to position [424, 0]
click at [692, 951] on input "15" at bounding box center [694, 950] width 114 height 31
type input "13"
click at [694, 1127] on input at bounding box center [704, 1128] width 114 height 31
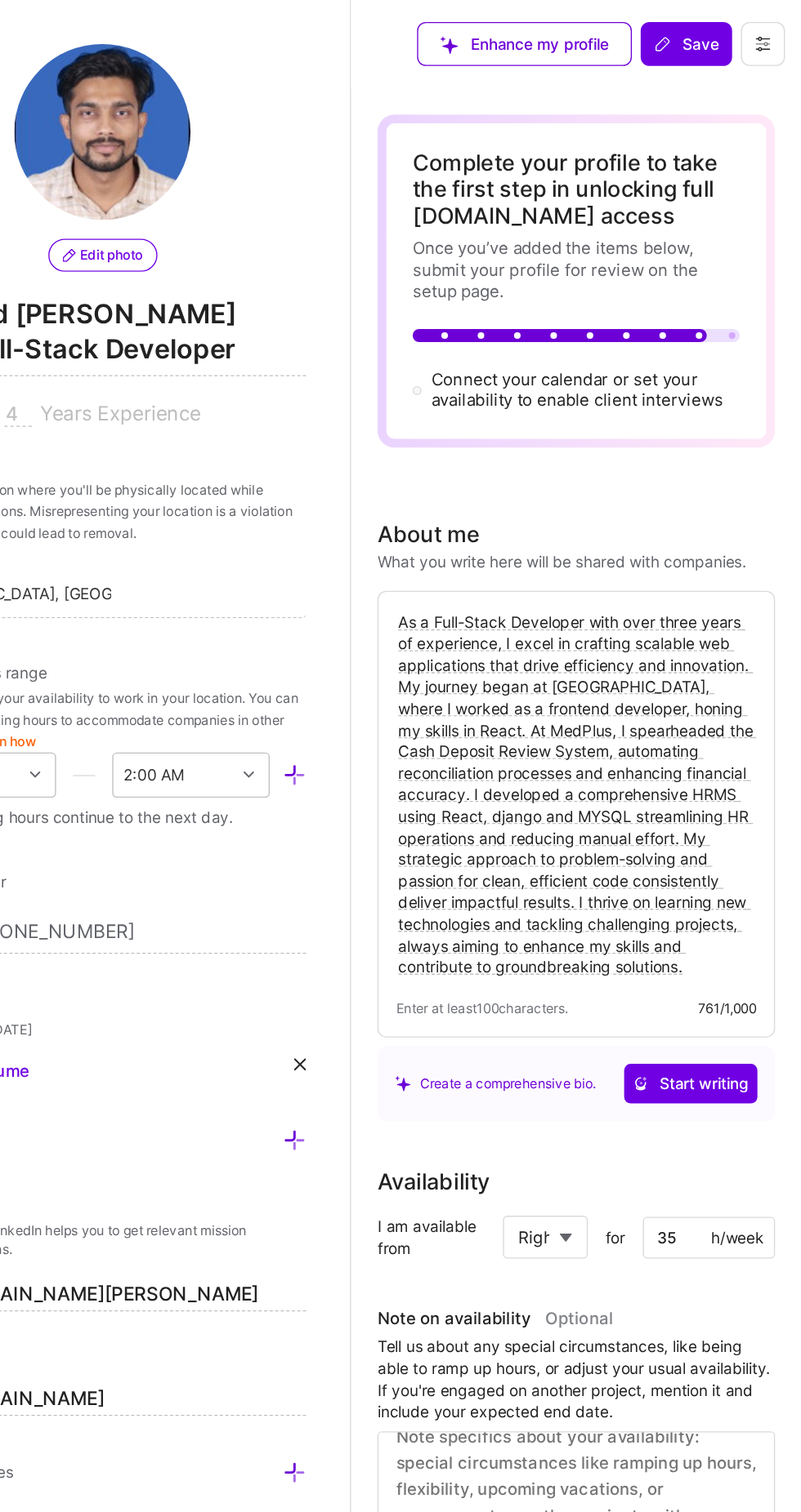
scroll to position [0, 0]
type input "1717"
click at [714, 48] on button "Save" at bounding box center [714, 32] width 67 height 32
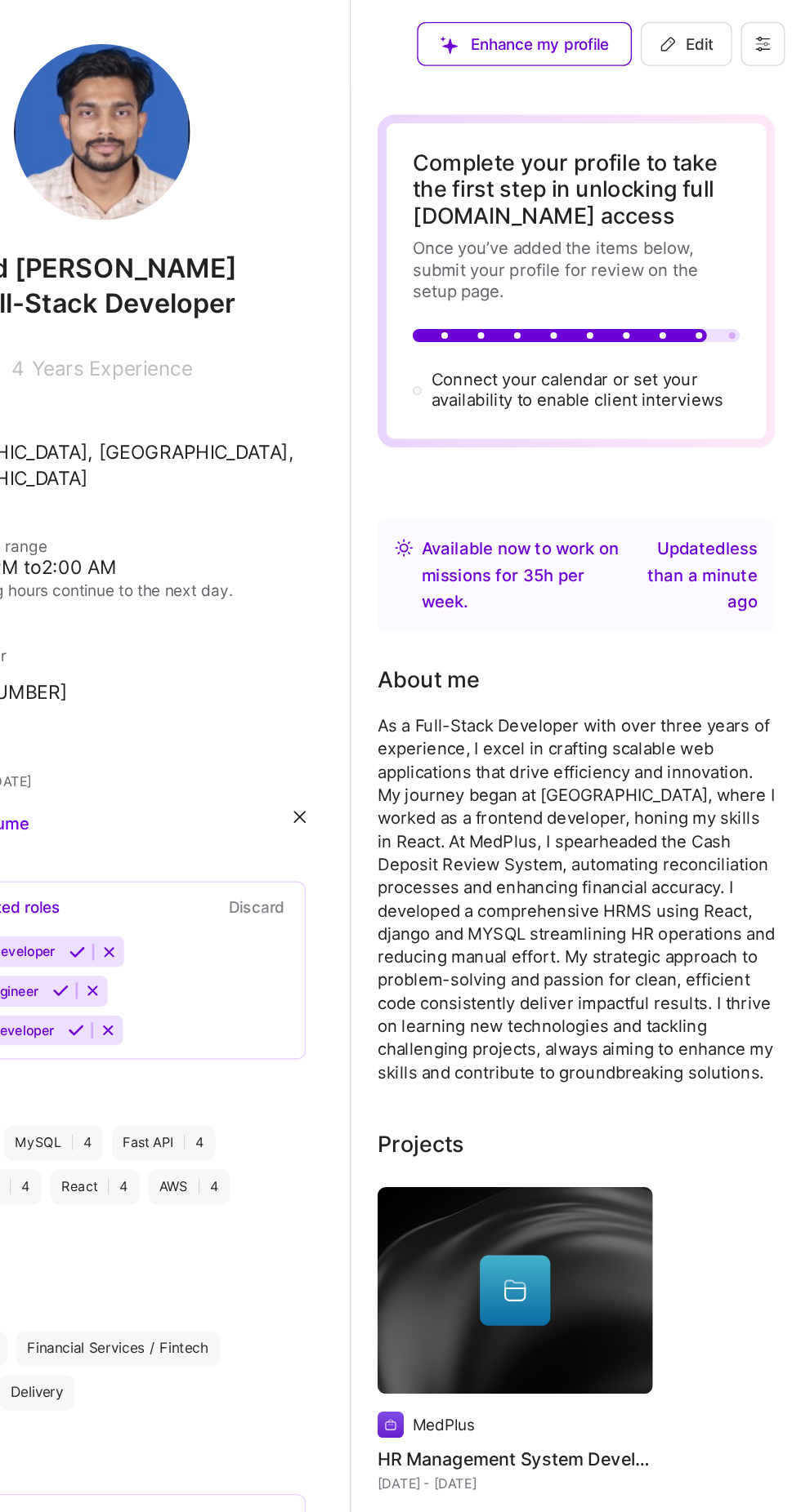
click at [715, 39] on span "Edit" at bounding box center [715, 32] width 40 height 17
select select "Right Now"
select select "IN"
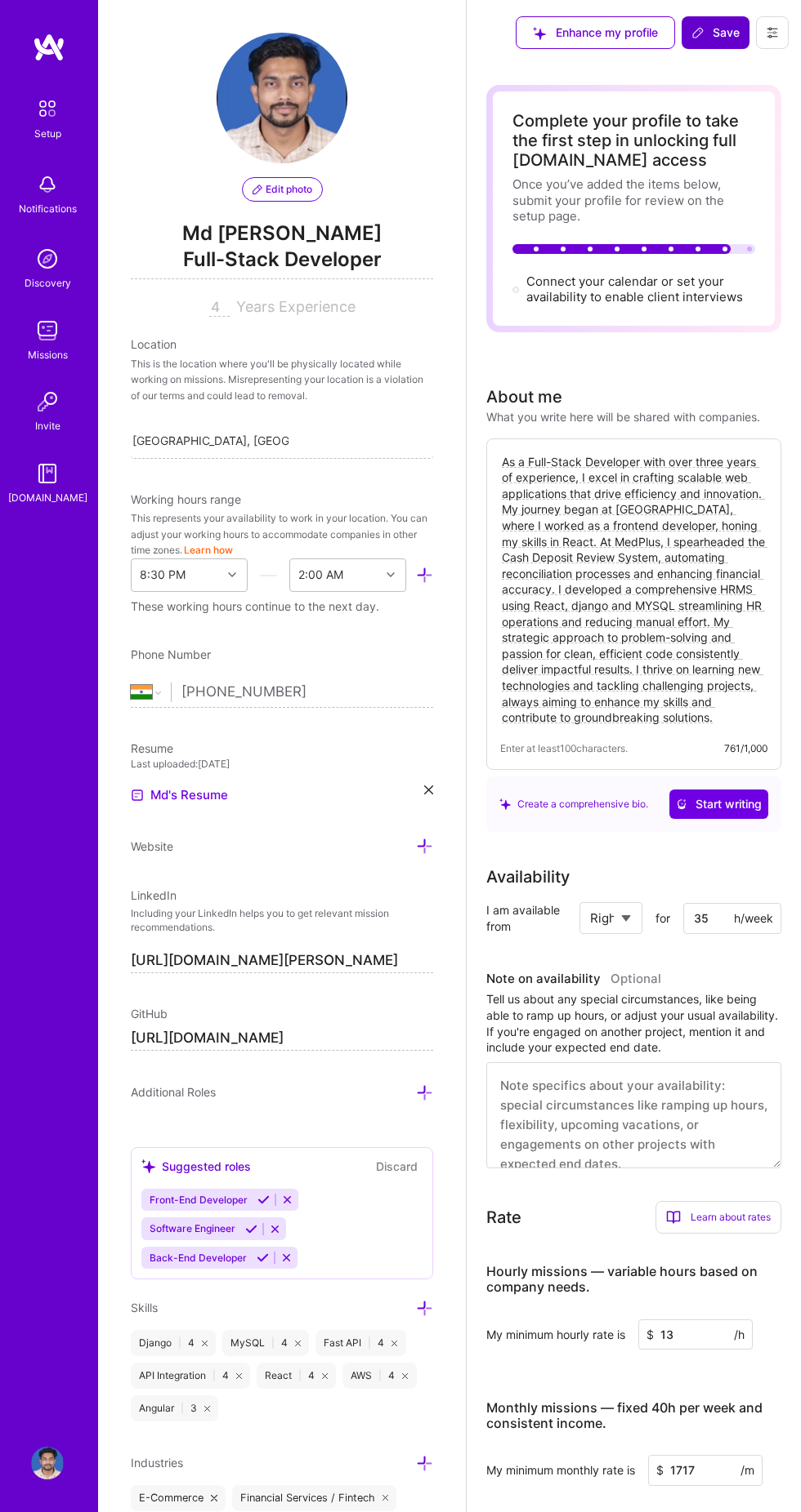
click at [698, 32] on icon at bounding box center [698, 32] width 13 height 13
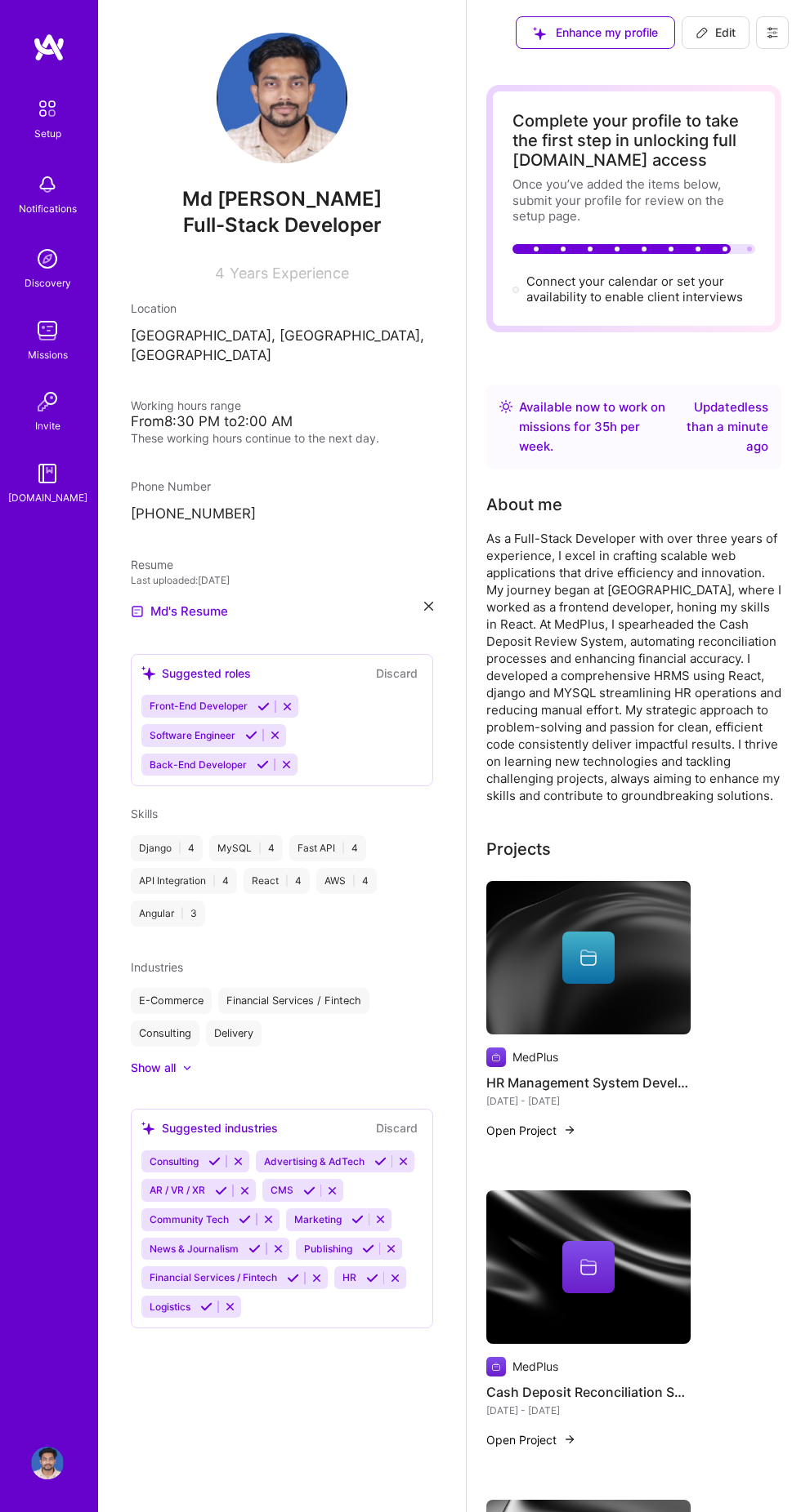
click at [566, 32] on div "Enhance my profile" at bounding box center [595, 32] width 159 height 32
click at [46, 118] on img at bounding box center [47, 108] width 34 height 34
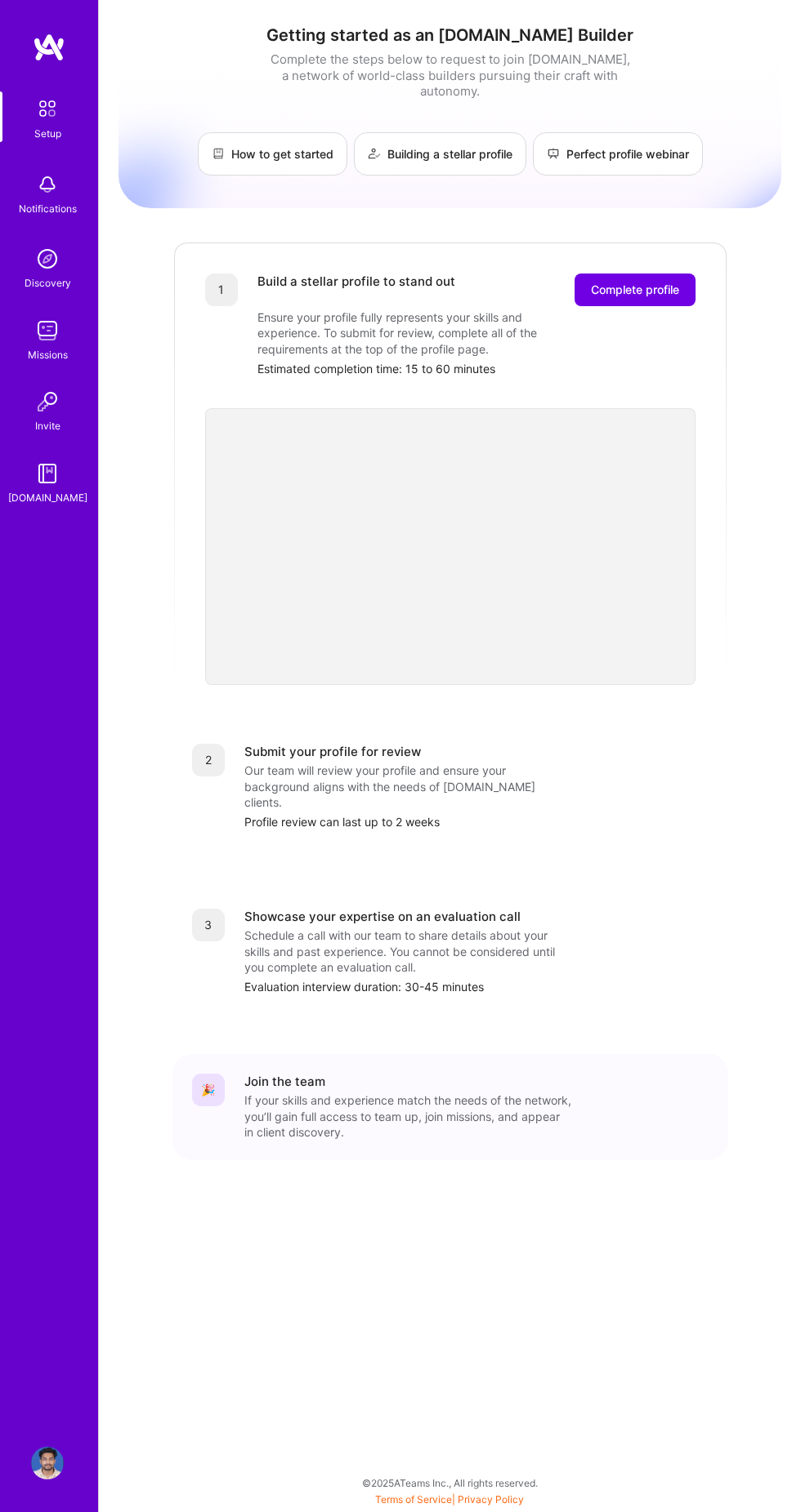
click at [367, 794] on div "Our team will review your profile and ensure your background aligns with the ne…" at bounding box center [407, 786] width 326 height 48
click at [657, 295] on span "Complete profile" at bounding box center [634, 290] width 88 height 17
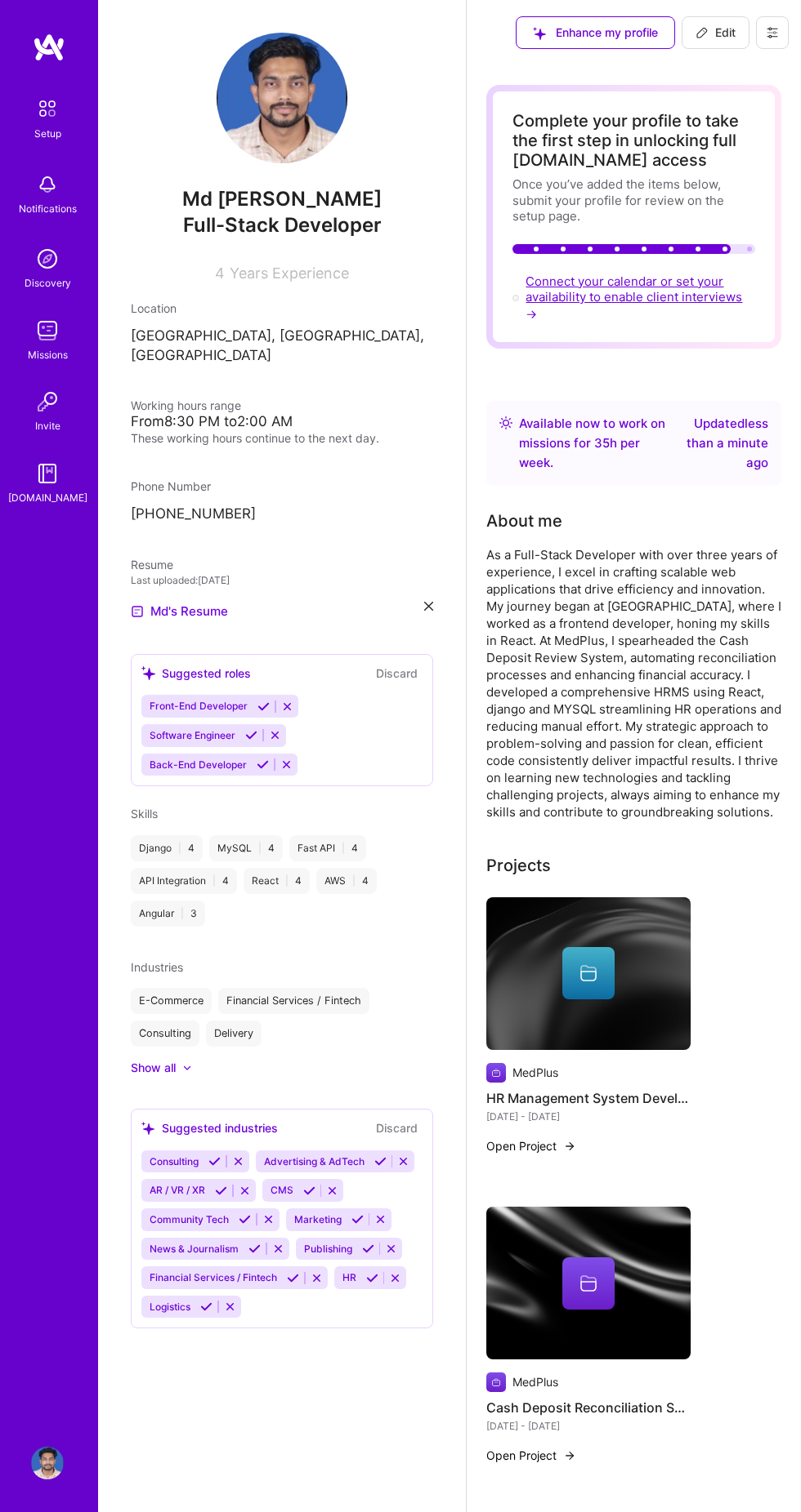
click at [649, 299] on span "Connect your calendar or set your availability to enable client interviews →" at bounding box center [634, 297] width 216 height 47
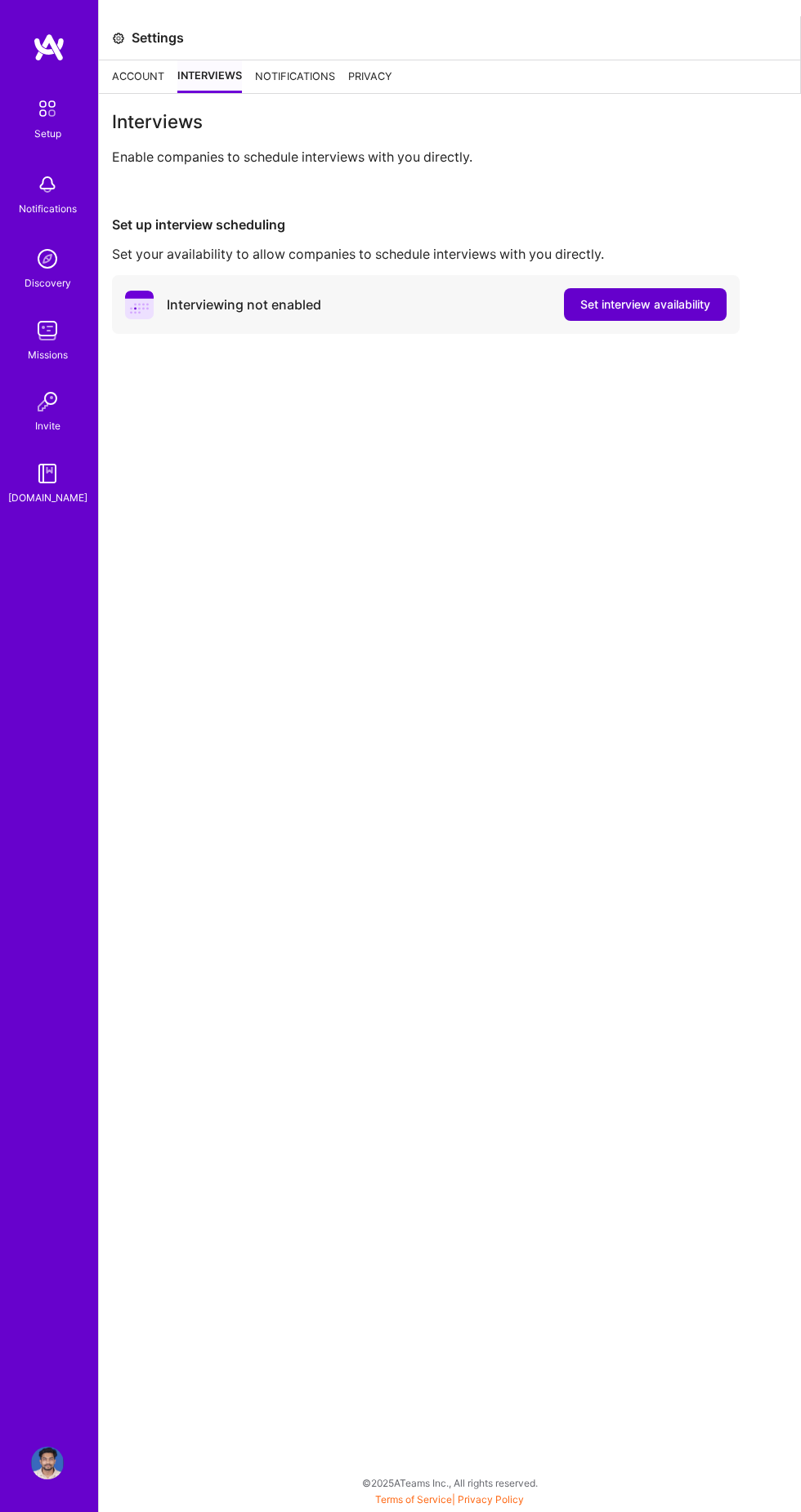
click at [669, 312] on span "Set interview availability" at bounding box center [645, 305] width 130 height 17
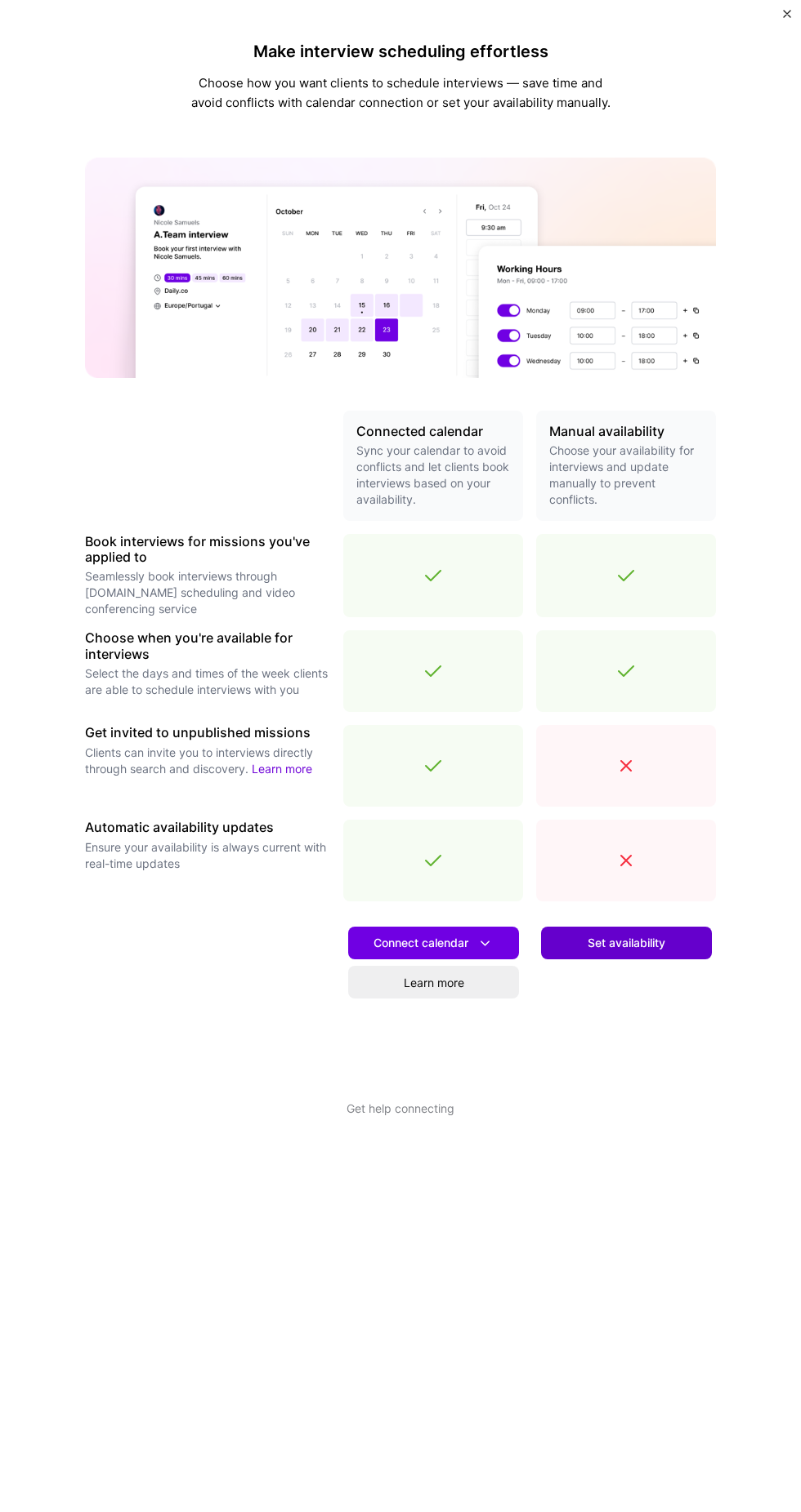
click at [654, 951] on span "Set availability" at bounding box center [626, 944] width 77 height 17
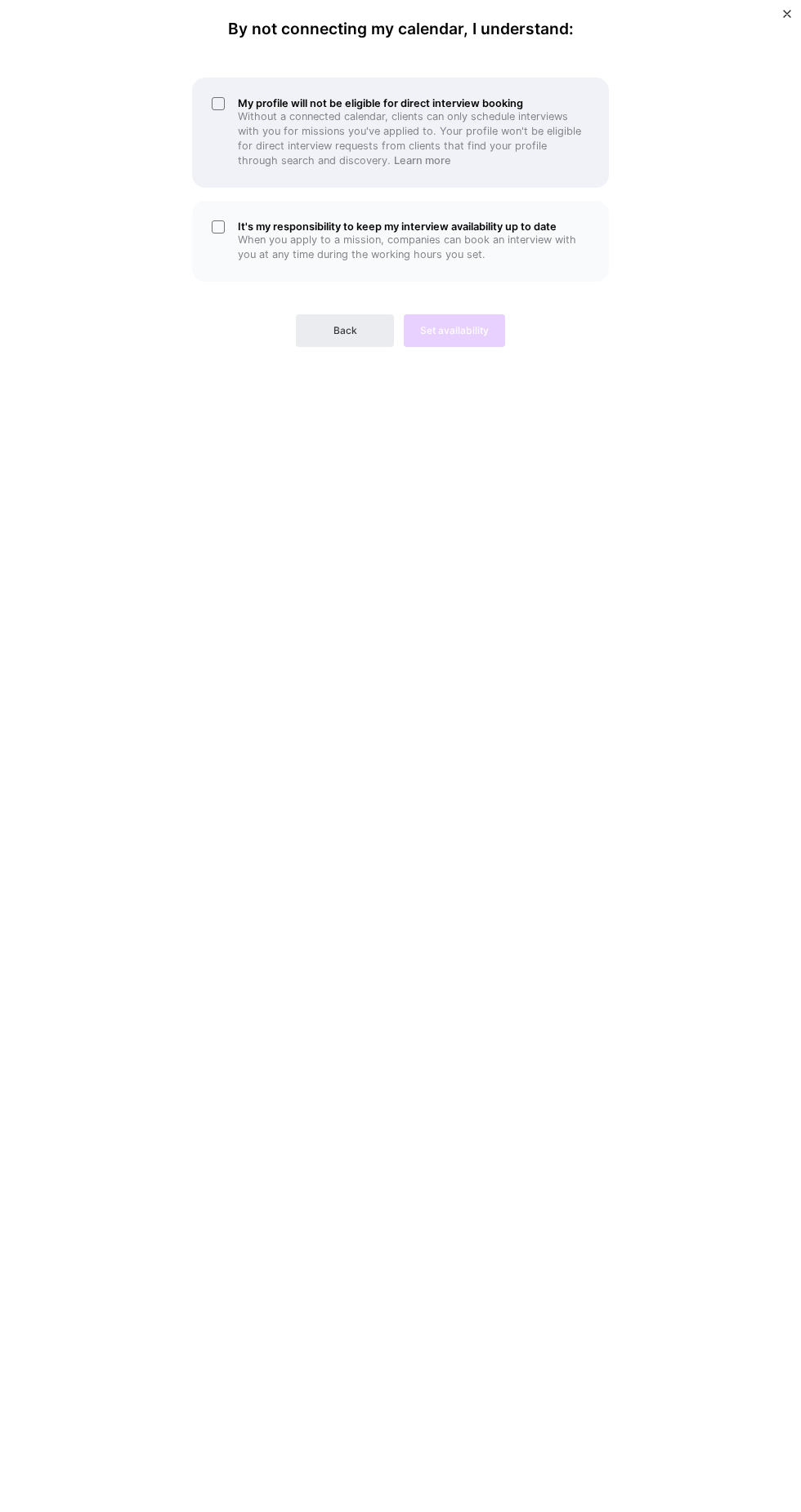
click at [231, 116] on div "My profile will not be eligible for direct interview booking Without a connecte…" at bounding box center [400, 132] width 416 height 110
click at [232, 260] on div "It's my responsibility to keep my interview availability up to date When you ap…" at bounding box center [400, 240] width 416 height 81
click at [440, 338] on span "Set availability" at bounding box center [454, 331] width 68 height 15
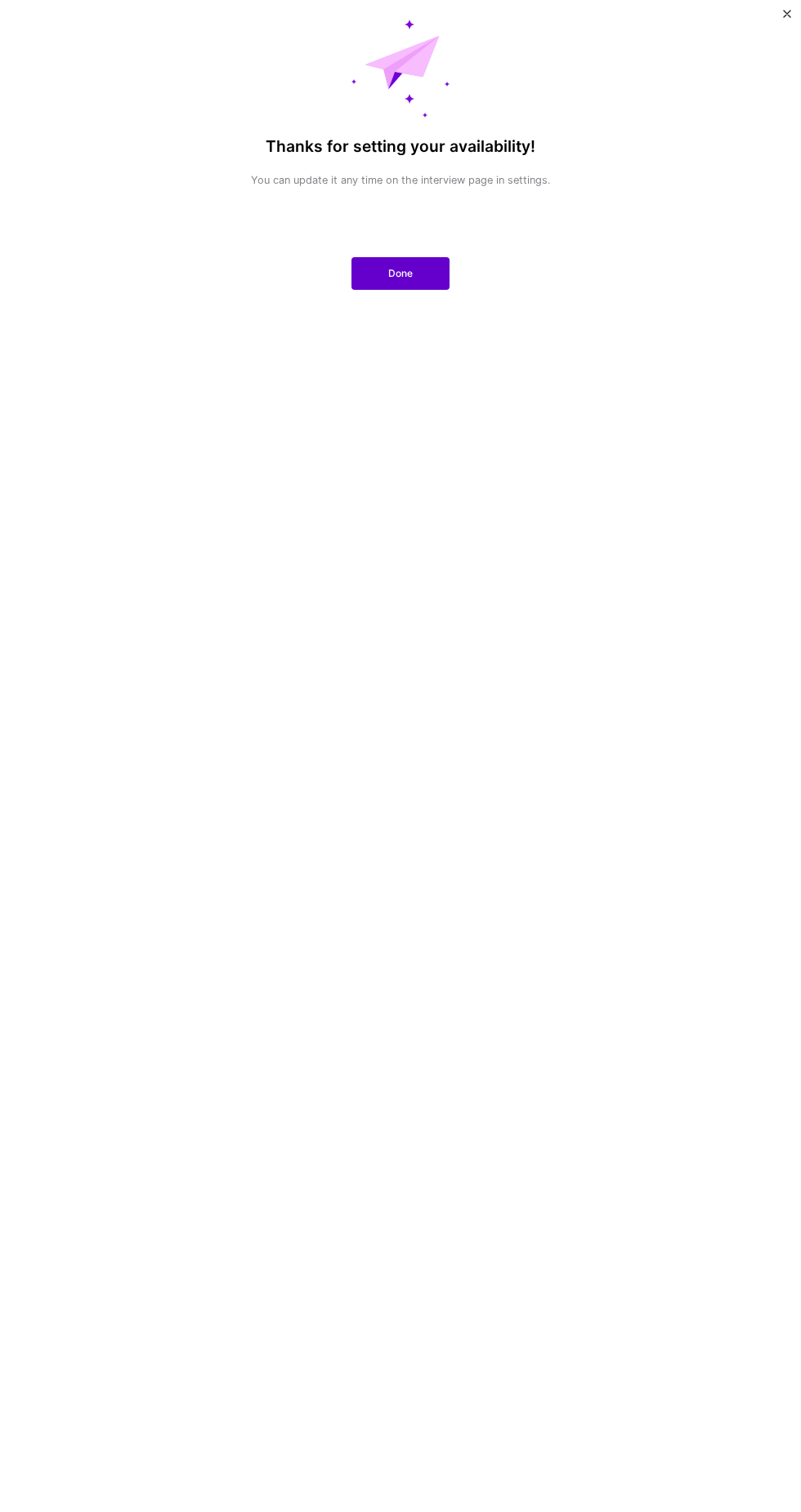
click at [380, 285] on button "Done" at bounding box center [400, 273] width 98 height 32
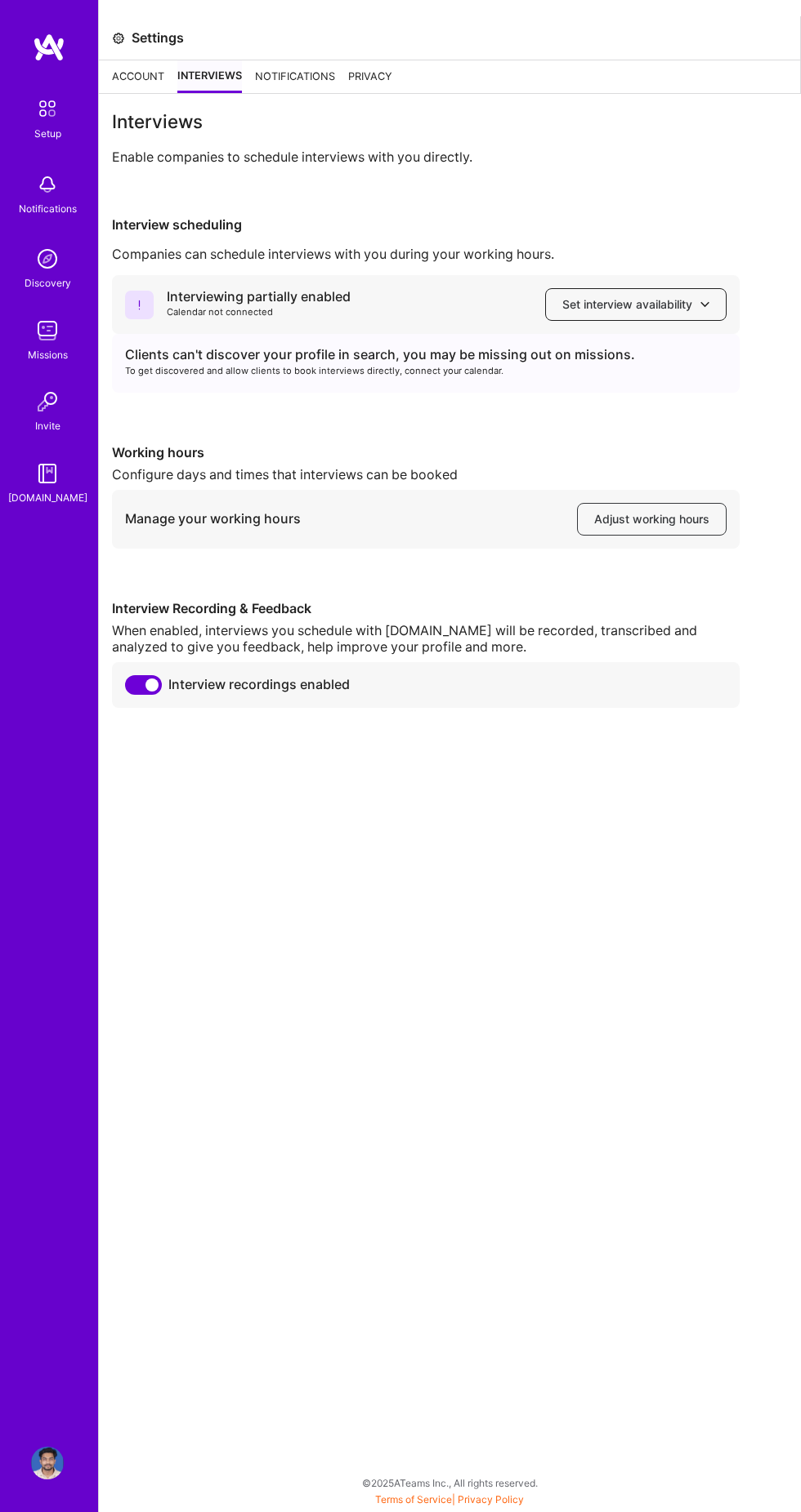
click at [698, 305] on span "Set interview availability" at bounding box center [635, 305] width 147 height 17
click at [646, 357] on button "Google calendar" at bounding box center [619, 349] width 212 height 40
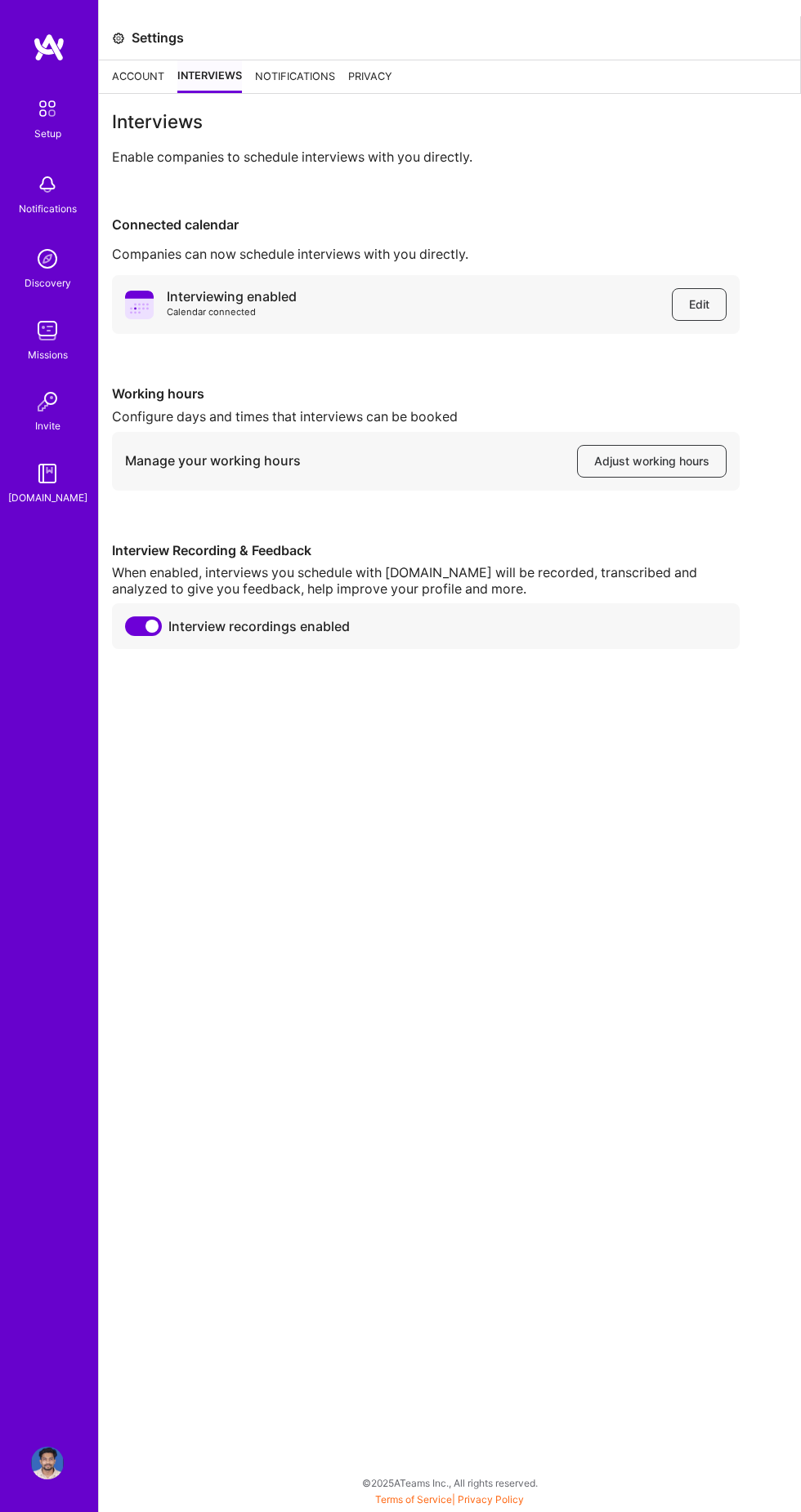
click at [129, 77] on div "Account" at bounding box center [137, 77] width 52 height 32
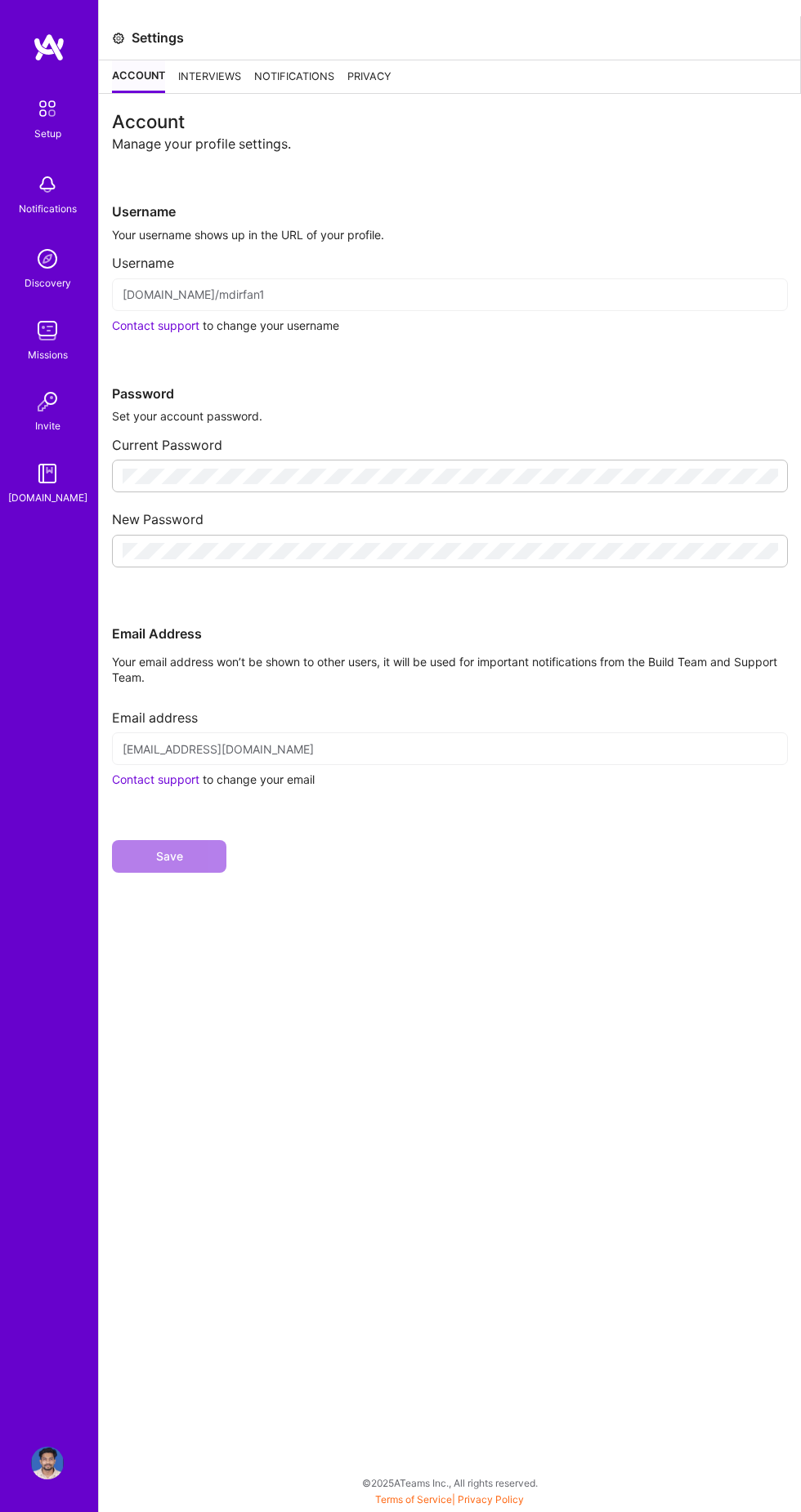
scroll to position [1, 0]
click at [47, 115] on img at bounding box center [47, 108] width 34 height 34
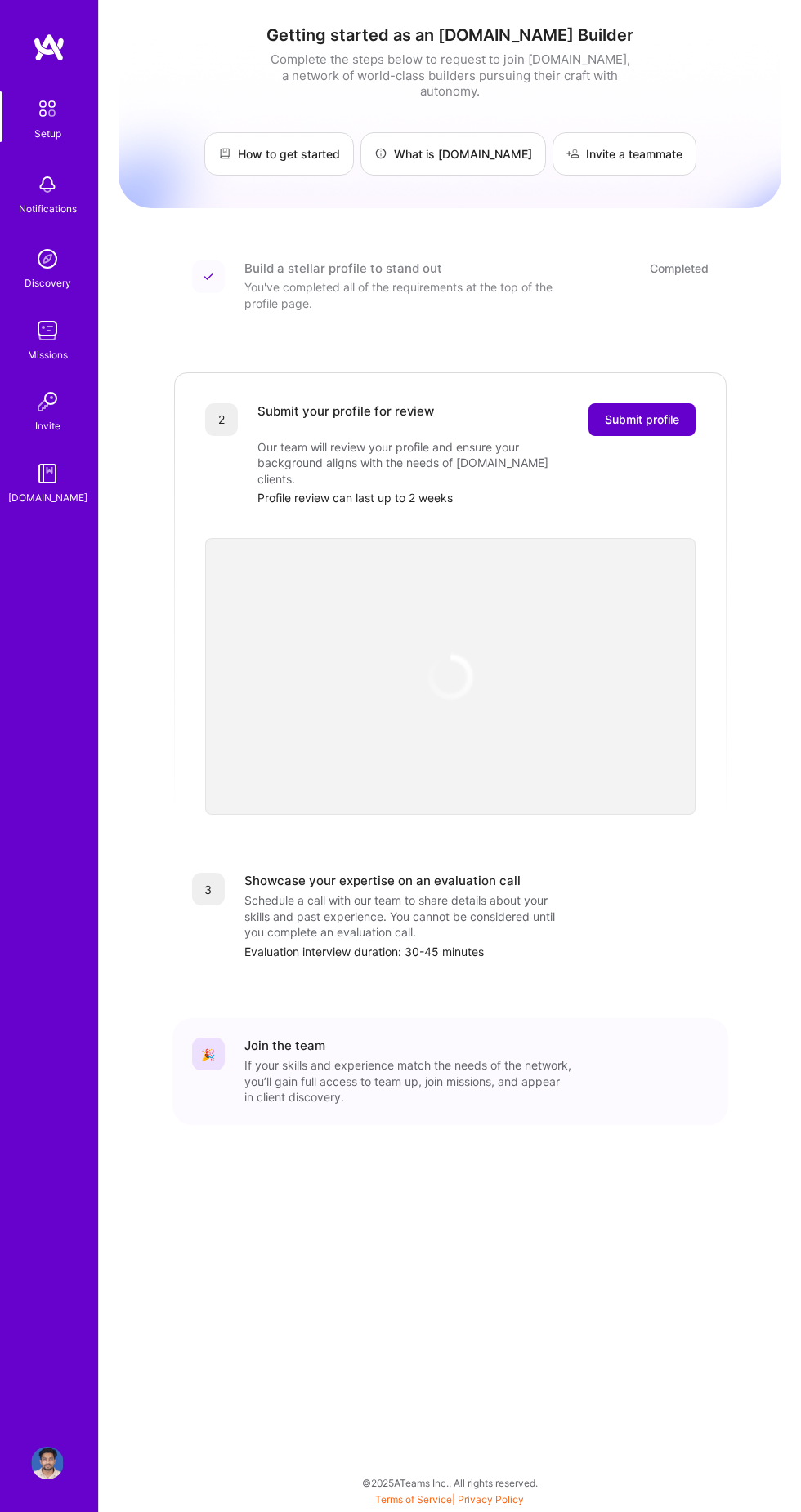
click at [660, 424] on span "Submit profile" at bounding box center [641, 420] width 74 height 17
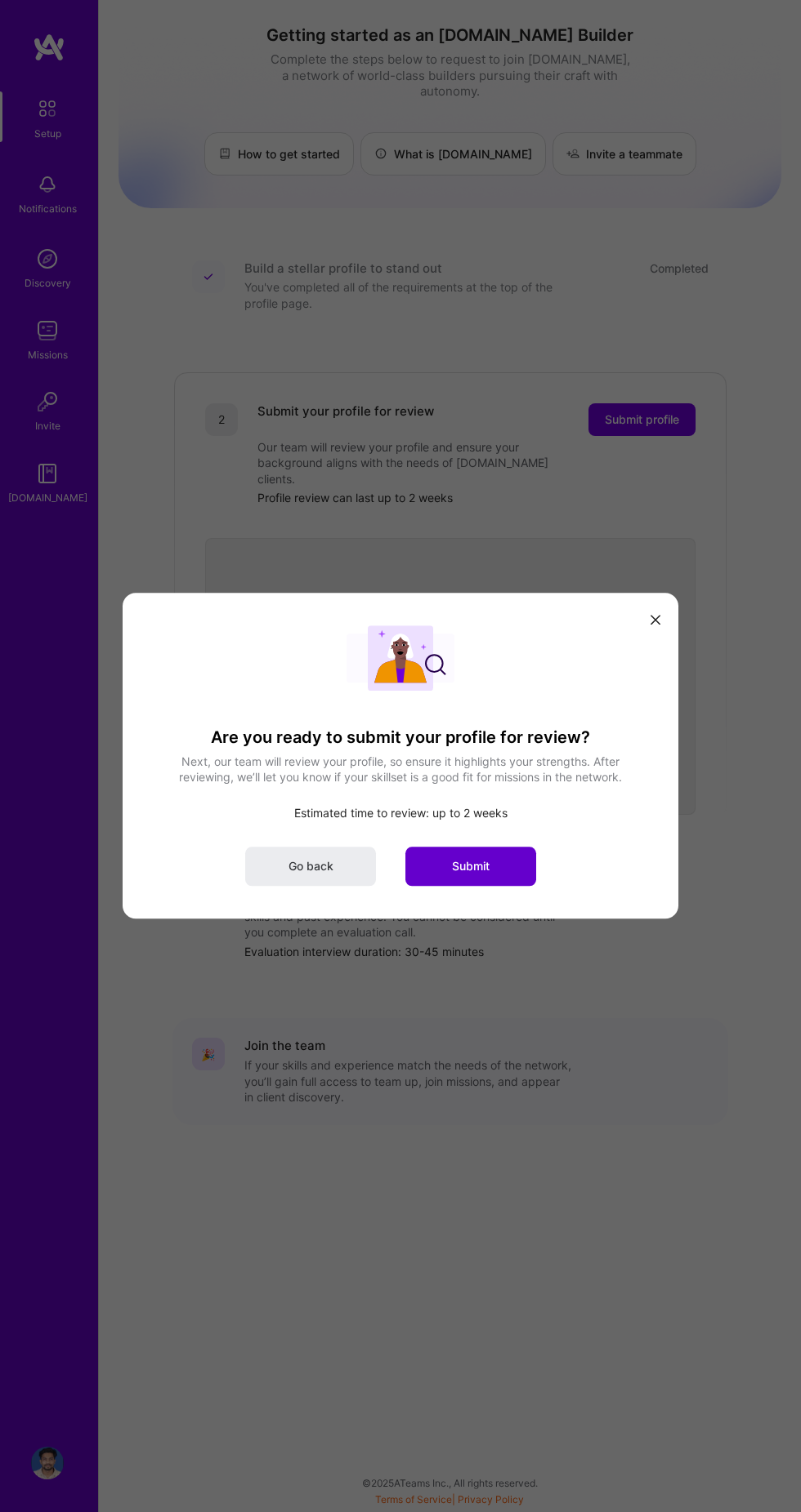
click at [485, 887] on button "Submit" at bounding box center [470, 867] width 131 height 39
